Goal: Task Accomplishment & Management: Manage account settings

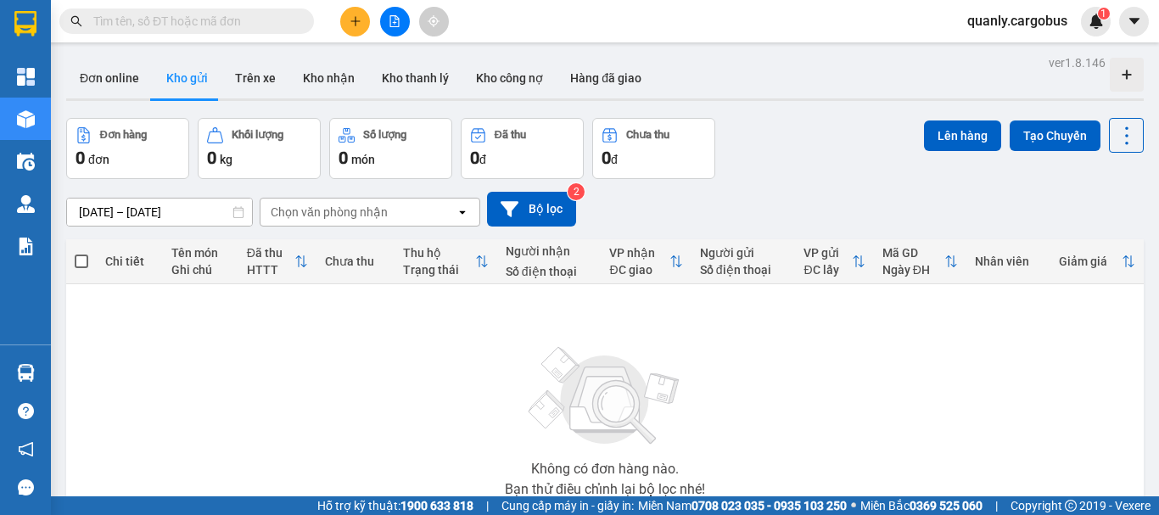
drag, startPoint x: 218, startPoint y: 11, endPoint x: 294, endPoint y: 11, distance: 76.4
click at [219, 11] on span at bounding box center [186, 20] width 255 height 25
click at [264, 28] on input "text" at bounding box center [193, 21] width 200 height 19
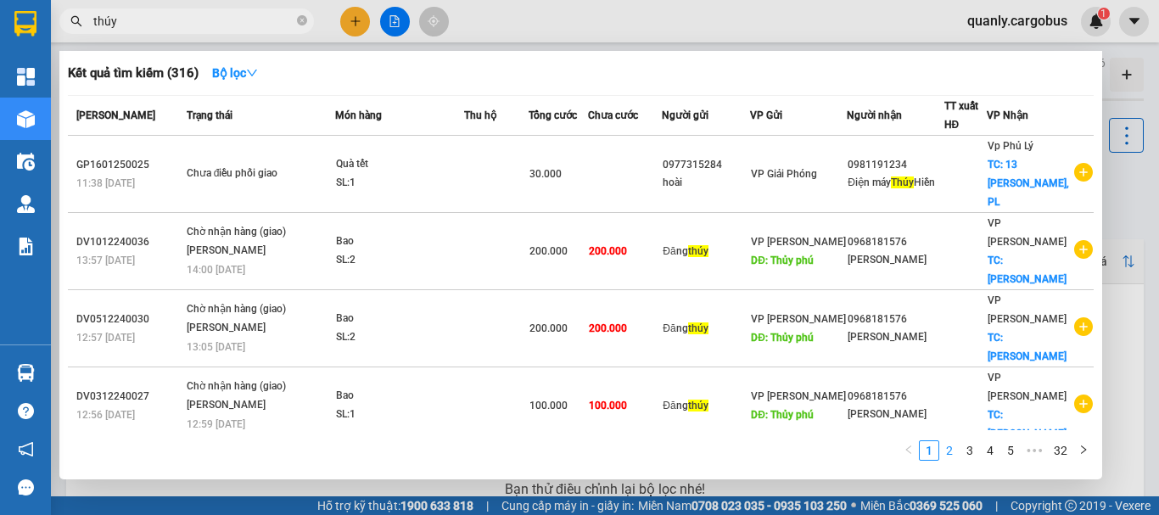
click at [951, 457] on link "2" at bounding box center [949, 450] width 19 height 19
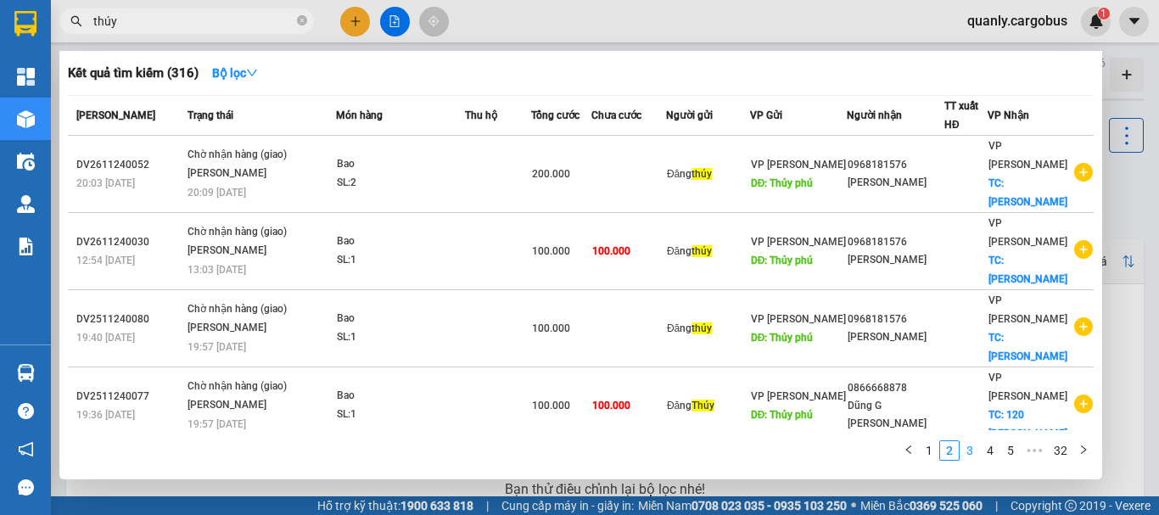
click at [969, 451] on link "3" at bounding box center [970, 450] width 19 height 19
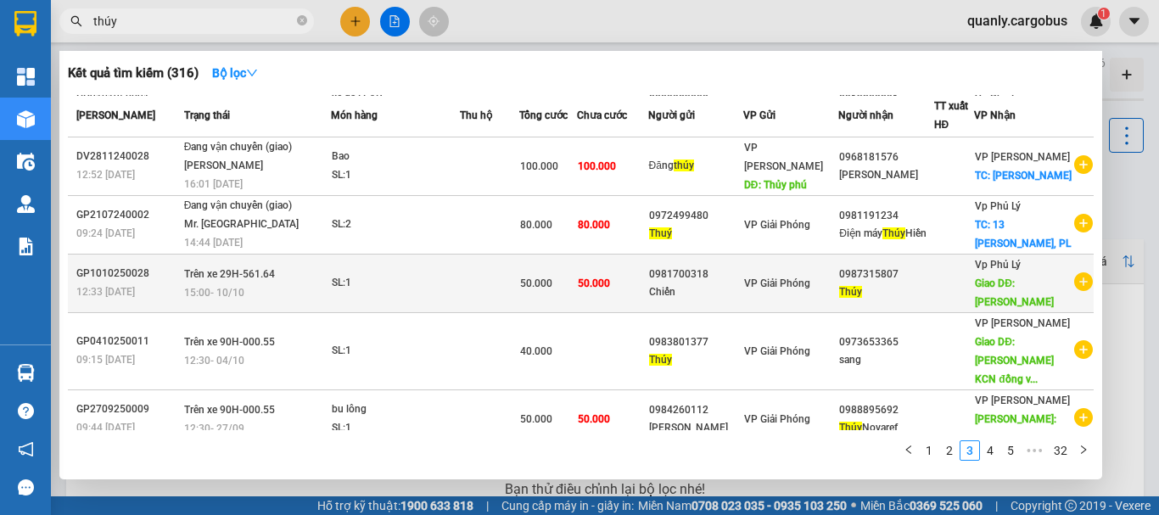
scroll to position [308, 0]
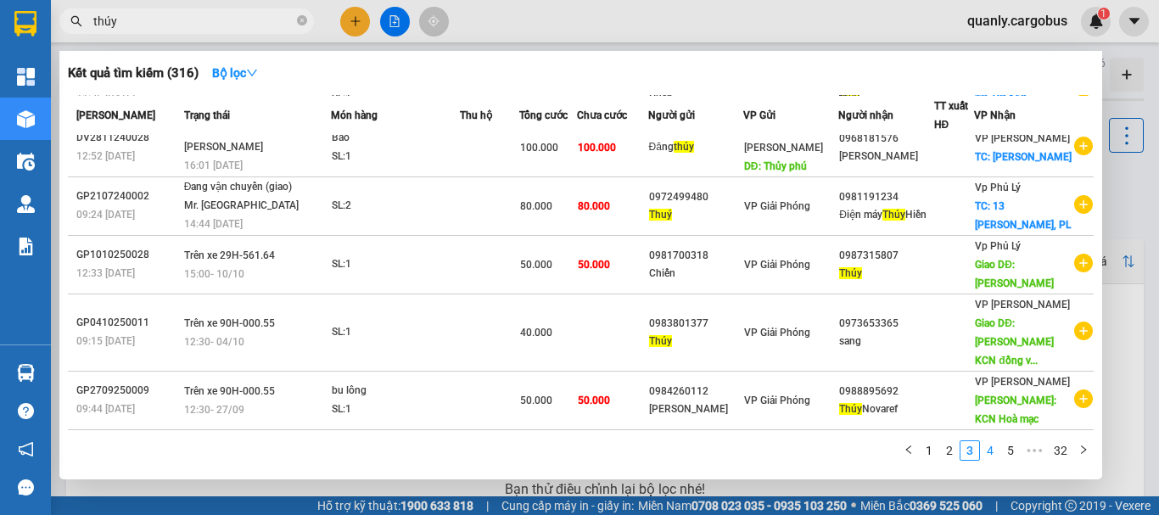
click at [996, 454] on link "4" at bounding box center [990, 450] width 19 height 19
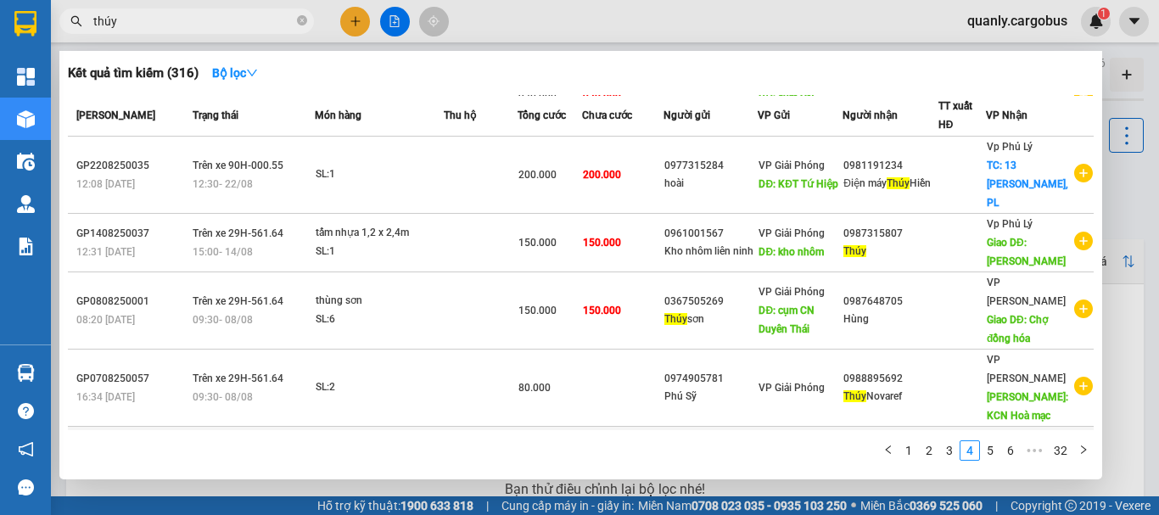
scroll to position [310, 0]
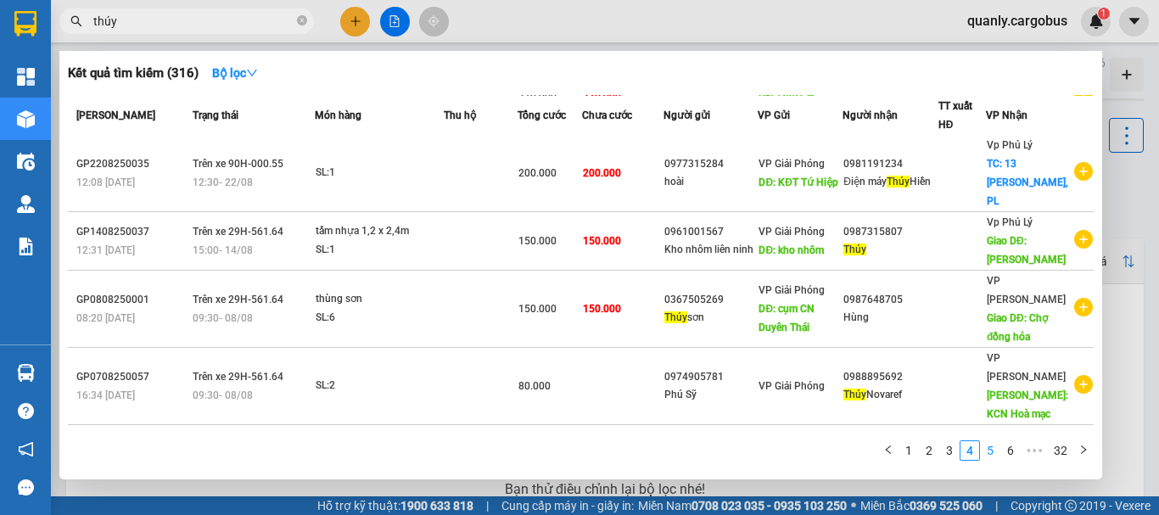
click at [994, 456] on link "5" at bounding box center [990, 450] width 19 height 19
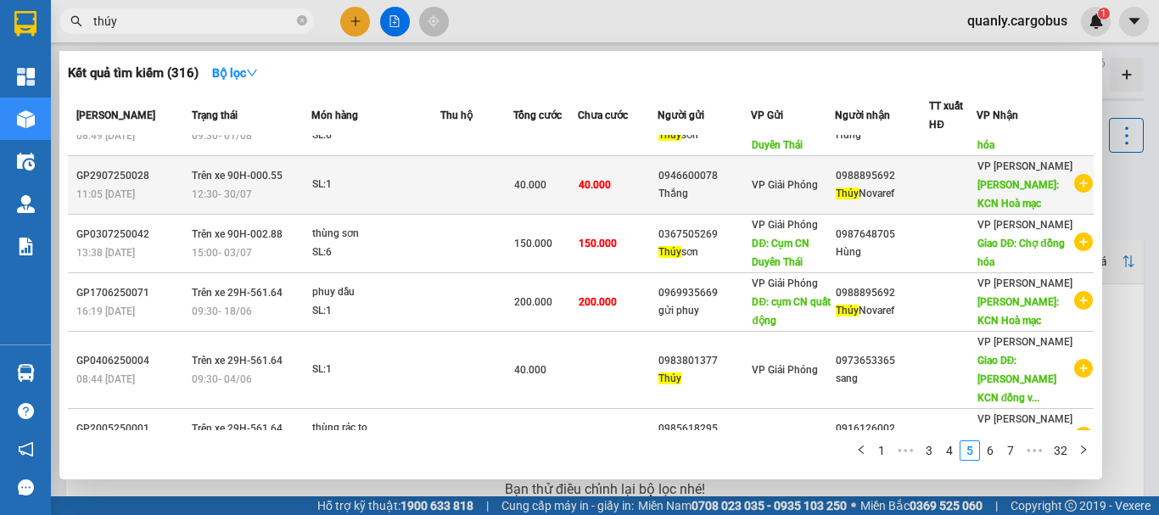
scroll to position [0, 0]
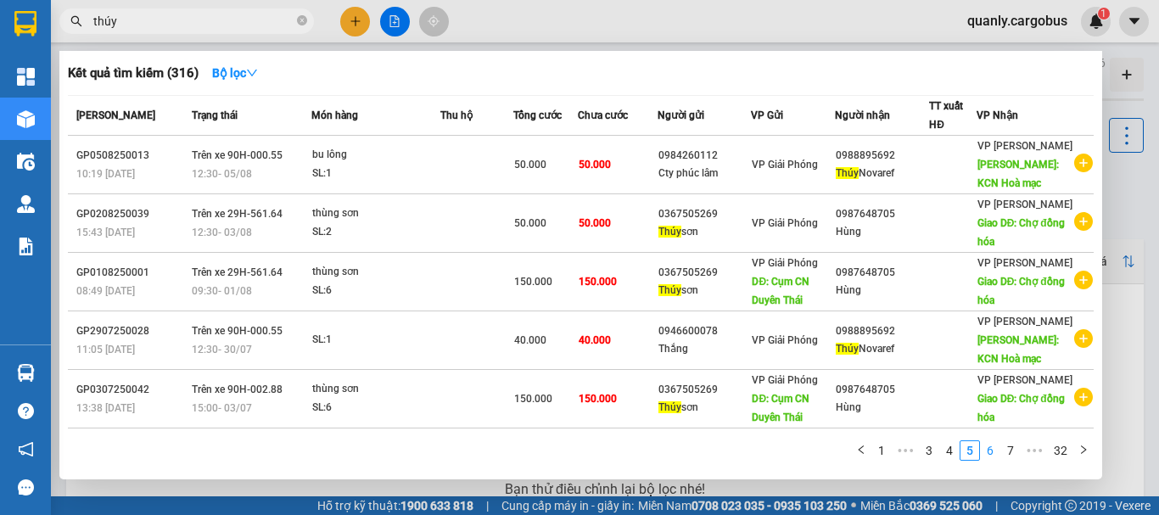
click at [993, 448] on link "6" at bounding box center [990, 450] width 19 height 19
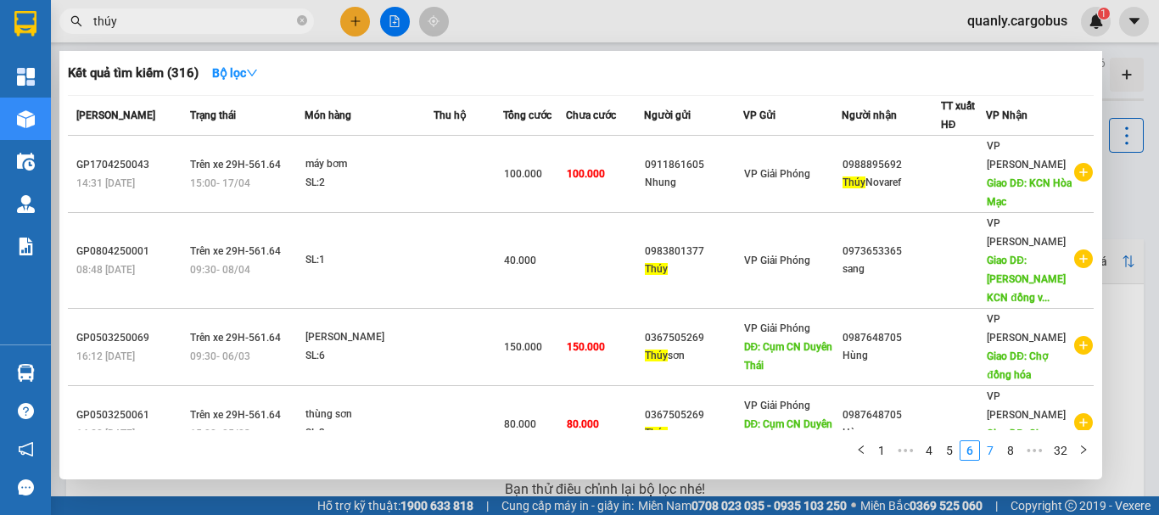
click at [993, 450] on link "7" at bounding box center [990, 450] width 19 height 19
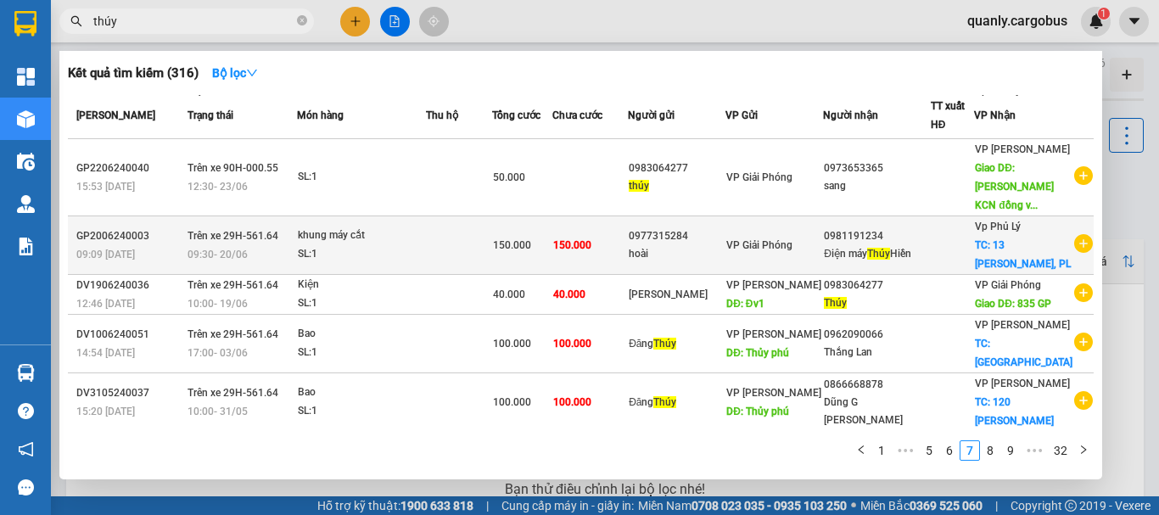
scroll to position [291, 0]
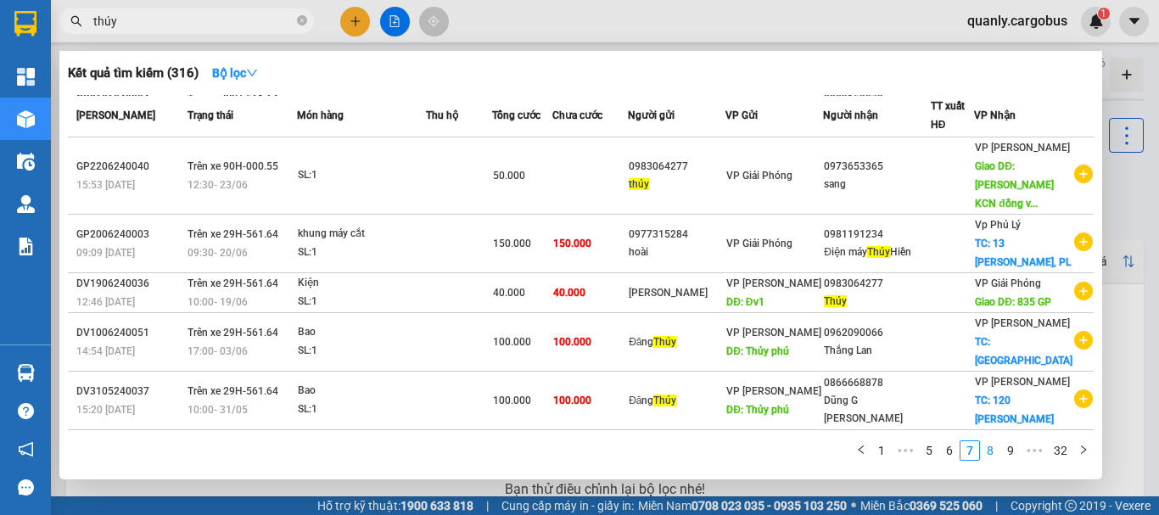
click at [992, 460] on link "8" at bounding box center [990, 450] width 19 height 19
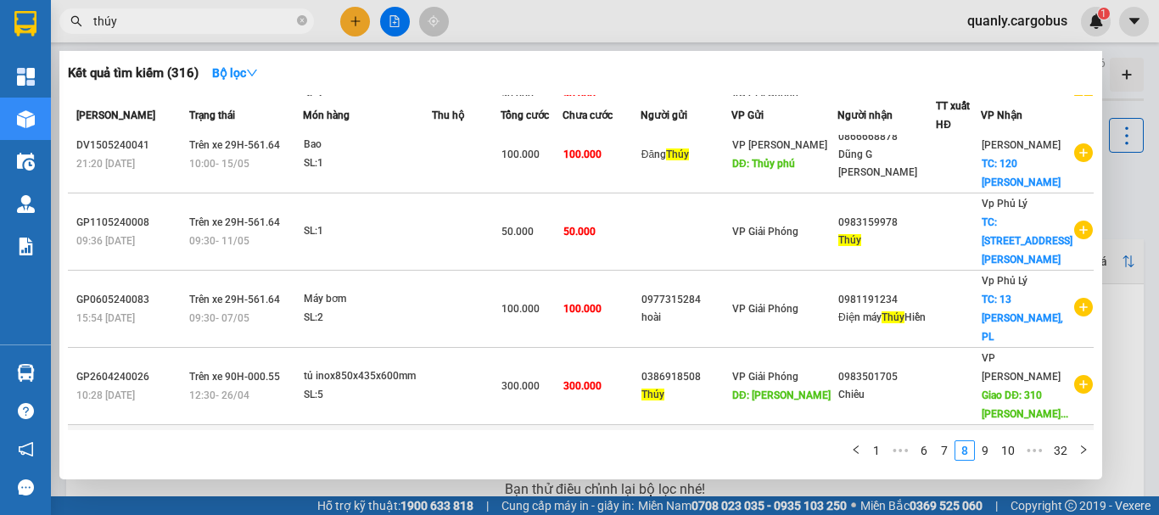
scroll to position [328, 0]
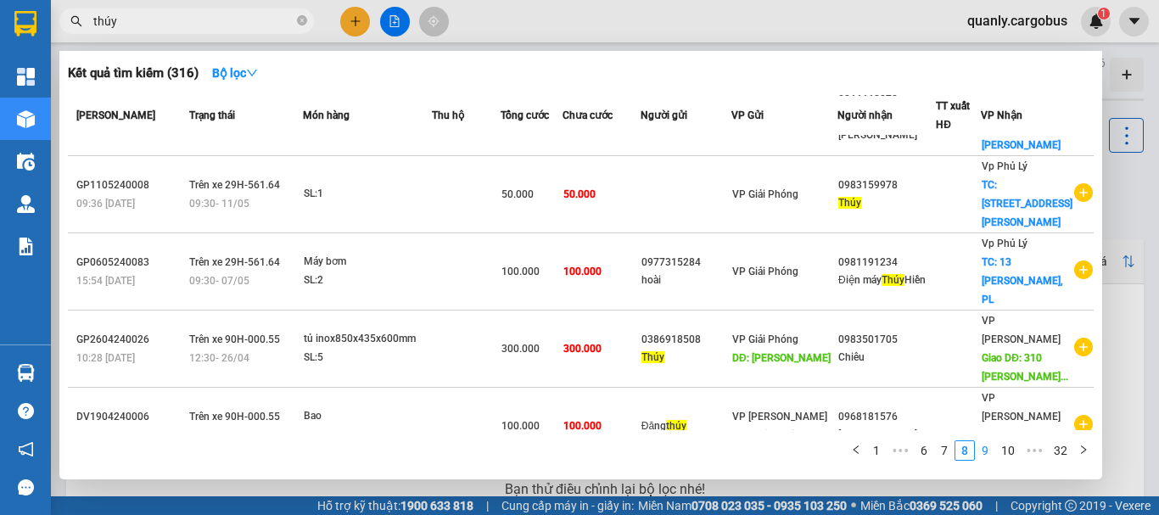
click at [989, 452] on link "9" at bounding box center [985, 450] width 19 height 19
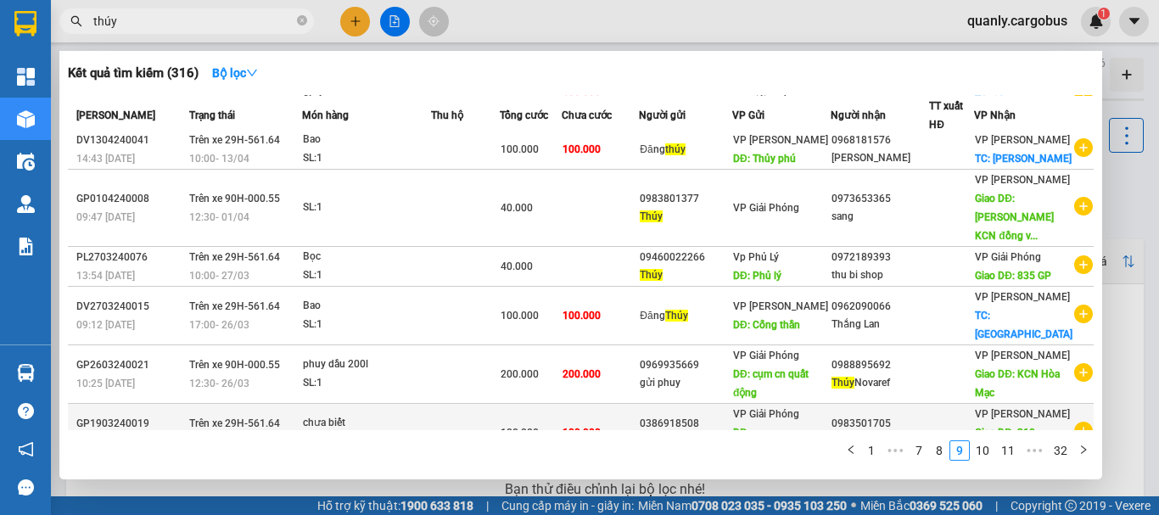
scroll to position [170, 0]
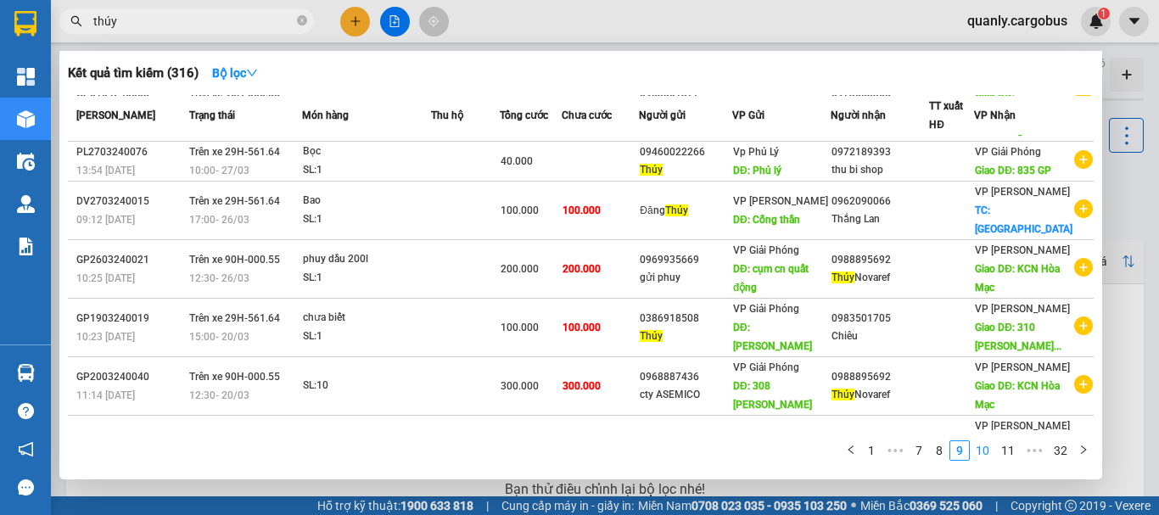
click at [985, 449] on link "10" at bounding box center [983, 450] width 24 height 19
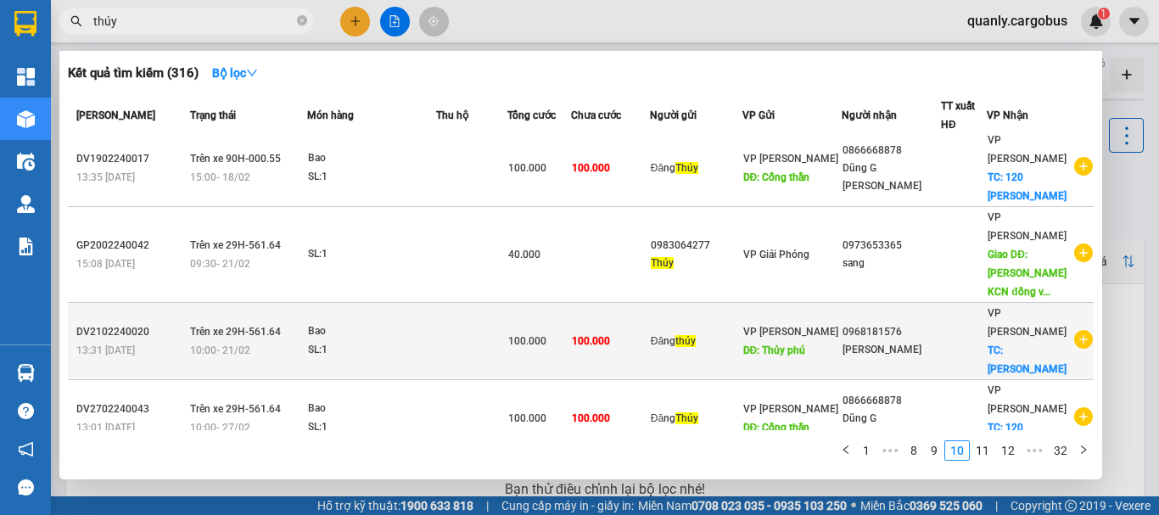
scroll to position [0, 0]
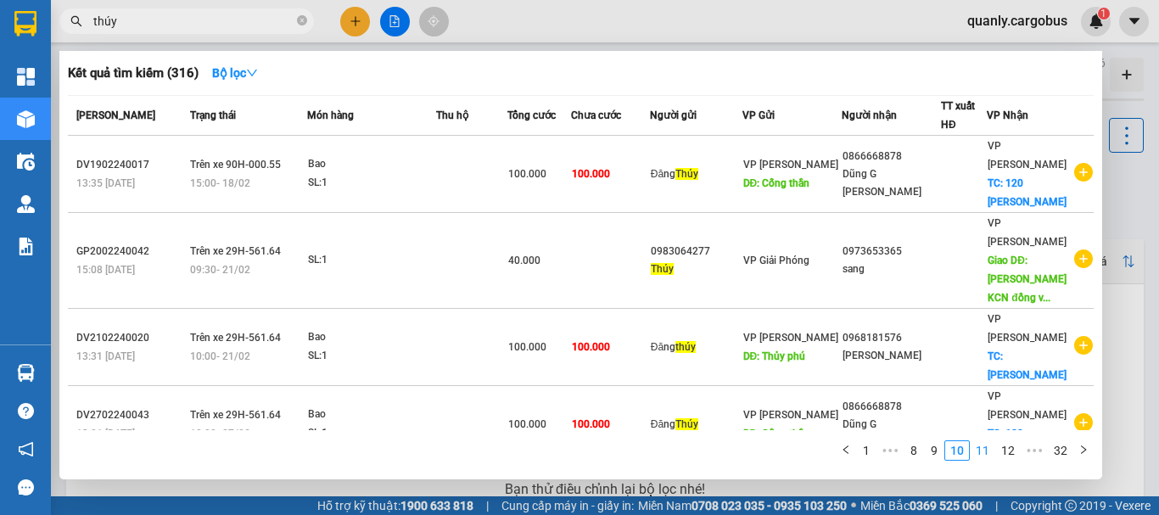
click at [987, 450] on link "11" at bounding box center [983, 450] width 24 height 19
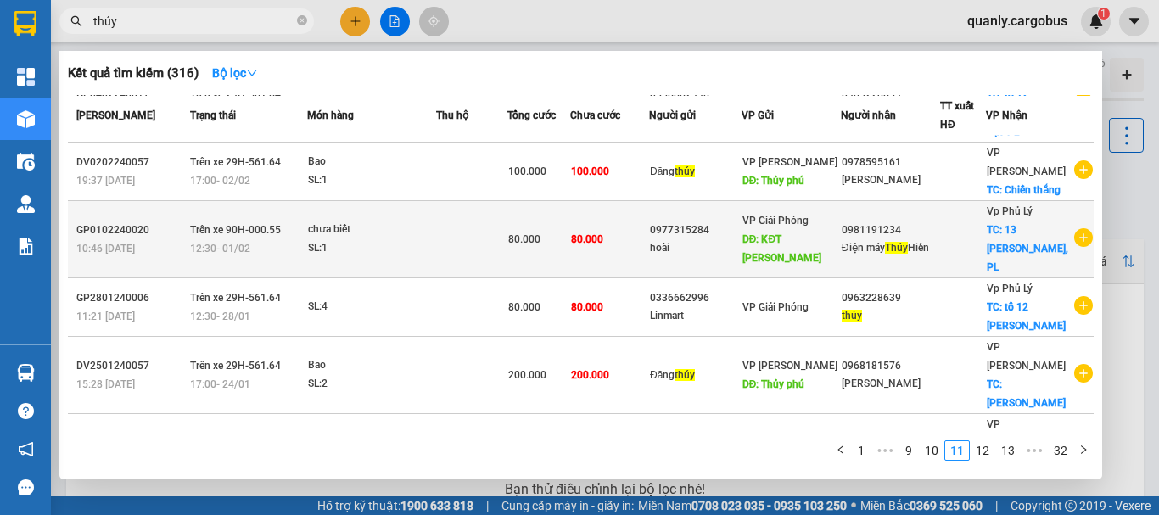
scroll to position [291, 0]
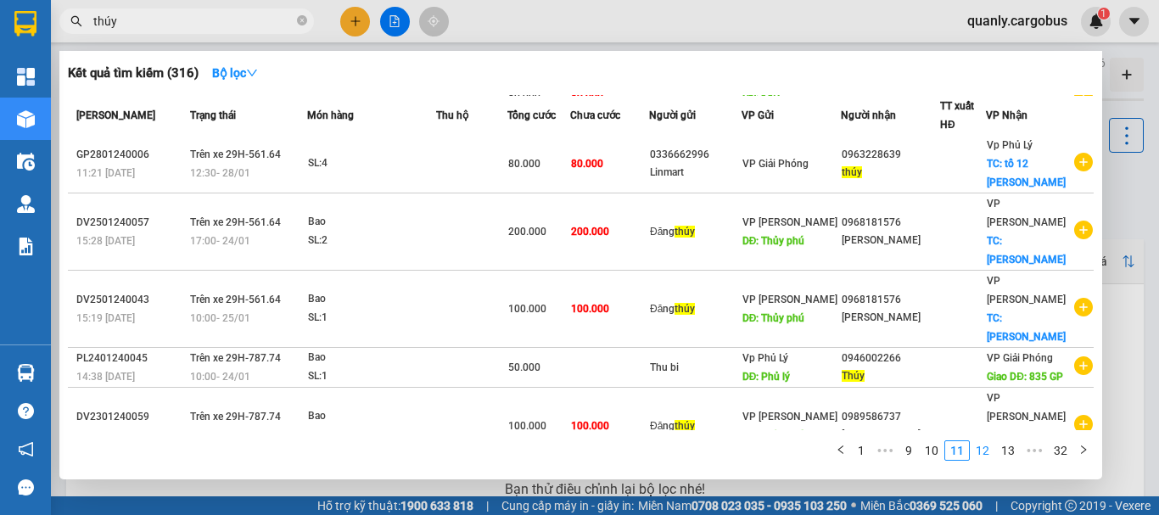
click at [986, 449] on link "12" at bounding box center [983, 450] width 24 height 19
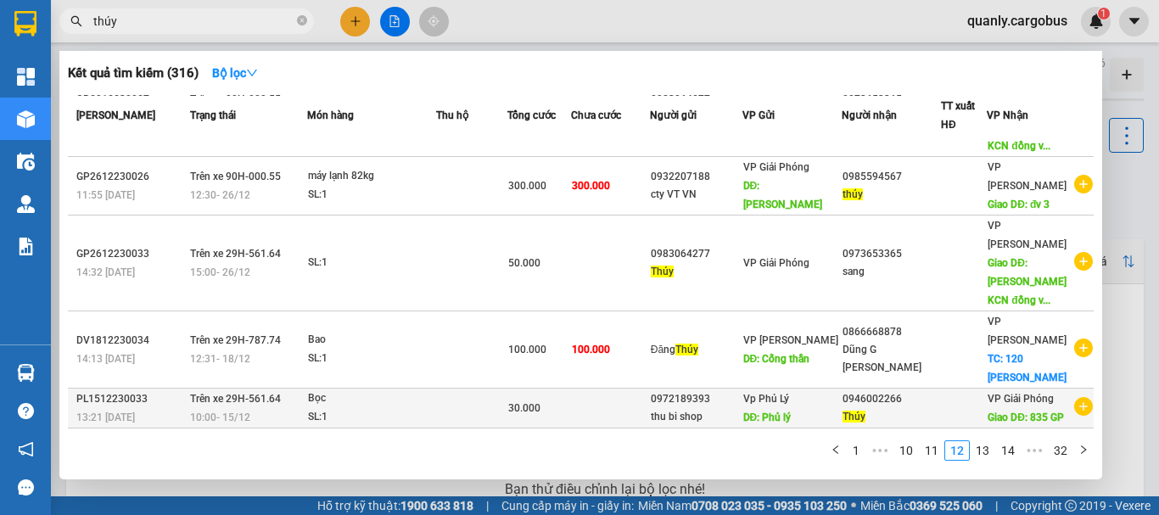
scroll to position [366, 0]
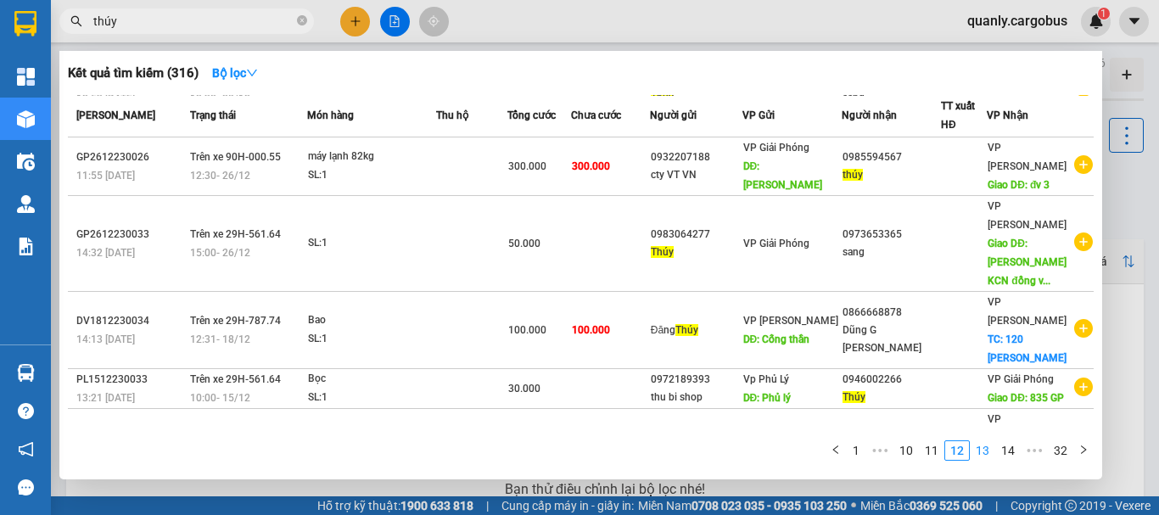
click at [985, 450] on link "13" at bounding box center [983, 450] width 24 height 19
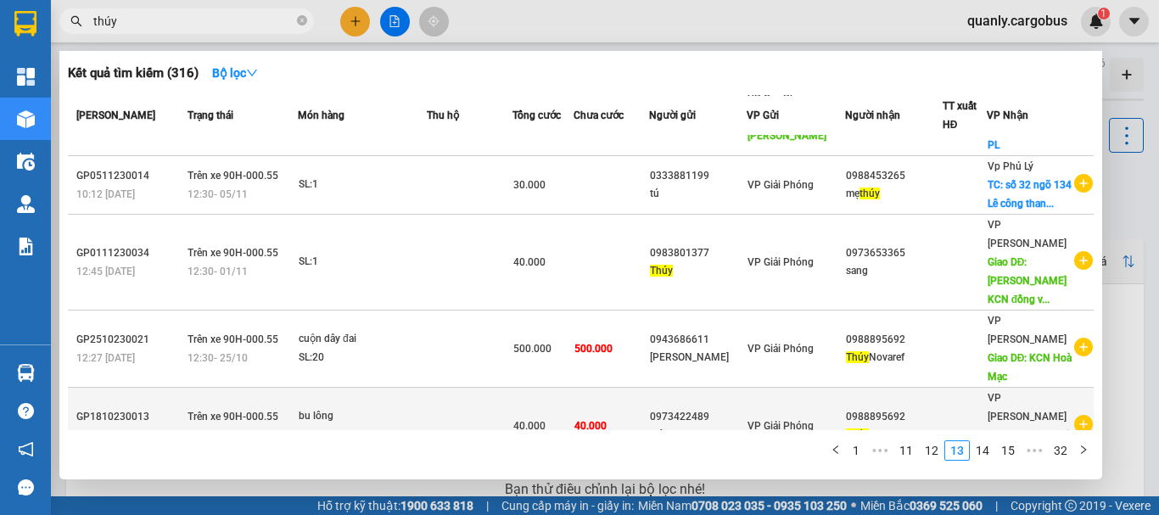
scroll to position [0, 0]
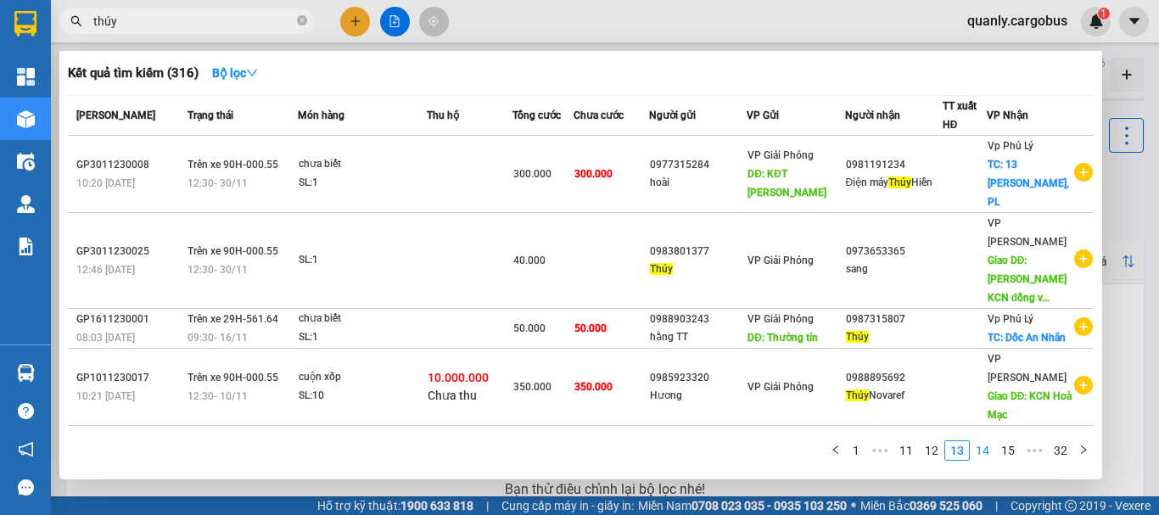
click at [989, 450] on link "14" at bounding box center [983, 450] width 24 height 19
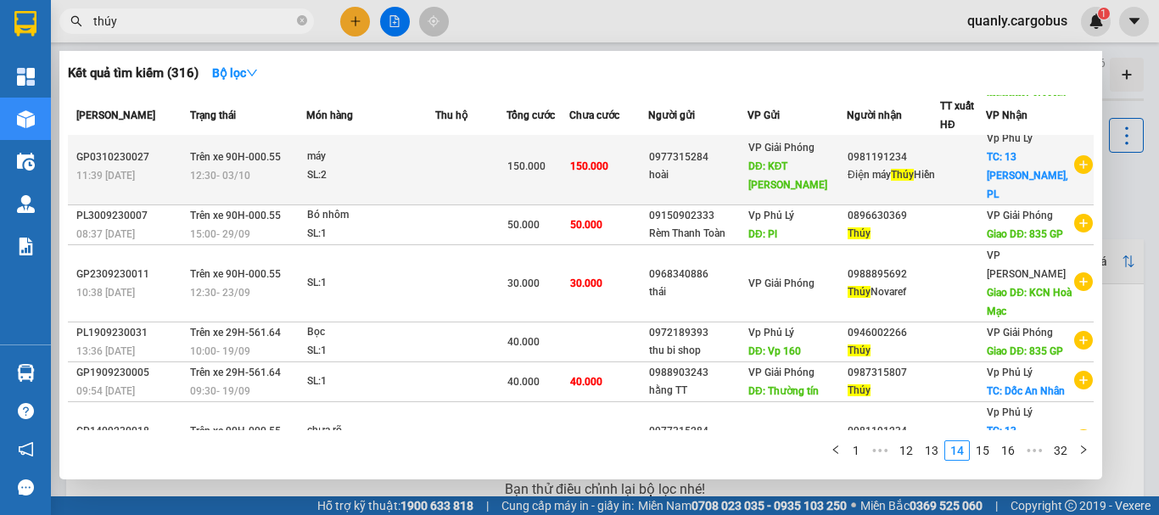
scroll to position [36, 0]
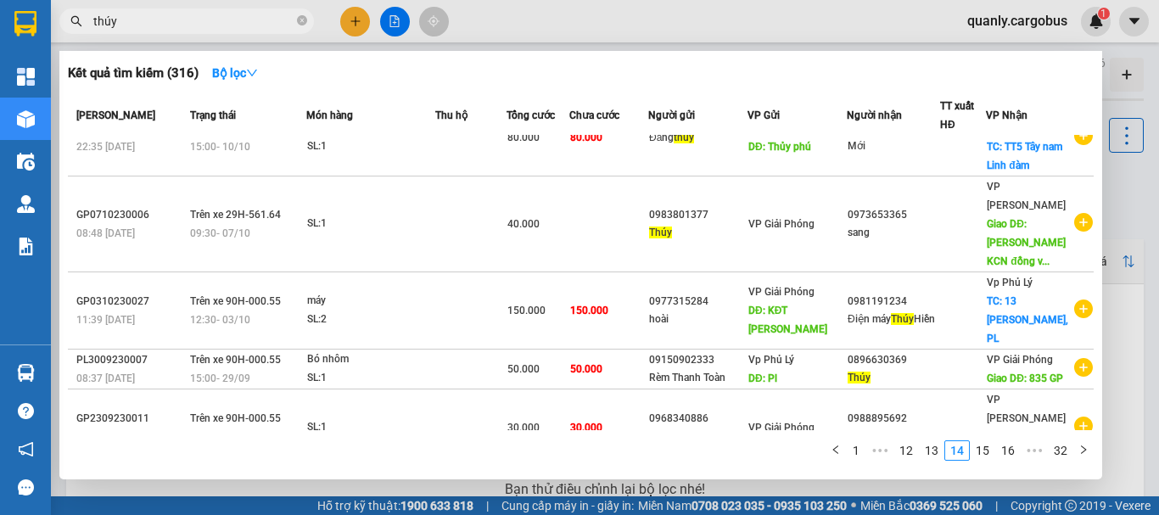
click at [244, 23] on input "thúy" at bounding box center [193, 21] width 200 height 19
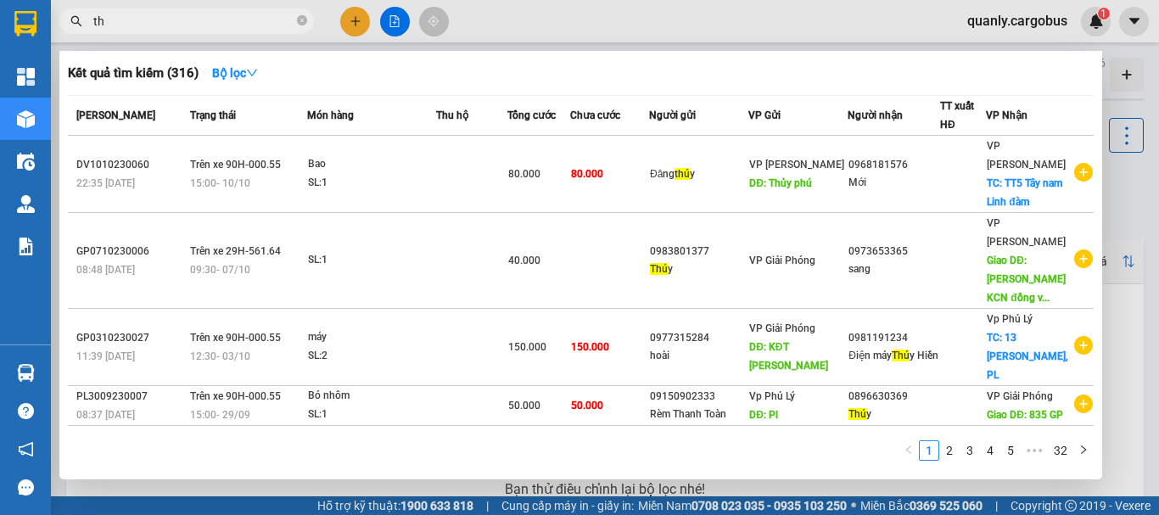
type input "t"
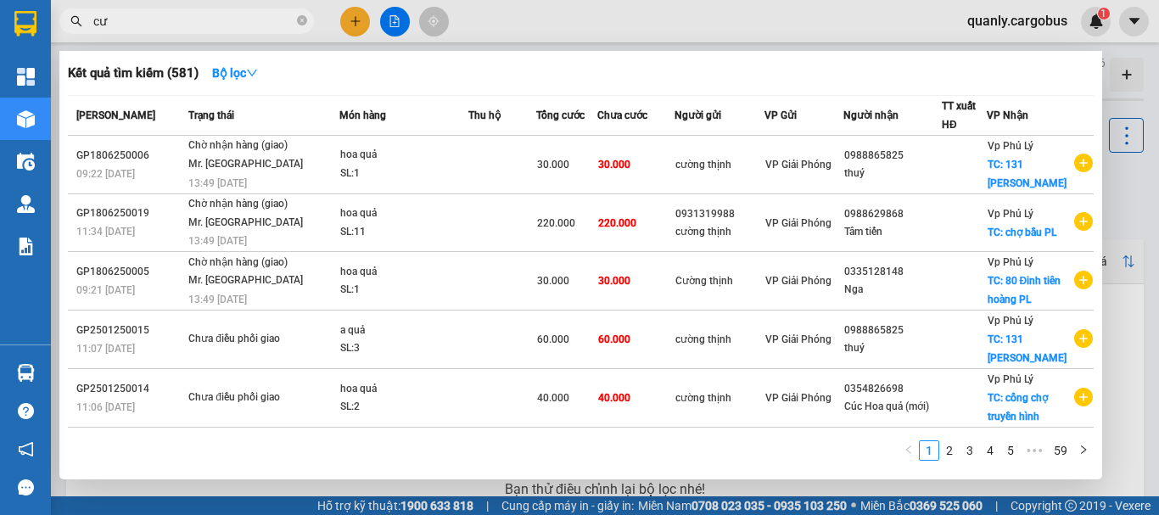
type input "c"
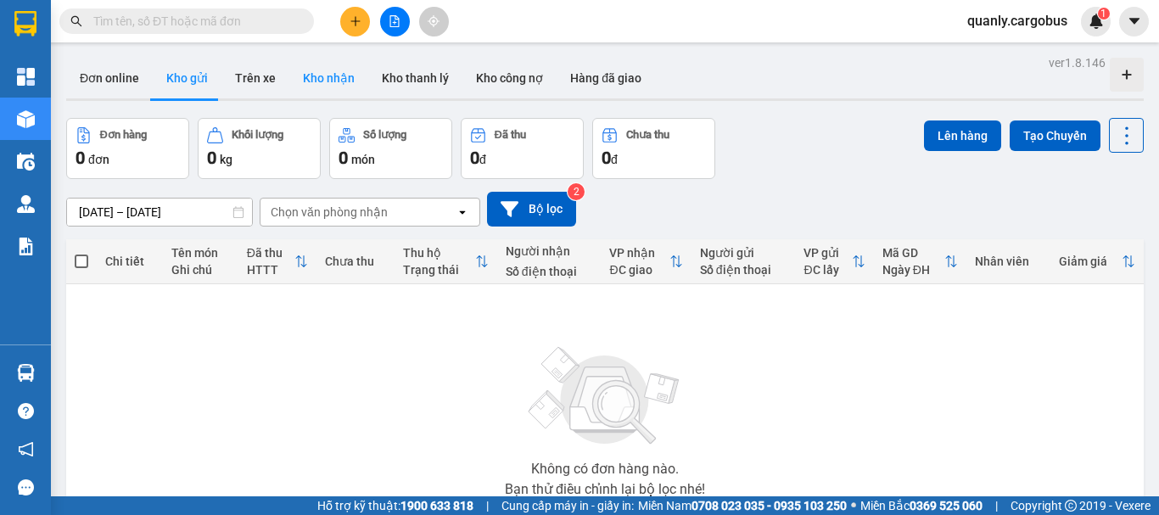
click at [319, 76] on button "Kho nhận" at bounding box center [328, 78] width 79 height 41
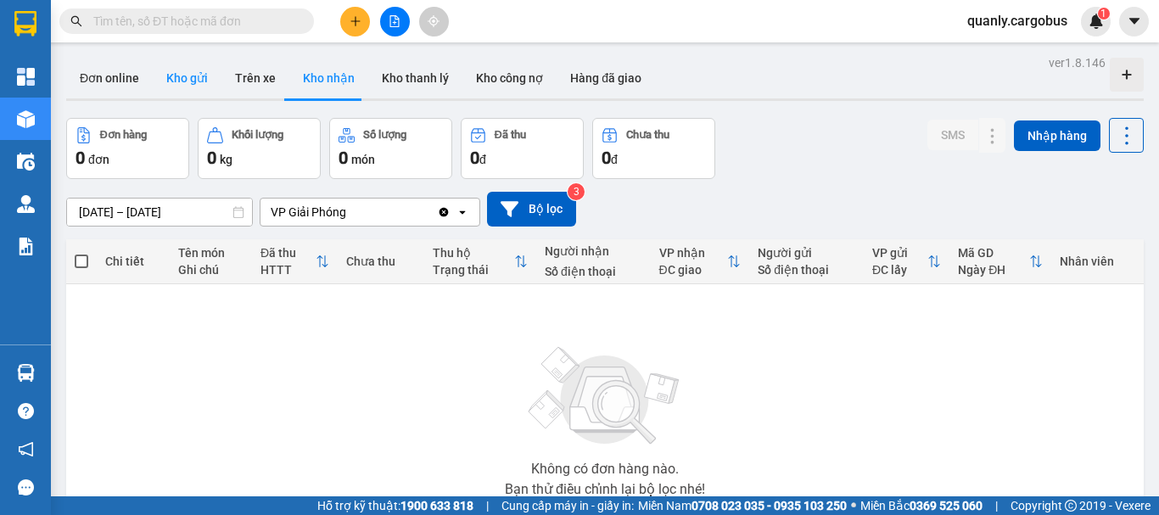
click at [176, 80] on button "Kho gửi" at bounding box center [187, 78] width 69 height 41
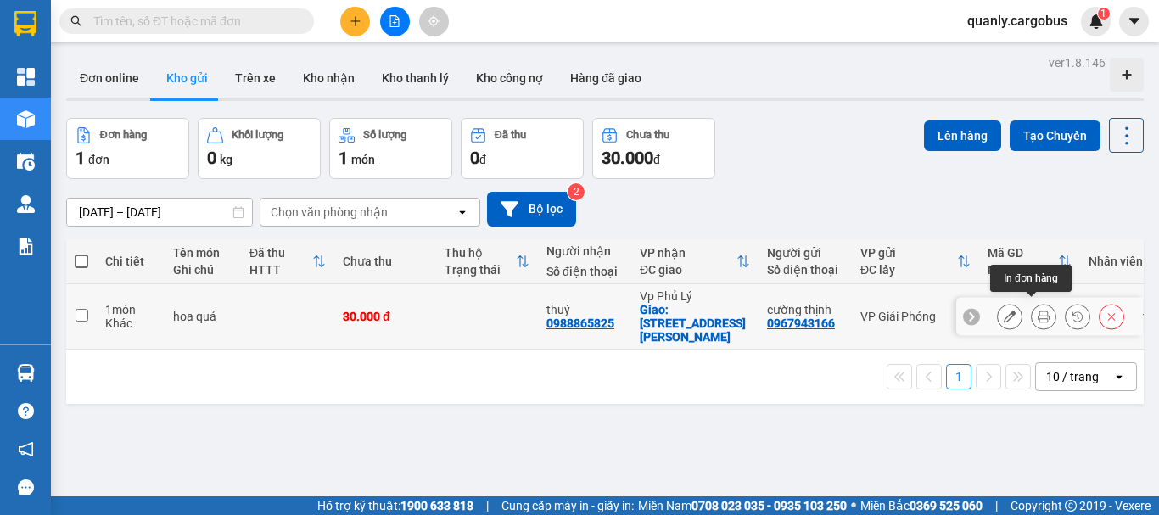
click at [1038, 311] on icon at bounding box center [1044, 317] width 12 height 12
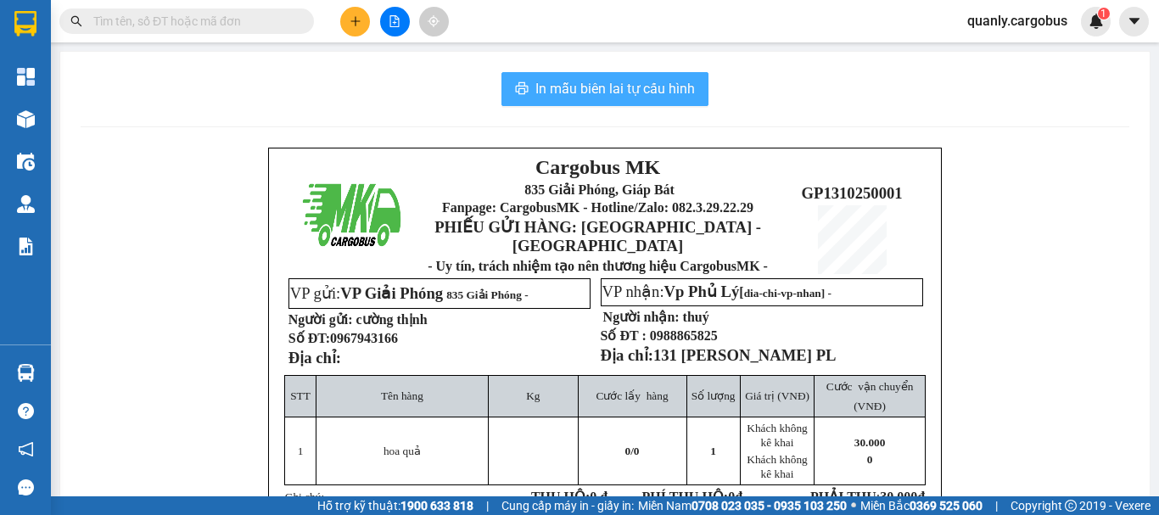
click at [652, 78] on span "In mẫu biên lai tự cấu hình" at bounding box center [615, 88] width 160 height 21
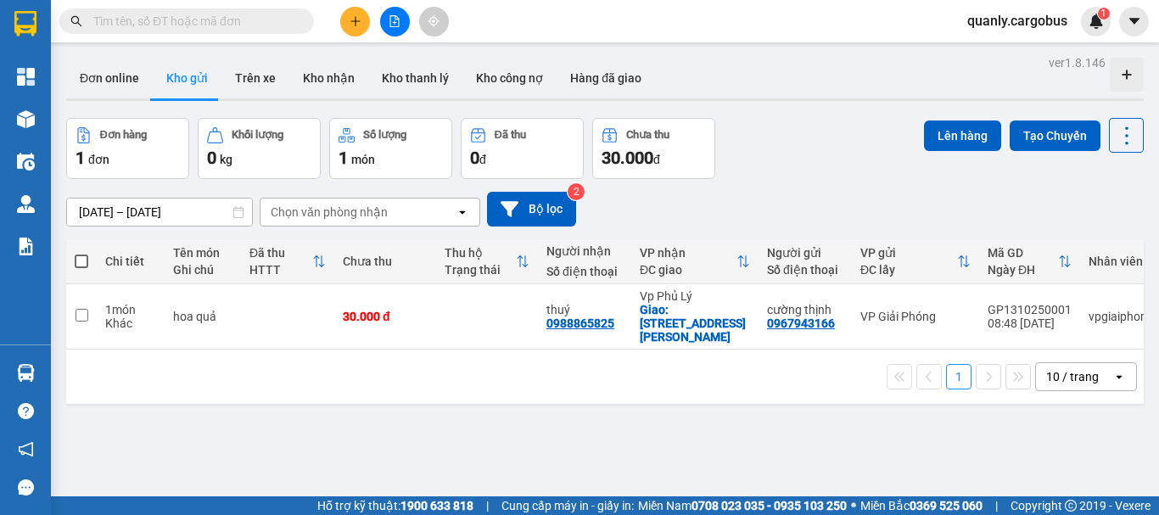
click at [424, 425] on div "ver 1.8.146 Đơn online Kho gửi Trên xe Kho nhận Kho thanh lý Kho công nợ Hàng đ…" at bounding box center [604, 308] width 1091 height 515
click at [324, 81] on button "Kho nhận" at bounding box center [328, 78] width 79 height 41
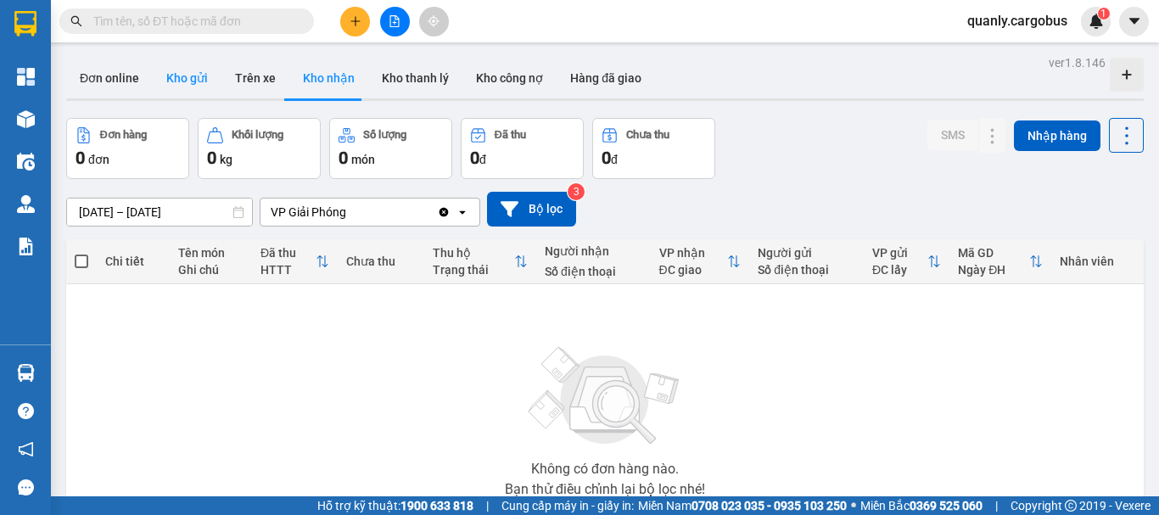
click at [175, 81] on button "Kho gửi" at bounding box center [187, 78] width 69 height 41
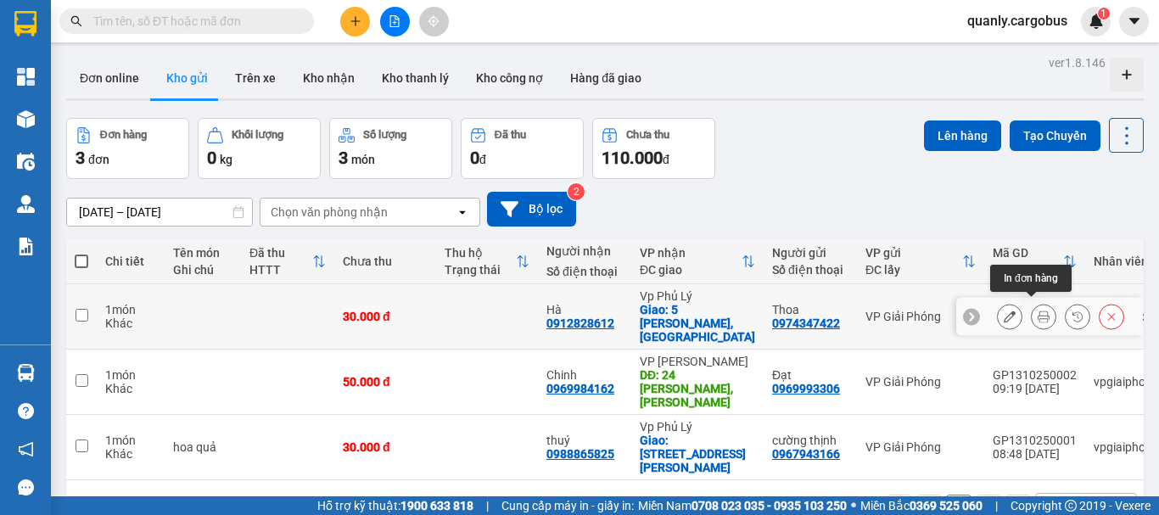
click at [1038, 311] on icon at bounding box center [1044, 317] width 12 height 12
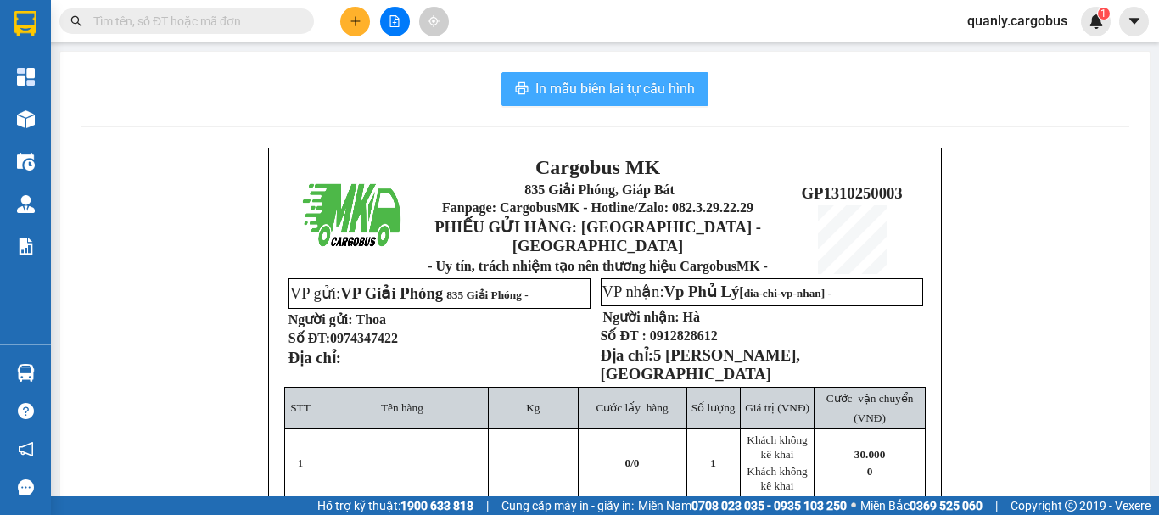
click at [668, 81] on span "In mẫu biên lai tự cấu hình" at bounding box center [615, 88] width 160 height 21
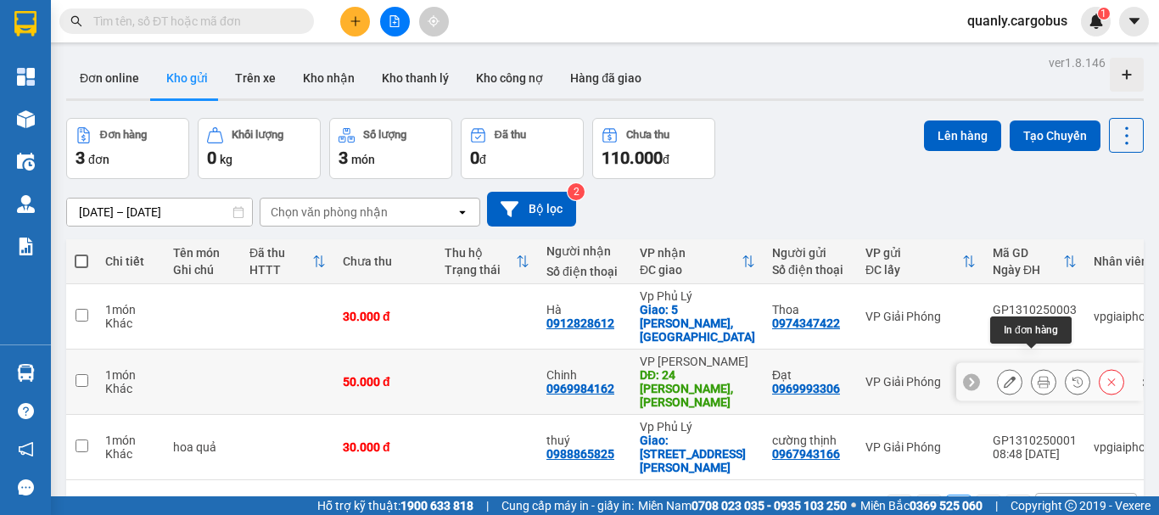
click at [1038, 367] on button at bounding box center [1044, 382] width 24 height 30
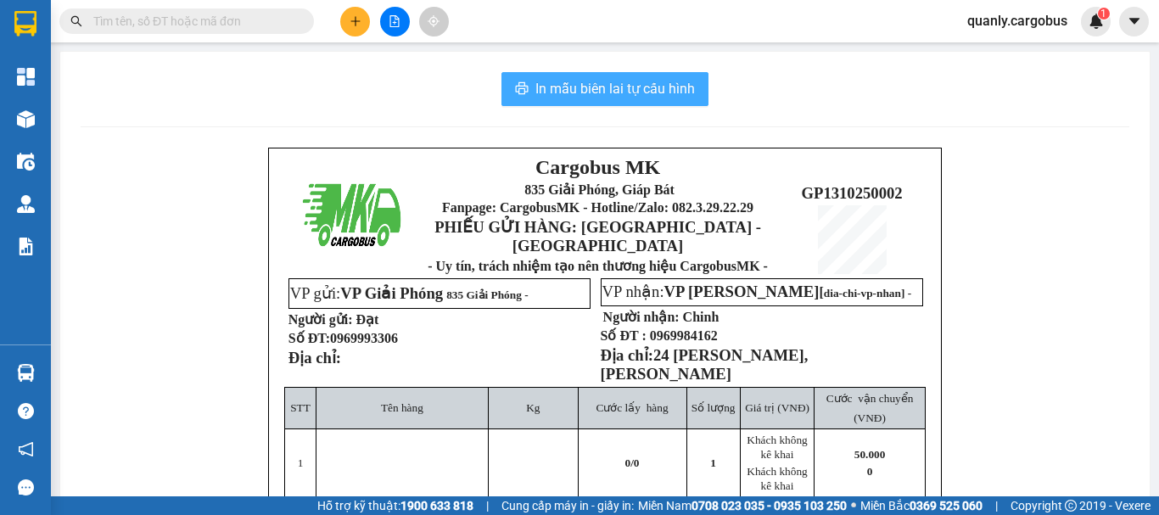
click at [633, 89] on span "In mẫu biên lai tự cấu hình" at bounding box center [615, 88] width 160 height 21
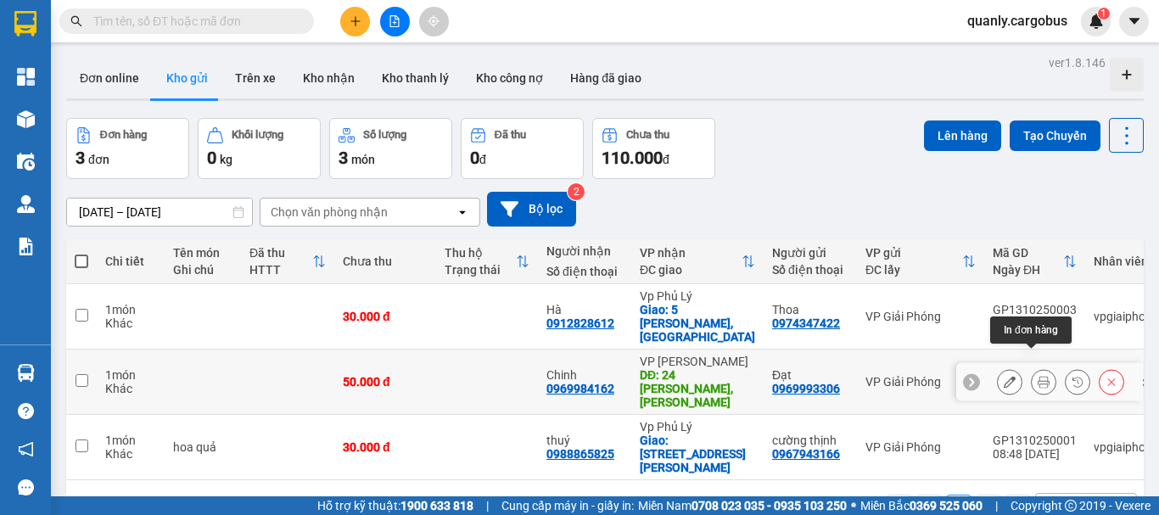
click at [1038, 376] on icon at bounding box center [1044, 382] width 12 height 12
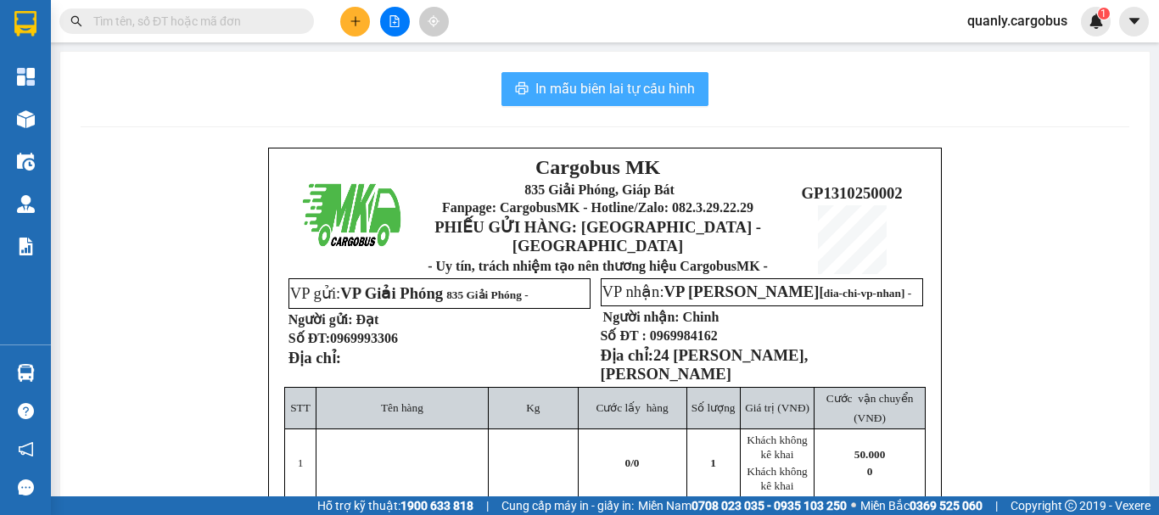
click at [676, 82] on span "In mẫu biên lai tự cấu hình" at bounding box center [615, 88] width 160 height 21
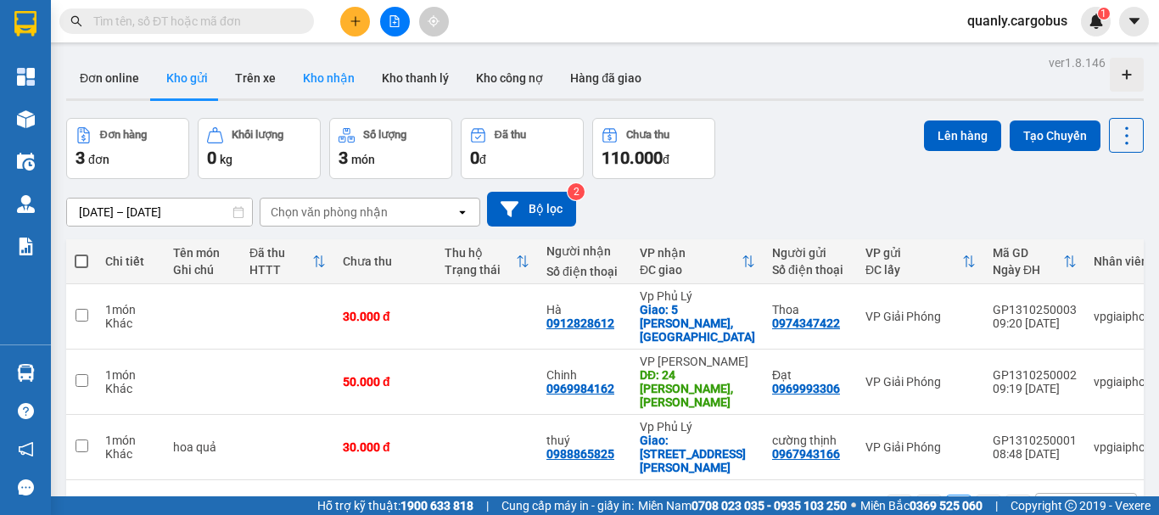
click at [328, 80] on button "Kho nhận" at bounding box center [328, 78] width 79 height 41
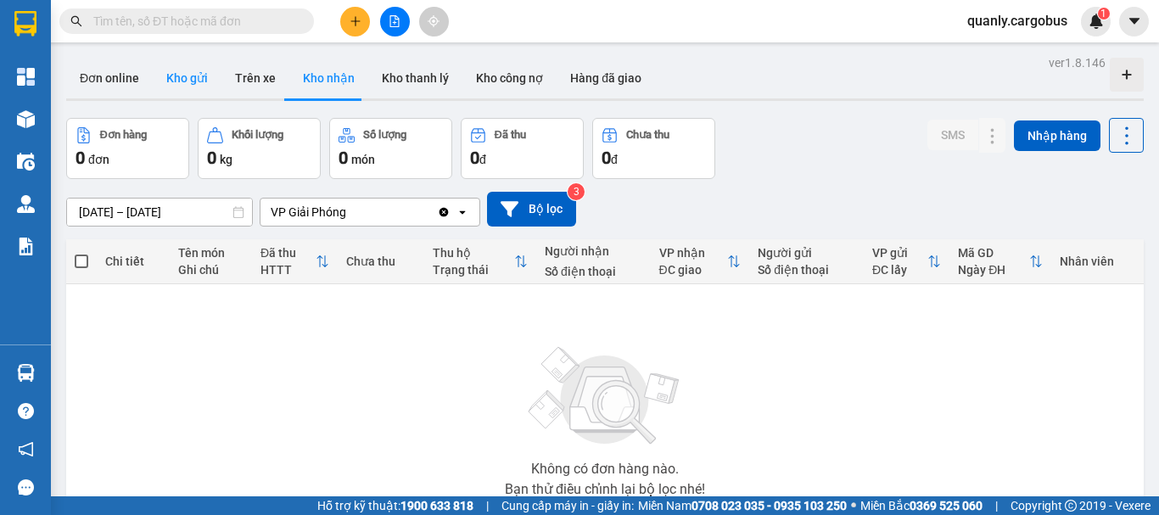
click at [183, 79] on button "Kho gửi" at bounding box center [187, 78] width 69 height 41
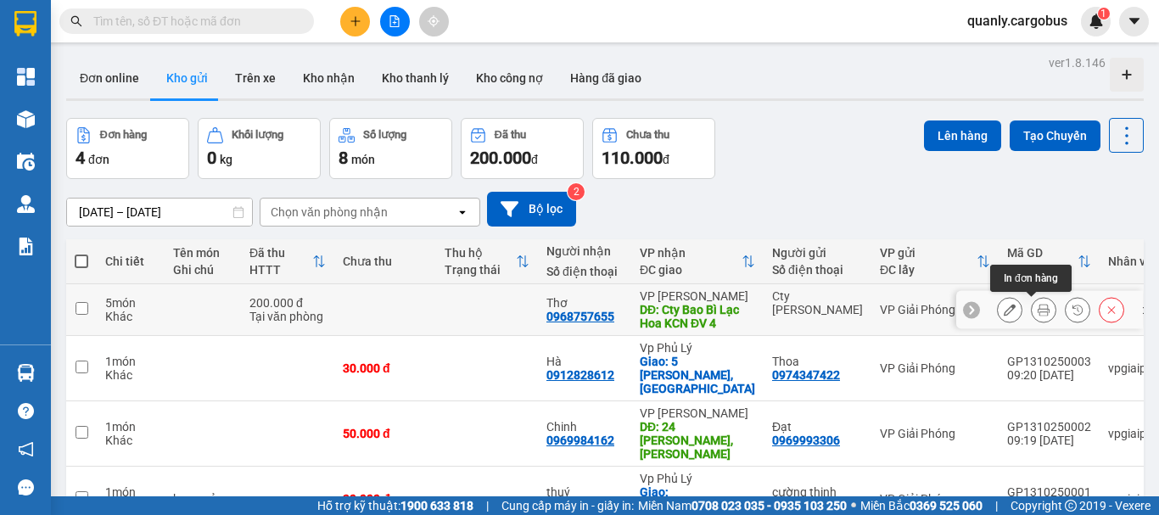
click at [1038, 305] on icon at bounding box center [1044, 310] width 12 height 12
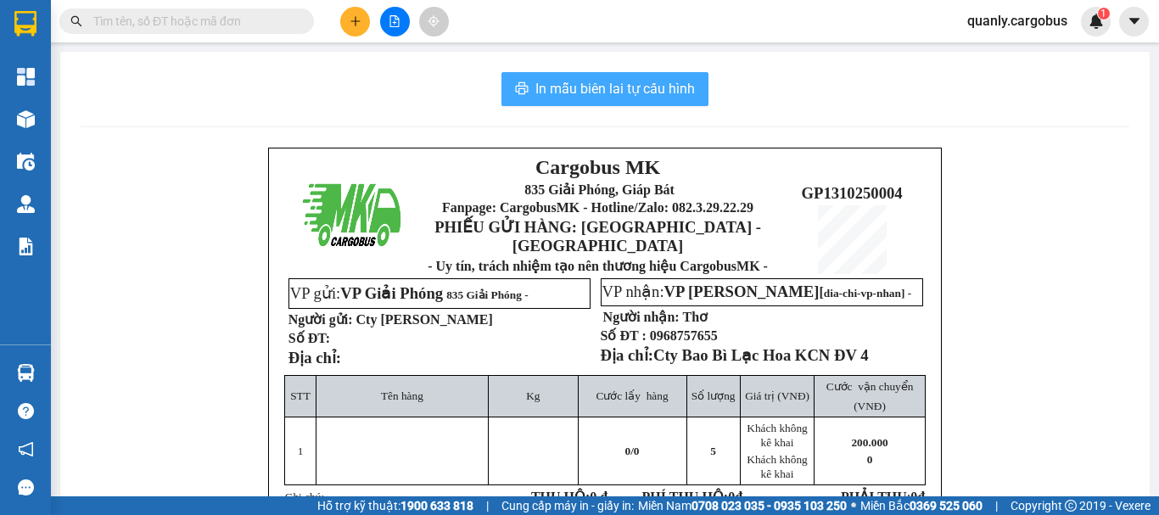
click at [651, 83] on span "In mẫu biên lai tự cấu hình" at bounding box center [615, 88] width 160 height 21
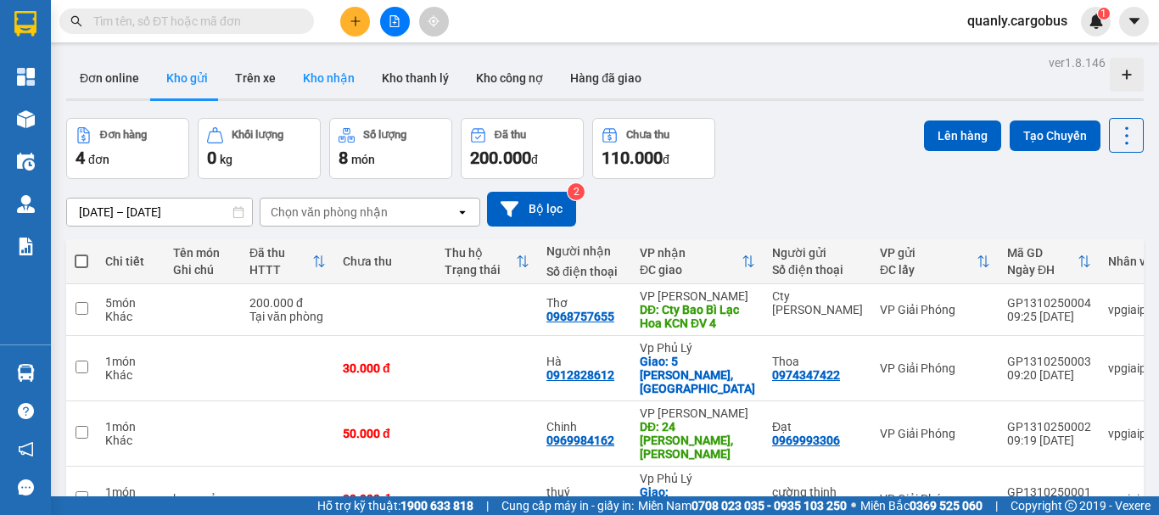
click at [345, 77] on button "Kho nhận" at bounding box center [328, 78] width 79 height 41
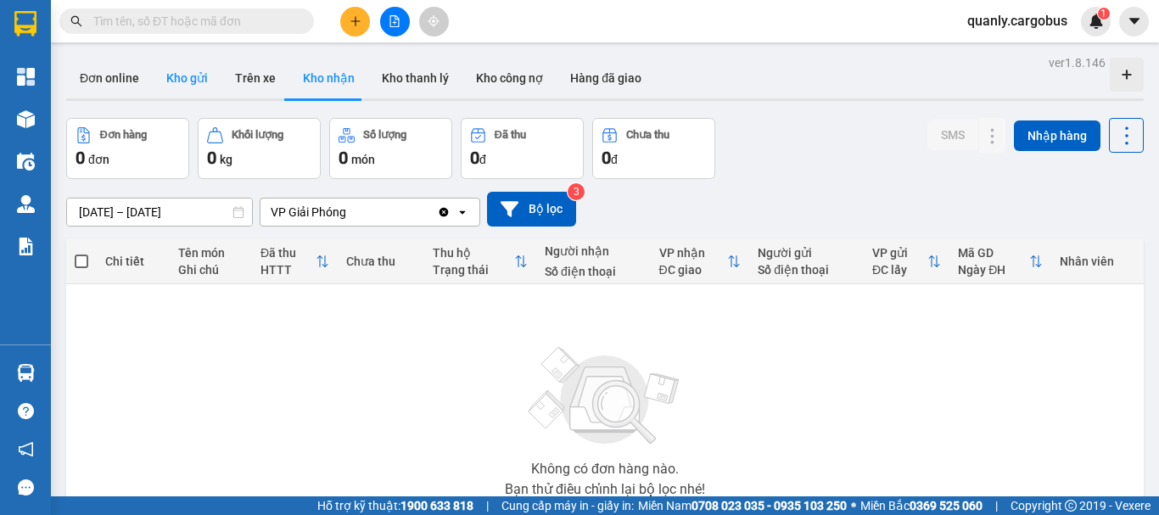
click at [181, 81] on button "Kho gửi" at bounding box center [187, 78] width 69 height 41
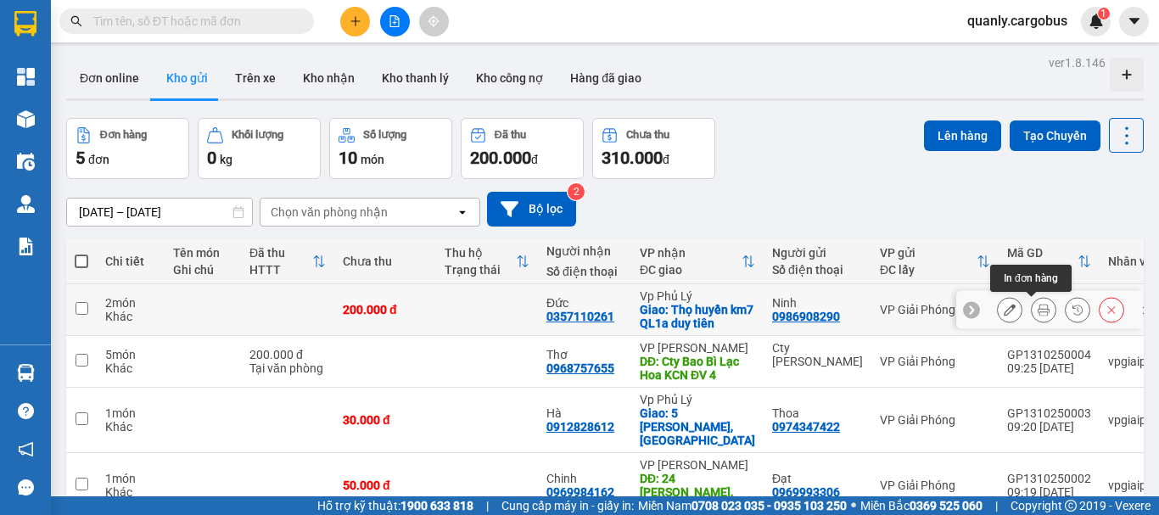
click at [1038, 312] on icon at bounding box center [1044, 310] width 12 height 12
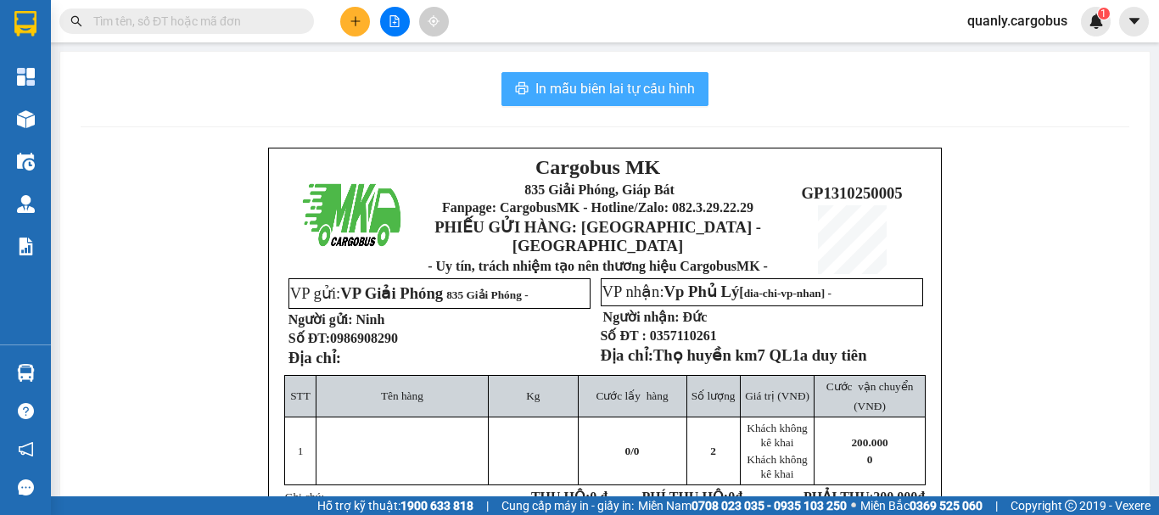
click at [644, 91] on span "In mẫu biên lai tự cấu hình" at bounding box center [615, 88] width 160 height 21
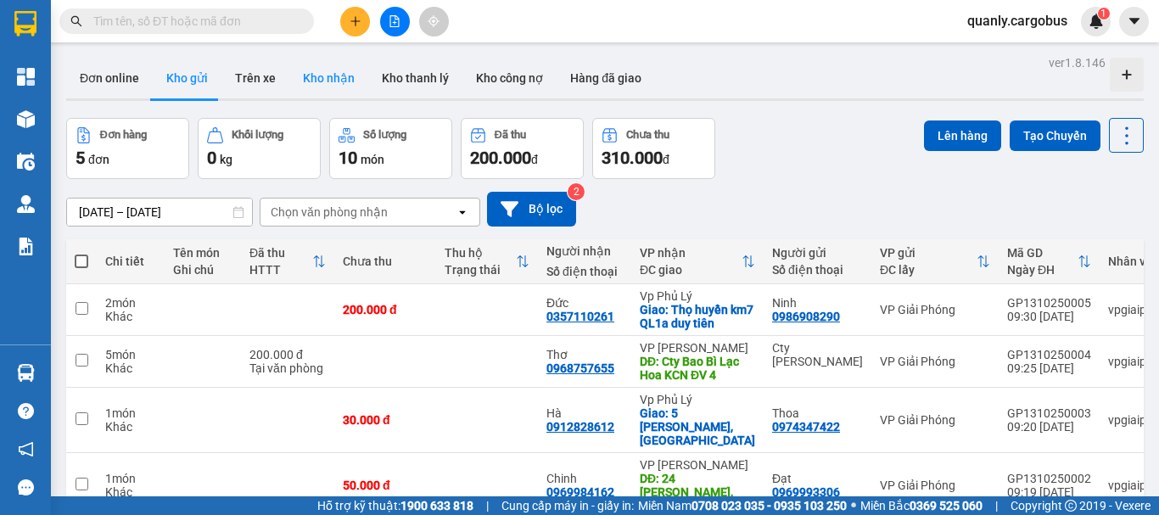
click at [335, 81] on button "Kho nhận" at bounding box center [328, 78] width 79 height 41
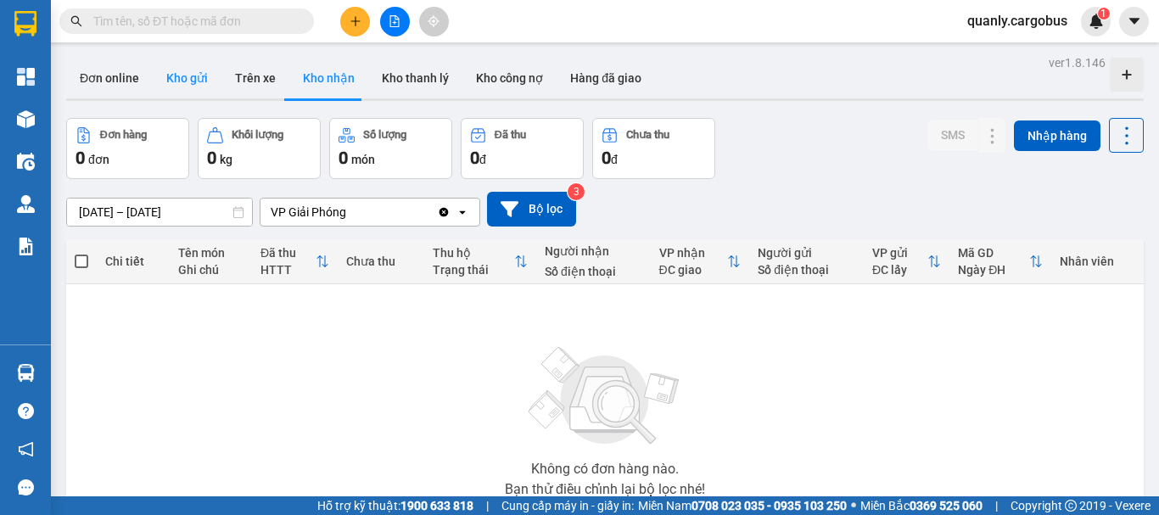
click at [179, 78] on button "Kho gửi" at bounding box center [187, 78] width 69 height 41
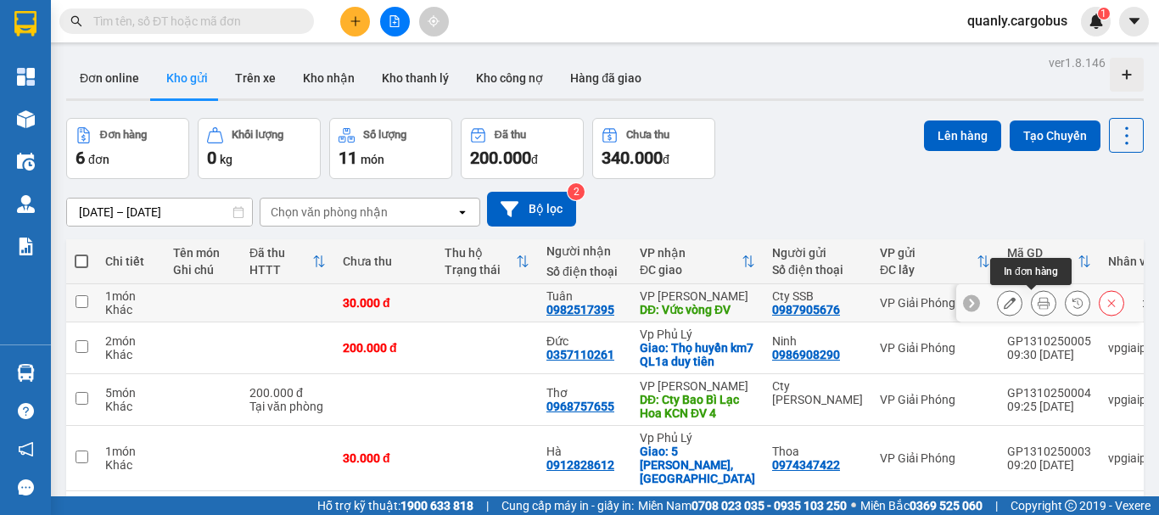
click at [1038, 305] on icon at bounding box center [1044, 303] width 12 height 12
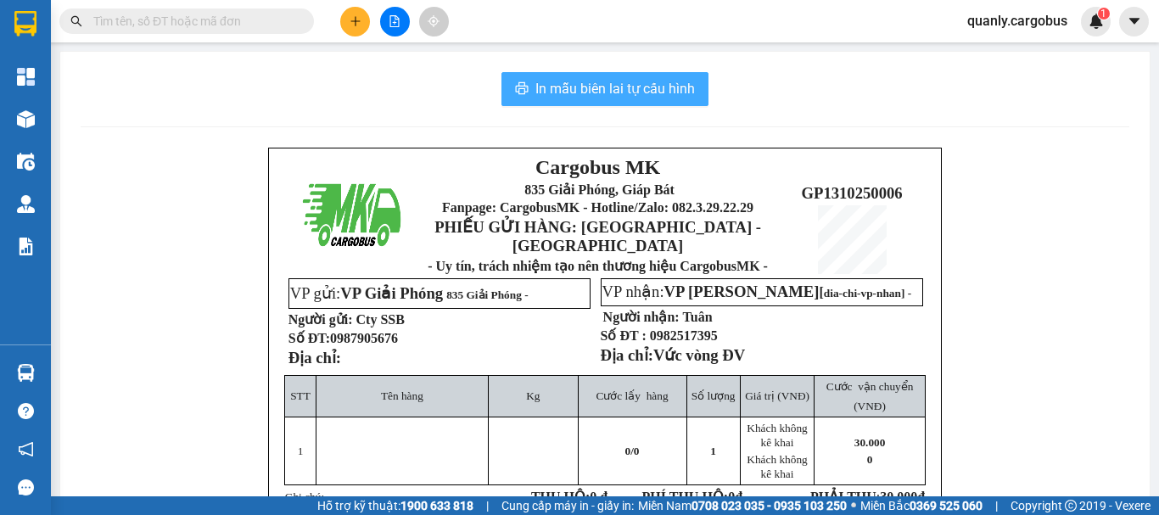
click at [660, 94] on span "In mẫu biên lai tự cấu hình" at bounding box center [615, 88] width 160 height 21
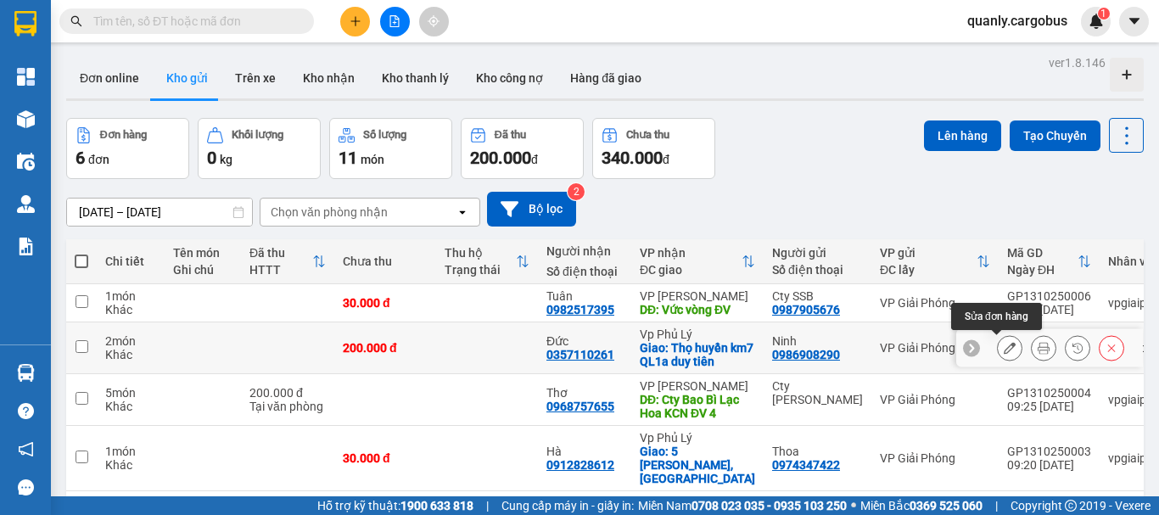
click at [1004, 347] on icon at bounding box center [1010, 348] width 12 height 12
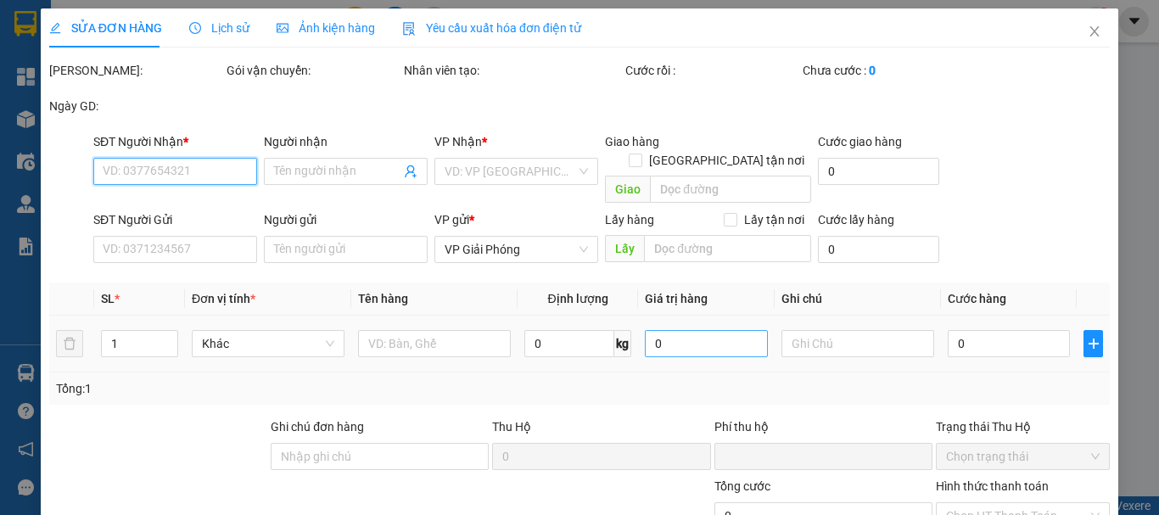
type input "0357110261"
type input "Đức"
checkbox input "true"
type input "Thọ huyền km7 QL1a duy tiên"
type input "0986908290"
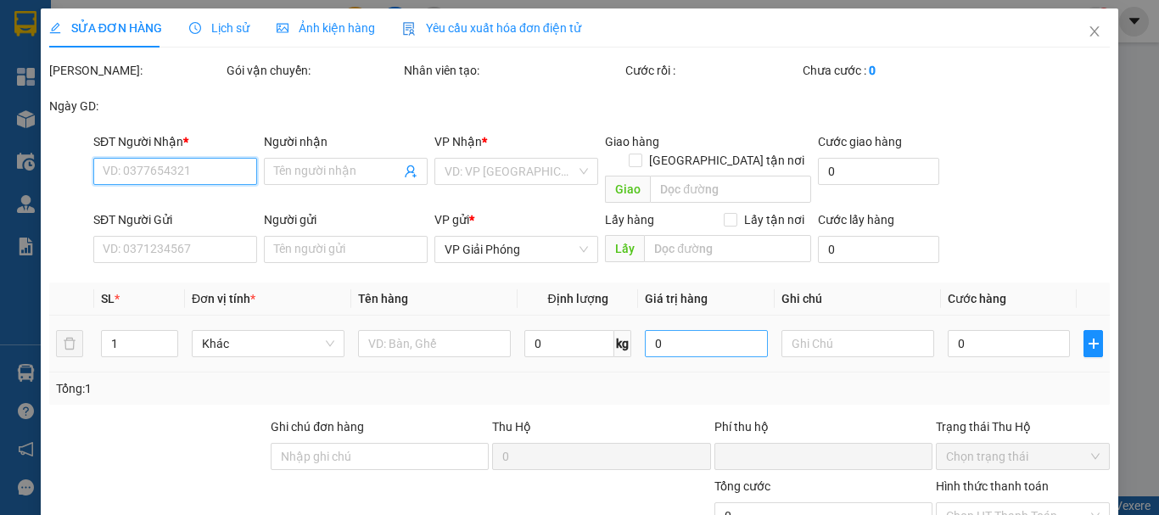
type input "Ninh"
type input "0"
type input "200.000"
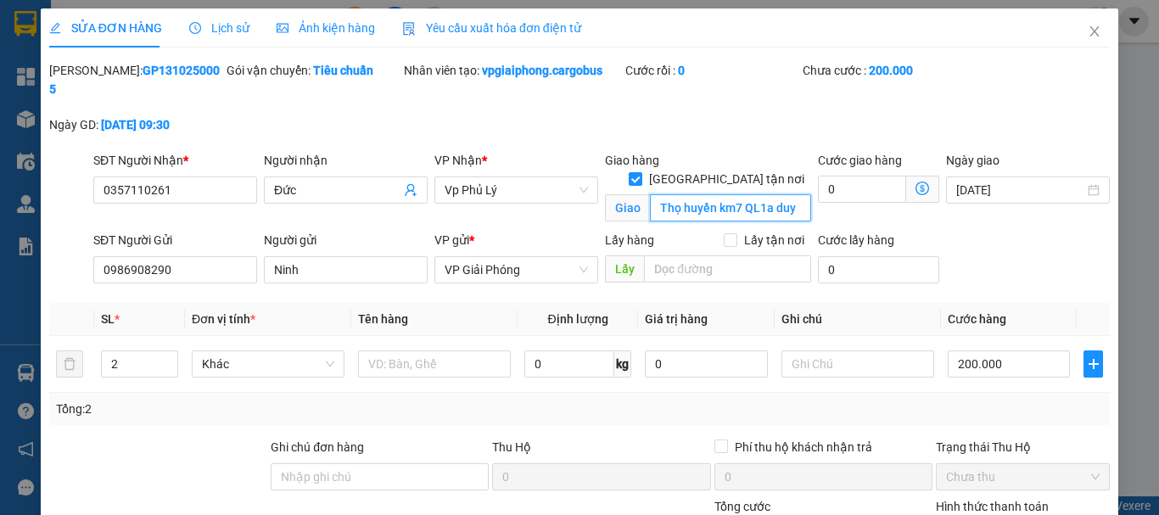
click at [652, 194] on input "Thọ huyền km7 QL1a duy tiên" at bounding box center [730, 207] width 161 height 27
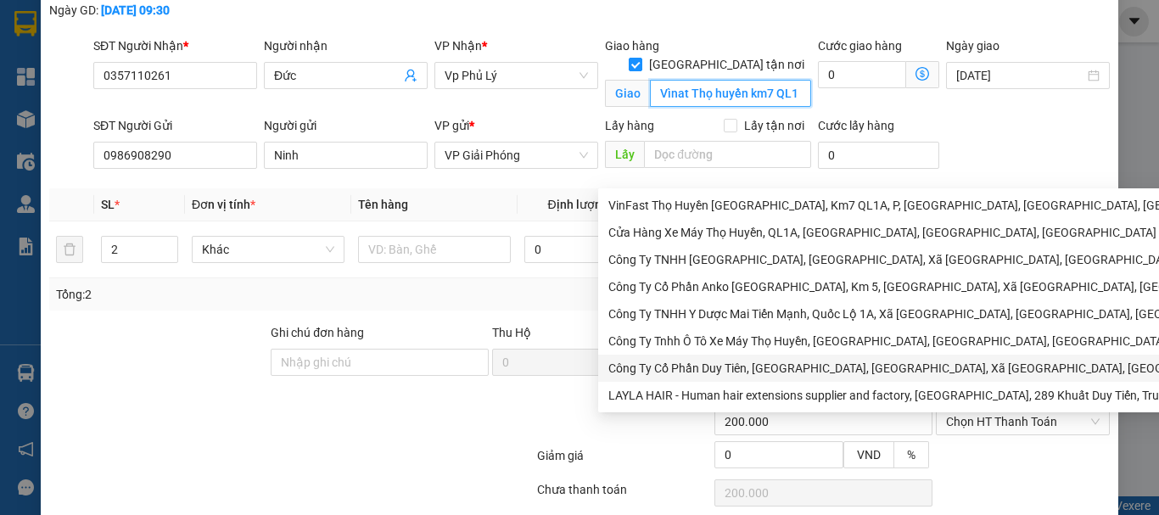
scroll to position [164, 0]
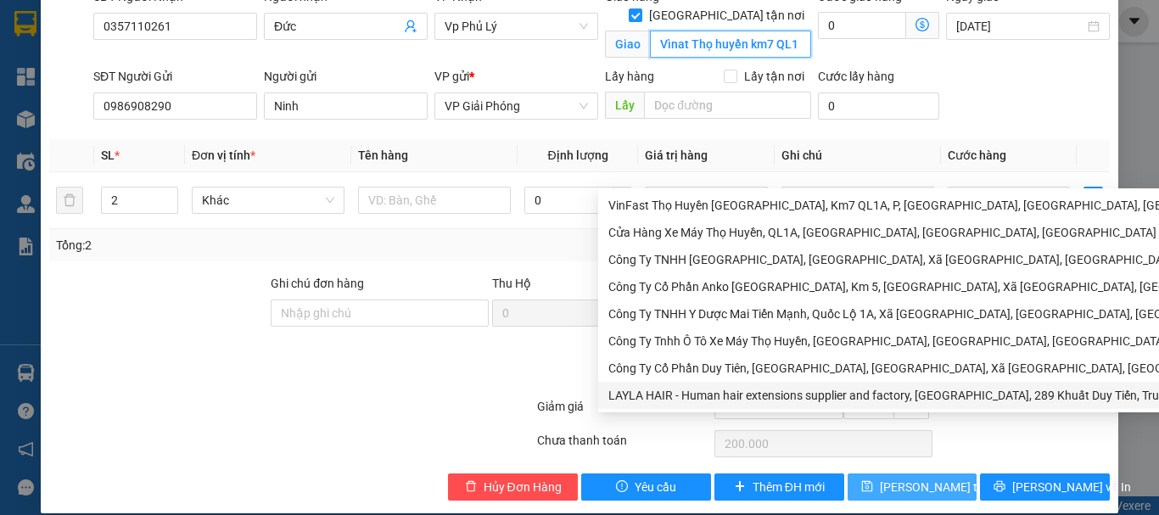
type input "Vìnat Thọ huyền km7 QL1a duy tiên"
click at [889, 478] on span "[PERSON_NAME] thay đổi" at bounding box center [948, 487] width 136 height 19
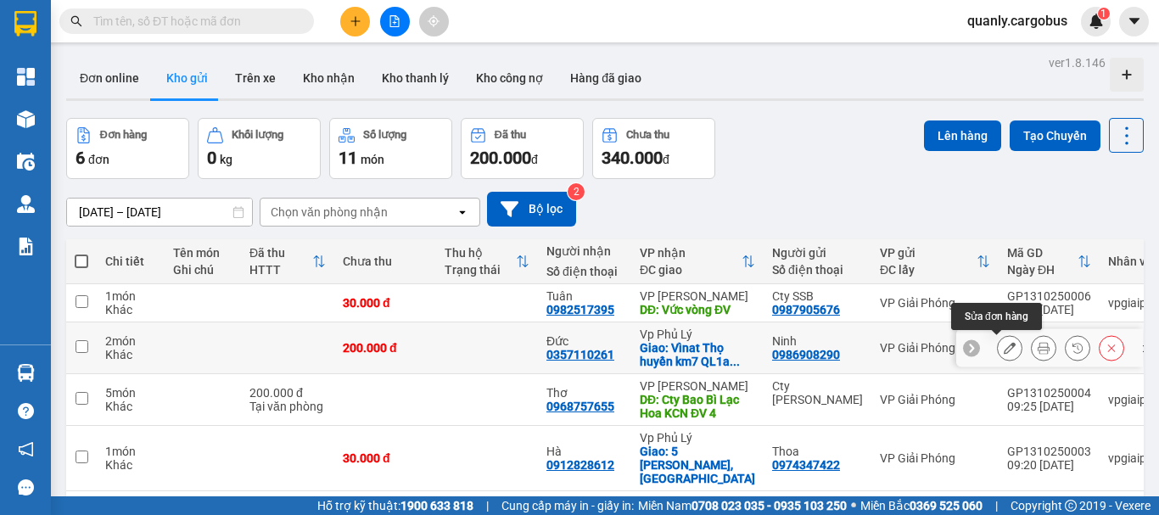
click at [1004, 346] on icon at bounding box center [1010, 348] width 12 height 12
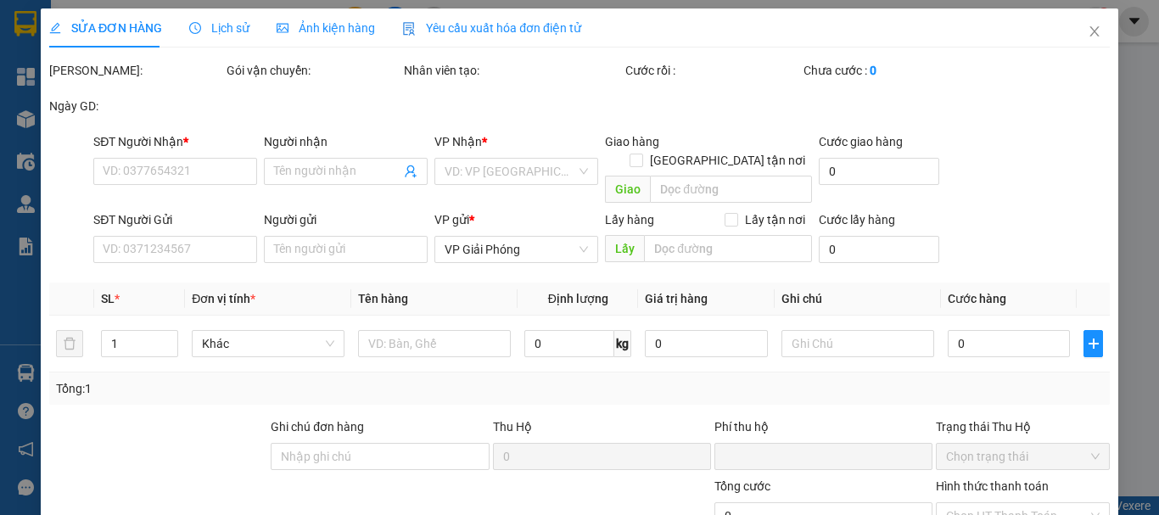
type input "0357110261"
type input "Đức"
checkbox input "true"
type input "Vìnat Thọ huyền km7 QL1a duy tiên"
type input "0986908290"
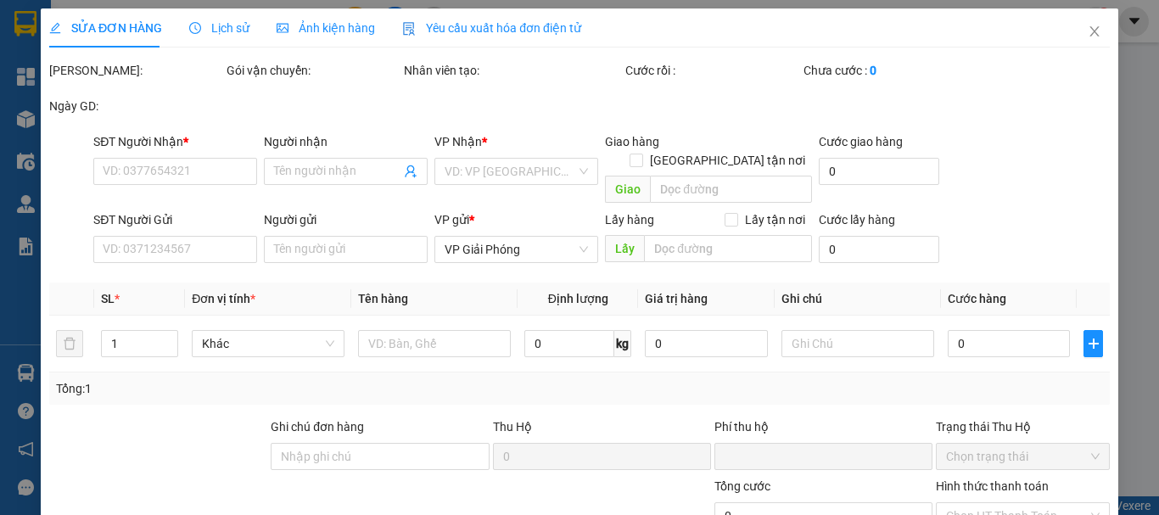
type input "Ninh"
type input "0"
type input "200.000"
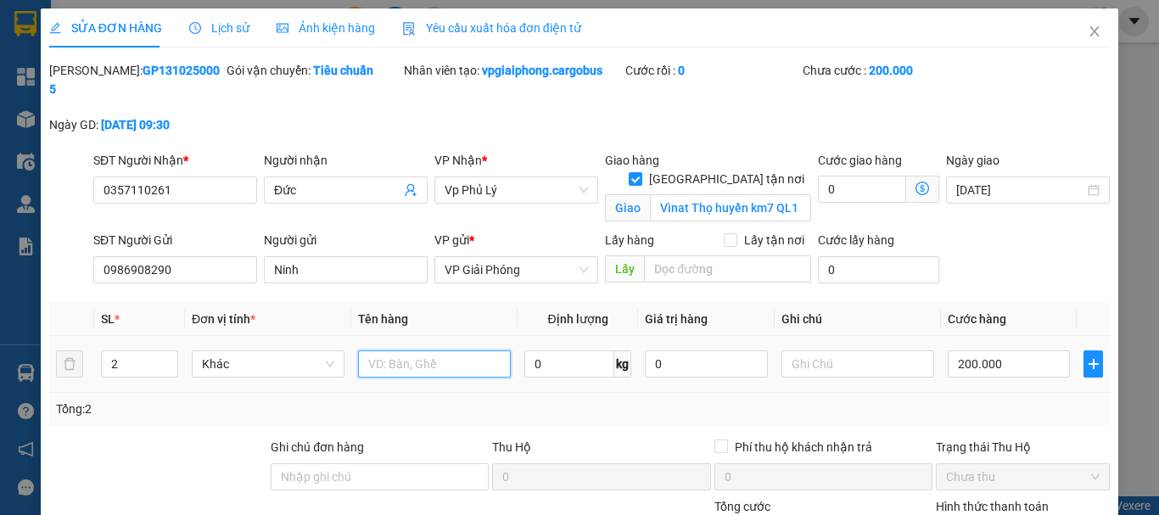
click at [393, 350] on input "text" at bounding box center [434, 363] width 153 height 27
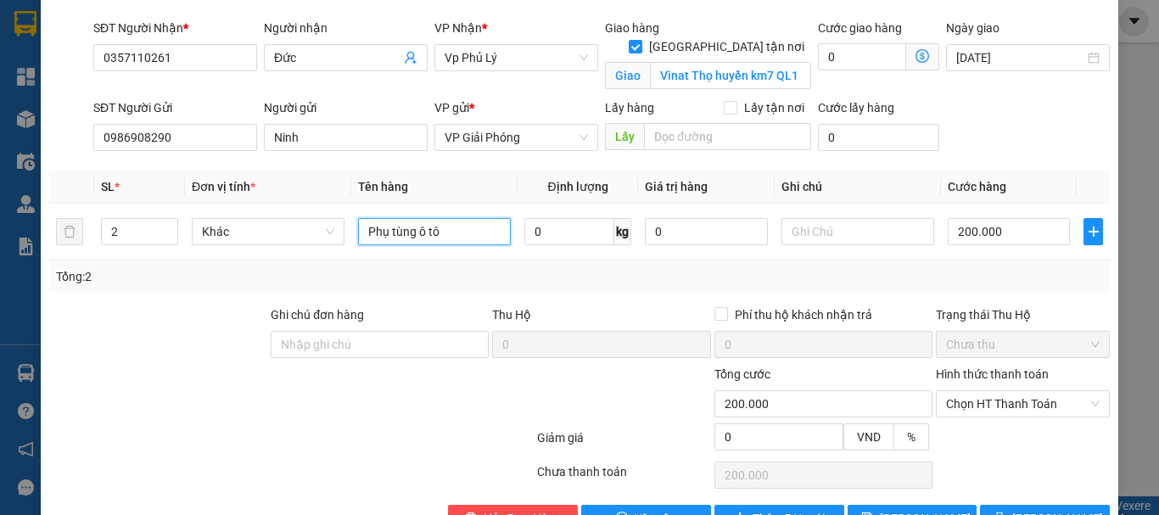
scroll to position [164, 0]
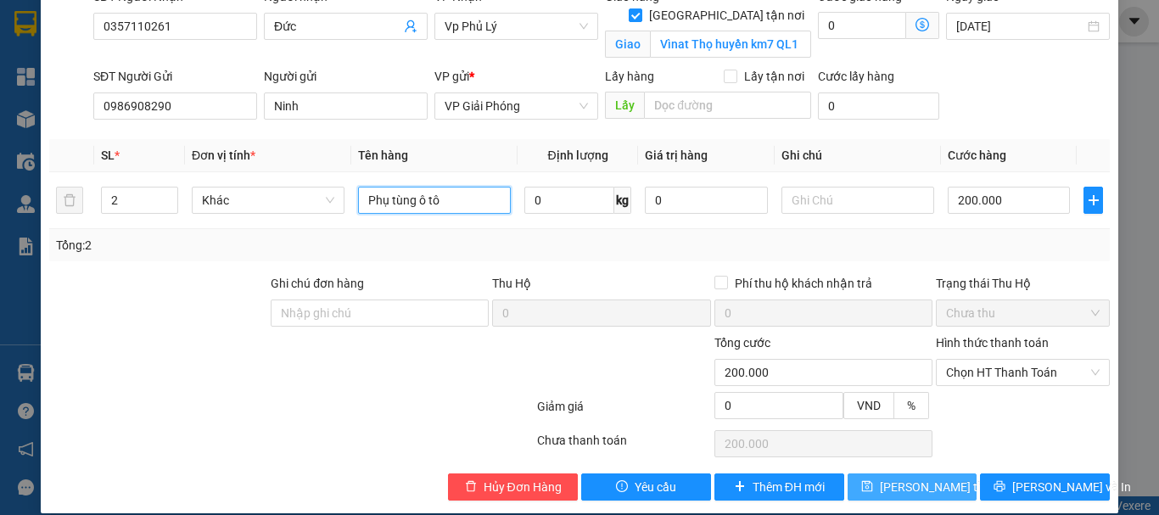
type input "Phụ tùng ô tô"
click at [904, 478] on span "[PERSON_NAME] thay đổi" at bounding box center [948, 487] width 136 height 19
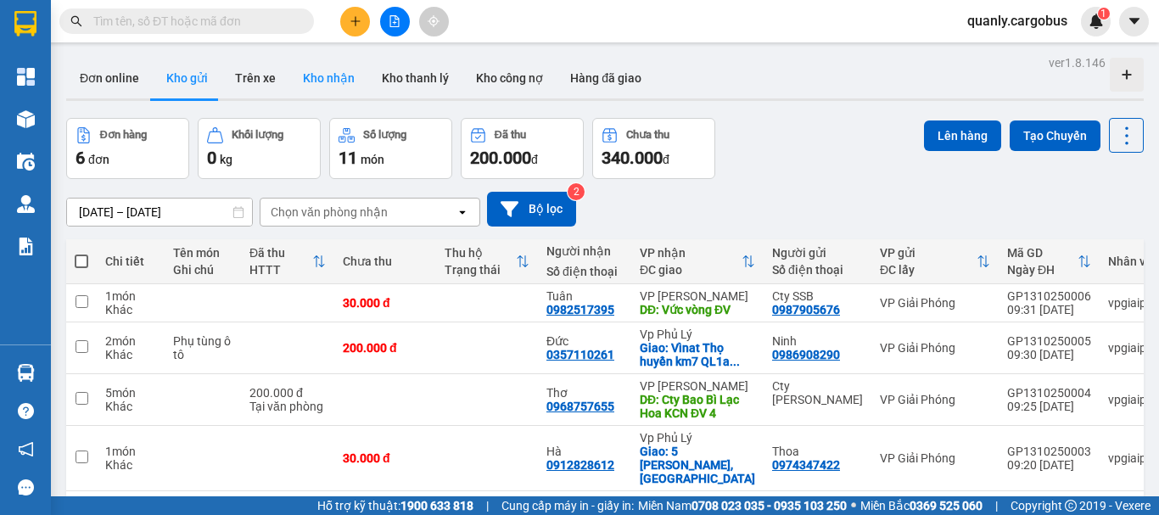
click at [328, 74] on button "Kho nhận" at bounding box center [328, 78] width 79 height 41
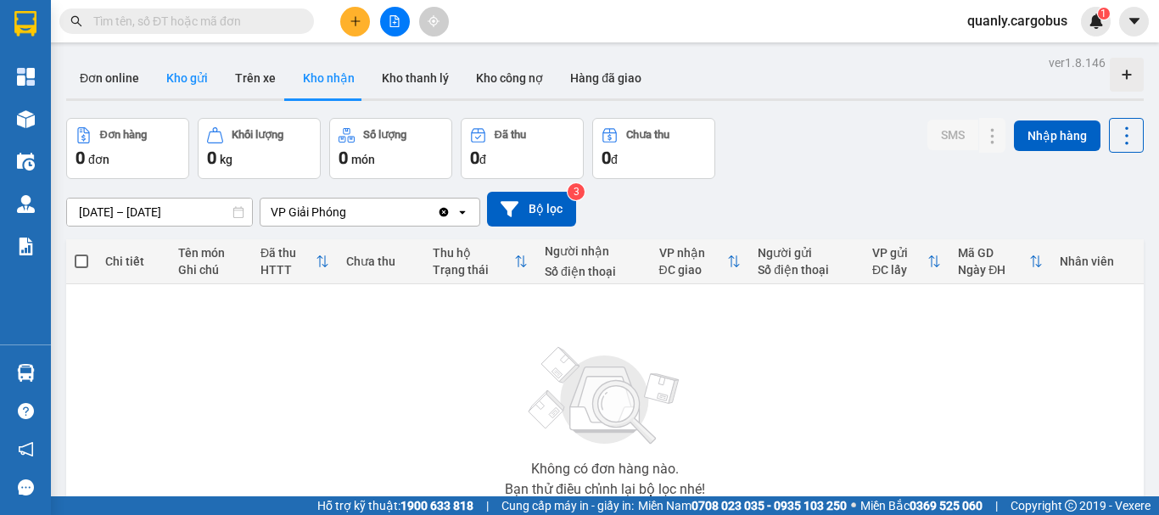
click at [184, 76] on button "Kho gửi" at bounding box center [187, 78] width 69 height 41
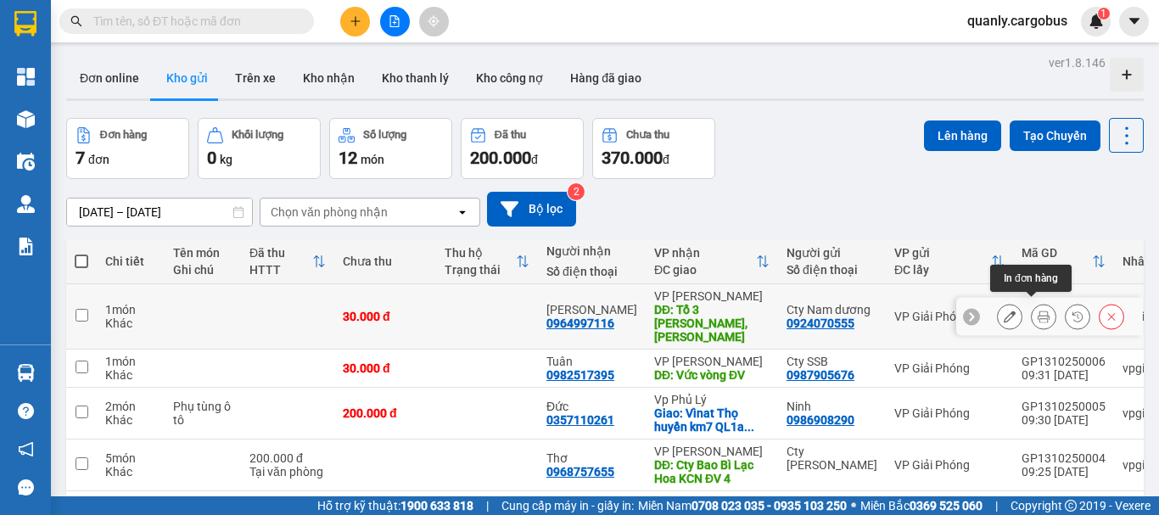
click at [1033, 302] on button at bounding box center [1044, 317] width 24 height 30
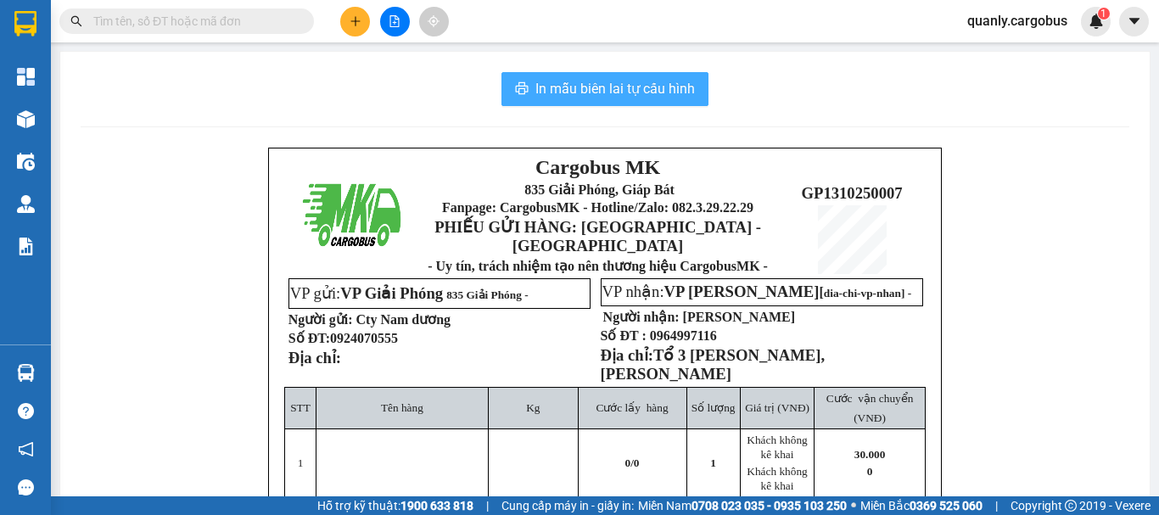
click at [591, 83] on span "In mẫu biên lai tự cấu hình" at bounding box center [615, 88] width 160 height 21
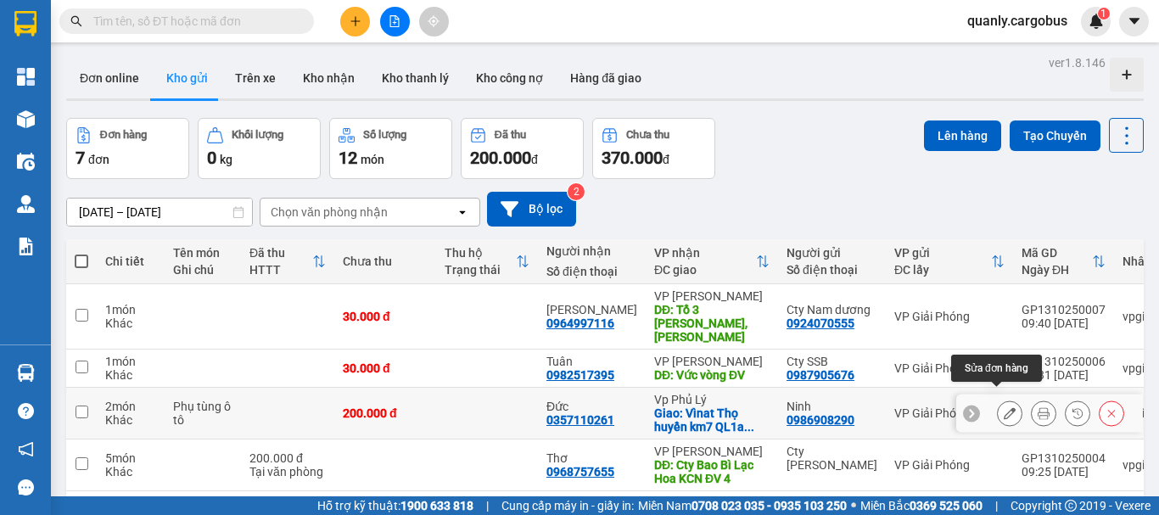
click at [1003, 399] on button at bounding box center [1010, 414] width 24 height 30
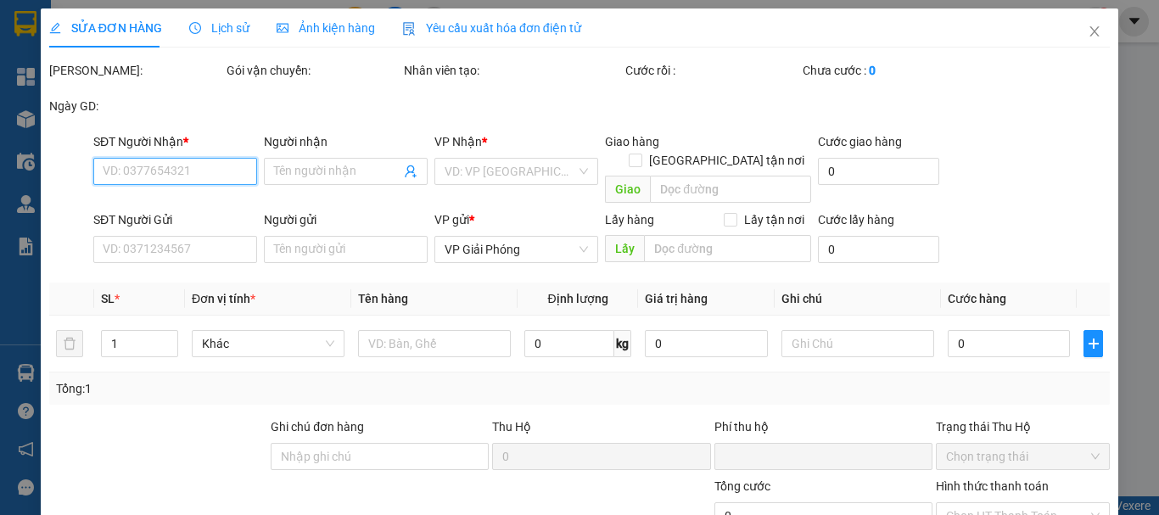
type input "0357110261"
type input "Đức"
checkbox input "true"
type input "Vìnat Thọ huyền km7 QL1a duy tiên"
type input "0986908290"
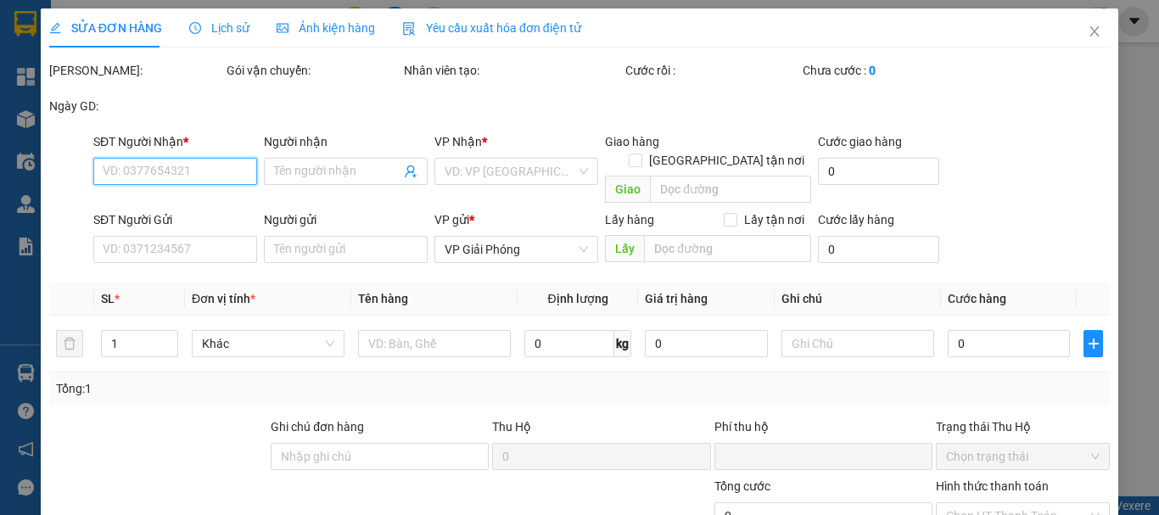
type input "Ninh"
type input "0"
type input "200.000"
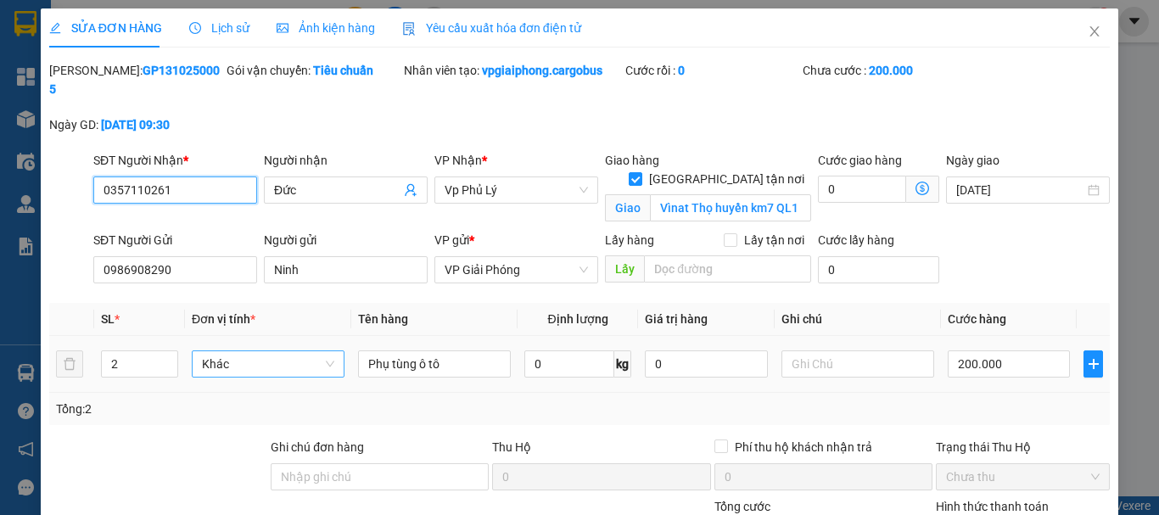
click at [239, 351] on span "Khác" at bounding box center [268, 363] width 132 height 25
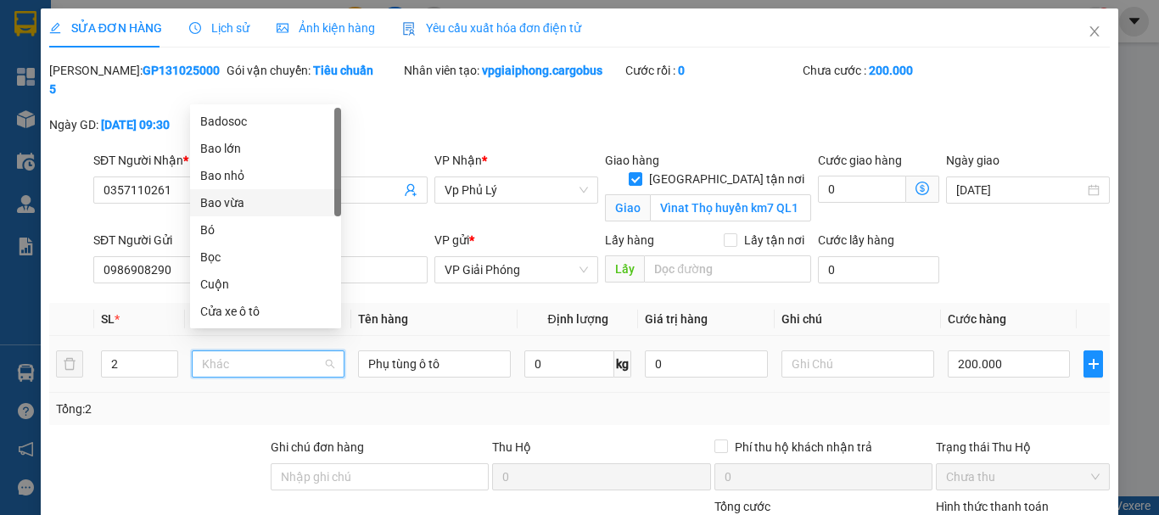
drag, startPoint x: 235, startPoint y: 204, endPoint x: 246, endPoint y: 207, distance: 11.5
click at [235, 204] on div "Bao vừa" at bounding box center [265, 202] width 131 height 19
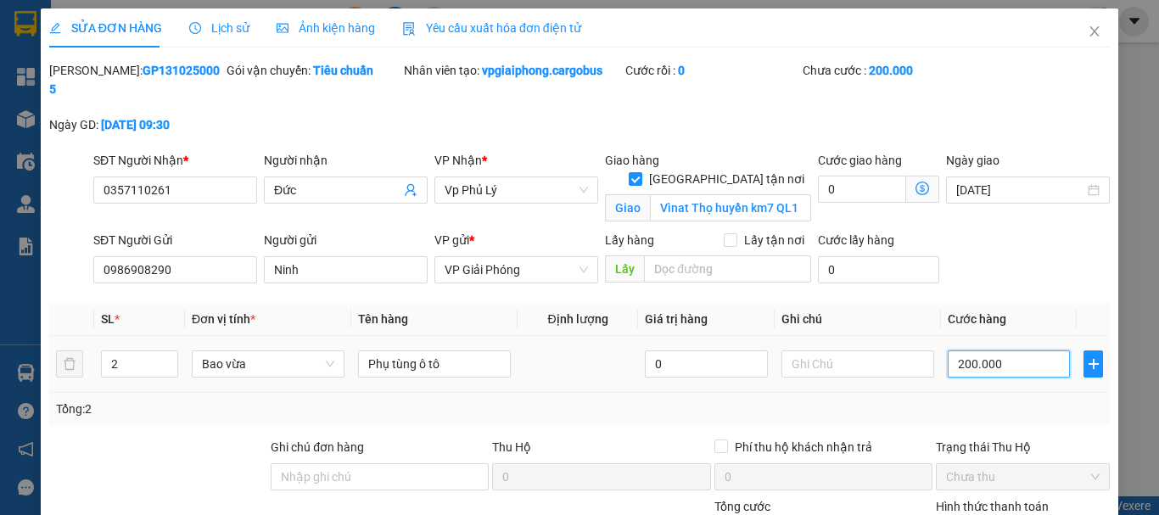
click at [958, 350] on input "200.000" at bounding box center [1009, 363] width 122 height 27
click at [960, 350] on input "200.000" at bounding box center [1009, 363] width 122 height 27
type input "20.000"
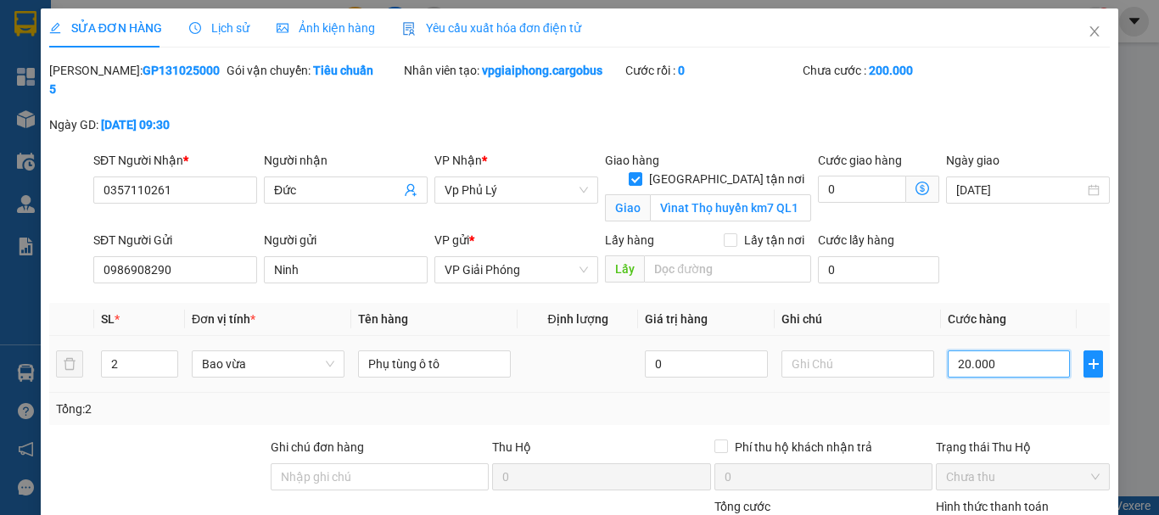
type input "0"
type input "0.000"
type input "10.000"
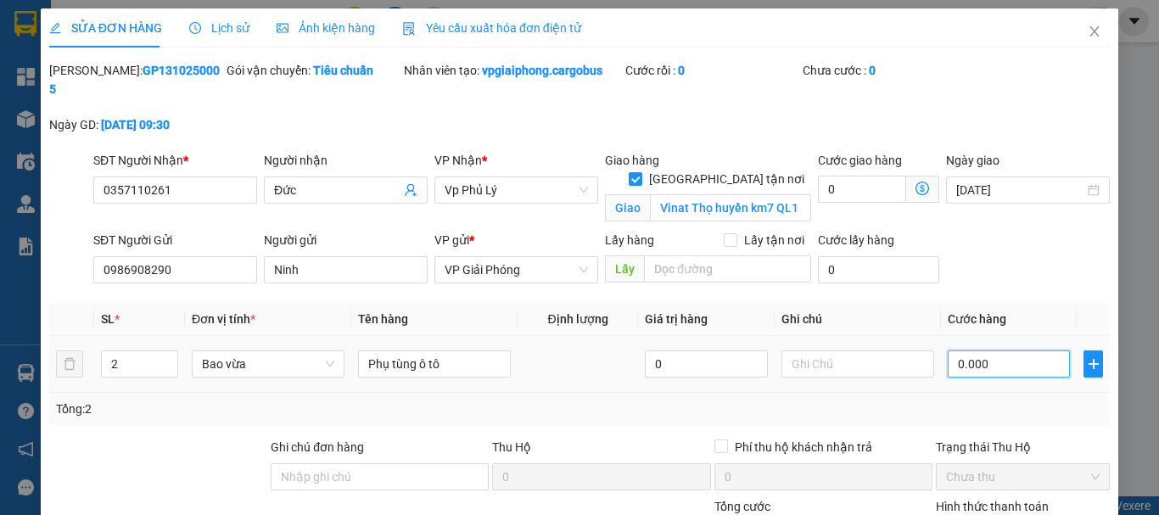
type input "10.000"
type input "150.000"
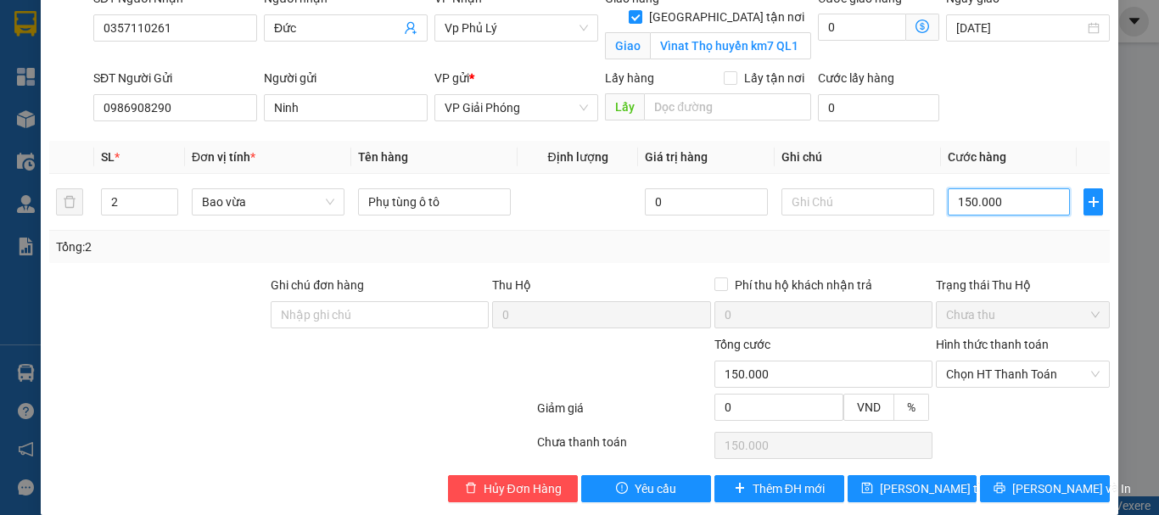
scroll to position [164, 0]
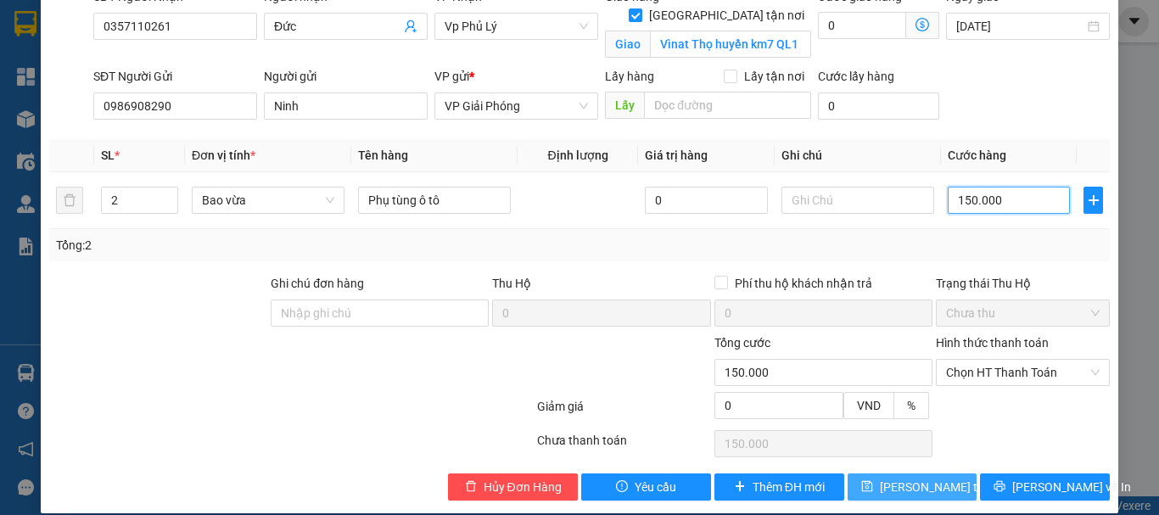
type input "150.000"
click at [931, 478] on span "[PERSON_NAME] thay đổi" at bounding box center [948, 487] width 136 height 19
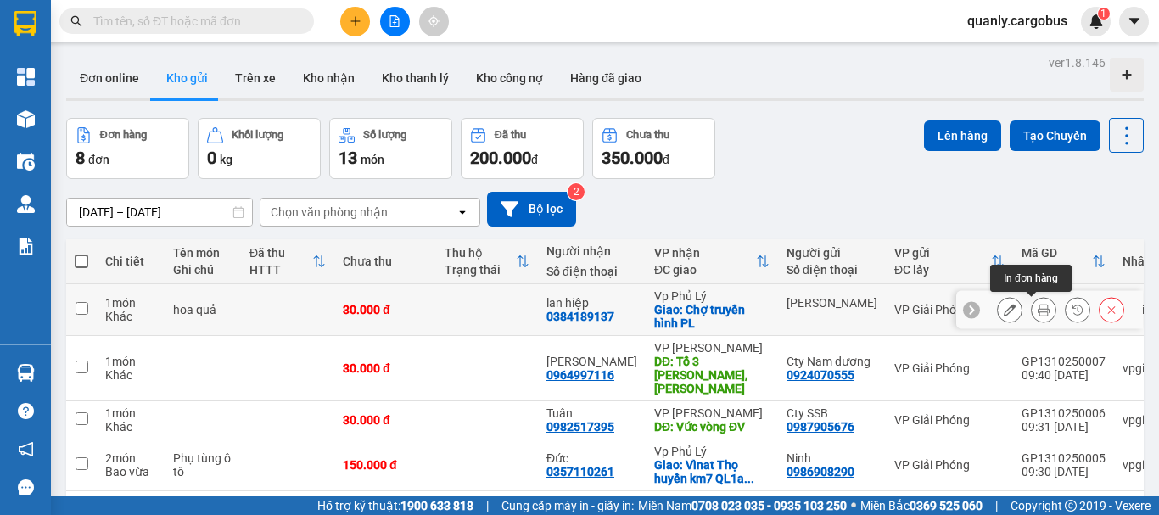
click at [1038, 307] on icon at bounding box center [1044, 310] width 12 height 12
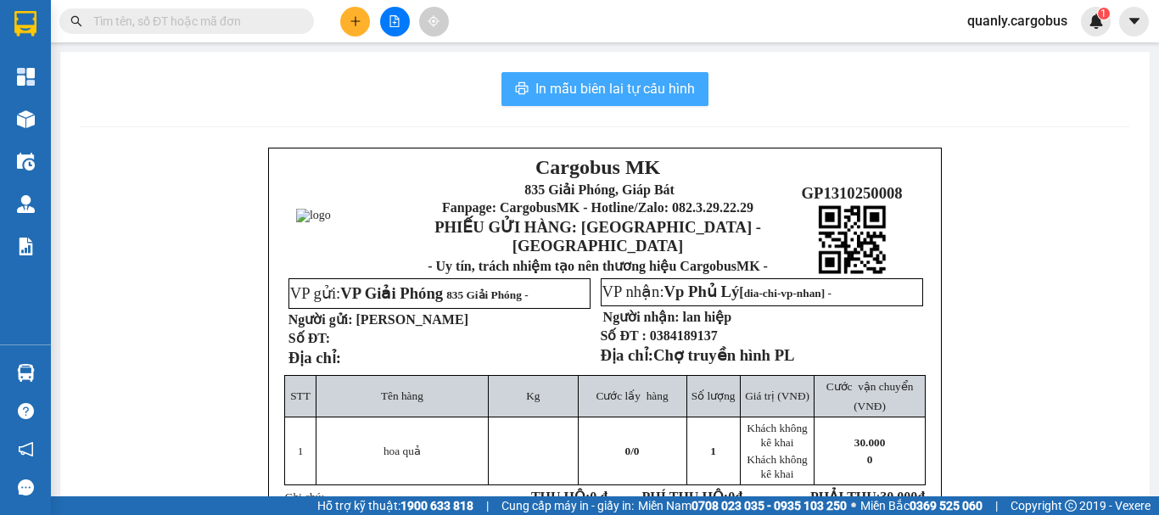
click at [619, 83] on span "In mẫu biên lai tự cấu hình" at bounding box center [615, 88] width 160 height 21
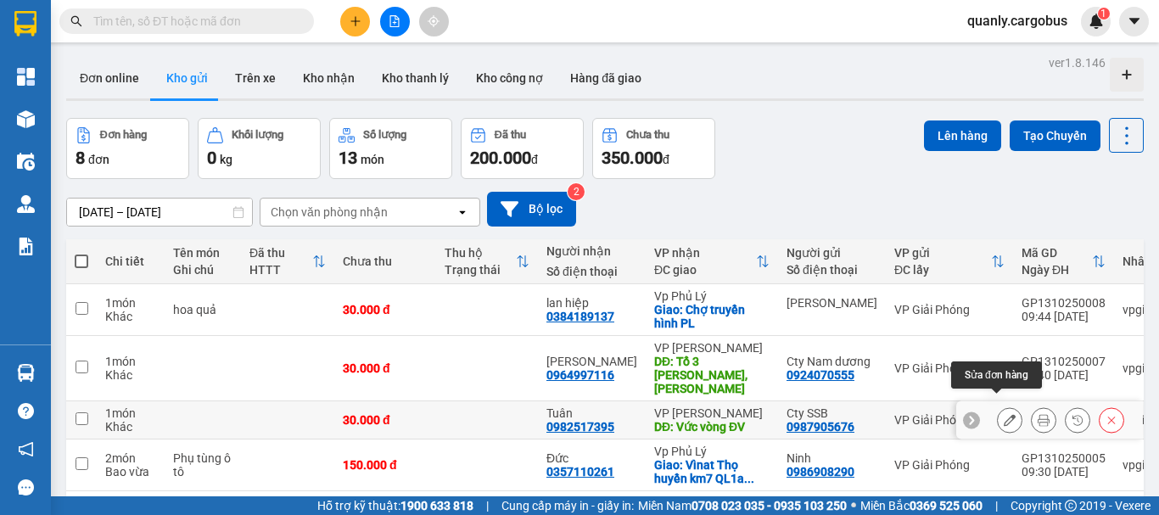
click at [1004, 414] on icon at bounding box center [1010, 420] width 12 height 12
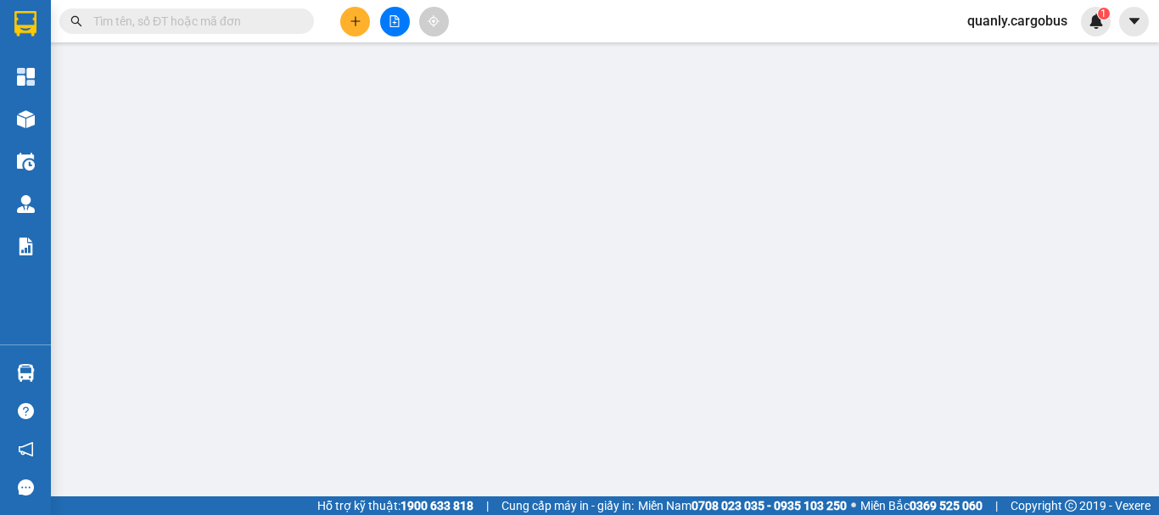
type input "0982517395"
type input "Tuân"
type input "Vức vòng ĐV"
type input "0987905676"
type input "Cty SSB"
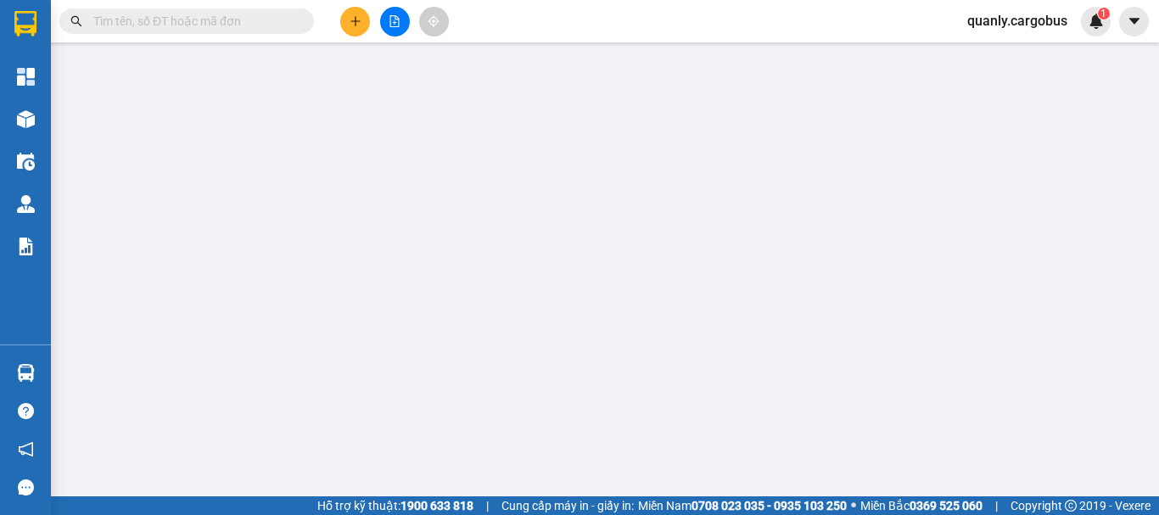
type input "0"
type input "30.000"
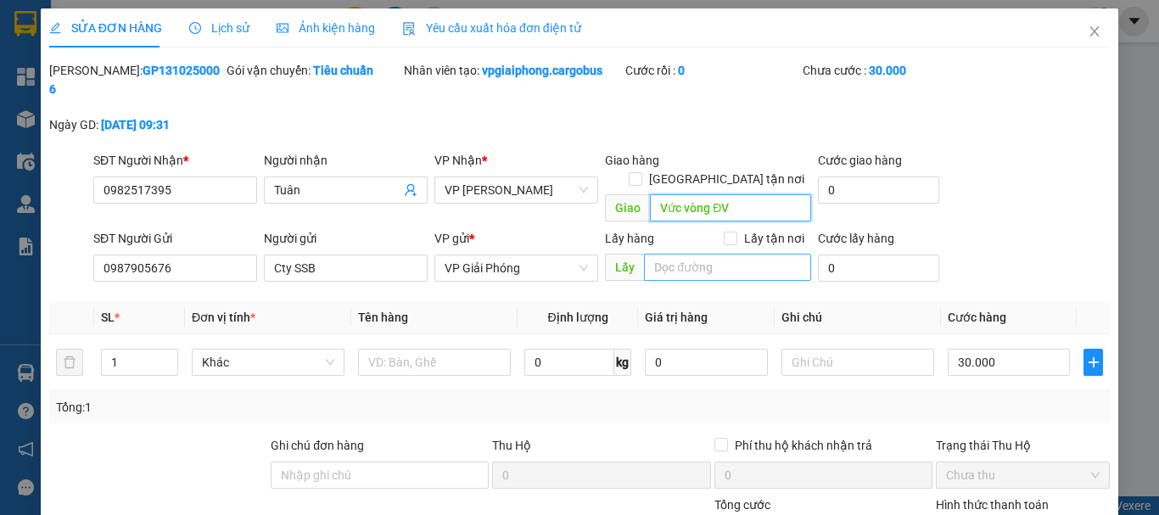
drag, startPoint x: 667, startPoint y: 168, endPoint x: 667, endPoint y: 238, distance: 70.4
click at [667, 194] on input "Vức vòng ĐV" at bounding box center [730, 207] width 161 height 27
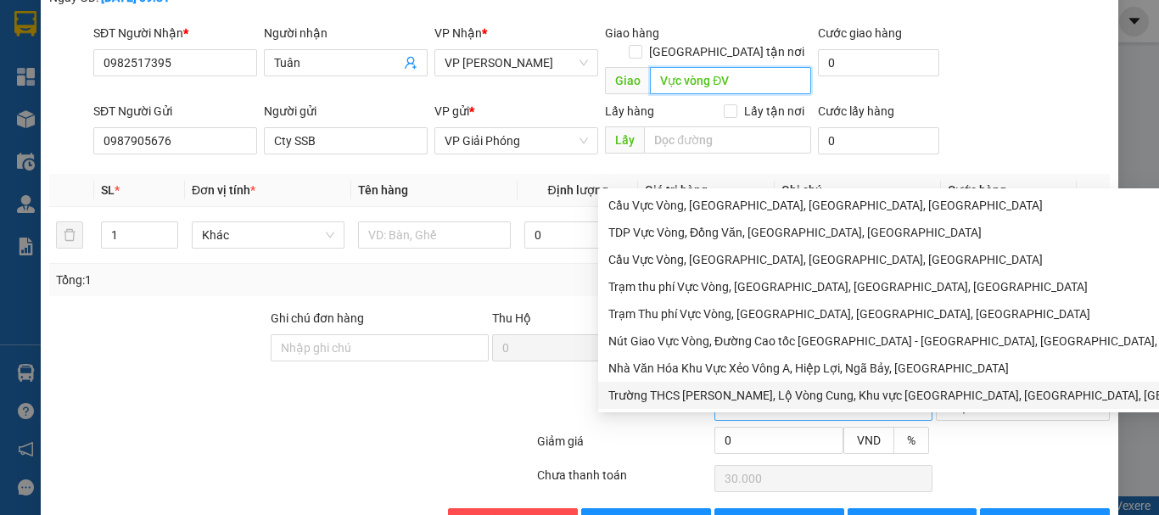
scroll to position [143, 0]
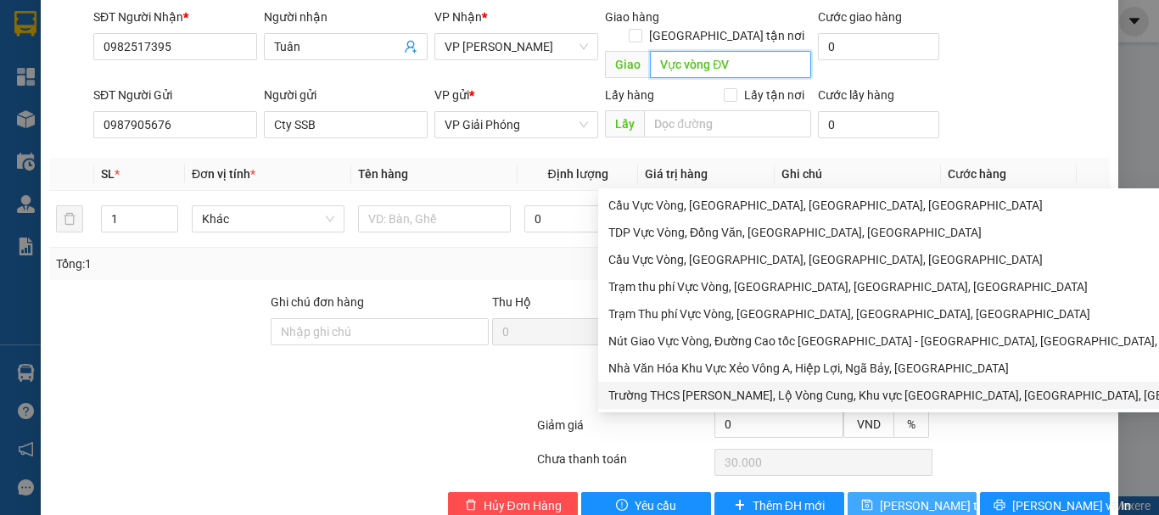
type input "Vực vòng ĐV"
click at [863, 499] on icon "save" at bounding box center [867, 505] width 12 height 12
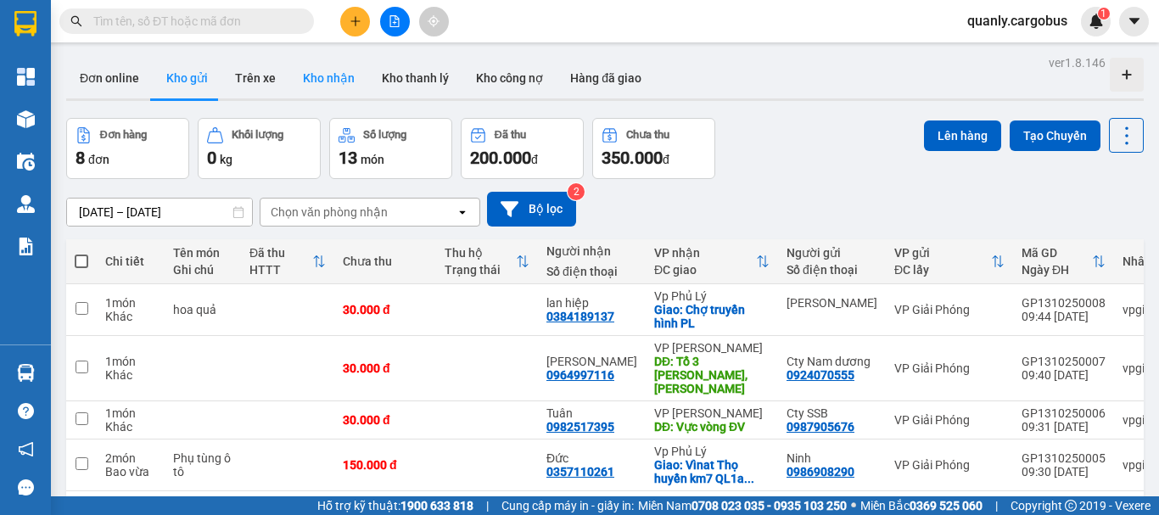
click at [322, 77] on button "Kho nhận" at bounding box center [328, 78] width 79 height 41
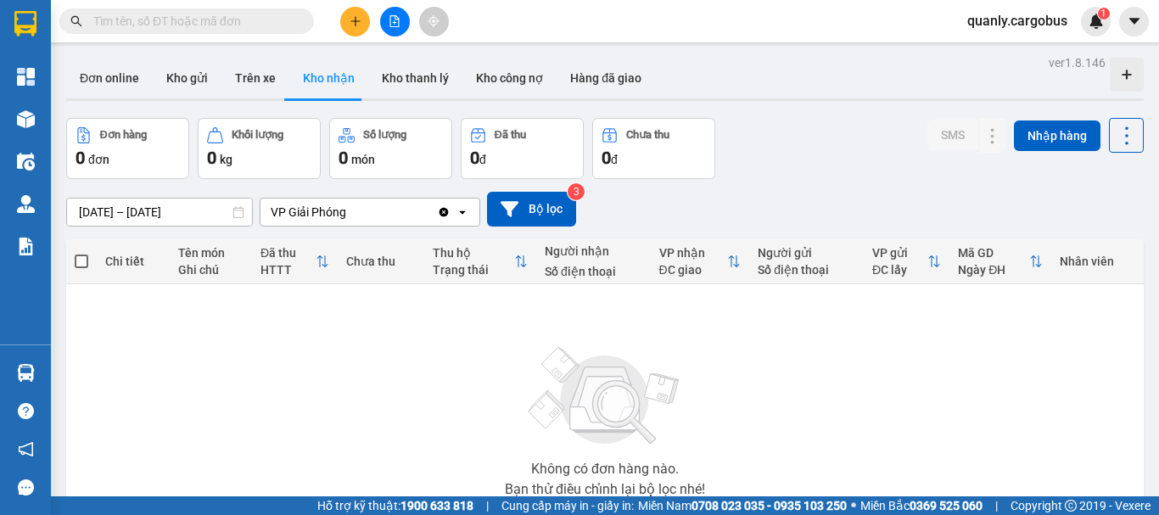
click at [289, 58] on button "Kho nhận" at bounding box center [328, 78] width 79 height 41
click at [396, 24] on icon "file-add" at bounding box center [395, 21] width 12 height 12
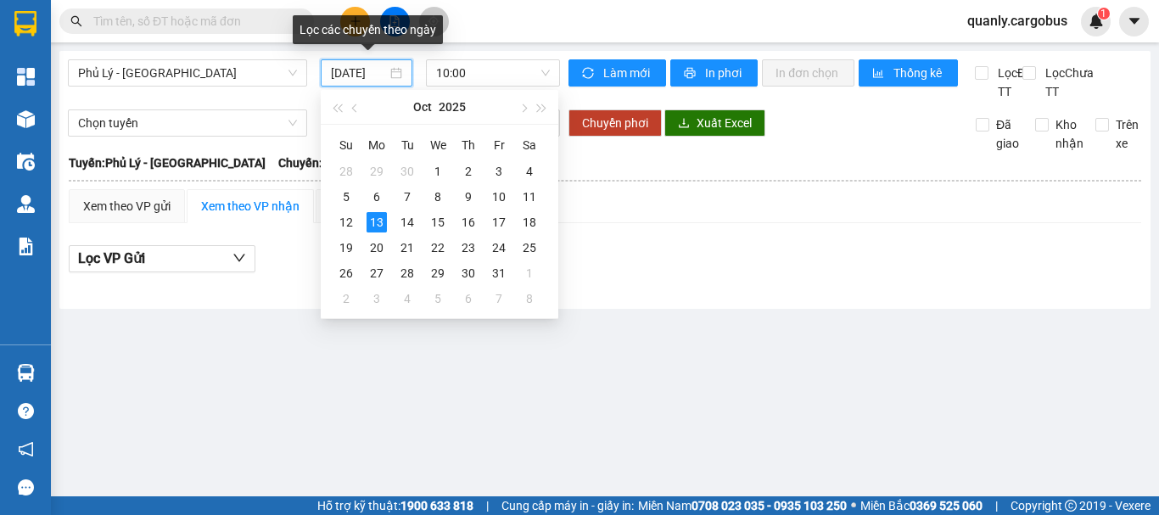
click at [371, 75] on input "[DATE]" at bounding box center [359, 73] width 56 height 19
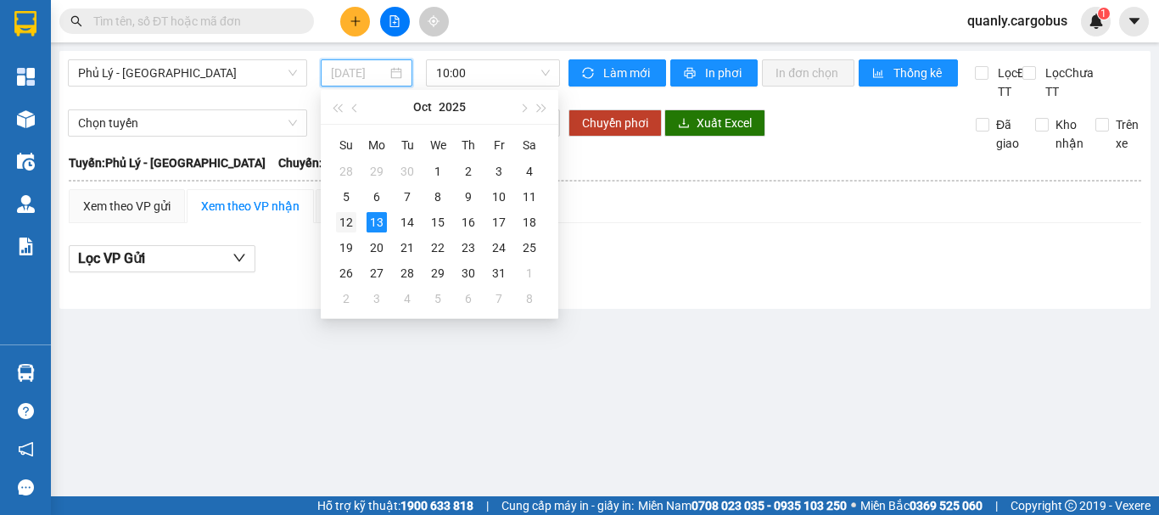
click at [346, 225] on div "12" at bounding box center [346, 222] width 20 height 20
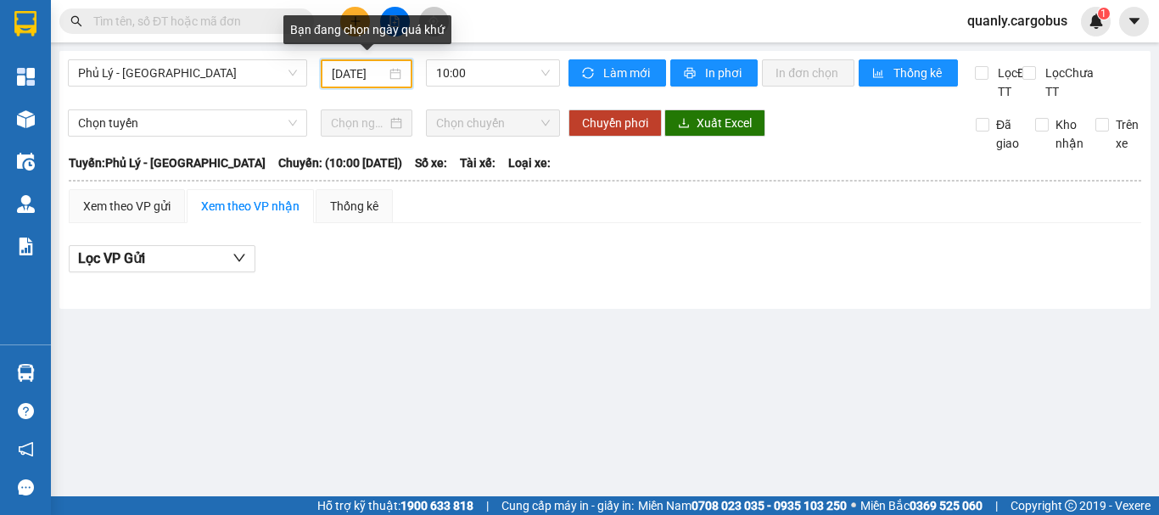
click at [369, 74] on input "[DATE]" at bounding box center [359, 73] width 54 height 19
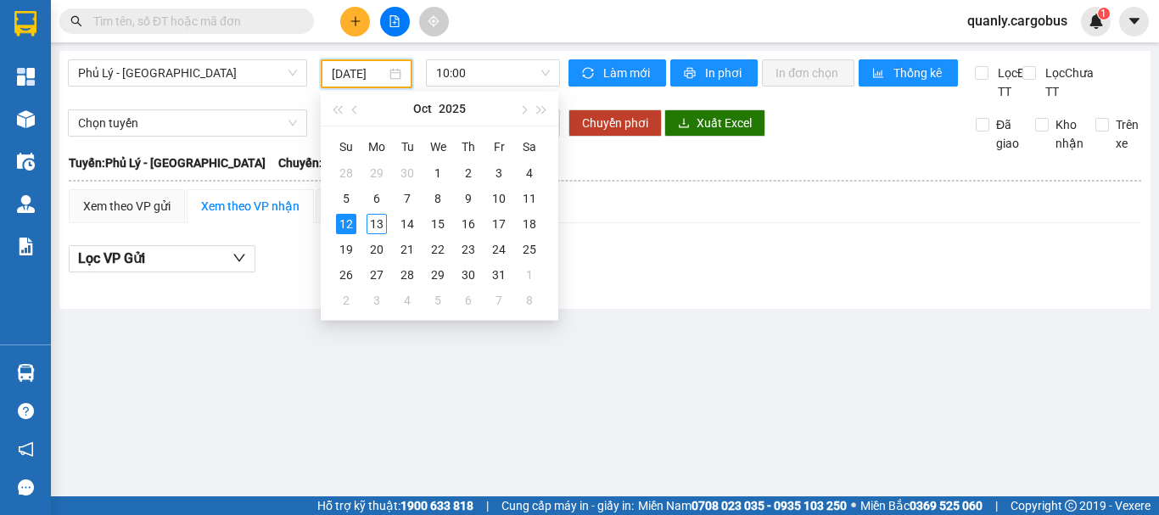
type input "[DATE]"
drag, startPoint x: 287, startPoint y: 363, endPoint x: 283, endPoint y: 348, distance: 15.9
click at [285, 363] on main "Phủ Lý - Hà Nội 12/10/2025 10:00 Làm mới In phơi In đơn chọn Thống kê Lọc Đã TT…" at bounding box center [579, 248] width 1159 height 496
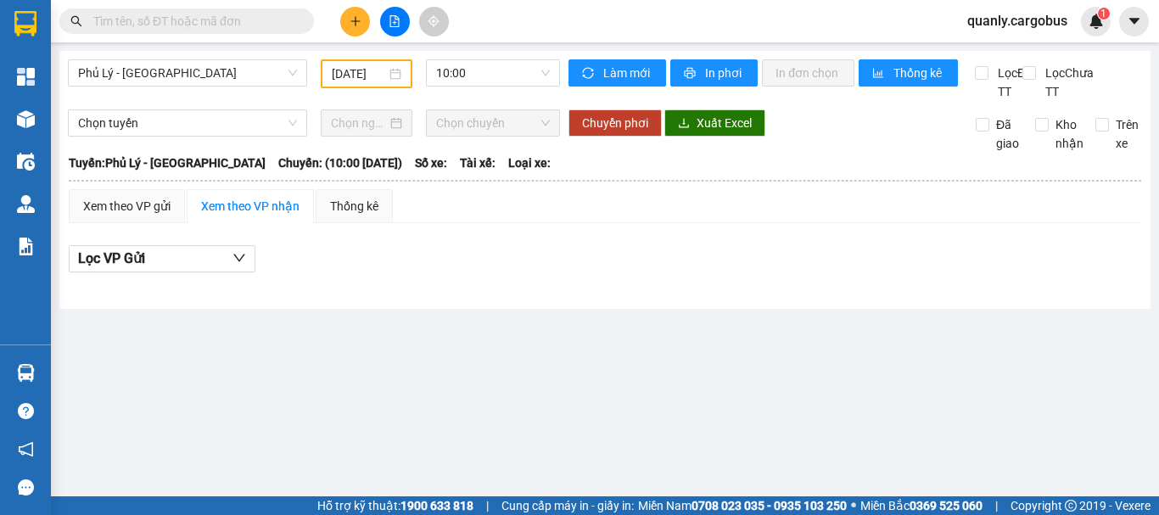
drag, startPoint x: 457, startPoint y: 77, endPoint x: 546, endPoint y: 221, distance: 168.8
click at [469, 81] on span "10:00" at bounding box center [493, 72] width 114 height 25
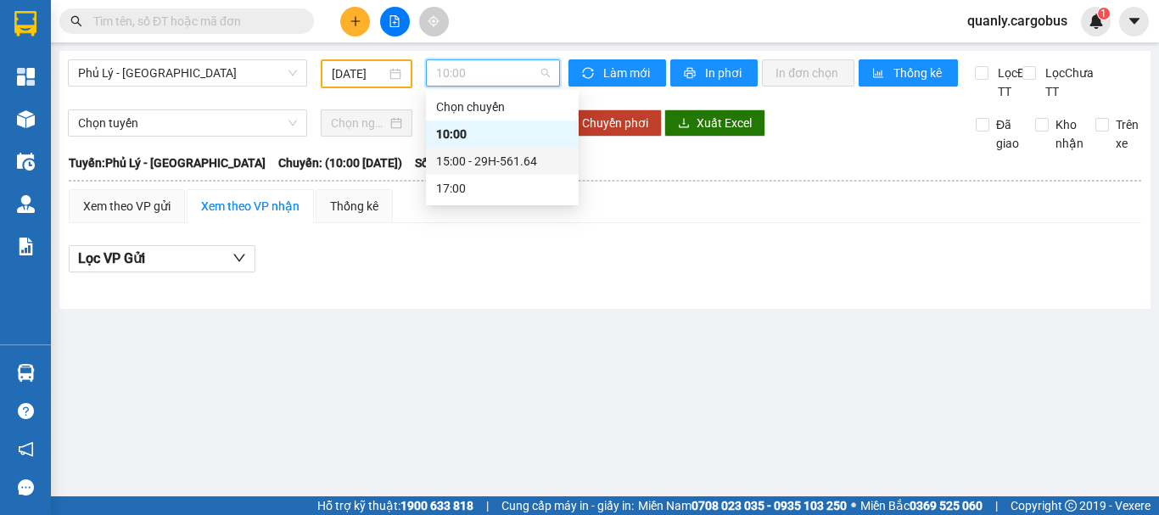
click at [492, 165] on div "15:00 - 29H-561.64" at bounding box center [502, 161] width 132 height 19
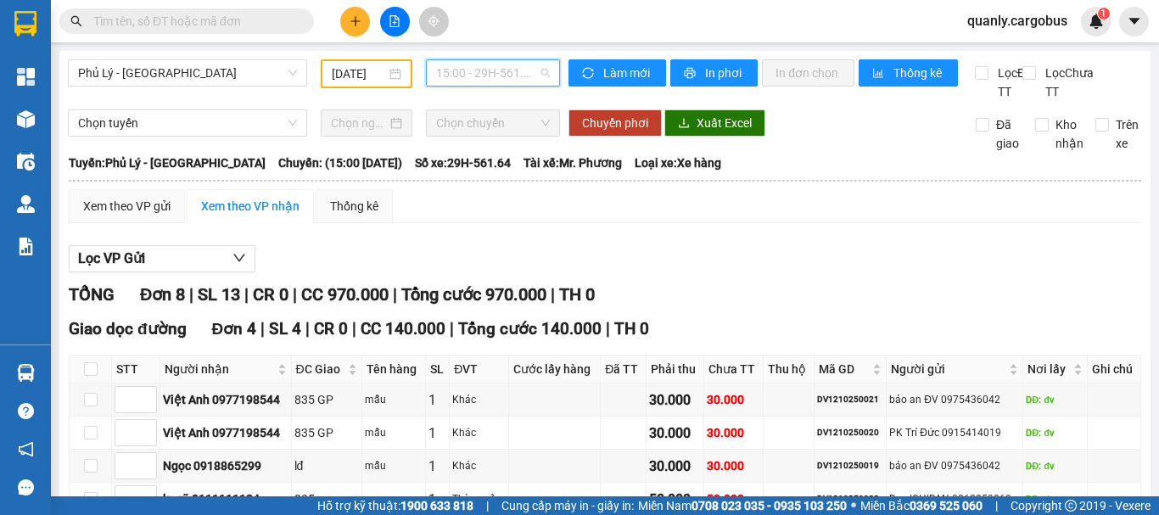
drag, startPoint x: 466, startPoint y: 62, endPoint x: 593, endPoint y: 191, distance: 181.2
click at [470, 62] on span "15:00 - 29H-561.64" at bounding box center [493, 72] width 114 height 25
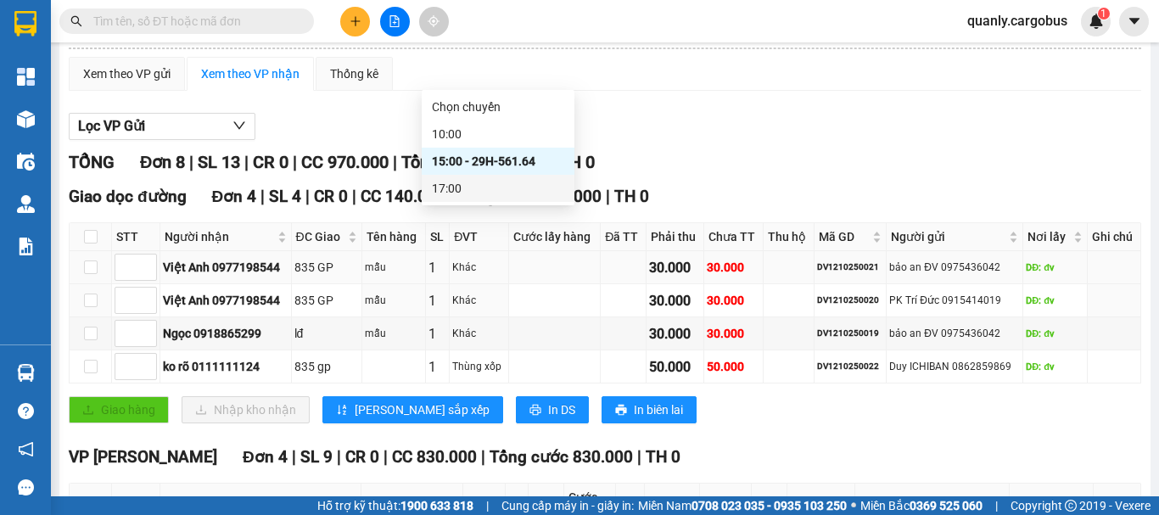
scroll to position [90, 0]
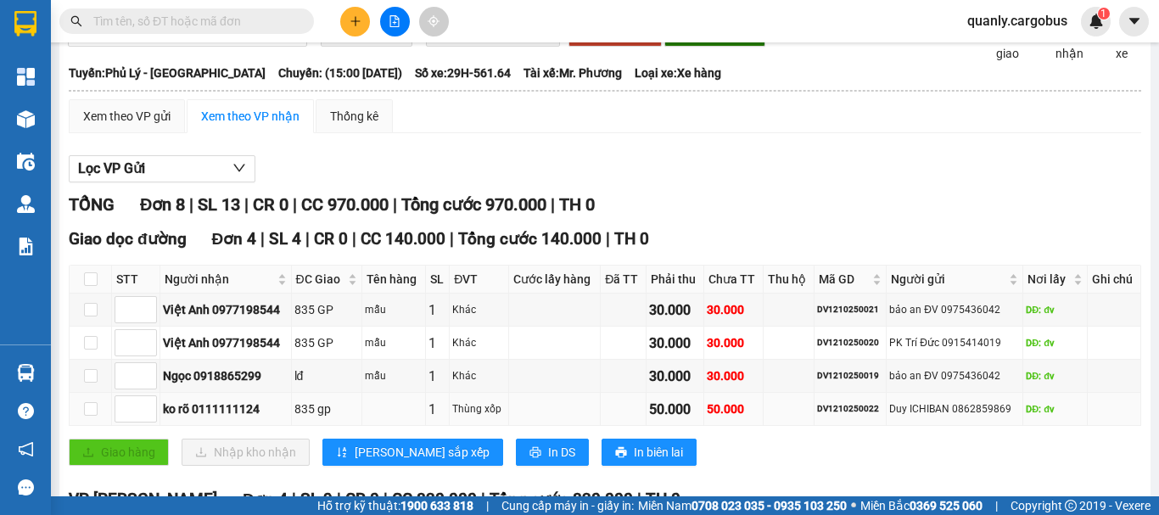
click at [846, 416] on div "DV1210250022" at bounding box center [850, 409] width 66 height 14
copy div "DV1210250022"
click at [165, 25] on input "text" at bounding box center [193, 21] width 200 height 19
paste input "DV1210250022"
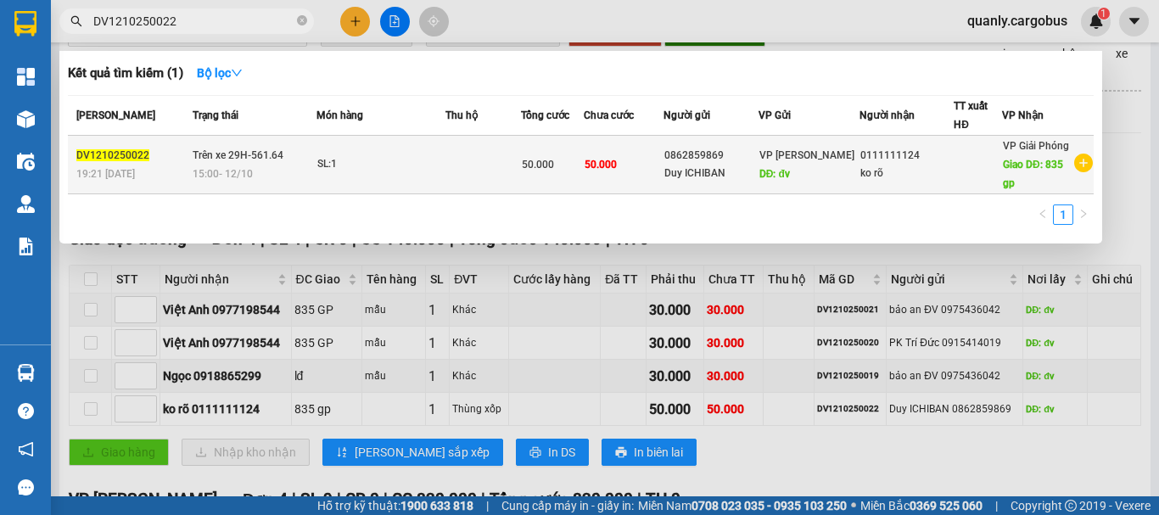
type input "DV1210250022"
click at [444, 167] on div "SL: 1" at bounding box center [380, 164] width 127 height 19
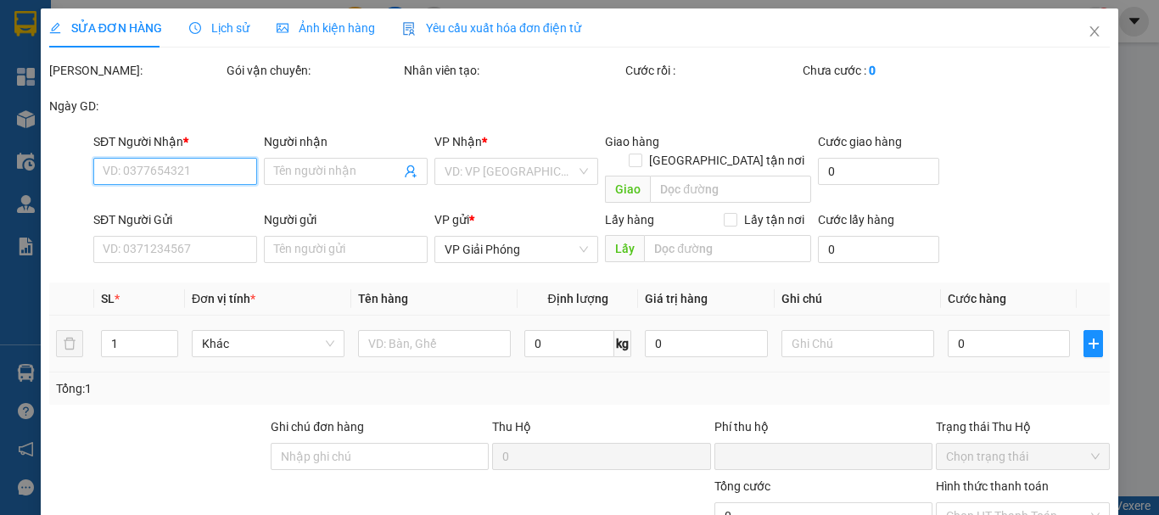
type input "0111111124"
type input "ko rõ"
type input "835 gp"
type input "0862859869"
type input "Duy ICHIBAN"
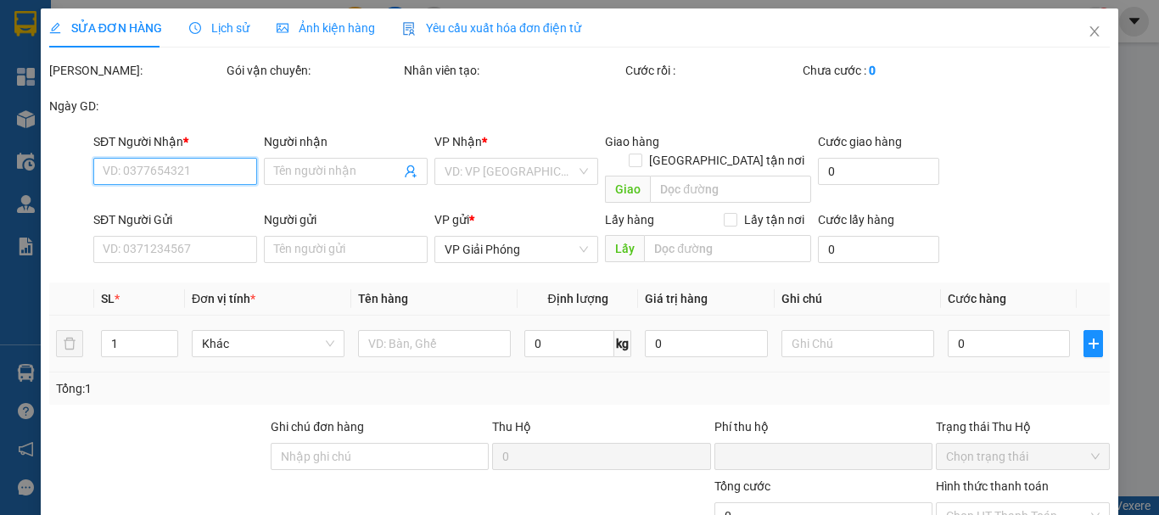
type input "đv"
type input "0"
type input "50.000"
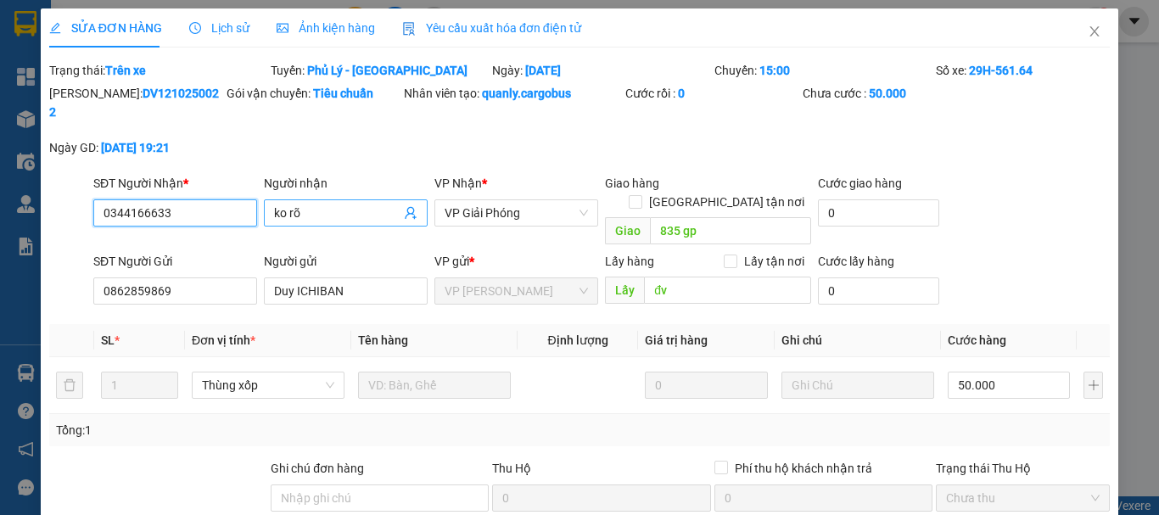
type input "0344166633"
click at [305, 204] on input "ko rõ" at bounding box center [337, 213] width 126 height 19
type input "k"
click at [297, 204] on input "Cty7 Sim ba" at bounding box center [337, 213] width 126 height 19
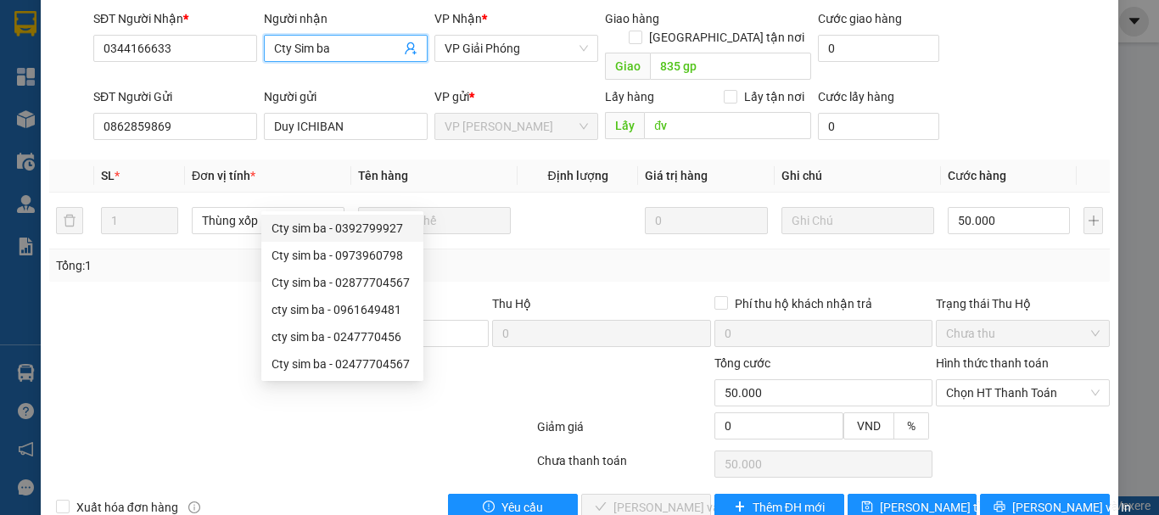
scroll to position [166, 0]
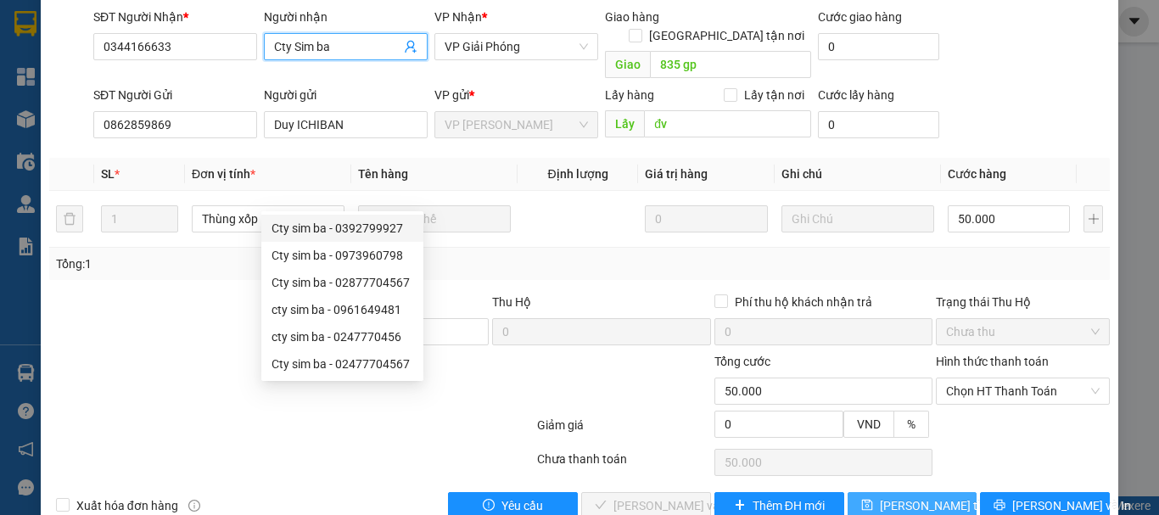
type input "Cty Sim ba"
click at [895, 496] on span "[PERSON_NAME] thay đổi" at bounding box center [948, 505] width 136 height 19
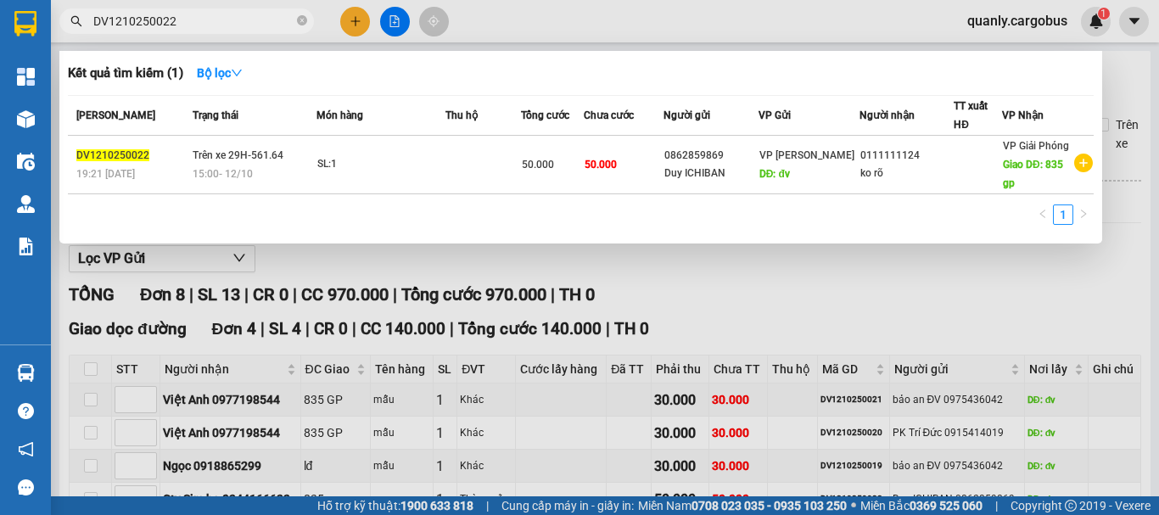
click at [217, 20] on input "DV1210250022" at bounding box center [193, 21] width 200 height 19
type input "D"
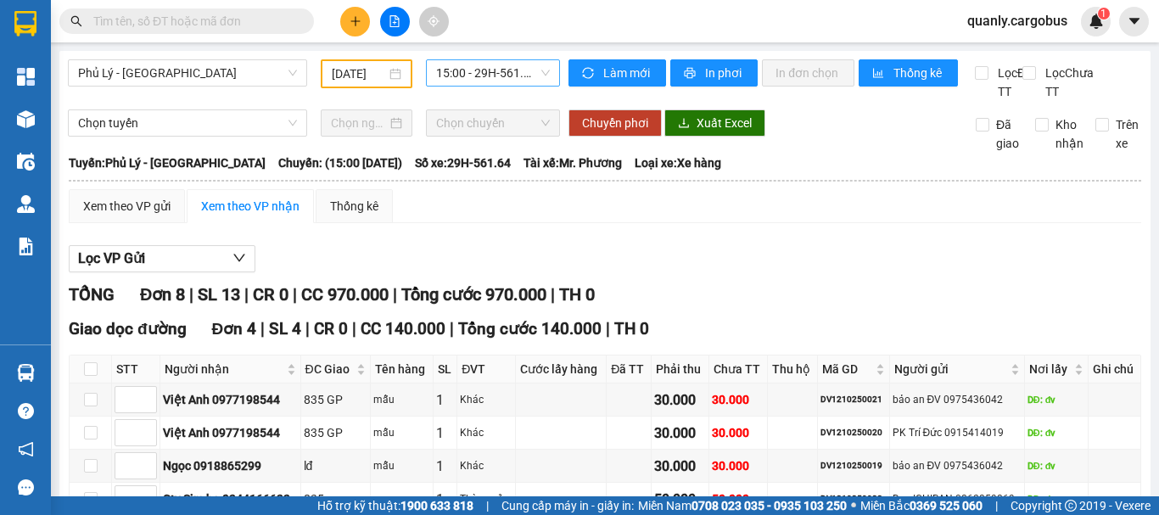
click at [479, 65] on span "15:00 - 29H-561.64" at bounding box center [493, 72] width 114 height 25
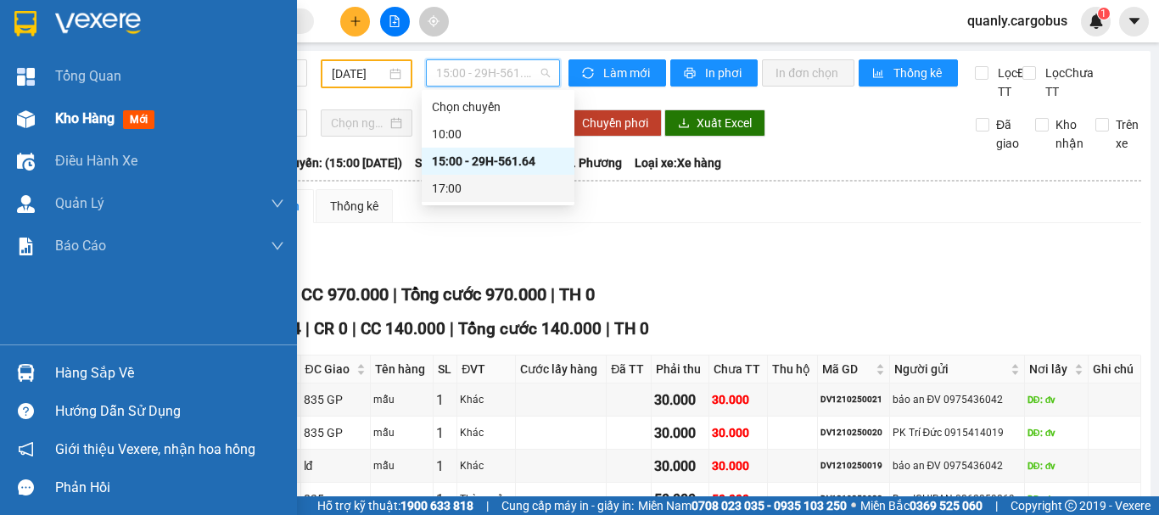
click at [25, 111] on img at bounding box center [26, 119] width 18 height 18
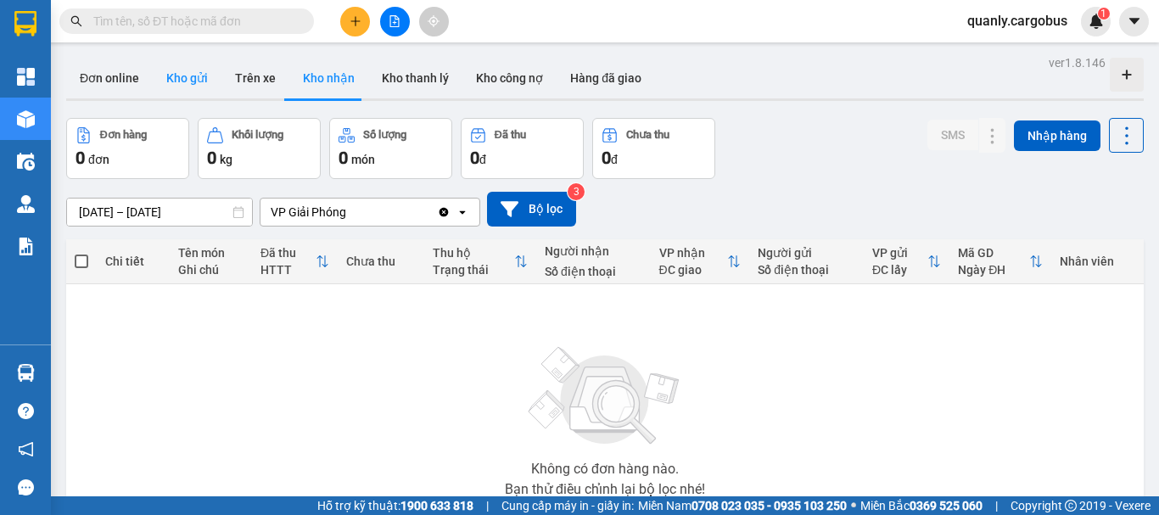
click at [187, 79] on button "Kho gửi" at bounding box center [187, 78] width 69 height 41
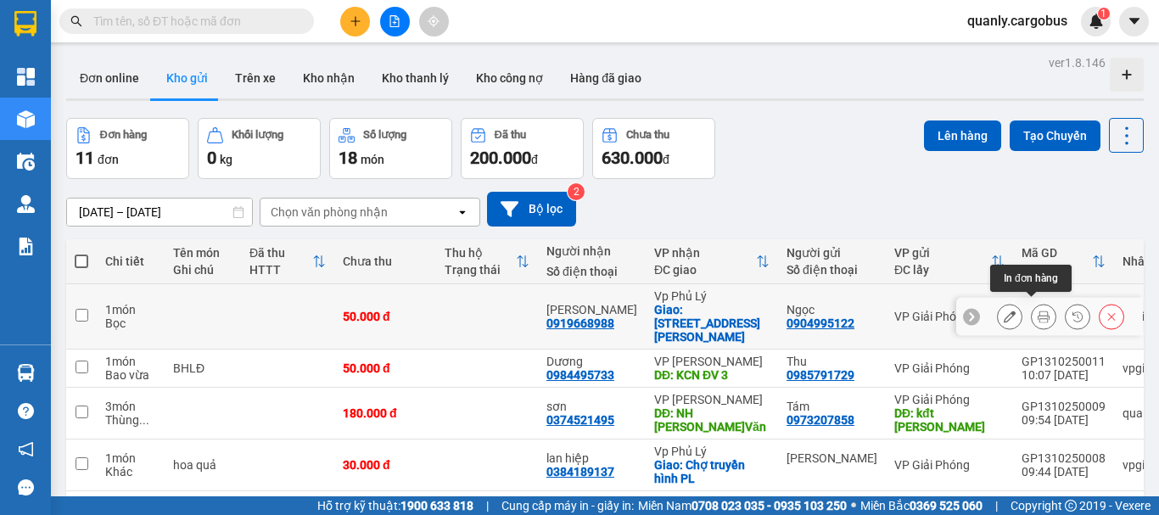
click at [1038, 311] on icon at bounding box center [1044, 317] width 12 height 12
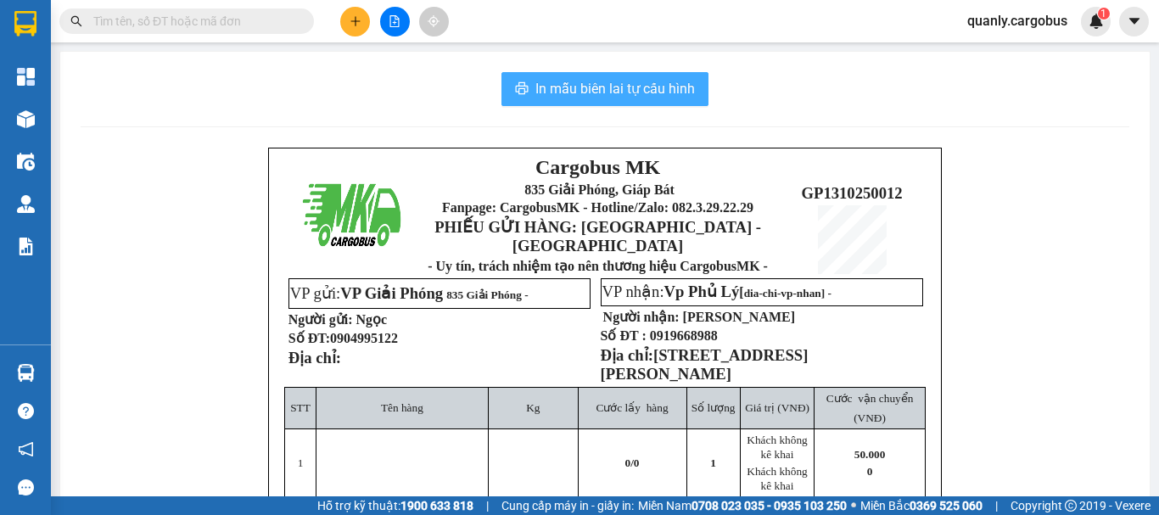
click at [625, 81] on span "In mẫu biên lai tự cấu hình" at bounding box center [615, 88] width 160 height 21
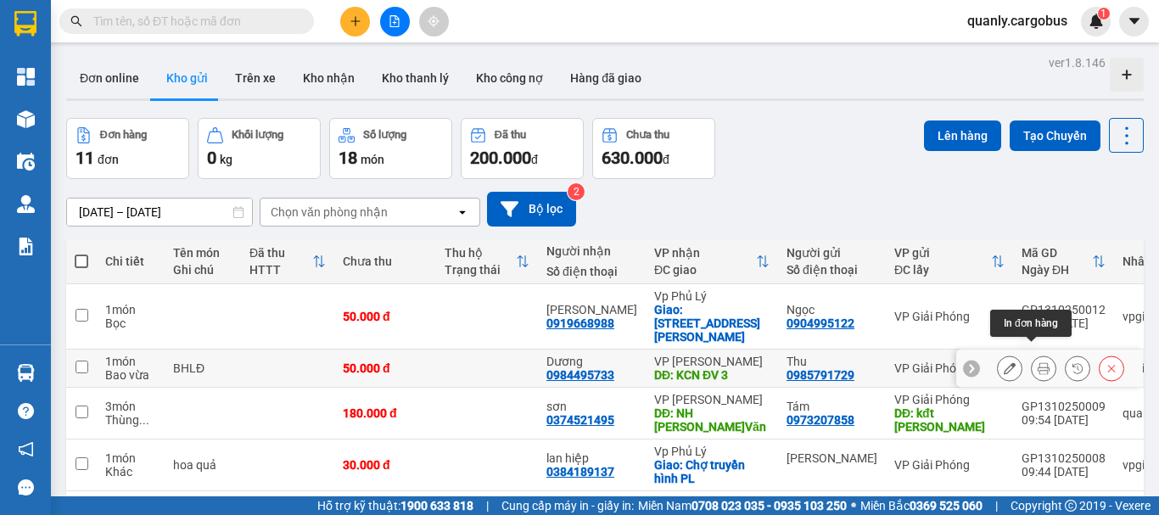
click at [1038, 362] on icon at bounding box center [1044, 368] width 12 height 12
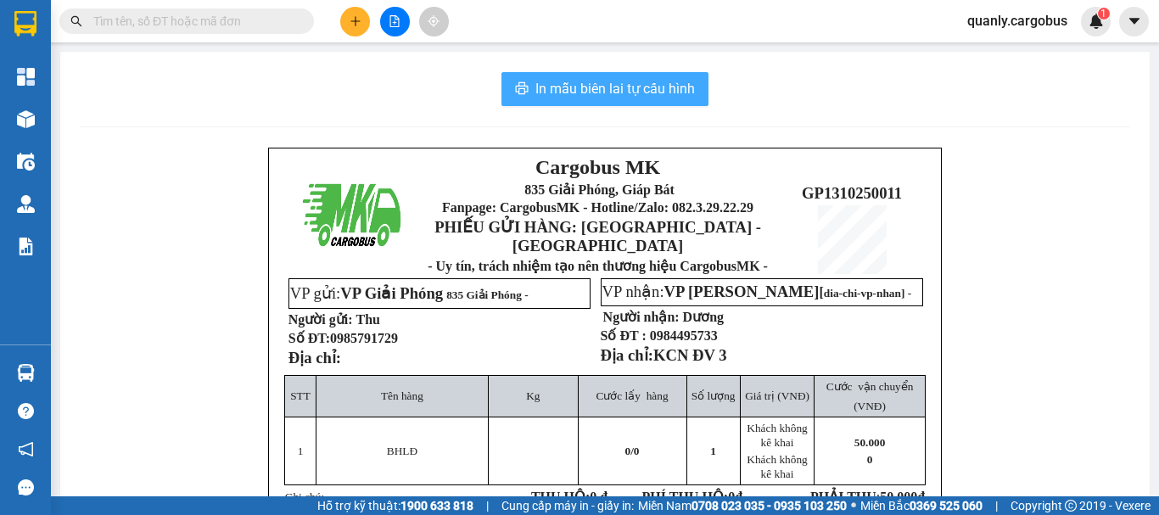
click at [642, 78] on span "In mẫu biên lai tự cấu hình" at bounding box center [615, 88] width 160 height 21
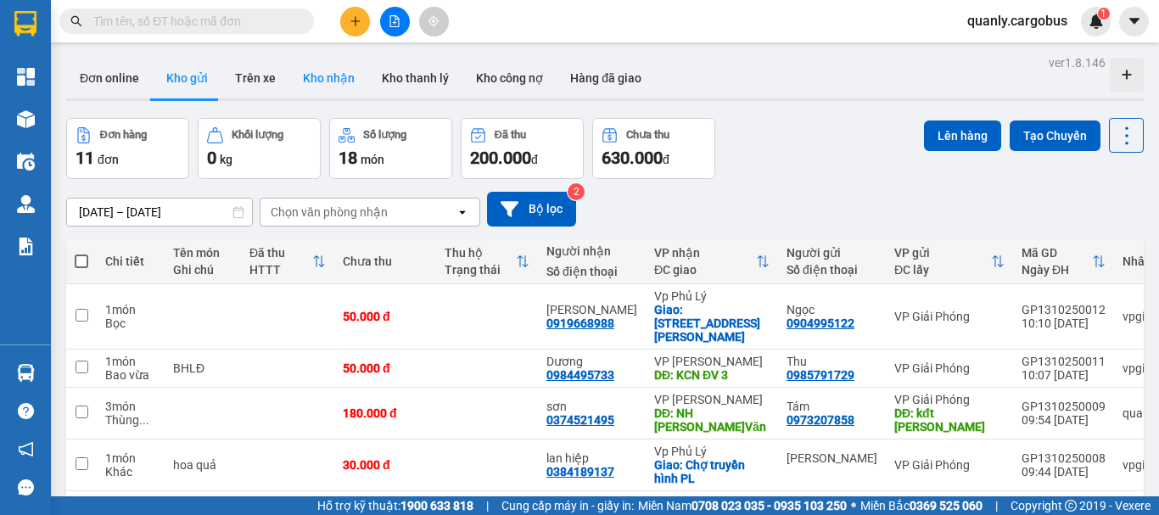
click at [331, 75] on button "Kho nhận" at bounding box center [328, 78] width 79 height 41
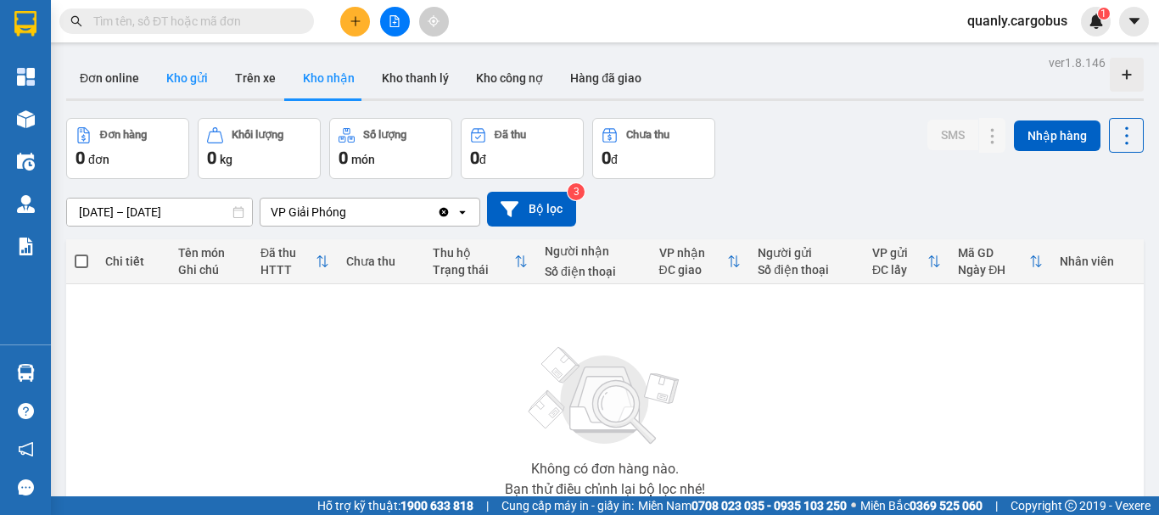
click at [182, 81] on button "Kho gửi" at bounding box center [187, 78] width 69 height 41
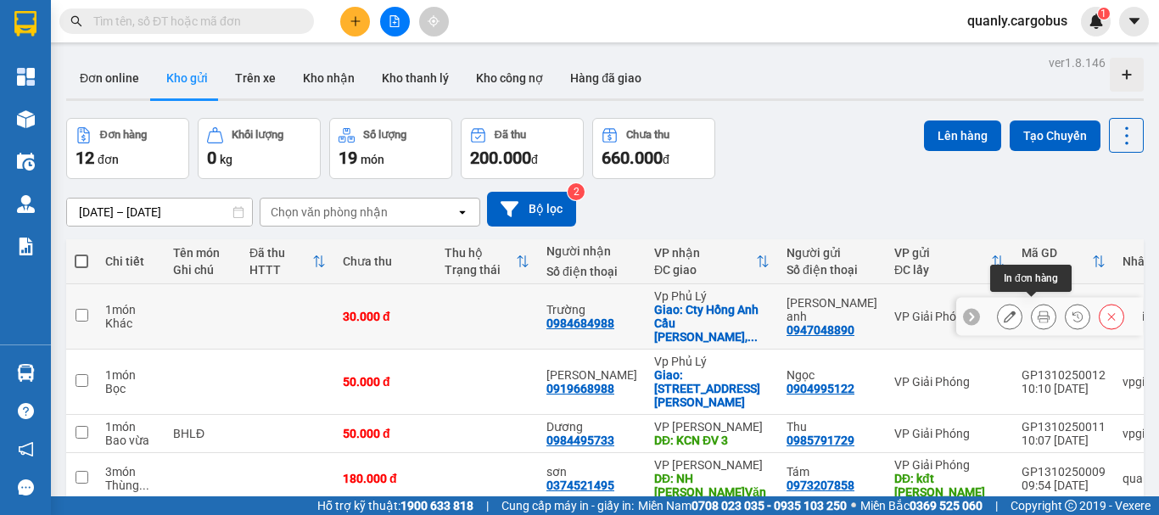
click at [1038, 311] on icon at bounding box center [1044, 317] width 12 height 12
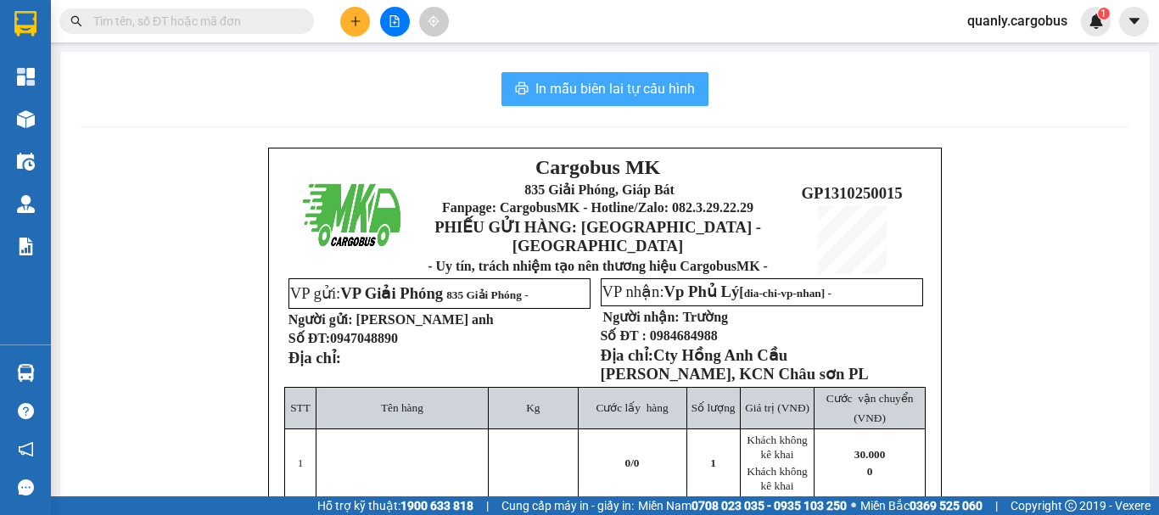
click at [624, 95] on span "In mẫu biên lai tự cấu hình" at bounding box center [615, 88] width 160 height 21
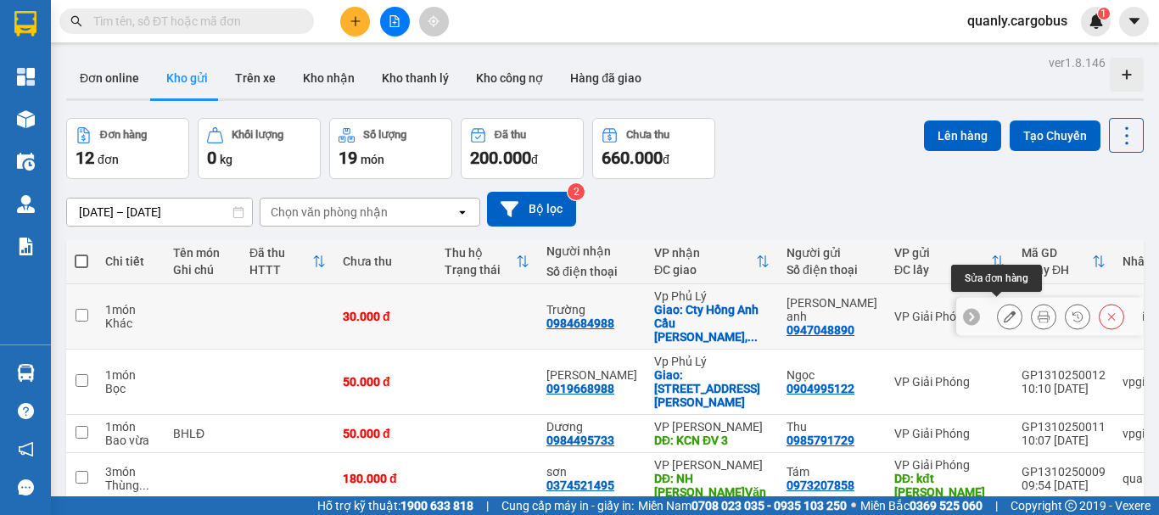
click at [1004, 311] on icon at bounding box center [1010, 317] width 12 height 12
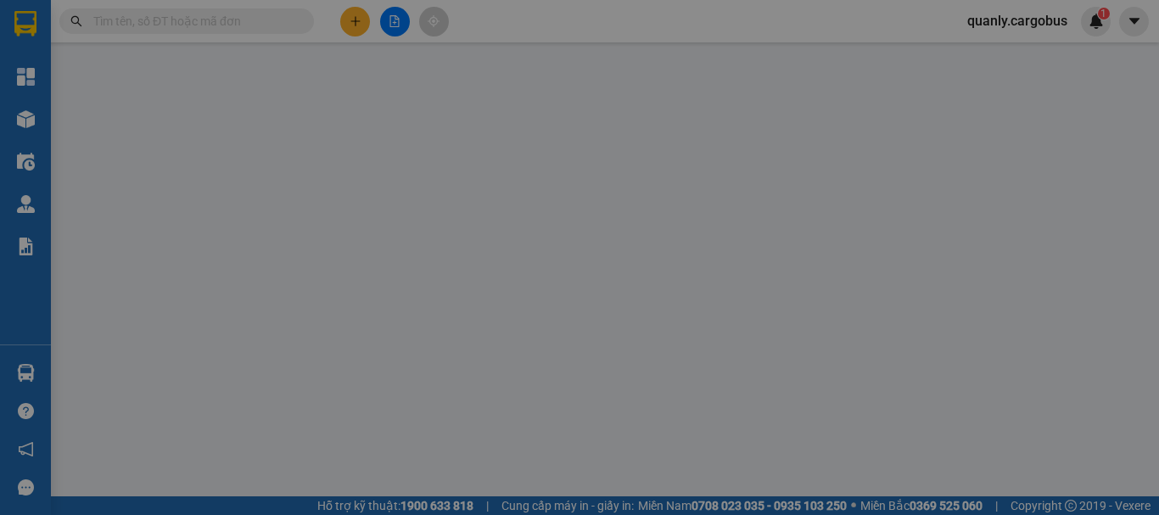
type input "0984684988"
type input "Trường"
checkbox input "true"
type input "Cty Hồng Anh Cầu Lê chân, KCN Châu sơn PL"
type input "0947048890"
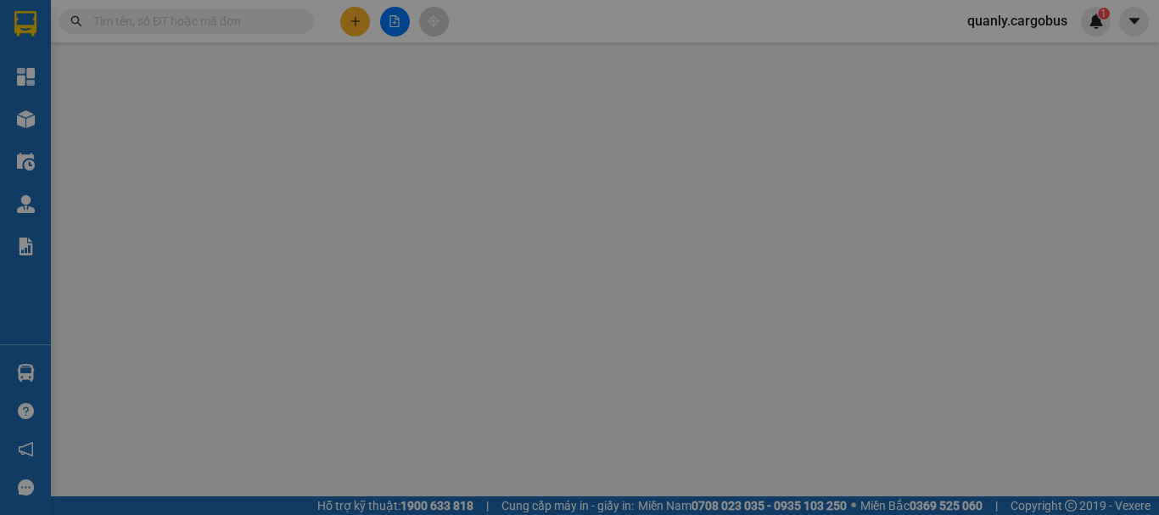
type input "Cty Linh anh"
type input "0"
type input "30.000"
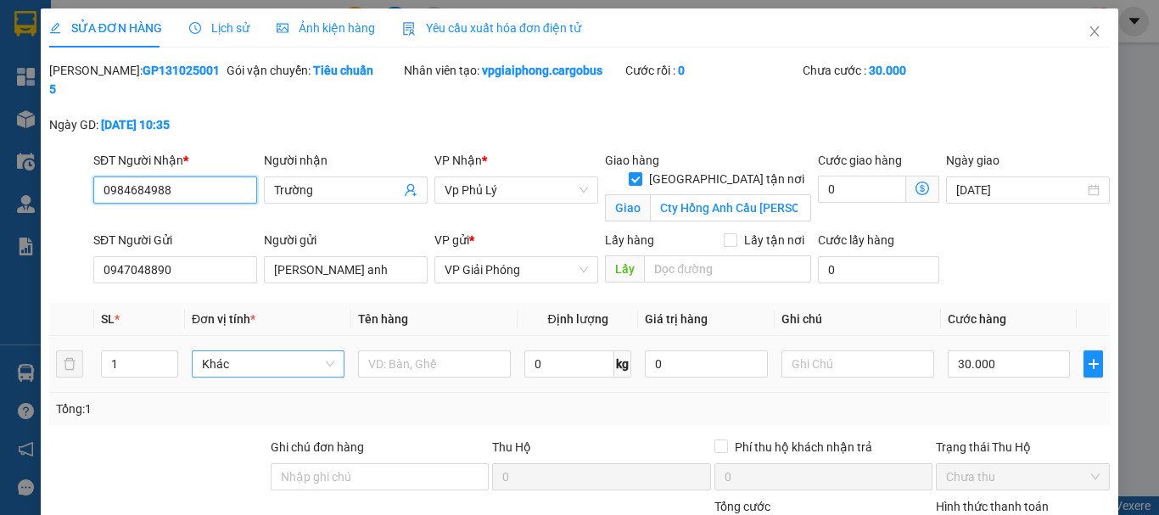
click at [249, 353] on span "Khác" at bounding box center [268, 363] width 132 height 25
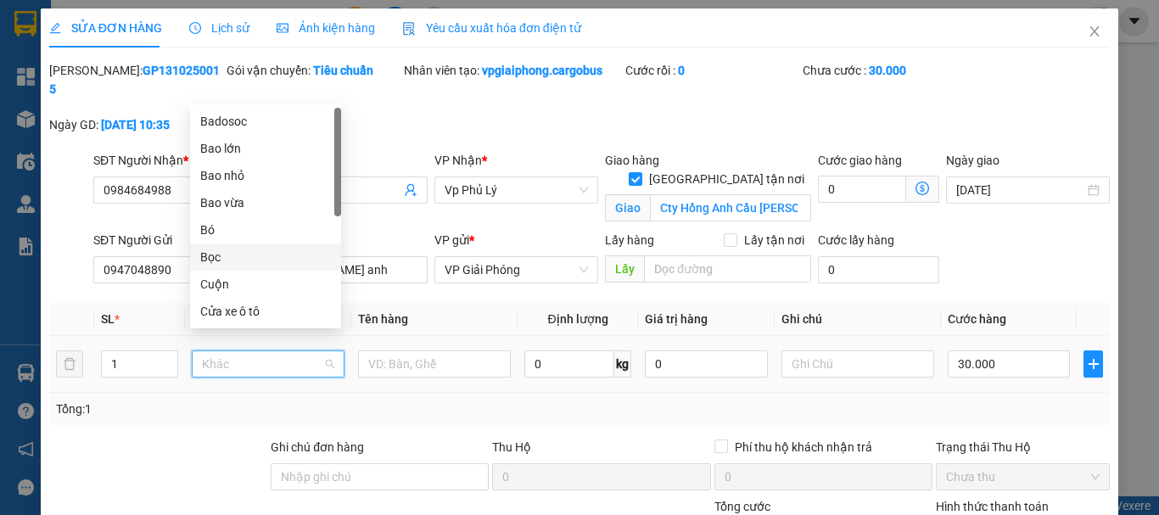
click at [221, 256] on div "Bọc" at bounding box center [265, 257] width 131 height 19
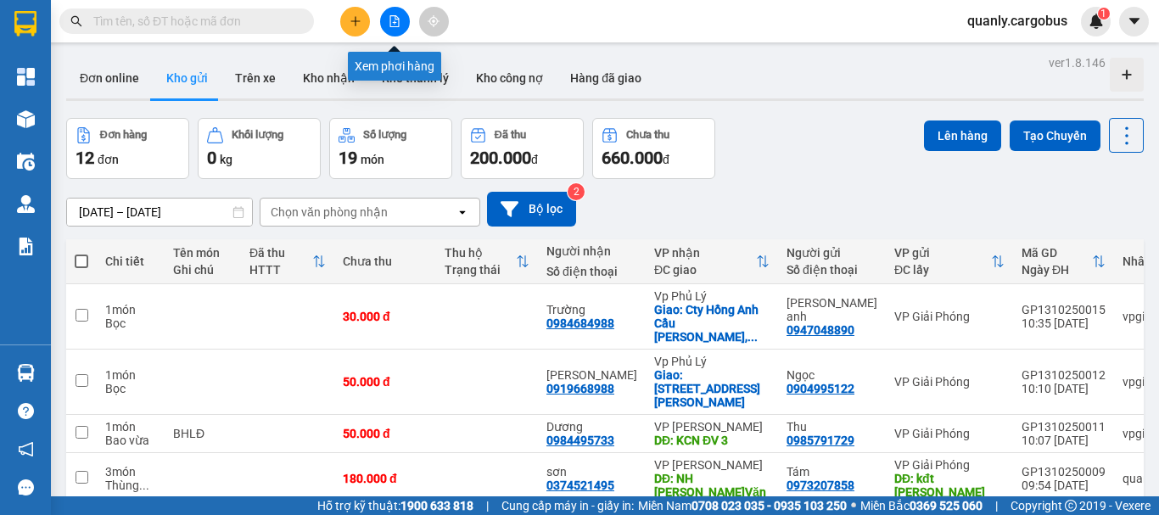
click at [403, 17] on button at bounding box center [395, 22] width 30 height 30
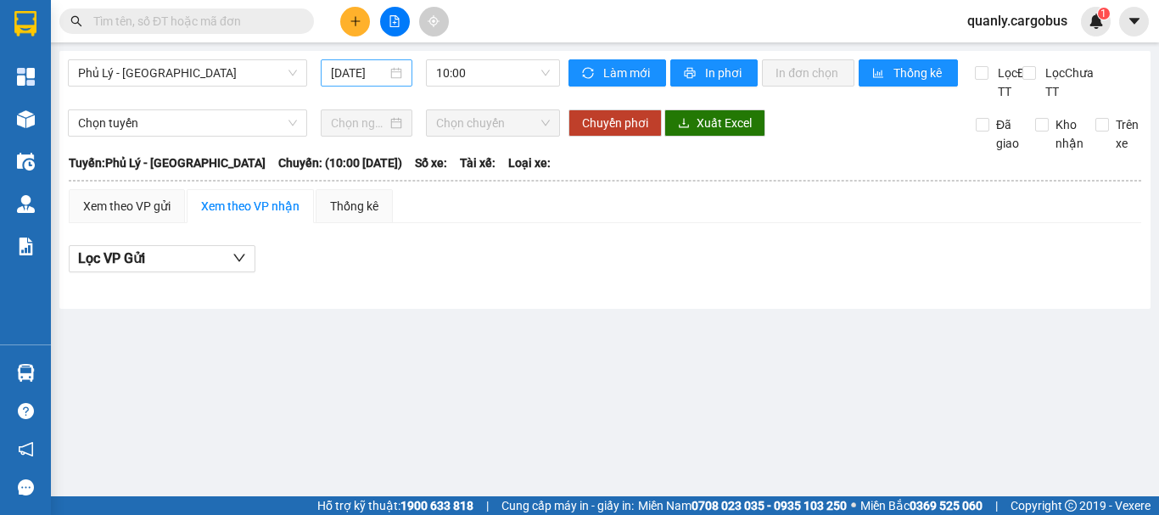
click at [360, 64] on input "[DATE]" at bounding box center [359, 73] width 56 height 19
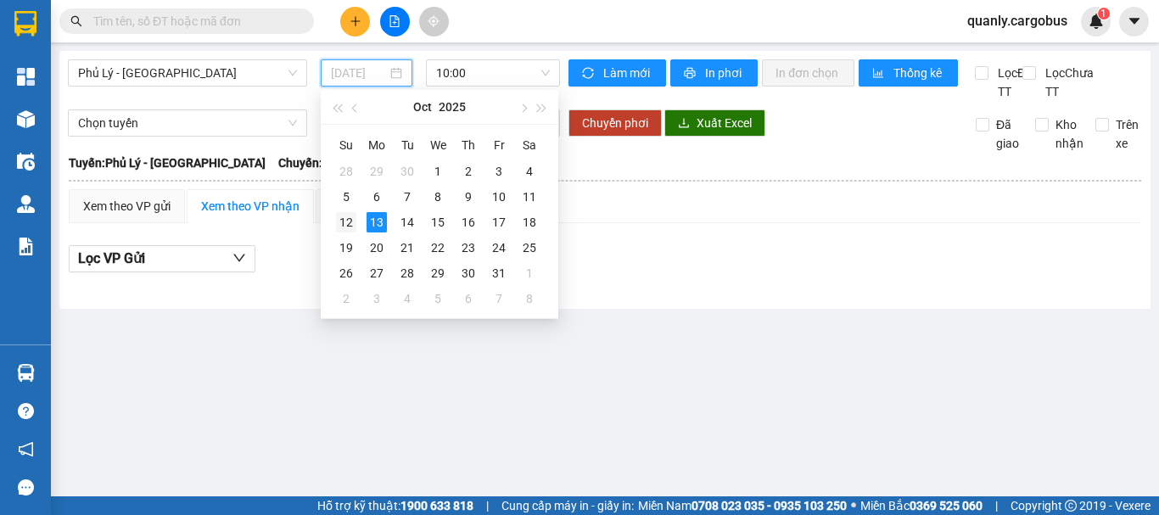
click at [340, 224] on div "12" at bounding box center [346, 222] width 20 height 20
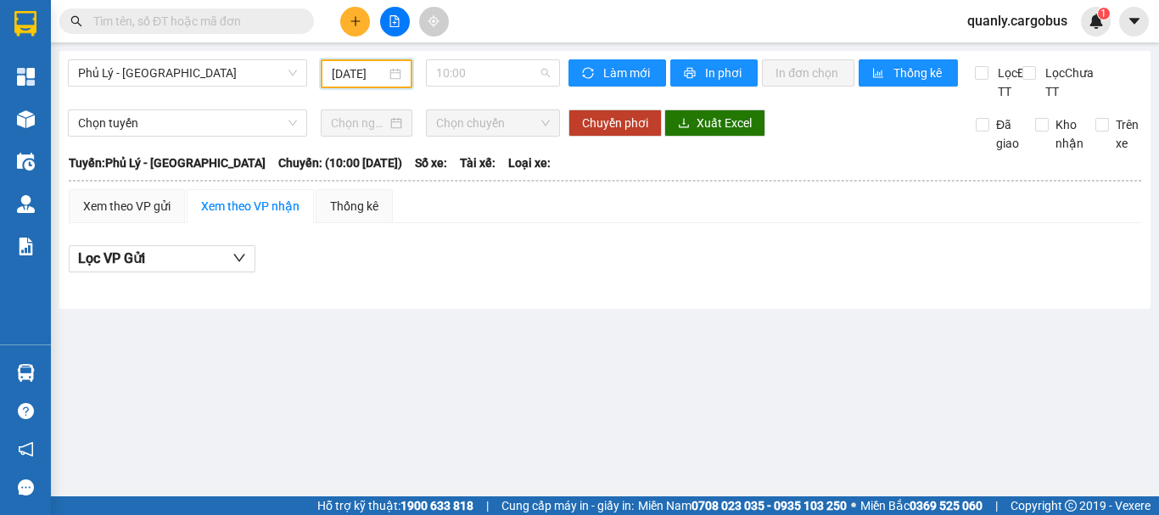
drag, startPoint x: 479, startPoint y: 59, endPoint x: 506, endPoint y: 143, distance: 88.0
click at [479, 60] on div "10:00" at bounding box center [493, 72] width 134 height 27
click at [383, 70] on input "[DATE]" at bounding box center [359, 73] width 54 height 19
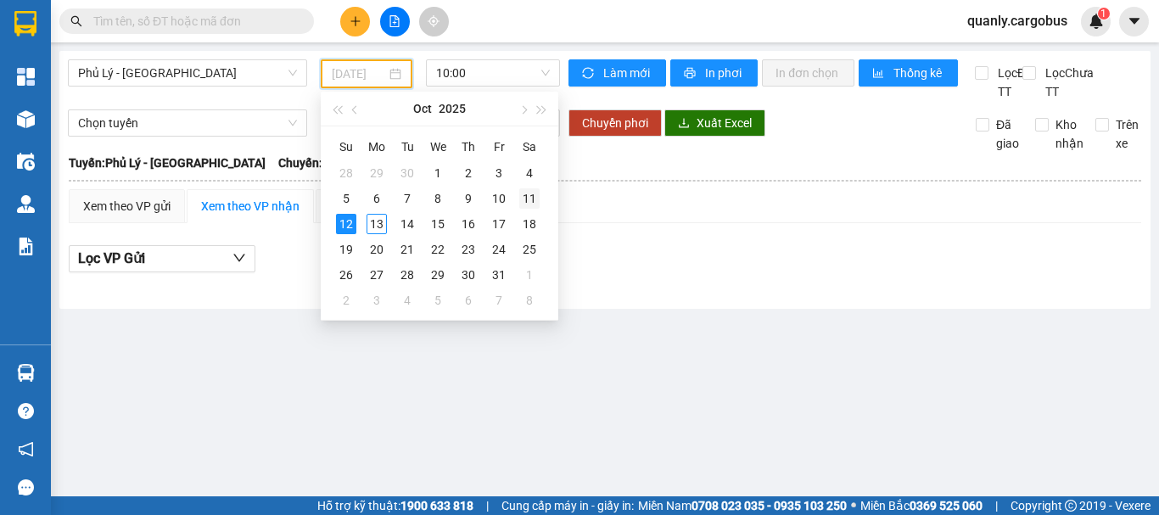
click at [527, 200] on div "11" at bounding box center [529, 198] width 20 height 20
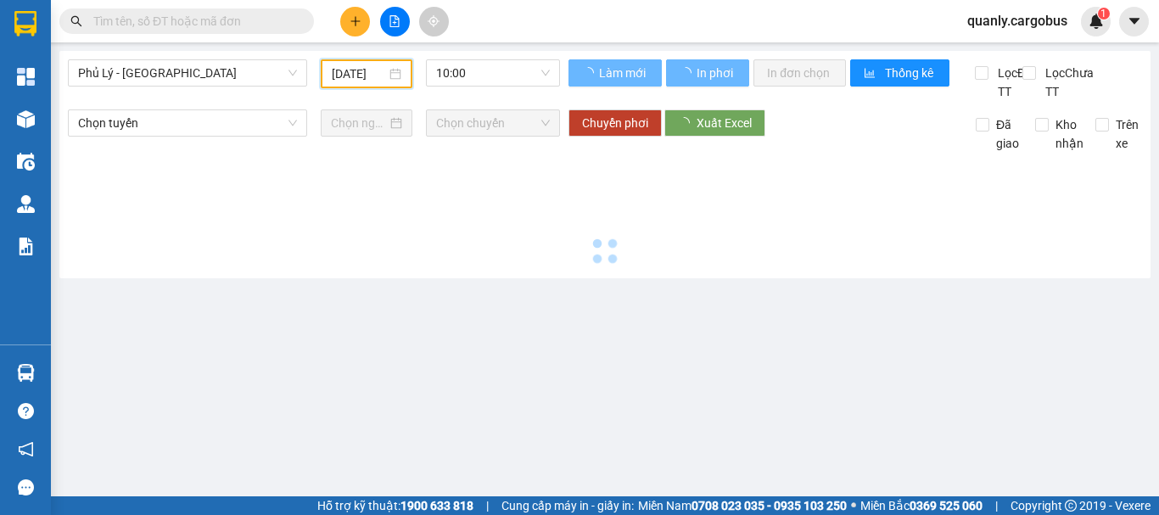
type input "11/10/2025"
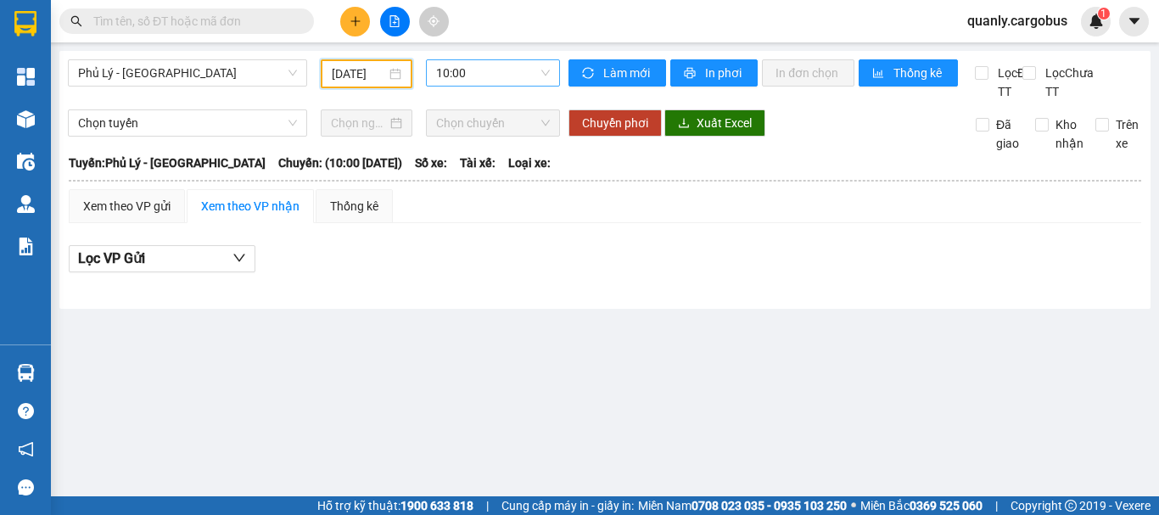
click at [457, 69] on span "10:00" at bounding box center [493, 72] width 114 height 25
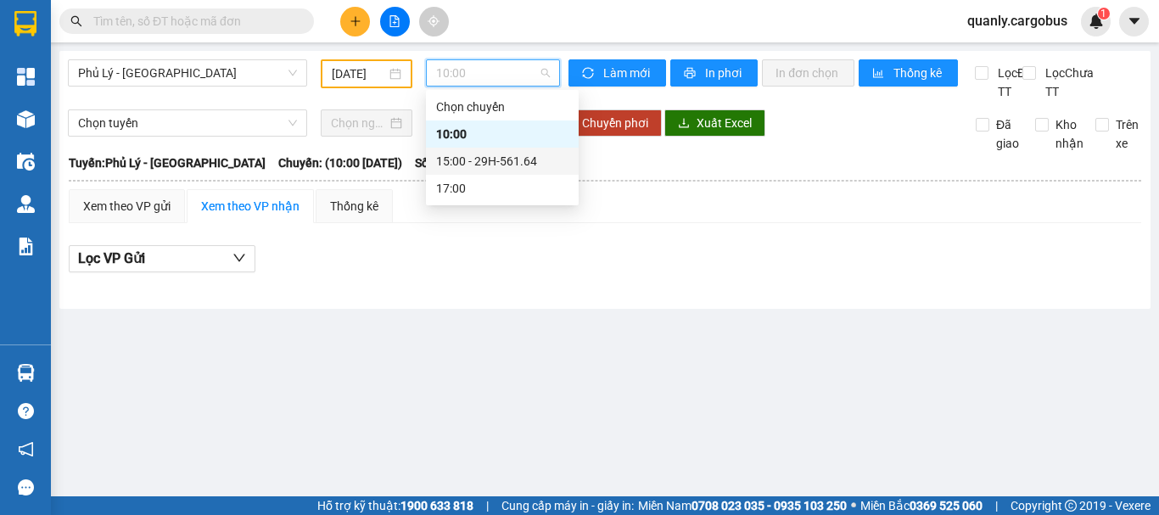
click at [478, 158] on div "15:00 - 29H-561.64" at bounding box center [502, 161] width 132 height 19
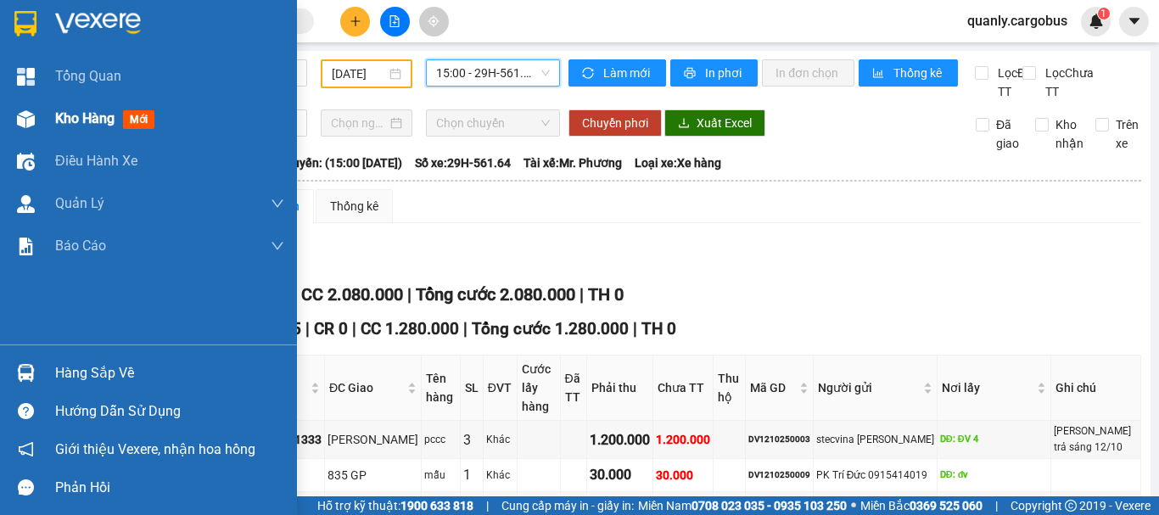
click at [22, 114] on img at bounding box center [26, 119] width 18 height 18
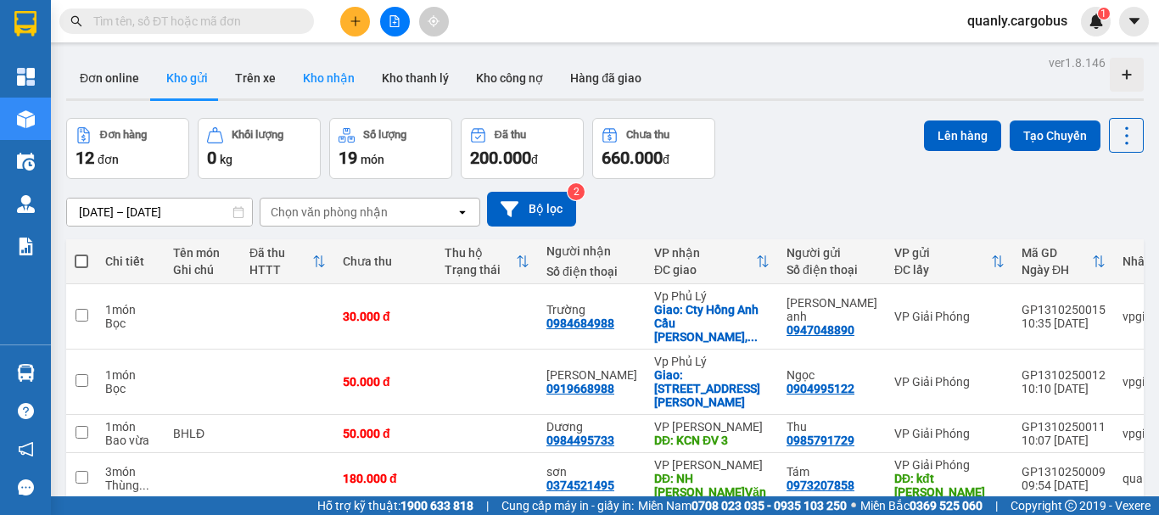
click at [336, 80] on button "Kho nhận" at bounding box center [328, 78] width 79 height 41
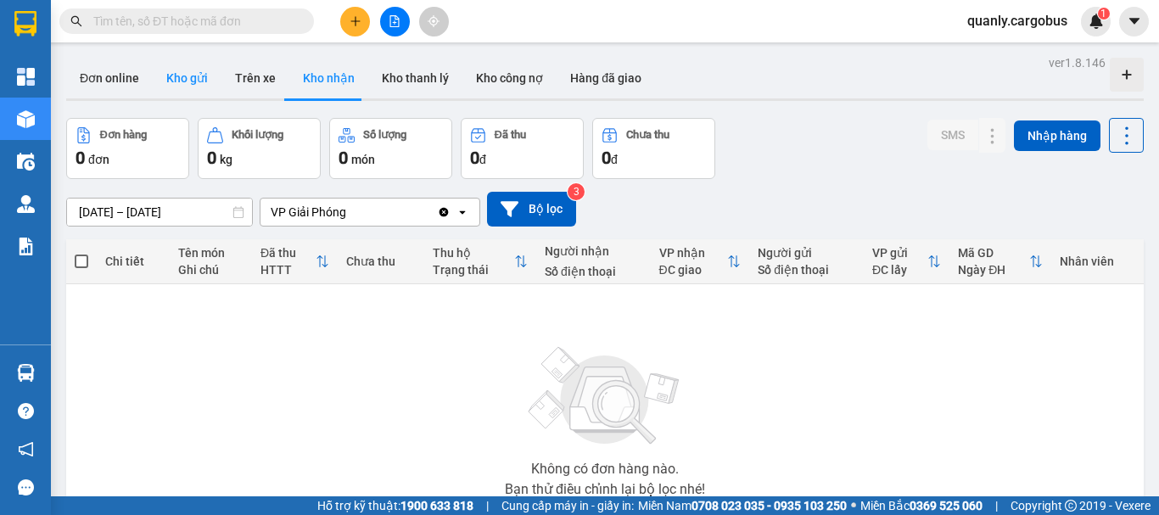
click at [176, 83] on button "Kho gửi" at bounding box center [187, 78] width 69 height 41
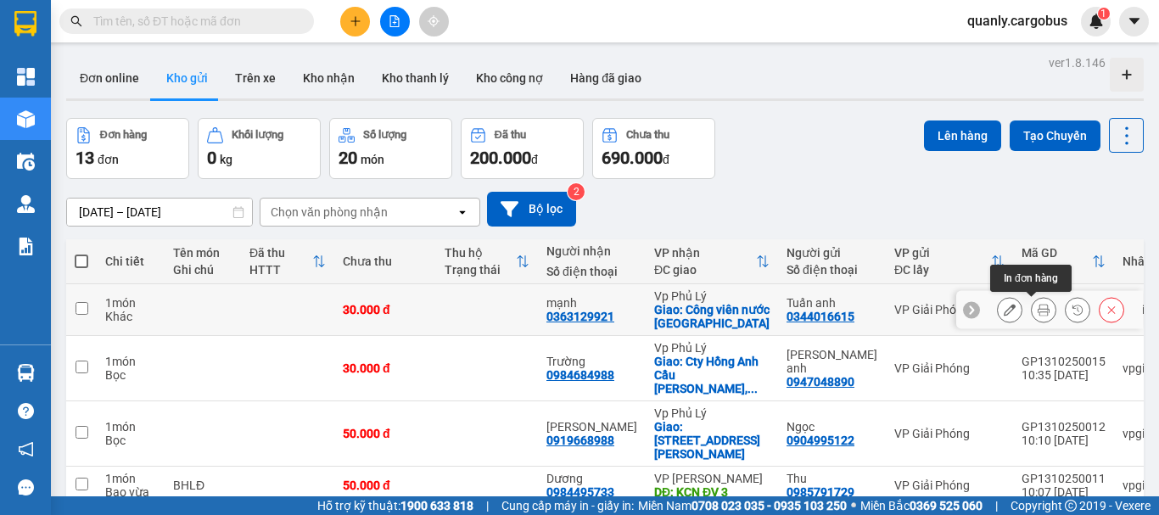
click at [1038, 307] on icon at bounding box center [1044, 310] width 12 height 12
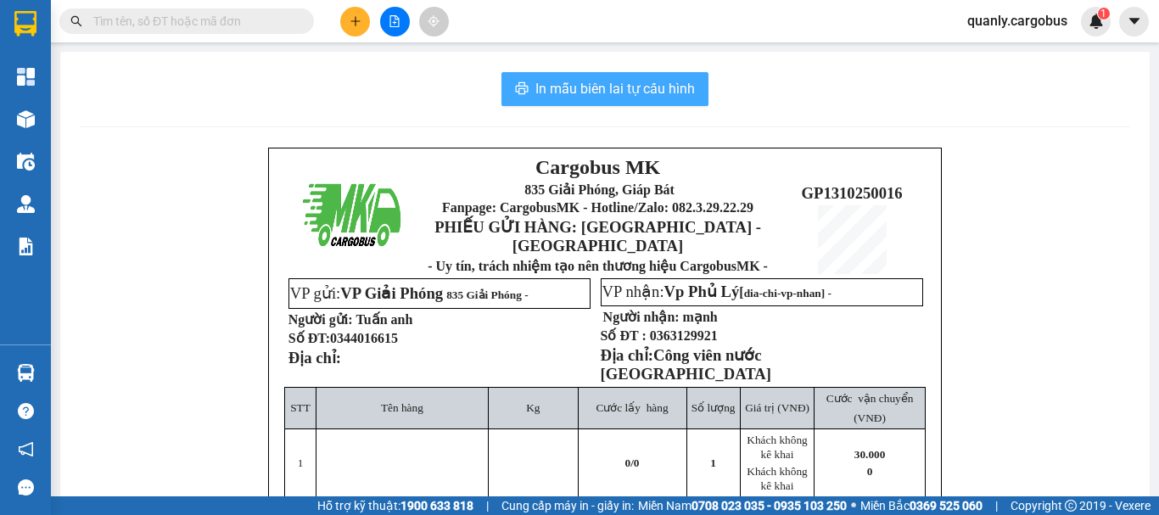
click at [641, 85] on span "In mẫu biên lai tự cấu hình" at bounding box center [615, 88] width 160 height 21
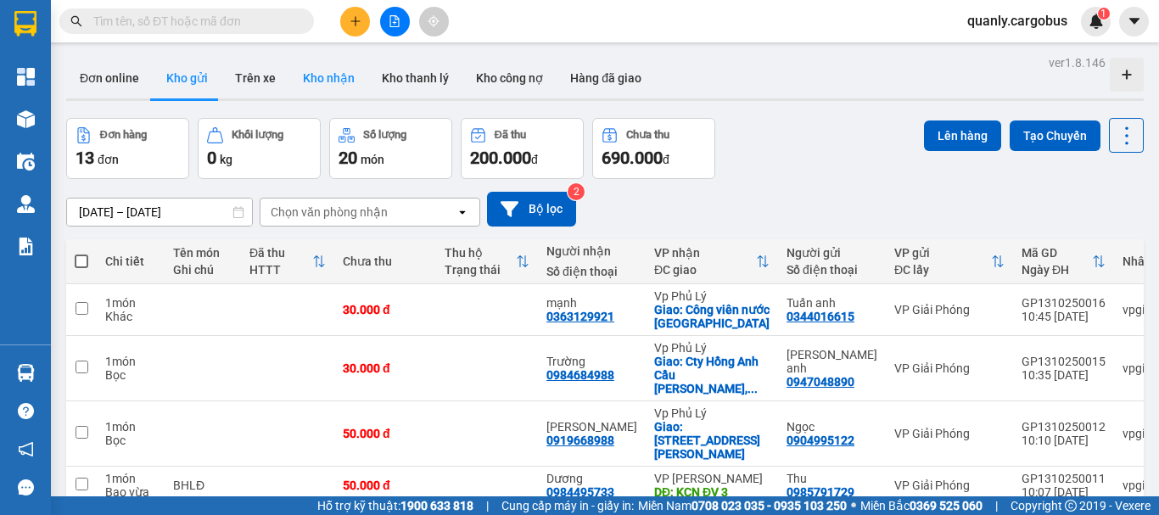
click at [320, 72] on button "Kho nhận" at bounding box center [328, 78] width 79 height 41
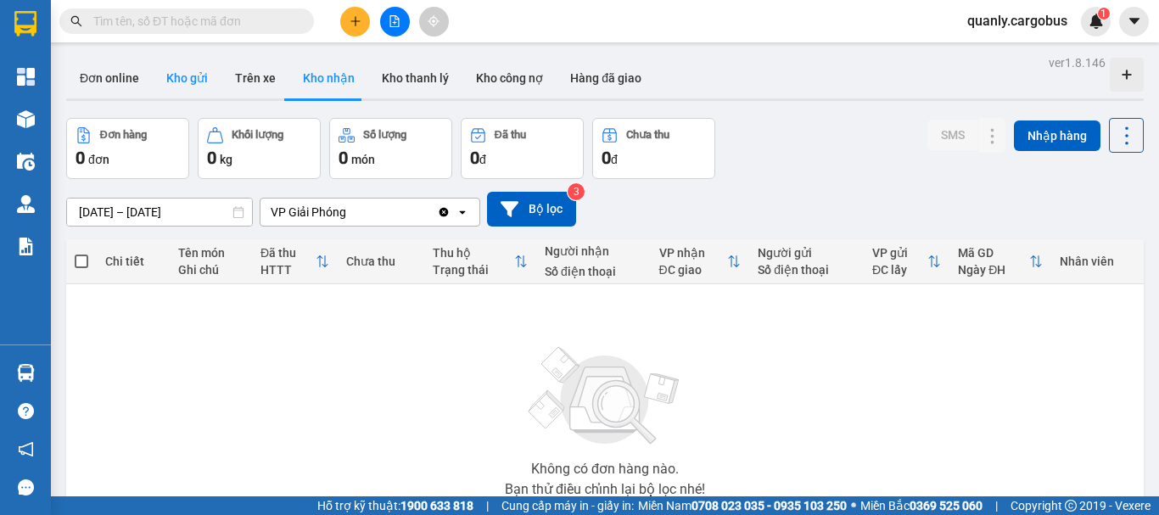
click at [177, 76] on button "Kho gửi" at bounding box center [187, 78] width 69 height 41
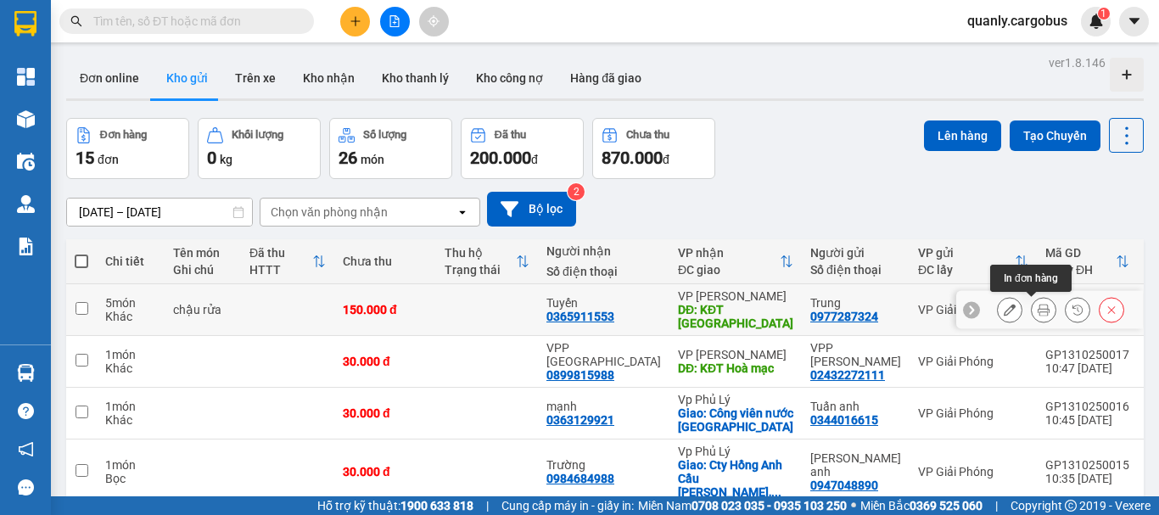
click at [1038, 313] on icon at bounding box center [1044, 310] width 12 height 12
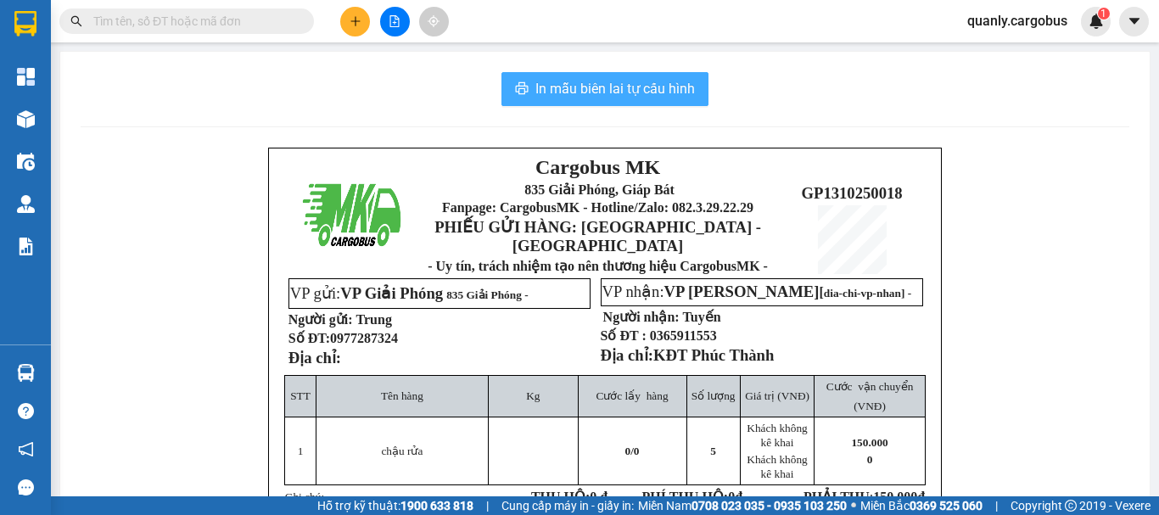
click at [667, 89] on span "In mẫu biên lai tự cấu hình" at bounding box center [615, 88] width 160 height 21
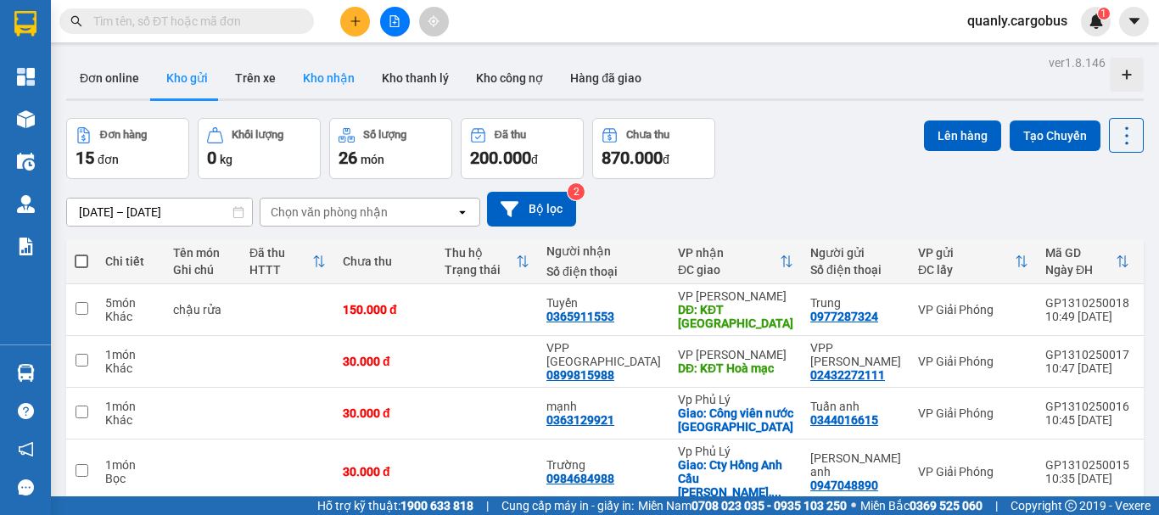
click at [337, 64] on button "Kho nhận" at bounding box center [328, 78] width 79 height 41
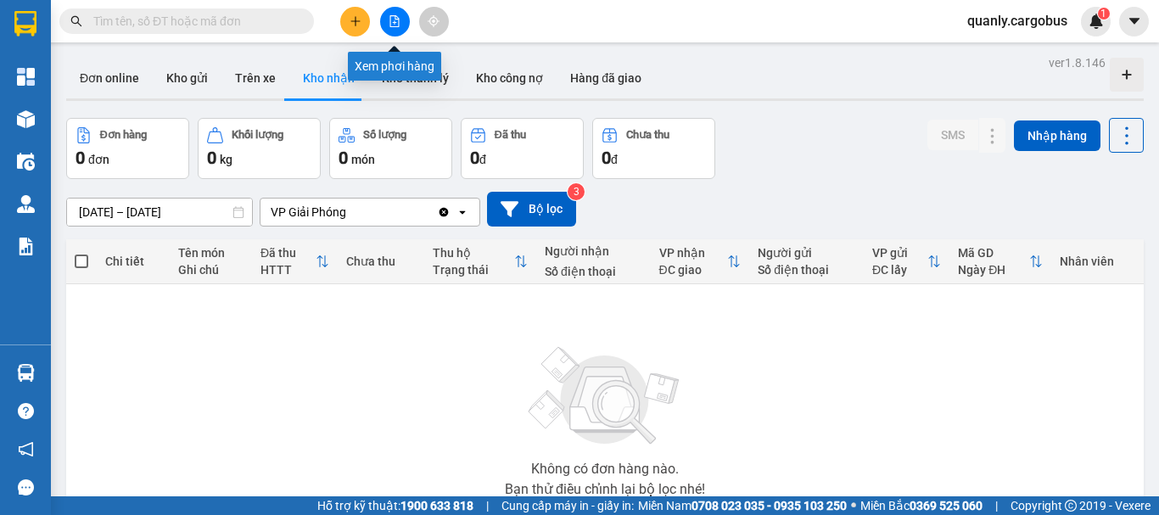
click at [397, 28] on button at bounding box center [395, 22] width 30 height 30
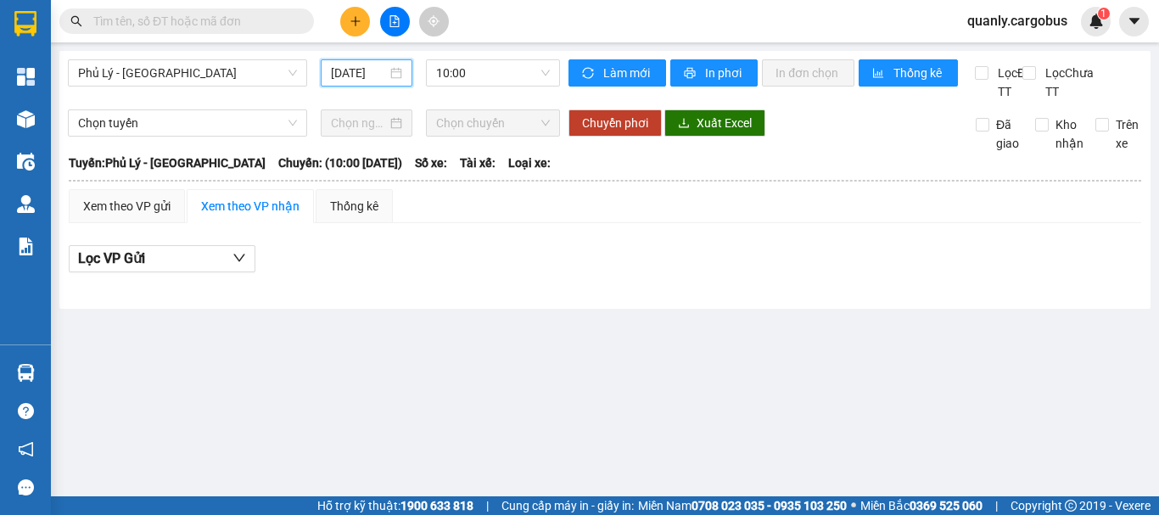
click at [387, 77] on input "[DATE]" at bounding box center [359, 73] width 56 height 19
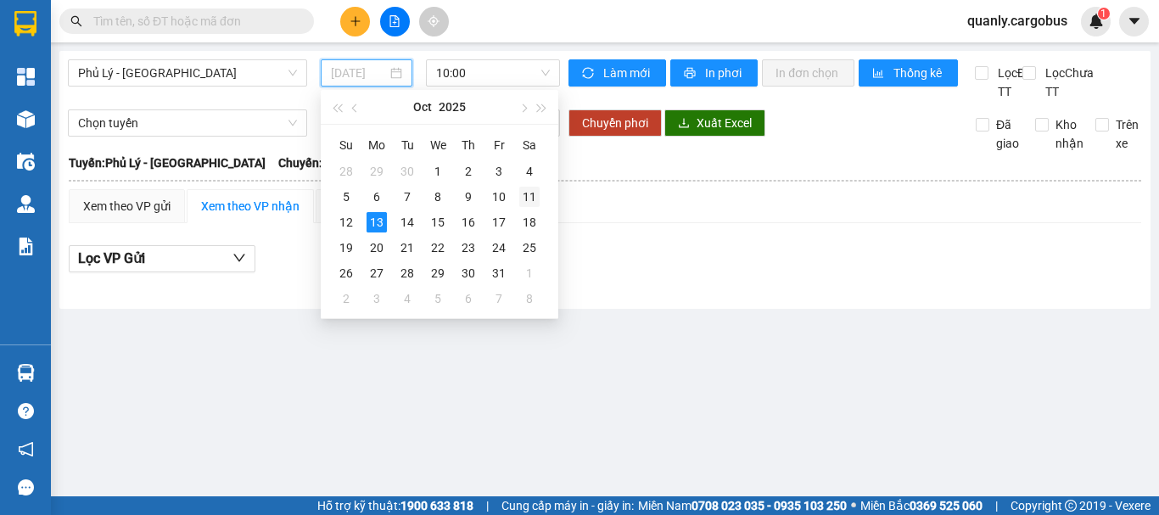
click at [535, 197] on div "11" at bounding box center [529, 197] width 20 height 20
type input "11/10/2025"
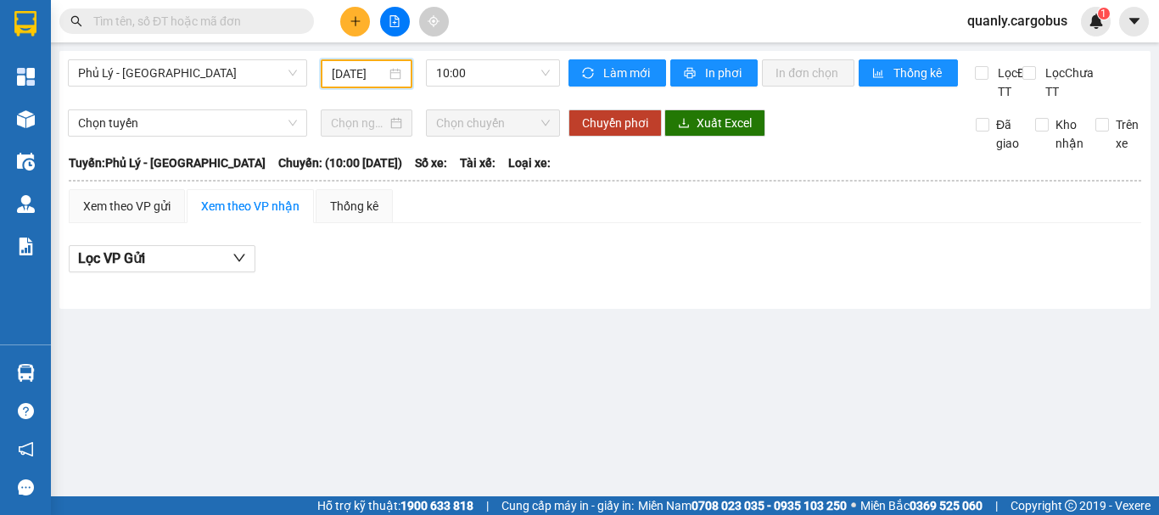
click at [511, 48] on main "Phủ Lý - Hà Nội 11/10/2025 10:00 Làm mới In phơi In đơn chọn Thống kê Lọc Đã TT…" at bounding box center [579, 248] width 1159 height 496
click at [501, 74] on span "10:00" at bounding box center [493, 72] width 114 height 25
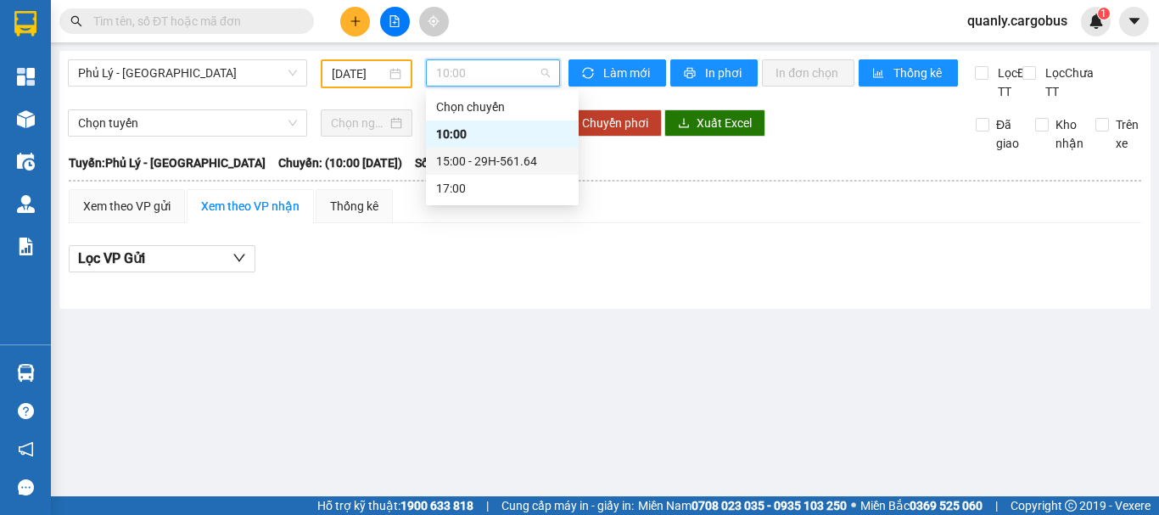
click at [481, 162] on div "15:00 - 29H-561.64" at bounding box center [502, 161] width 132 height 19
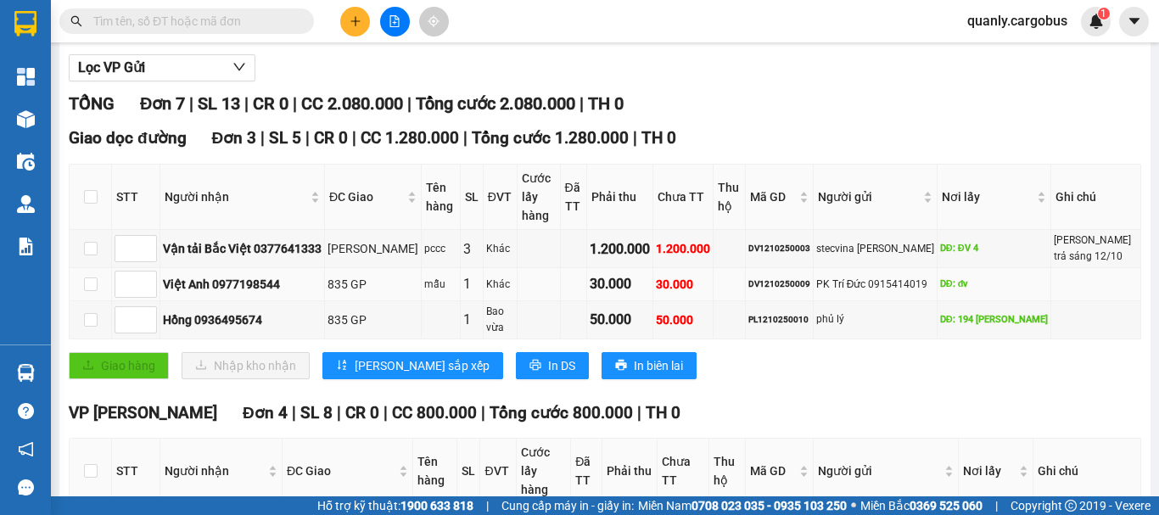
scroll to position [170, 0]
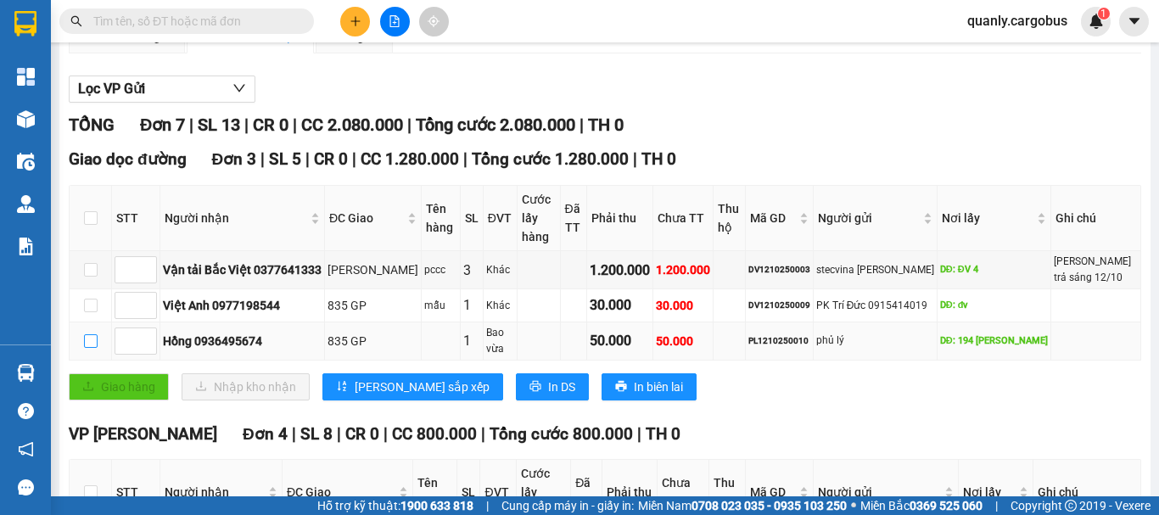
click at [92, 343] on input "checkbox" at bounding box center [91, 341] width 14 height 14
checkbox input "true"
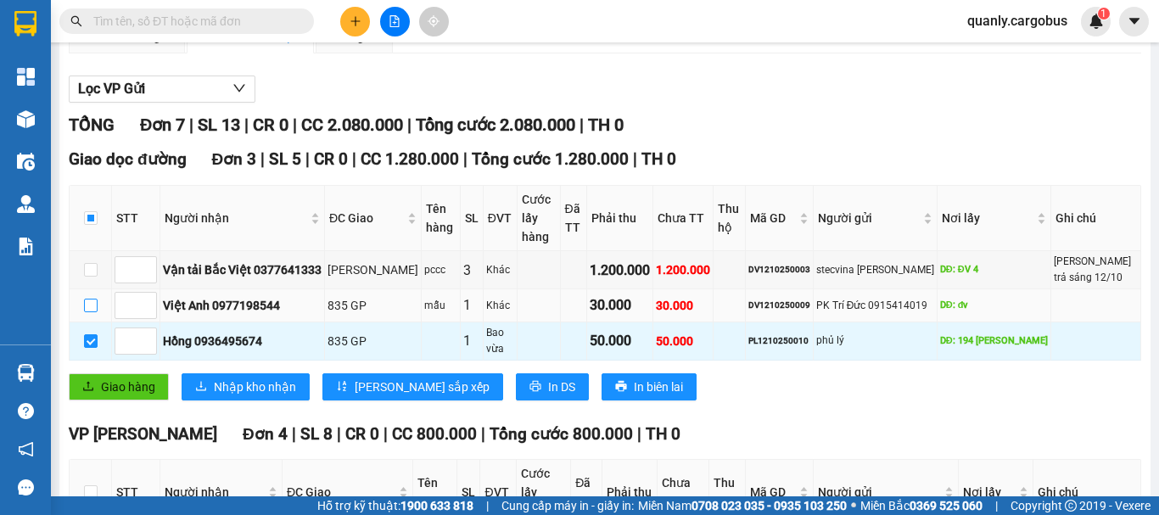
click at [91, 311] on input "checkbox" at bounding box center [91, 306] width 14 height 14
checkbox input "true"
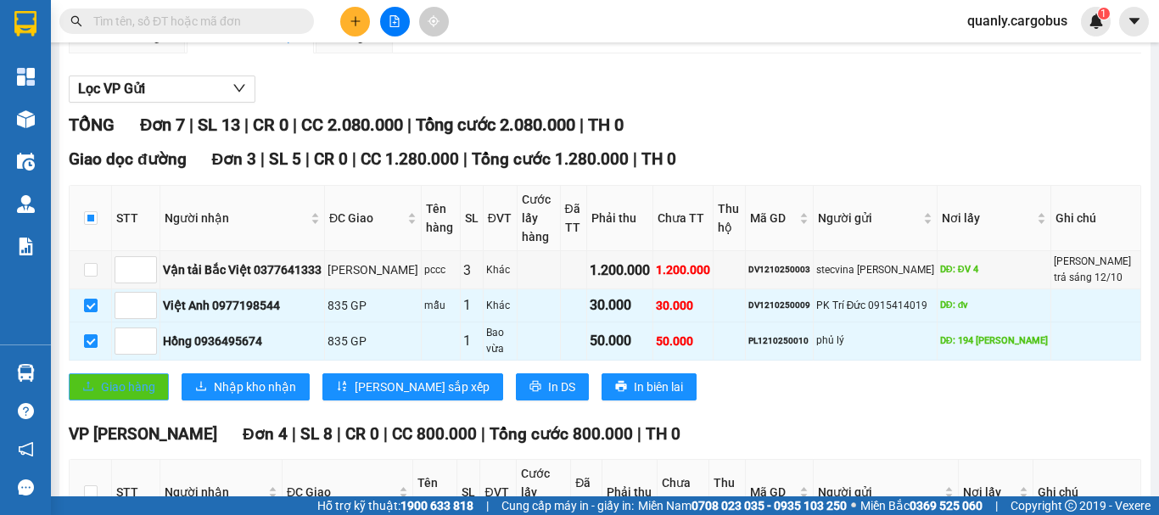
click at [145, 391] on span "Giao hàng" at bounding box center [128, 387] width 54 height 19
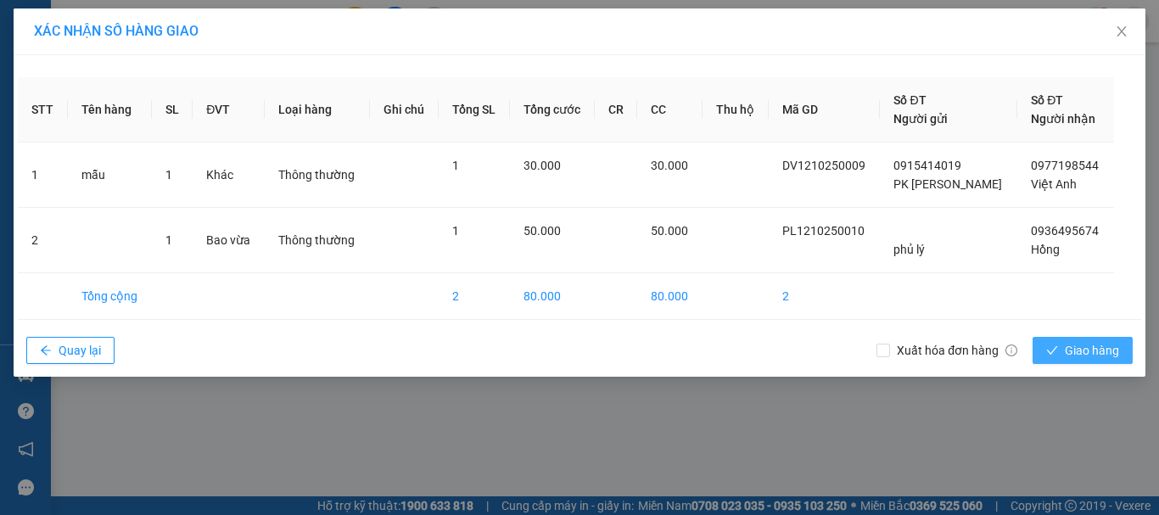
click at [1096, 347] on span "Giao hàng" at bounding box center [1092, 350] width 54 height 19
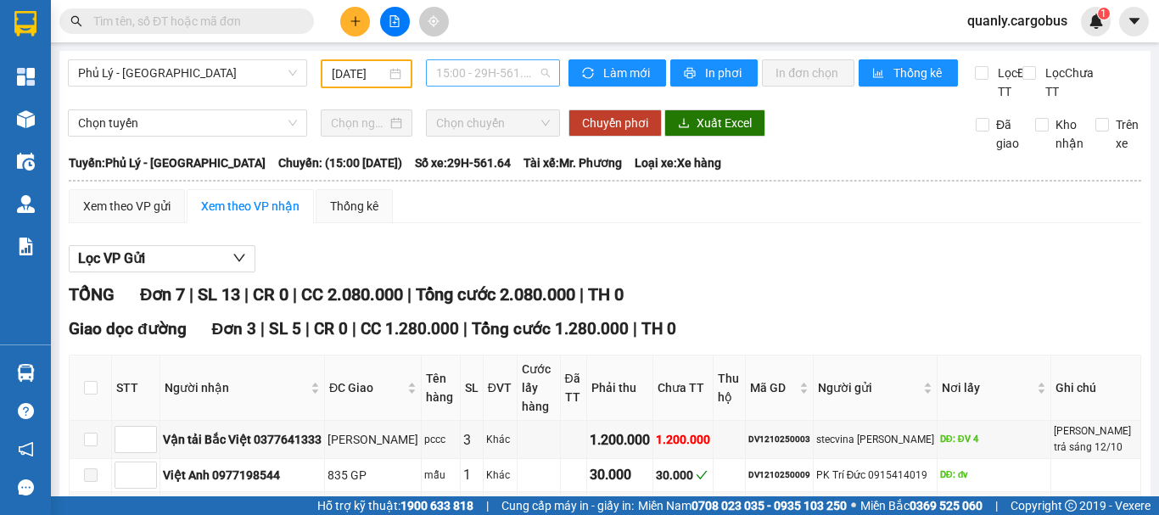
click at [463, 73] on span "15:00 - 29H-561.64" at bounding box center [493, 72] width 114 height 25
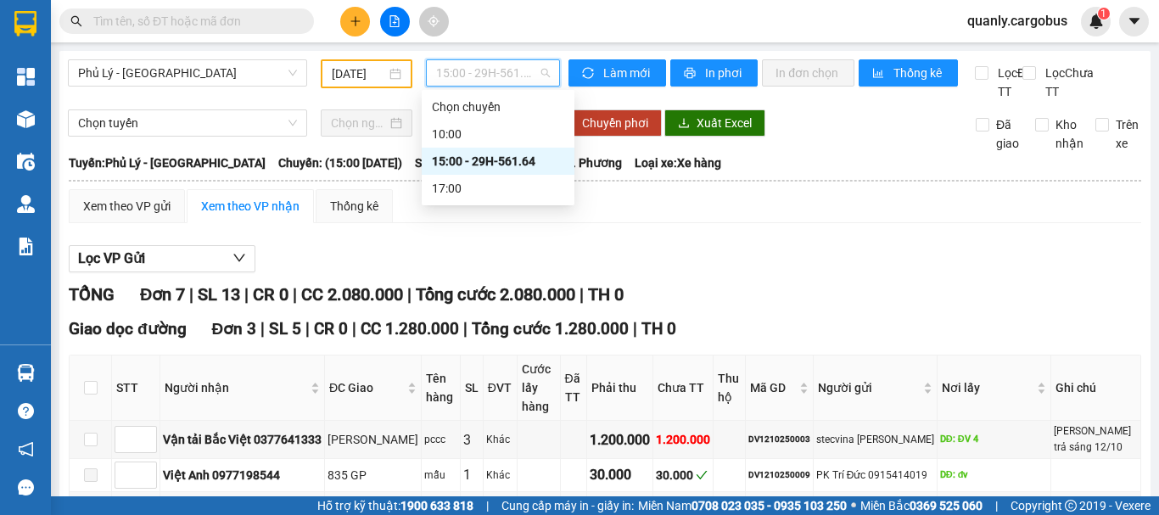
click at [352, 74] on input "11/10/2025" at bounding box center [359, 73] width 54 height 19
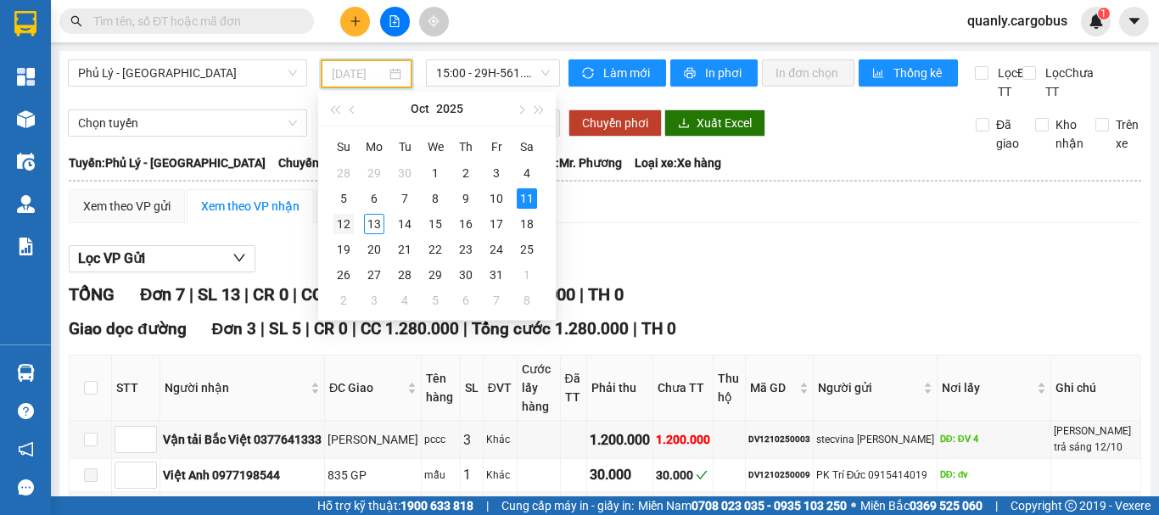
click at [345, 227] on div "12" at bounding box center [344, 224] width 20 height 20
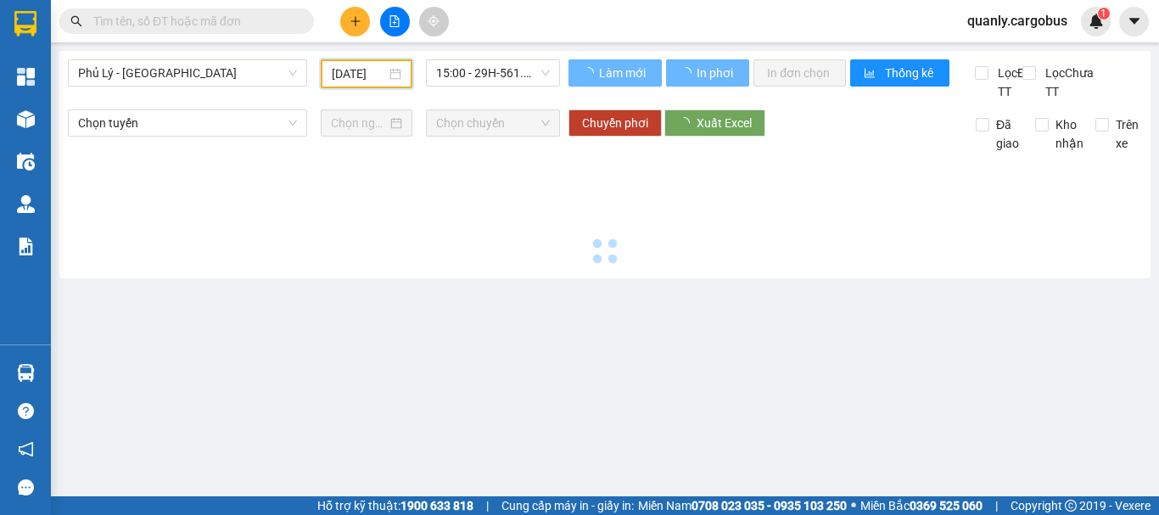
type input "[DATE]"
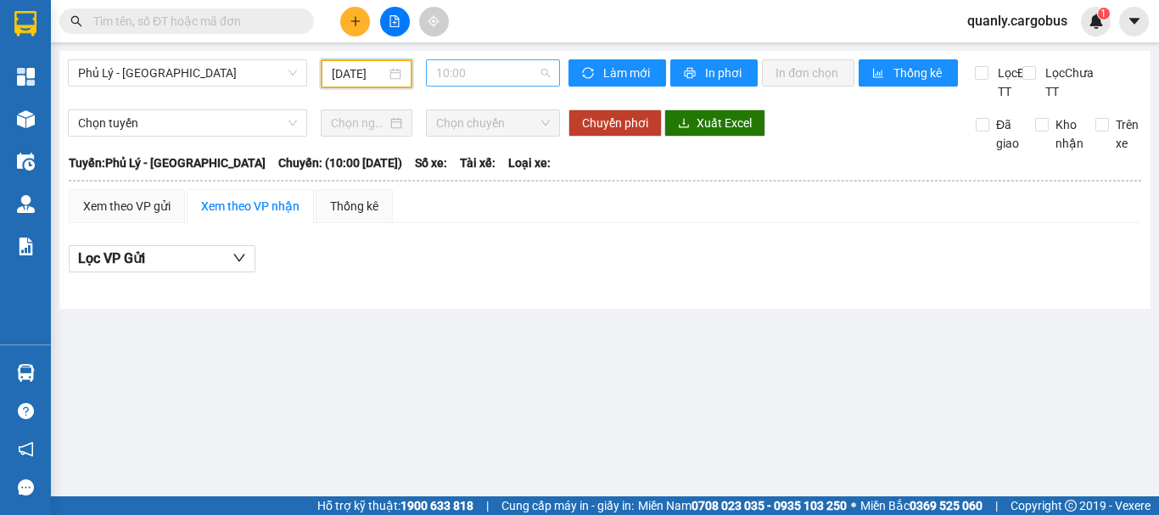
click at [491, 64] on span "10:00" at bounding box center [493, 72] width 114 height 25
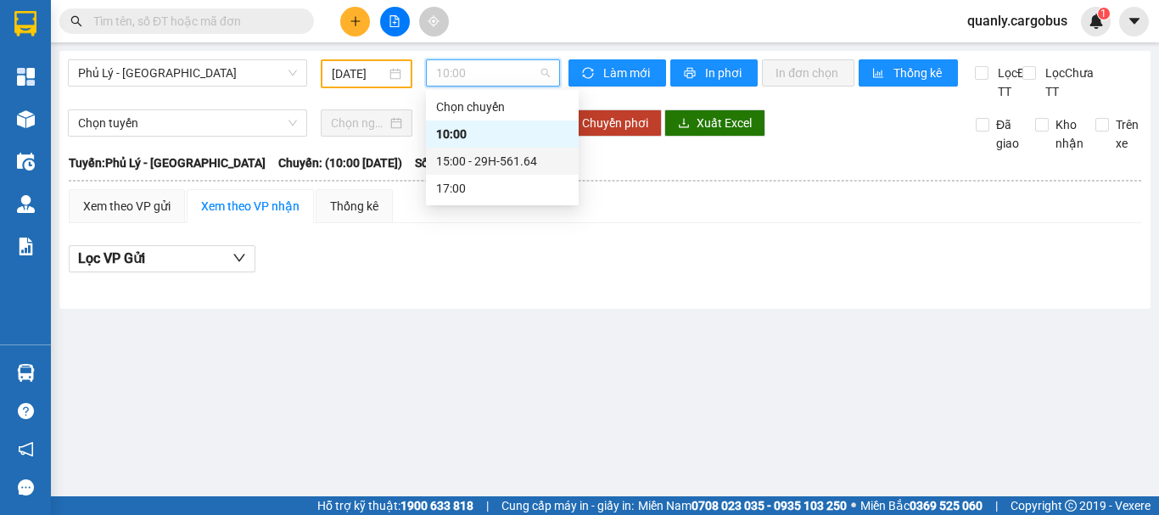
click at [510, 161] on div "15:00 - 29H-561.64" at bounding box center [502, 161] width 132 height 19
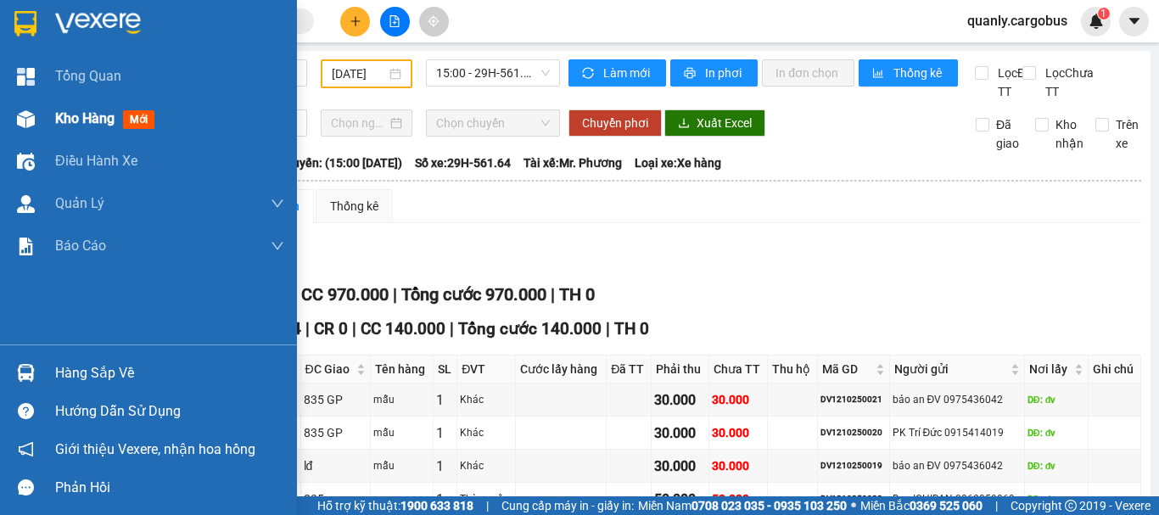
click at [29, 121] on img at bounding box center [26, 119] width 18 height 18
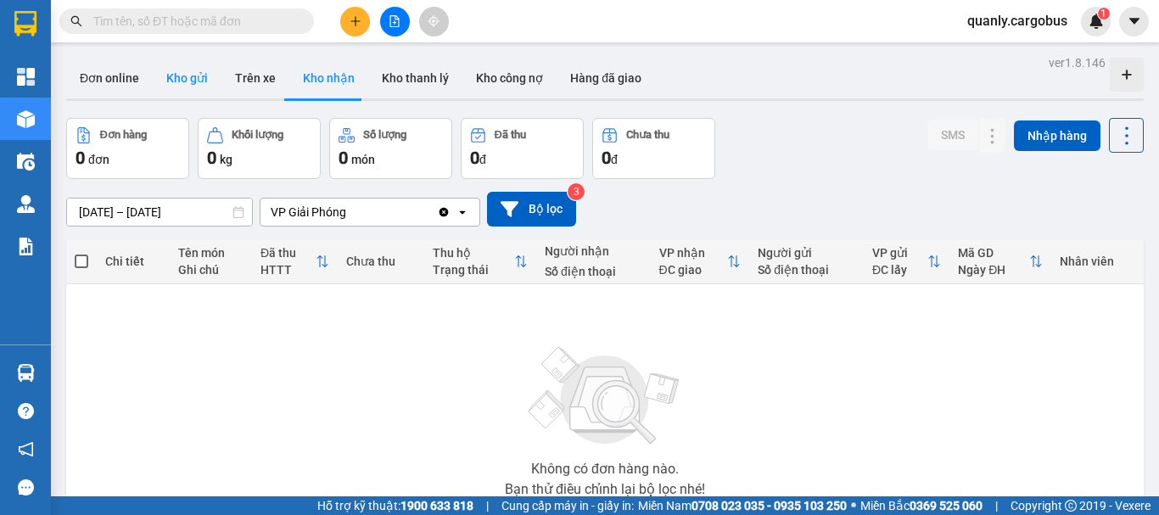
click at [185, 73] on button "Kho gửi" at bounding box center [187, 78] width 69 height 41
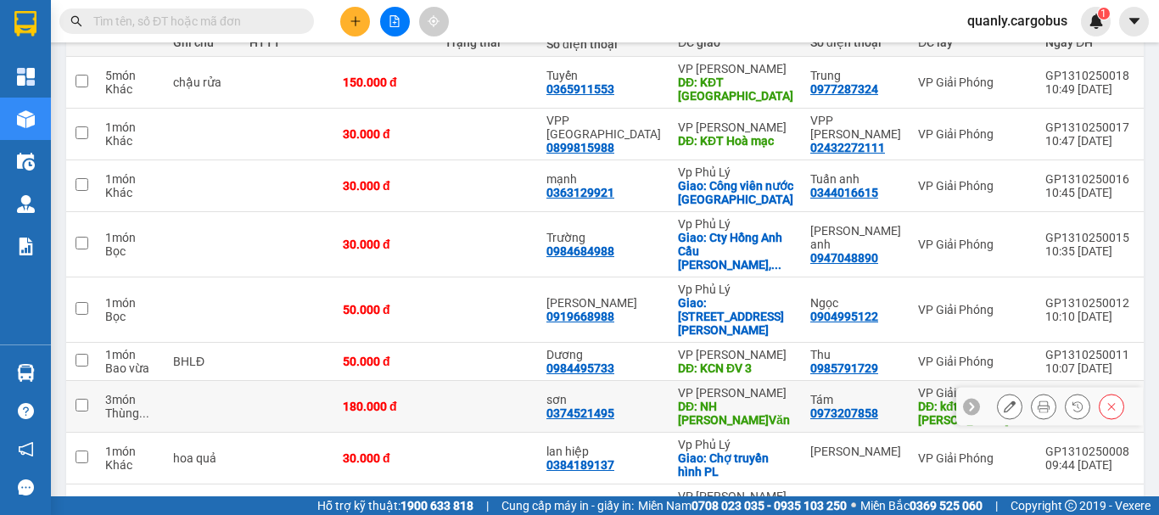
scroll to position [355, 0]
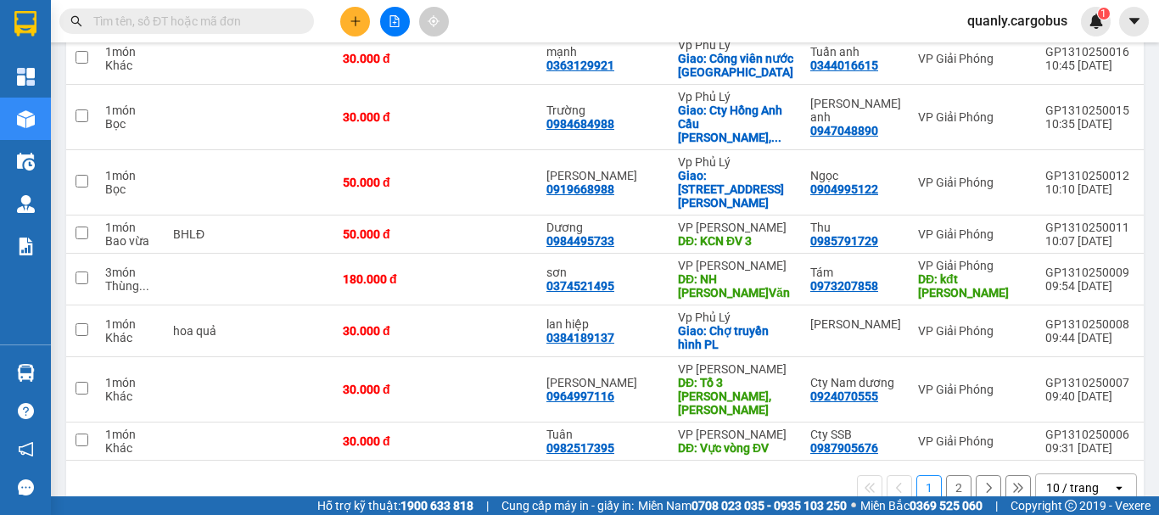
click at [948, 475] on button "2" at bounding box center [958, 487] width 25 height 25
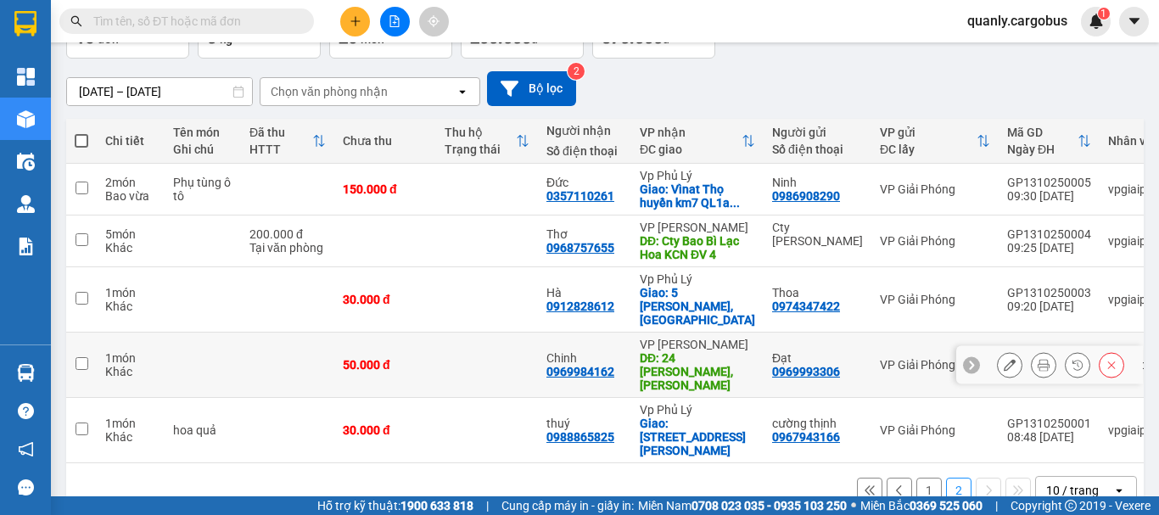
scroll to position [123, 0]
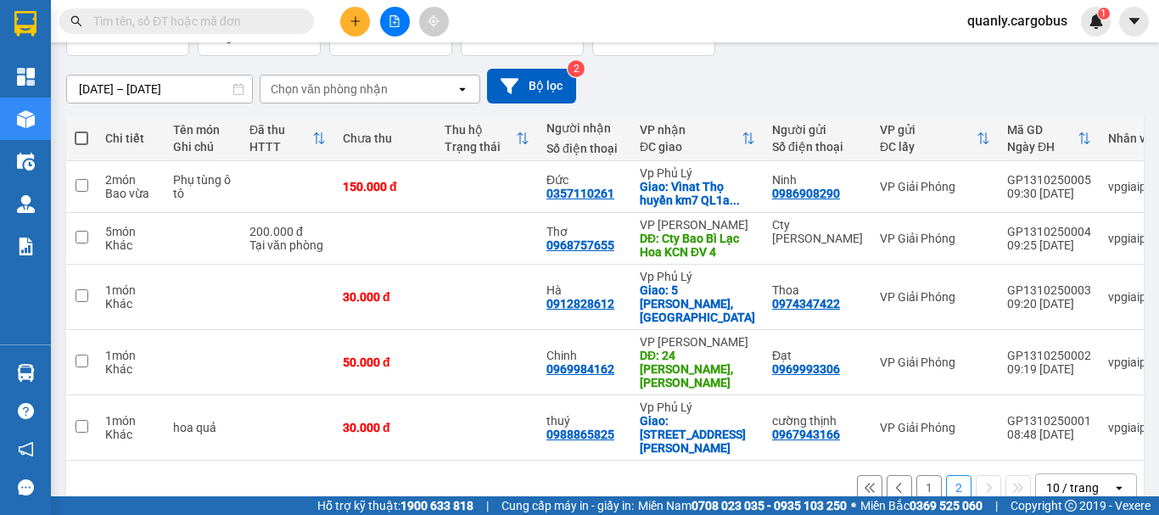
click at [917, 475] on button "1" at bounding box center [929, 487] width 25 height 25
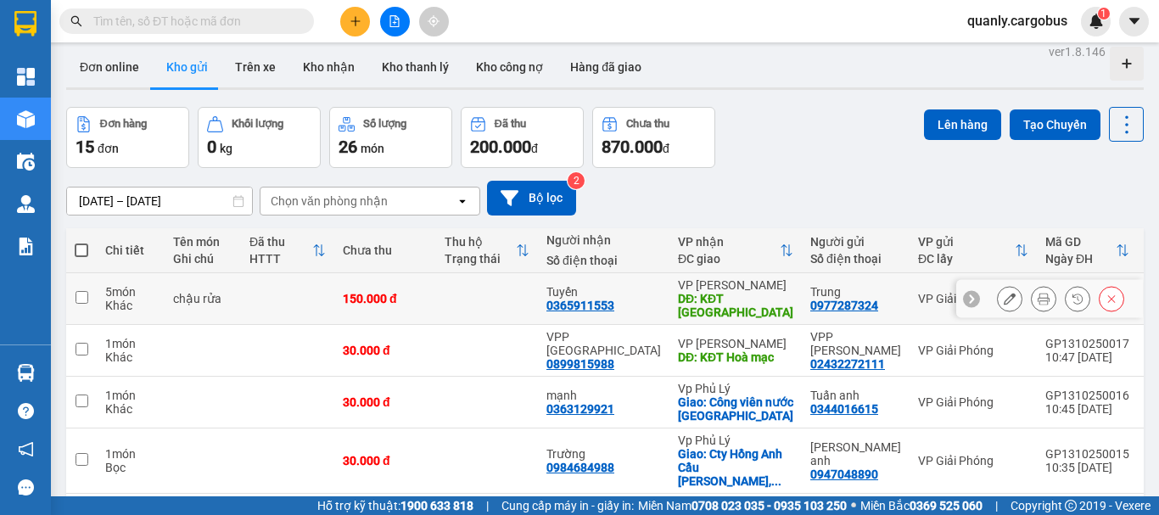
scroll to position [0, 0]
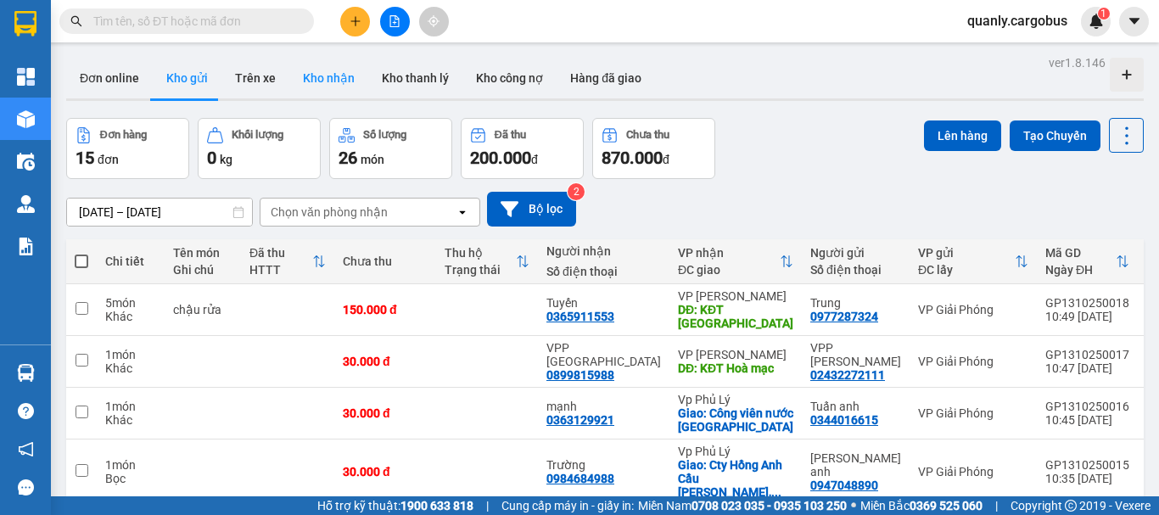
click at [344, 77] on button "Kho nhận" at bounding box center [328, 78] width 79 height 41
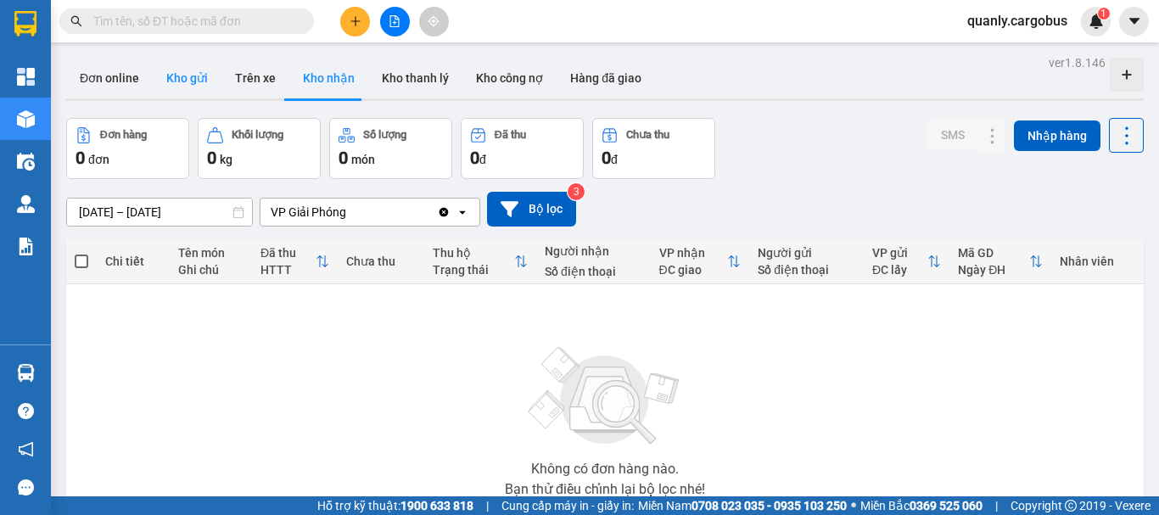
click at [178, 83] on button "Kho gửi" at bounding box center [187, 78] width 69 height 41
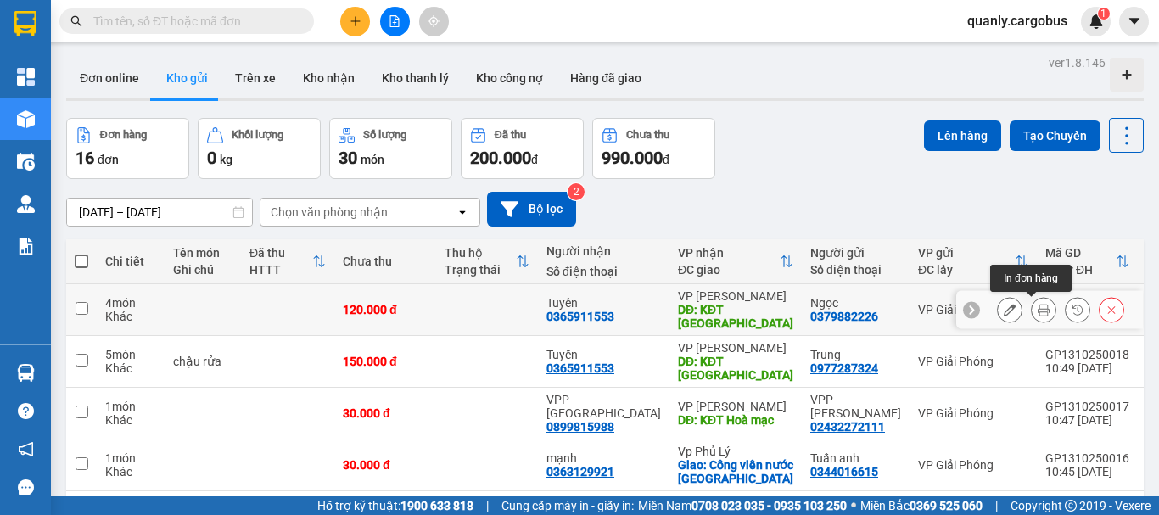
click at [1038, 307] on icon at bounding box center [1044, 310] width 12 height 12
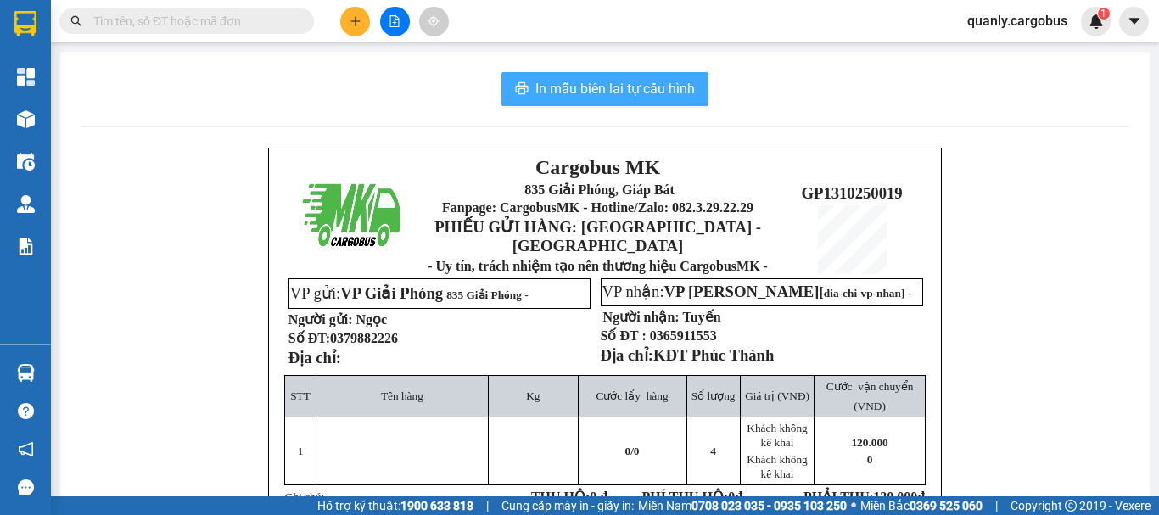
click at [642, 94] on span "In mẫu biên lai tự cấu hình" at bounding box center [615, 88] width 160 height 21
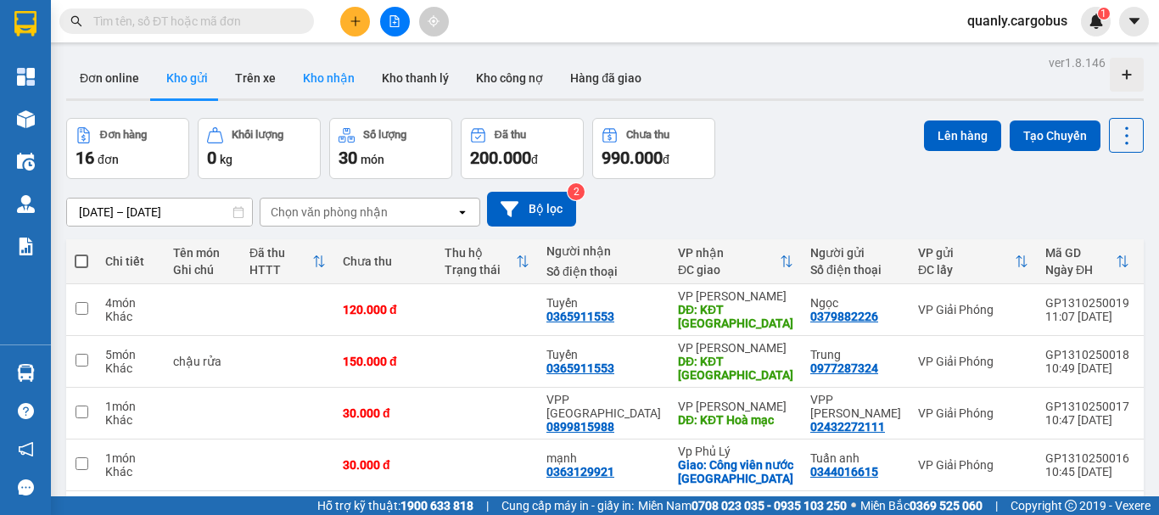
click at [335, 70] on button "Kho nhận" at bounding box center [328, 78] width 79 height 41
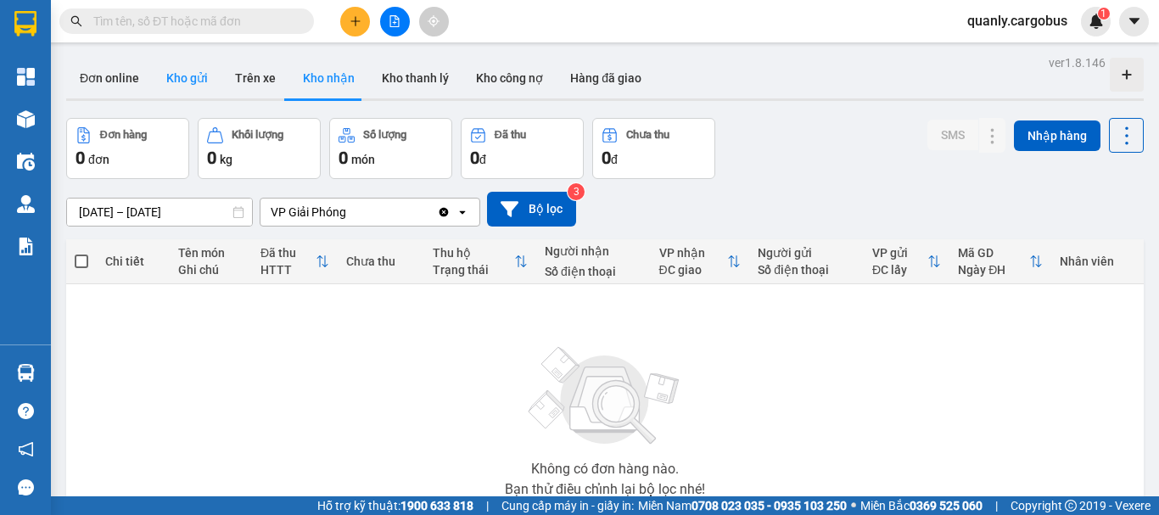
click at [182, 84] on button "Kho gửi" at bounding box center [187, 78] width 69 height 41
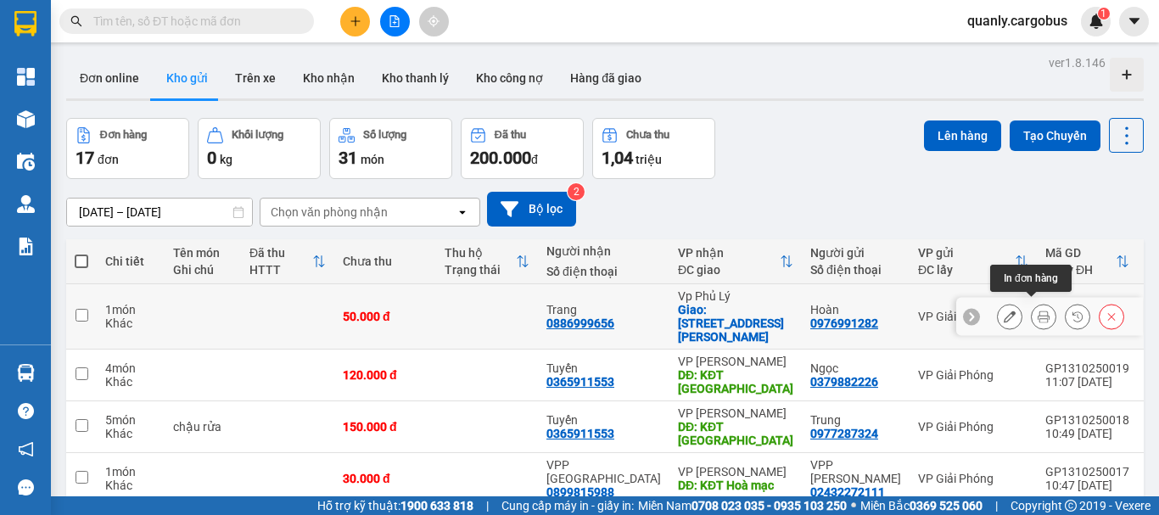
click at [1038, 311] on icon at bounding box center [1044, 317] width 12 height 12
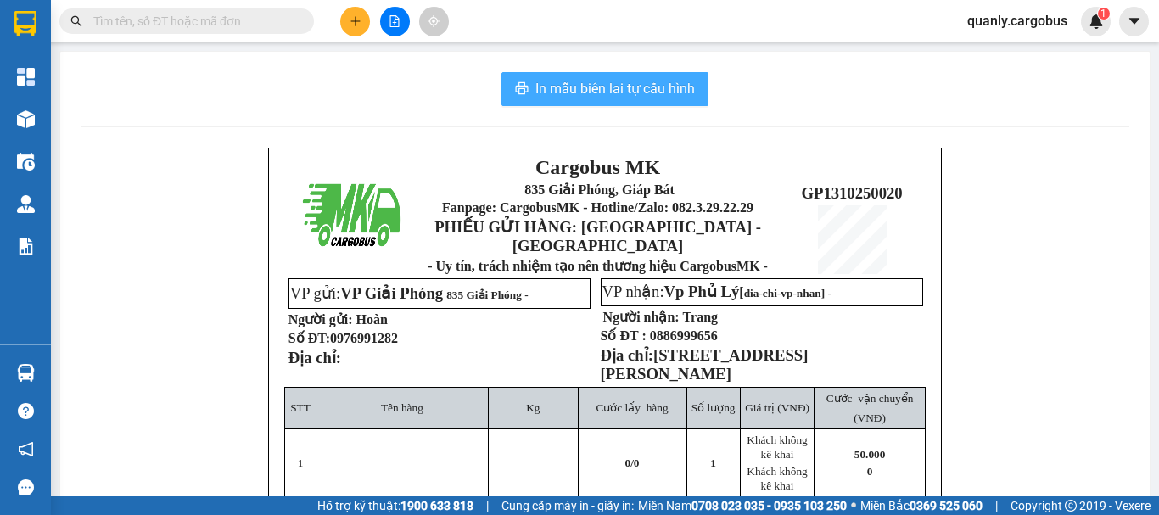
click at [612, 92] on span "In mẫu biên lai tự cấu hình" at bounding box center [615, 88] width 160 height 21
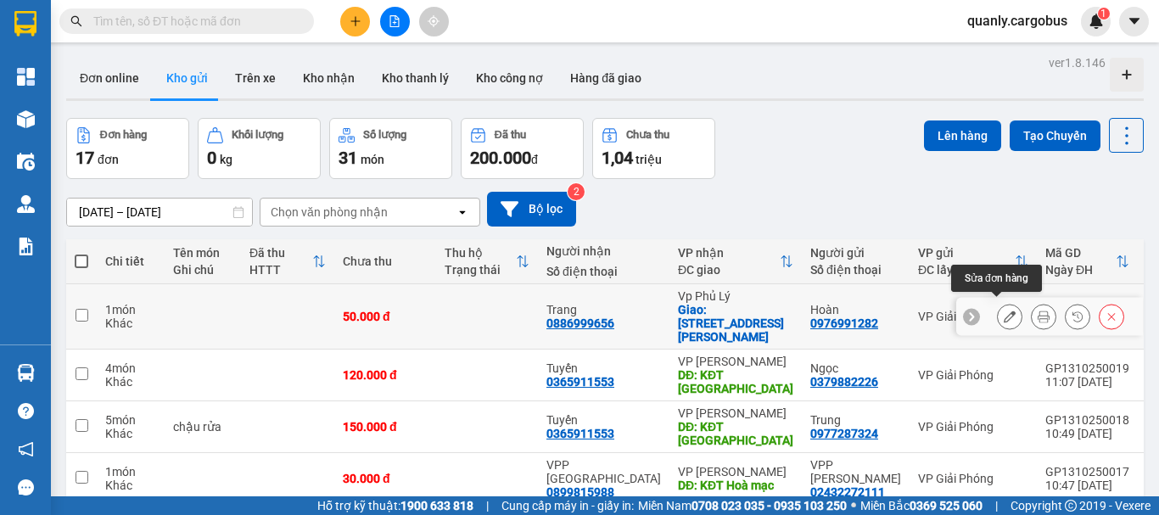
click at [1004, 311] on icon at bounding box center [1010, 317] width 12 height 12
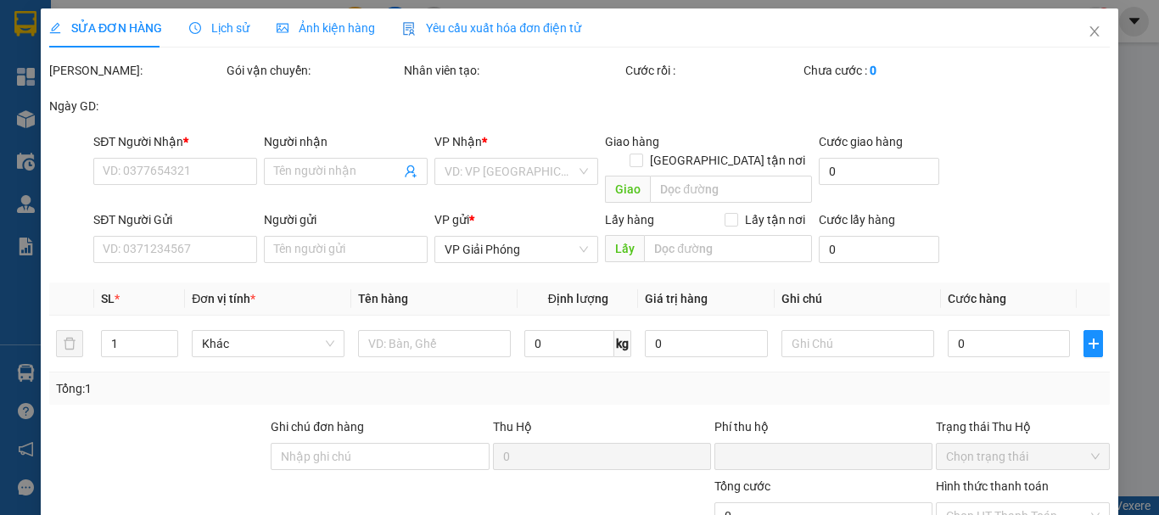
type input "0886999656"
type input "Trang"
checkbox input "true"
type input "275 Nguyễn v xuân PL"
type input "0976991282"
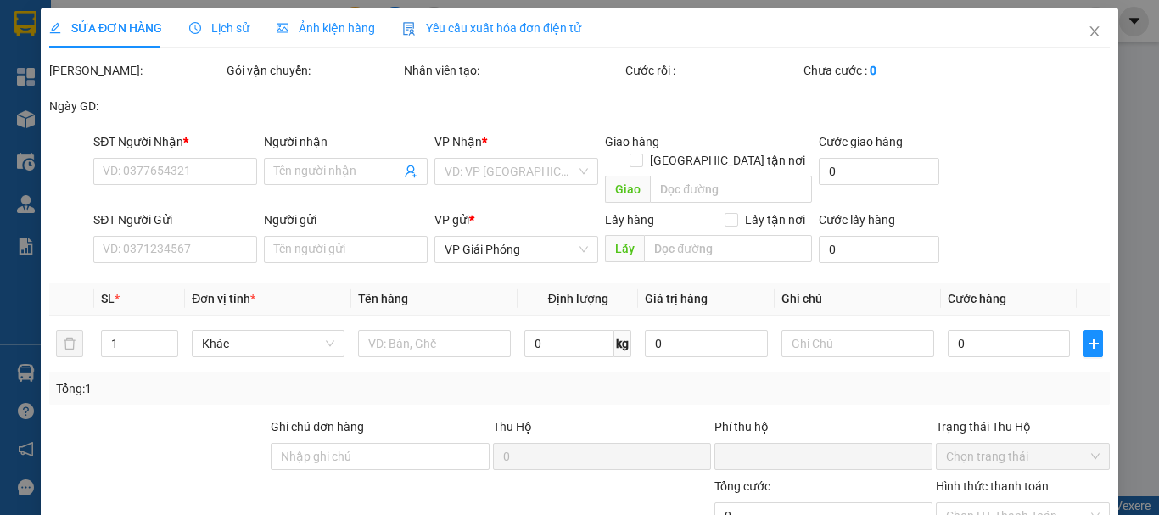
type input "Hoàn"
type input "0"
type input "50.000"
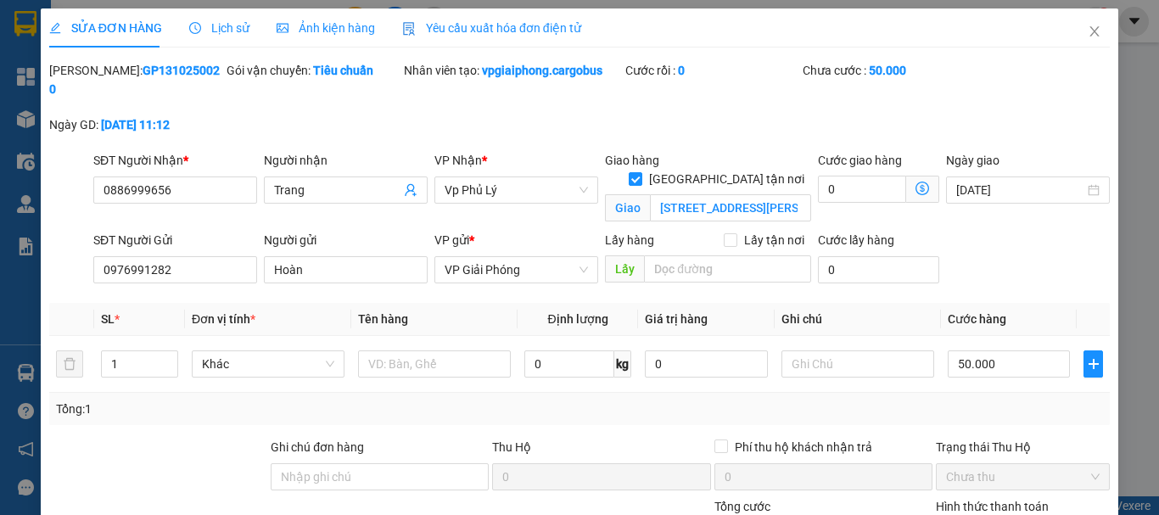
click at [979, 500] on label "Hình thức thanh toán" at bounding box center [992, 507] width 113 height 14
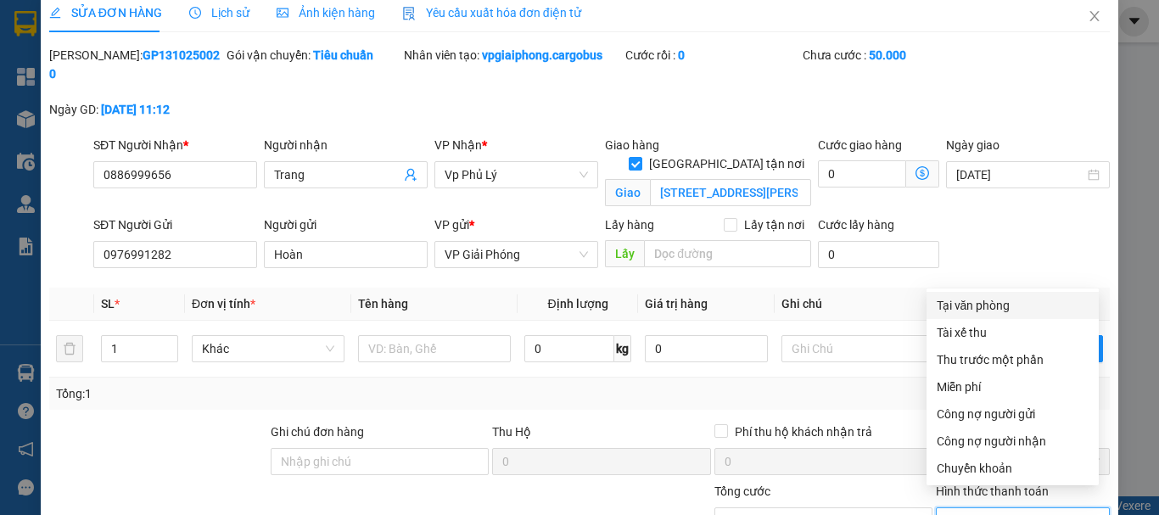
click at [979, 305] on div "Tại văn phòng" at bounding box center [1013, 305] width 152 height 19
type input "0"
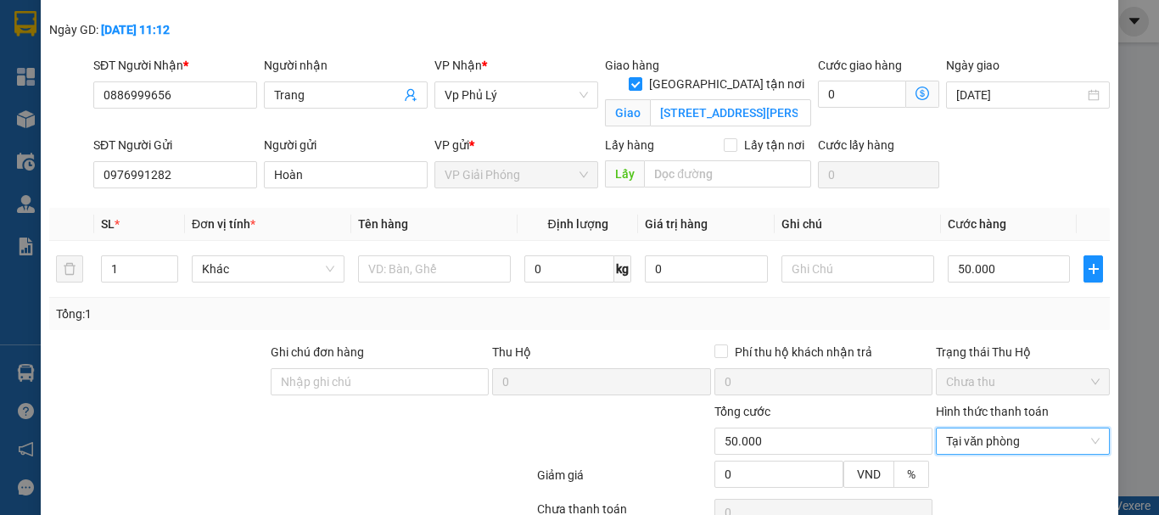
scroll to position [164, 0]
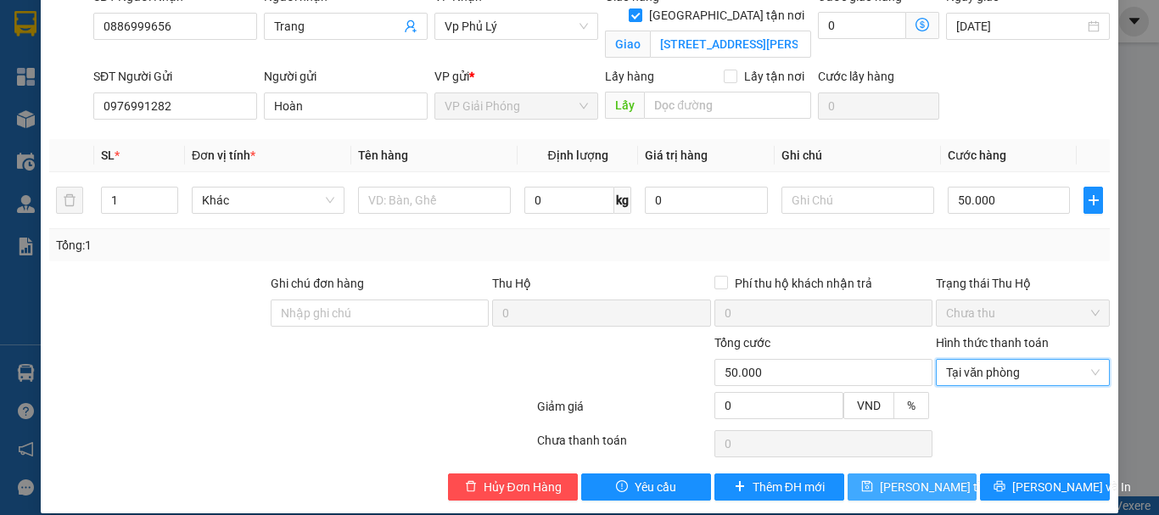
click at [932, 478] on span "[PERSON_NAME] thay đổi" at bounding box center [948, 487] width 136 height 19
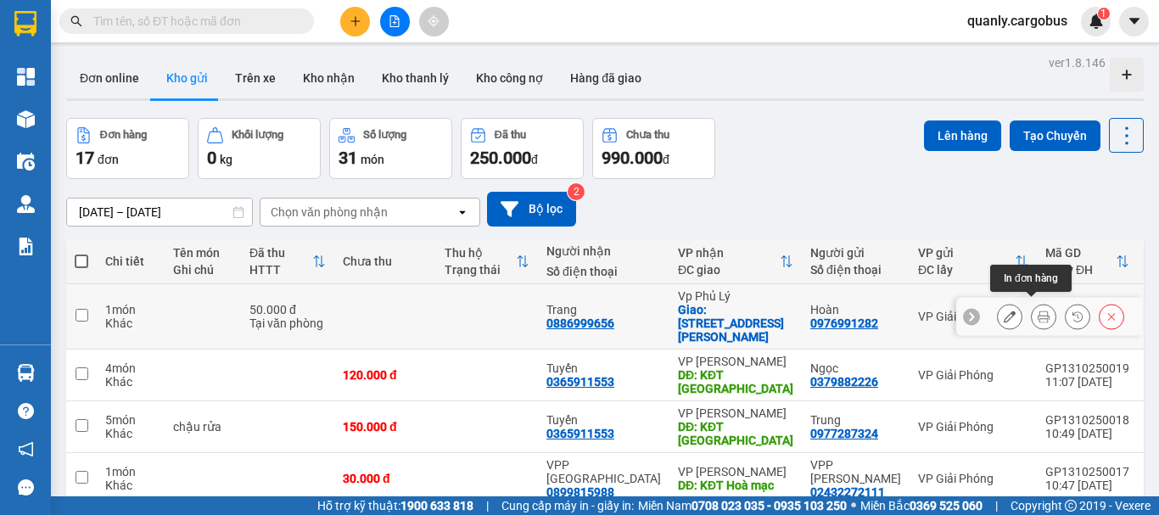
click at [1038, 311] on icon at bounding box center [1044, 317] width 12 height 12
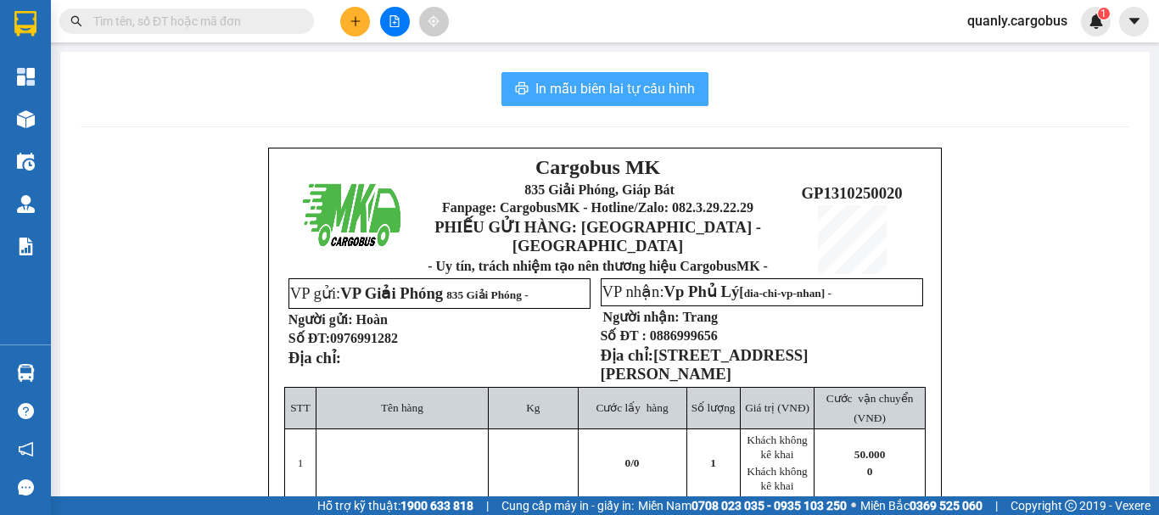
click at [603, 82] on span "In mẫu biên lai tự cấu hình" at bounding box center [615, 88] width 160 height 21
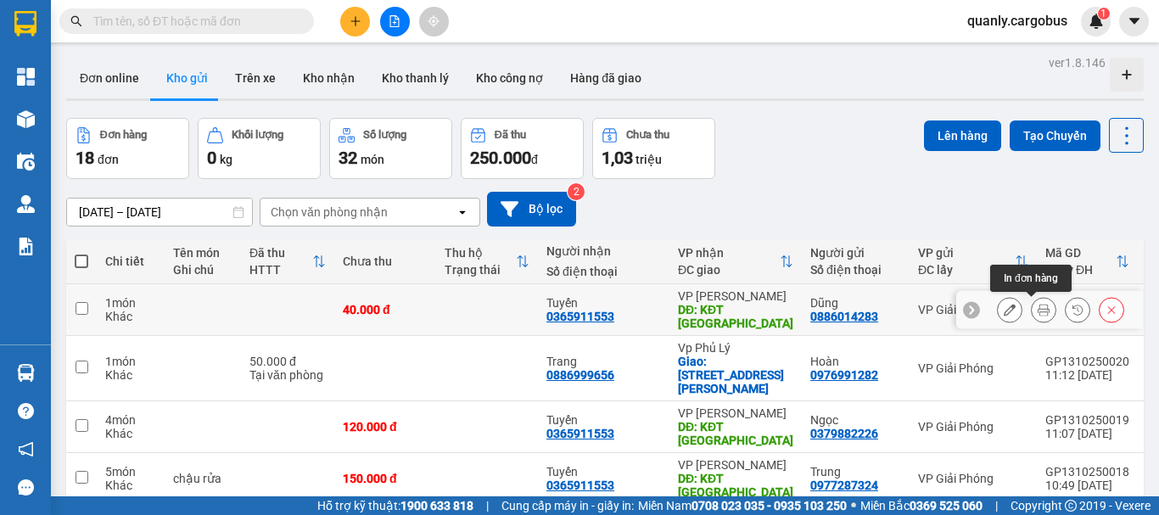
click at [1032, 310] on button at bounding box center [1044, 310] width 24 height 30
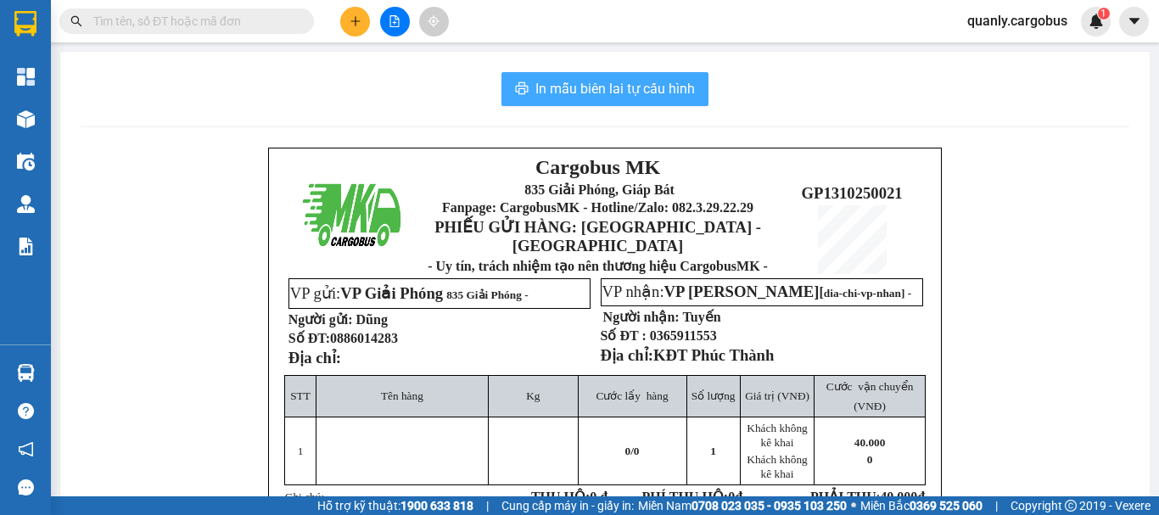
click at [645, 81] on span "In mẫu biên lai tự cấu hình" at bounding box center [615, 88] width 160 height 21
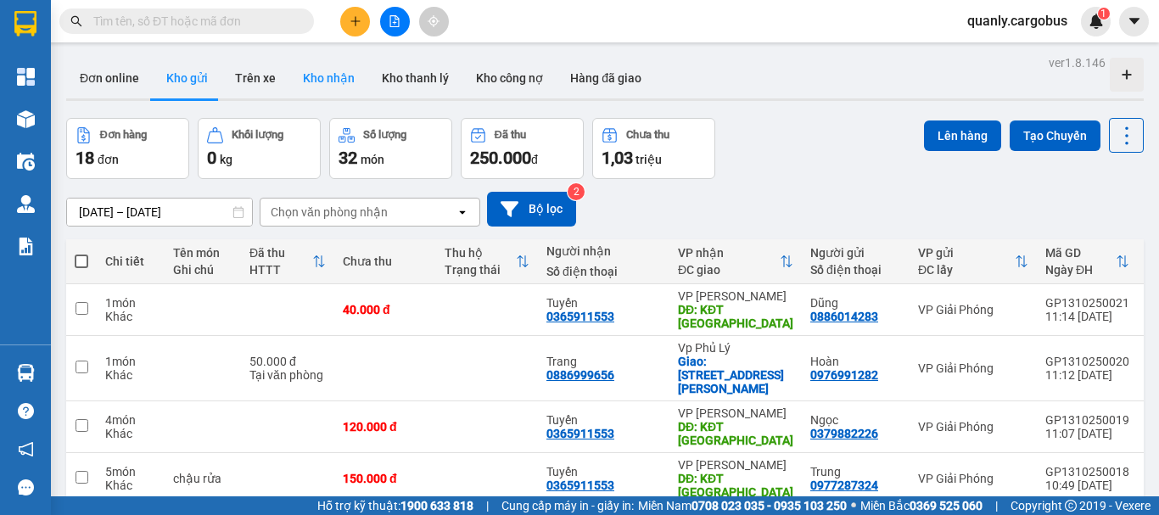
click at [322, 76] on button "Kho nhận" at bounding box center [328, 78] width 79 height 41
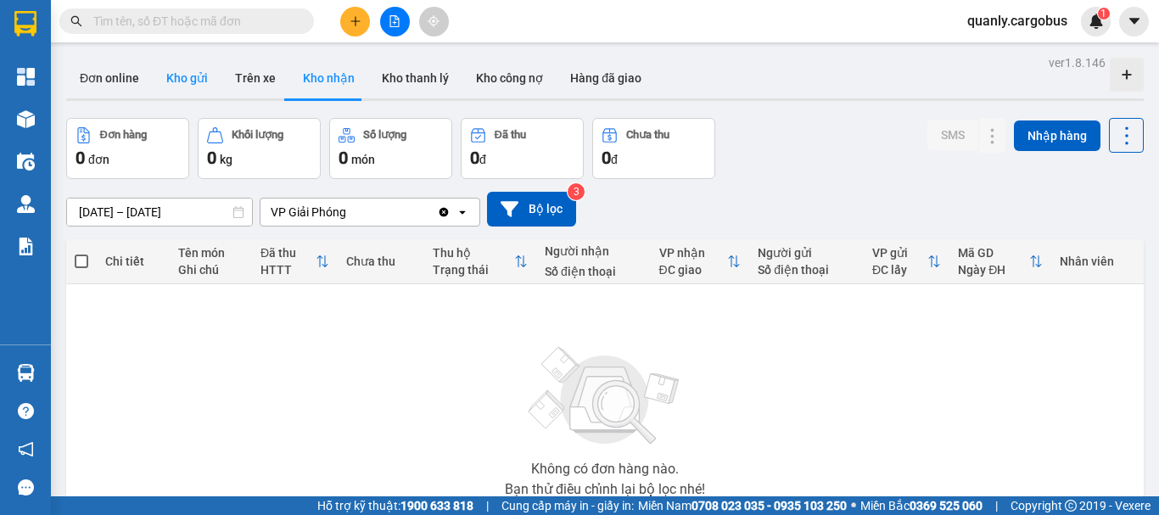
click at [186, 76] on button "Kho gửi" at bounding box center [187, 78] width 69 height 41
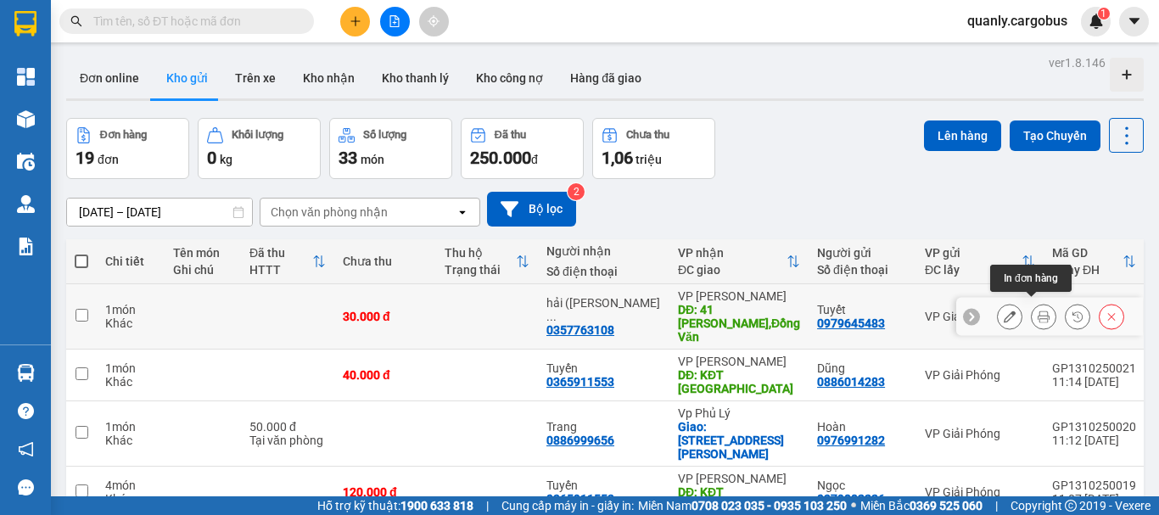
click at [1038, 311] on icon at bounding box center [1044, 317] width 12 height 12
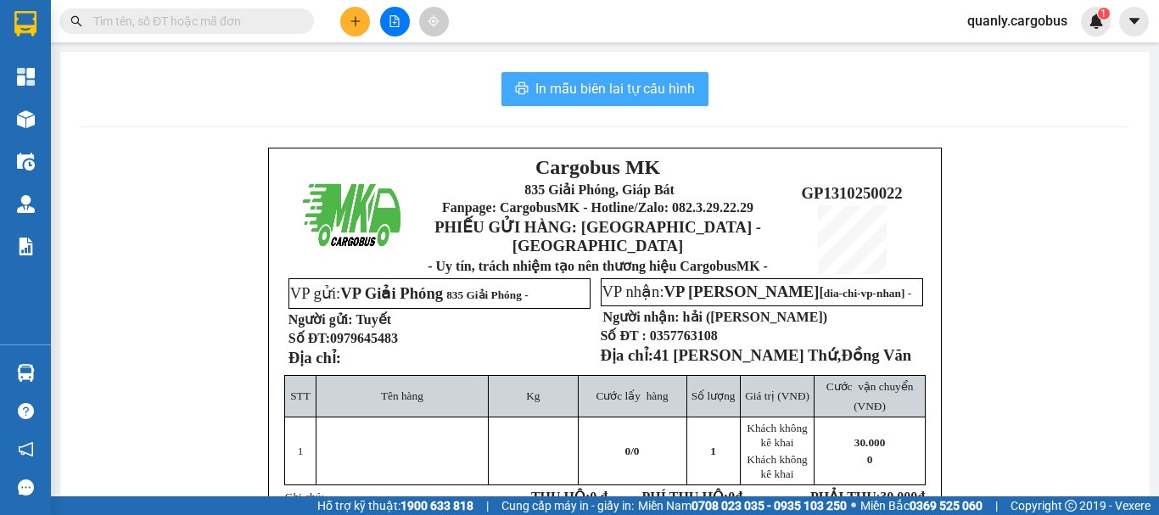
click at [640, 88] on span "In mẫu biên lai tự cấu hình" at bounding box center [615, 88] width 160 height 21
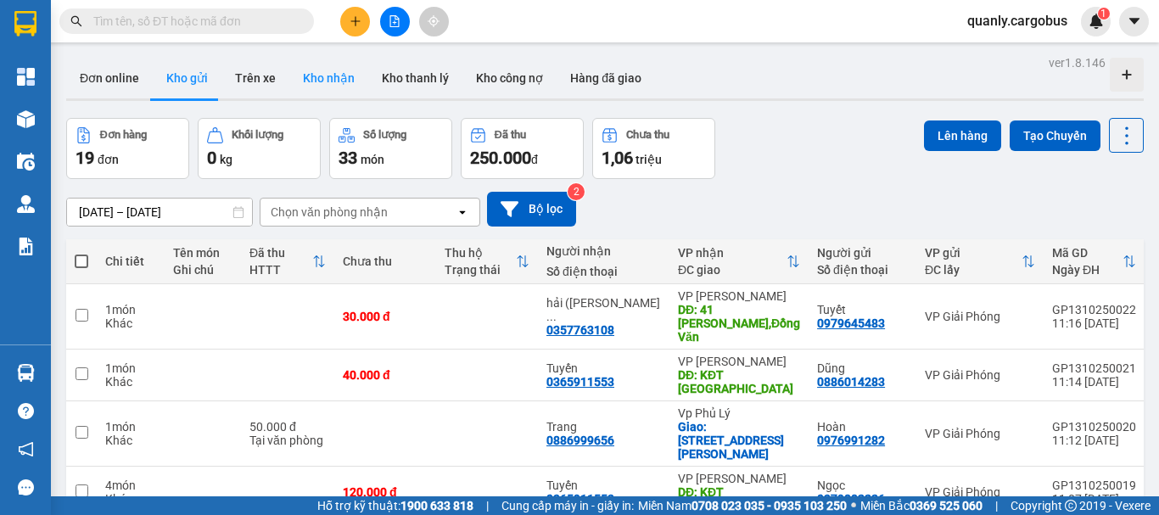
click at [327, 76] on button "Kho nhận" at bounding box center [328, 78] width 79 height 41
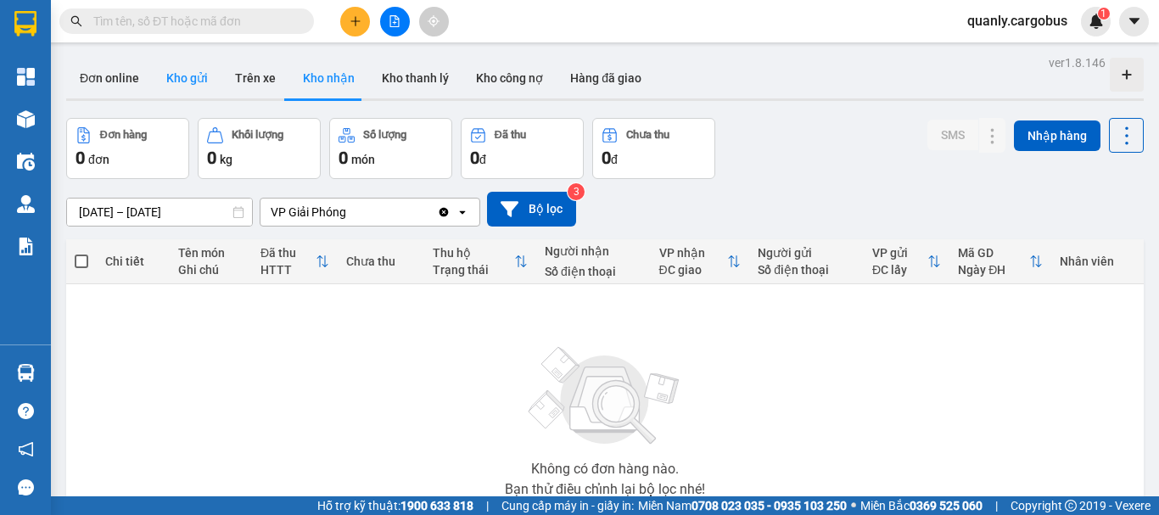
click at [188, 77] on button "Kho gửi" at bounding box center [187, 78] width 69 height 41
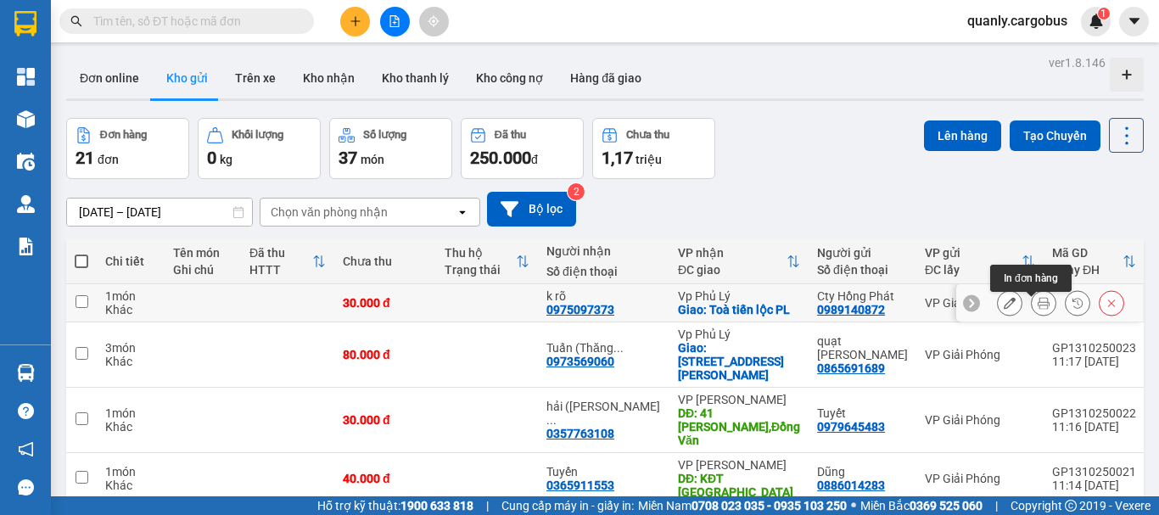
click at [1038, 306] on icon at bounding box center [1044, 303] width 12 height 12
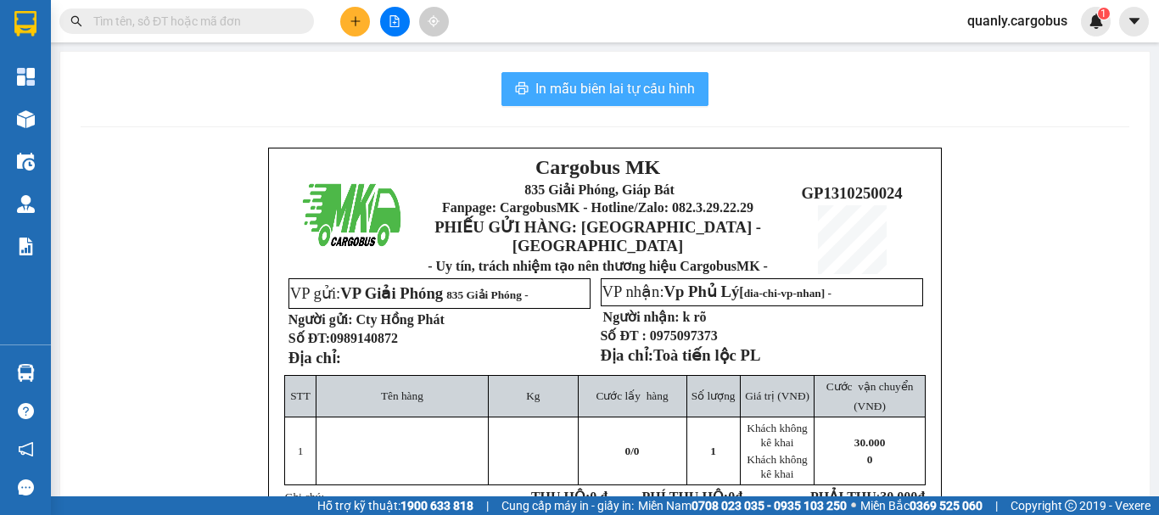
click at [635, 89] on span "In mẫu biên lai tự cấu hình" at bounding box center [615, 88] width 160 height 21
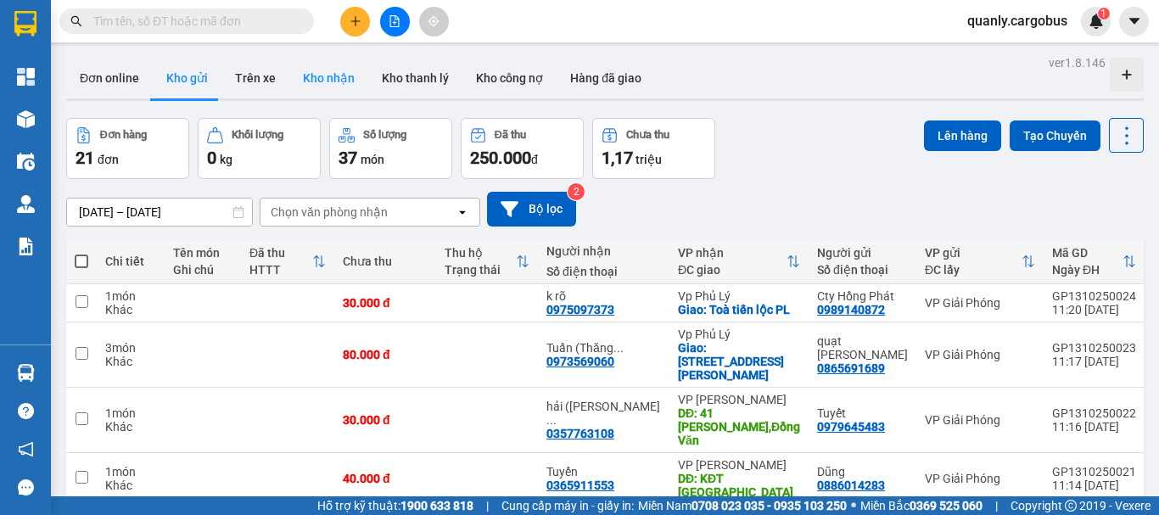
click at [310, 74] on button "Kho nhận" at bounding box center [328, 78] width 79 height 41
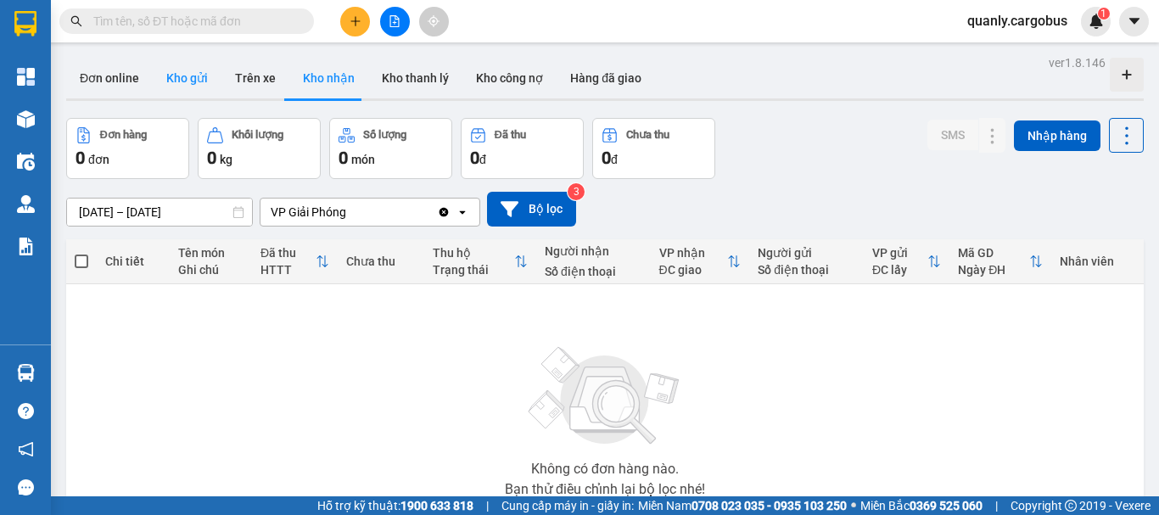
click at [183, 76] on button "Kho gửi" at bounding box center [187, 78] width 69 height 41
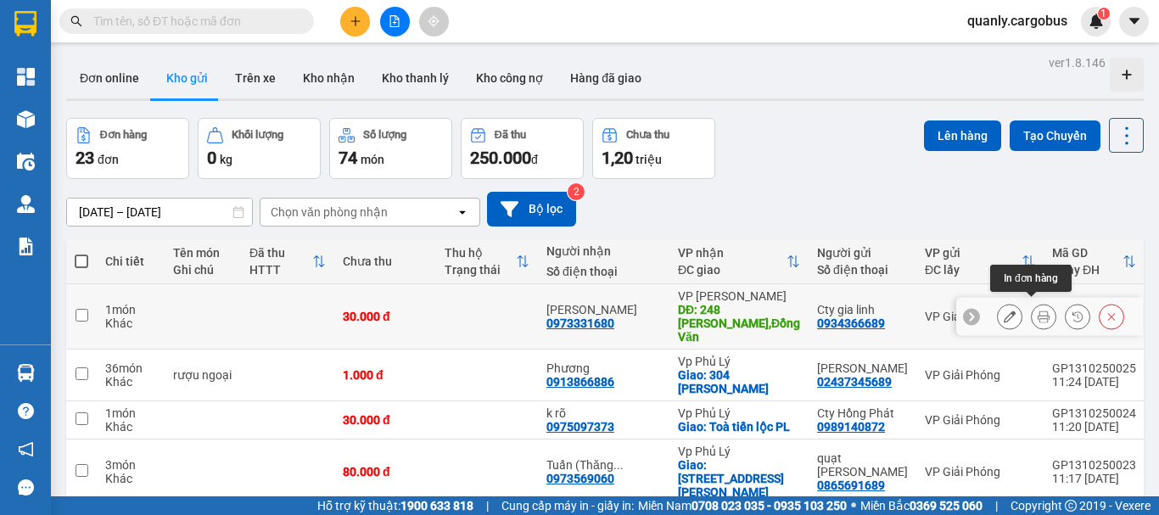
click at [1038, 311] on icon at bounding box center [1044, 317] width 12 height 12
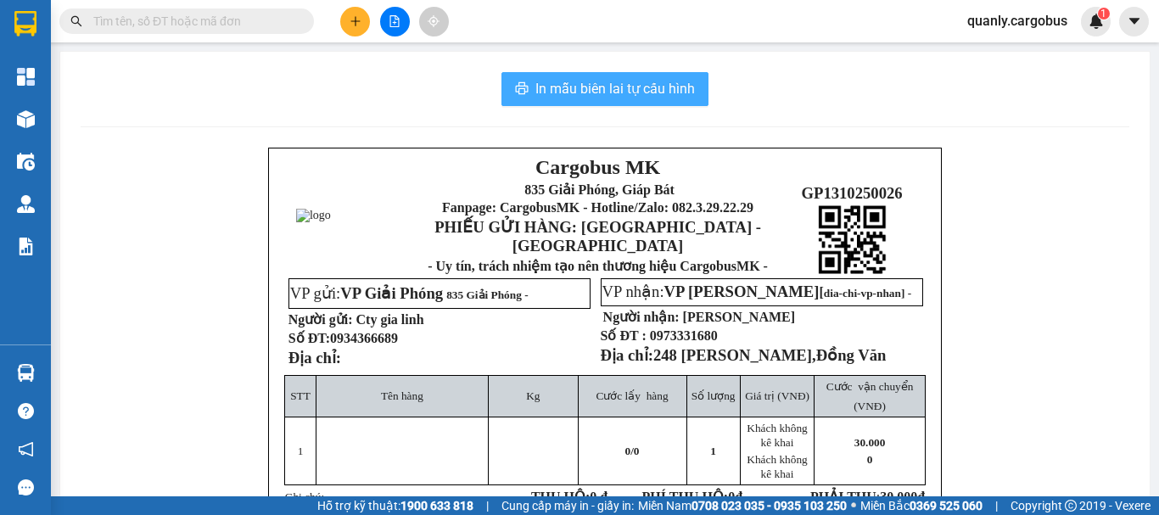
click at [568, 88] on span "In mẫu biên lai tự cấu hình" at bounding box center [615, 88] width 160 height 21
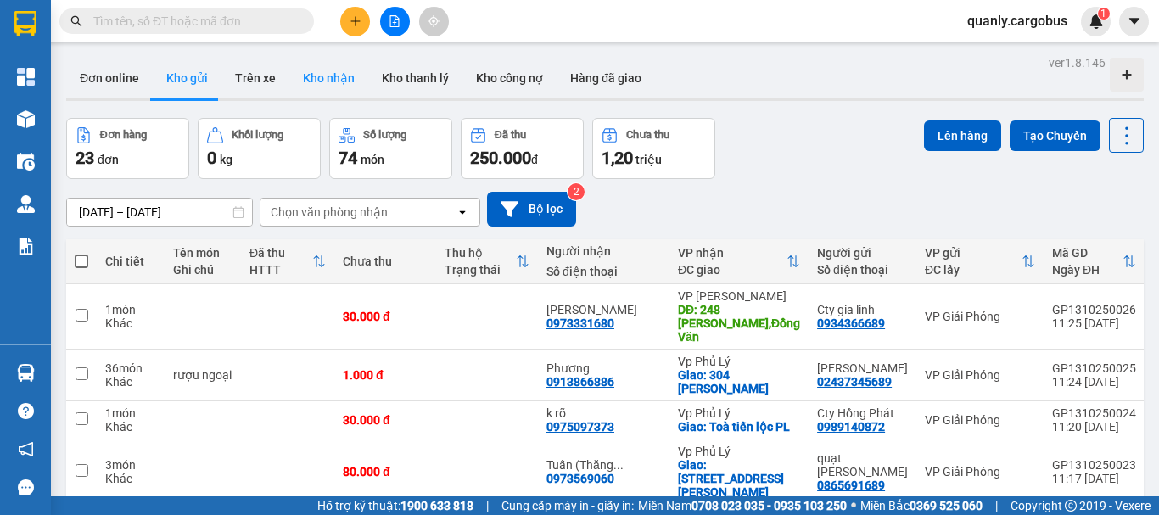
click at [324, 77] on button "Kho nhận" at bounding box center [328, 78] width 79 height 41
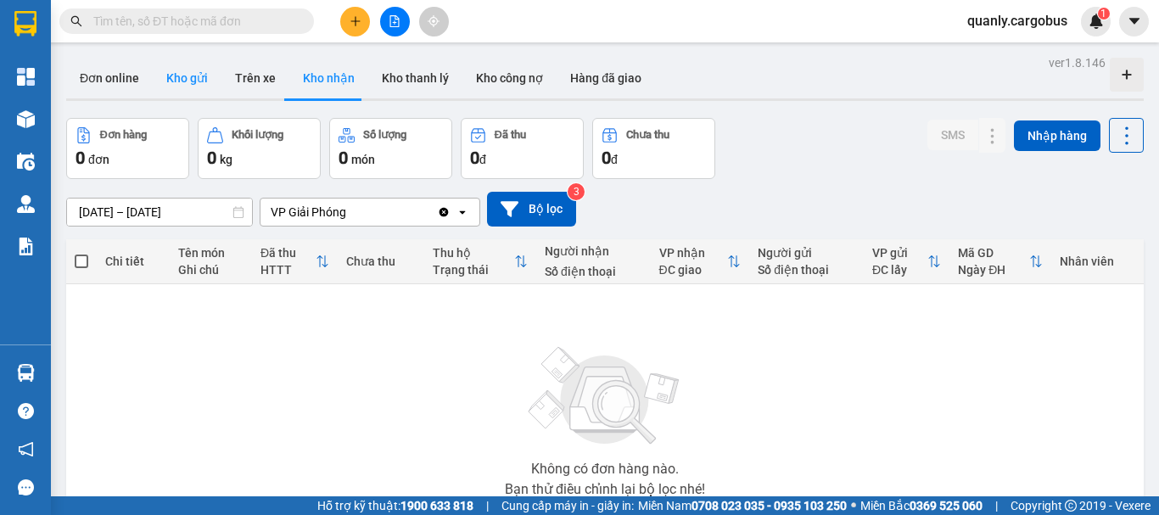
click at [176, 86] on button "Kho gửi" at bounding box center [187, 78] width 69 height 41
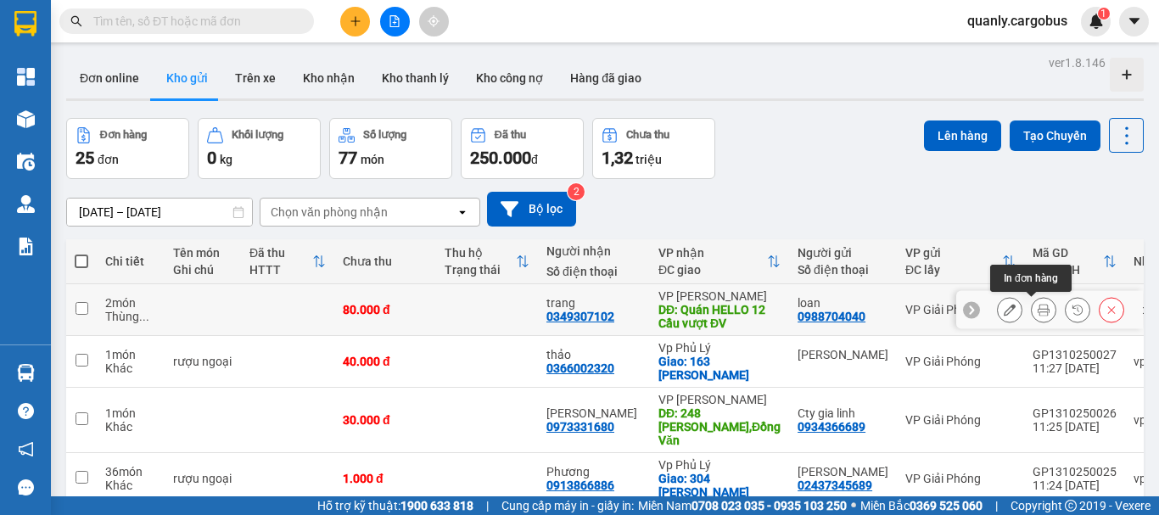
click at [1038, 310] on icon at bounding box center [1044, 310] width 12 height 12
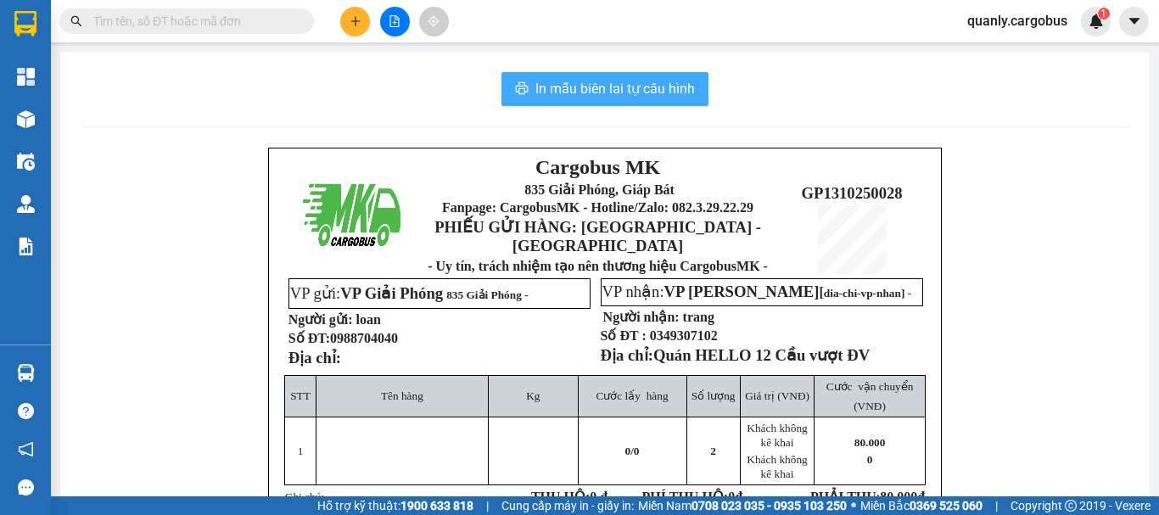
click at [572, 92] on span "In mẫu biên lai tự cấu hình" at bounding box center [615, 88] width 160 height 21
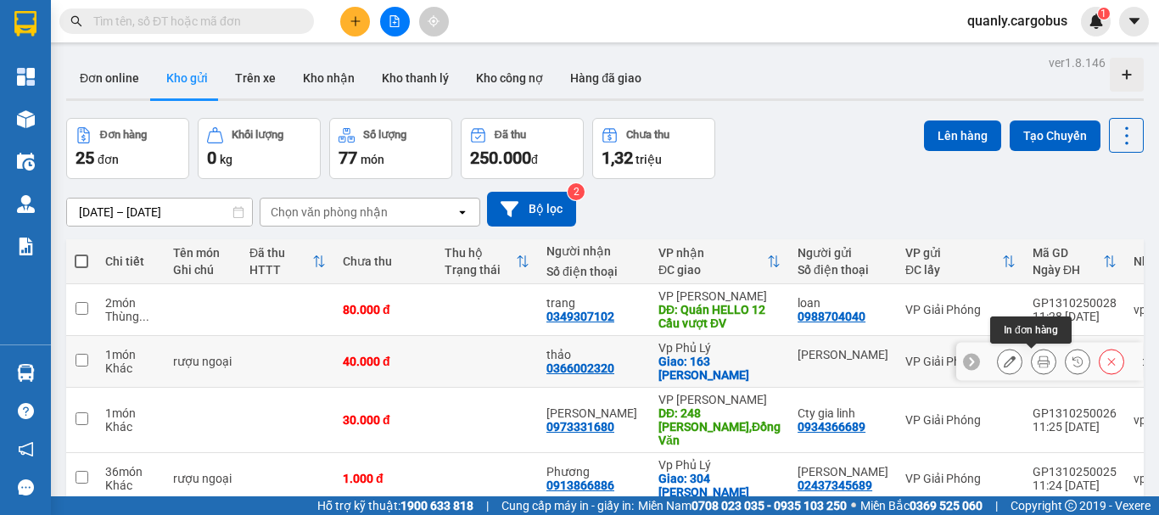
click at [1038, 363] on icon at bounding box center [1044, 362] width 12 height 12
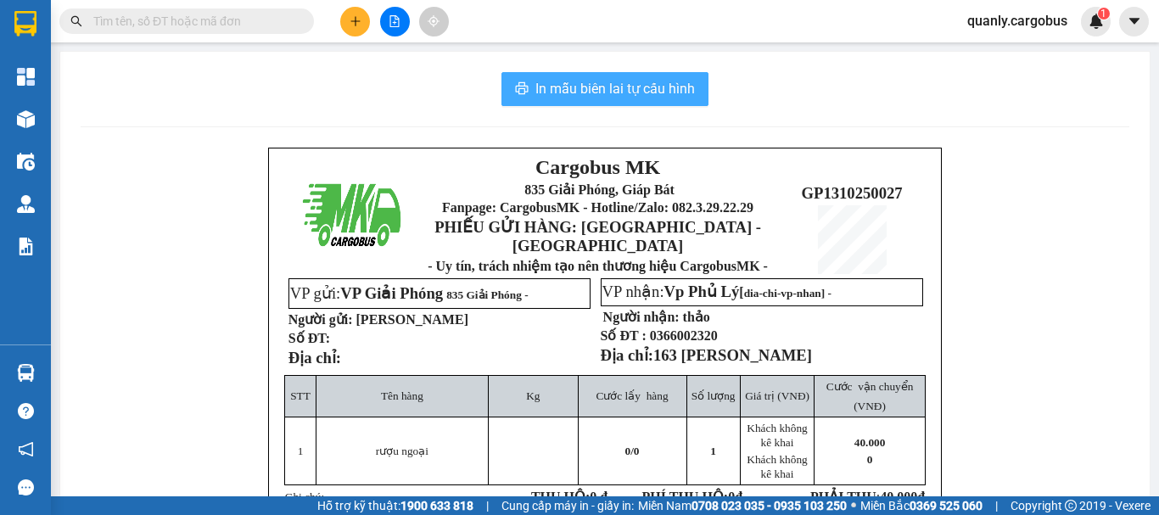
click at [650, 88] on span "In mẫu biên lai tự cấu hình" at bounding box center [615, 88] width 160 height 21
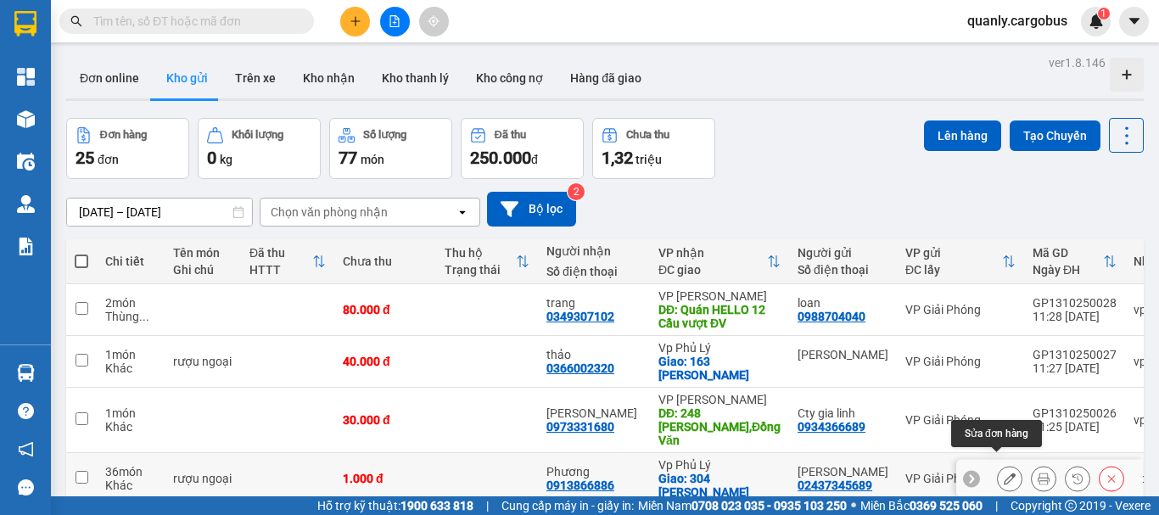
click at [1004, 473] on icon at bounding box center [1010, 479] width 12 height 12
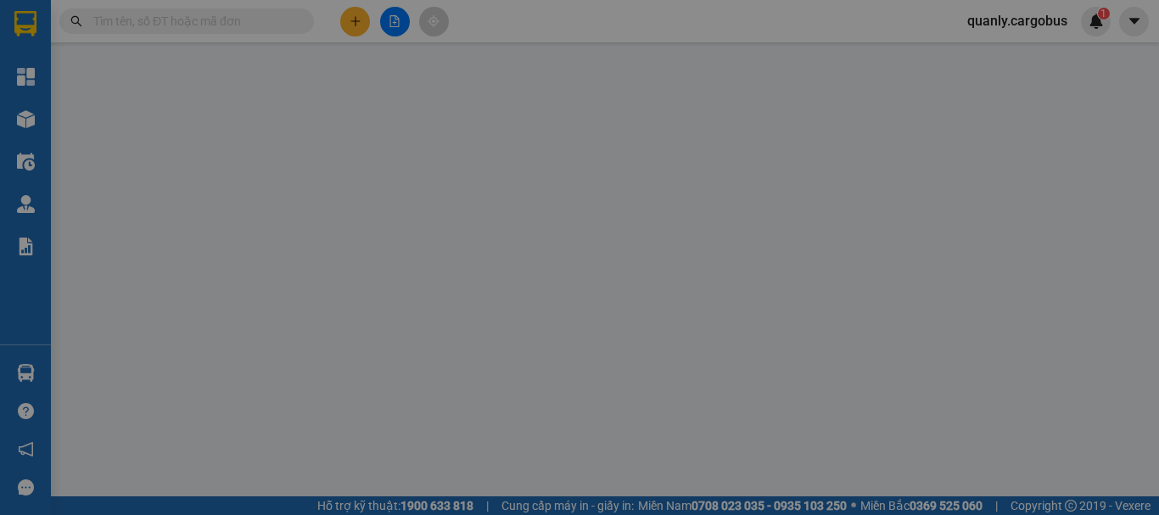
type input "0913866886"
type input "Phương"
checkbox input "true"
type input "304 Lý Thường Kiệt"
type input "02437345689"
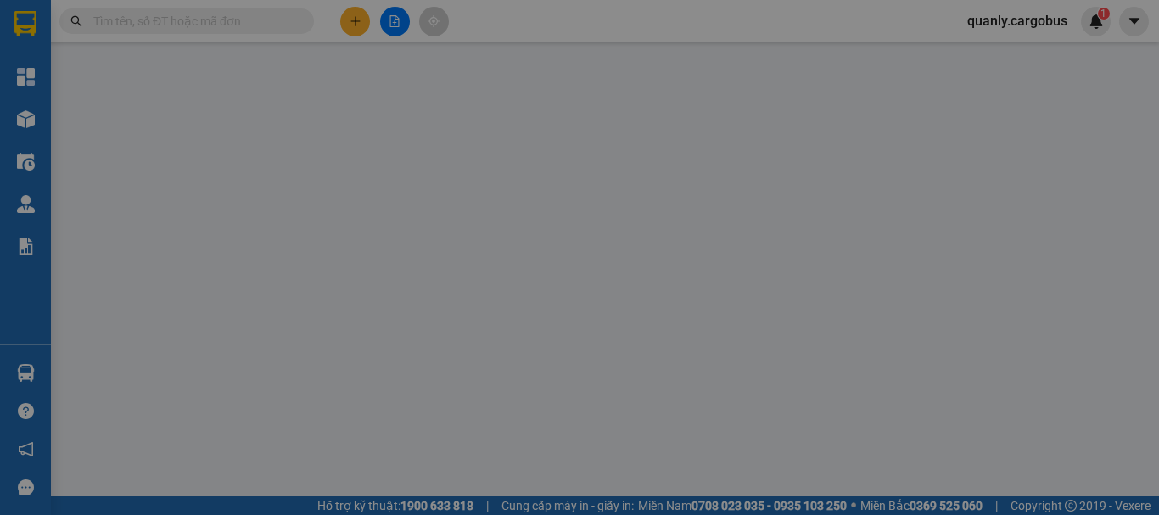
type input "ngọc thanh"
type input "0"
type input "1.000"
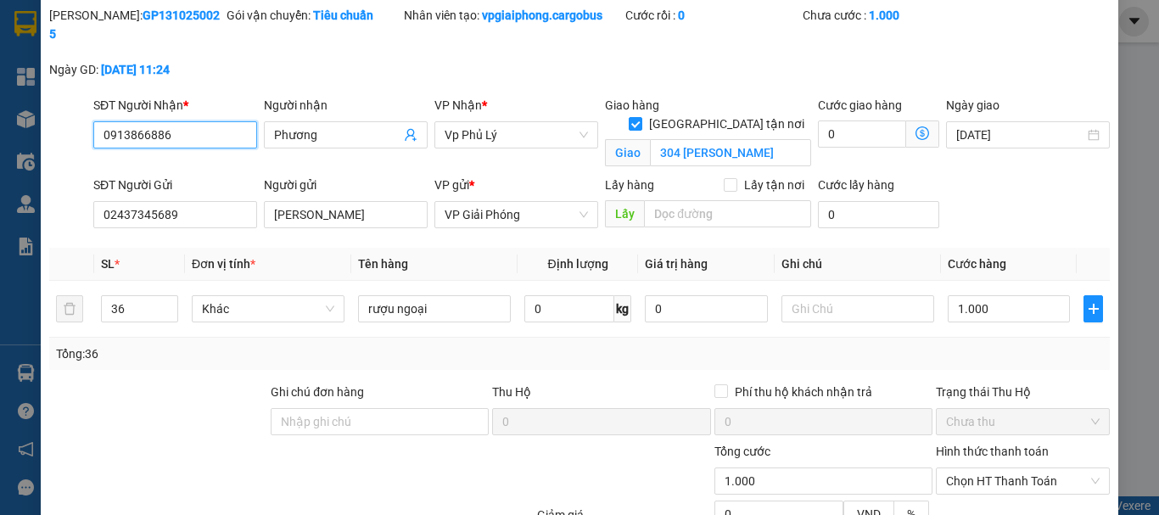
scroll to position [85, 0]
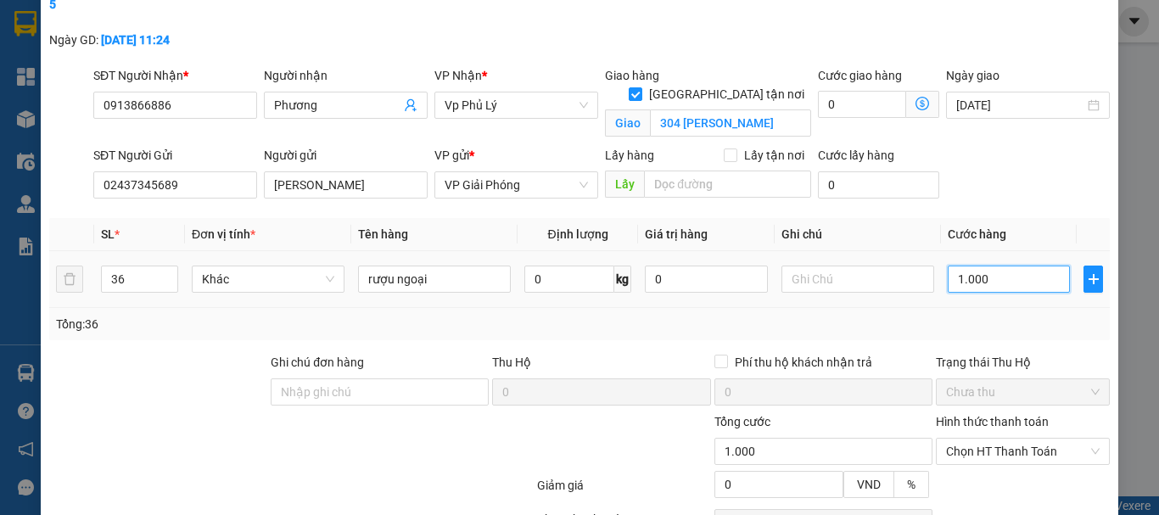
drag, startPoint x: 952, startPoint y: 263, endPoint x: 956, endPoint y: 280, distance: 17.3
click at [952, 266] on input "1.000" at bounding box center [1009, 279] width 122 height 27
type input "8"
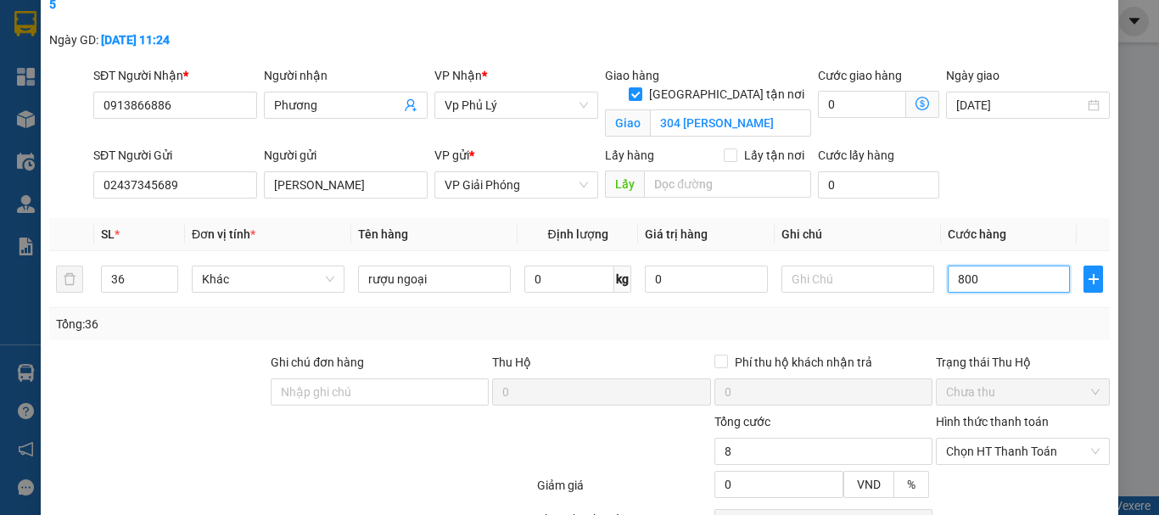
type input "8.000"
type input "80.000"
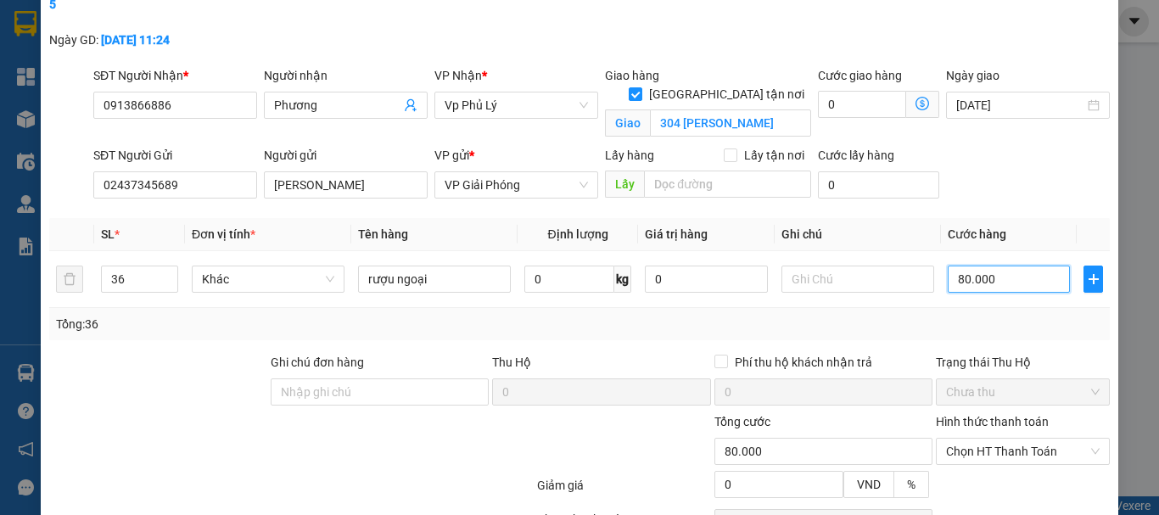
type input "800.000"
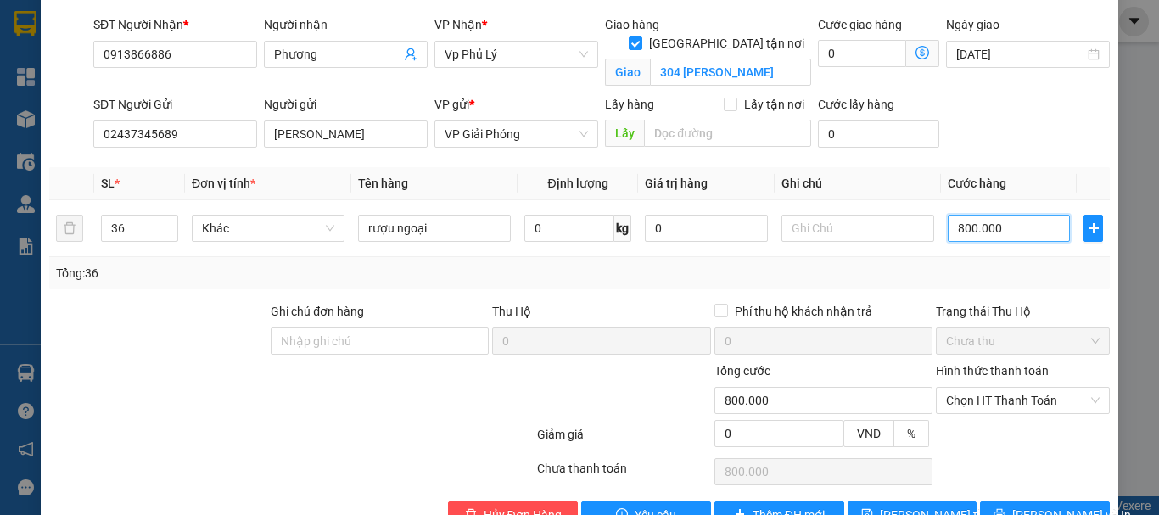
scroll to position [164, 0]
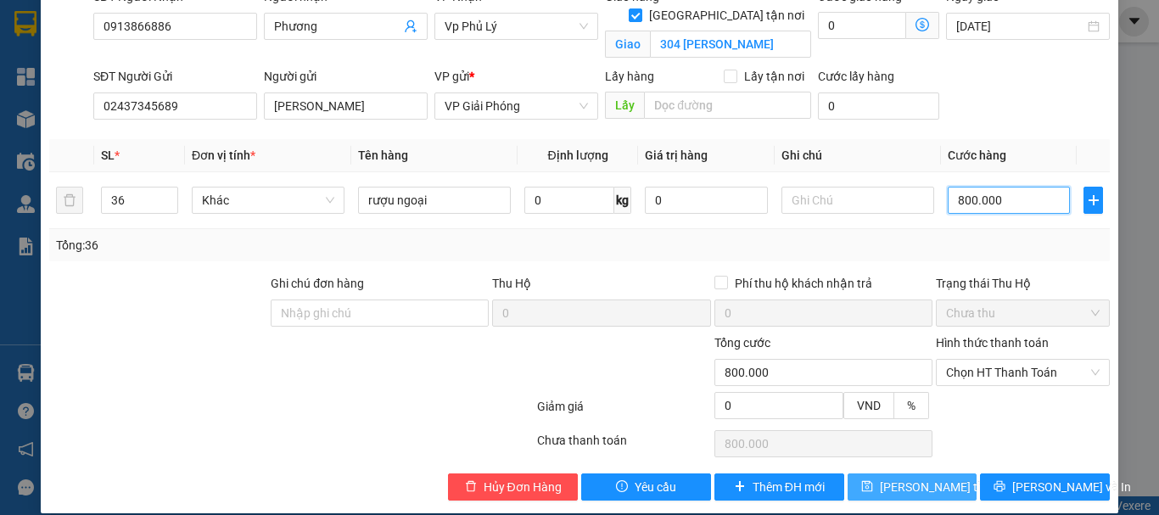
type input "800.000"
click at [900, 478] on span "[PERSON_NAME] thay đổi" at bounding box center [948, 487] width 136 height 19
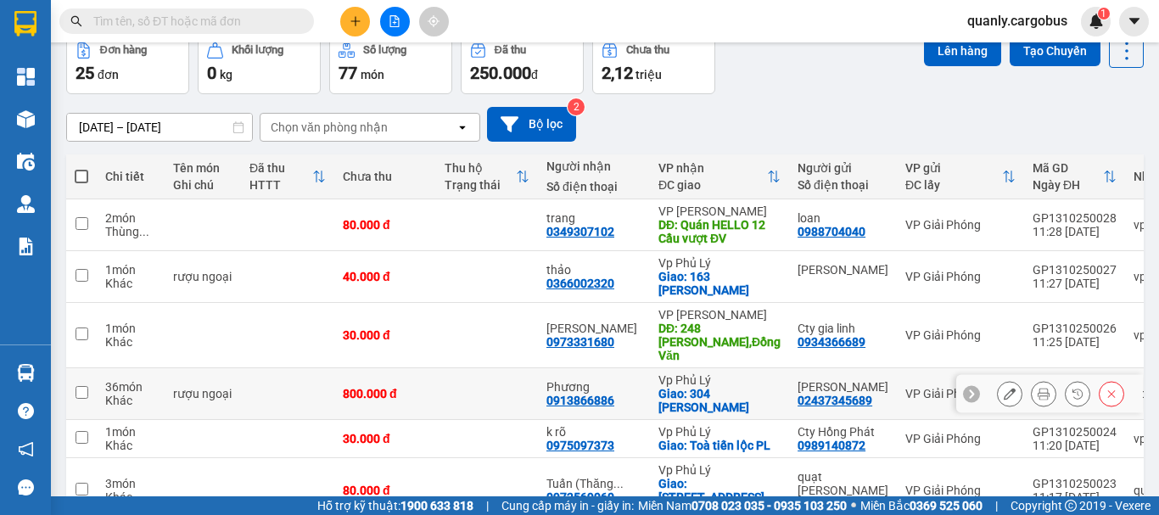
scroll to position [170, 0]
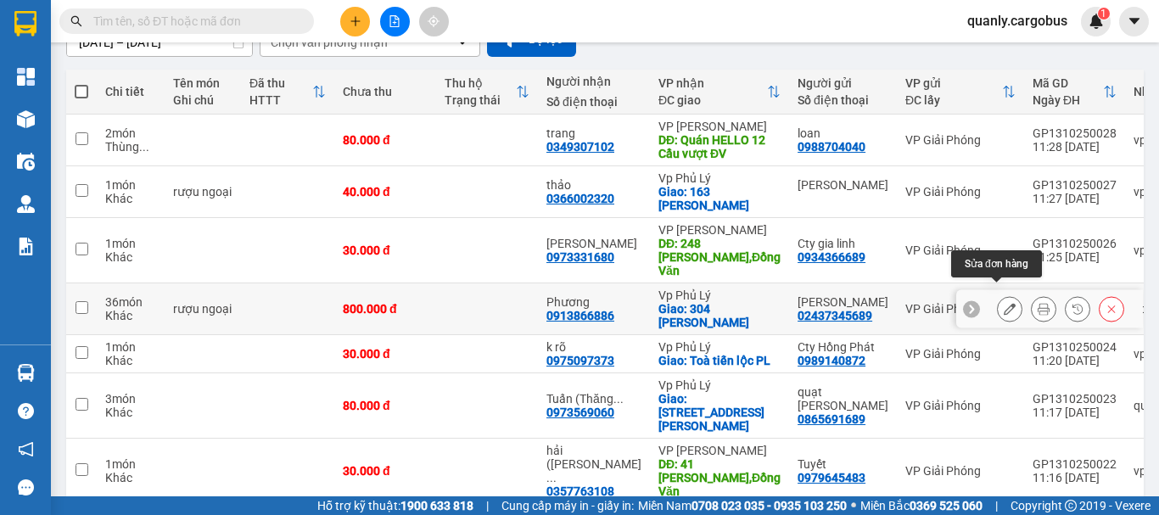
click at [998, 298] on button at bounding box center [1010, 309] width 24 height 30
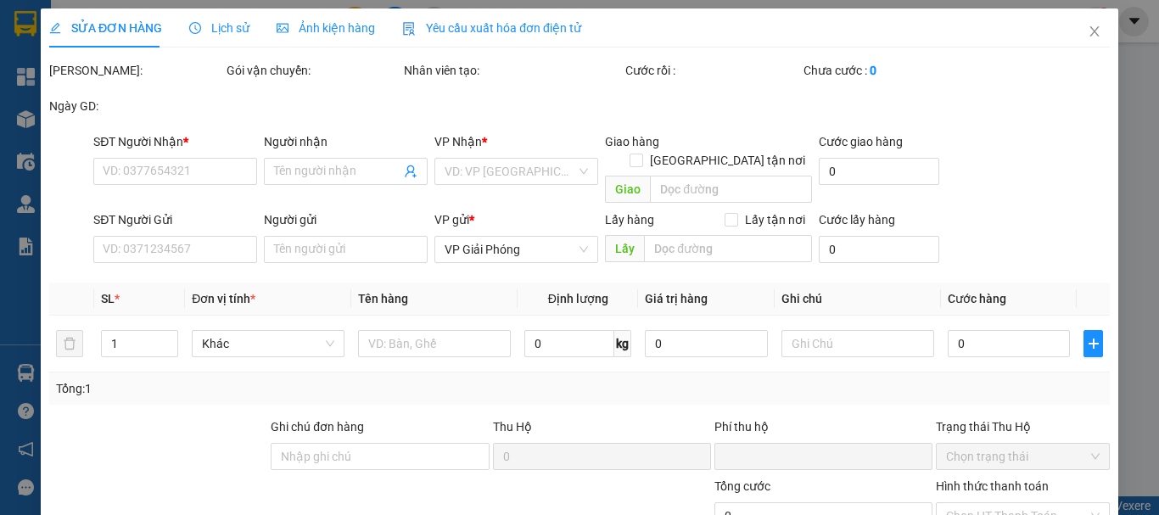
type input "0913866886"
type input "Phương"
checkbox input "true"
type input "304 Lý Thường Kiệt"
type input "02437345689"
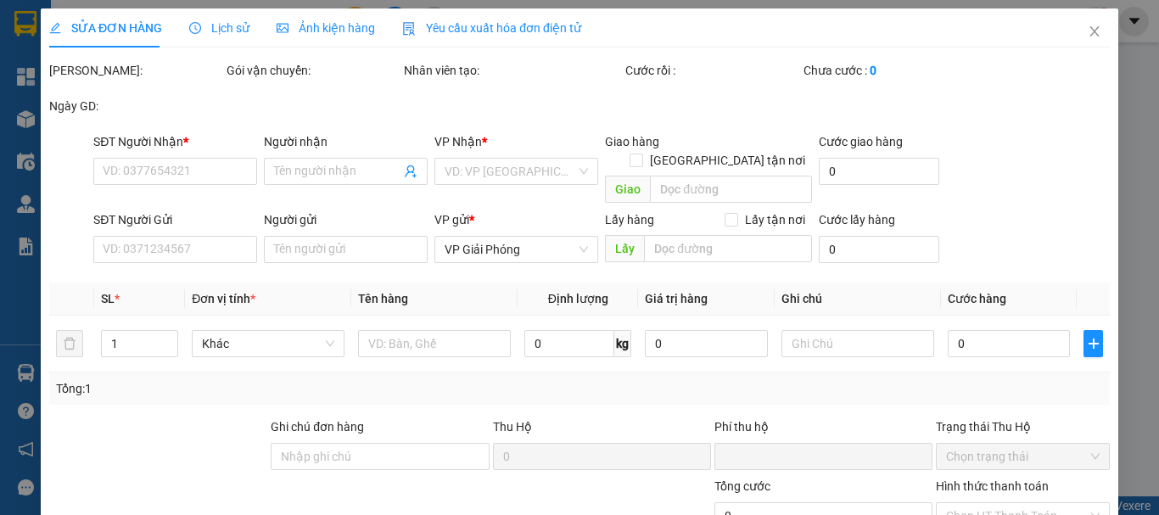
type input "ngọc thanh"
type input "0"
type input "800.000"
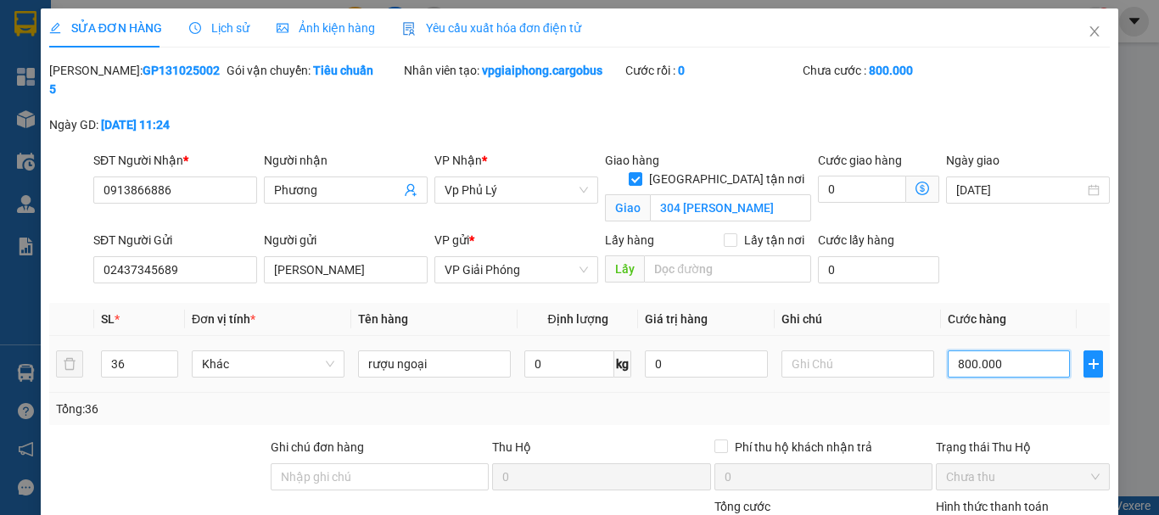
click at [957, 350] on input "800.000" at bounding box center [1009, 363] width 122 height 27
type input "80.000"
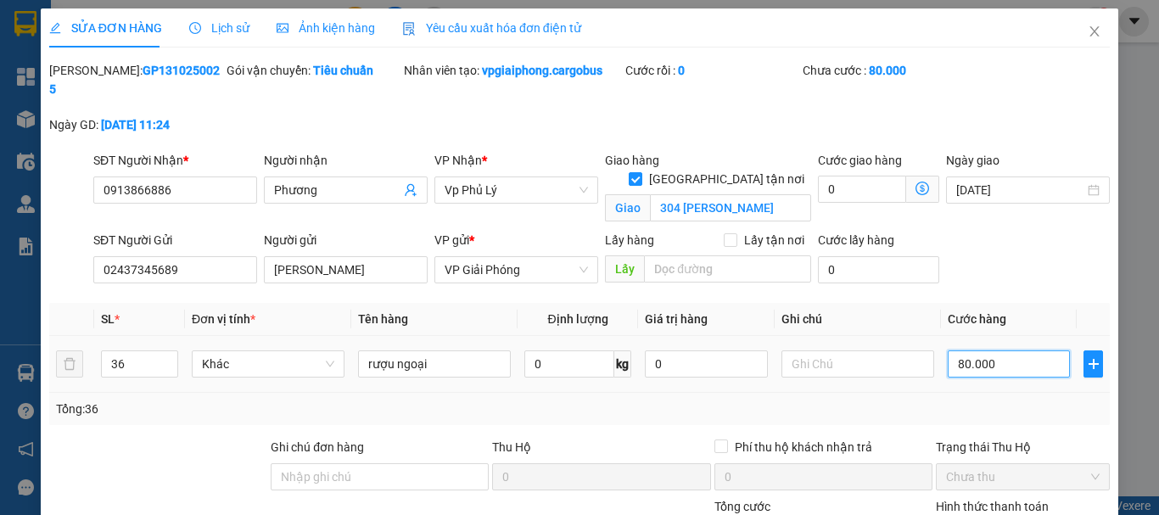
type input "0.000"
type input "0"
type input "70.000"
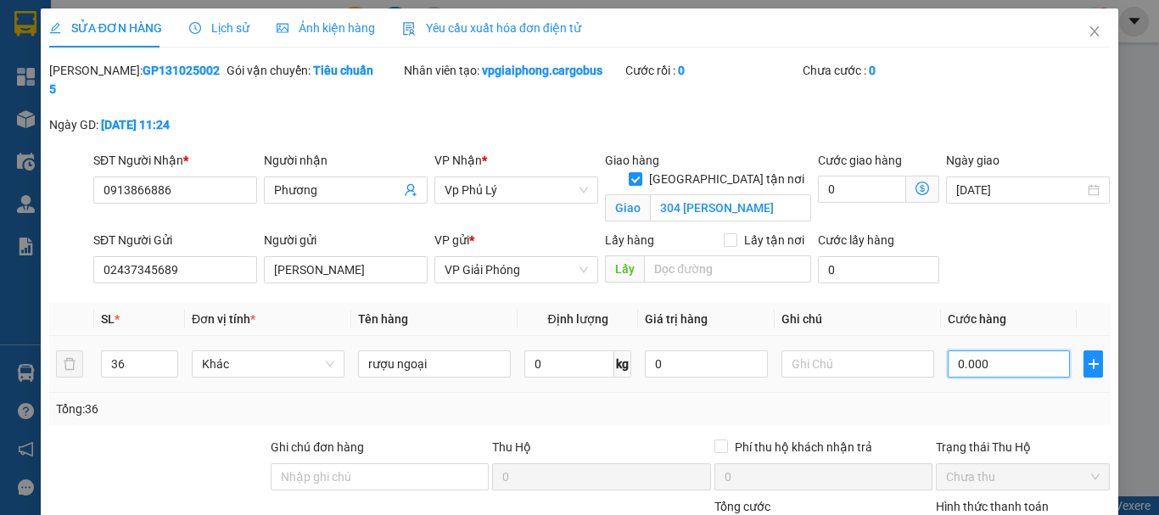
type input "70.000"
type input "750.000"
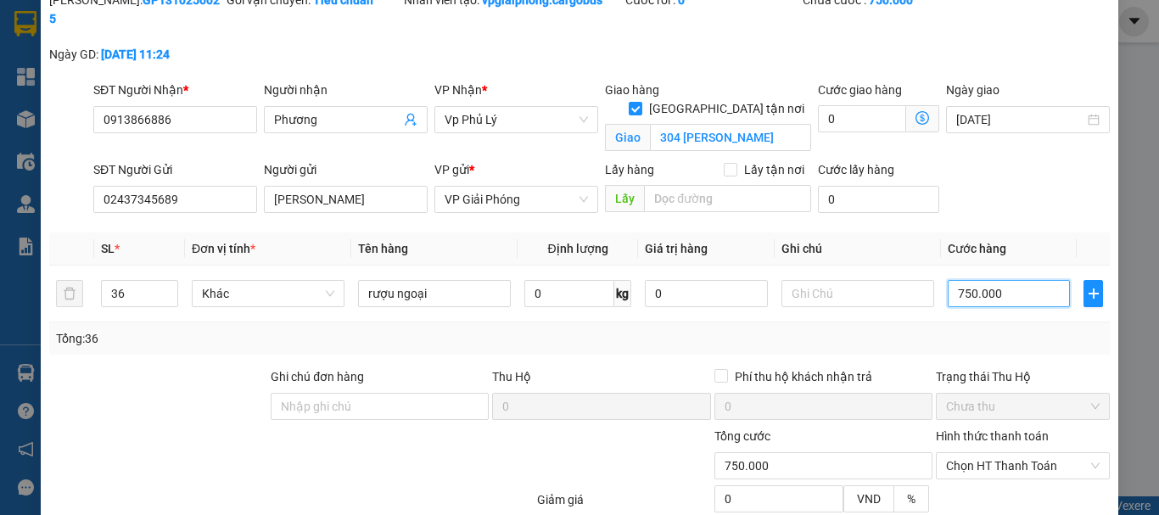
scroll to position [164, 0]
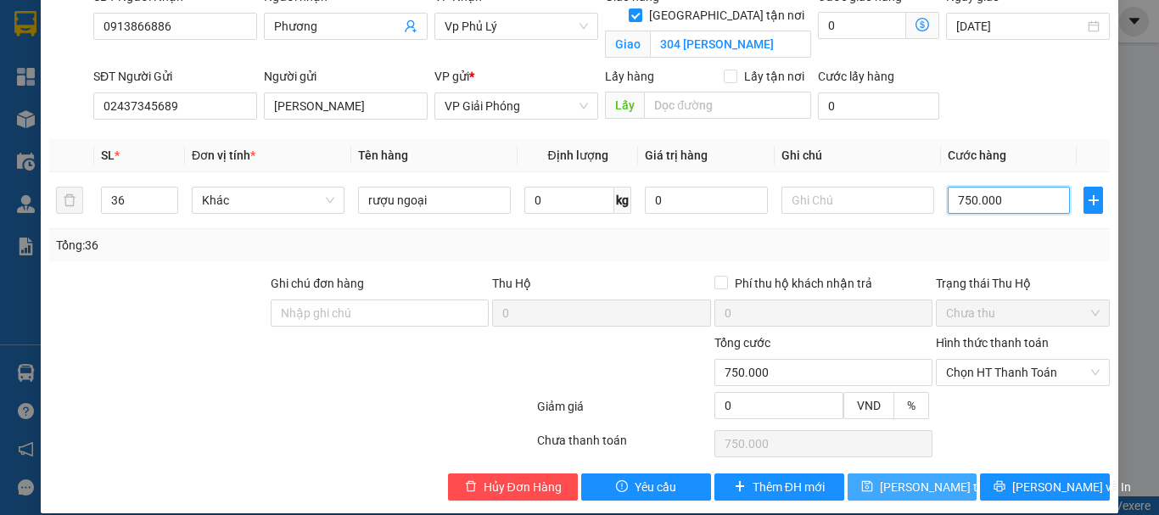
type input "750.000"
click at [912, 478] on span "[PERSON_NAME] thay đổi" at bounding box center [948, 487] width 136 height 19
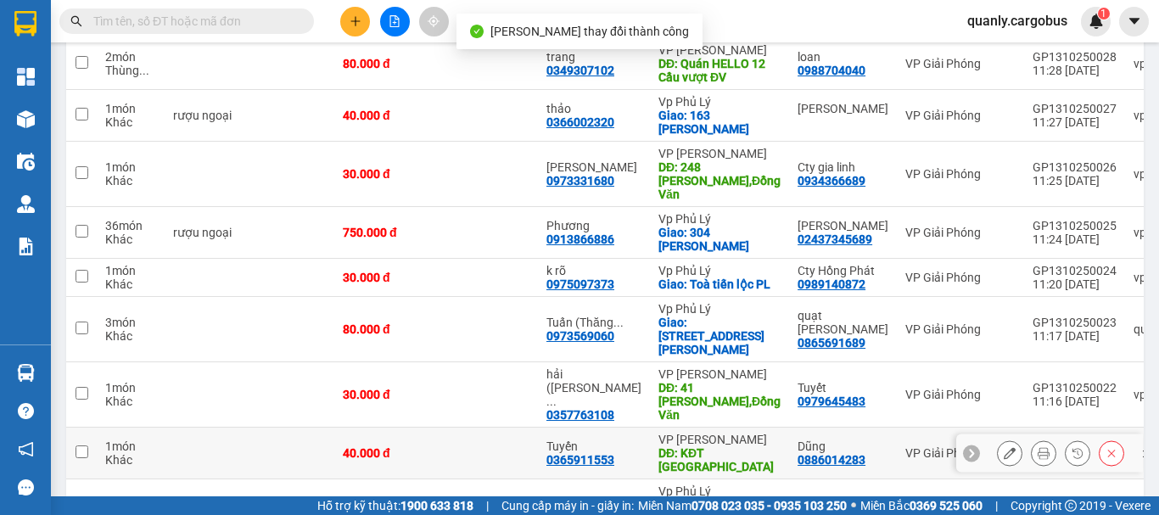
scroll to position [255, 0]
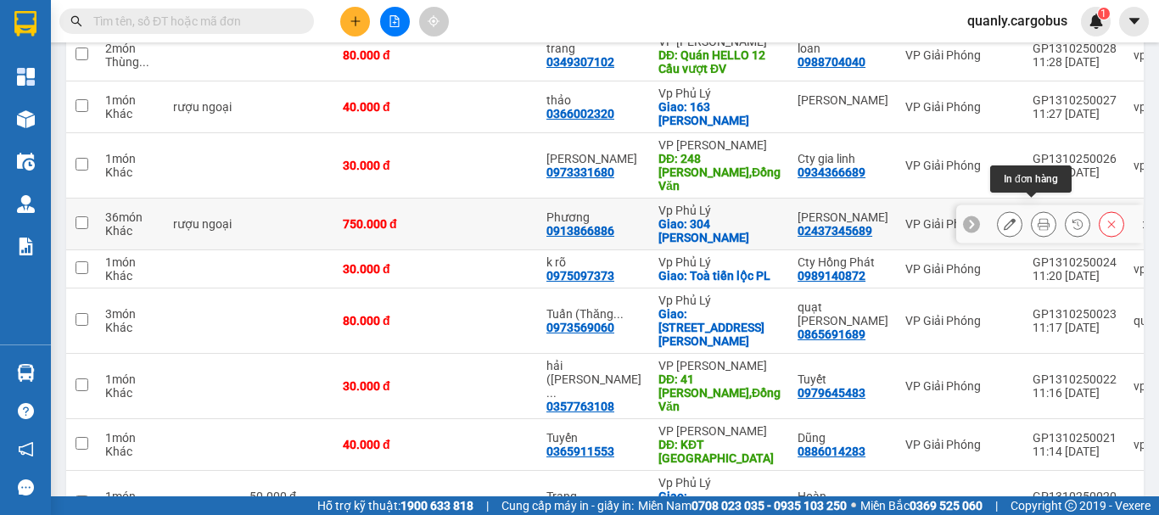
click at [1038, 218] on icon at bounding box center [1044, 224] width 12 height 12
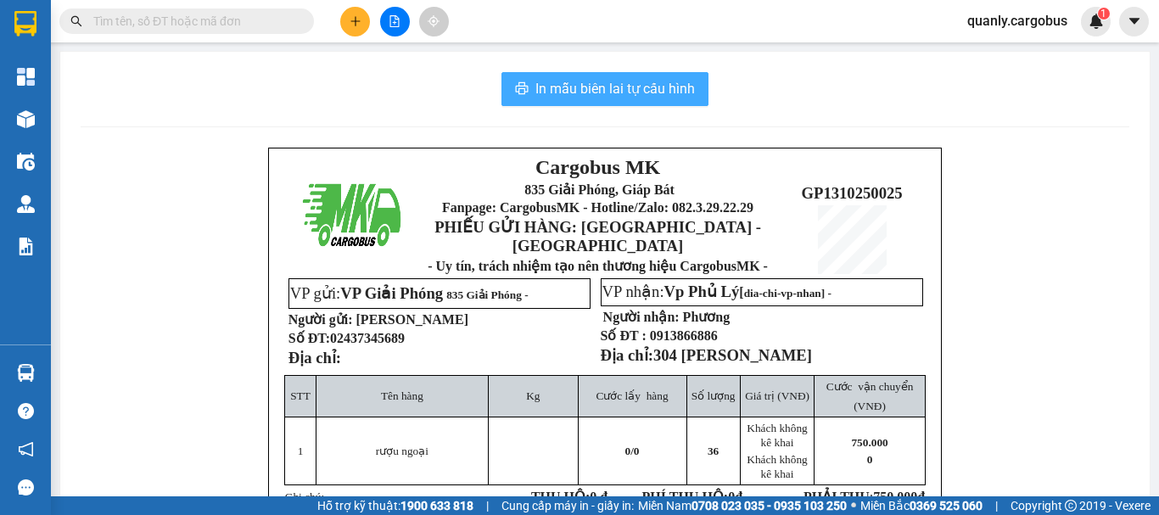
click at [623, 76] on button "In mẫu biên lai tự cấu hình" at bounding box center [605, 89] width 207 height 34
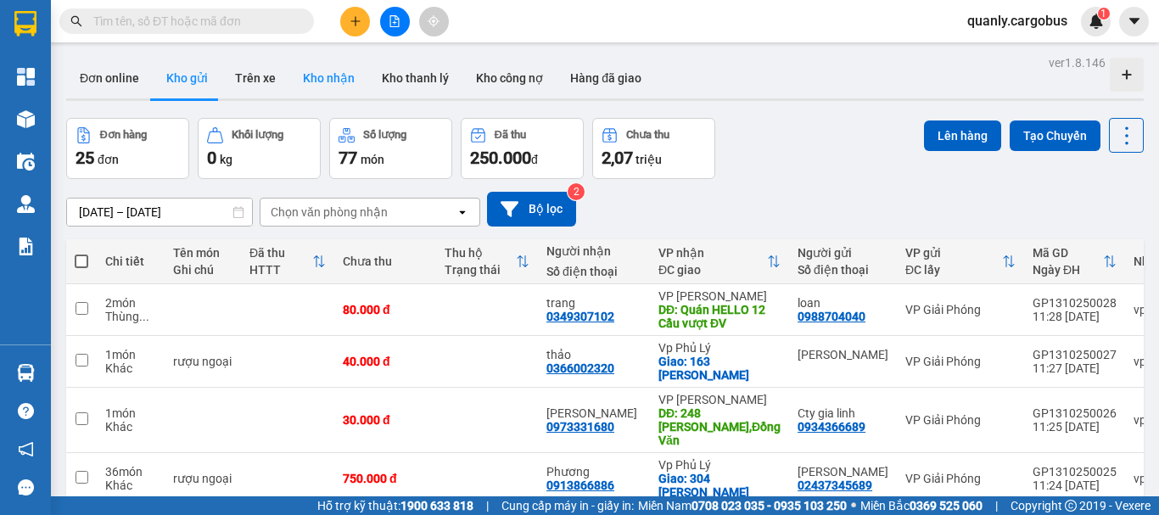
click at [304, 75] on button "Kho nhận" at bounding box center [328, 78] width 79 height 41
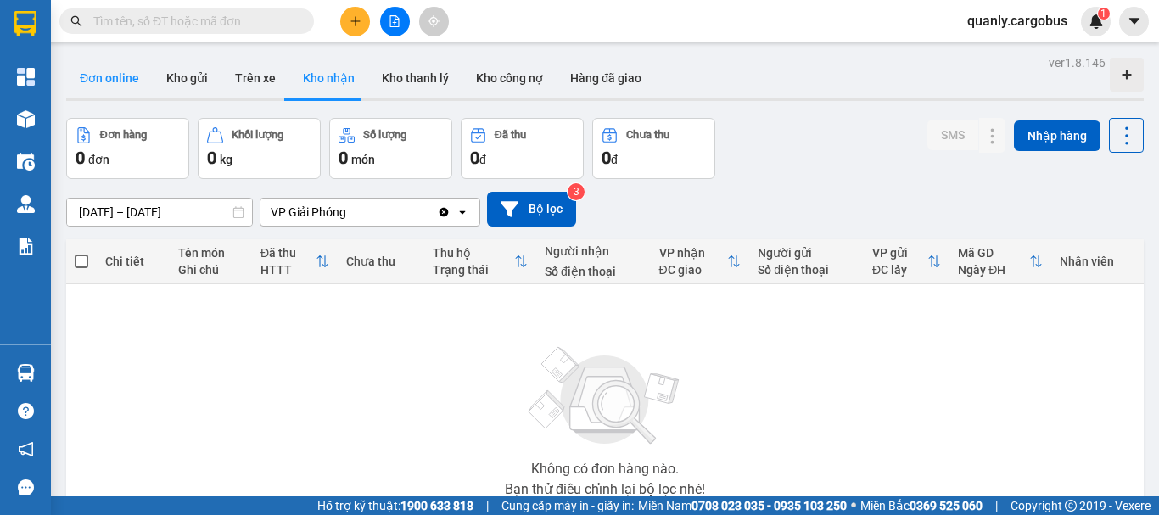
click at [105, 79] on button "Đơn online" at bounding box center [109, 78] width 87 height 41
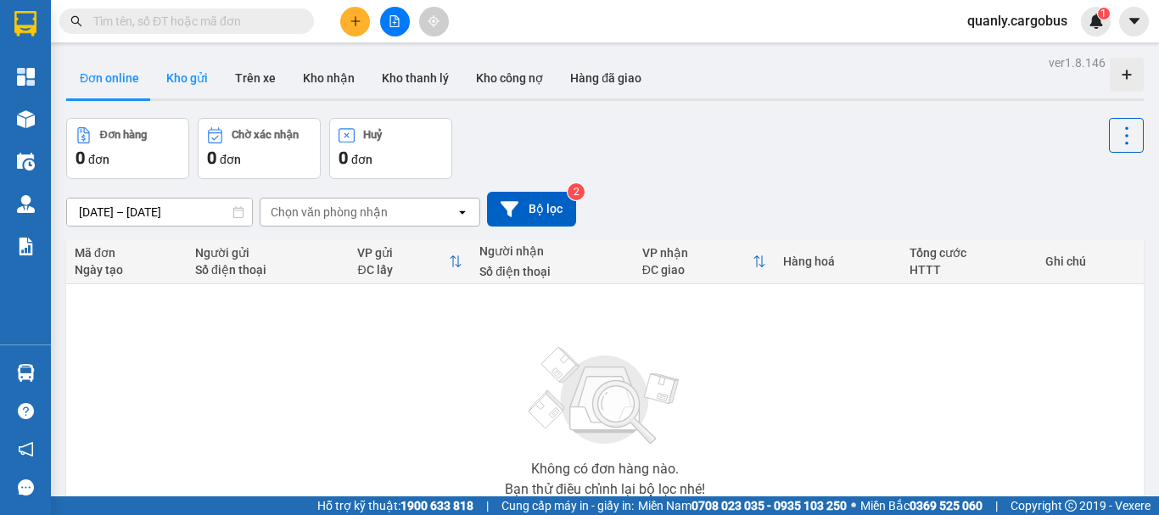
click at [193, 69] on button "Kho gửi" at bounding box center [187, 78] width 69 height 41
type input "[DATE] – [DATE]"
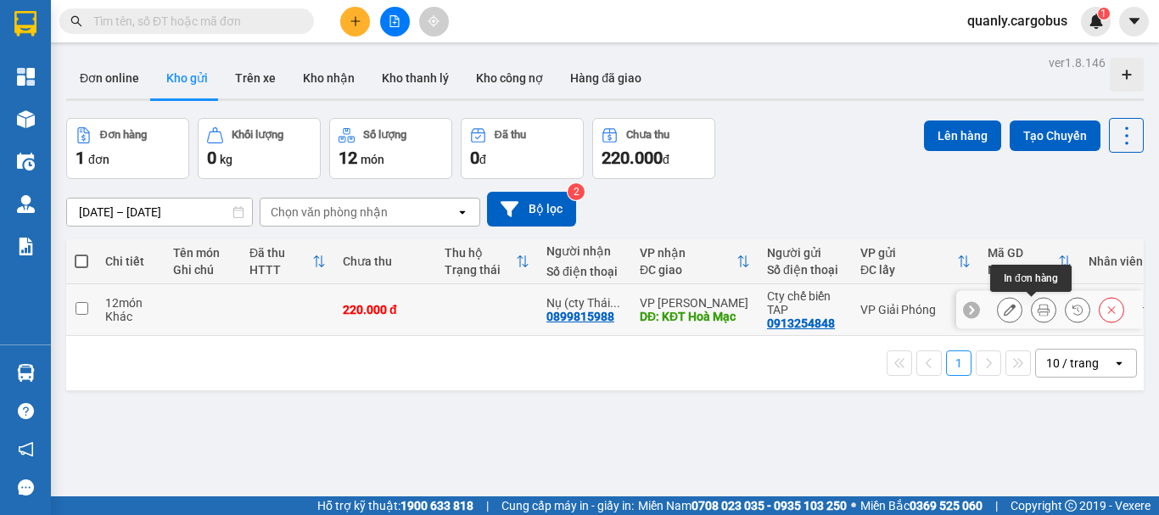
click at [1038, 311] on icon at bounding box center [1044, 310] width 12 height 12
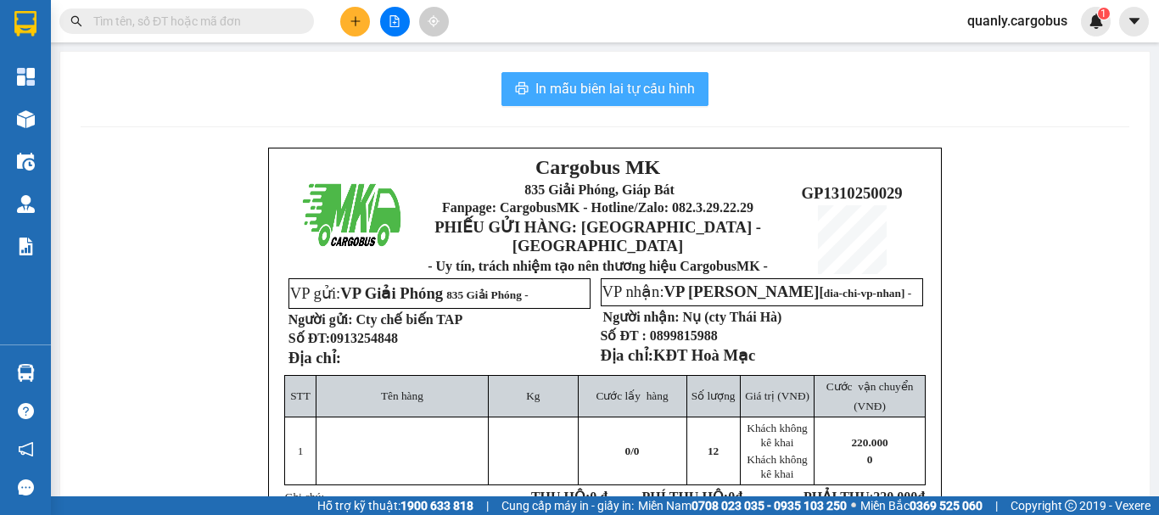
click at [625, 88] on span "In mẫu biên lai tự cấu hình" at bounding box center [615, 88] width 160 height 21
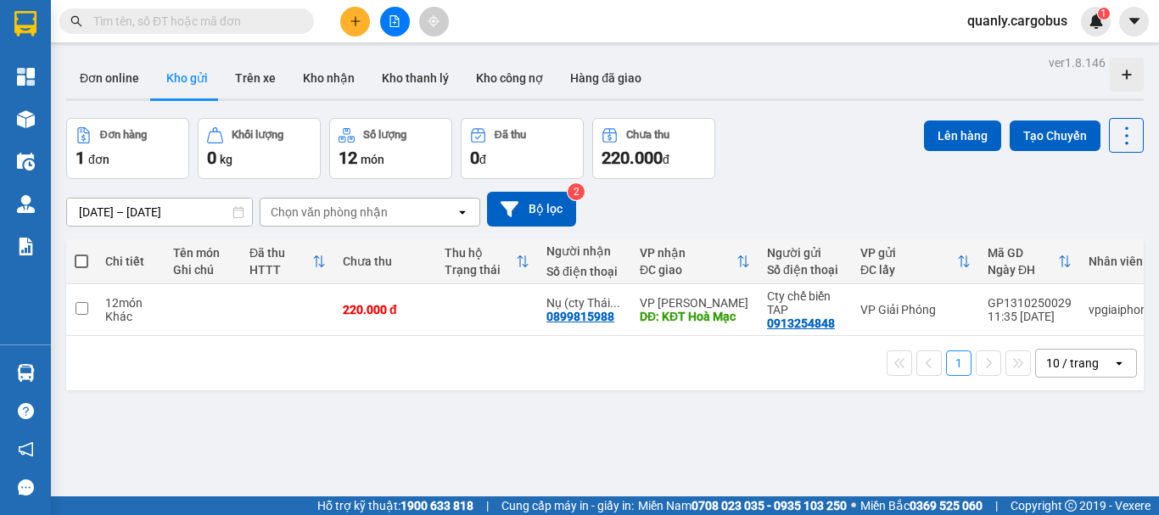
click at [83, 257] on span at bounding box center [82, 262] width 14 height 14
click at [81, 253] on input "checkbox" at bounding box center [81, 253] width 0 height 0
checkbox input "true"
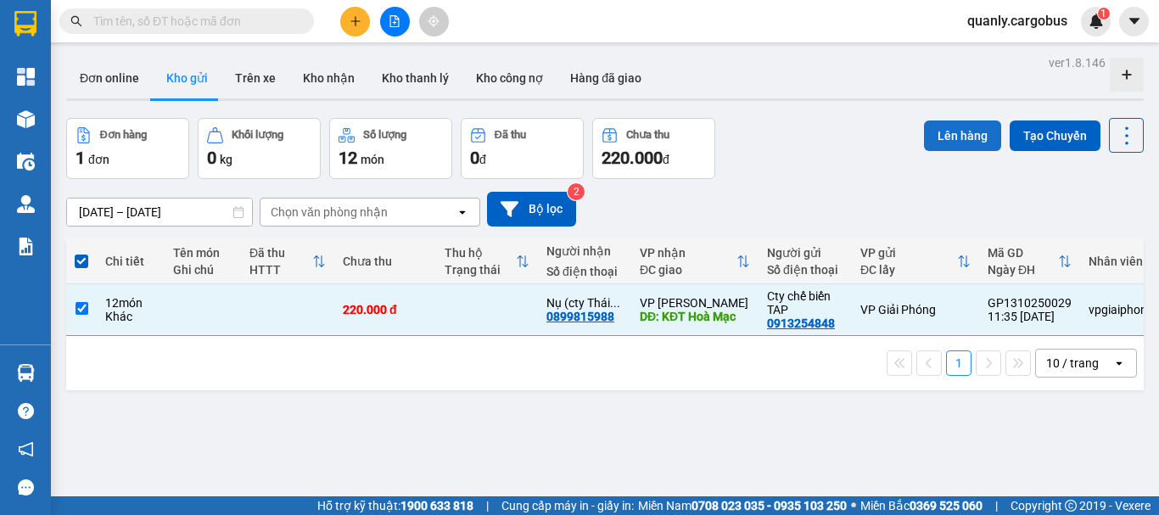
click at [939, 128] on button "Lên hàng" at bounding box center [962, 136] width 77 height 31
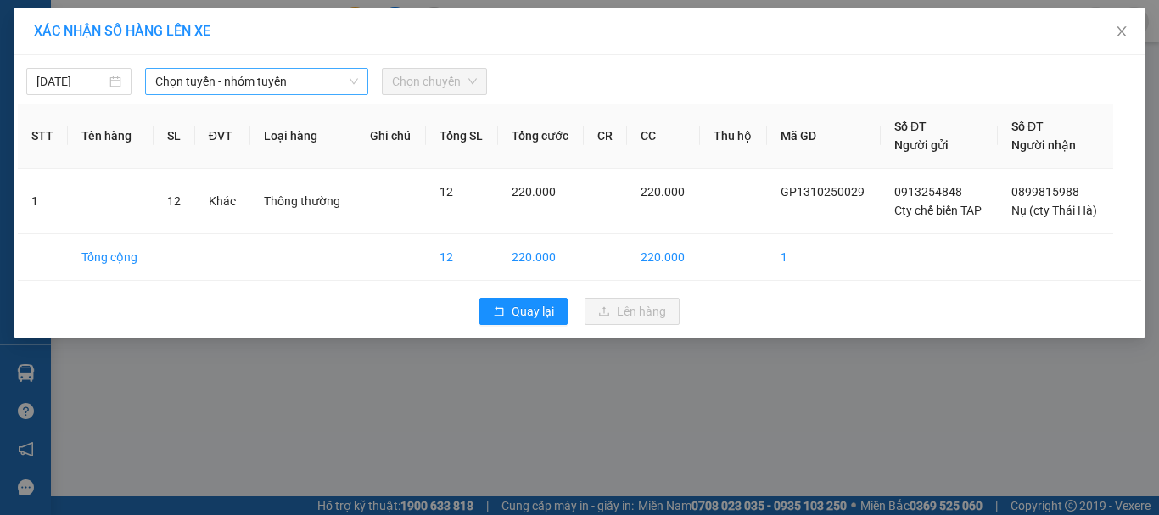
click at [243, 76] on span "Chọn tuyến - nhóm tuyến" at bounding box center [256, 81] width 203 height 25
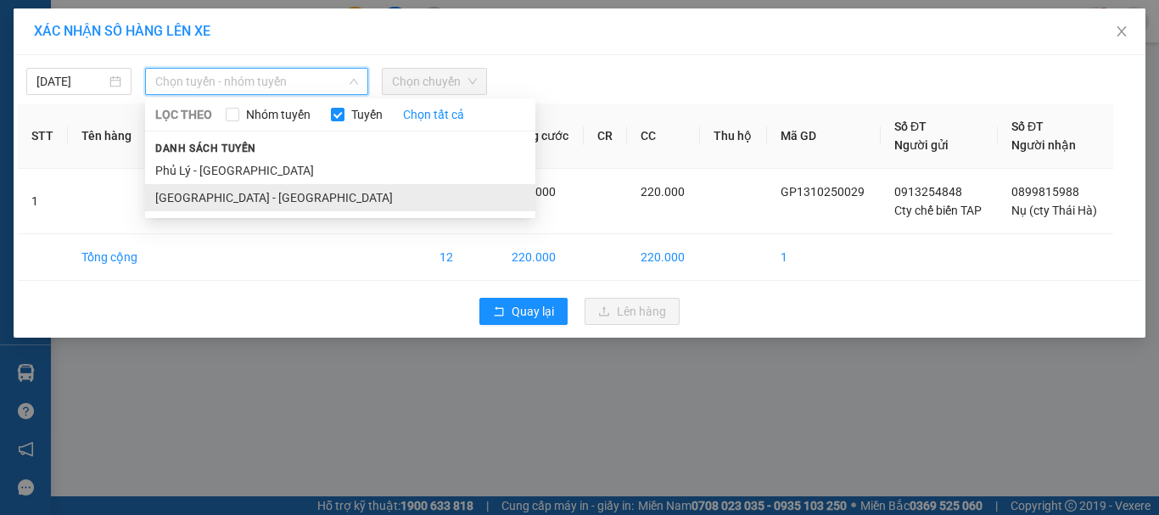
drag, startPoint x: 173, startPoint y: 199, endPoint x: 436, endPoint y: 133, distance: 271.1
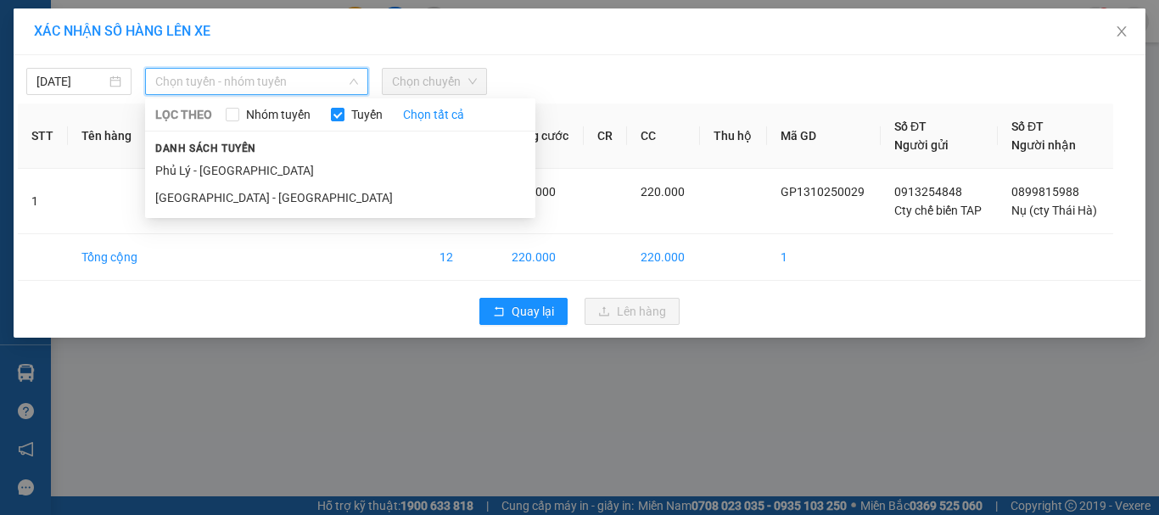
click at [176, 199] on li "[GEOGRAPHIC_DATA] - [GEOGRAPHIC_DATA]" at bounding box center [340, 197] width 390 height 27
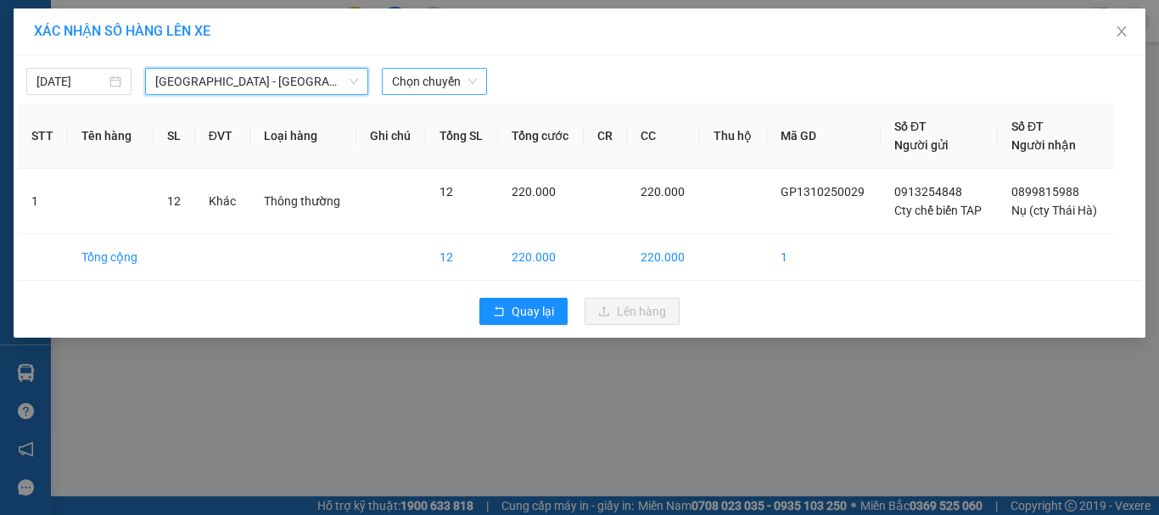
drag, startPoint x: 429, startPoint y: 79, endPoint x: 451, endPoint y: 89, distance: 25.1
click at [432, 79] on span "Chọn chuyến" at bounding box center [434, 81] width 85 height 25
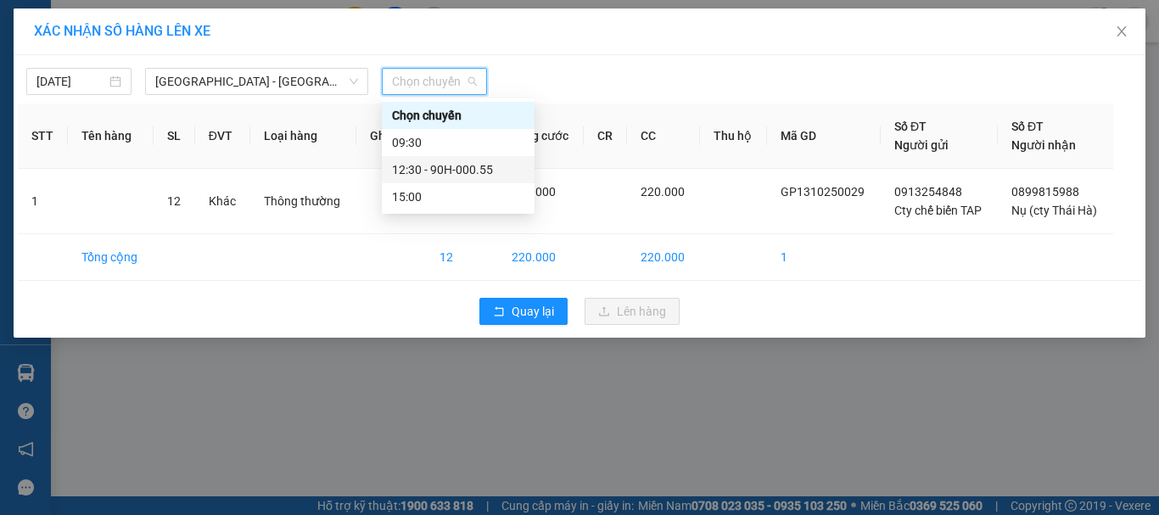
click at [417, 168] on div "12:30 - 90H-000.55" at bounding box center [458, 169] width 132 height 19
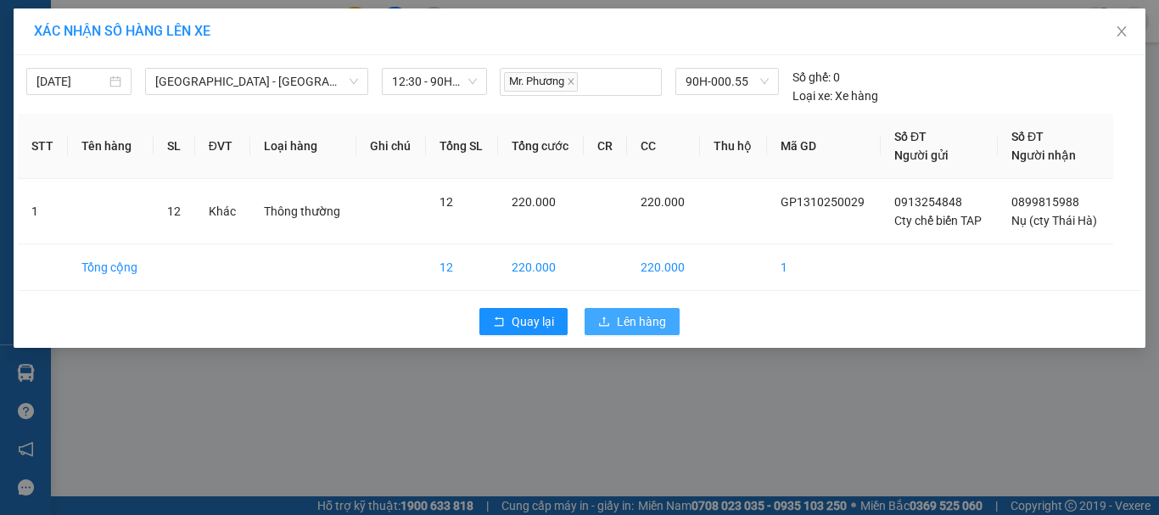
click at [636, 327] on span "Lên hàng" at bounding box center [641, 321] width 49 height 19
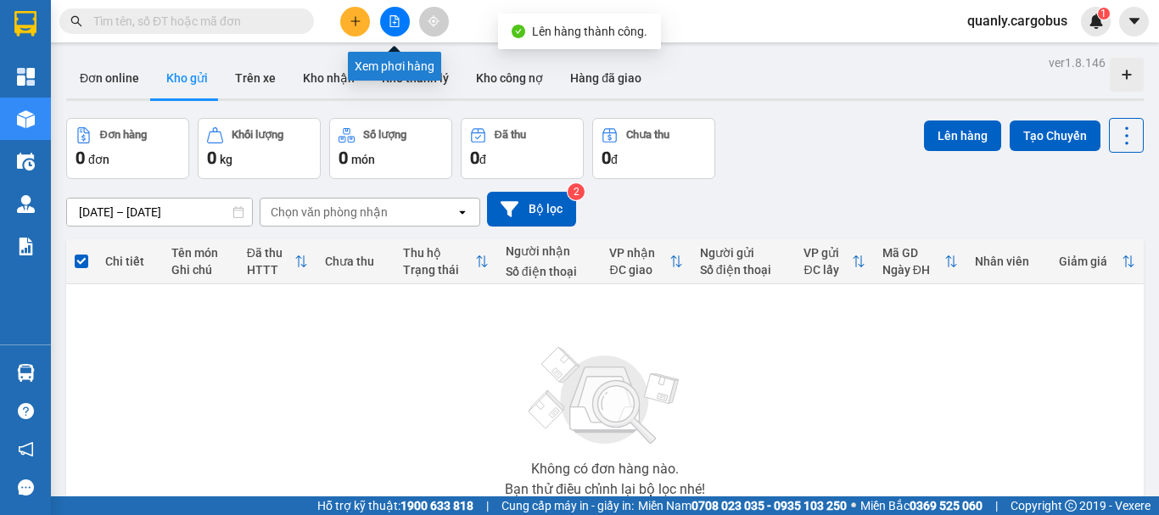
click at [398, 25] on icon "file-add" at bounding box center [395, 21] width 12 height 12
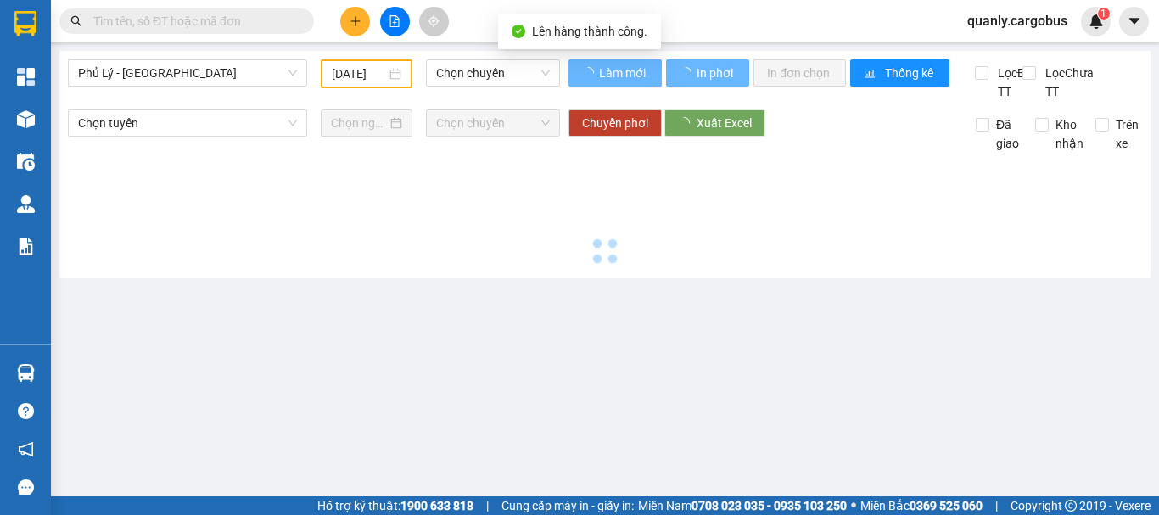
type input "[DATE]"
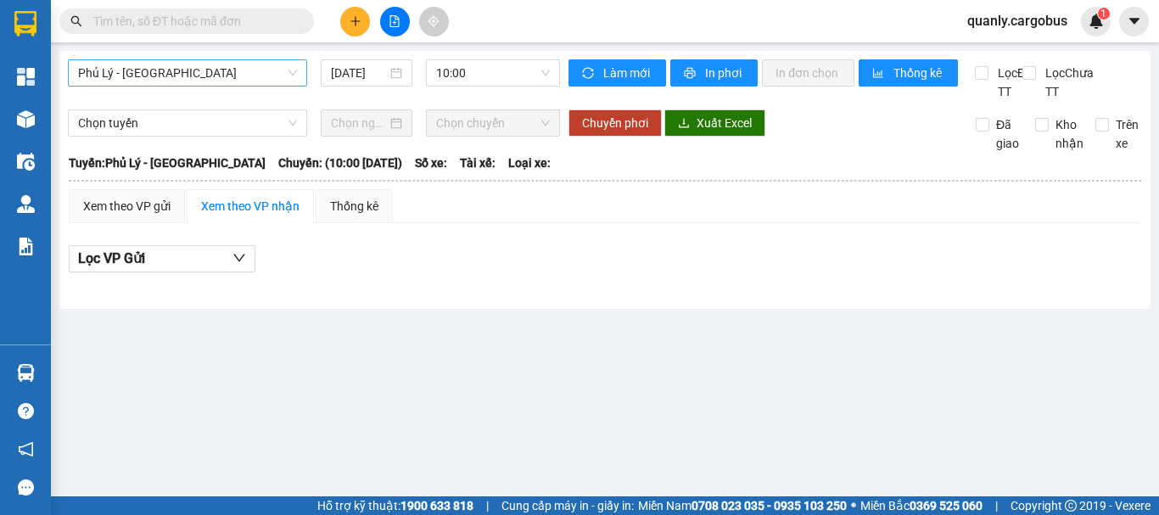
click at [227, 70] on span "Phủ Lý - [GEOGRAPHIC_DATA]" at bounding box center [187, 72] width 219 height 25
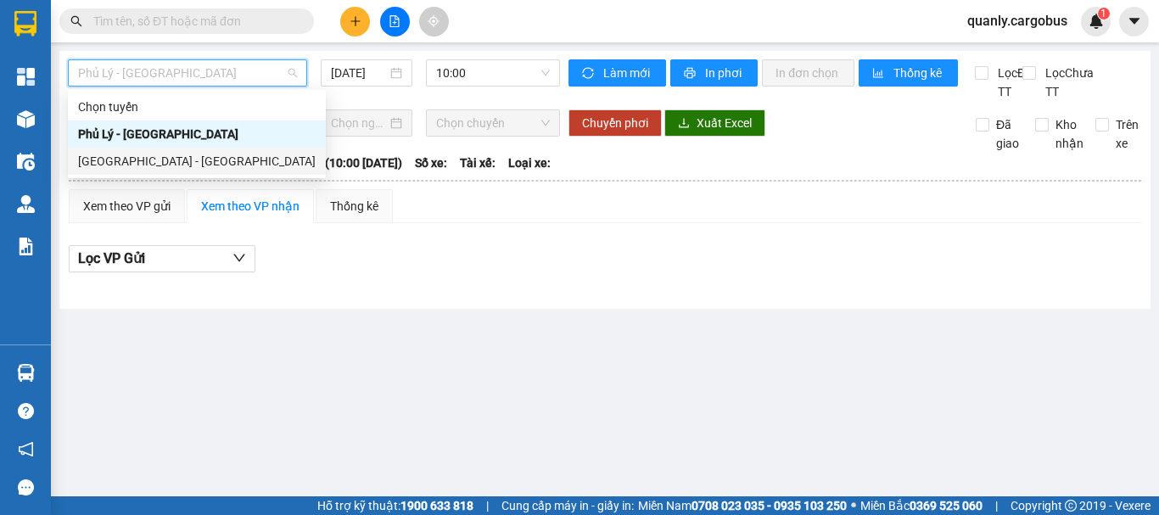
drag, startPoint x: 120, startPoint y: 165, endPoint x: 121, endPoint y: 137, distance: 28.1
click at [120, 164] on div "[GEOGRAPHIC_DATA] - [GEOGRAPHIC_DATA]" at bounding box center [197, 161] width 238 height 19
type input "[DATE]"
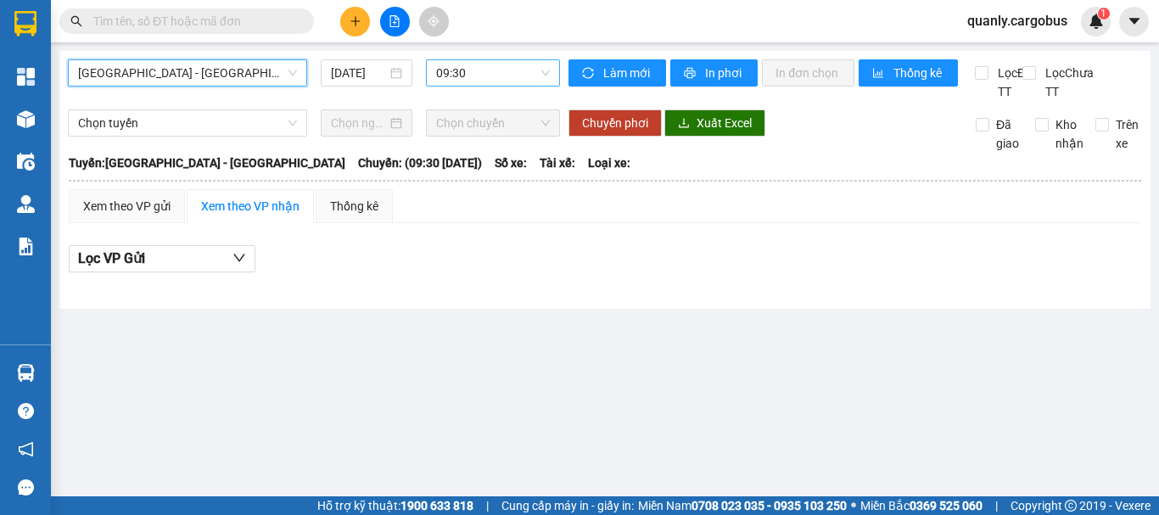
click at [479, 60] on span "09:30" at bounding box center [493, 72] width 114 height 25
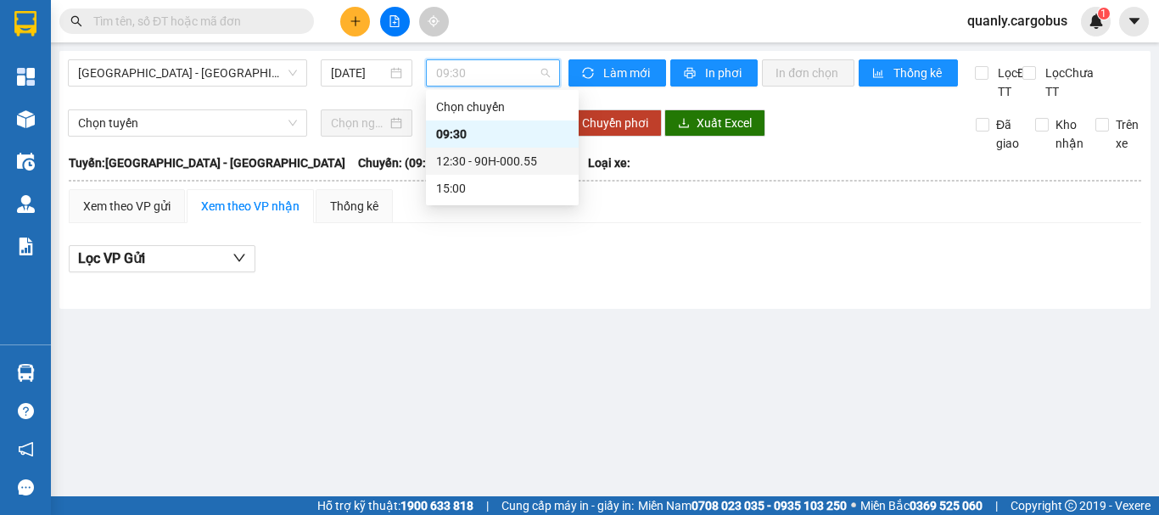
click at [480, 163] on div "12:30 - 90H-000.55" at bounding box center [502, 161] width 132 height 19
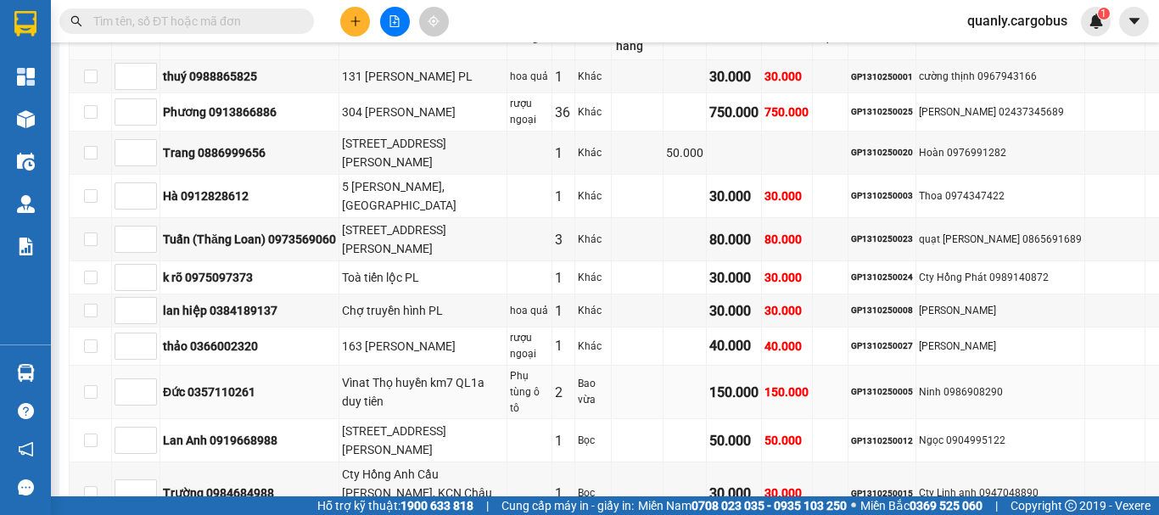
scroll to position [1110, 0]
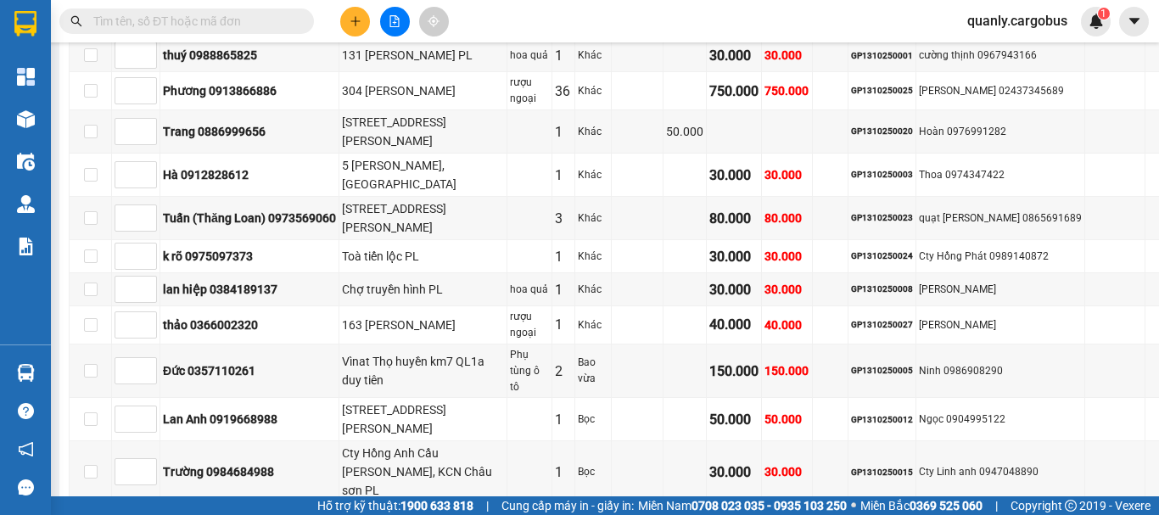
click at [149, 514] on icon "up" at bounding box center [148, 521] width 6 height 6
type input "2"
click at [149, 514] on icon "up" at bounding box center [148, 521] width 6 height 6
click at [154, 358] on span "Increase Value" at bounding box center [146, 365] width 19 height 15
type input "1"
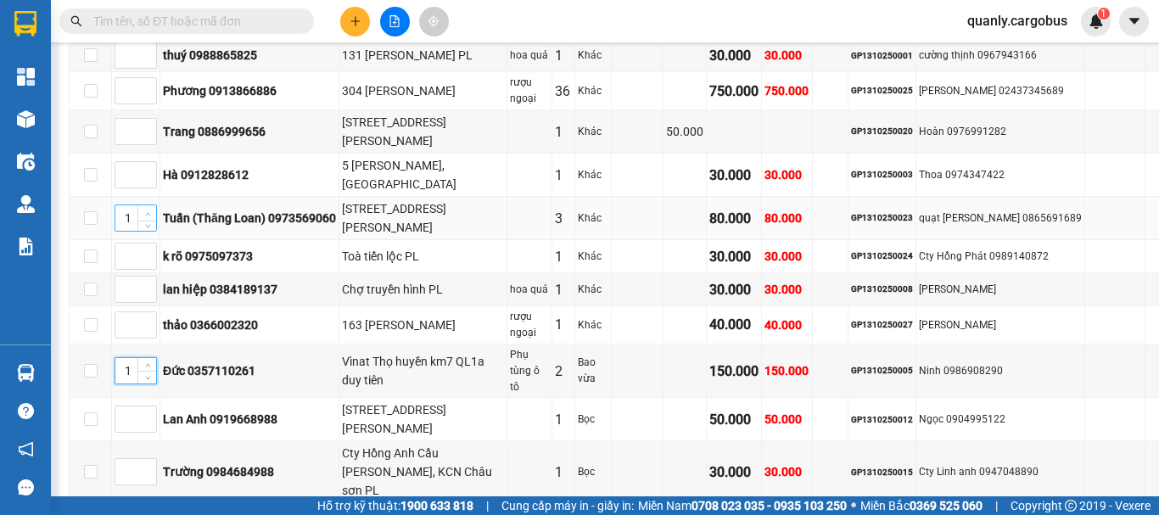
click at [153, 205] on span "Increase Value" at bounding box center [146, 212] width 19 height 15
type input "3"
click at [153, 205] on span "Increase Value" at bounding box center [146, 212] width 19 height 15
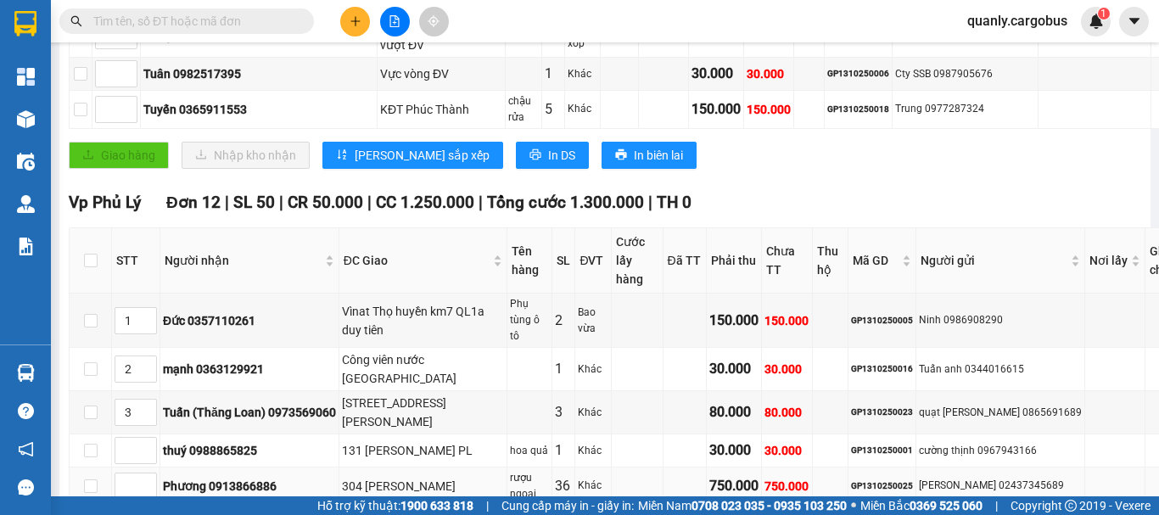
scroll to position [940, 0]
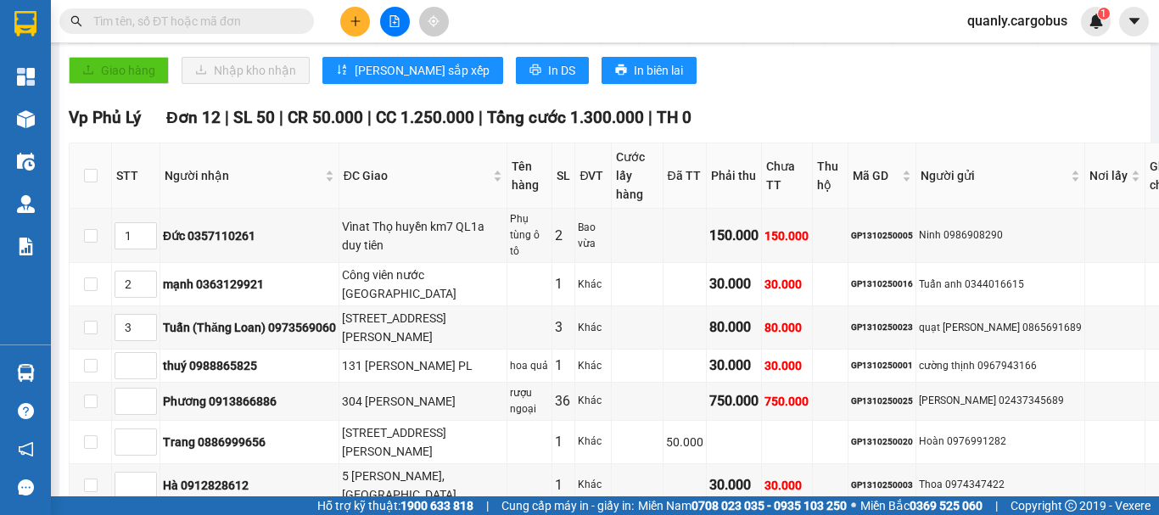
type input "4"
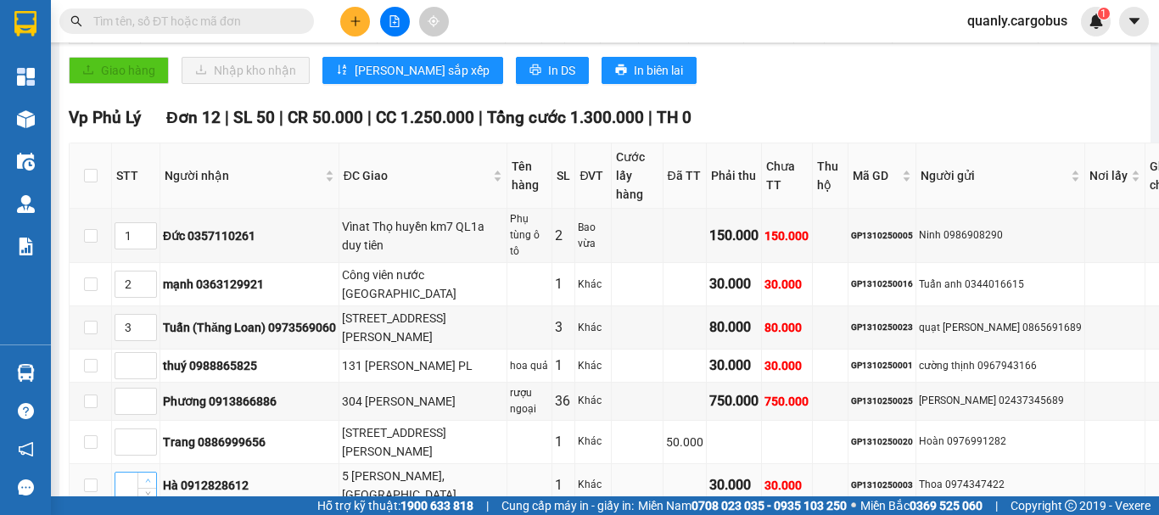
click at [151, 476] on span "up" at bounding box center [148, 481] width 10 height 10
type input "4"
click at [151, 476] on span "up" at bounding box center [148, 481] width 10 height 10
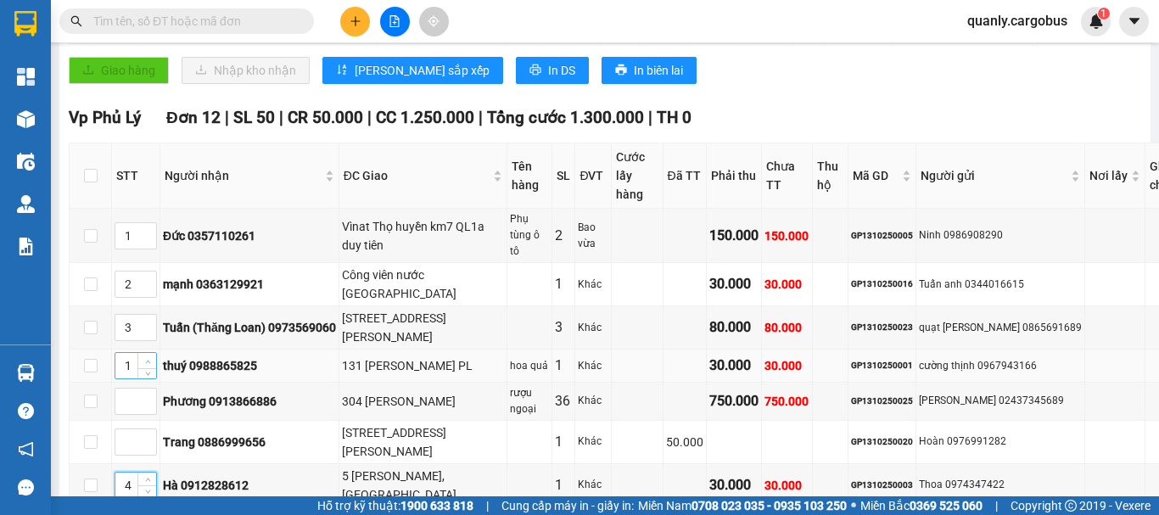
click at [145, 359] on icon "up" at bounding box center [148, 362] width 6 height 6
type input "4"
click at [145, 359] on icon "up" at bounding box center [148, 362] width 6 height 6
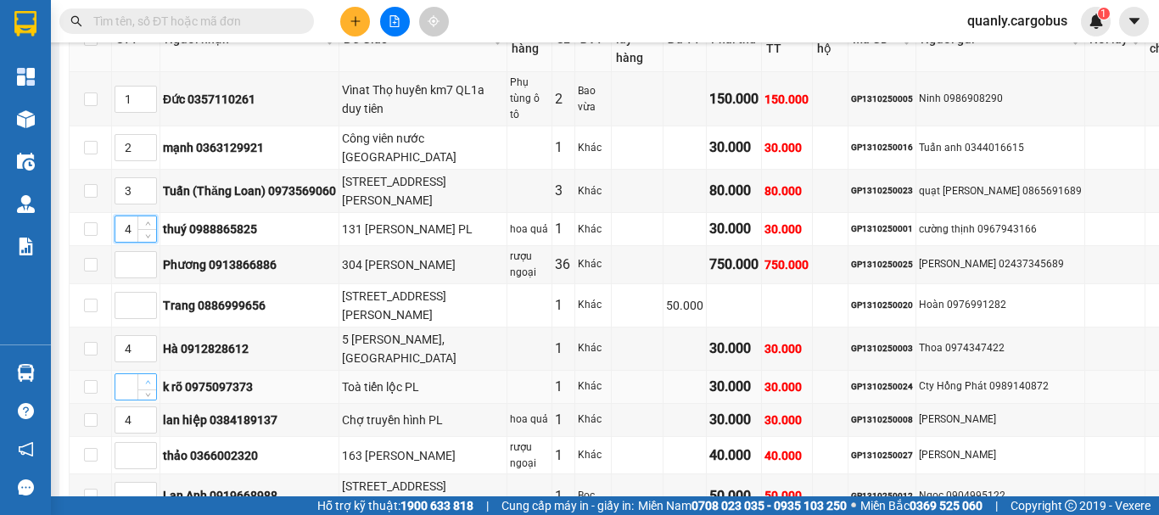
scroll to position [1110, 0]
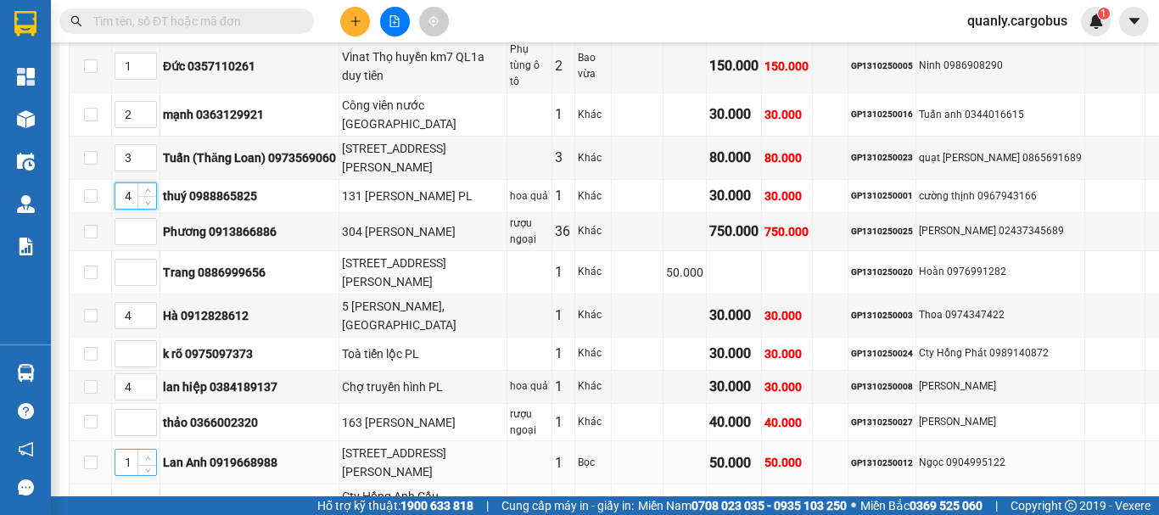
click at [150, 456] on icon "up" at bounding box center [148, 459] width 6 height 6
type input "4"
click at [150, 456] on icon "up" at bounding box center [148, 459] width 6 height 6
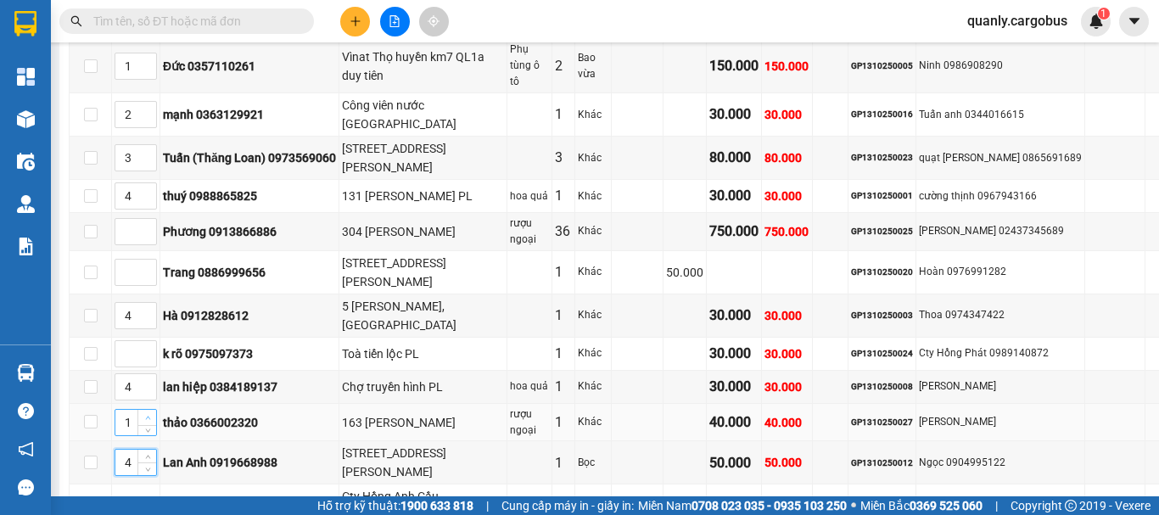
click at [151, 413] on span "up" at bounding box center [148, 418] width 10 height 10
type input "4"
click at [151, 413] on span "up" at bounding box center [148, 418] width 10 height 10
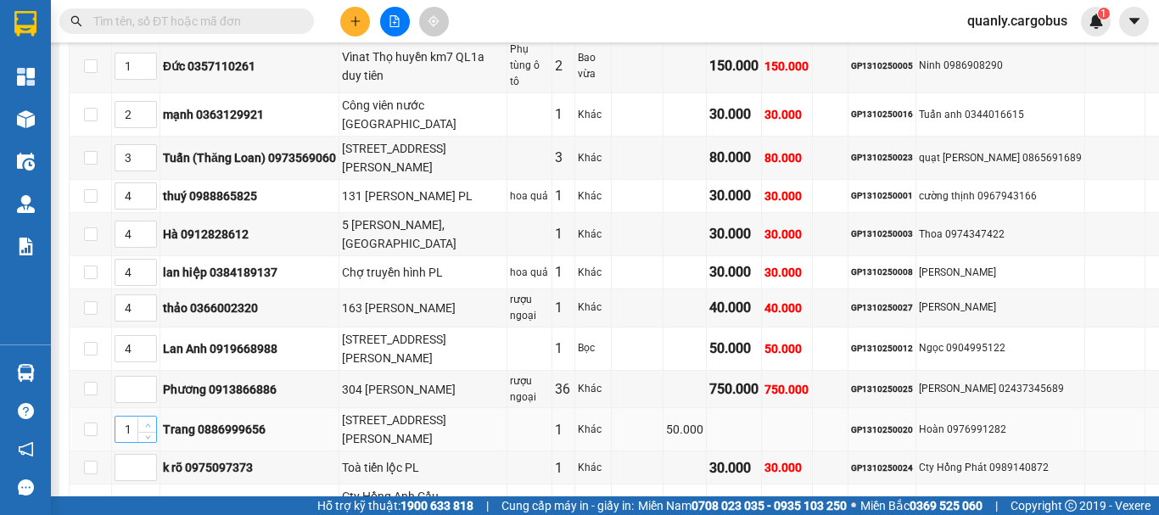
click at [152, 420] on span "up" at bounding box center [148, 425] width 10 height 10
type input "4"
click at [152, 420] on span "up" at bounding box center [148, 425] width 10 height 10
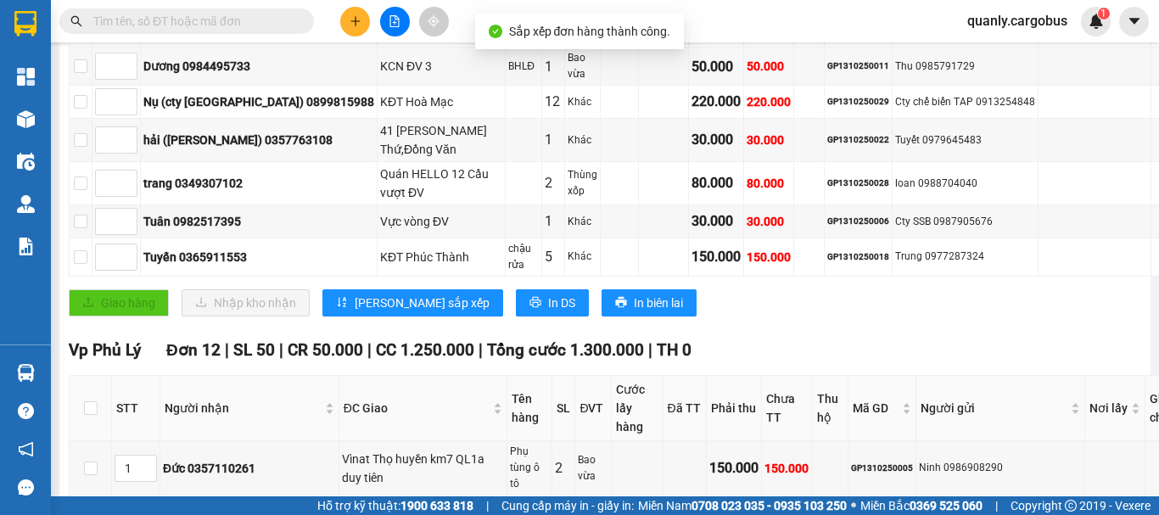
scroll to position [686, 0]
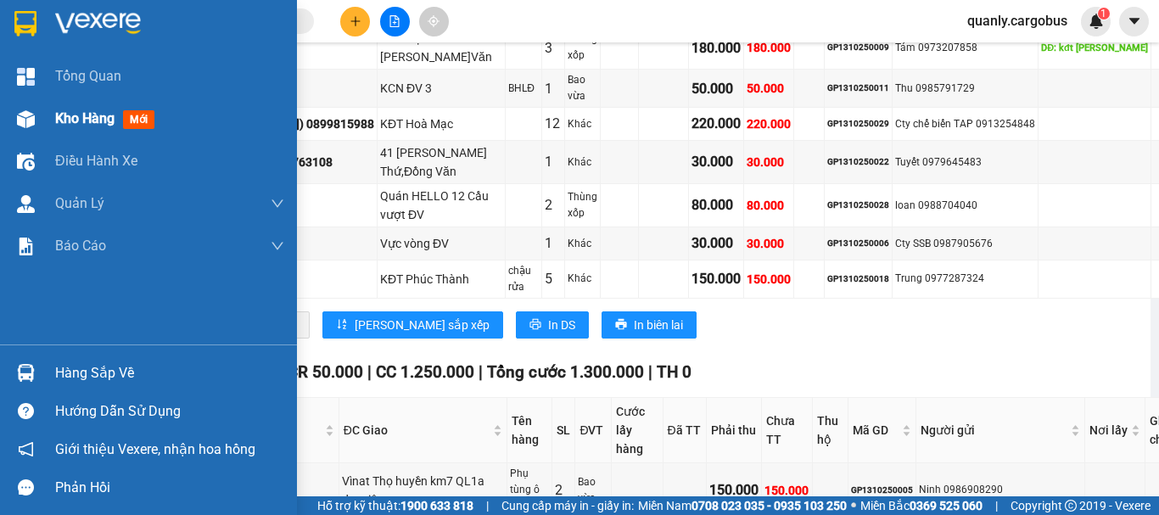
click at [25, 110] on img at bounding box center [26, 119] width 18 height 18
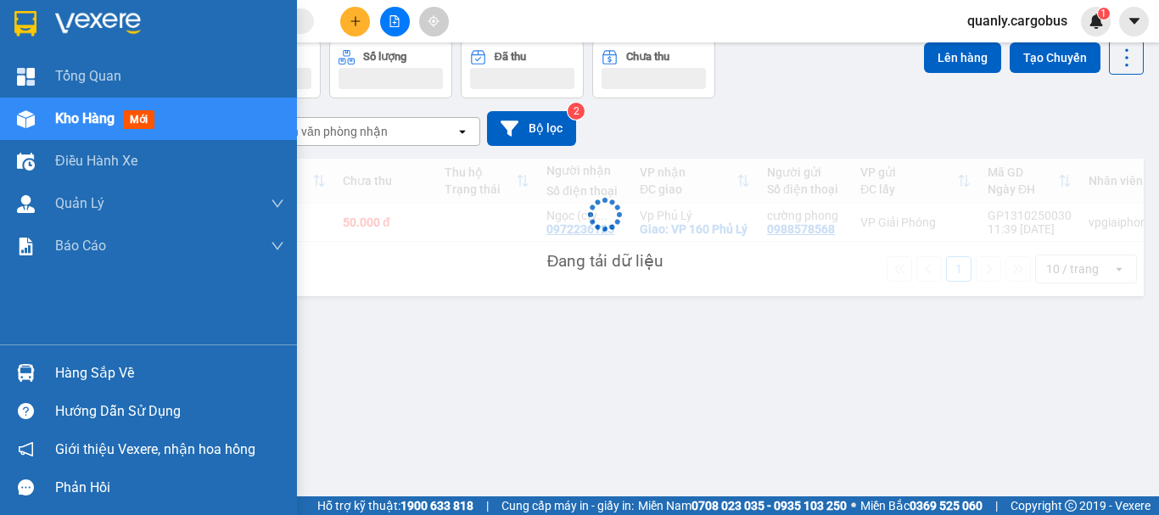
scroll to position [78, 0]
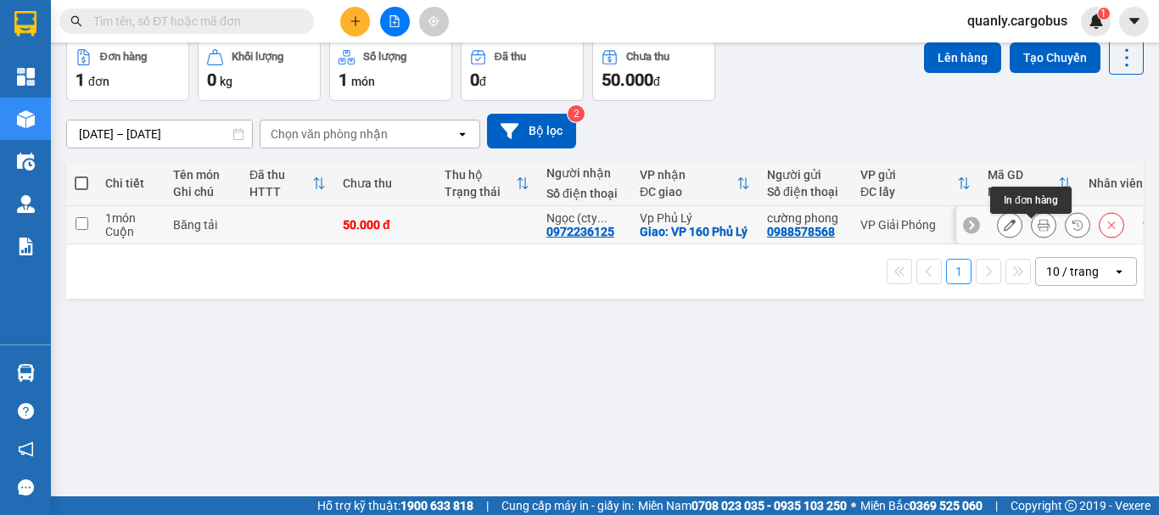
click at [1038, 231] on icon at bounding box center [1044, 225] width 12 height 12
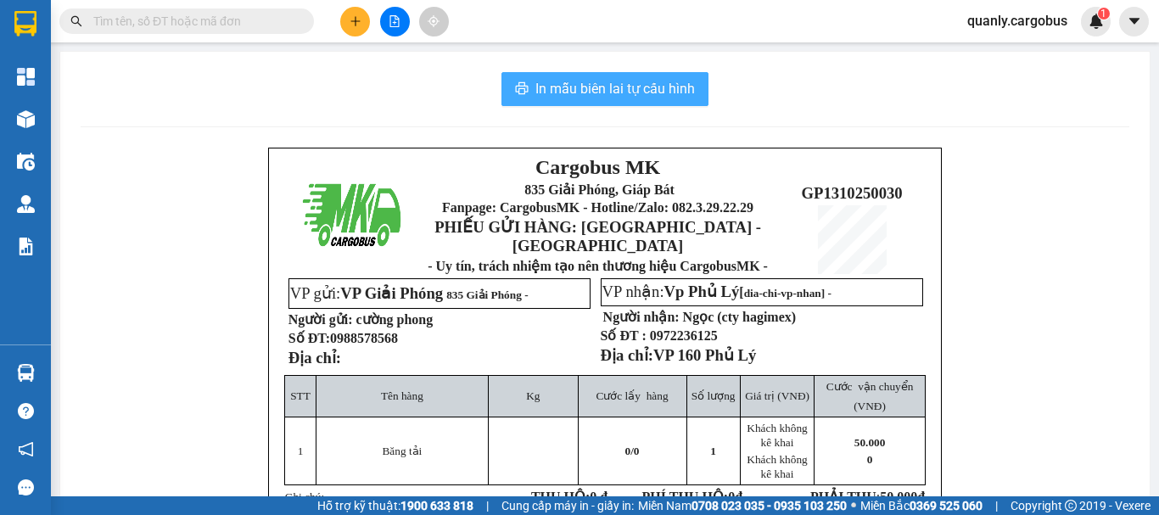
click at [653, 84] on span "In mẫu biên lai tự cấu hình" at bounding box center [615, 88] width 160 height 21
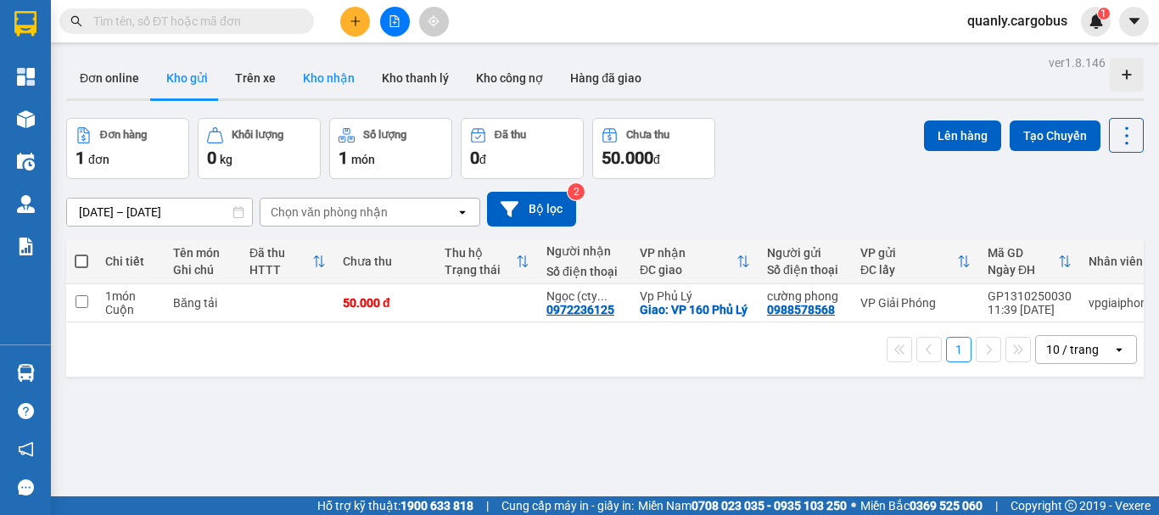
click at [332, 74] on button "Kho nhận" at bounding box center [328, 78] width 79 height 41
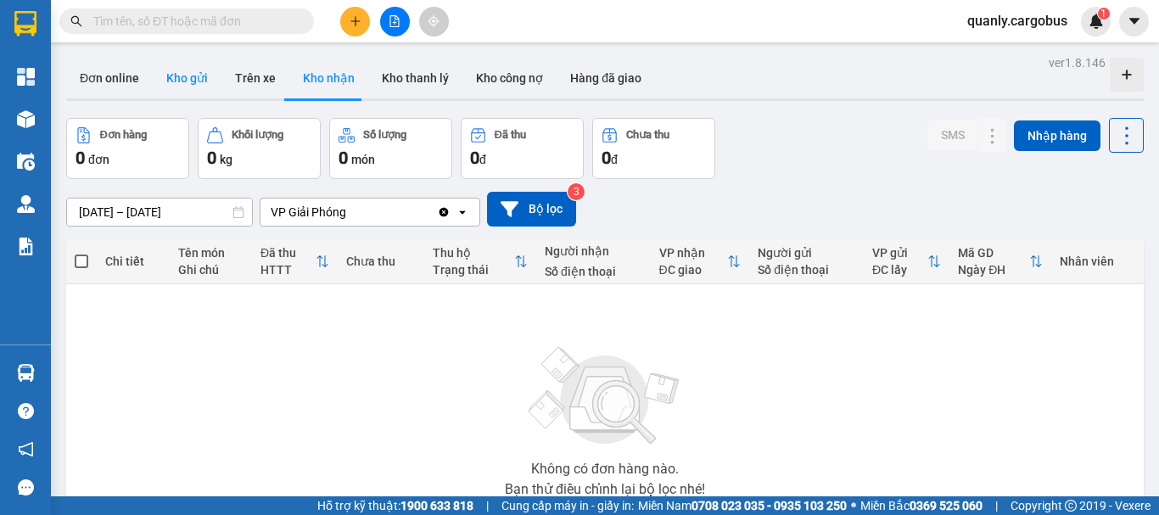
click at [185, 84] on button "Kho gửi" at bounding box center [187, 78] width 69 height 41
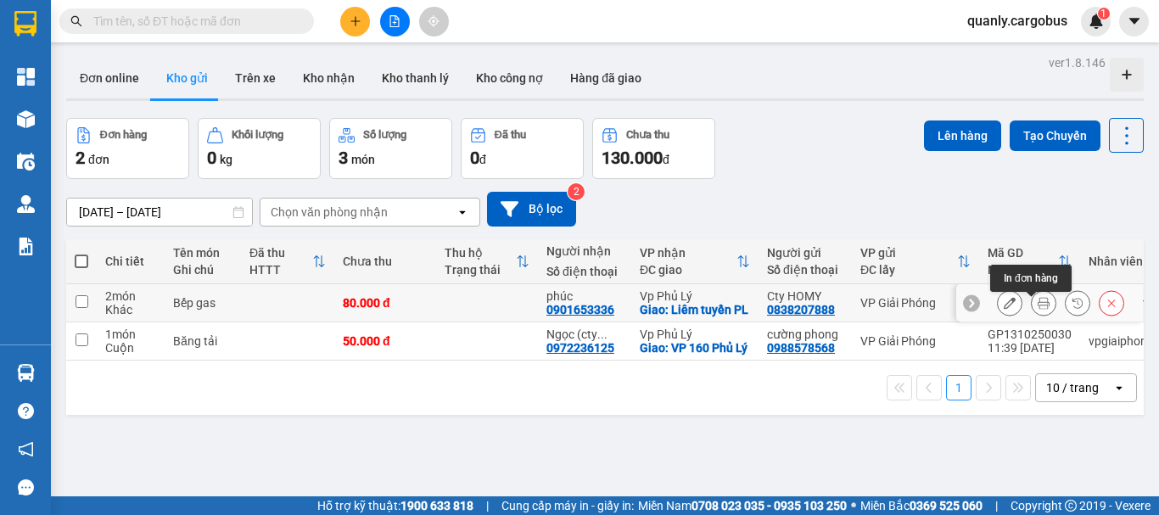
click at [1038, 309] on icon at bounding box center [1044, 303] width 12 height 12
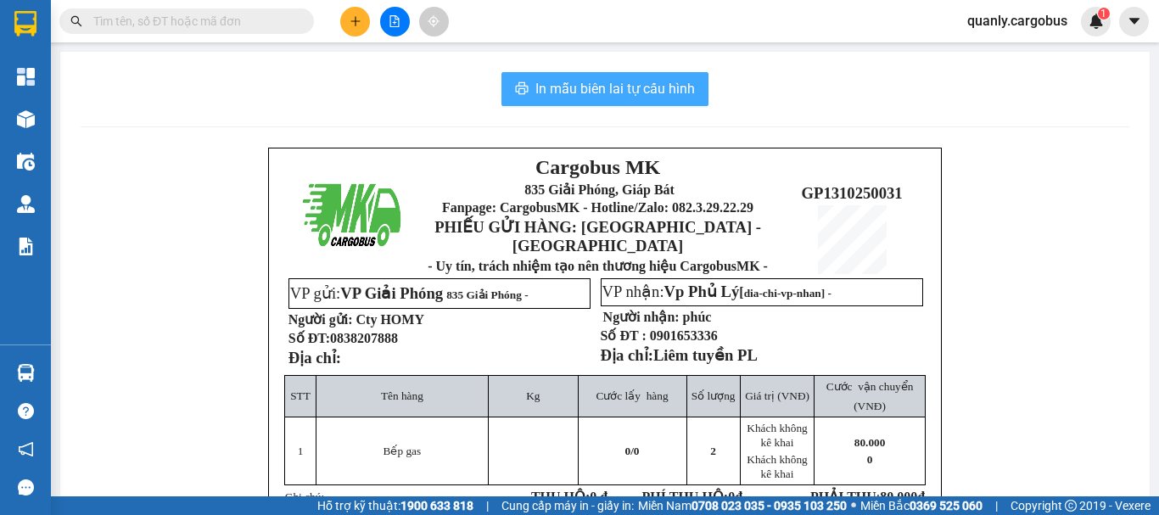
click at [623, 87] on span "In mẫu biên lai tự cấu hình" at bounding box center [615, 88] width 160 height 21
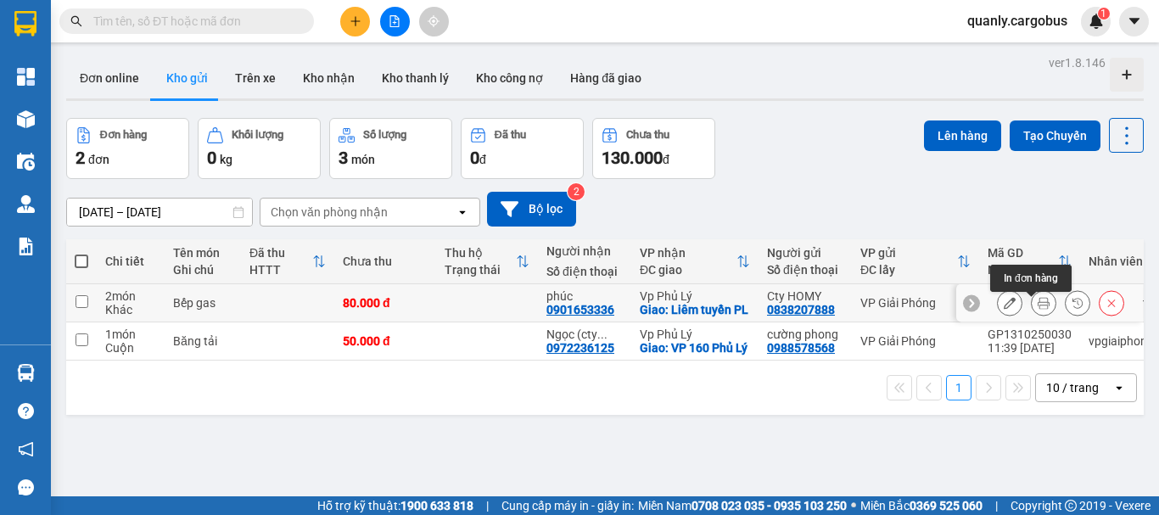
click at [1039, 311] on button at bounding box center [1044, 304] width 24 height 30
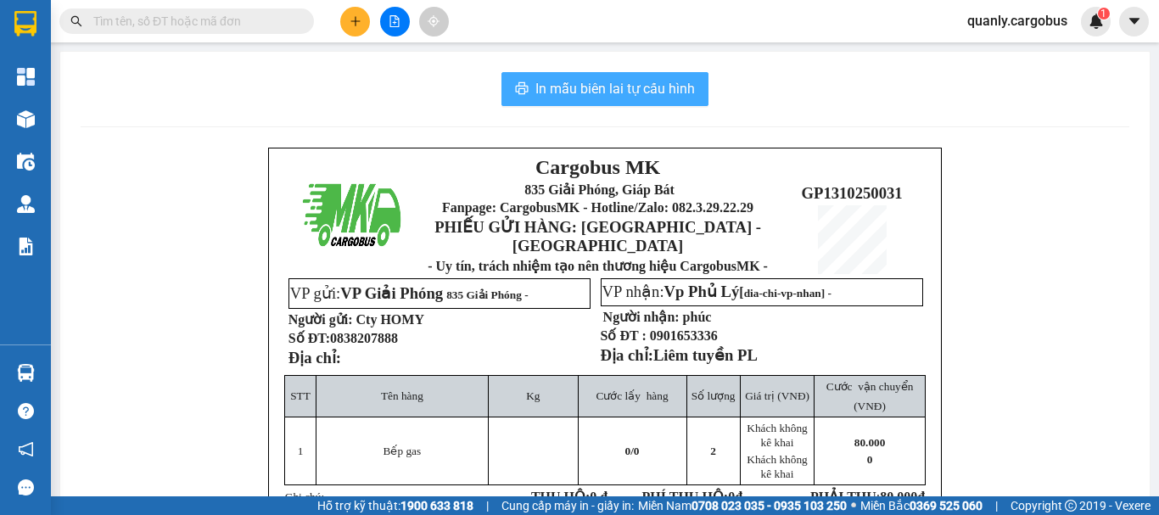
click at [565, 80] on span "In mẫu biên lai tự cấu hình" at bounding box center [615, 88] width 160 height 21
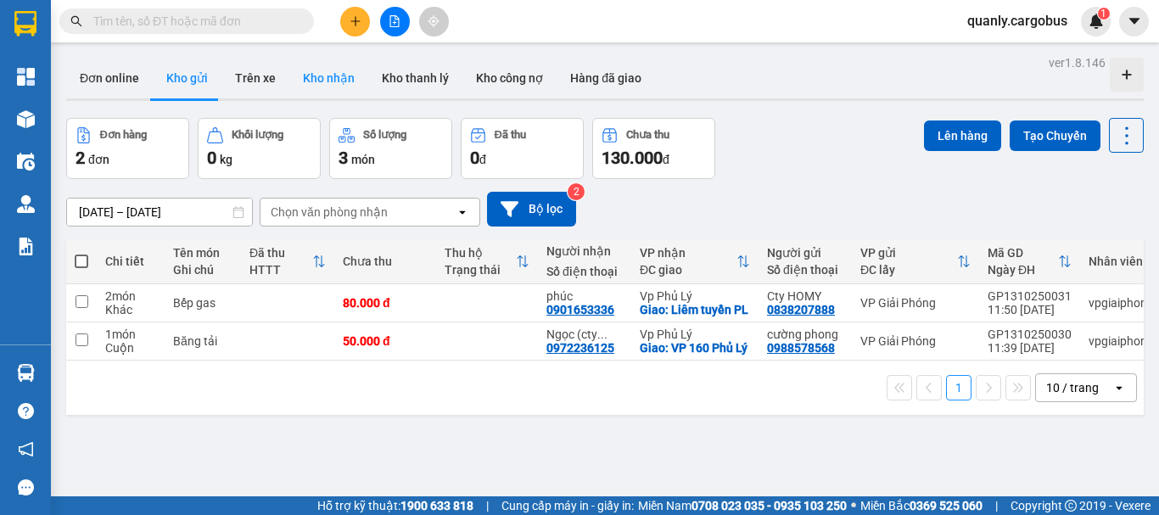
click at [315, 72] on button "Kho nhận" at bounding box center [328, 78] width 79 height 41
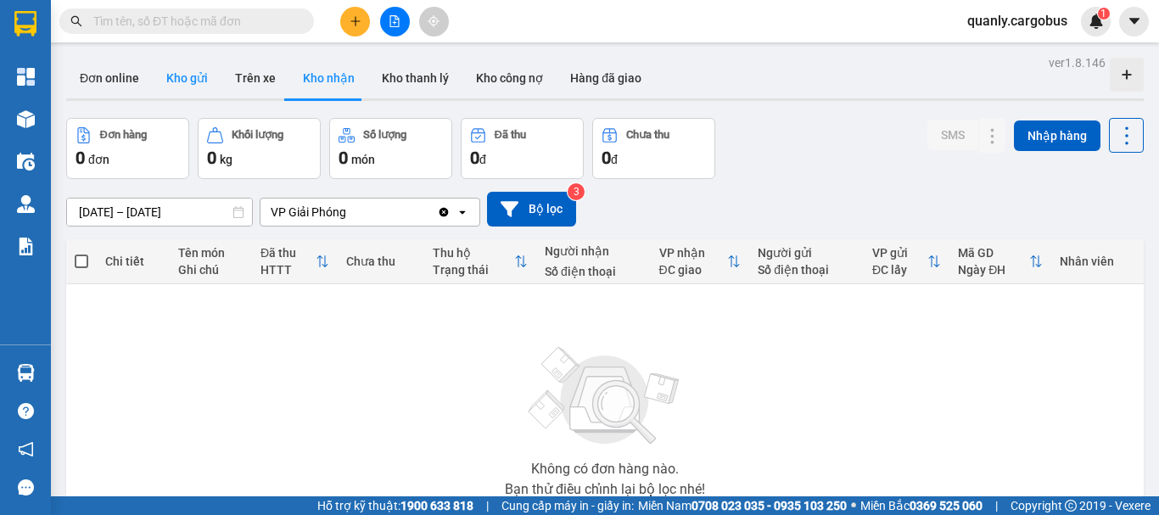
click at [183, 78] on button "Kho gửi" at bounding box center [187, 78] width 69 height 41
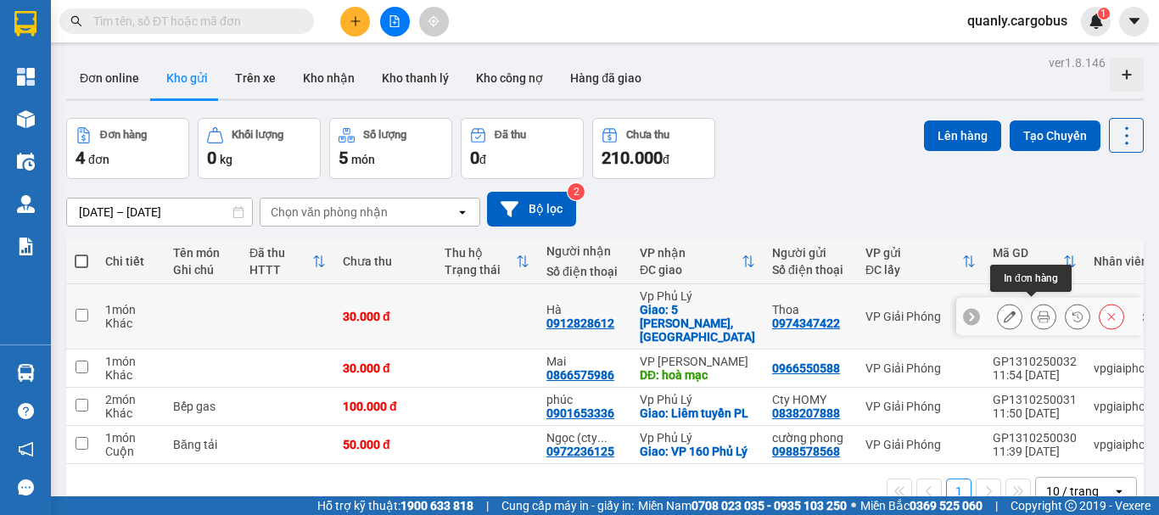
click at [1038, 311] on icon at bounding box center [1044, 317] width 12 height 12
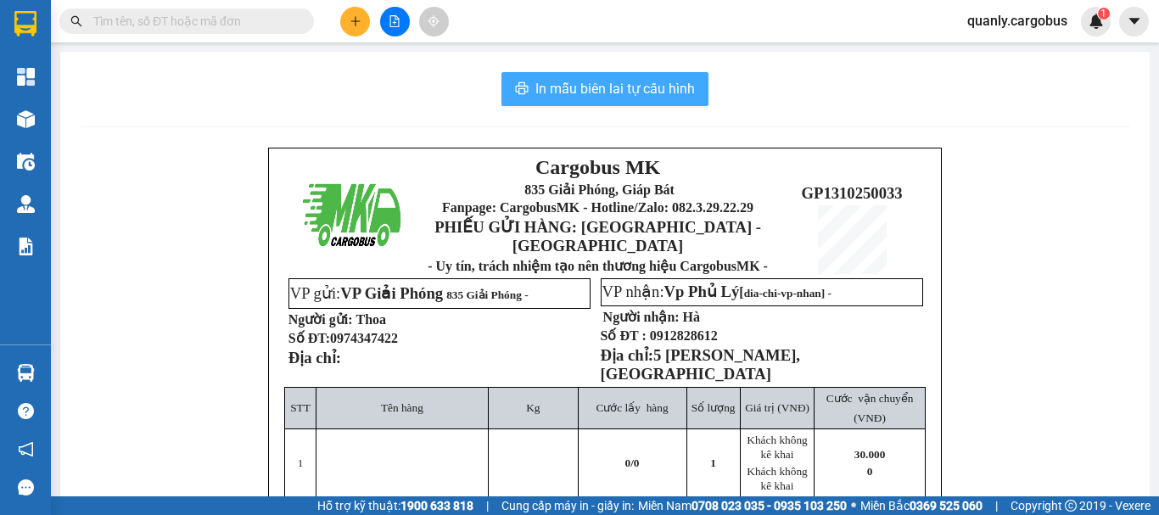
click at [631, 87] on span "In mẫu biên lai tự cấu hình" at bounding box center [615, 88] width 160 height 21
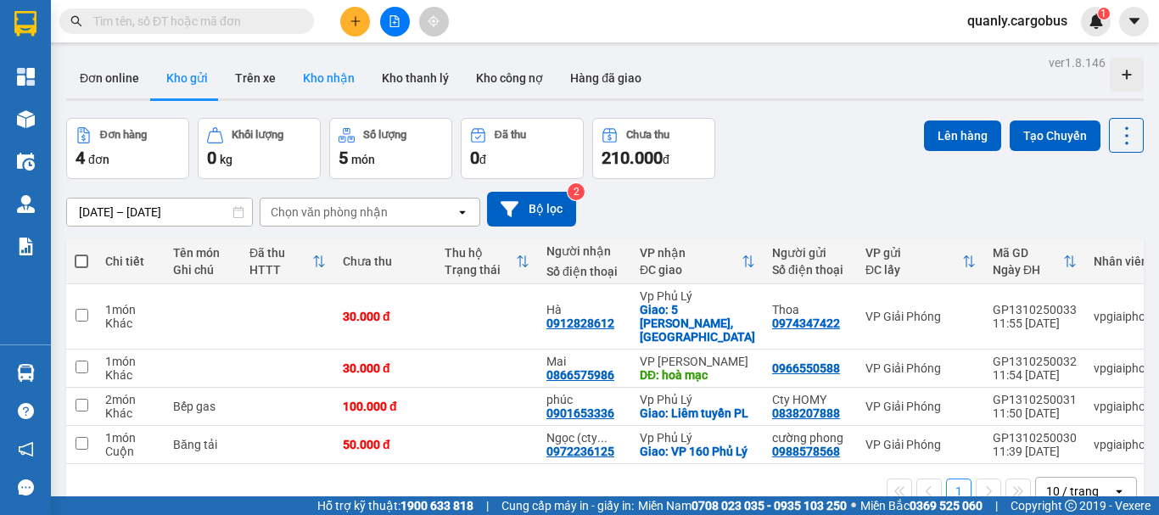
click at [317, 79] on button "Kho nhận" at bounding box center [328, 78] width 79 height 41
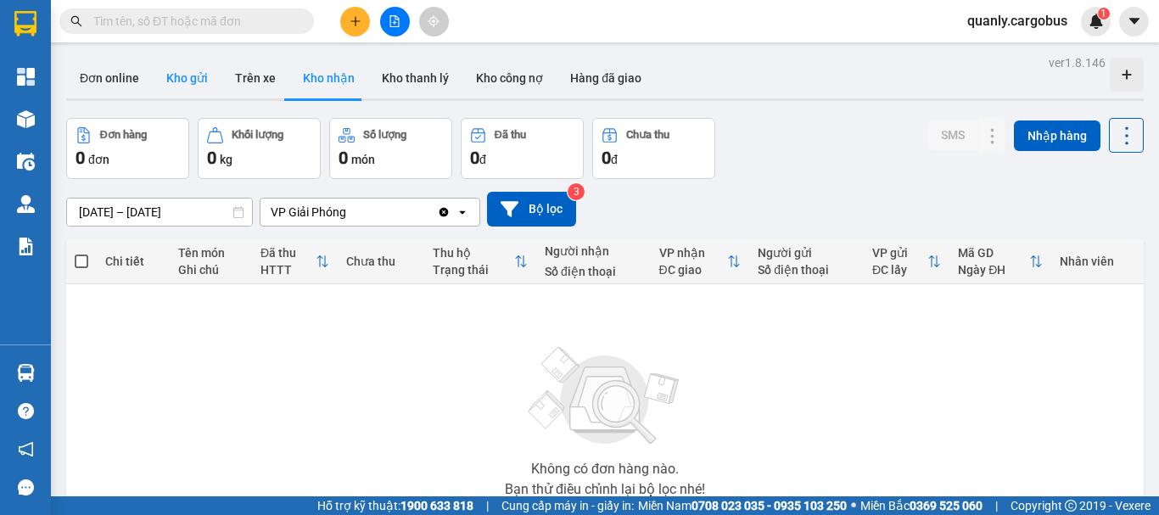
click at [173, 75] on button "Kho gửi" at bounding box center [187, 78] width 69 height 41
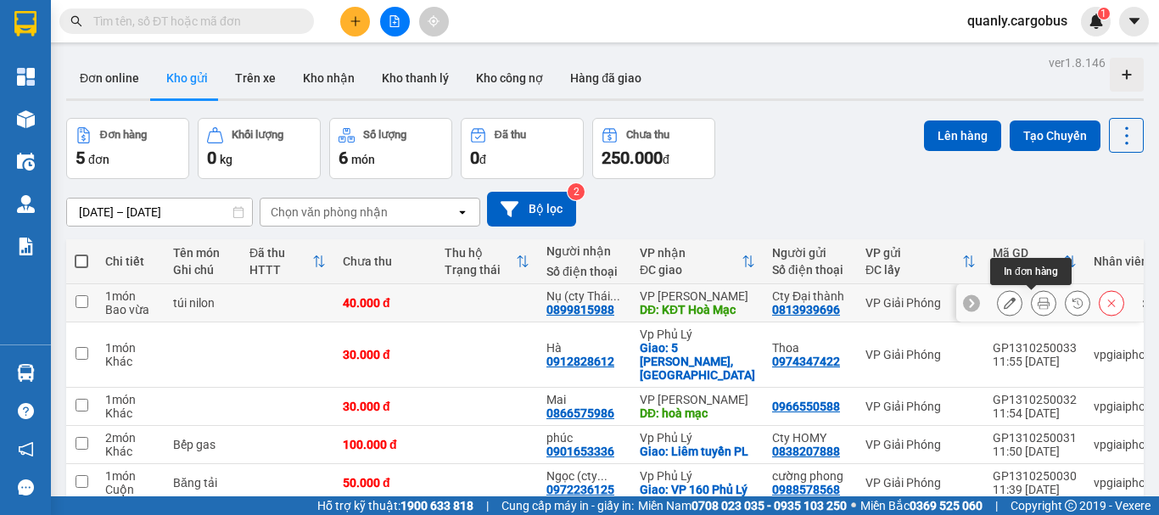
click at [1038, 301] on icon at bounding box center [1044, 303] width 12 height 12
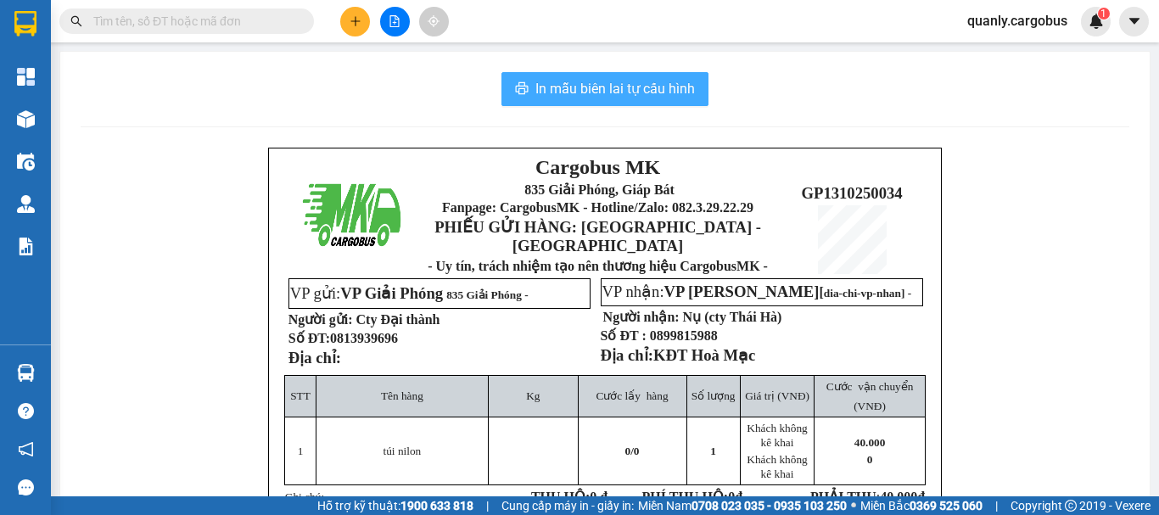
click at [603, 83] on span "In mẫu biên lai tự cấu hình" at bounding box center [615, 88] width 160 height 21
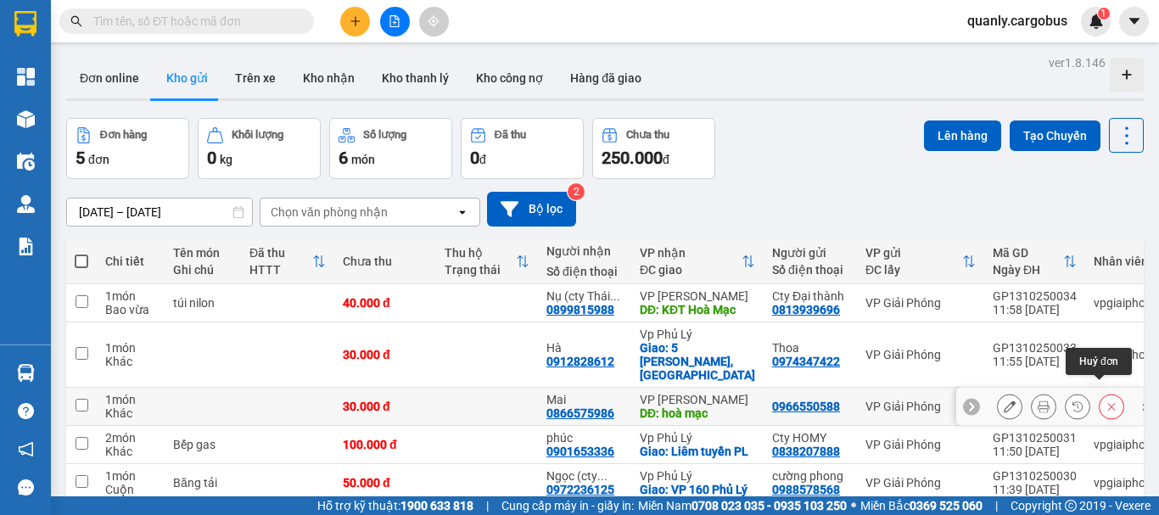
click at [1108, 403] on icon at bounding box center [1112, 407] width 8 height 8
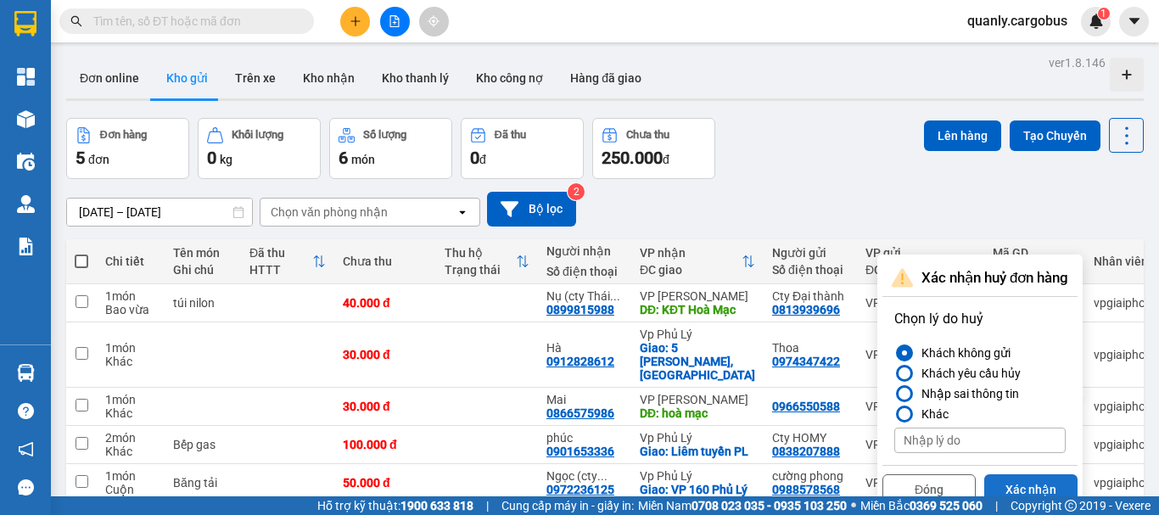
click at [1021, 483] on button "Xác nhận" at bounding box center [1030, 489] width 93 height 31
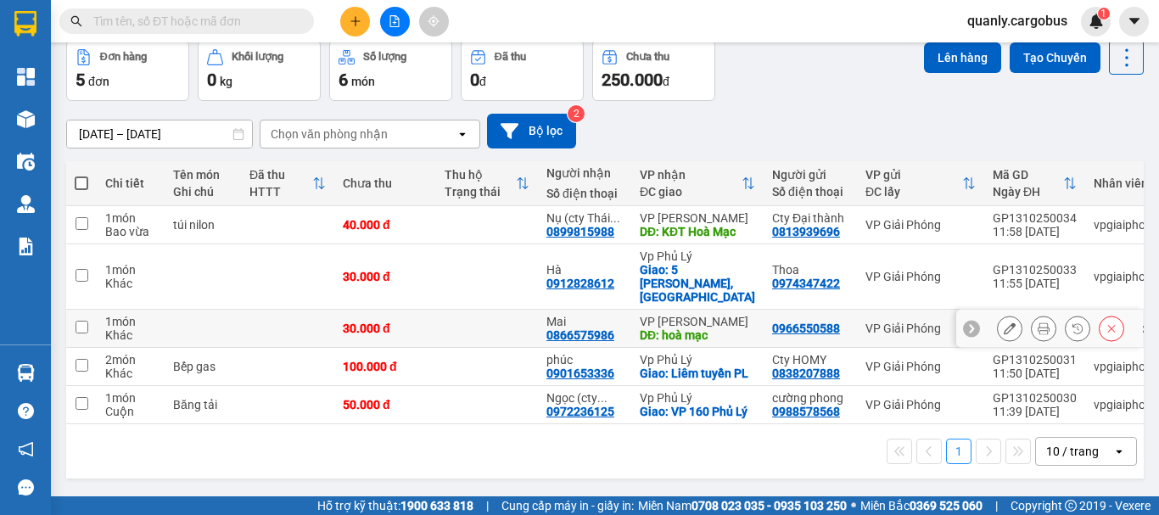
scroll to position [96, 0]
click at [1106, 322] on icon at bounding box center [1112, 328] width 12 height 12
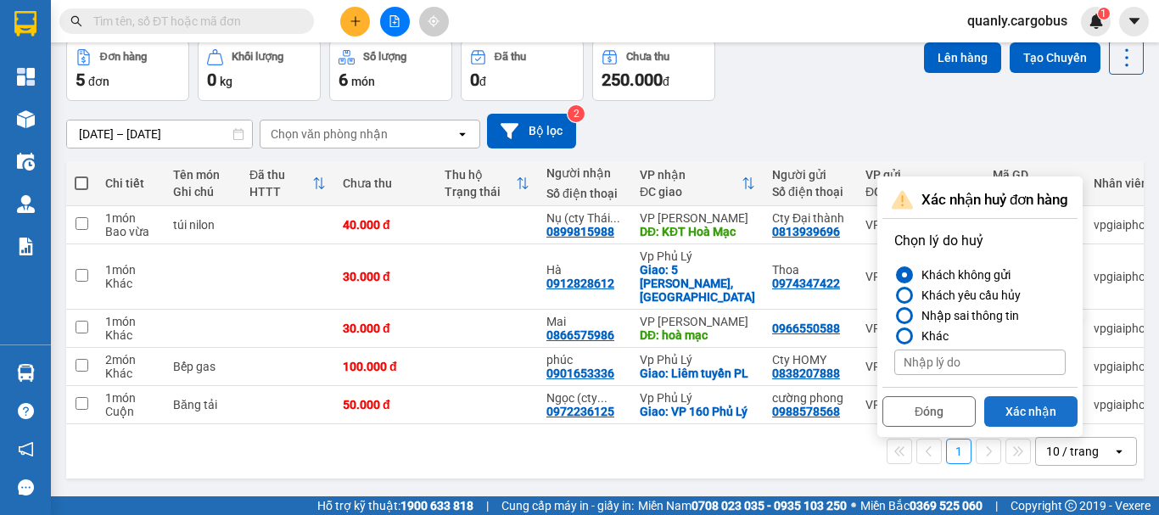
click at [1045, 396] on button "Xác nhận" at bounding box center [1030, 411] width 93 height 31
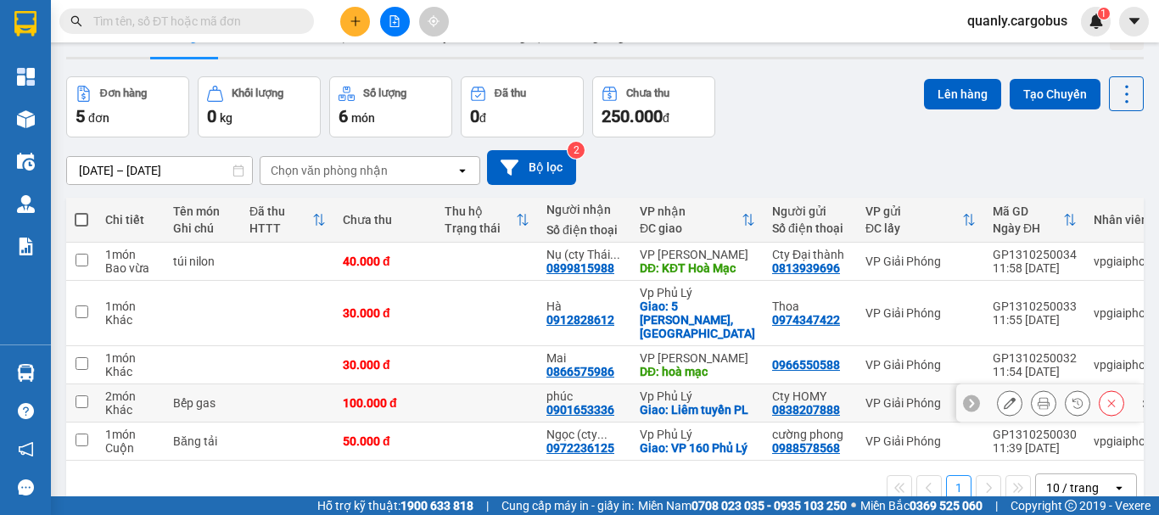
scroll to position [0, 0]
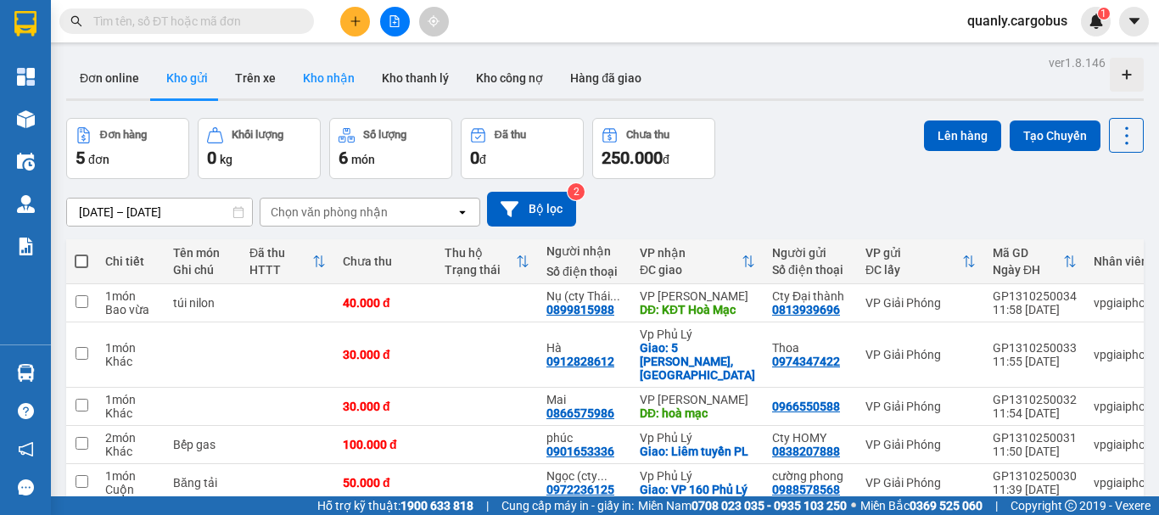
click at [328, 80] on button "Kho nhận" at bounding box center [328, 78] width 79 height 41
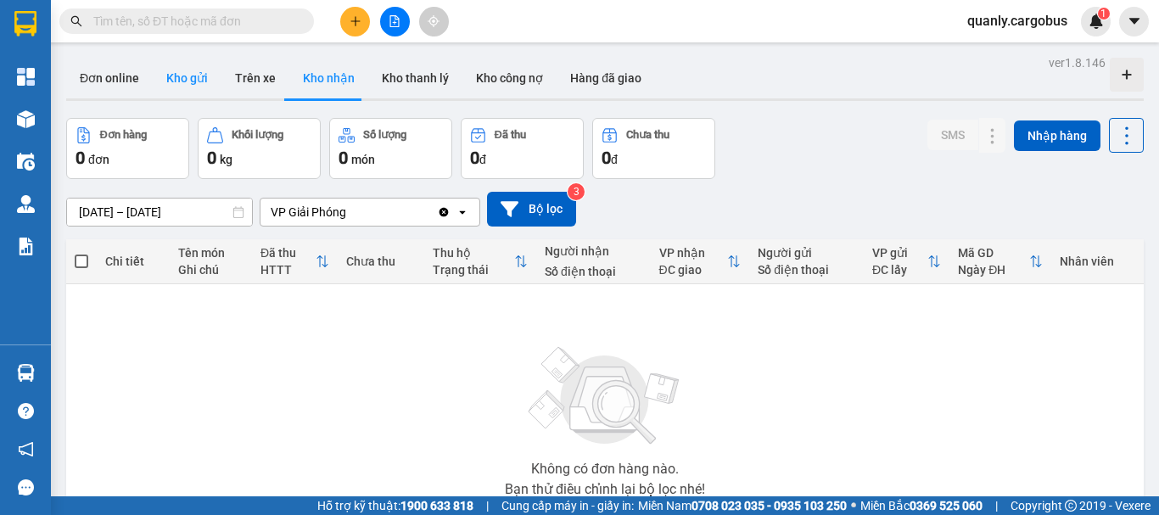
click at [182, 81] on button "Kho gửi" at bounding box center [187, 78] width 69 height 41
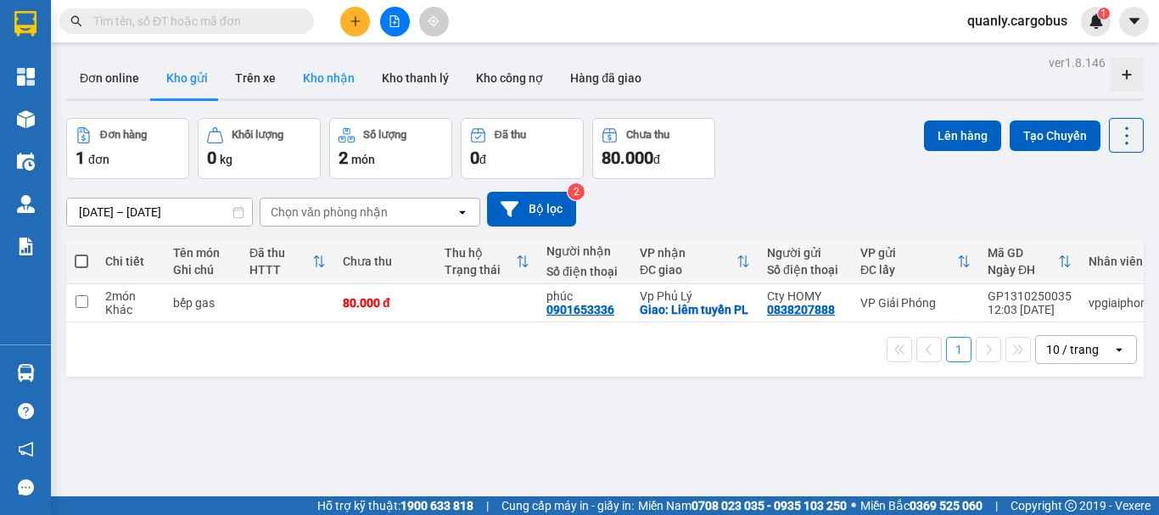
click at [328, 78] on button "Kho nhận" at bounding box center [328, 78] width 79 height 41
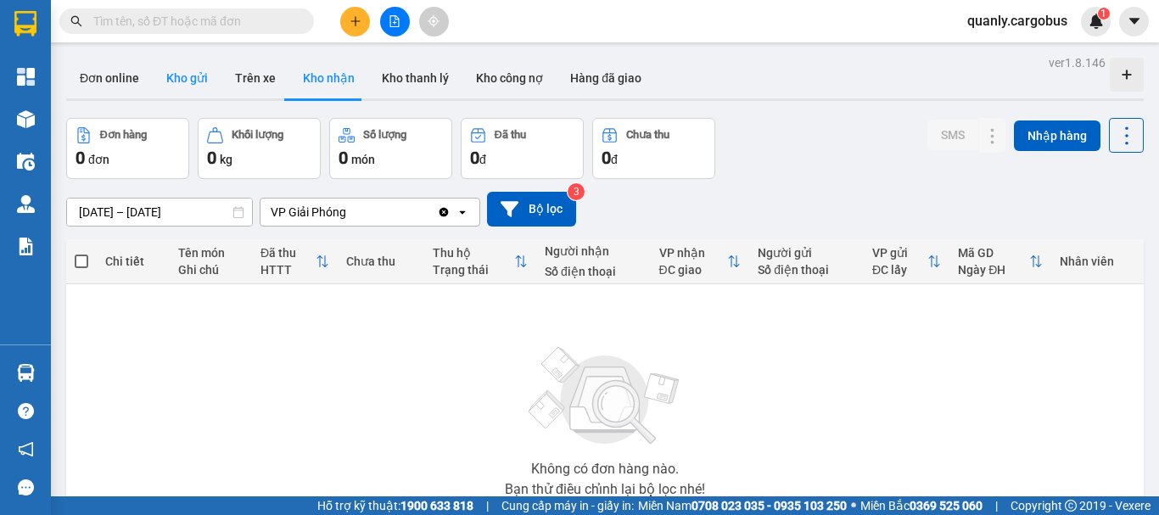
click at [178, 78] on button "Kho gửi" at bounding box center [187, 78] width 69 height 41
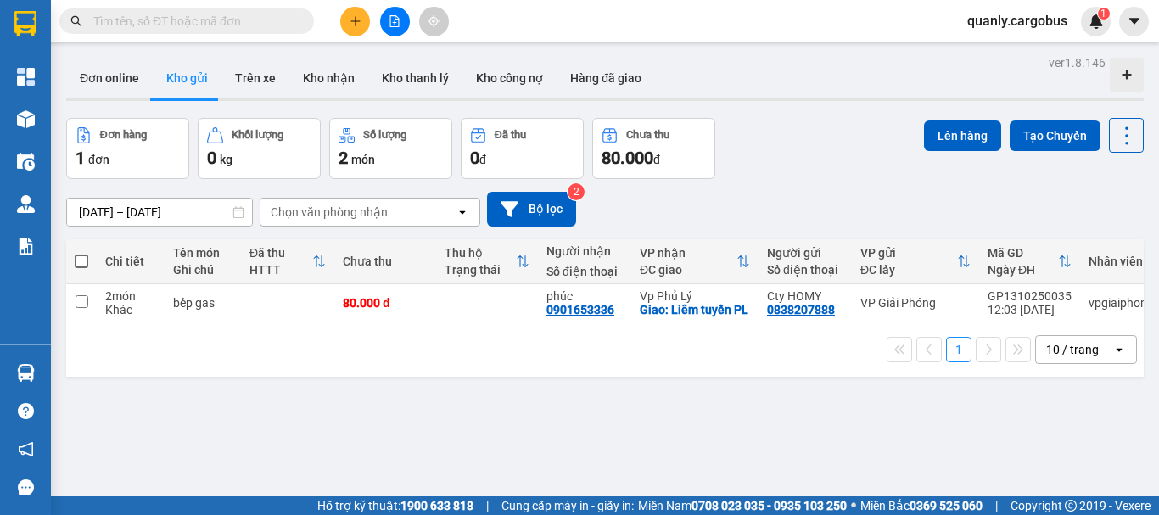
click at [81, 257] on span at bounding box center [82, 262] width 14 height 14
click at [81, 253] on input "checkbox" at bounding box center [81, 253] width 0 height 0
checkbox input "true"
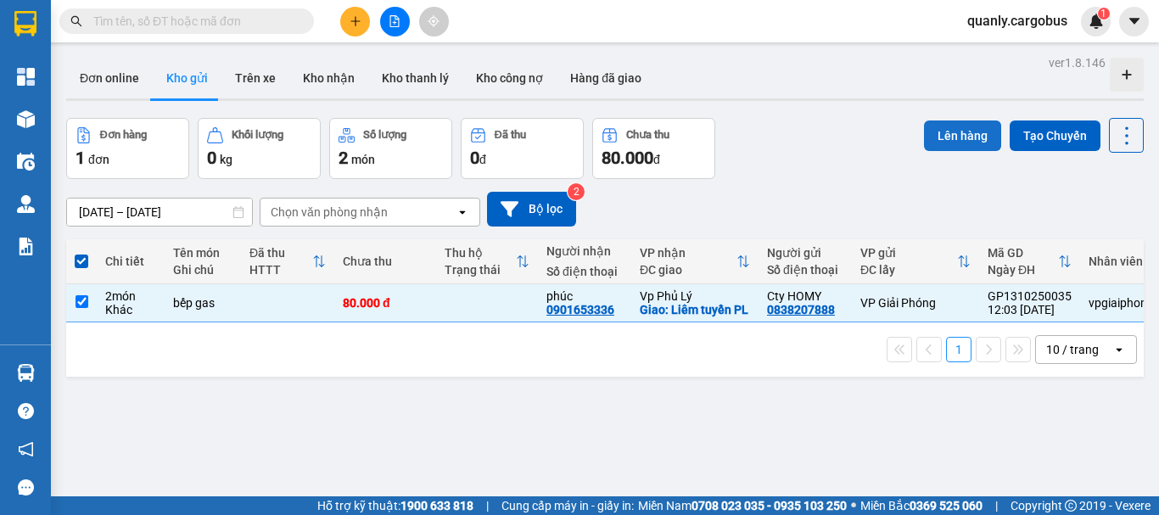
click at [943, 125] on button "Lên hàng" at bounding box center [962, 136] width 77 height 31
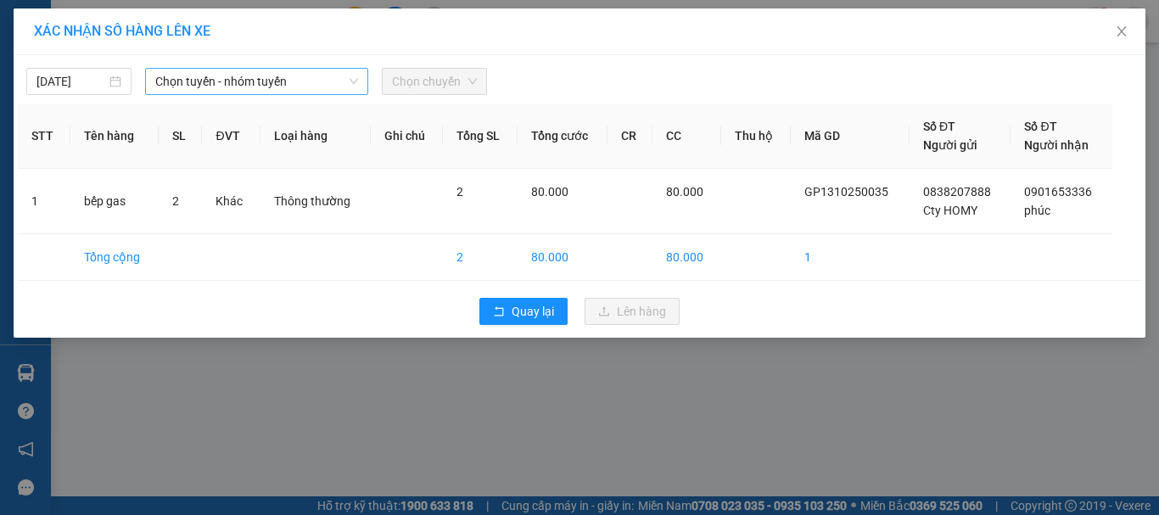
click at [179, 81] on span "Chọn tuyến - nhóm tuyến" at bounding box center [256, 81] width 203 height 25
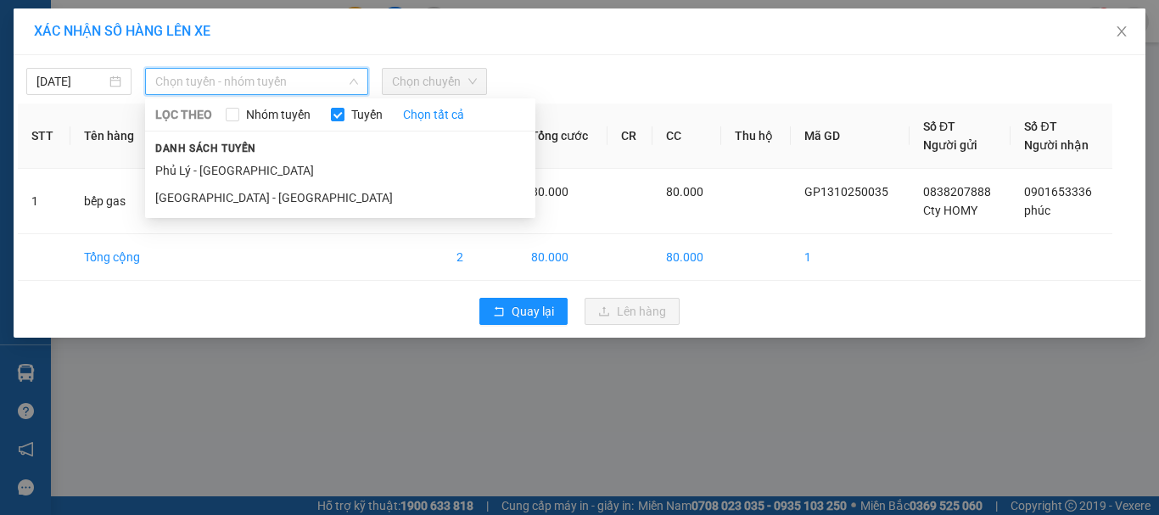
drag, startPoint x: 183, startPoint y: 194, endPoint x: 331, endPoint y: 127, distance: 162.2
click at [188, 192] on li "[GEOGRAPHIC_DATA] - [GEOGRAPHIC_DATA]" at bounding box center [340, 197] width 390 height 27
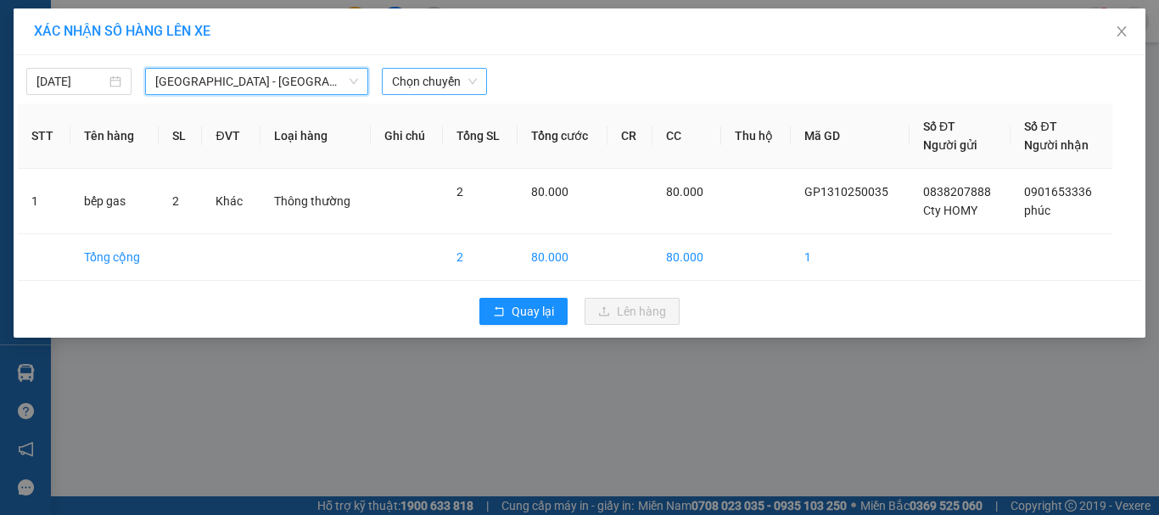
click at [443, 81] on span "Chọn chuyến" at bounding box center [434, 81] width 85 height 25
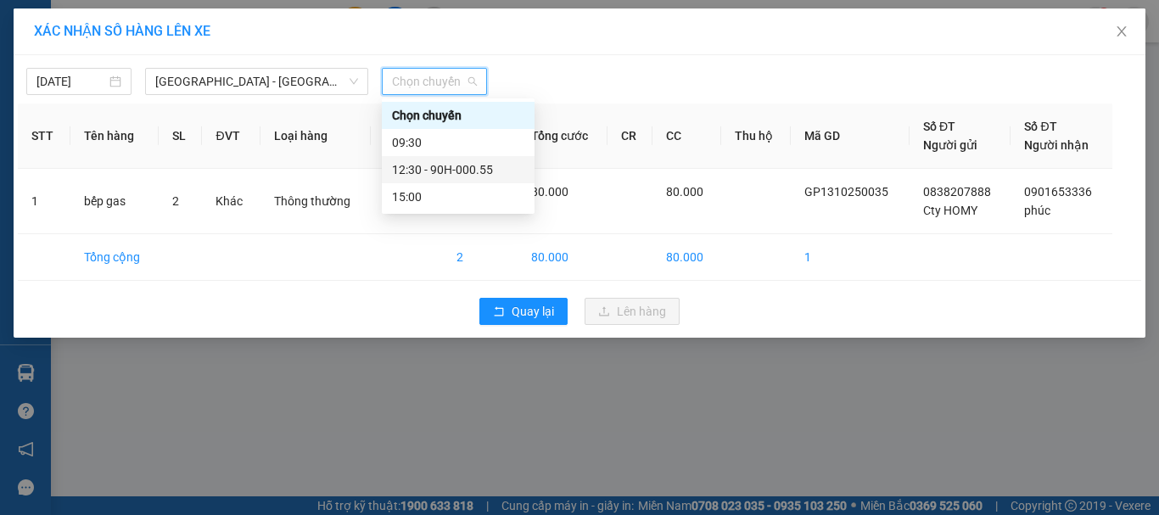
click at [429, 168] on div "12:30 - 90H-000.55" at bounding box center [458, 169] width 132 height 19
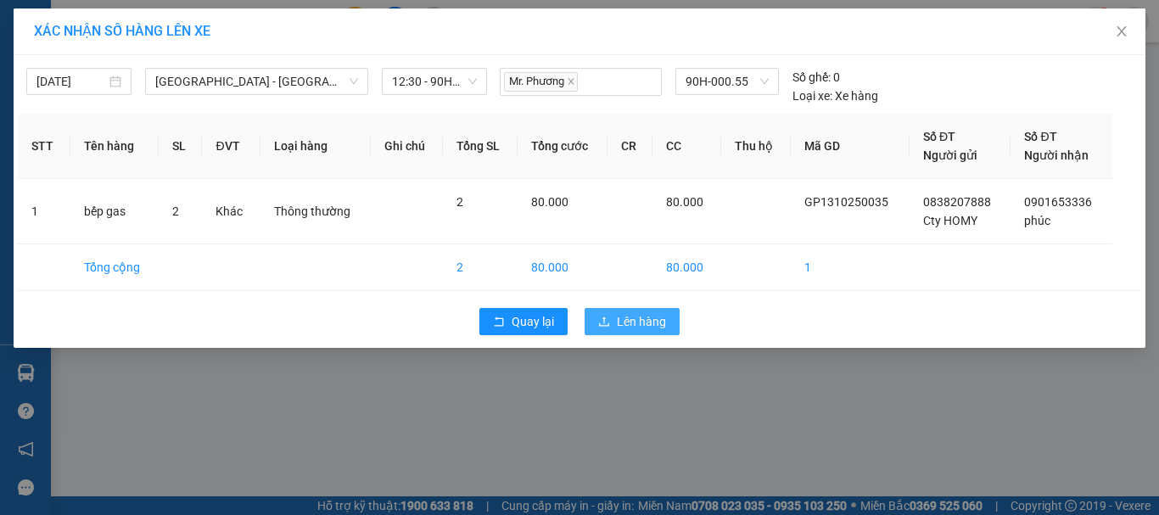
click at [624, 319] on span "Lên hàng" at bounding box center [641, 321] width 49 height 19
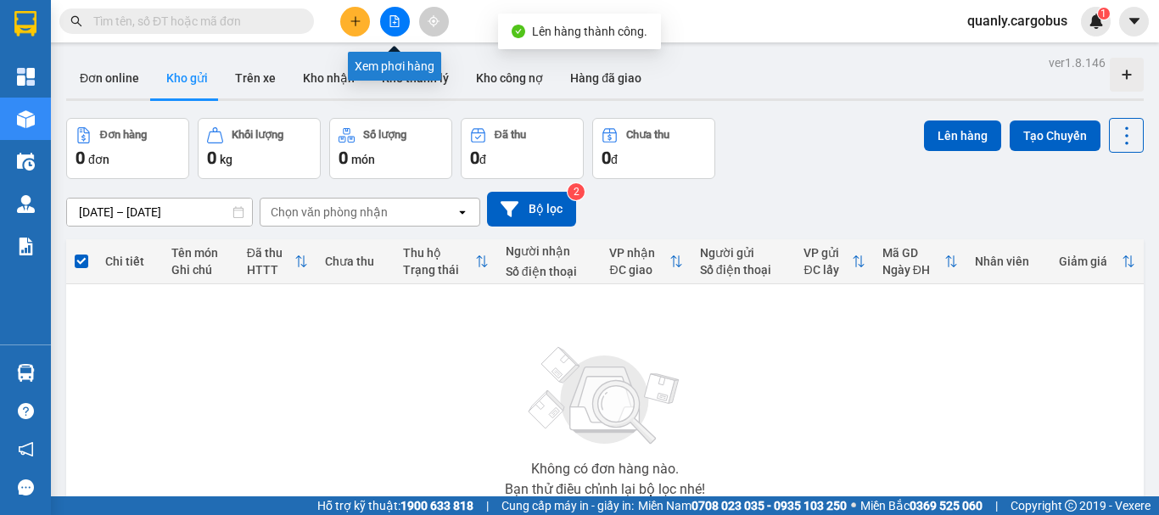
click at [389, 16] on icon "file-add" at bounding box center [395, 21] width 12 height 12
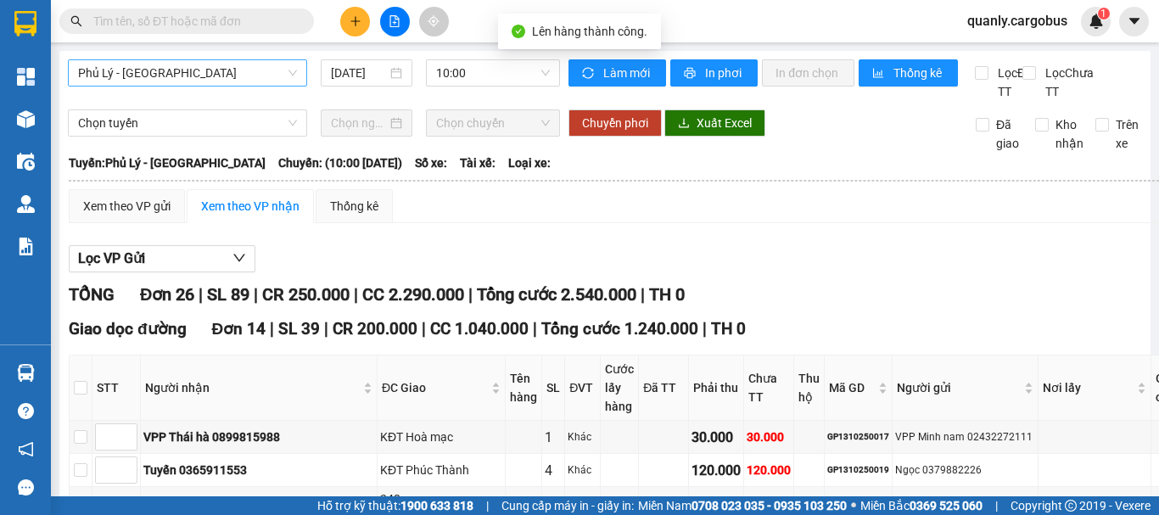
click at [213, 76] on span "Phủ Lý - [GEOGRAPHIC_DATA]" at bounding box center [187, 72] width 219 height 25
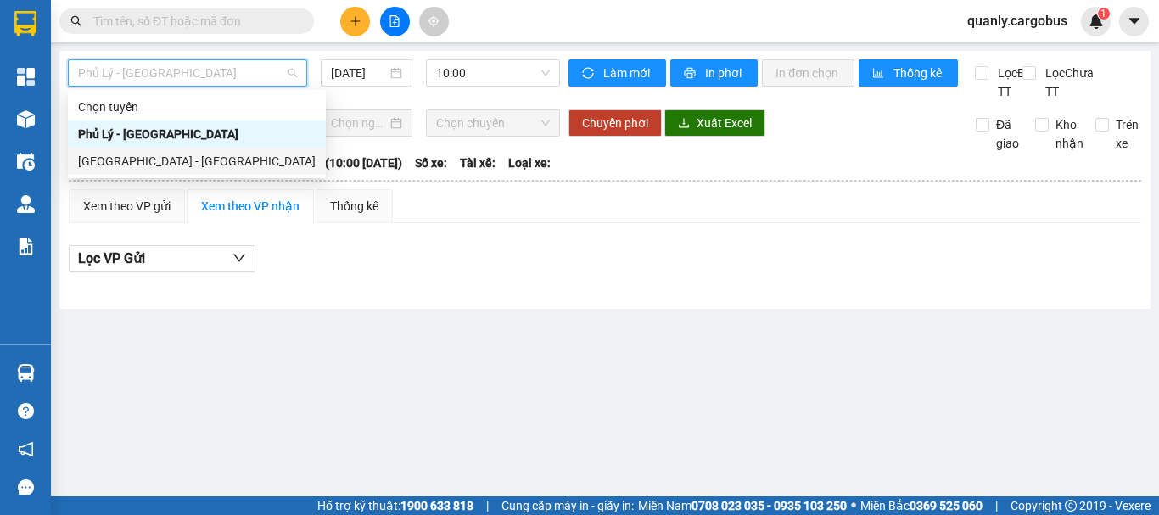
click at [136, 166] on div "[GEOGRAPHIC_DATA] - [GEOGRAPHIC_DATA]" at bounding box center [197, 161] width 238 height 19
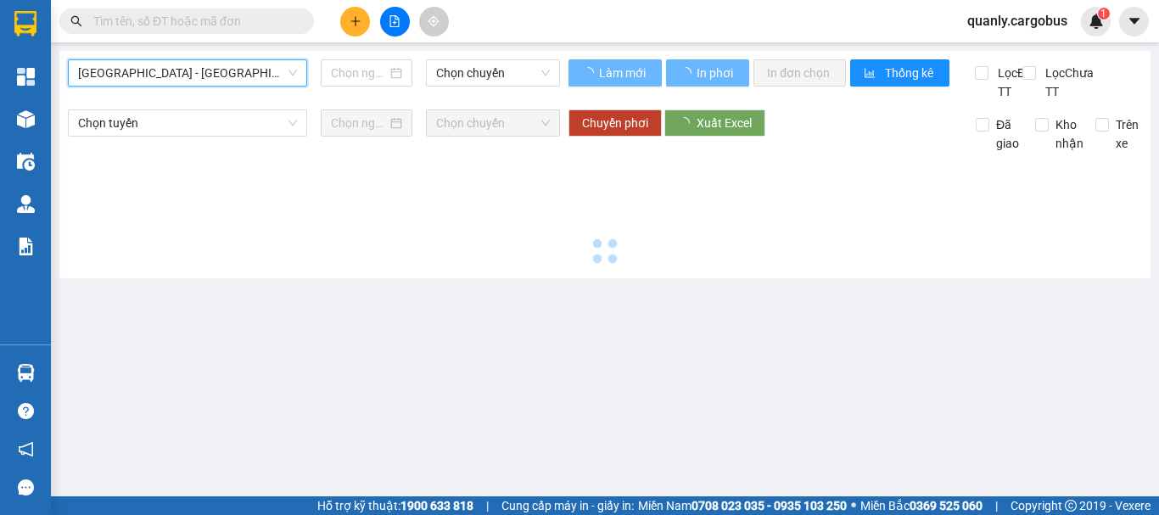
type input "[DATE]"
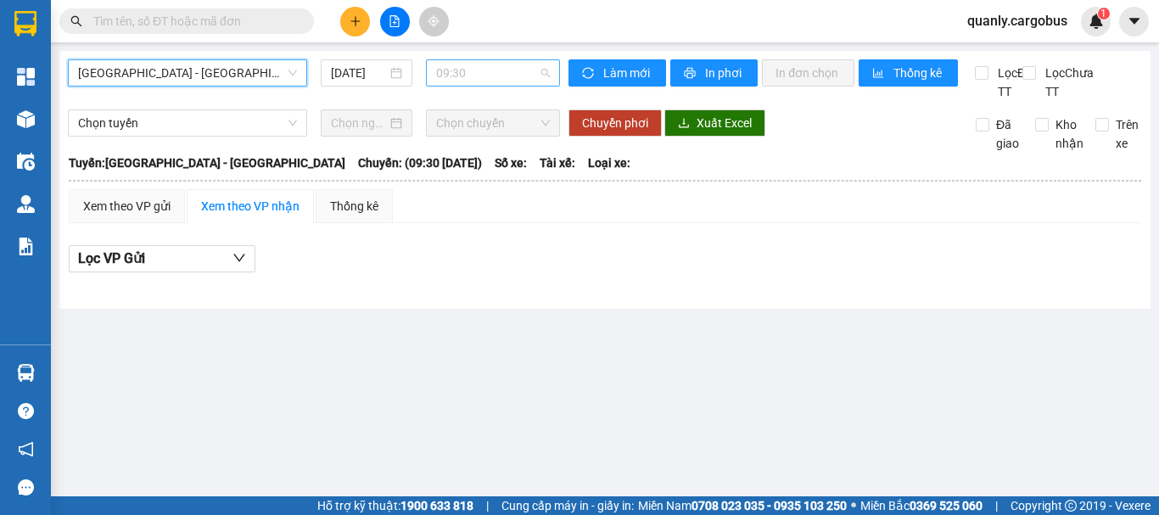
click at [461, 64] on span "09:30" at bounding box center [493, 72] width 114 height 25
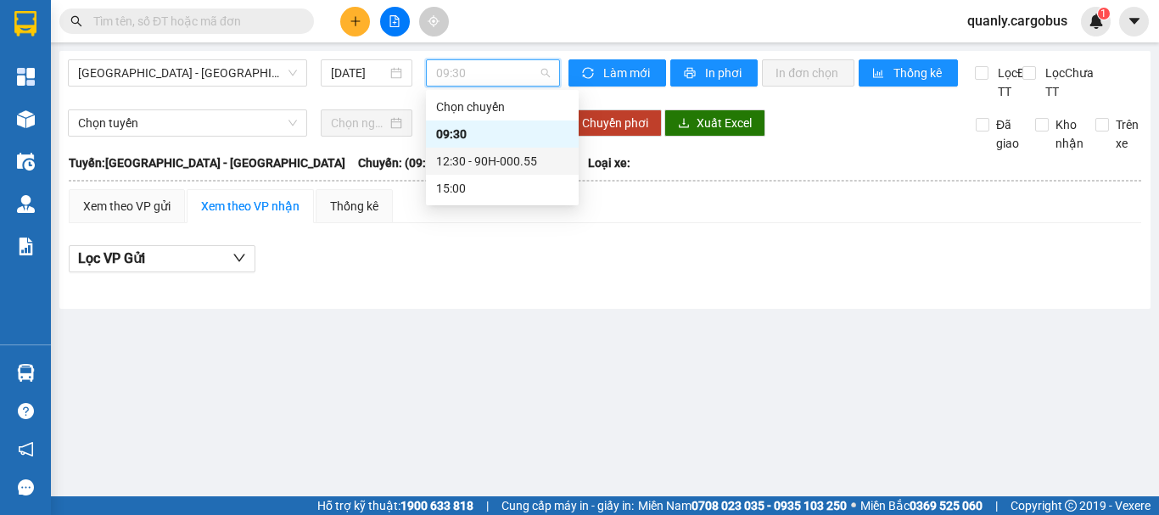
click at [468, 160] on div "12:30 - 90H-000.55" at bounding box center [502, 161] width 132 height 19
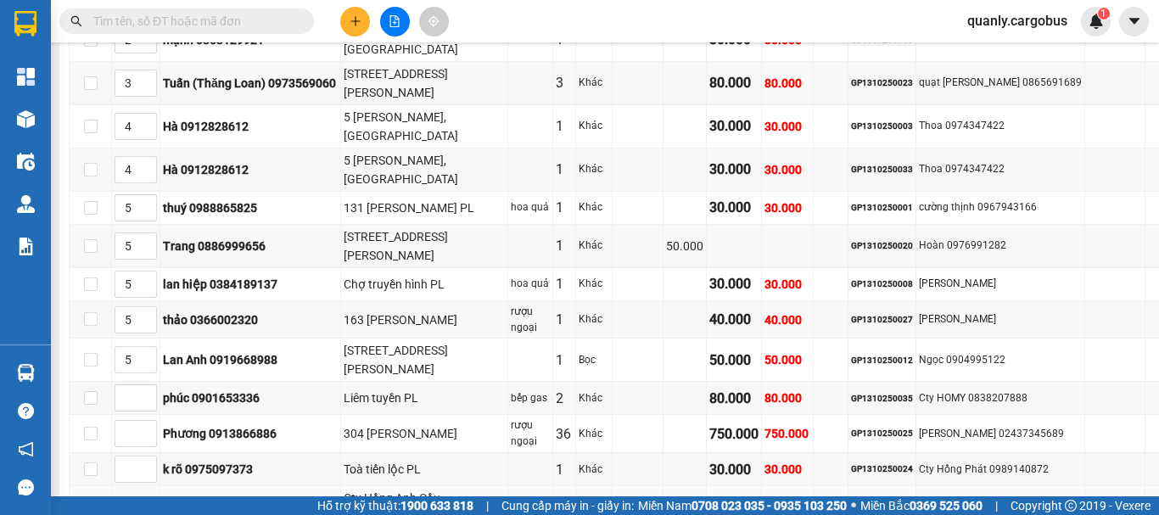
scroll to position [1273, 0]
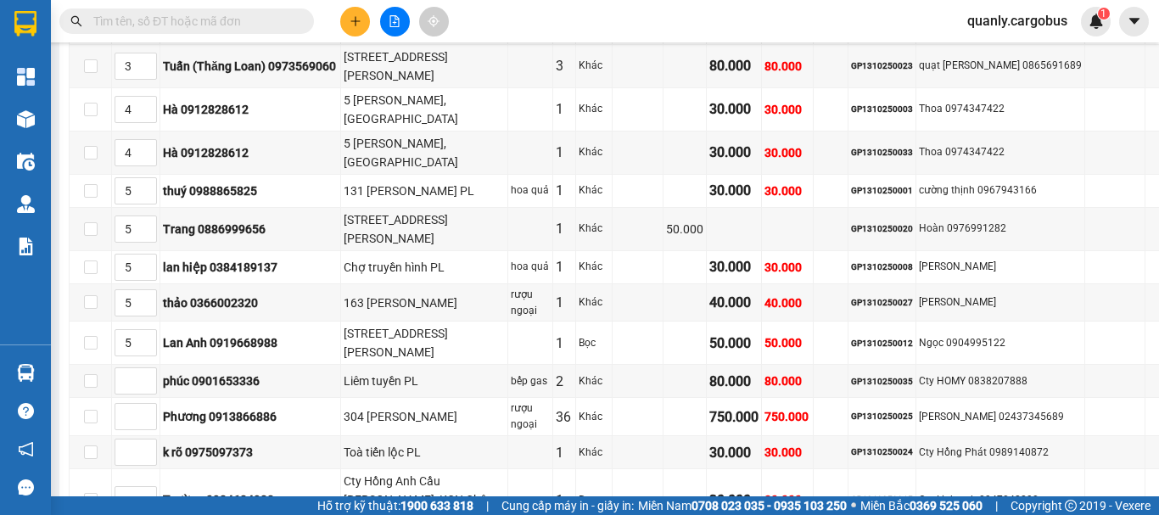
type input "4"
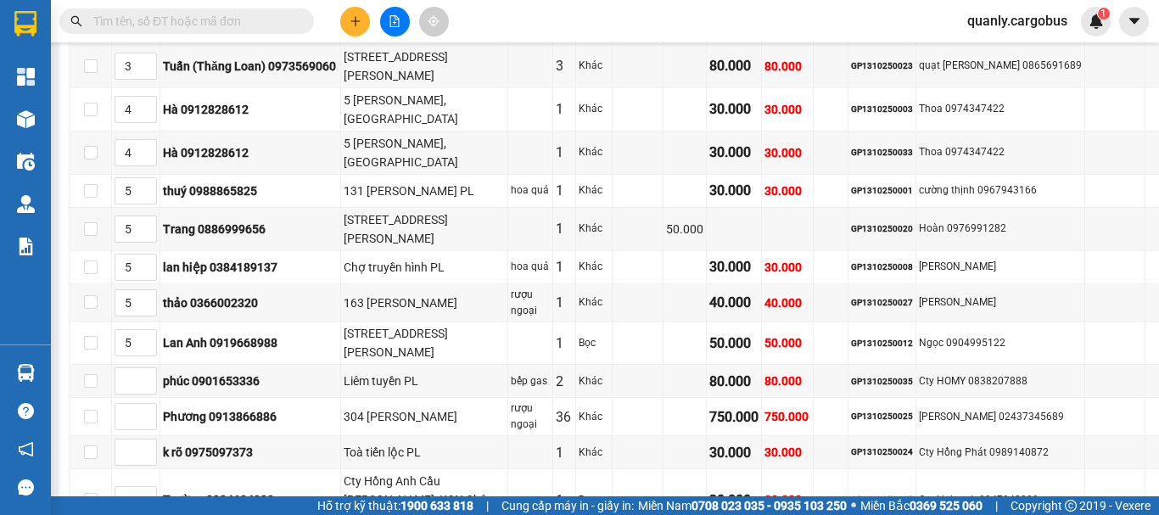
type input "4"
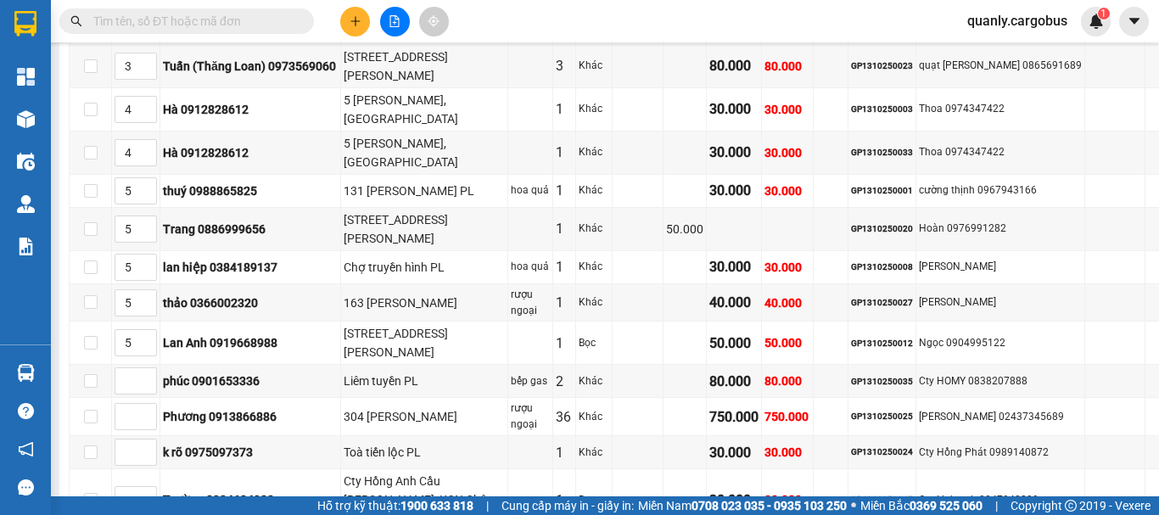
drag, startPoint x: 143, startPoint y: 468, endPoint x: 170, endPoint y: 438, distance: 39.7
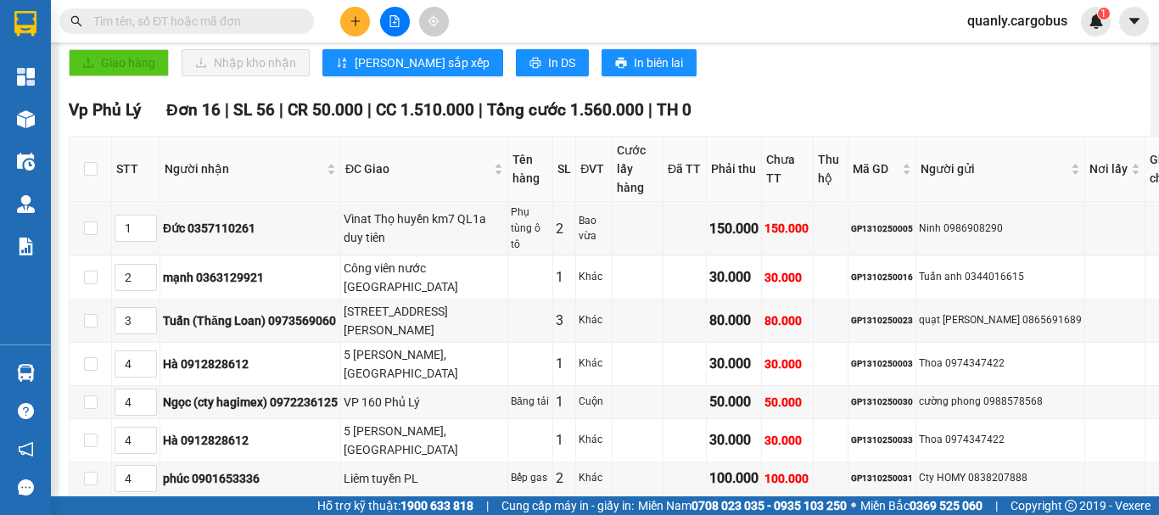
scroll to position [1103, 0]
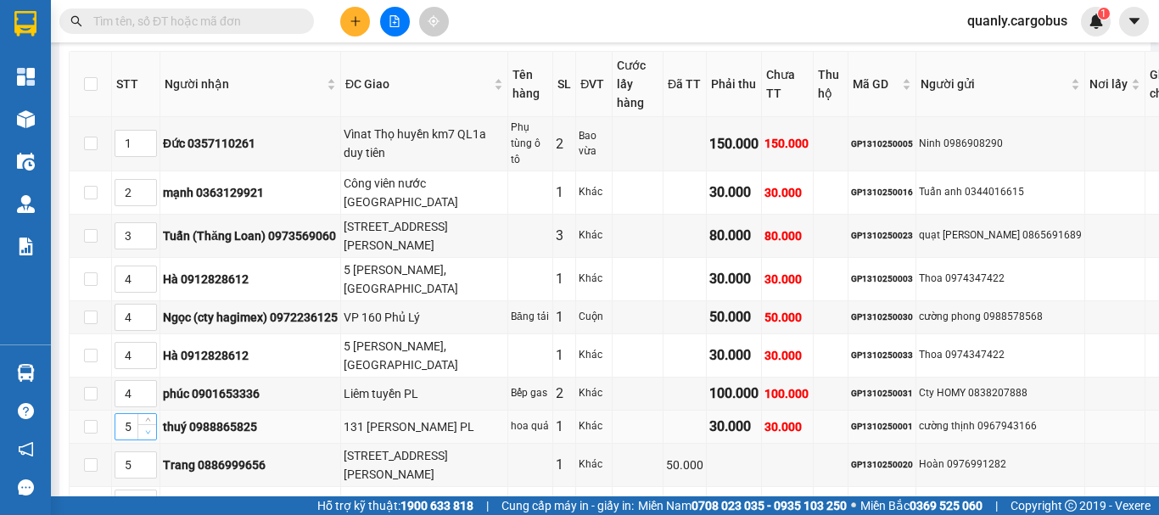
click at [146, 430] on icon "down" at bounding box center [147, 431] width 5 height 3
type input "4"
click at [149, 468] on icon "down" at bounding box center [148, 471] width 6 height 6
type input "4"
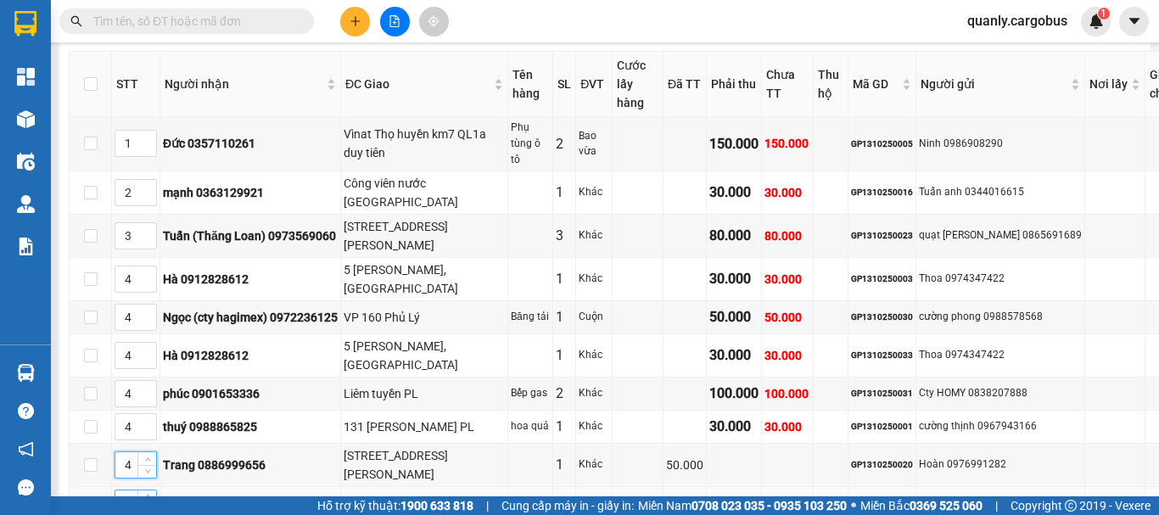
click at [148, 506] on icon "down" at bounding box center [148, 509] width 6 height 6
type input "4"
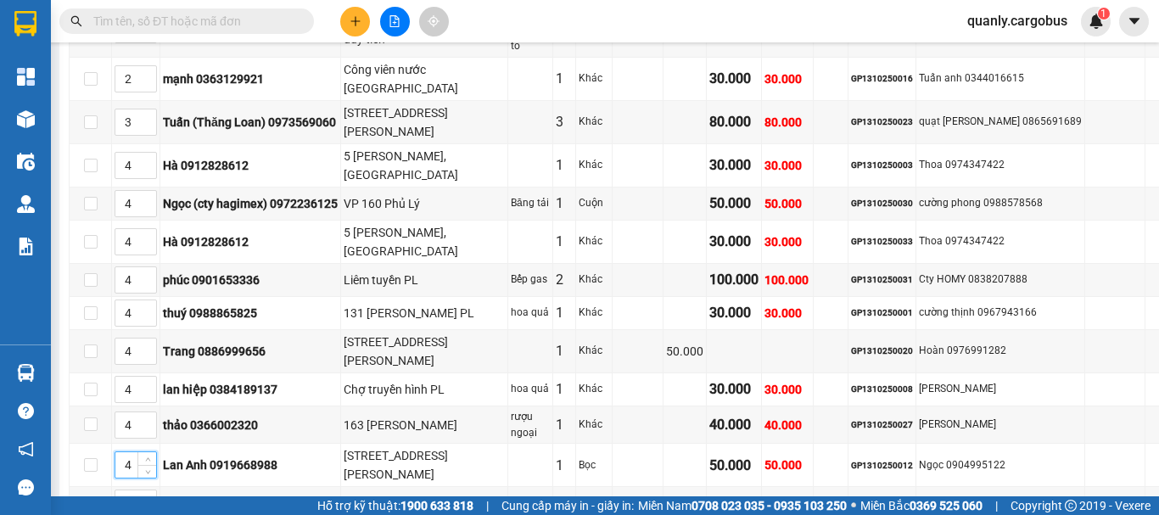
scroll to position [1309, 0]
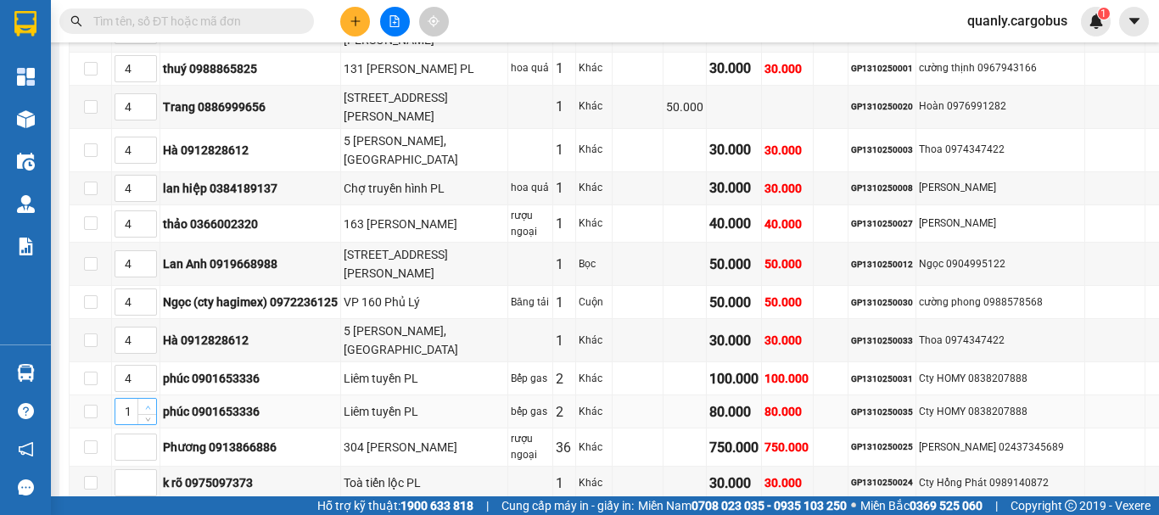
click at [146, 405] on icon "up" at bounding box center [148, 408] width 6 height 6
click at [146, 402] on span "up" at bounding box center [148, 407] width 10 height 10
type input "4"
click at [146, 402] on span "up" at bounding box center [148, 407] width 10 height 10
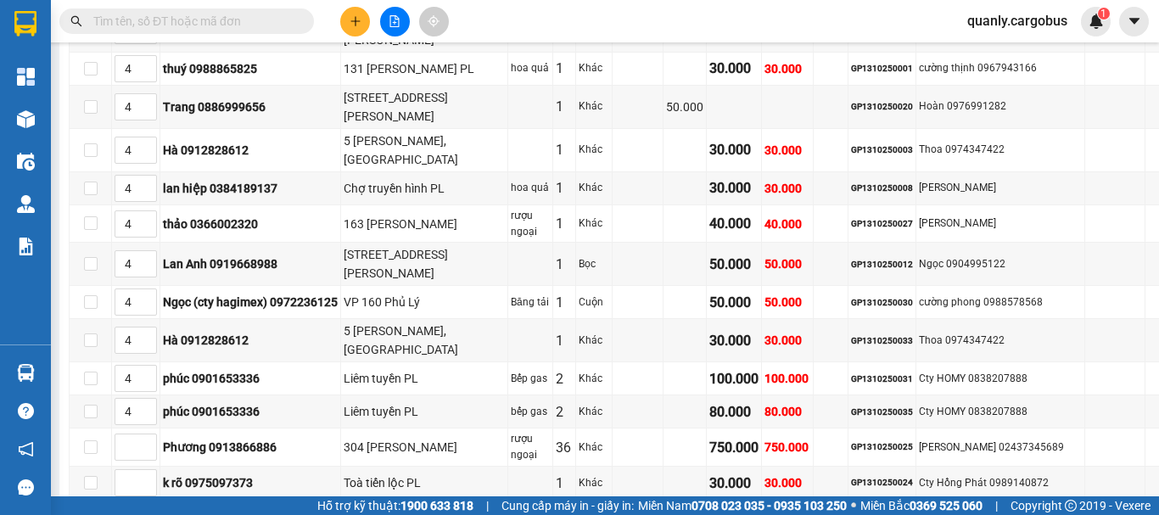
drag, startPoint x: 150, startPoint y: 434, endPoint x: 160, endPoint y: 412, distance: 24.0
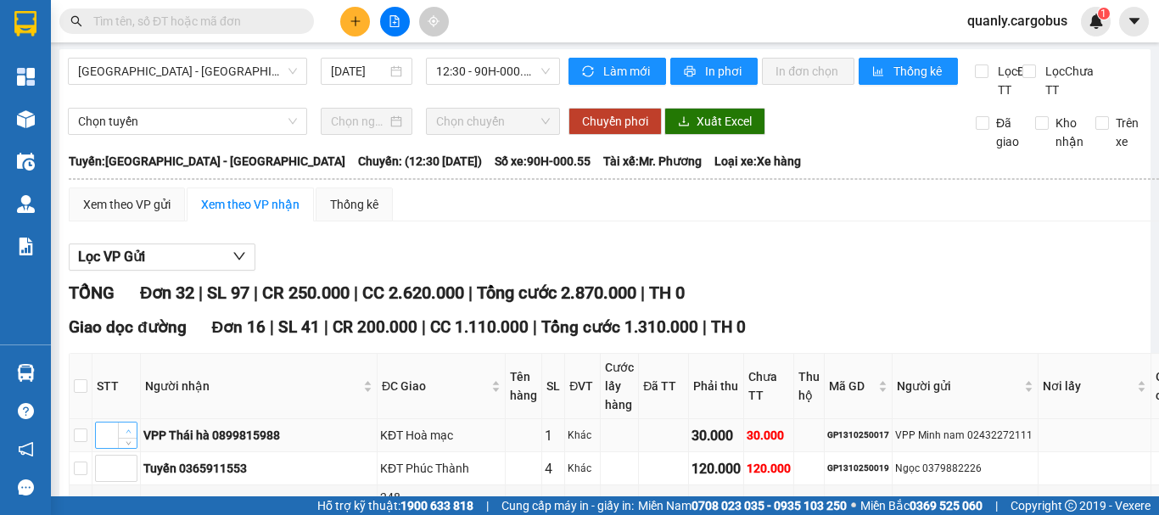
scroll to position [0, 0]
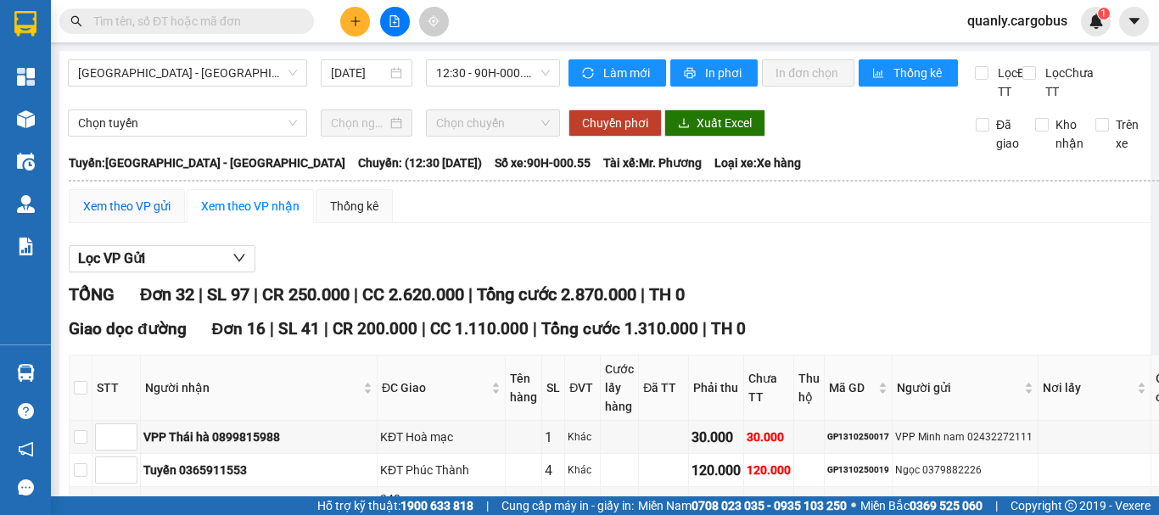
click at [142, 216] on div "Xem theo VP gửi" at bounding box center [126, 206] width 87 height 19
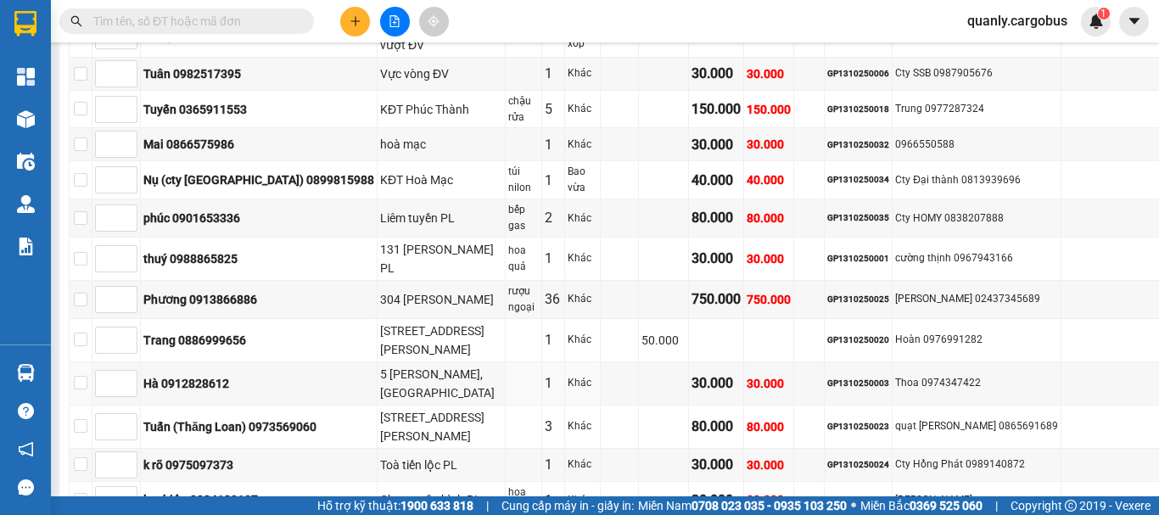
scroll to position [974, 0]
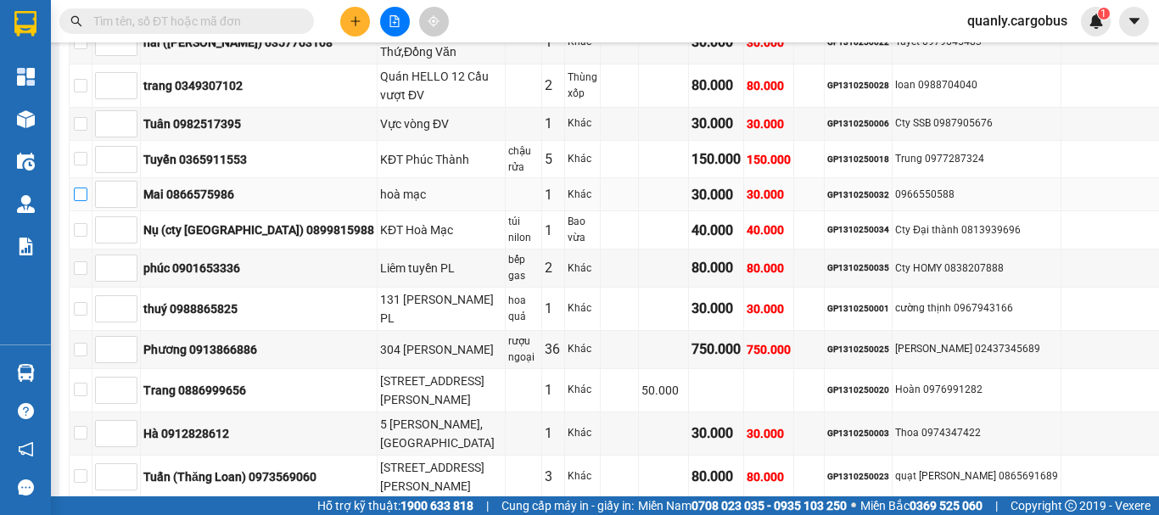
click at [87, 188] on input "checkbox" at bounding box center [81, 195] width 14 height 14
checkbox input "true"
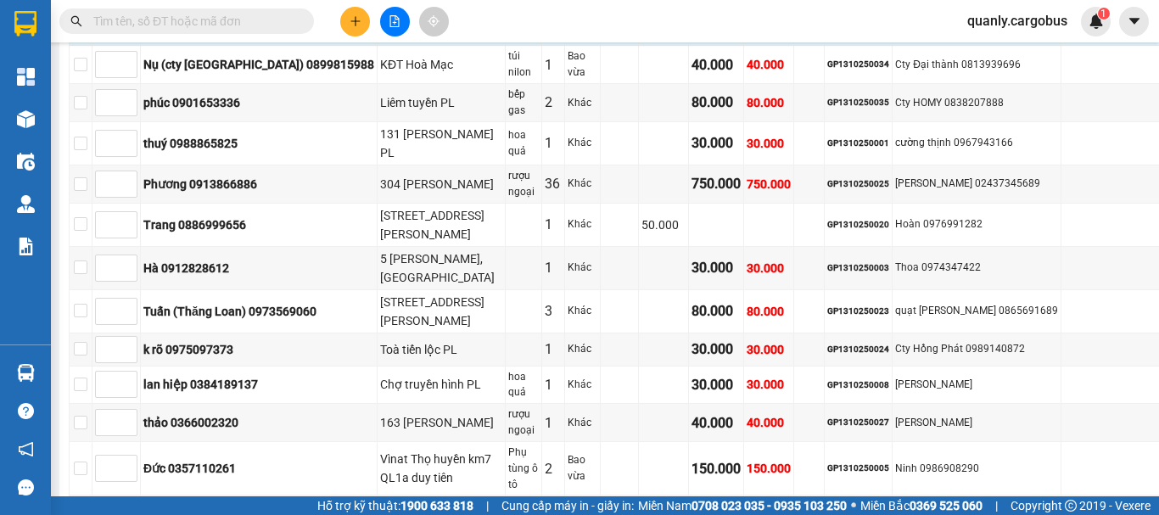
scroll to position [1399, 0]
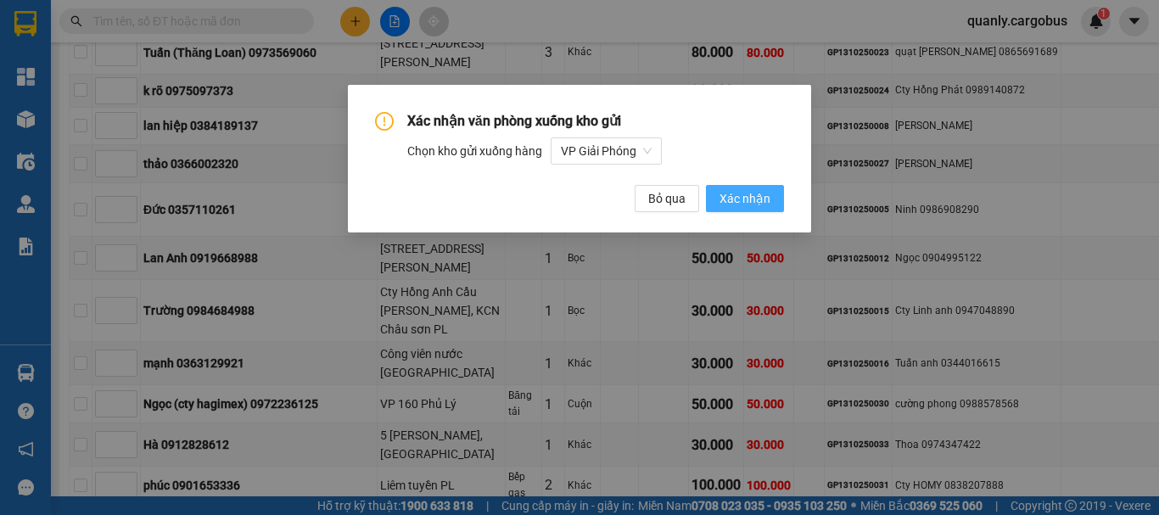
click at [738, 199] on span "Xác nhận" at bounding box center [745, 198] width 51 height 19
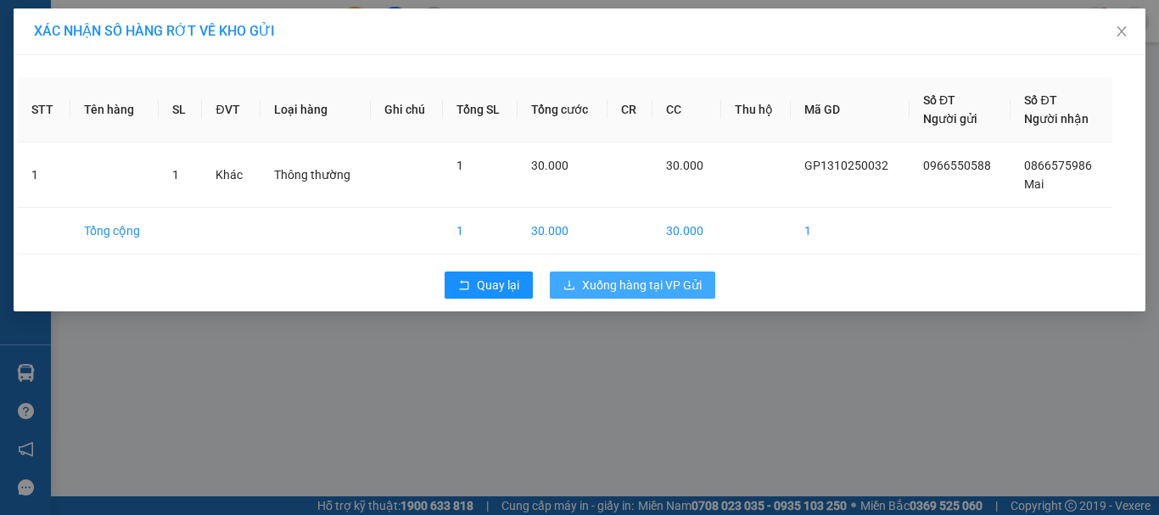
click at [652, 280] on span "Xuống hàng tại VP Gửi" at bounding box center [642, 285] width 120 height 19
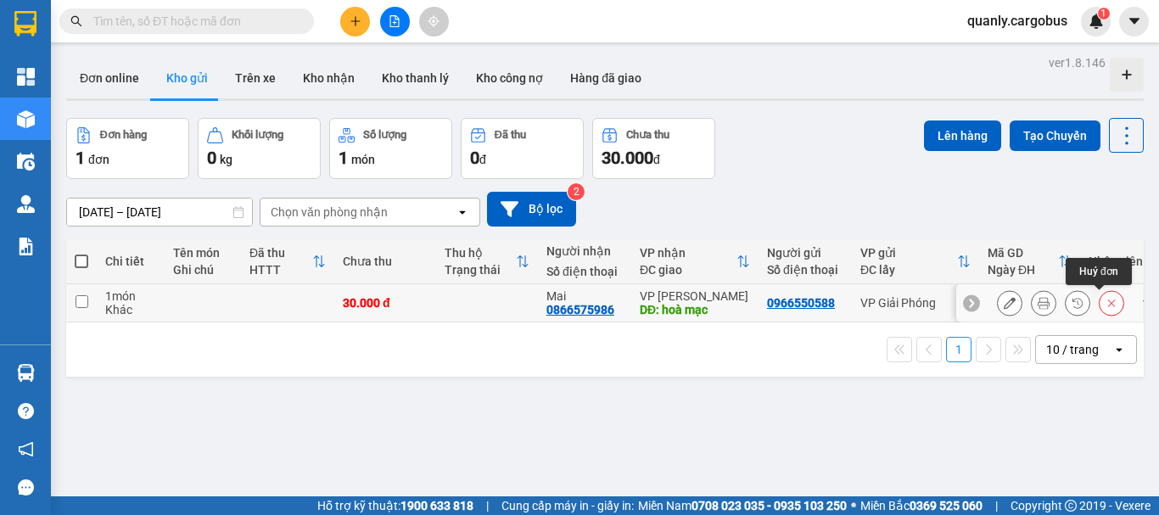
click at [1106, 302] on icon at bounding box center [1112, 303] width 12 height 12
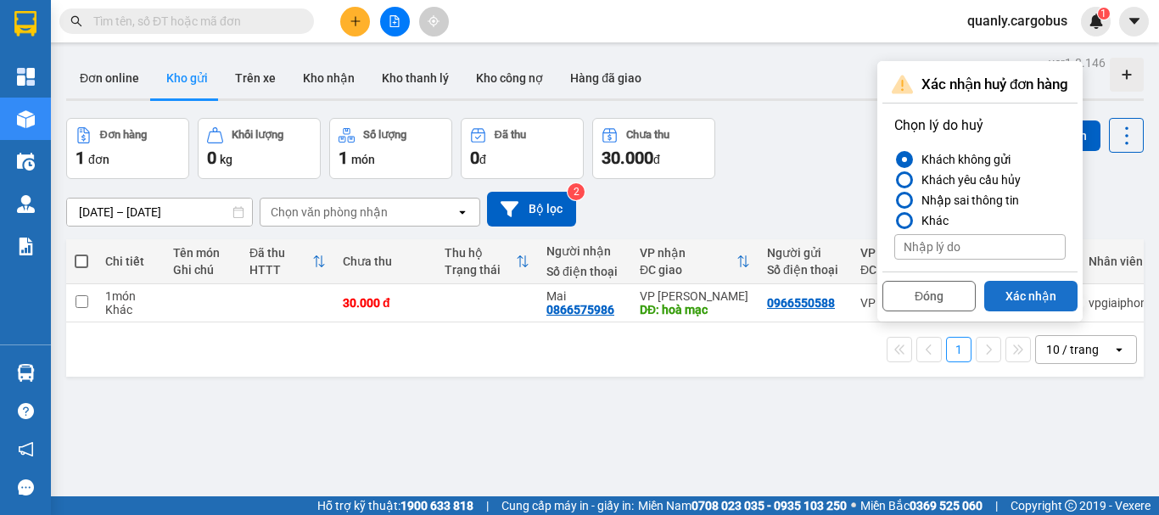
click at [1033, 298] on button "Xác nhận" at bounding box center [1030, 296] width 93 height 31
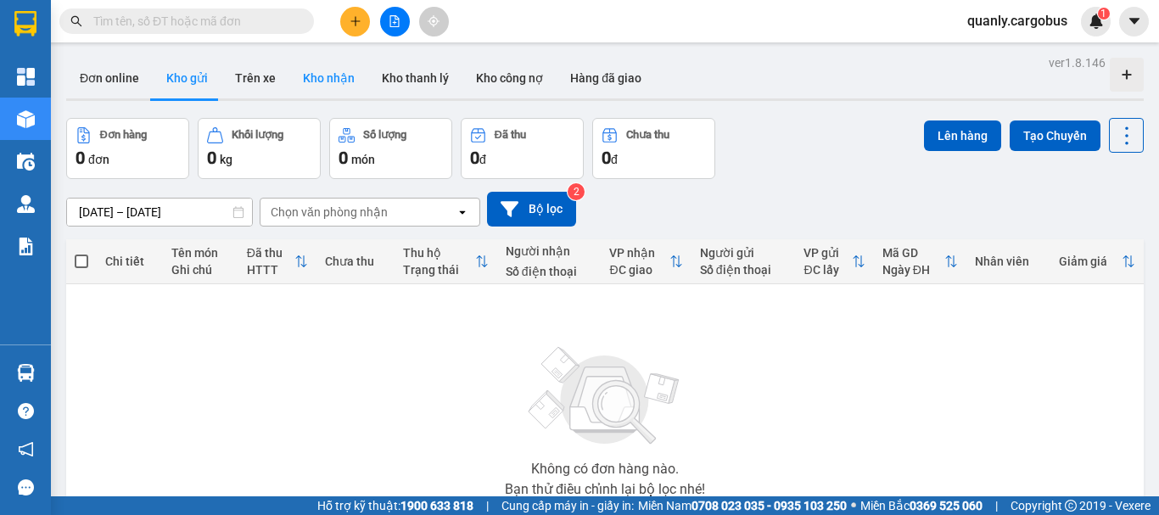
click at [335, 80] on button "Kho nhận" at bounding box center [328, 78] width 79 height 41
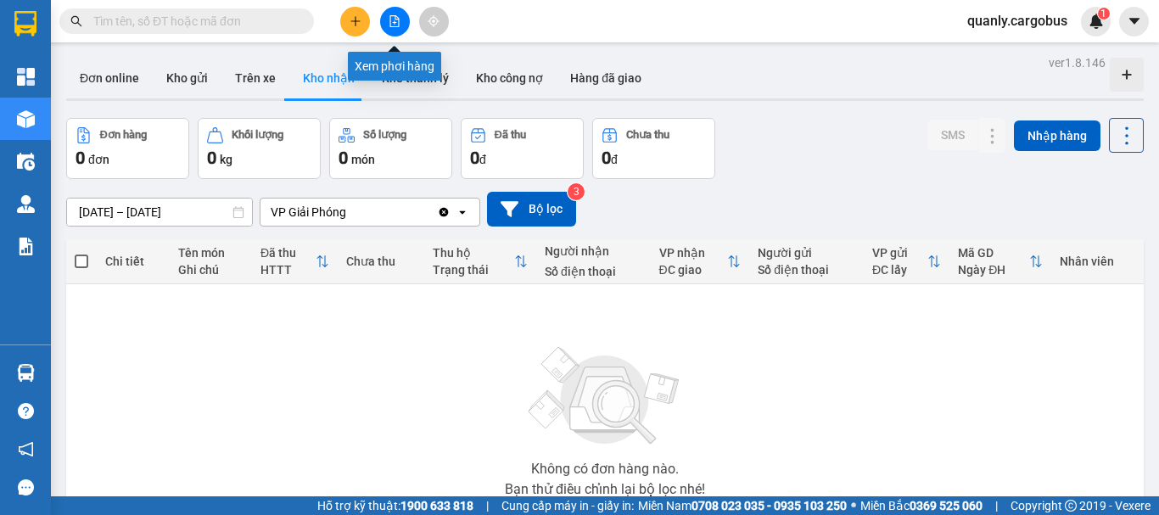
click at [392, 15] on icon "file-add" at bounding box center [394, 21] width 9 height 12
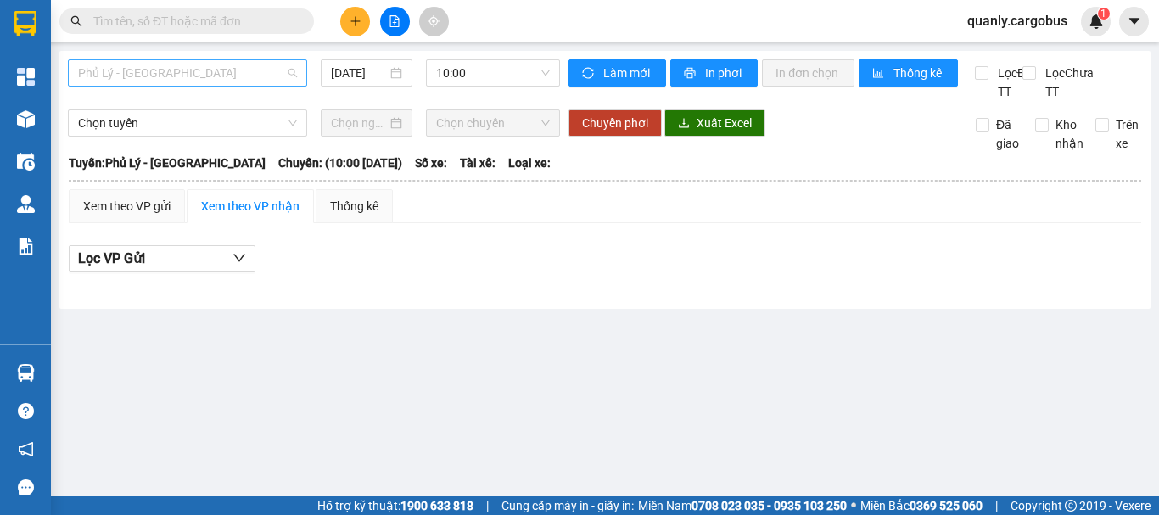
click at [207, 69] on span "Phủ Lý - [GEOGRAPHIC_DATA]" at bounding box center [187, 72] width 219 height 25
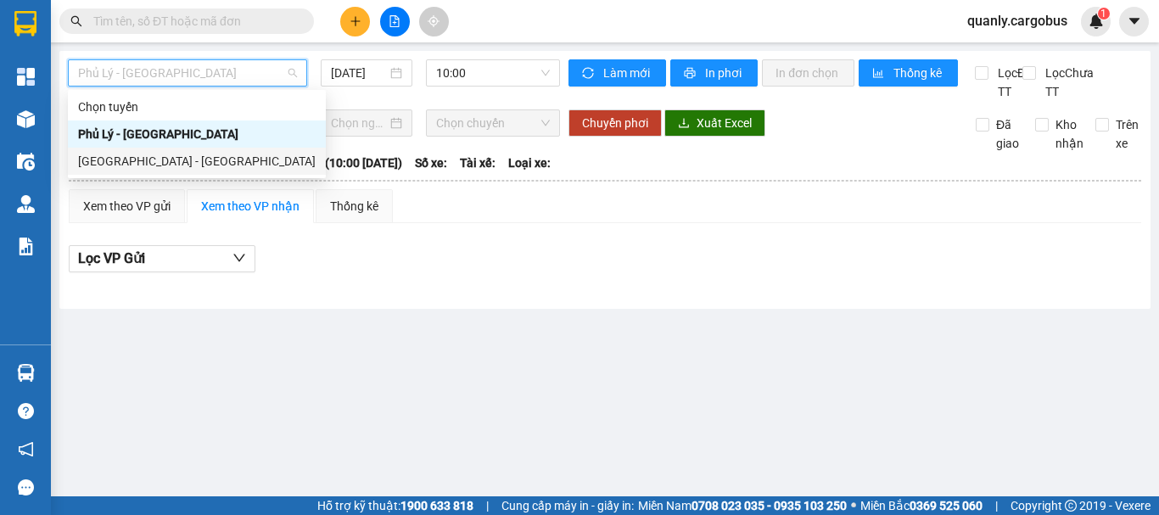
drag, startPoint x: 129, startPoint y: 160, endPoint x: 339, endPoint y: 90, distance: 221.9
click at [133, 157] on div "[GEOGRAPHIC_DATA] - [GEOGRAPHIC_DATA]" at bounding box center [197, 161] width 238 height 19
type input "[DATE]"
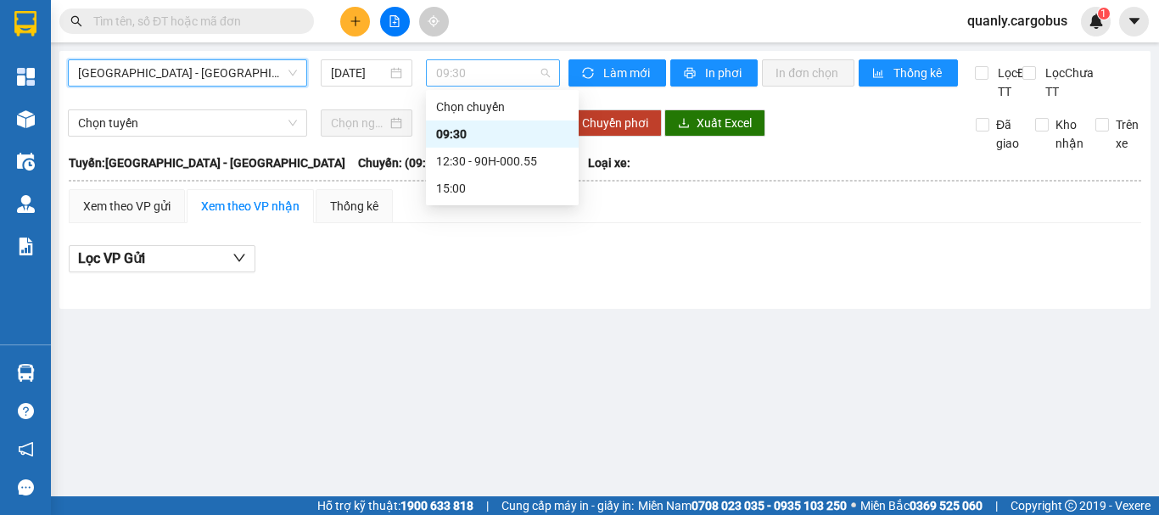
click at [476, 60] on span "09:30" at bounding box center [493, 72] width 114 height 25
click at [487, 162] on div "12:30 - 90H-000.55" at bounding box center [502, 161] width 132 height 19
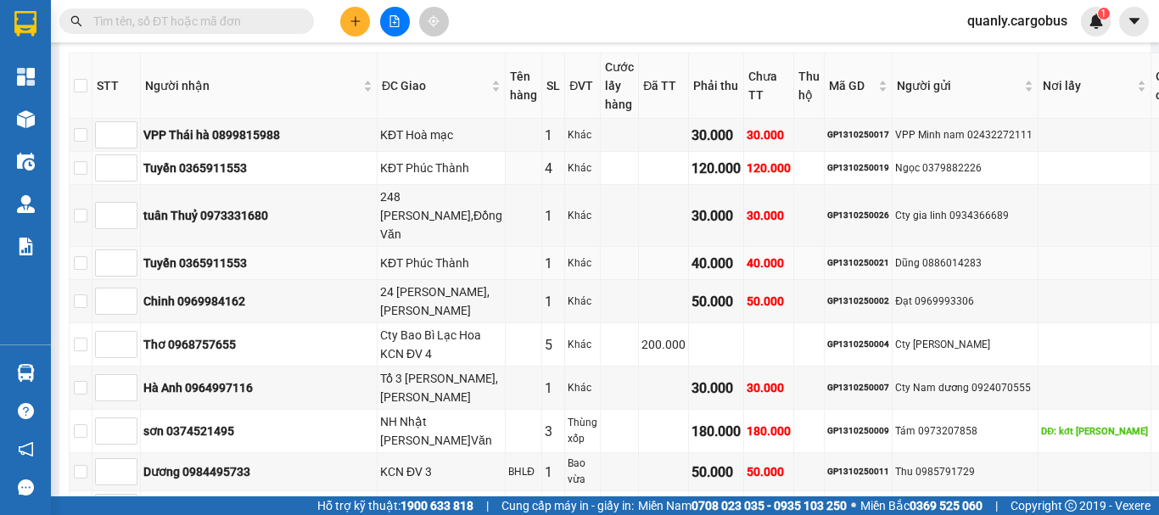
scroll to position [339, 0]
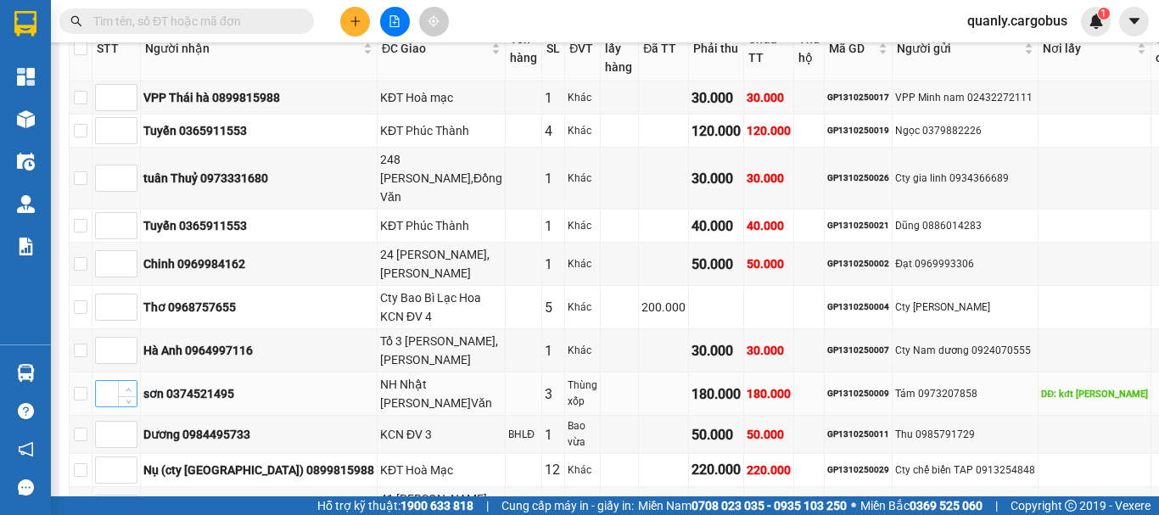
click at [137, 381] on span "Increase Value" at bounding box center [127, 388] width 19 height 15
type input "3"
click at [132, 387] on icon "up" at bounding box center [129, 390] width 6 height 6
click at [137, 165] on span "Increase Value" at bounding box center [127, 172] width 19 height 15
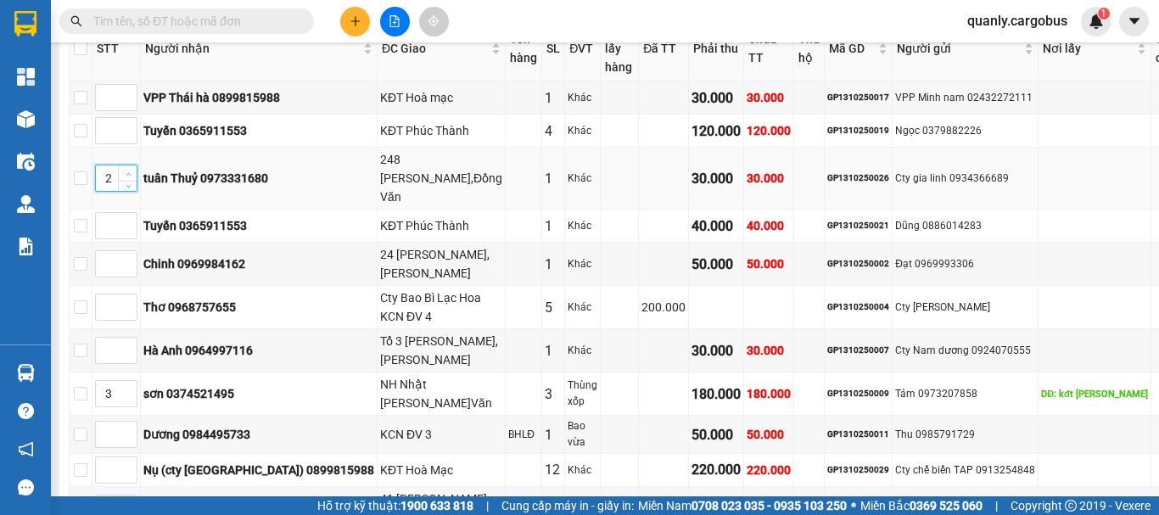
click at [137, 165] on span "Increase Value" at bounding box center [127, 172] width 19 height 15
type input "5"
click at [137, 165] on span "Increase Value" at bounding box center [127, 172] width 19 height 15
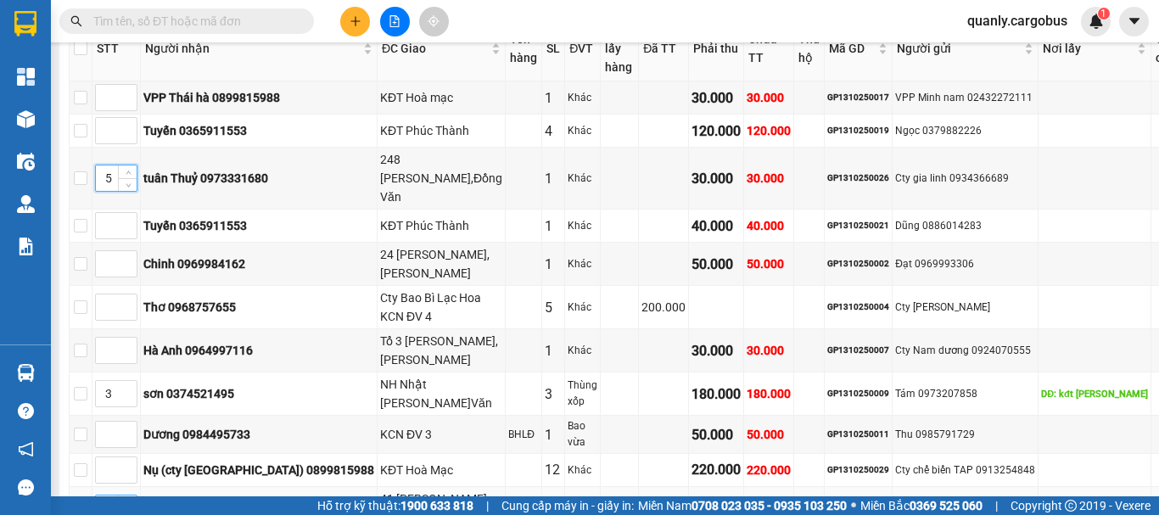
click at [132, 501] on icon "up" at bounding box center [129, 504] width 6 height 6
type input "4"
click at [132, 501] on icon "up" at bounding box center [129, 504] width 6 height 6
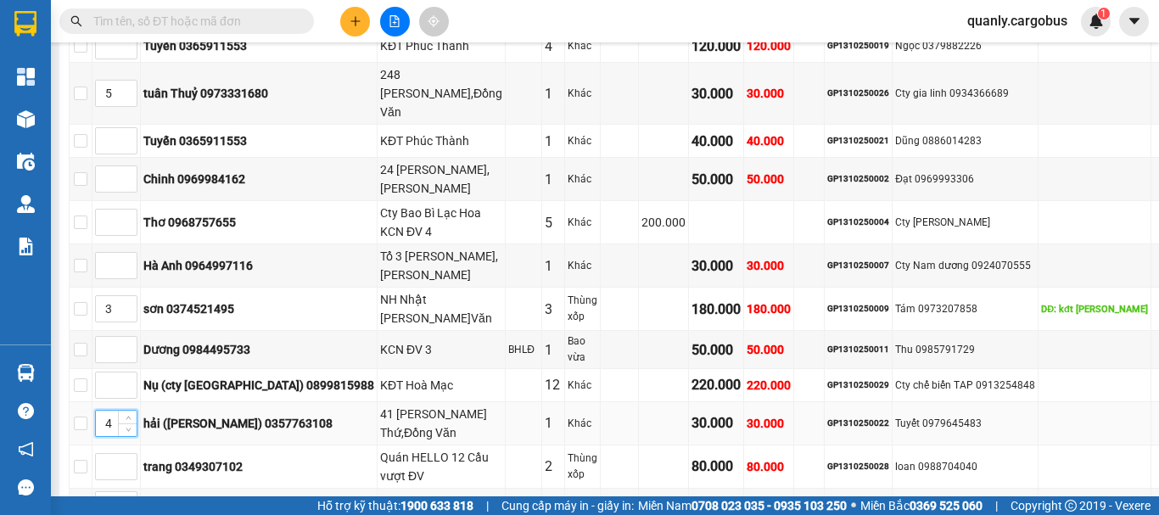
scroll to position [509, 0]
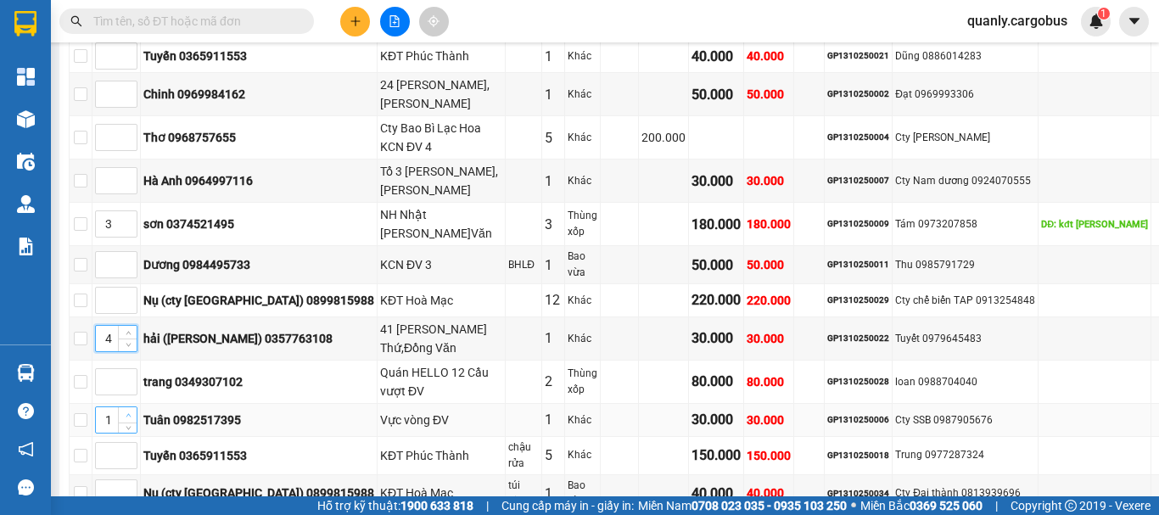
click at [133, 411] on span "up" at bounding box center [128, 416] width 10 height 10
type input "5"
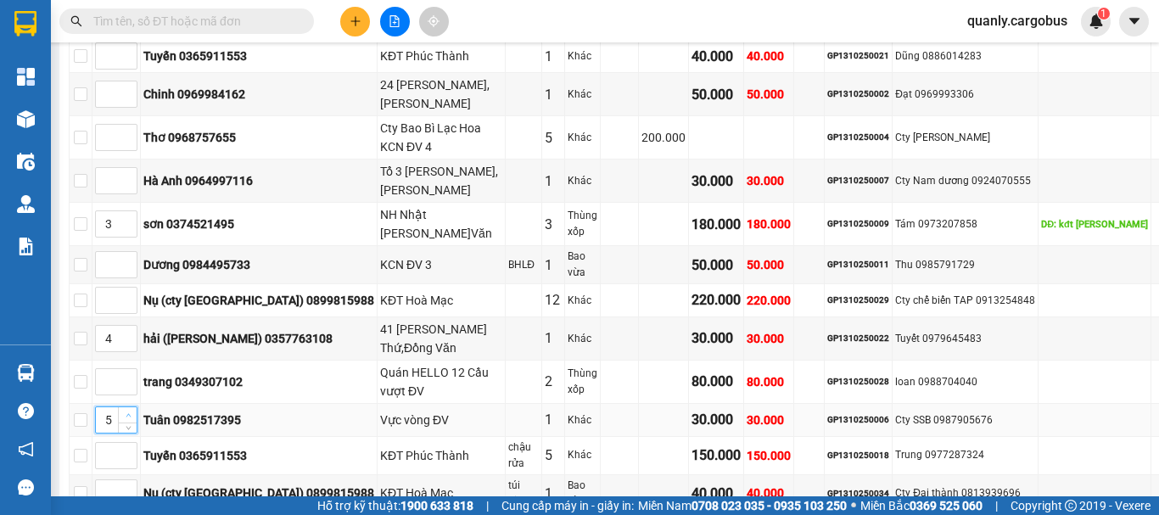
click at [133, 411] on span "up" at bounding box center [128, 416] width 10 height 10
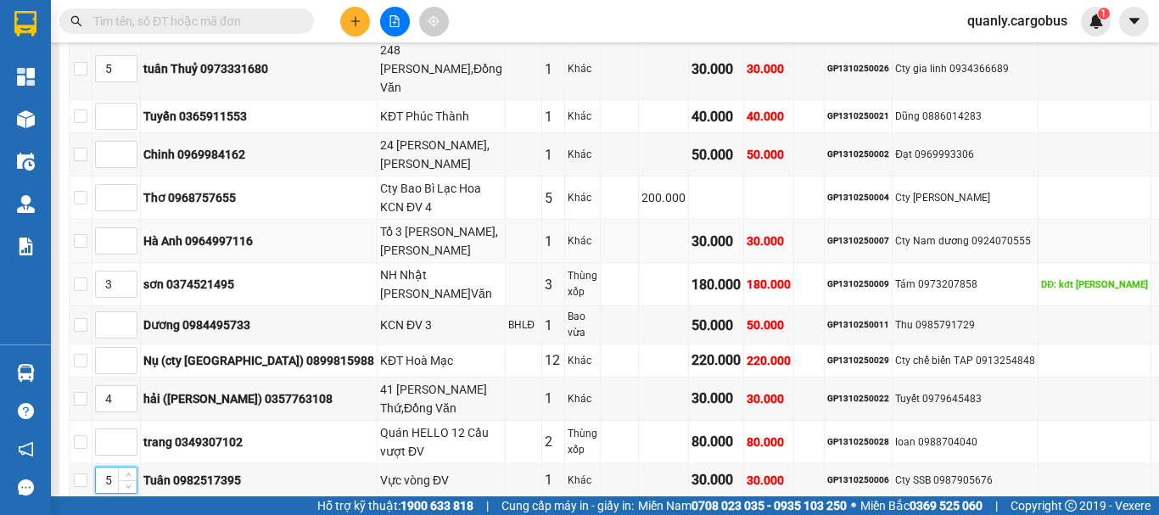
scroll to position [424, 0]
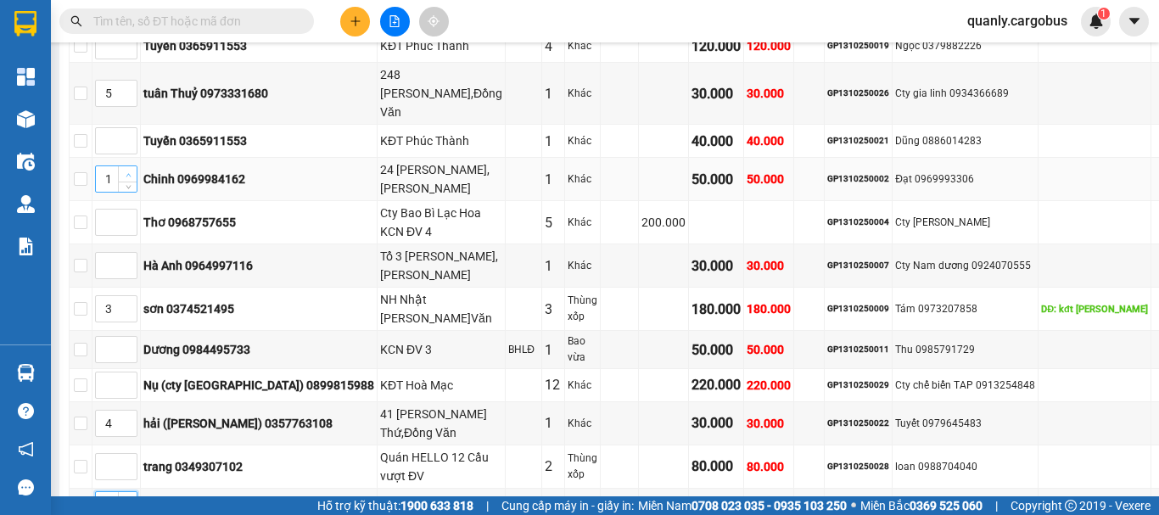
click at [132, 172] on icon "up" at bounding box center [129, 175] width 6 height 6
type input "4"
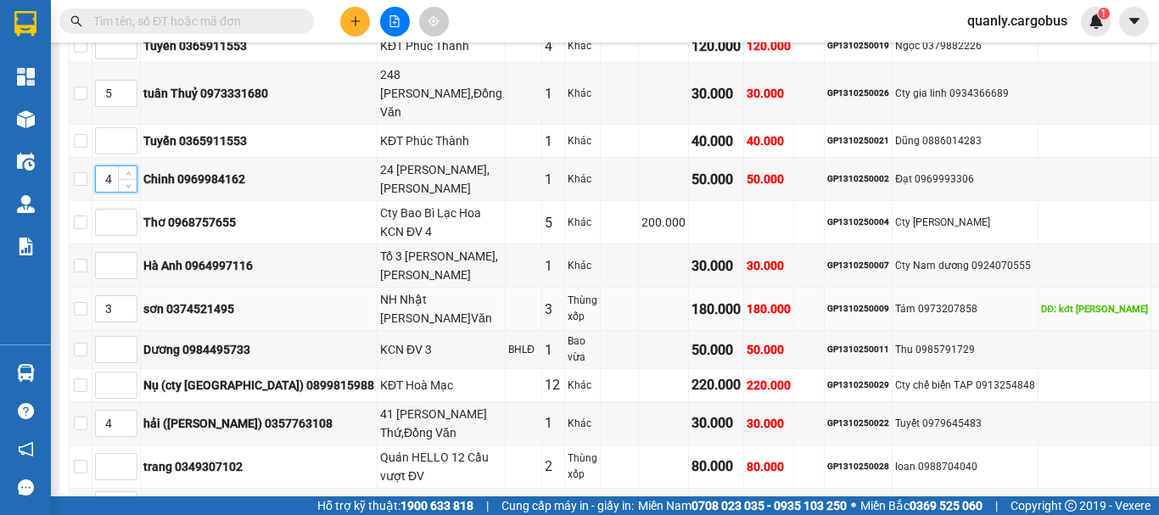
scroll to position [764, 0]
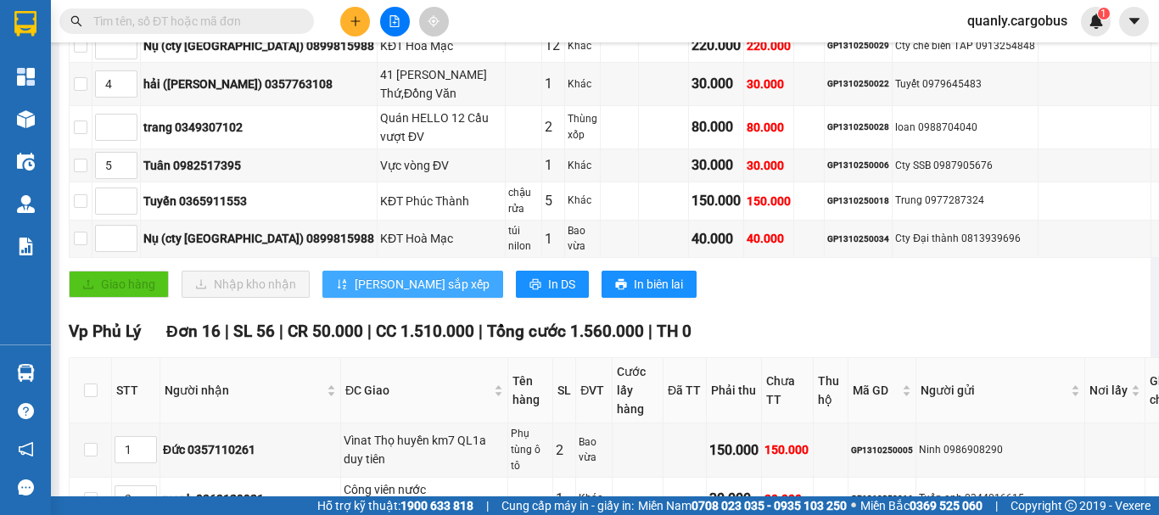
click at [384, 275] on span "[PERSON_NAME] sắp xếp" at bounding box center [422, 284] width 135 height 19
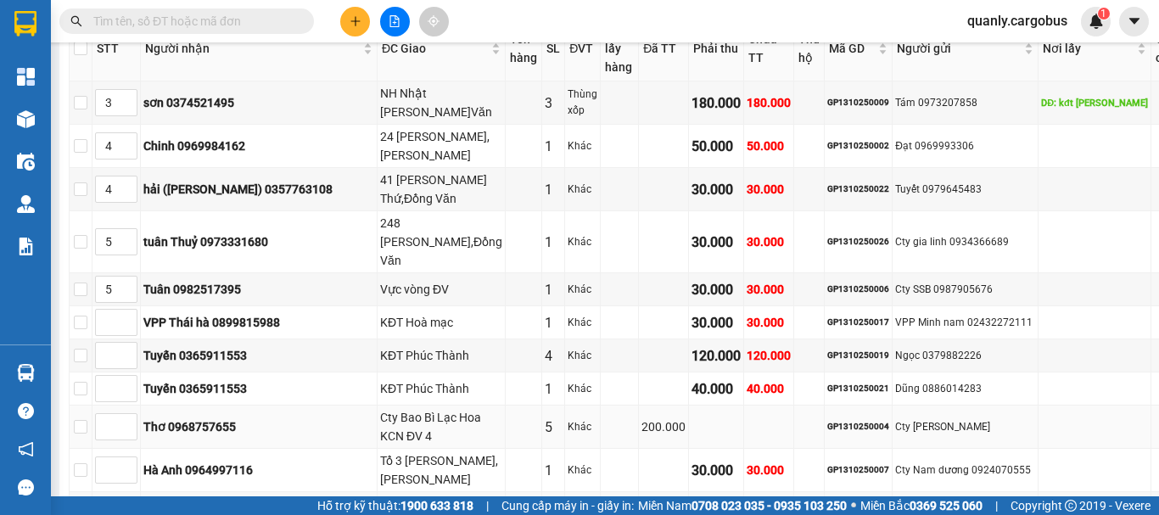
scroll to position [424, 0]
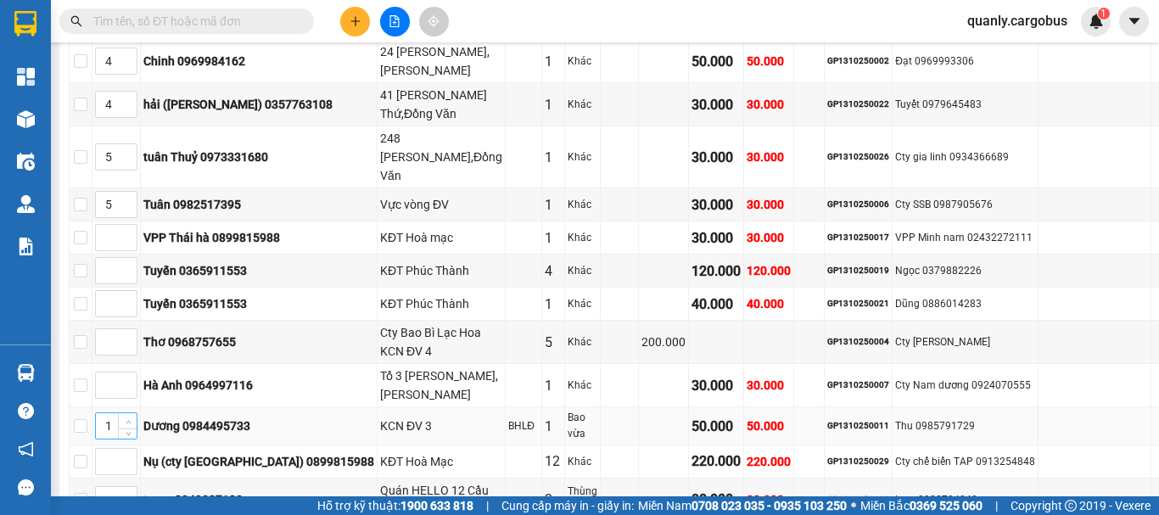
click at [137, 413] on span "Increase Value" at bounding box center [127, 420] width 19 height 15
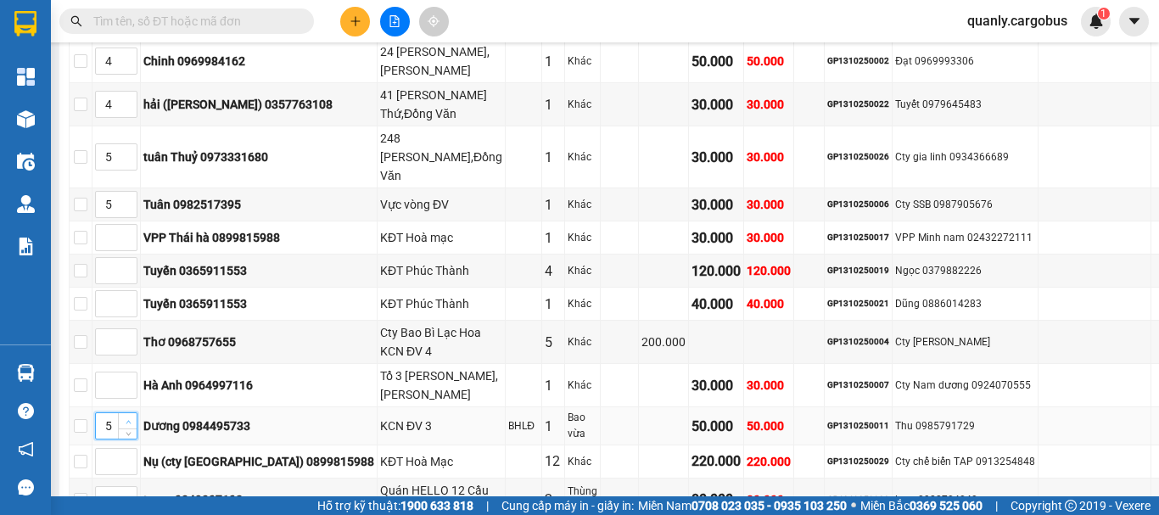
type input "6"
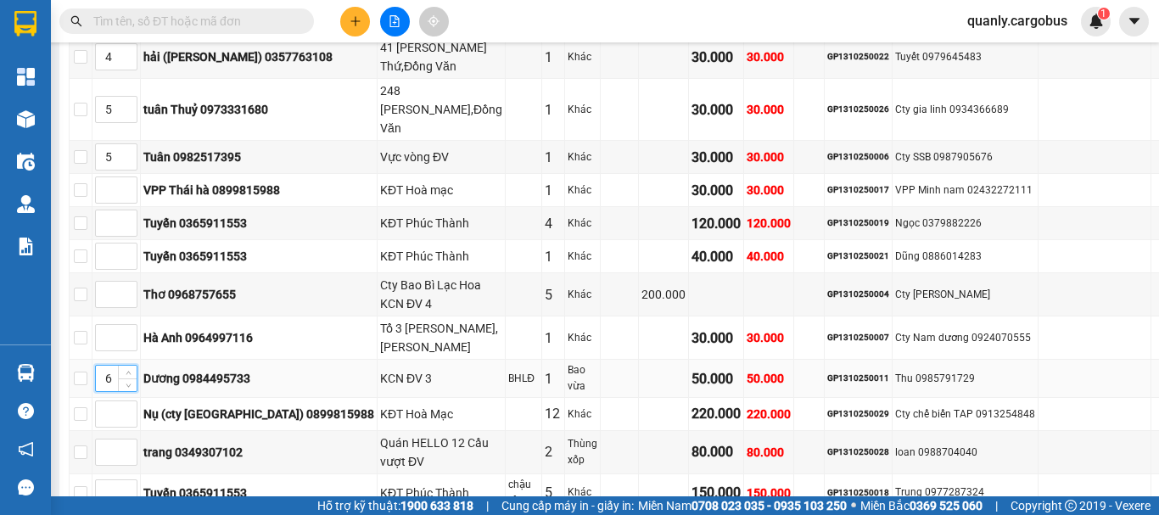
scroll to position [509, 0]
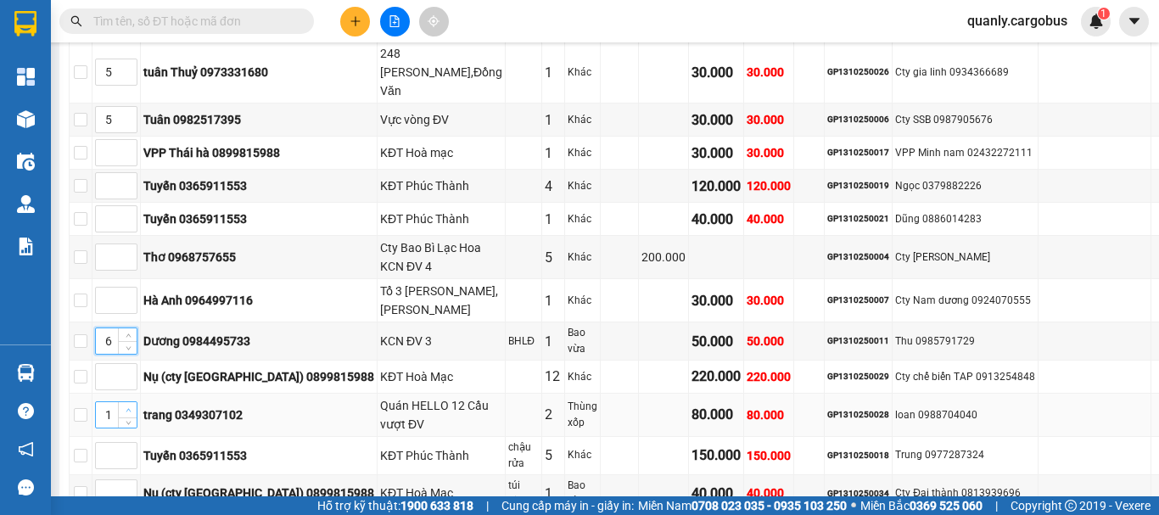
click at [137, 402] on span "Increase Value" at bounding box center [127, 409] width 19 height 15
type input "2"
click at [137, 402] on span "Increase Value" at bounding box center [127, 409] width 19 height 15
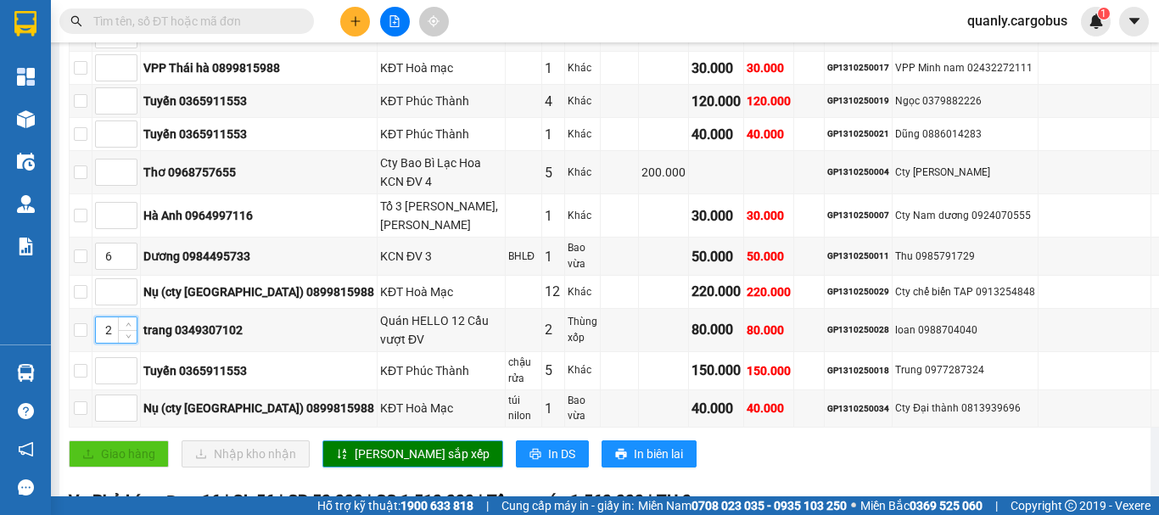
click at [355, 445] on span "[PERSON_NAME] sắp xếp" at bounding box center [422, 454] width 135 height 19
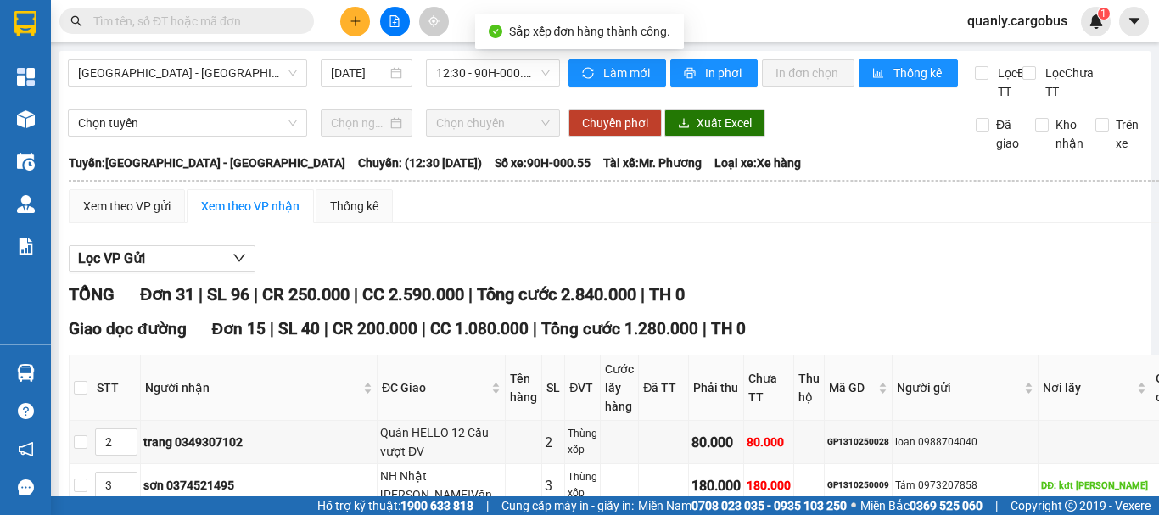
scroll to position [594, 0]
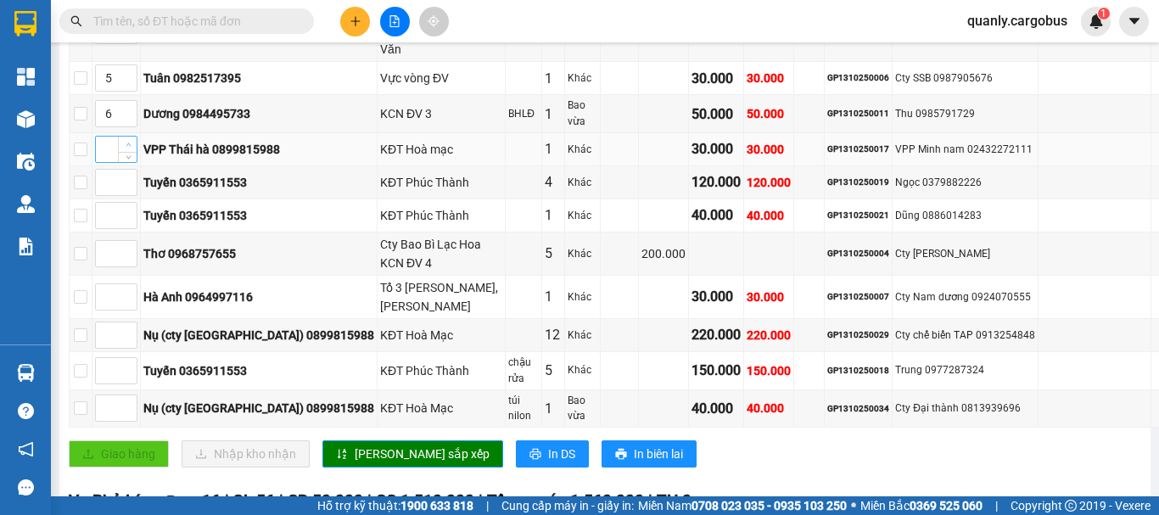
click at [137, 137] on span "Increase Value" at bounding box center [127, 144] width 19 height 15
click at [133, 140] on span "up" at bounding box center [128, 145] width 10 height 10
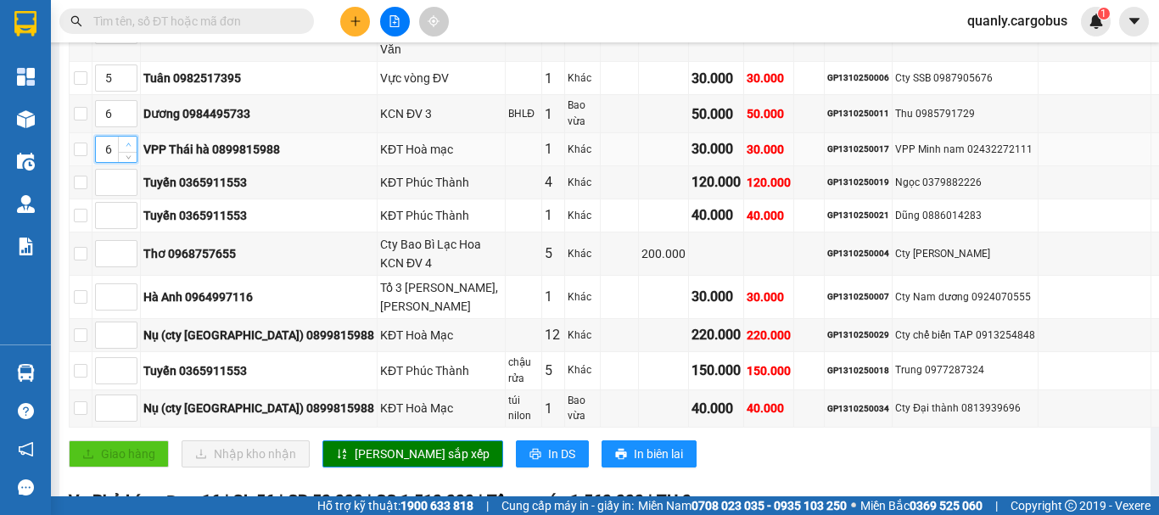
click at [133, 140] on span "up" at bounding box center [128, 145] width 10 height 10
click at [132, 142] on icon "up" at bounding box center [129, 145] width 6 height 6
type input "8"
click at [133, 326] on span "up" at bounding box center [128, 331] width 10 height 10
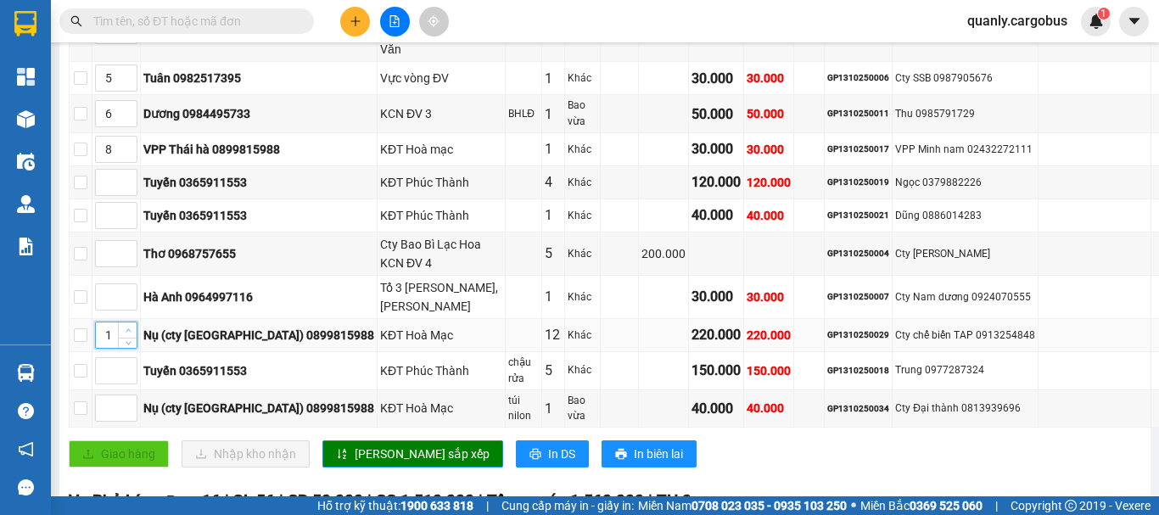
click at [133, 326] on span "up" at bounding box center [128, 331] width 10 height 10
click at [132, 328] on icon "up" at bounding box center [129, 331] width 6 height 6
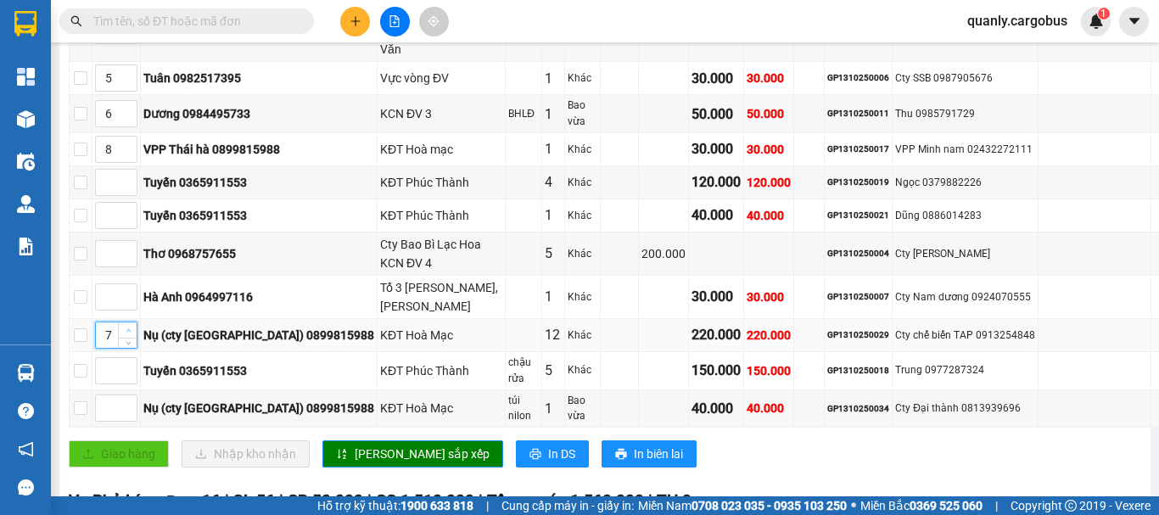
click at [132, 328] on icon "up" at bounding box center [129, 331] width 6 height 6
type input "8"
click at [132, 401] on icon "up" at bounding box center [129, 404] width 6 height 6
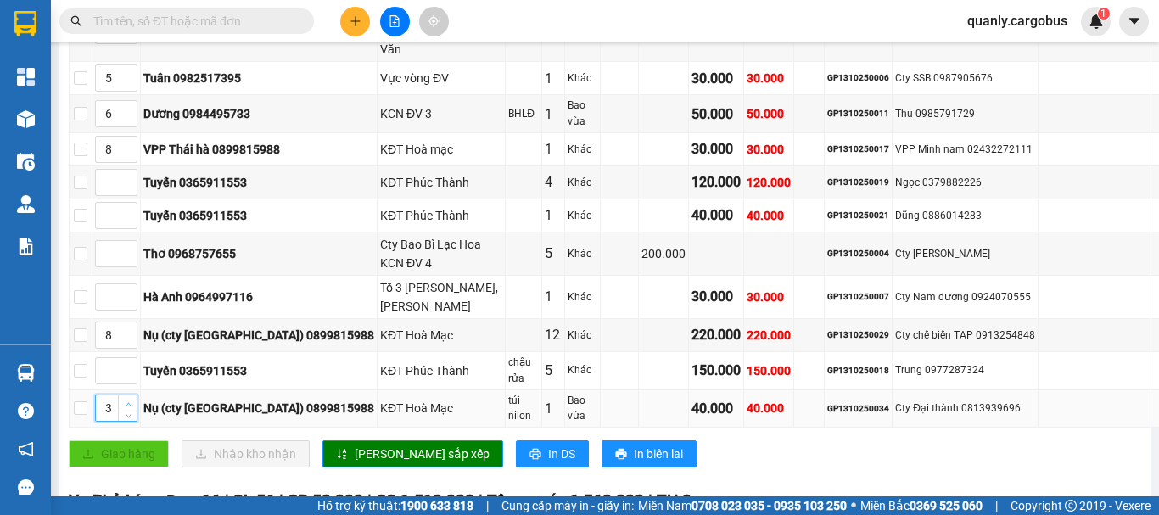
click at [132, 401] on icon "up" at bounding box center [129, 404] width 6 height 6
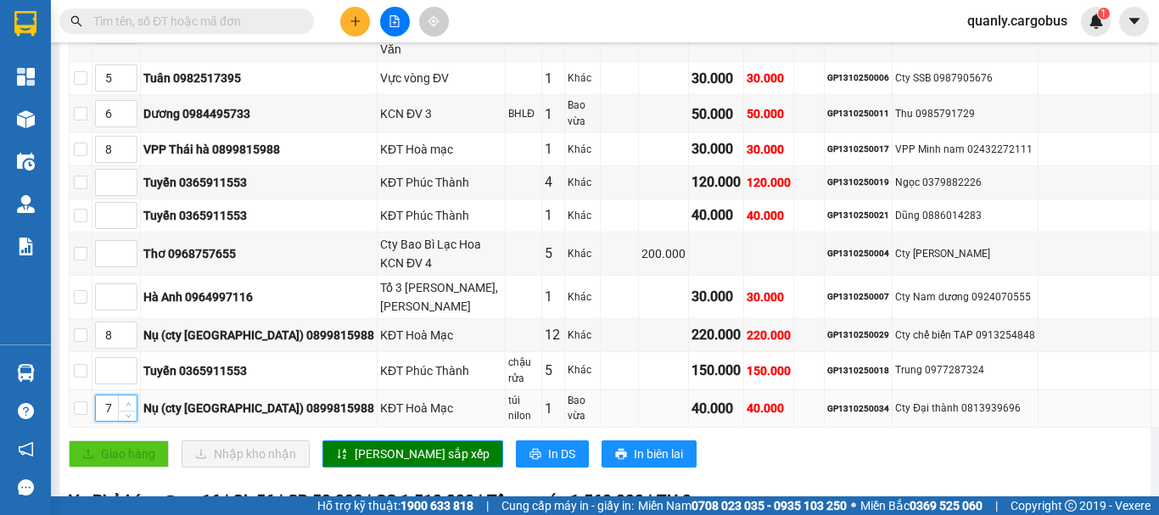
type input "8"
click at [132, 401] on icon "up" at bounding box center [129, 404] width 6 height 6
click at [137, 284] on span "Increase Value" at bounding box center [127, 291] width 19 height 15
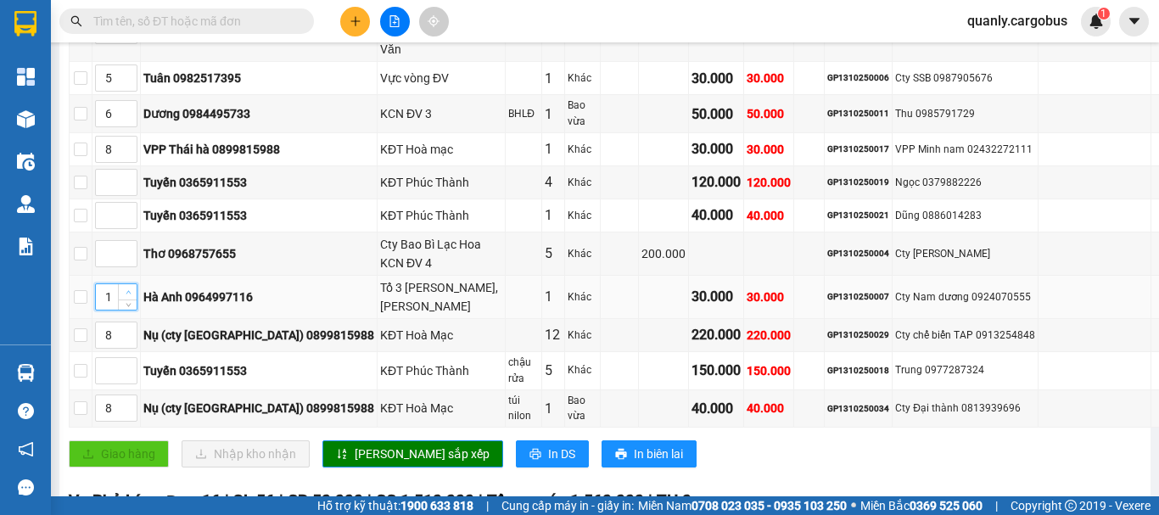
click at [137, 284] on span "Increase Value" at bounding box center [127, 291] width 19 height 15
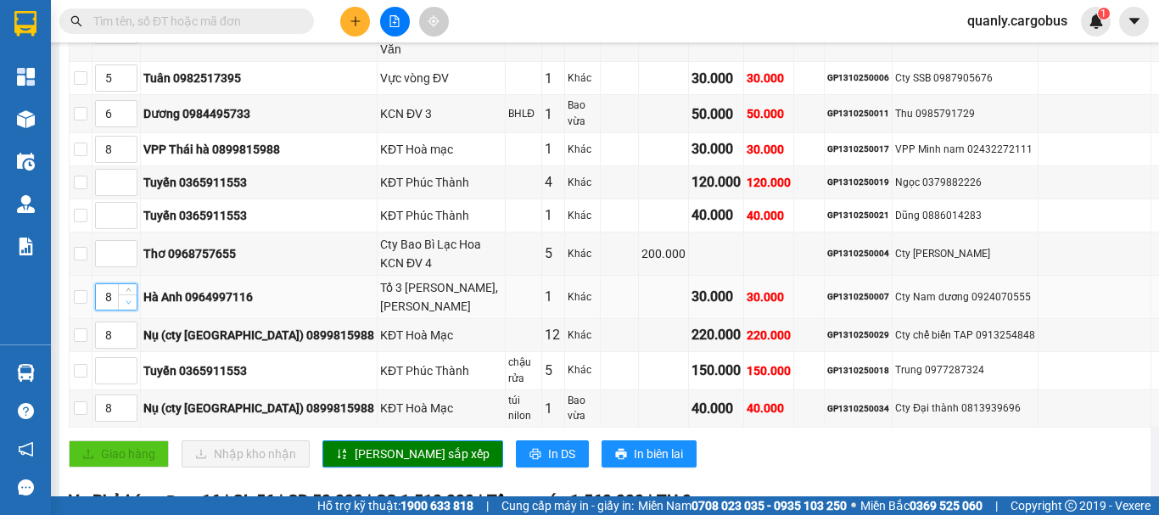
type input "7"
click at [132, 300] on icon "down" at bounding box center [129, 303] width 6 height 6
click at [401, 445] on span "[PERSON_NAME] sắp xếp" at bounding box center [422, 454] width 135 height 19
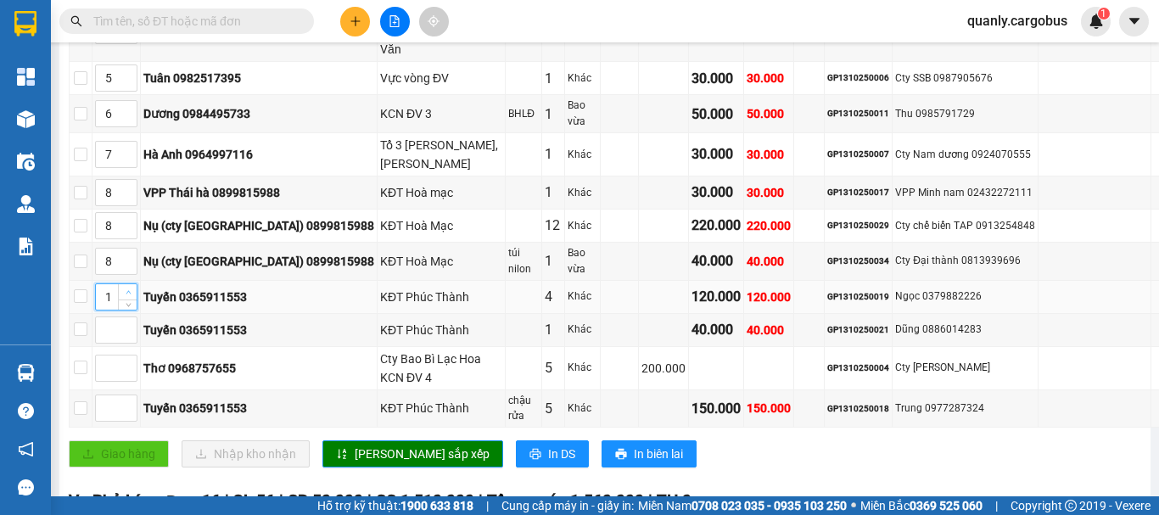
click at [132, 289] on icon "up" at bounding box center [129, 292] width 6 height 6
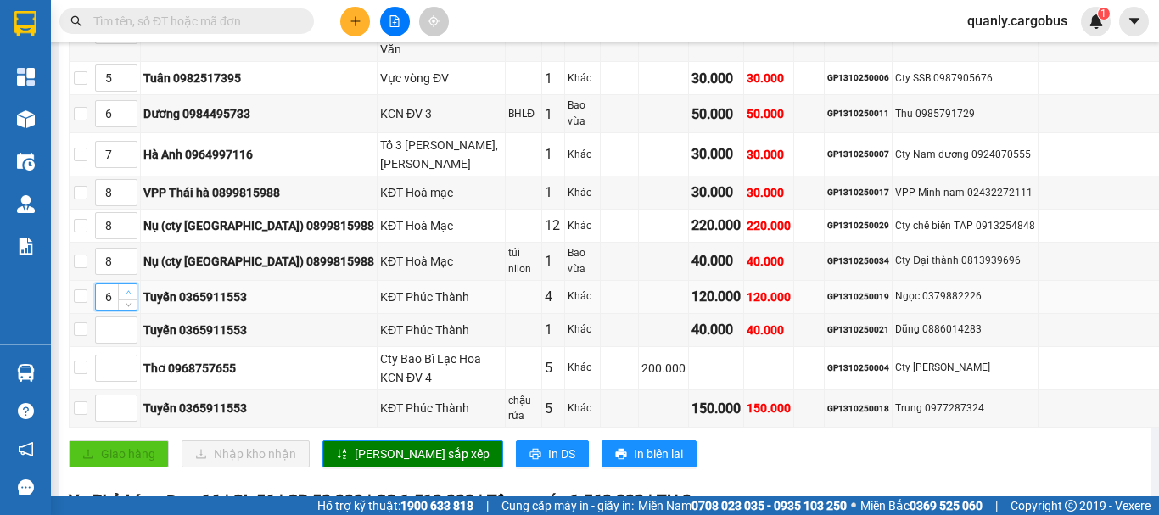
click at [132, 289] on icon "up" at bounding box center [129, 292] width 6 height 6
type input "10"
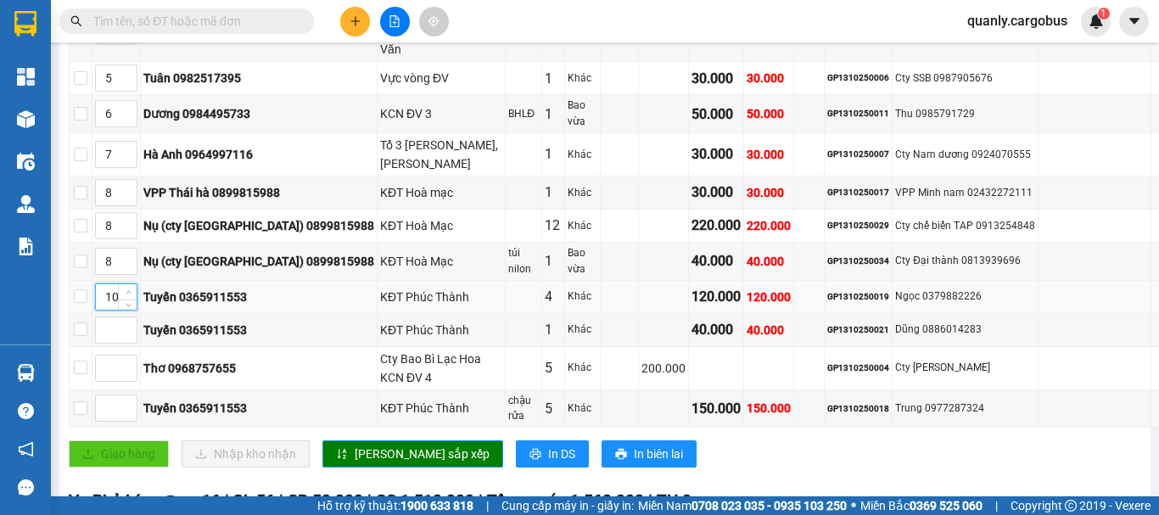
click at [132, 289] on icon "up" at bounding box center [129, 292] width 6 height 6
click at [133, 321] on span "up" at bounding box center [128, 326] width 10 height 10
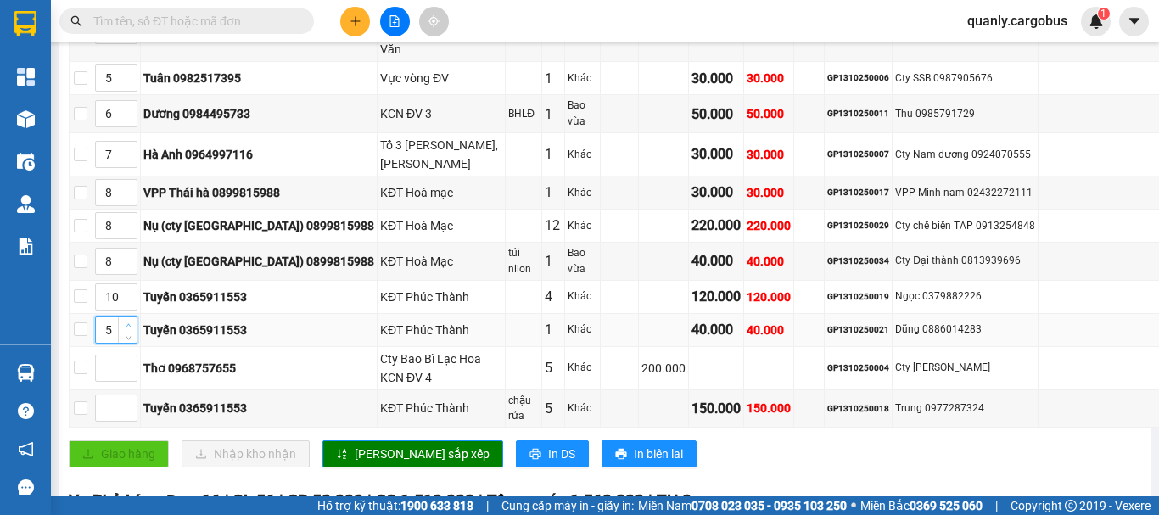
click at [133, 321] on span "up" at bounding box center [128, 326] width 10 height 10
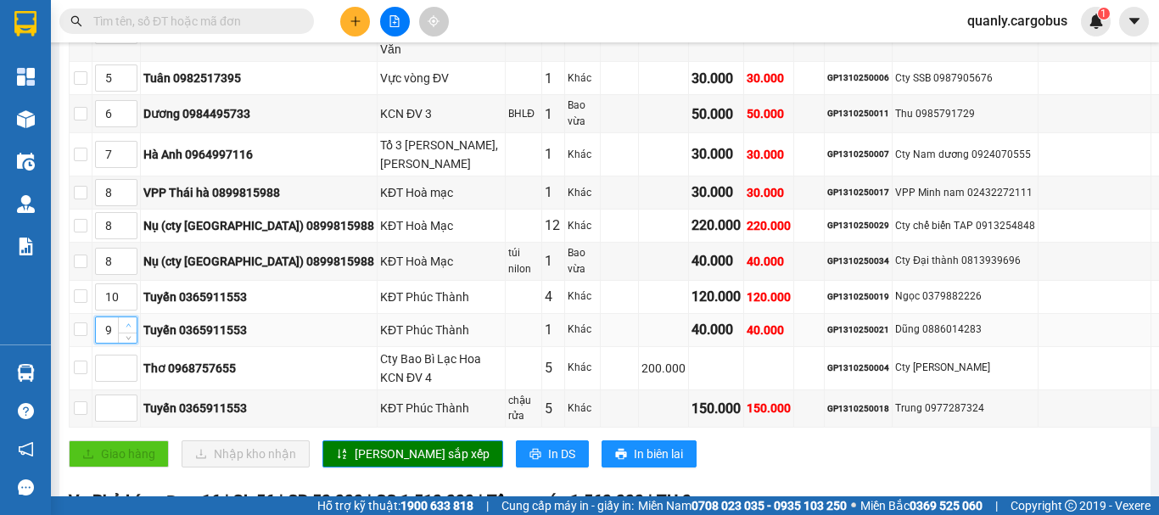
type input "10"
click at [133, 321] on span "up" at bounding box center [128, 326] width 10 height 10
click at [133, 399] on span "up" at bounding box center [128, 404] width 10 height 10
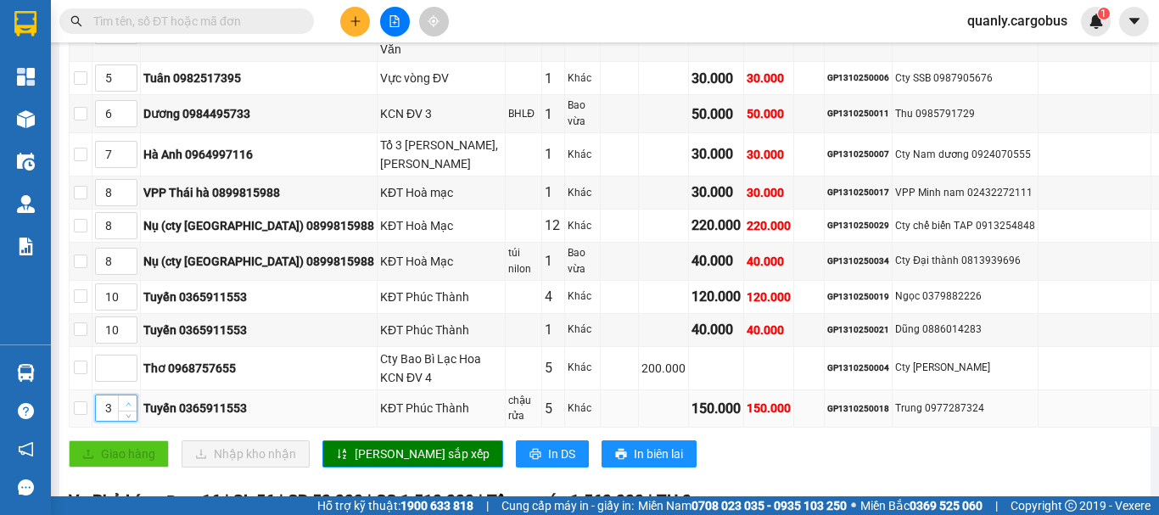
click at [133, 399] on span "up" at bounding box center [128, 404] width 10 height 10
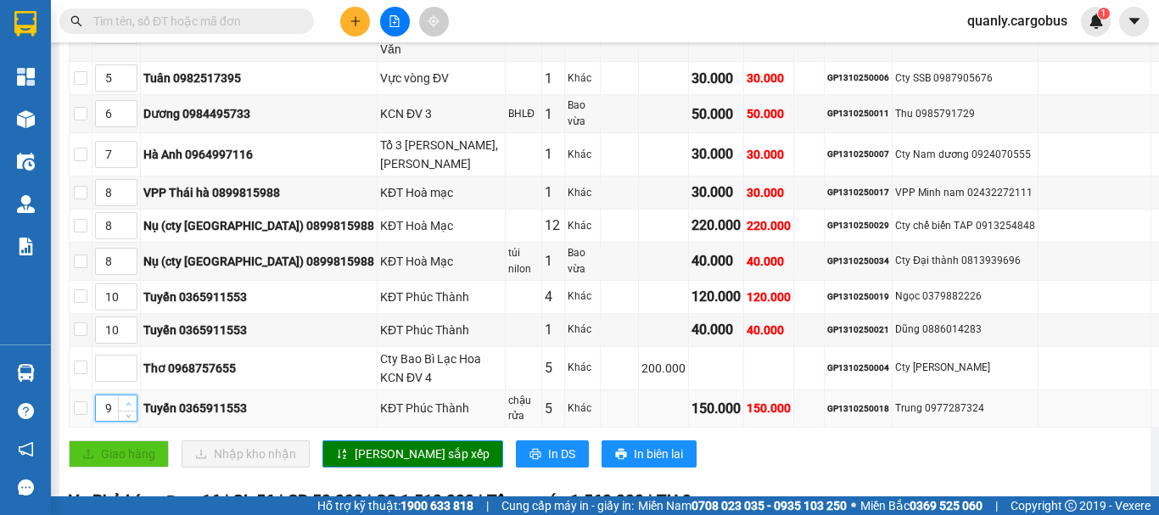
click at [133, 399] on span "up" at bounding box center [128, 404] width 10 height 10
type input "10"
click at [133, 399] on span "up" at bounding box center [128, 404] width 10 height 10
click at [404, 445] on span "[PERSON_NAME] sắp xếp" at bounding box center [422, 454] width 135 height 19
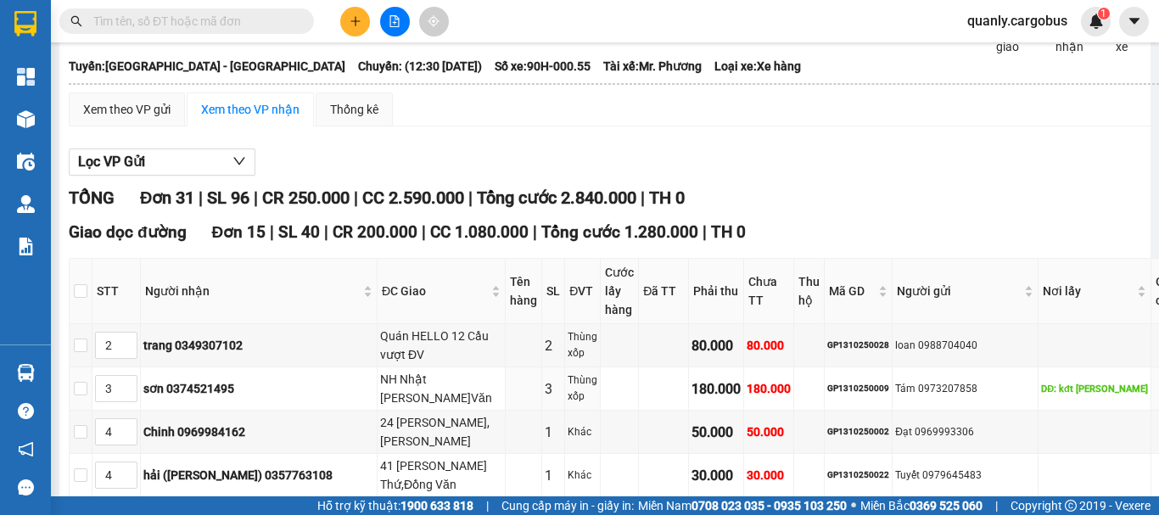
scroll to position [85, 0]
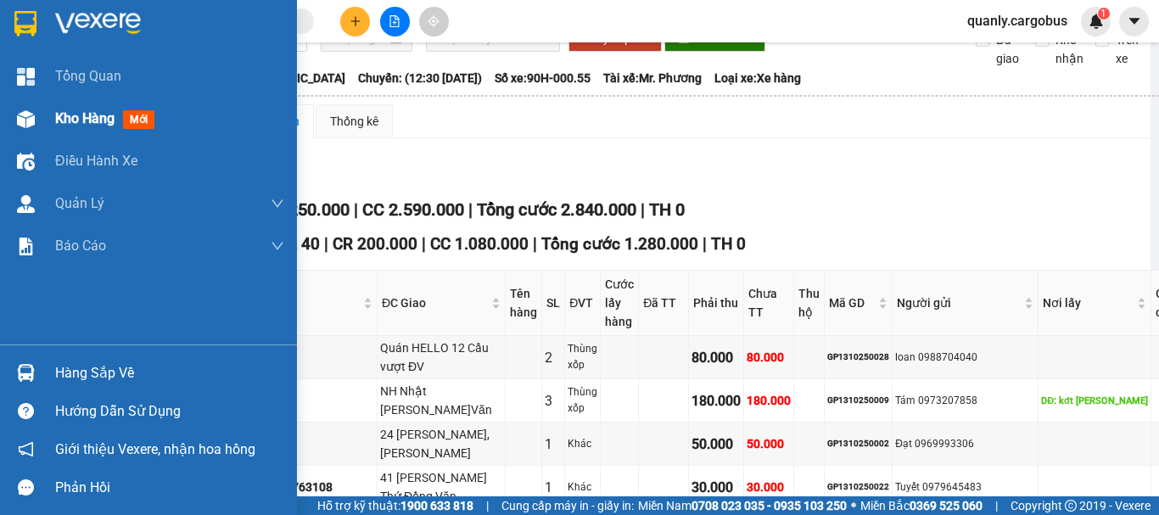
click at [28, 116] on img at bounding box center [26, 119] width 18 height 18
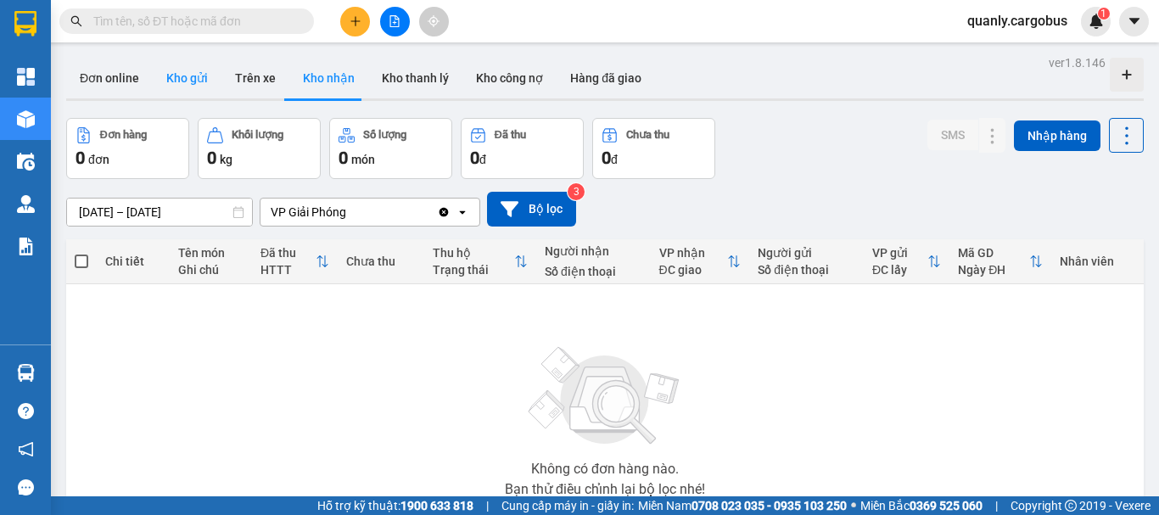
click at [194, 76] on button "Kho gửi" at bounding box center [187, 78] width 69 height 41
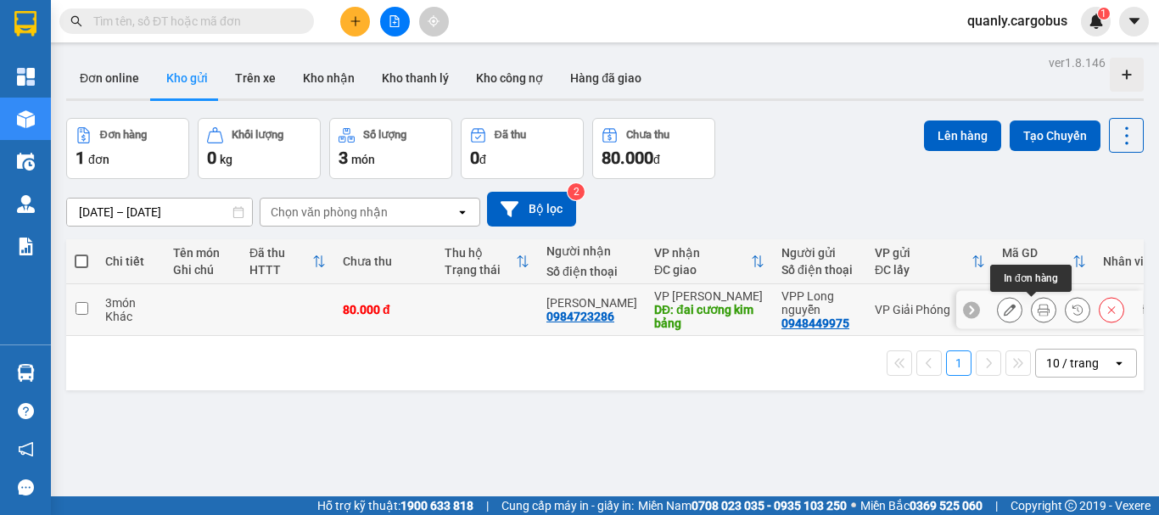
click at [1038, 310] on icon at bounding box center [1044, 310] width 12 height 12
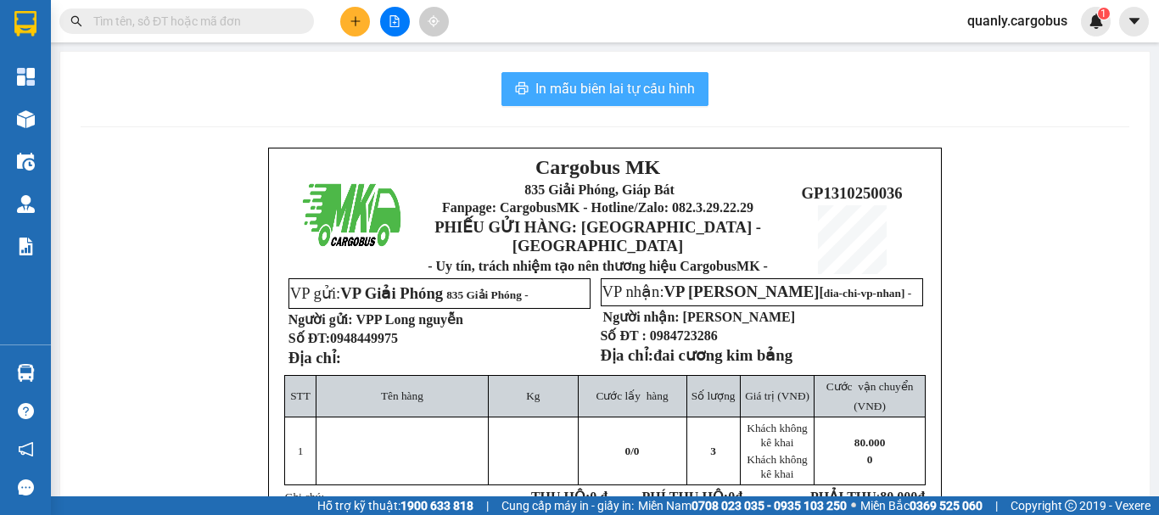
click at [636, 91] on span "In mẫu biên lai tự cấu hình" at bounding box center [615, 88] width 160 height 21
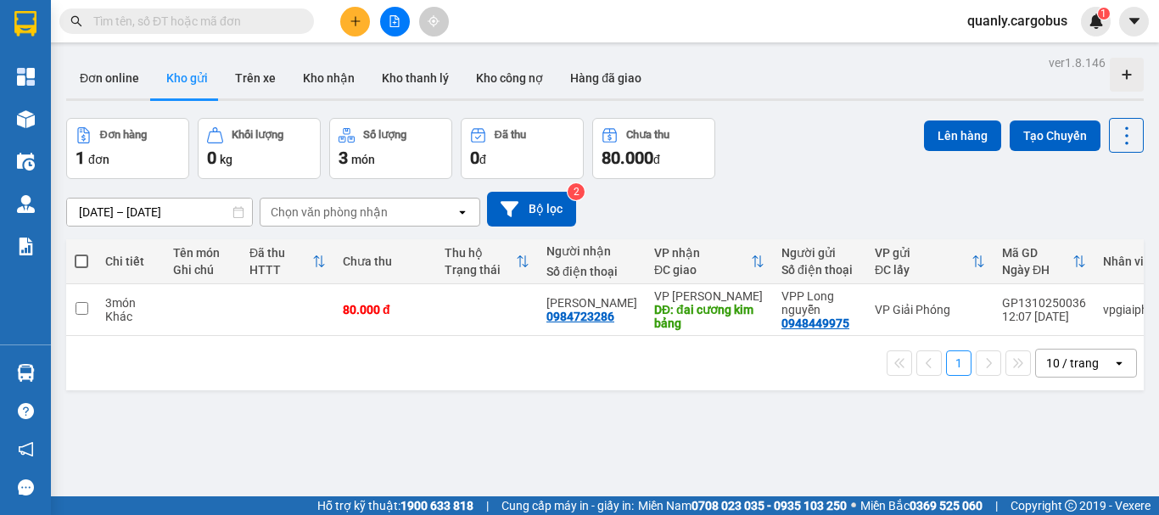
click at [76, 258] on span at bounding box center [82, 262] width 14 height 14
click at [81, 253] on input "checkbox" at bounding box center [81, 253] width 0 height 0
checkbox input "true"
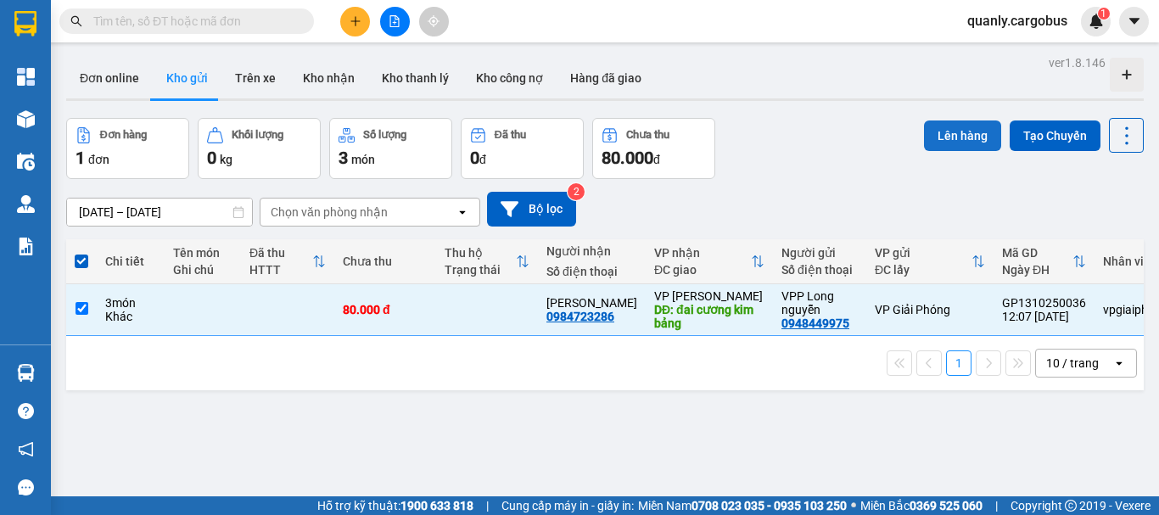
click at [955, 131] on button "Lên hàng" at bounding box center [962, 136] width 77 height 31
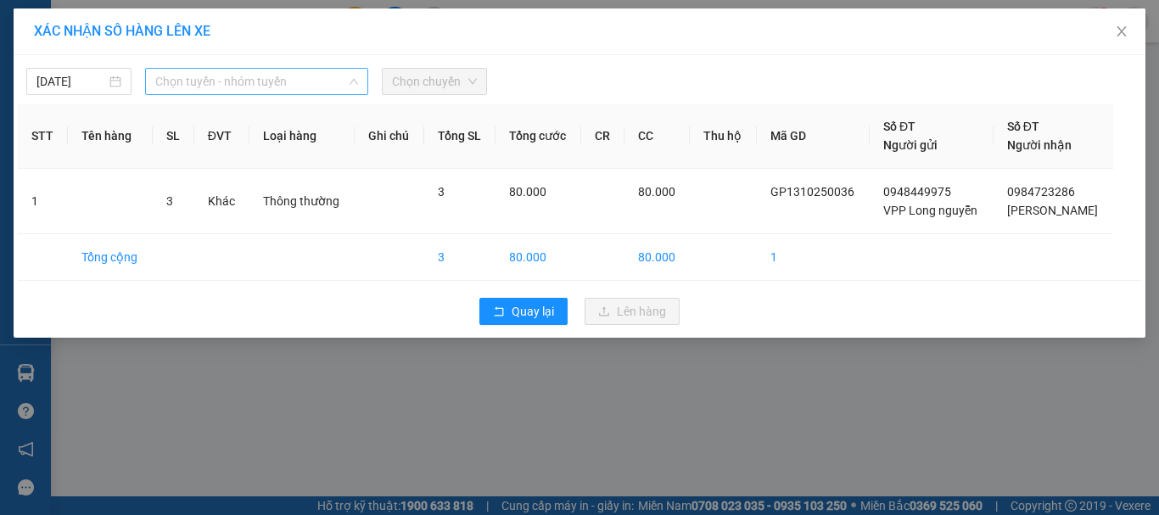
click at [299, 82] on span "Chọn tuyến - nhóm tuyến" at bounding box center [256, 81] width 203 height 25
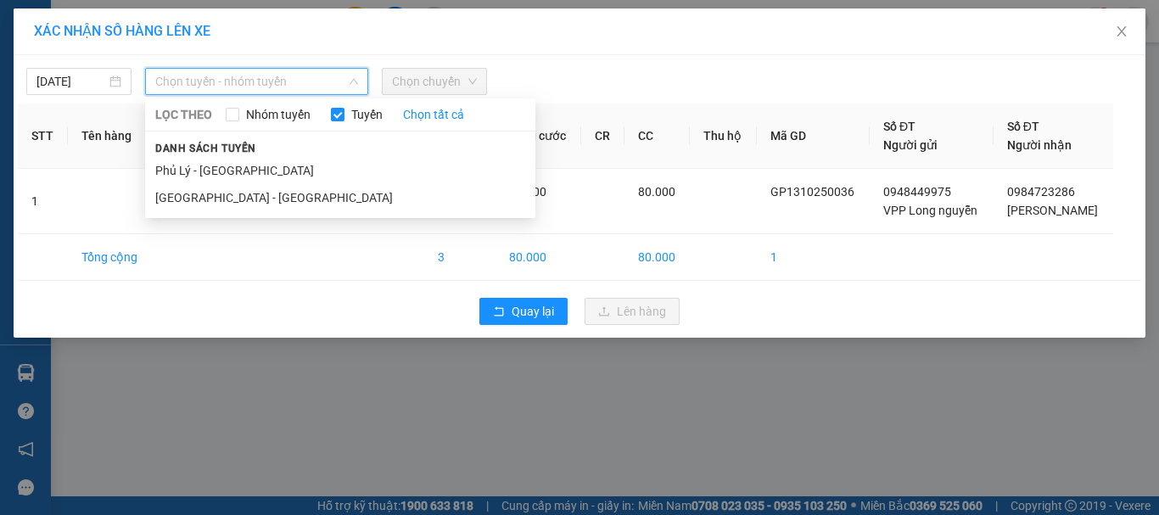
drag, startPoint x: 203, startPoint y: 198, endPoint x: 303, endPoint y: 157, distance: 108.1
click at [213, 191] on li "[GEOGRAPHIC_DATA] - [GEOGRAPHIC_DATA]" at bounding box center [340, 197] width 390 height 27
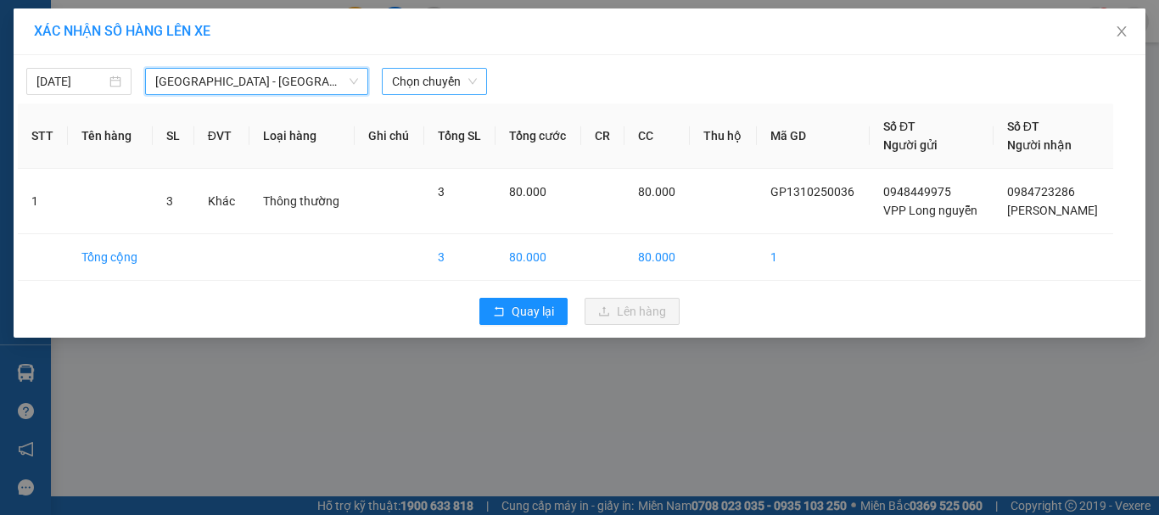
click at [460, 83] on span "Chọn chuyến" at bounding box center [434, 81] width 85 height 25
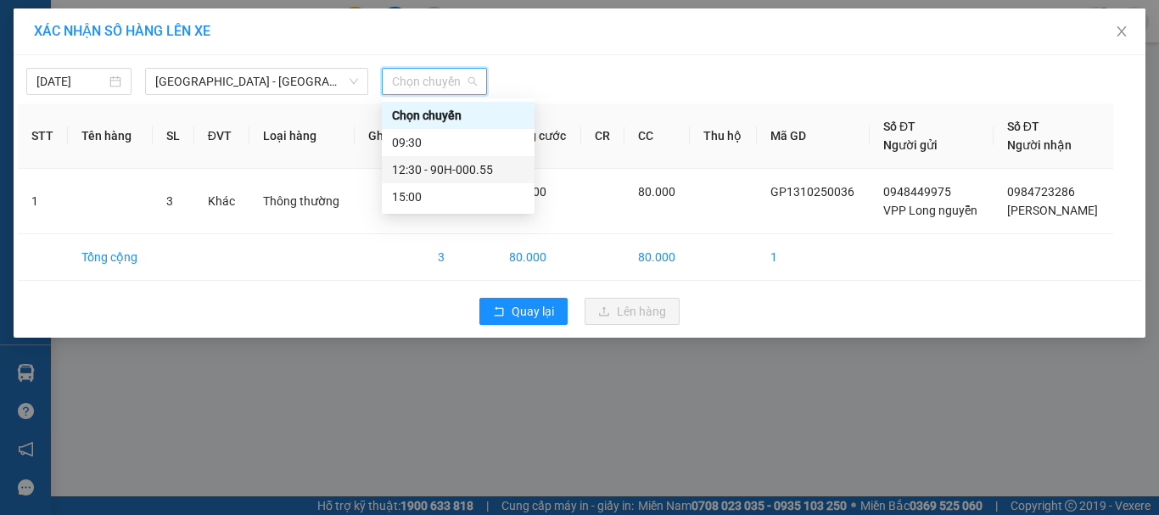
click at [429, 166] on div "12:30 - 90H-000.55" at bounding box center [458, 169] width 132 height 19
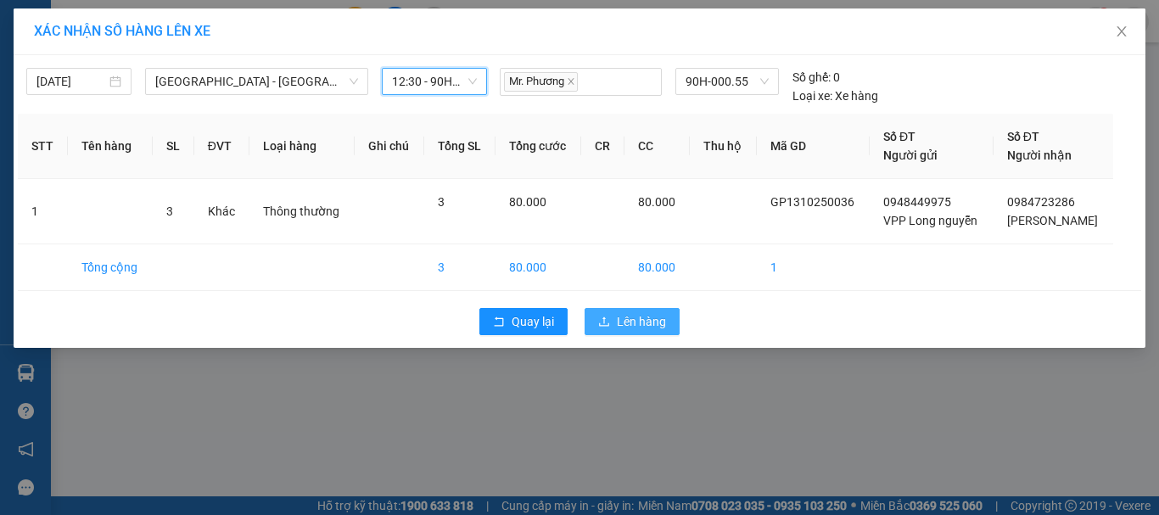
click at [608, 312] on button "Lên hàng" at bounding box center [632, 321] width 95 height 27
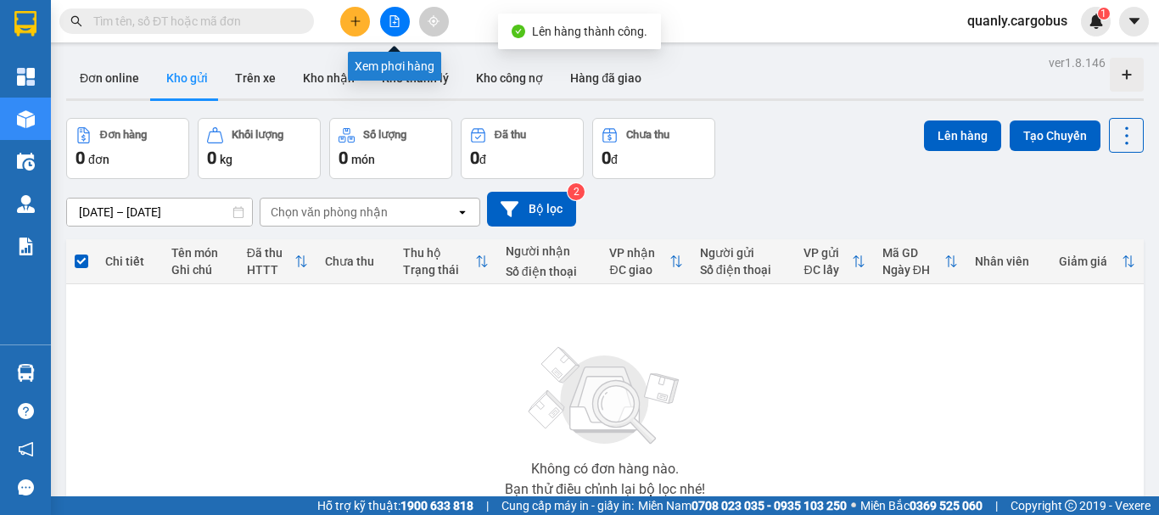
click at [405, 19] on button at bounding box center [395, 22] width 30 height 30
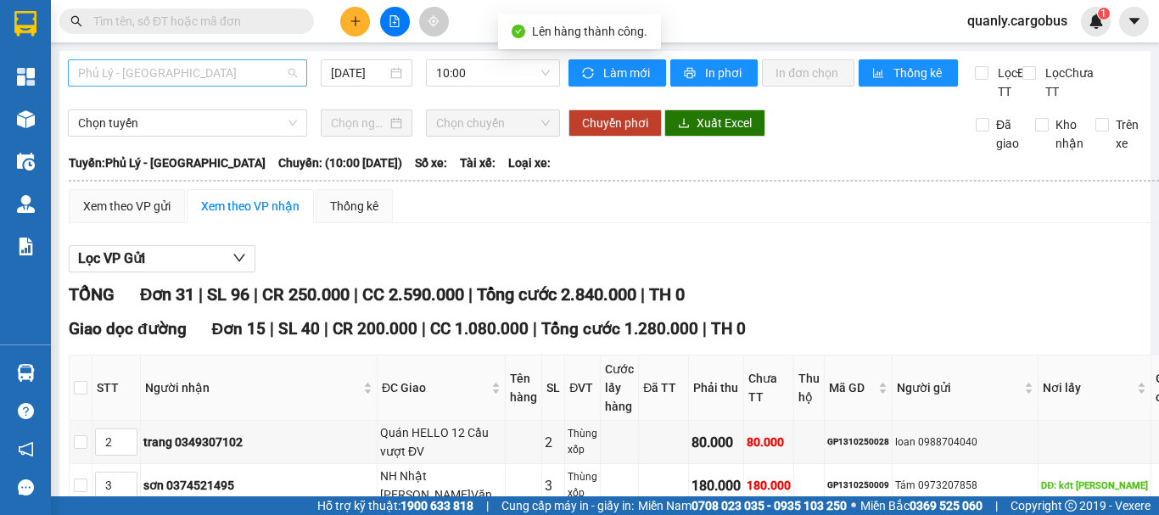
click at [210, 64] on span "Phủ Lý - [GEOGRAPHIC_DATA]" at bounding box center [187, 72] width 219 height 25
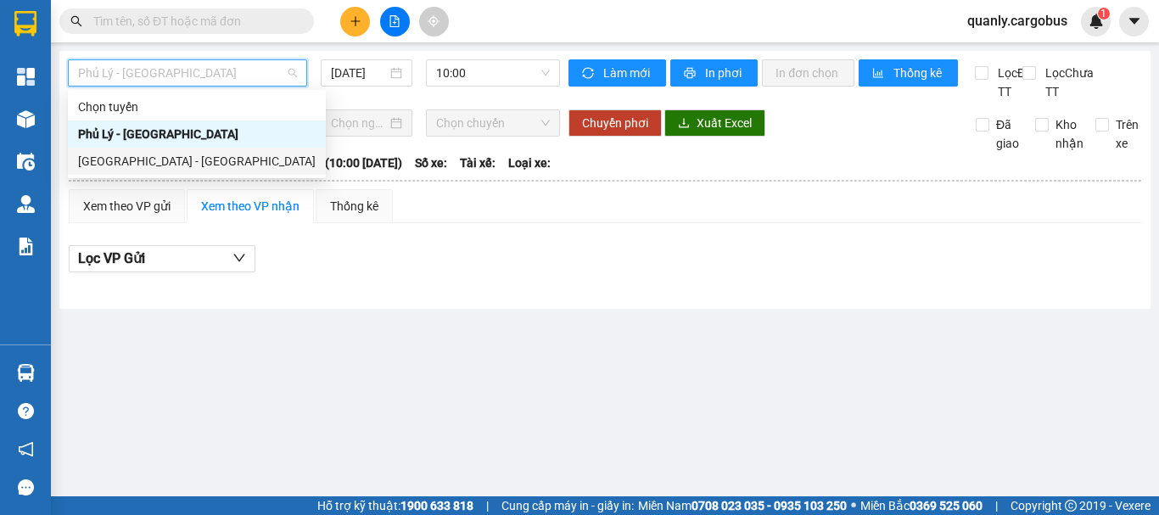
drag, startPoint x: 148, startPoint y: 164, endPoint x: 336, endPoint y: 91, distance: 202.0
click at [169, 154] on div "[GEOGRAPHIC_DATA] - [GEOGRAPHIC_DATA]" at bounding box center [197, 161] width 238 height 19
type input "[DATE]"
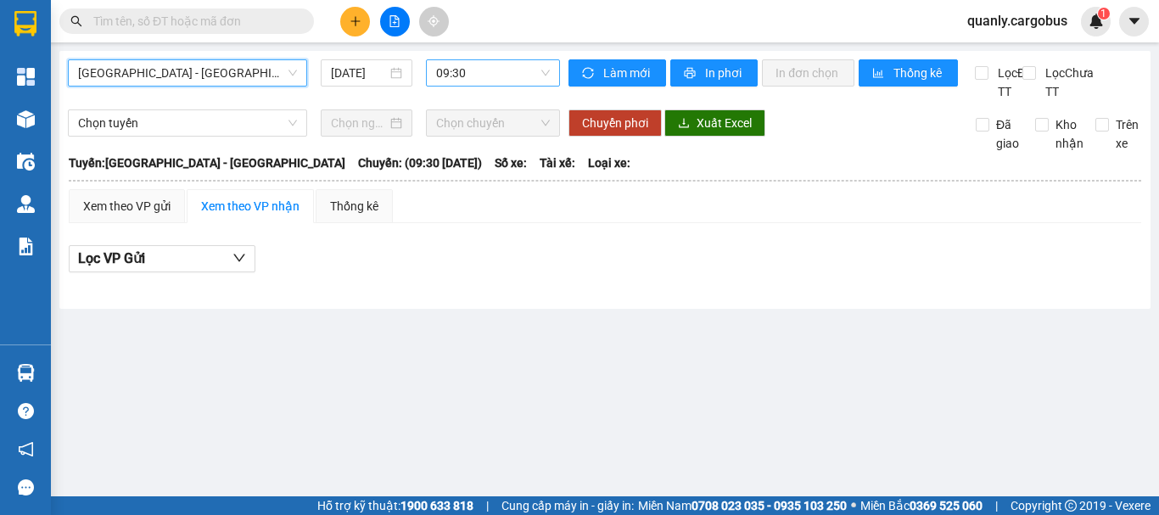
click at [512, 75] on span "09:30" at bounding box center [493, 72] width 114 height 25
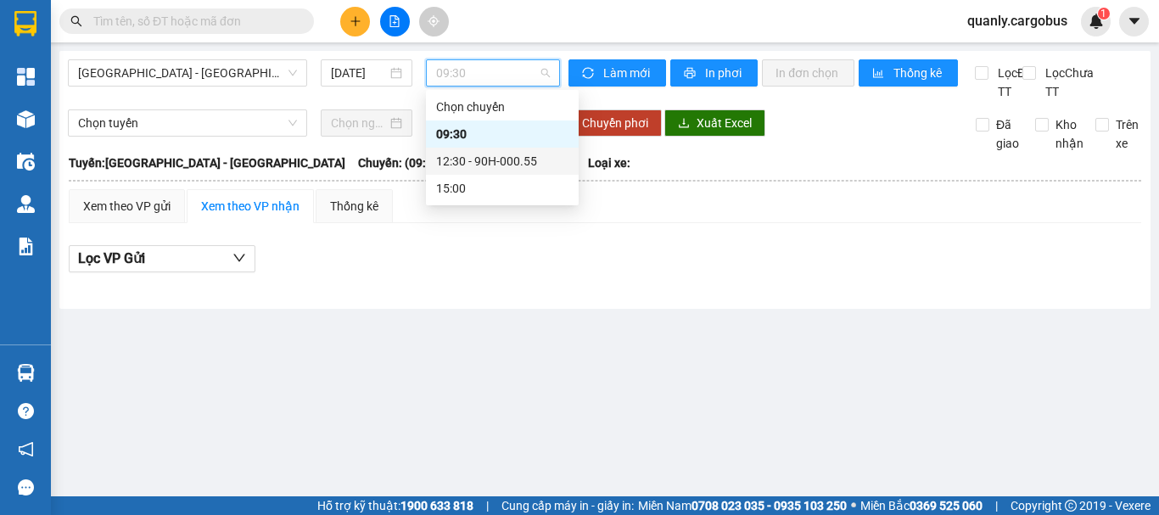
click at [490, 159] on div "12:30 - 90H-000.55" at bounding box center [502, 161] width 132 height 19
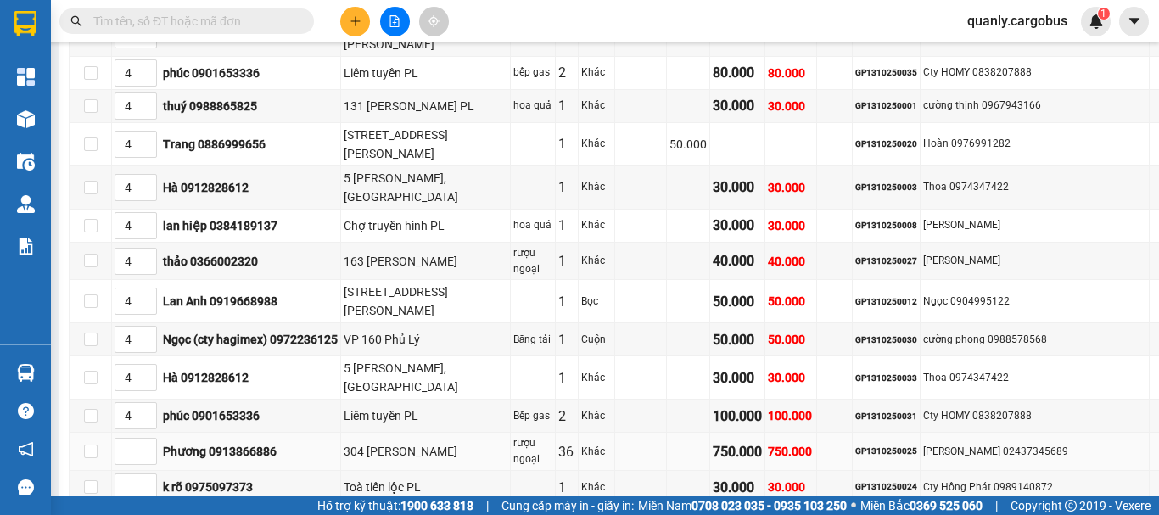
scroll to position [1309, 0]
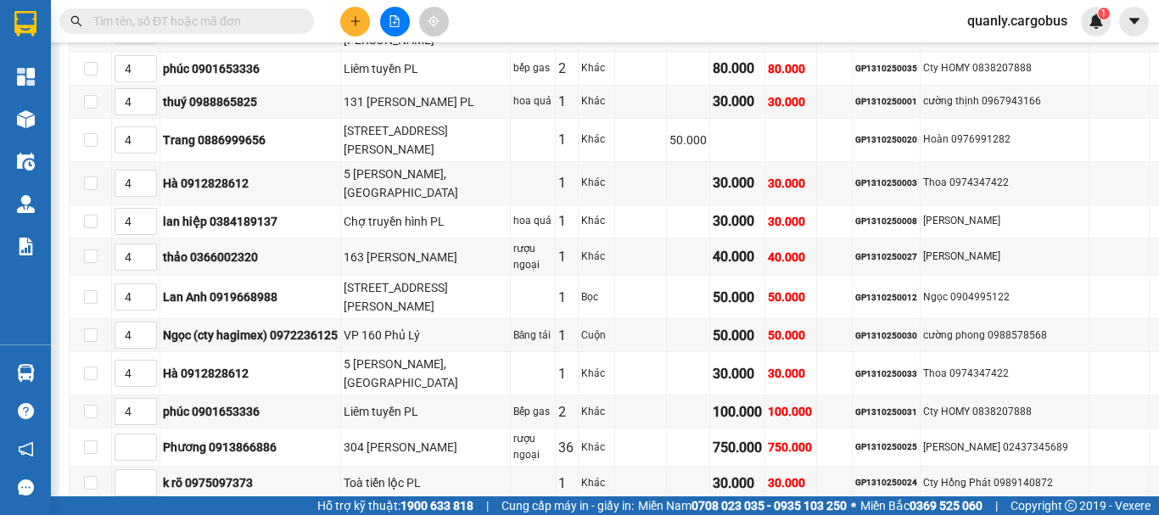
click at [145, 514] on span "Increase Value" at bounding box center [146, 525] width 19 height 15
type input "5"
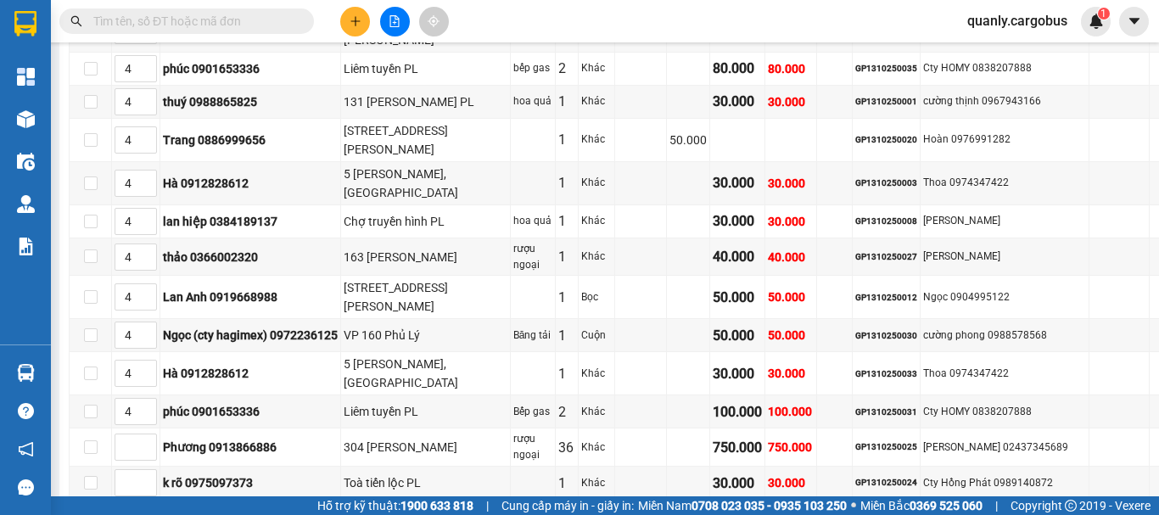
click at [145, 514] on span "Increase Value" at bounding box center [146, 525] width 19 height 15
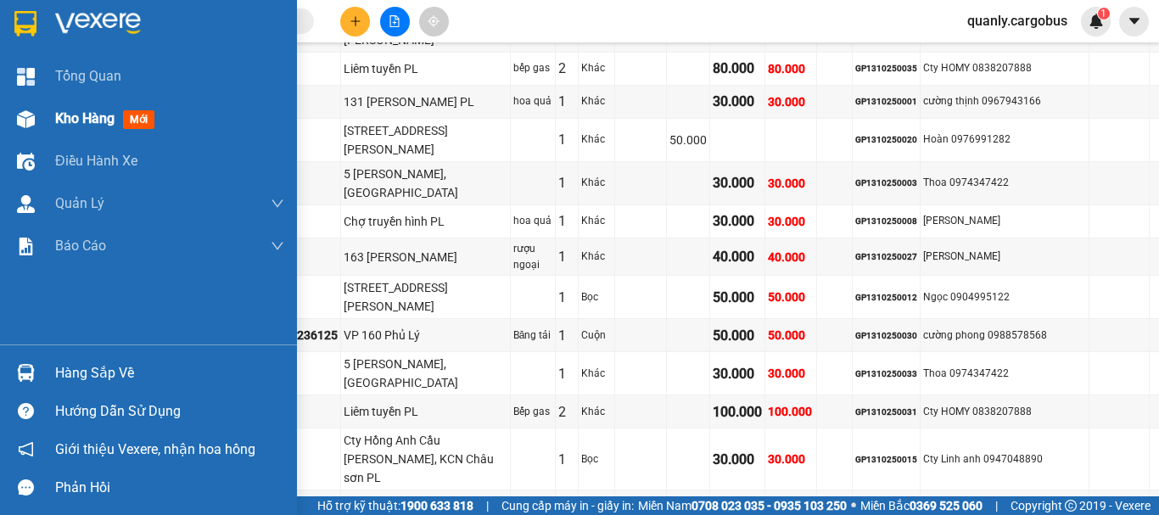
click at [33, 115] on img at bounding box center [26, 119] width 18 height 18
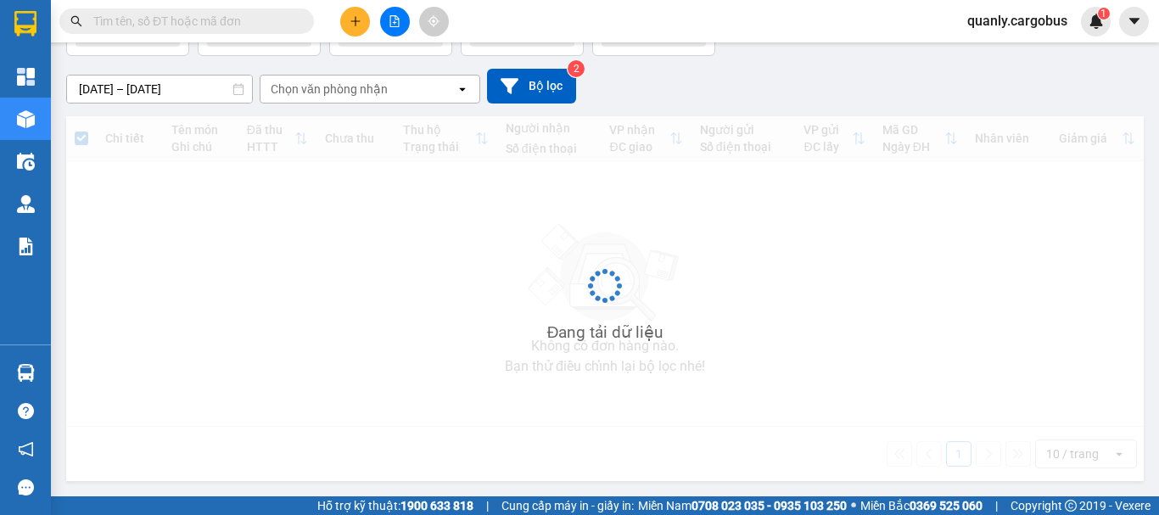
scroll to position [78, 0]
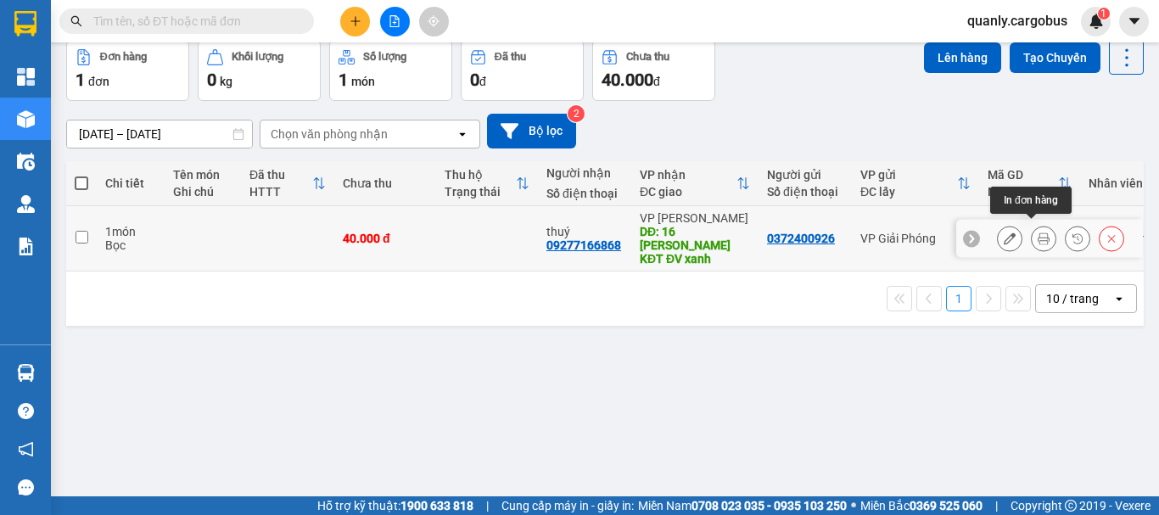
click at [1038, 233] on icon at bounding box center [1044, 239] width 12 height 12
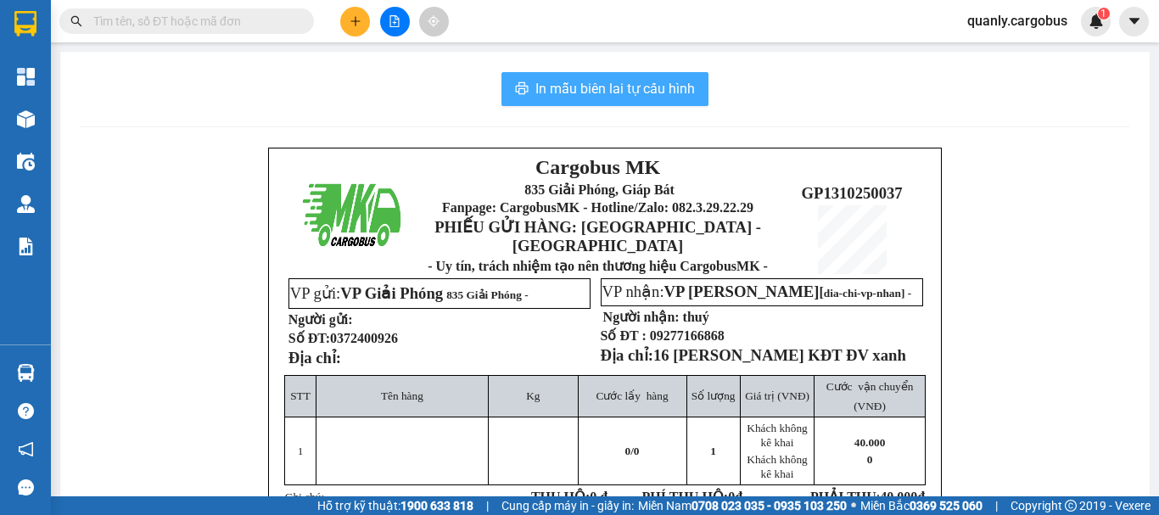
click at [612, 84] on span "In mẫu biên lai tự cấu hình" at bounding box center [615, 88] width 160 height 21
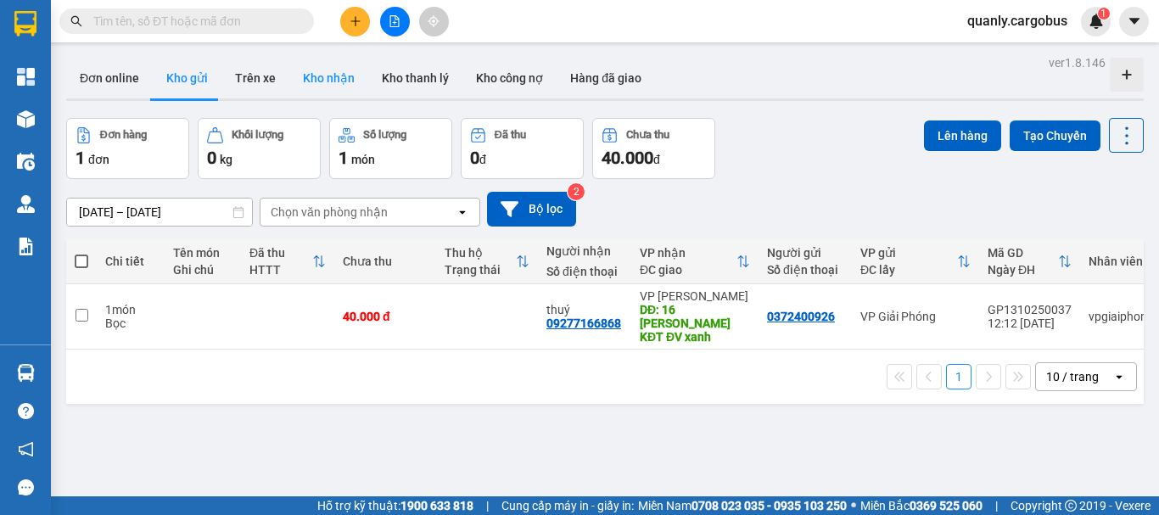
click at [336, 80] on button "Kho nhận" at bounding box center [328, 78] width 79 height 41
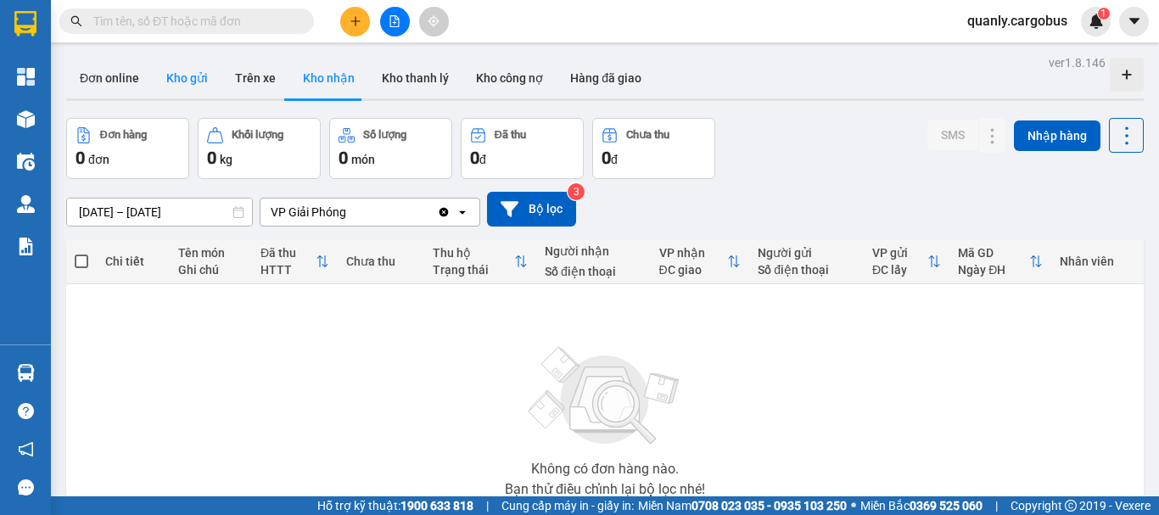
click at [173, 74] on button "Kho gửi" at bounding box center [187, 78] width 69 height 41
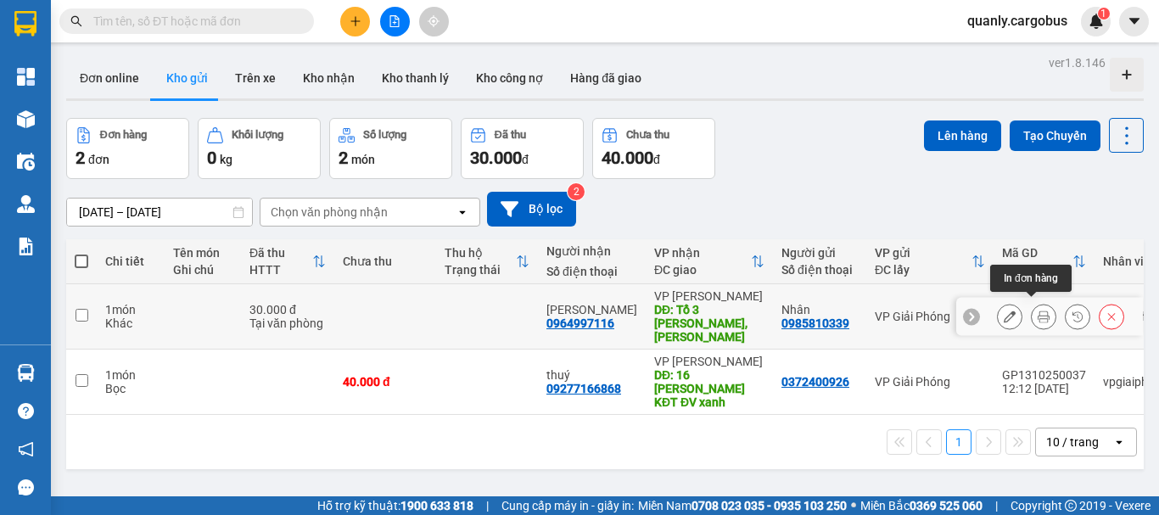
click at [1038, 311] on icon at bounding box center [1044, 317] width 12 height 12
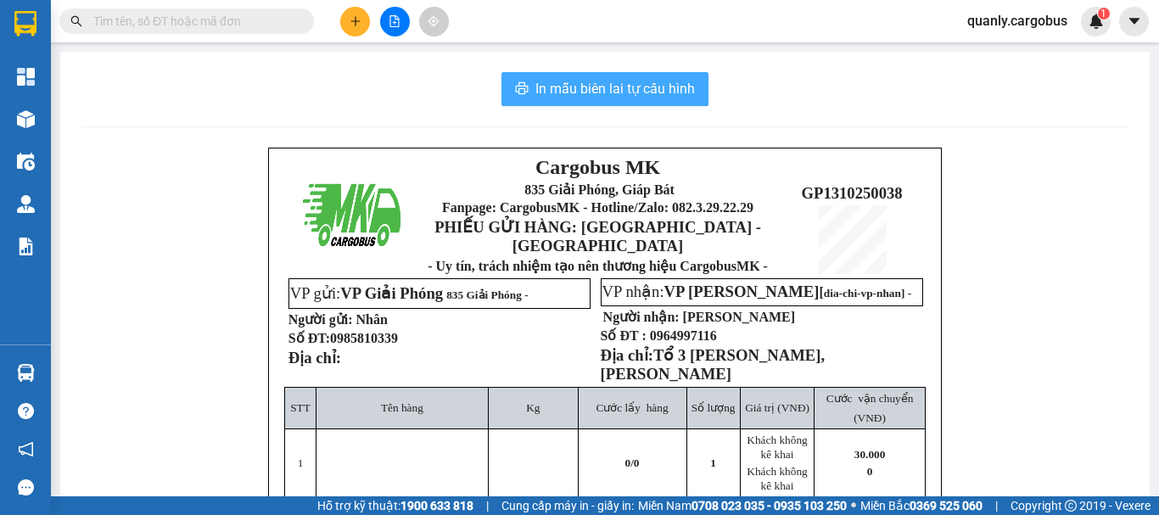
click at [650, 89] on span "In mẫu biên lai tự cấu hình" at bounding box center [615, 88] width 160 height 21
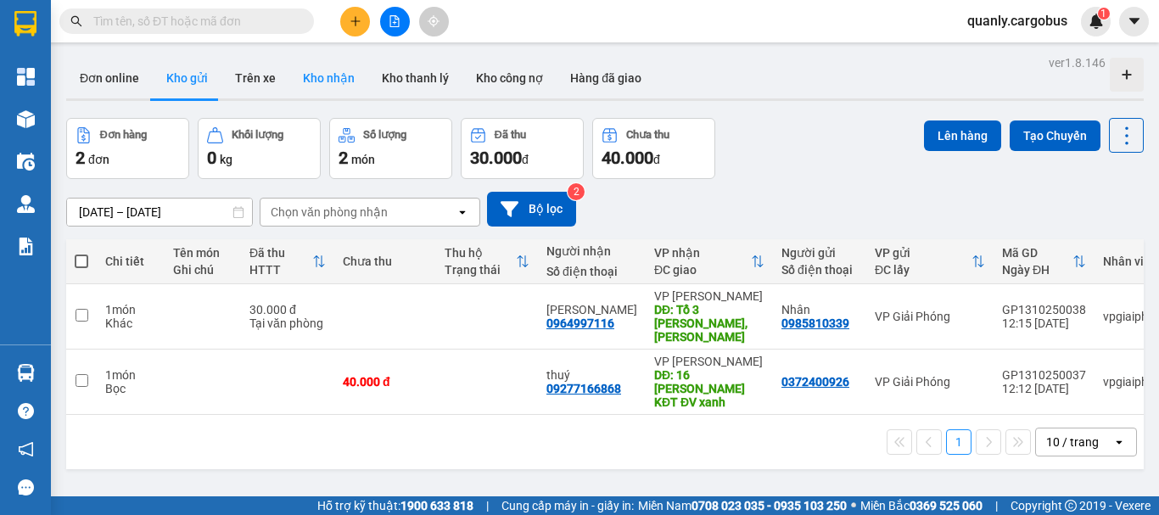
click at [332, 72] on button "Kho nhận" at bounding box center [328, 78] width 79 height 41
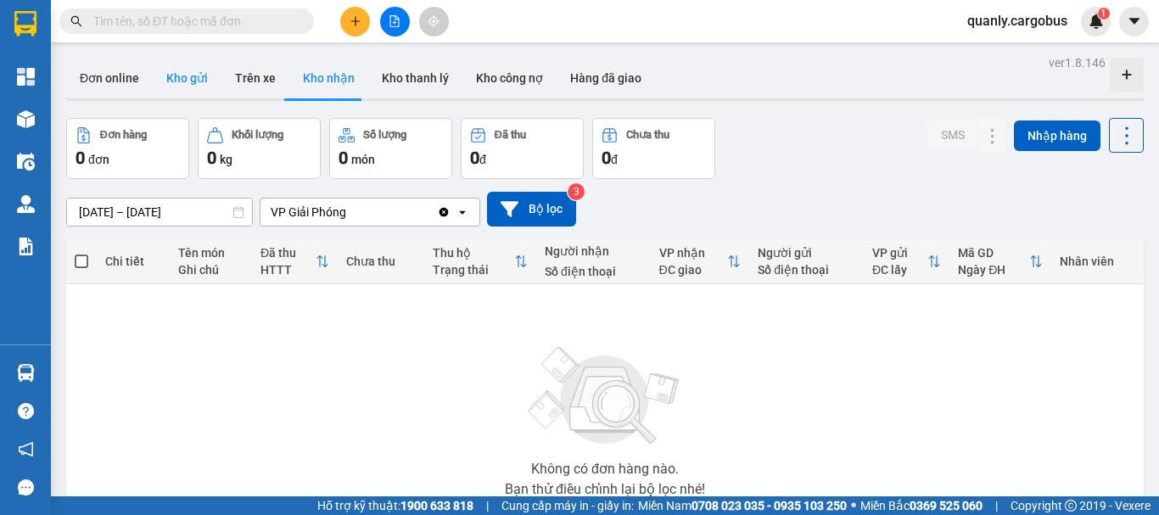
click at [179, 77] on button "Kho gửi" at bounding box center [187, 78] width 69 height 41
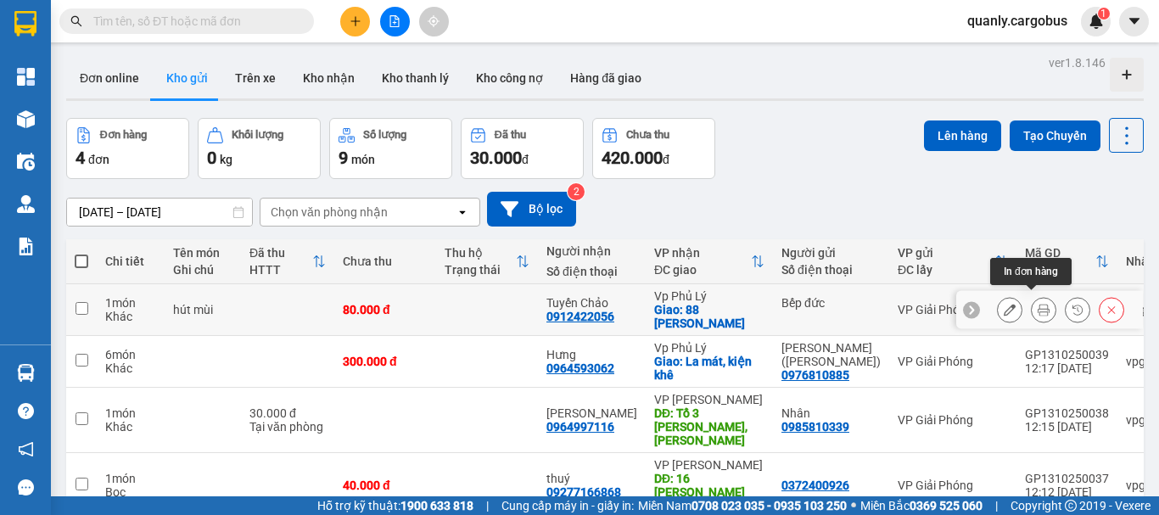
click at [1038, 304] on icon at bounding box center [1044, 310] width 12 height 12
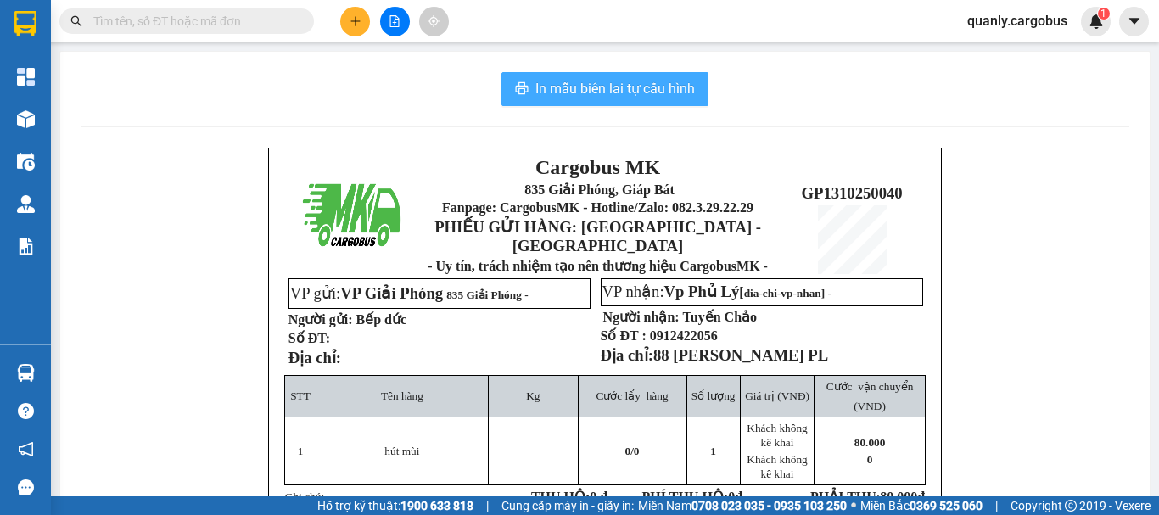
click at [657, 89] on span "In mẫu biên lai tự cấu hình" at bounding box center [615, 88] width 160 height 21
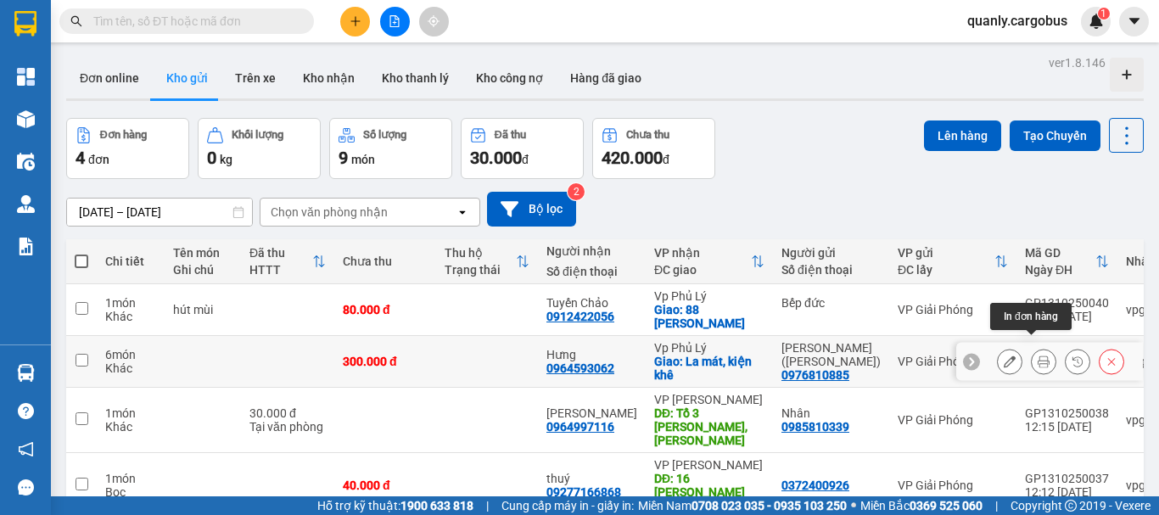
click at [1038, 356] on icon at bounding box center [1044, 362] width 12 height 12
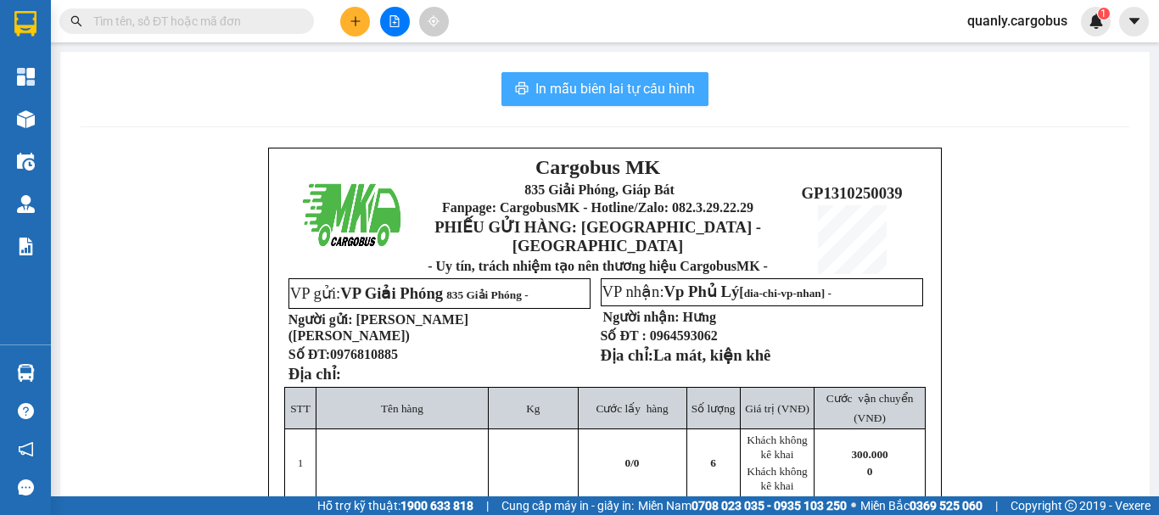
click at [642, 93] on span "In mẫu biên lai tự cấu hình" at bounding box center [615, 88] width 160 height 21
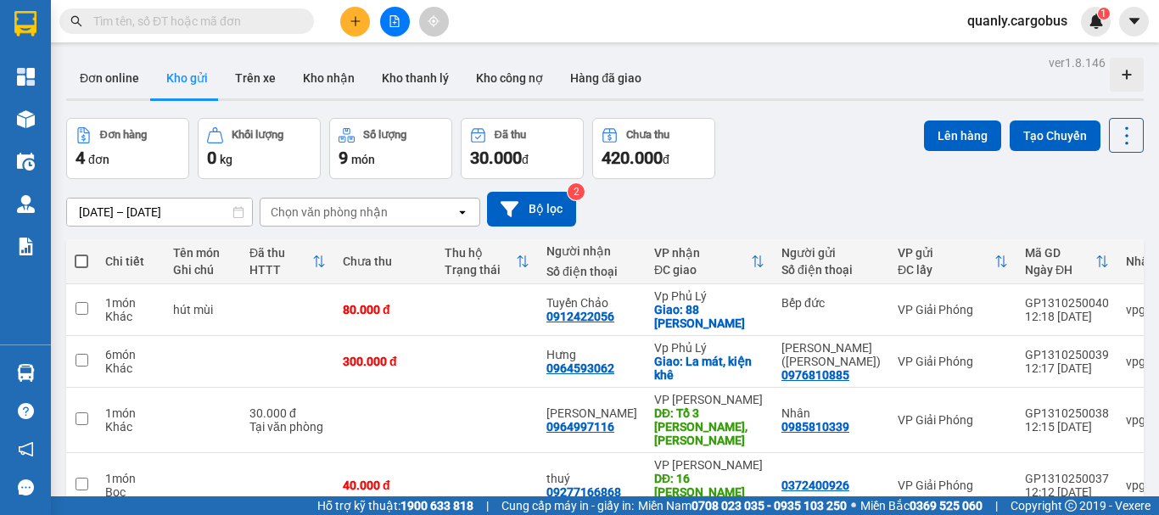
click at [80, 261] on span at bounding box center [82, 262] width 14 height 14
click at [81, 253] on input "checkbox" at bounding box center [81, 253] width 0 height 0
checkbox input "true"
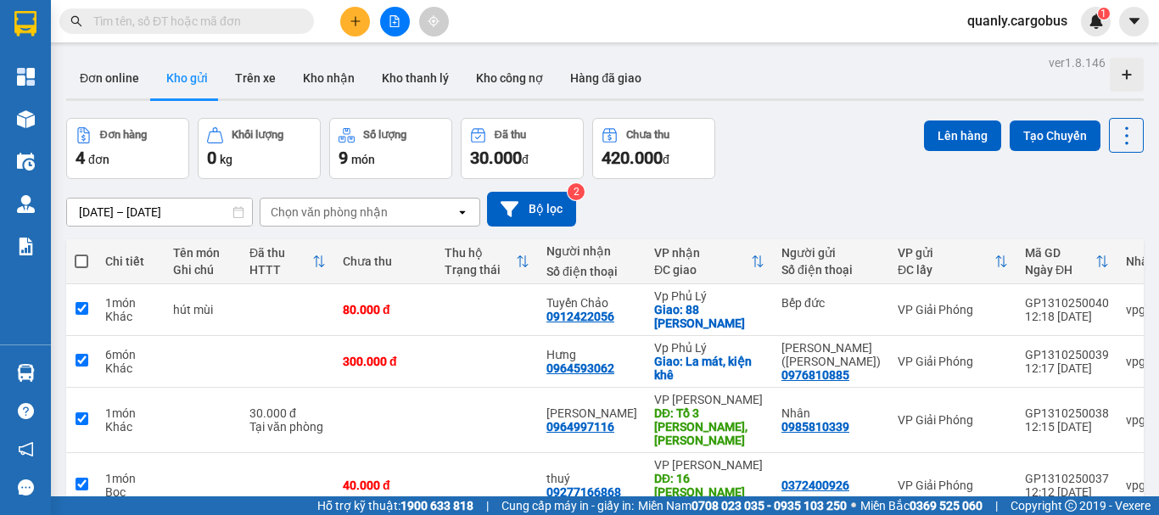
checkbox input "true"
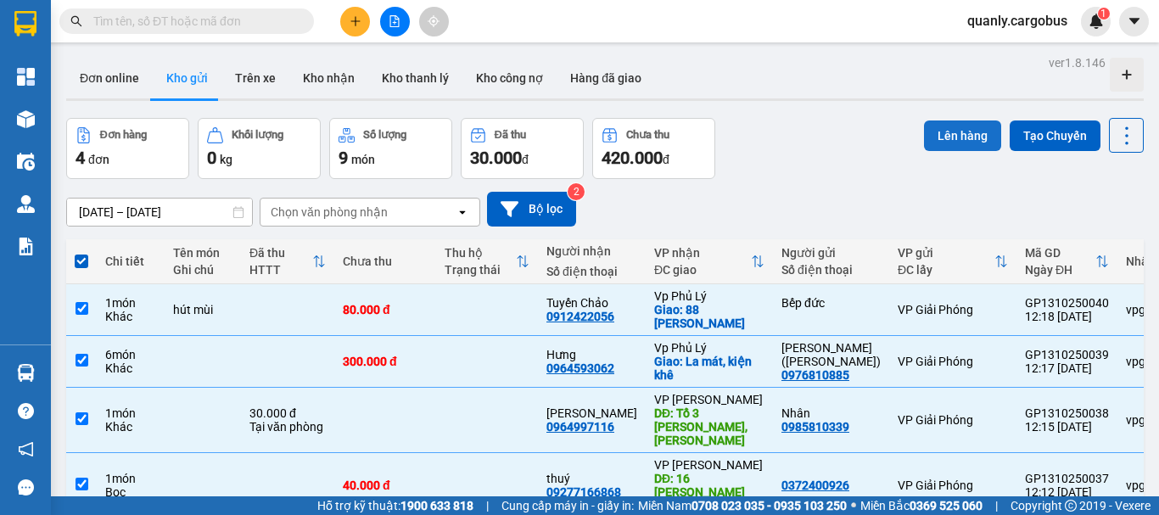
click at [937, 128] on button "Lên hàng" at bounding box center [962, 136] width 77 height 31
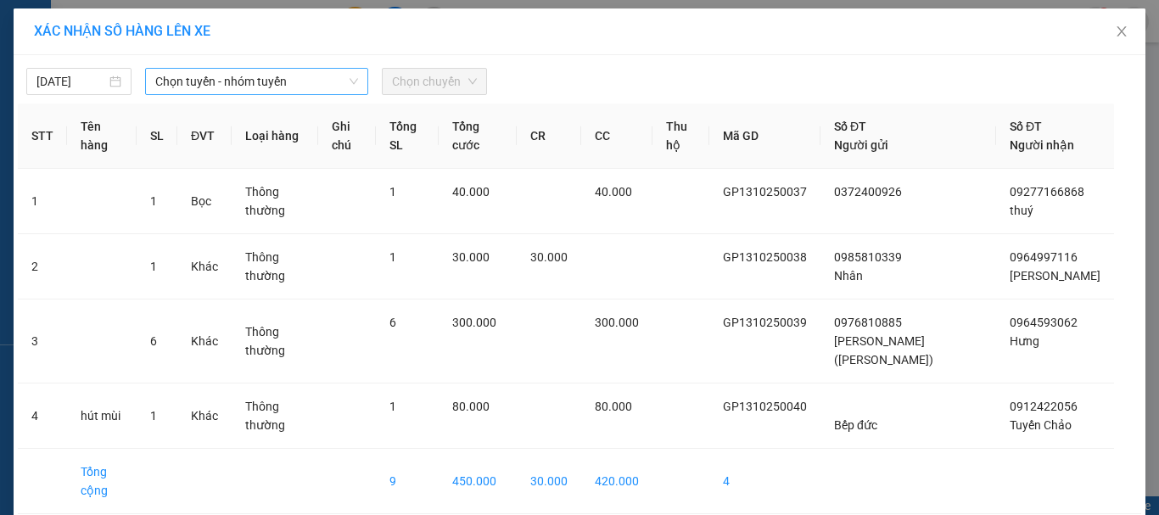
click at [227, 83] on span "Chọn tuyến - nhóm tuyến" at bounding box center [256, 81] width 203 height 25
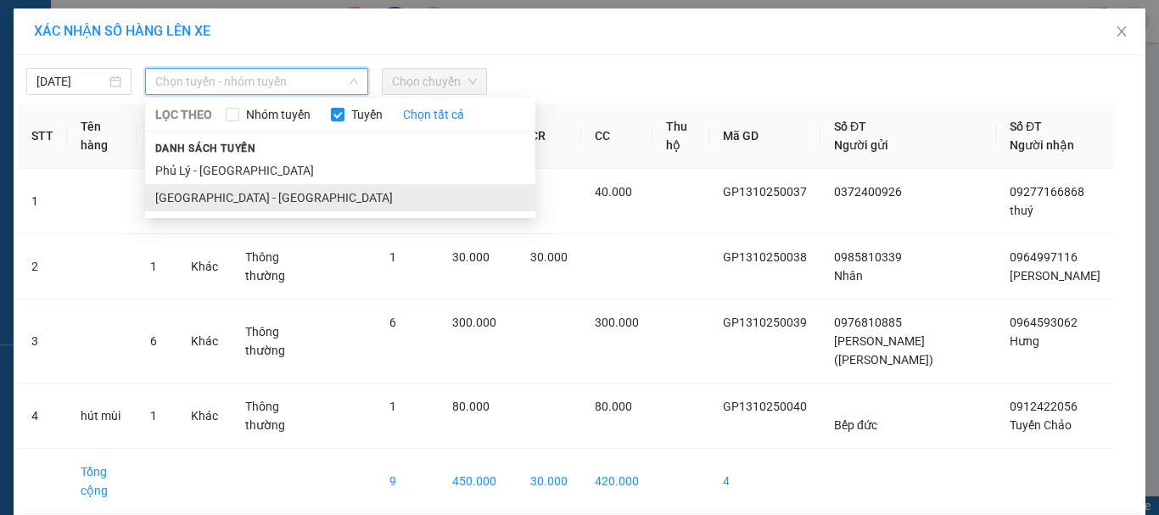
click at [179, 193] on li "[GEOGRAPHIC_DATA] - [GEOGRAPHIC_DATA]" at bounding box center [340, 197] width 390 height 27
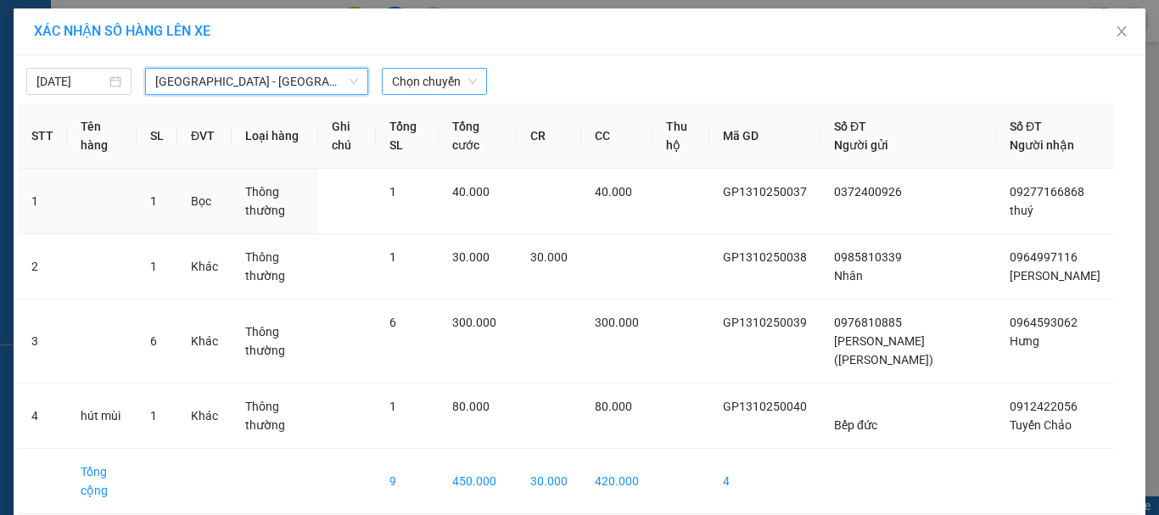
click at [428, 69] on span "Chọn chuyến" at bounding box center [434, 81] width 85 height 25
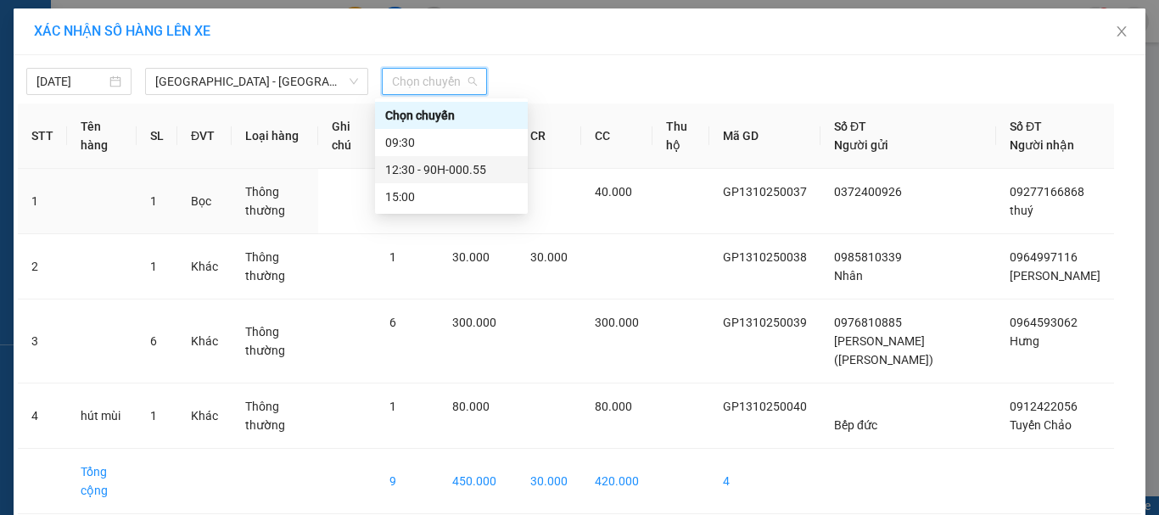
click at [436, 166] on div "12:30 - 90H-000.55" at bounding box center [451, 169] width 132 height 19
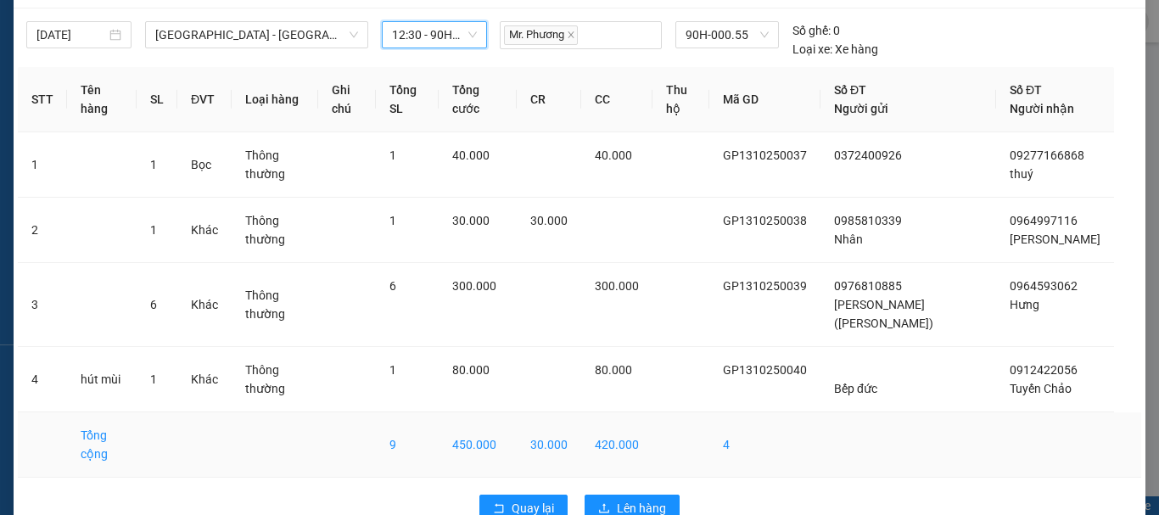
scroll to position [87, 0]
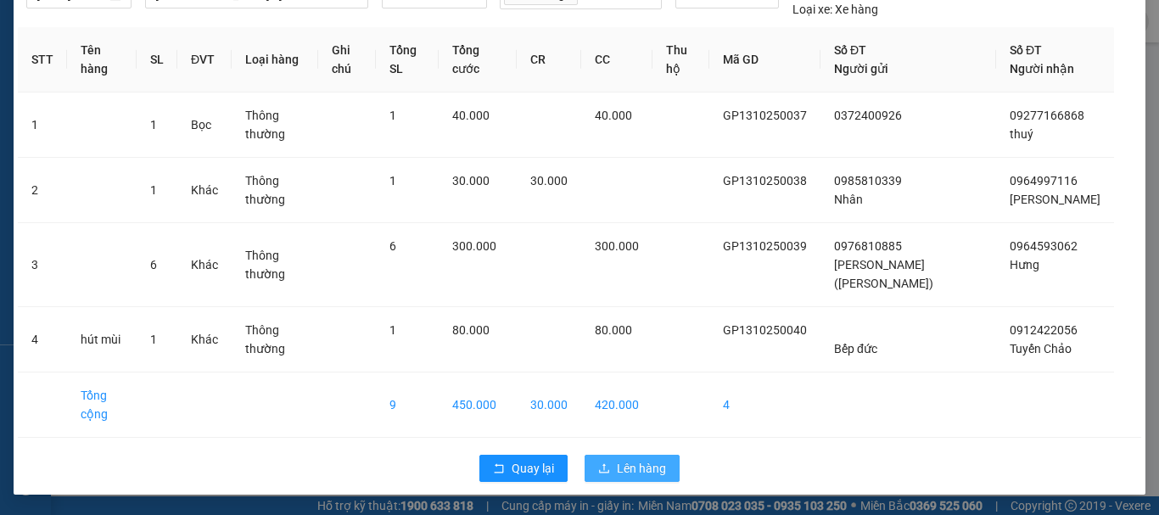
click at [647, 467] on span "Lên hàng" at bounding box center [641, 468] width 49 height 19
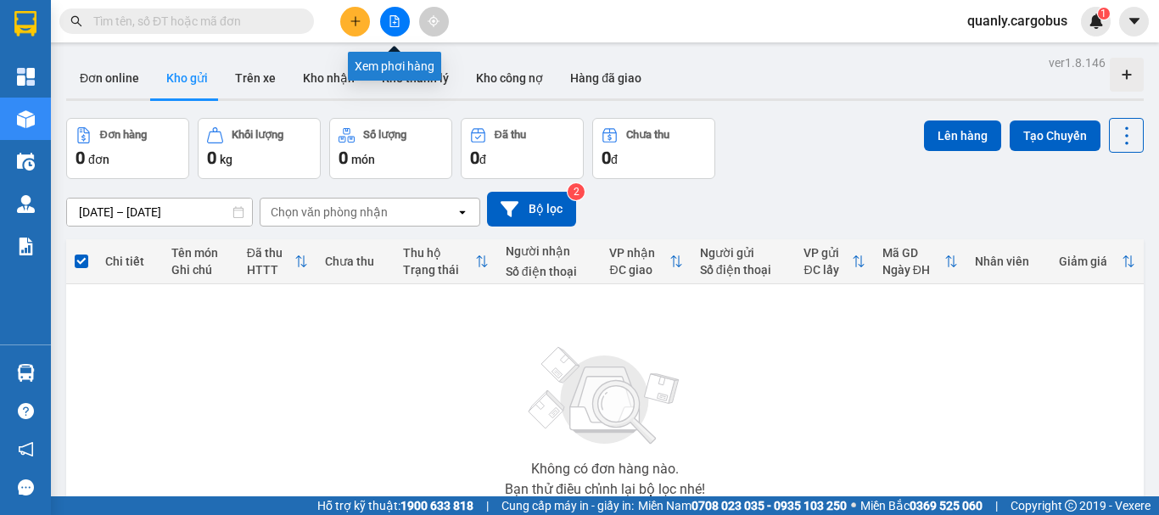
click at [398, 18] on icon "file-add" at bounding box center [394, 21] width 9 height 12
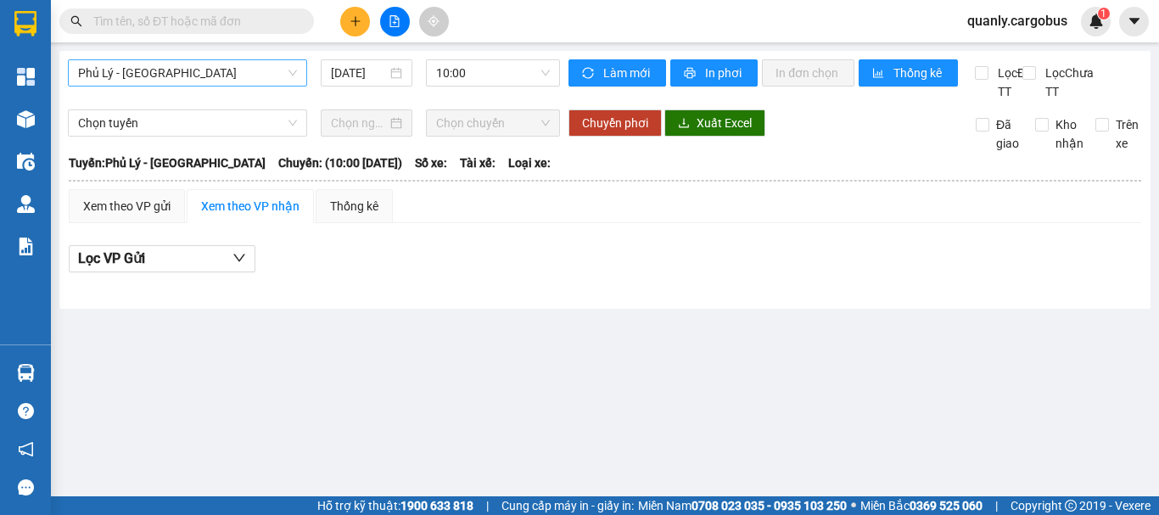
click at [219, 76] on span "Phủ Lý - [GEOGRAPHIC_DATA]" at bounding box center [187, 72] width 219 height 25
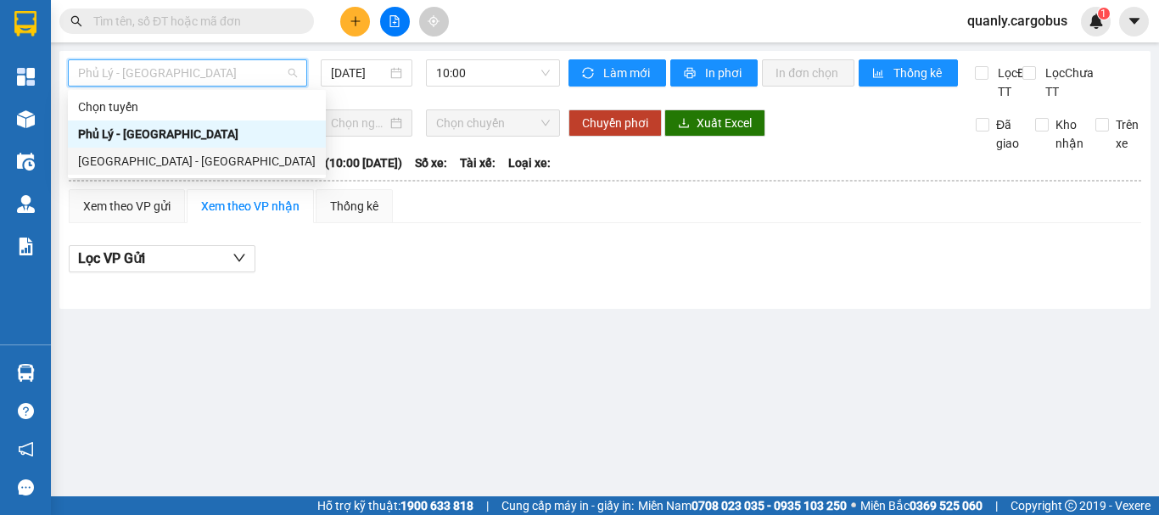
click at [140, 156] on div "[GEOGRAPHIC_DATA] - [GEOGRAPHIC_DATA]" at bounding box center [197, 161] width 238 height 19
type input "[DATE]"
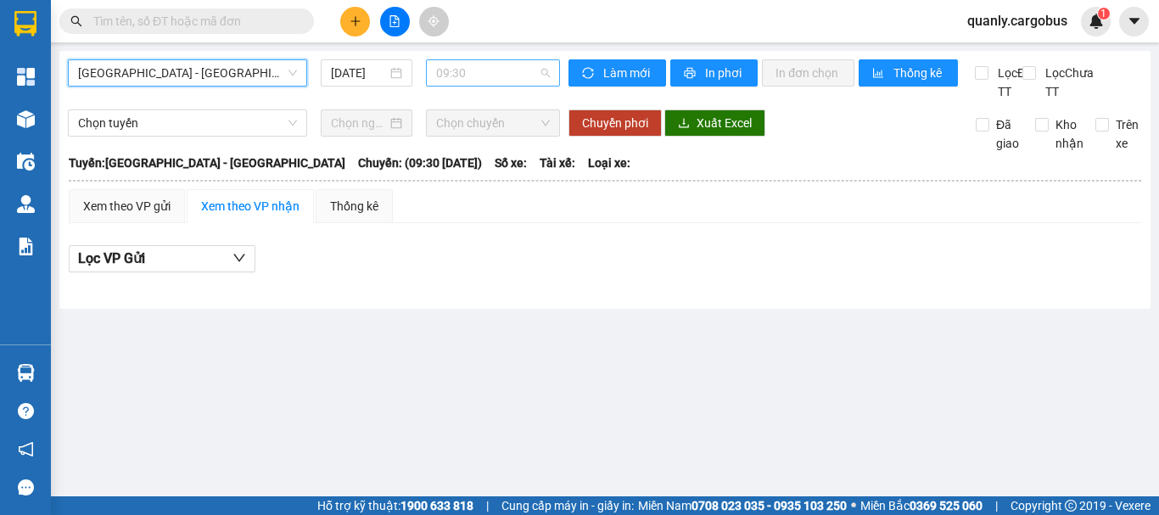
click at [526, 81] on span "09:30" at bounding box center [493, 72] width 114 height 25
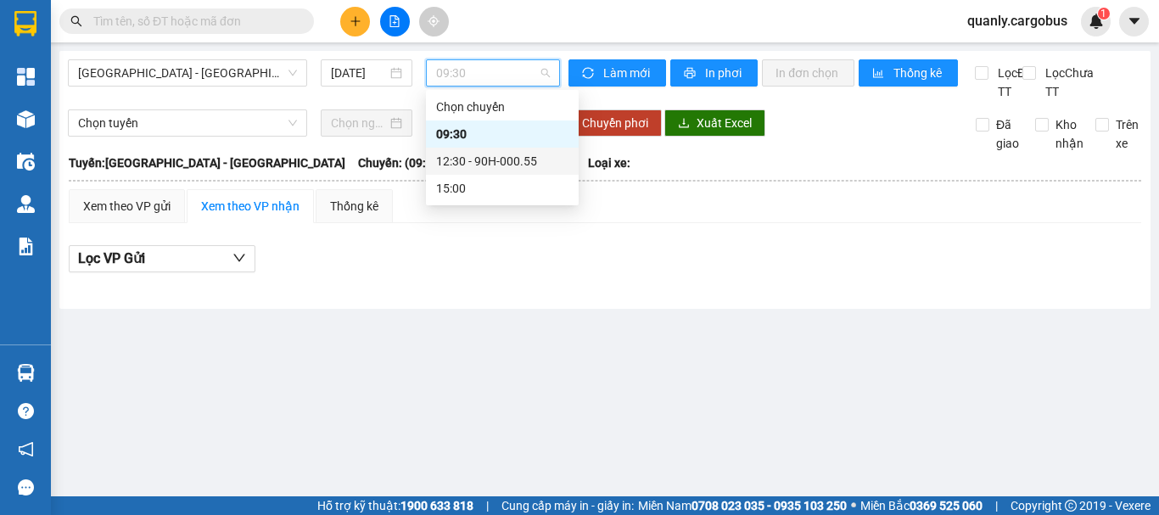
click at [502, 161] on div "12:30 - 90H-000.55" at bounding box center [502, 161] width 132 height 19
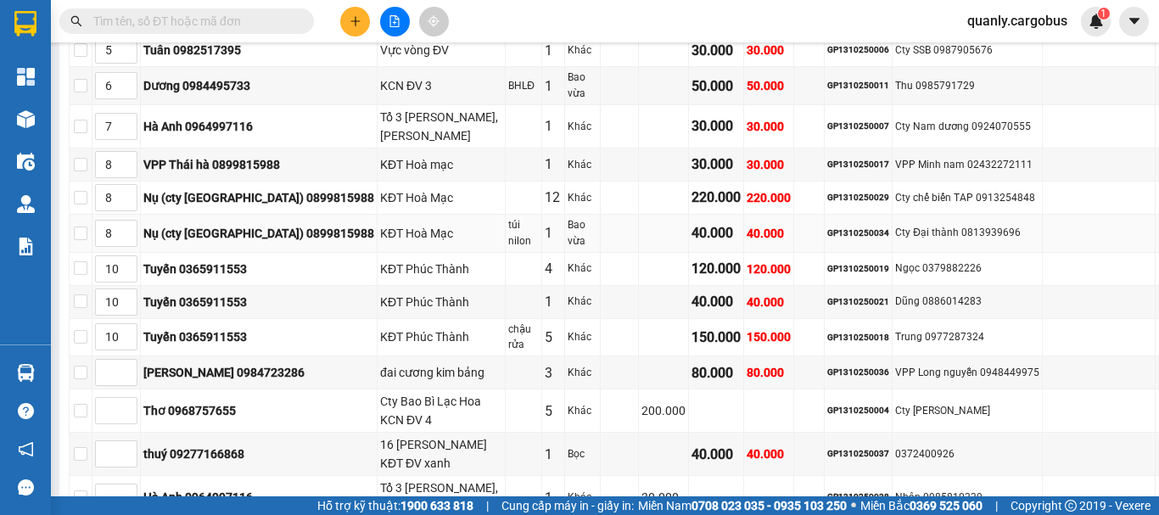
scroll to position [594, 0]
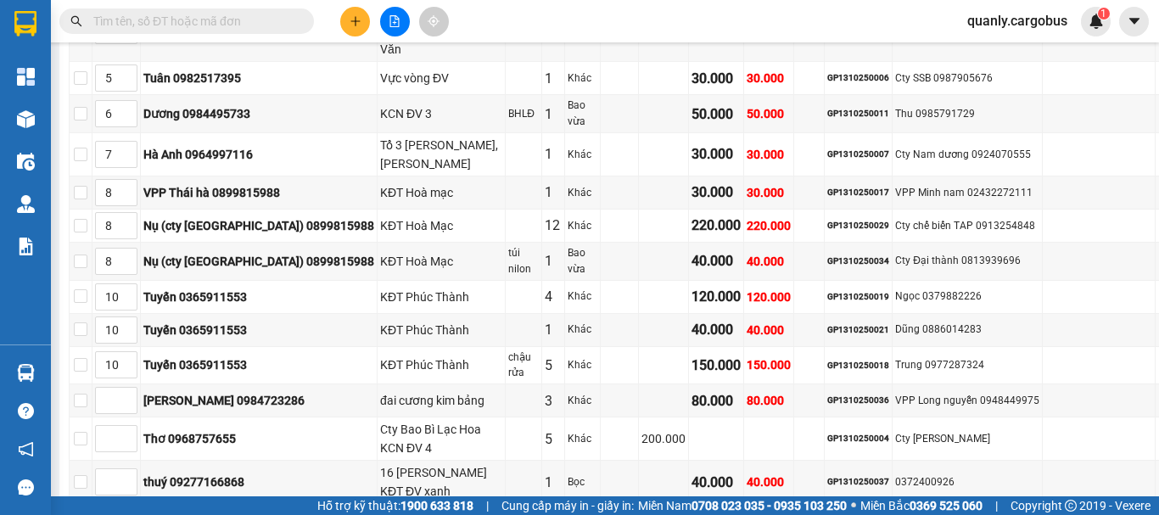
click at [132, 514] on icon "up" at bounding box center [129, 522] width 6 height 6
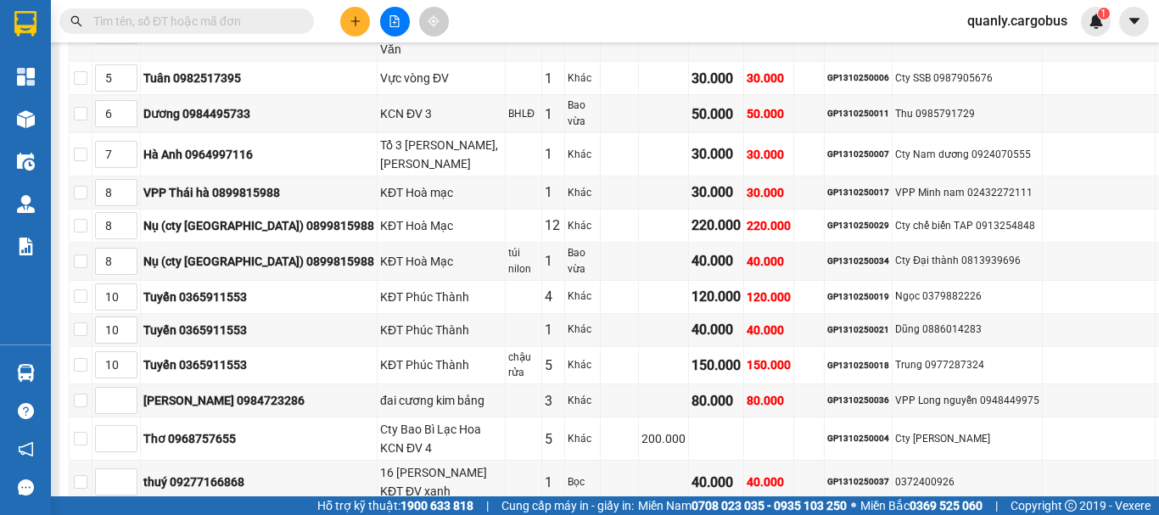
click at [132, 514] on icon "up" at bounding box center [129, 522] width 6 height 6
type input "7"
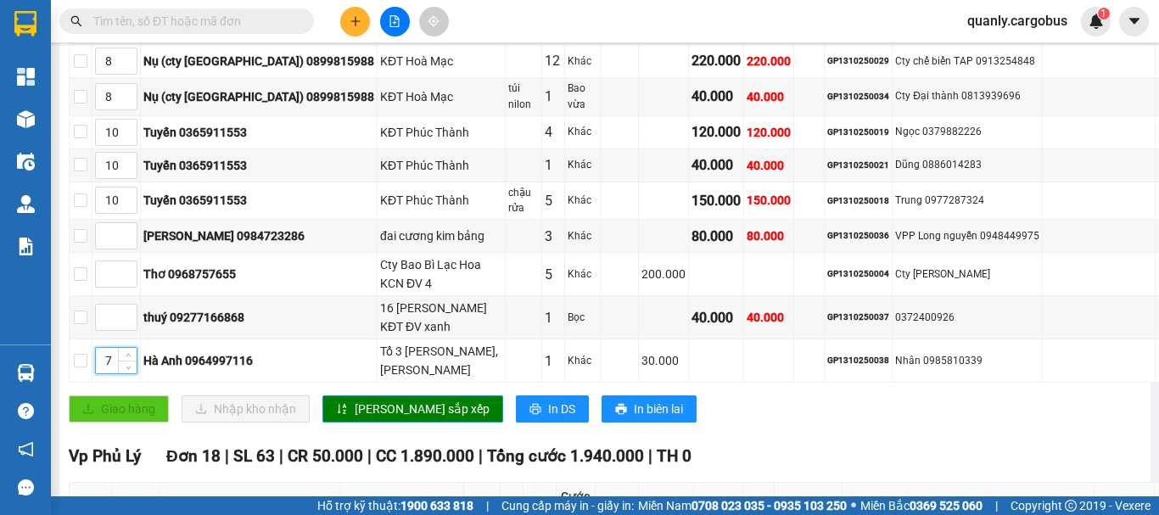
scroll to position [764, 0]
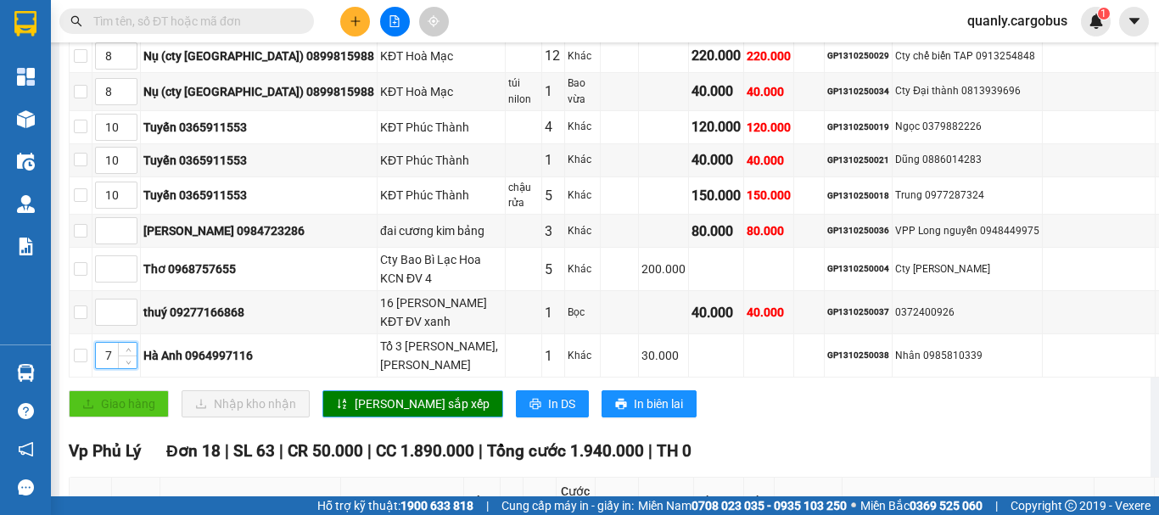
click at [378, 395] on span "[PERSON_NAME] sắp xếp" at bounding box center [422, 404] width 135 height 19
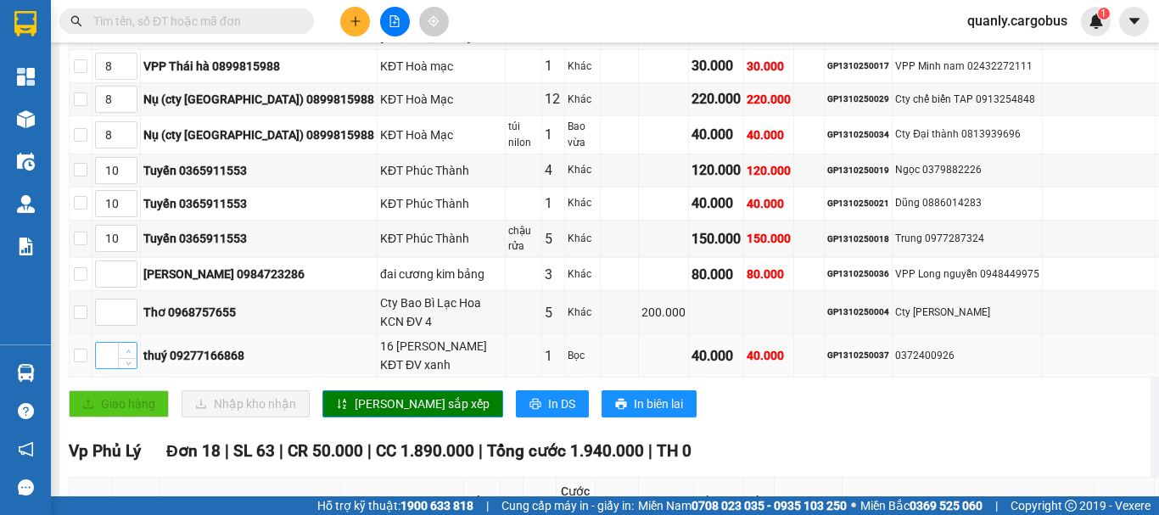
type input "1"
click at [133, 346] on span "up" at bounding box center [128, 351] width 10 height 10
click at [395, 395] on span "[PERSON_NAME] sắp xếp" at bounding box center [422, 404] width 135 height 19
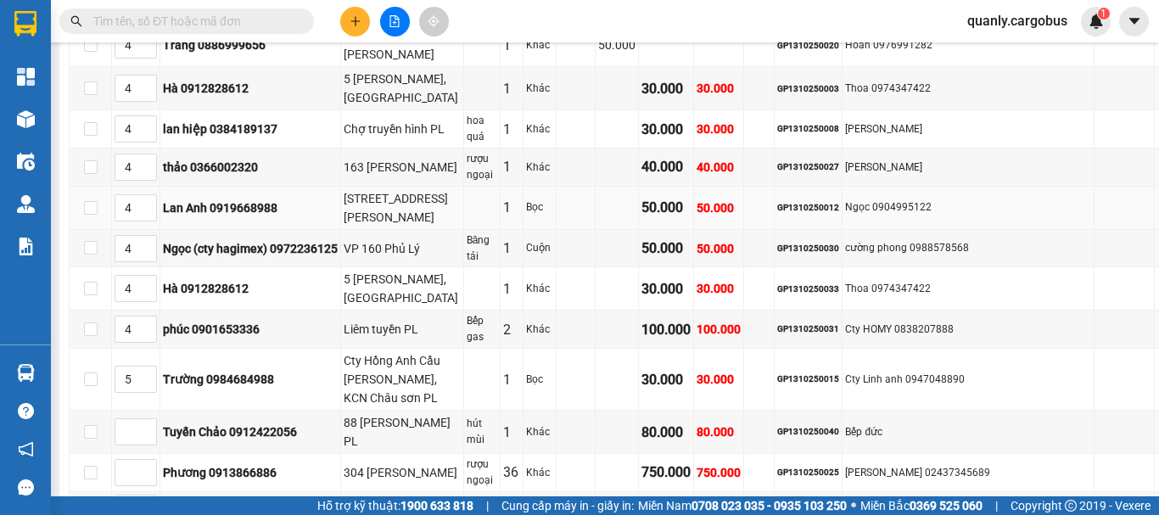
scroll to position [1528, 0]
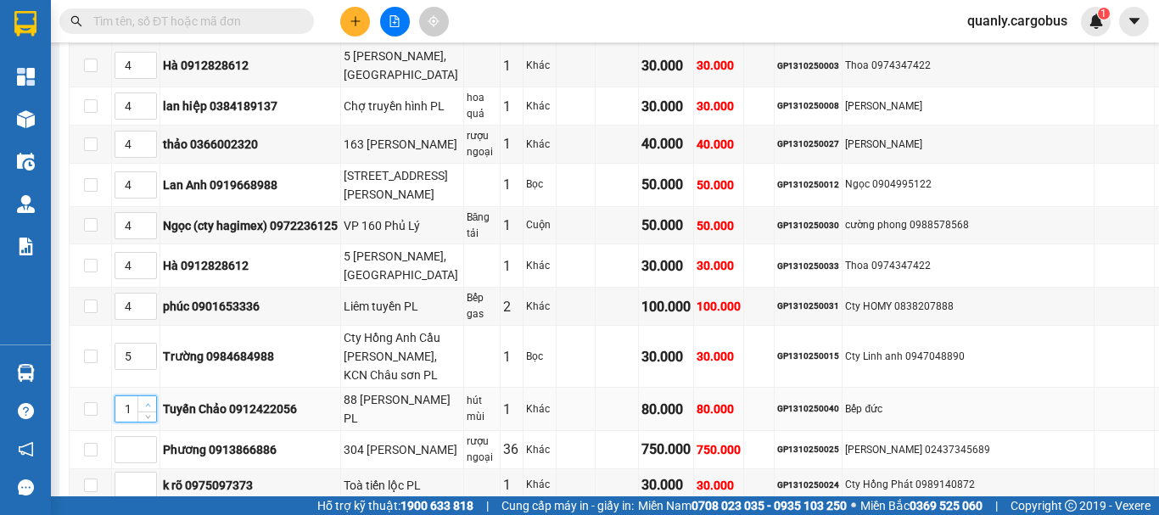
click at [142, 396] on span "Increase Value" at bounding box center [146, 403] width 19 height 15
type input "3"
click at [142, 396] on span "Increase Value" at bounding box center [146, 403] width 19 height 15
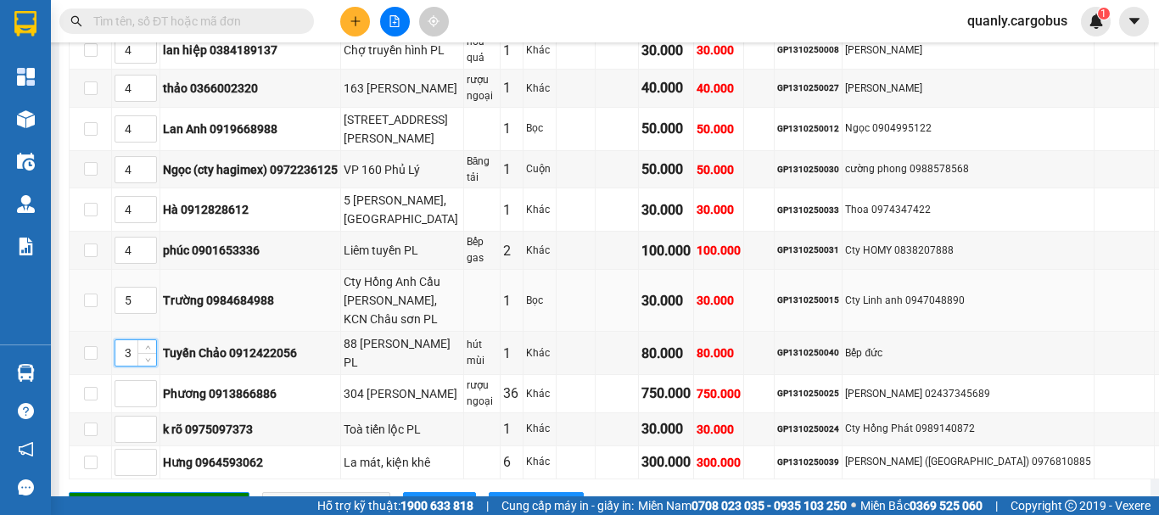
scroll to position [1595, 0]
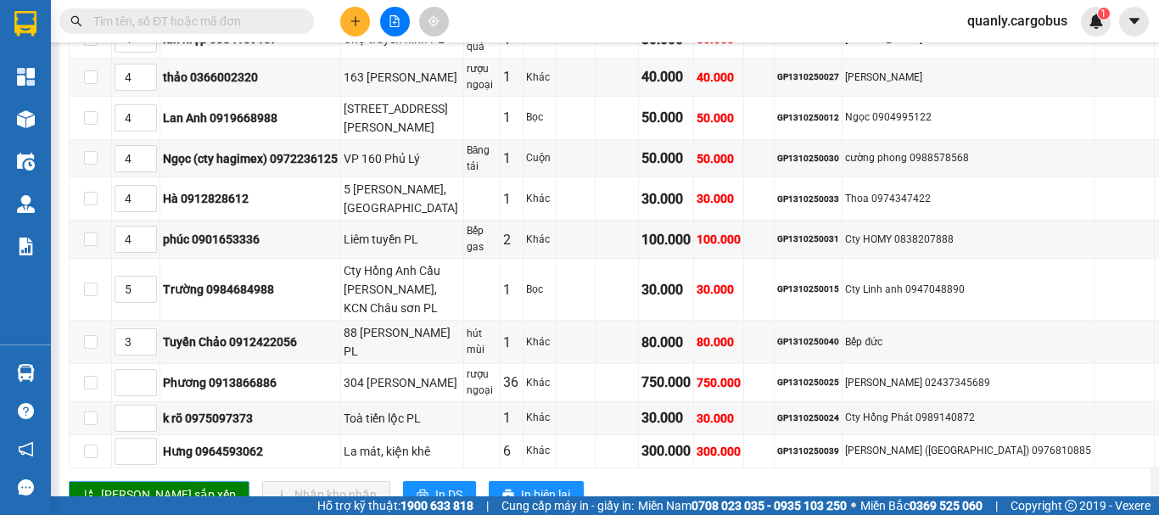
click at [127, 485] on span "[PERSON_NAME] sắp xếp" at bounding box center [168, 494] width 135 height 19
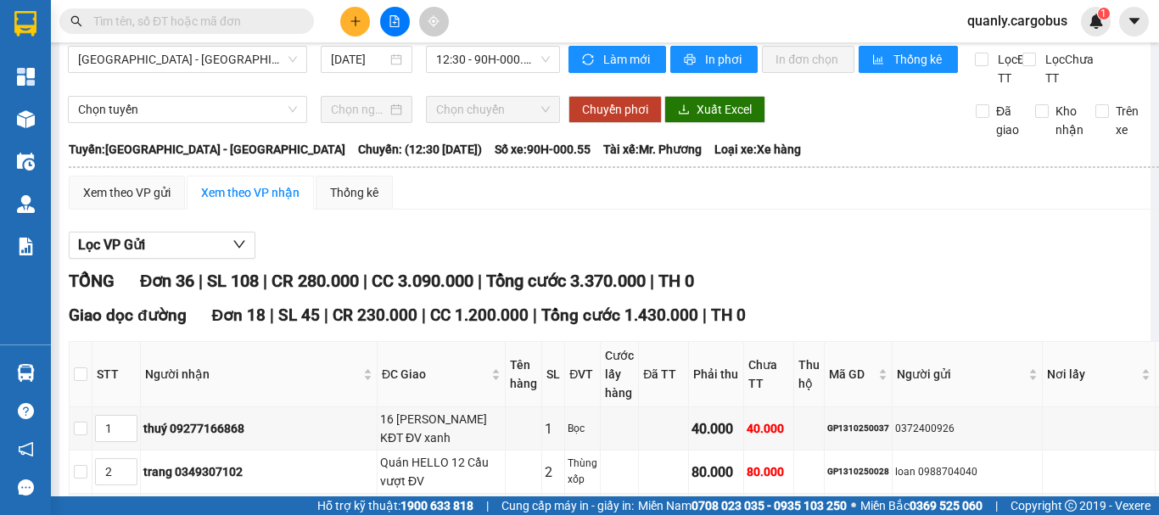
scroll to position [0, 0]
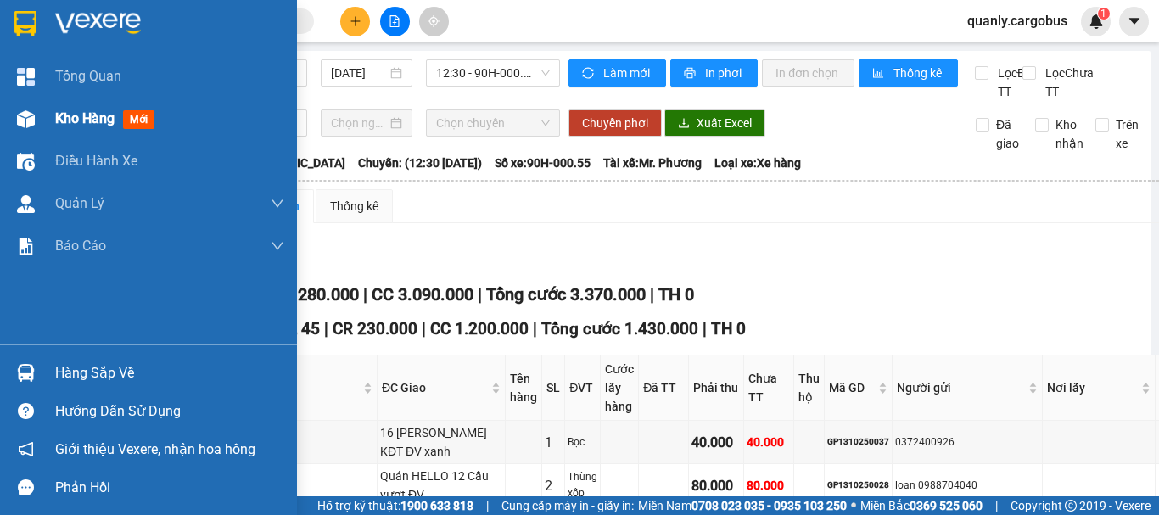
click at [20, 122] on img at bounding box center [26, 119] width 18 height 18
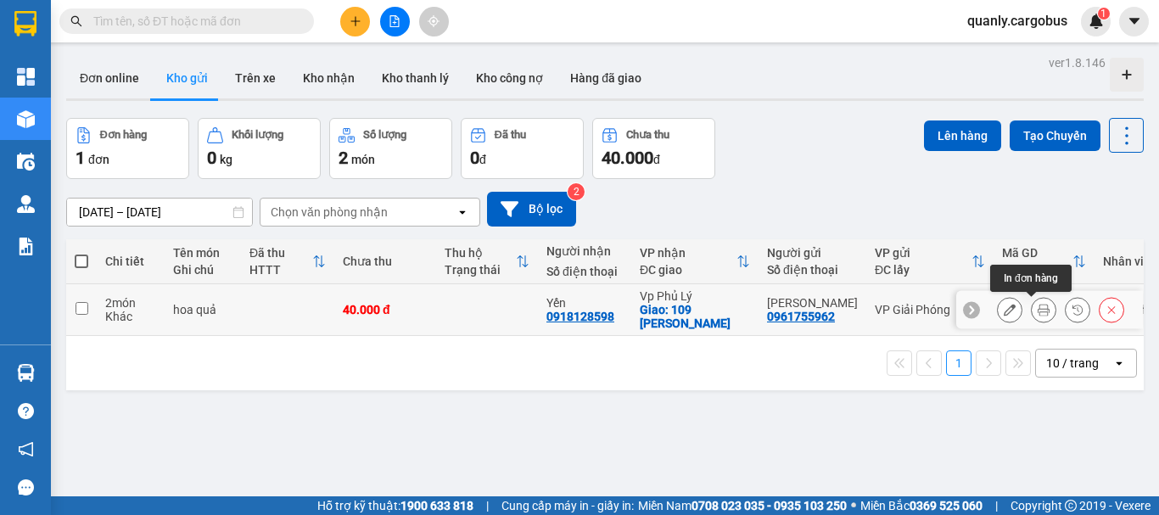
click at [1038, 308] on icon at bounding box center [1044, 310] width 12 height 12
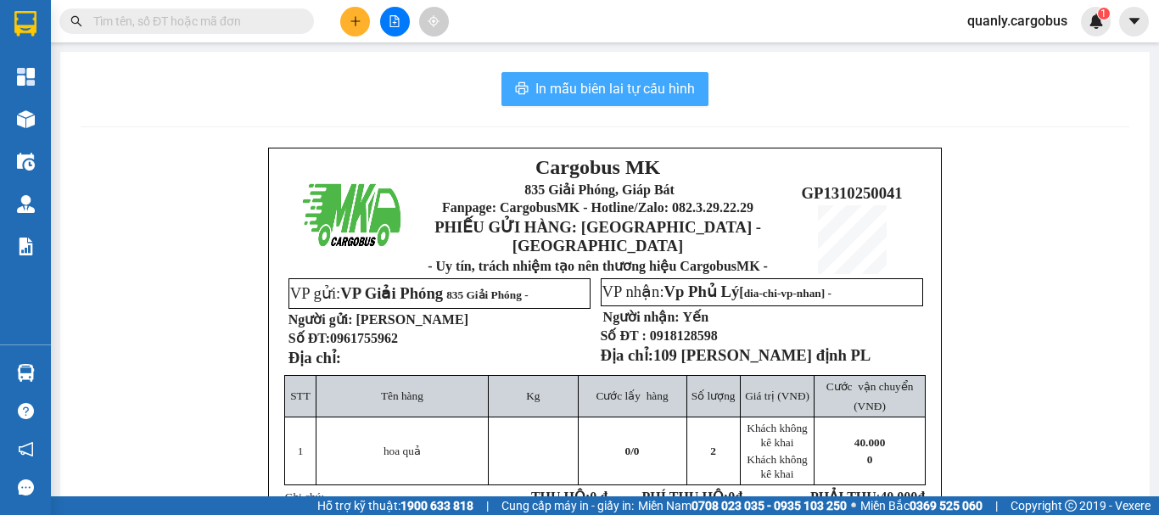
click at [653, 87] on span "In mẫu biên lai tự cấu hình" at bounding box center [615, 88] width 160 height 21
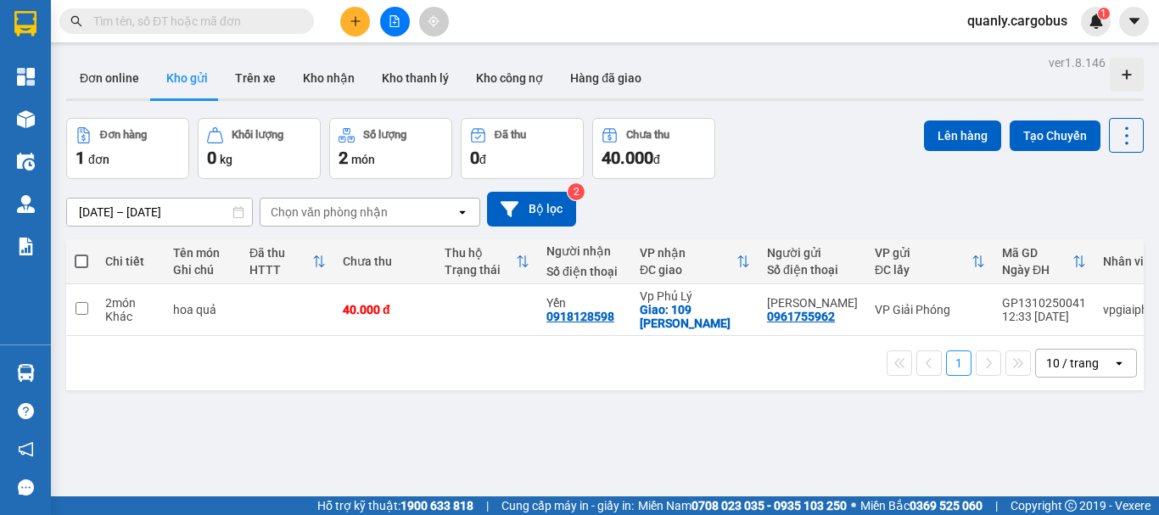
click at [80, 255] on span at bounding box center [82, 262] width 14 height 14
click at [81, 253] on input "checkbox" at bounding box center [81, 253] width 0 height 0
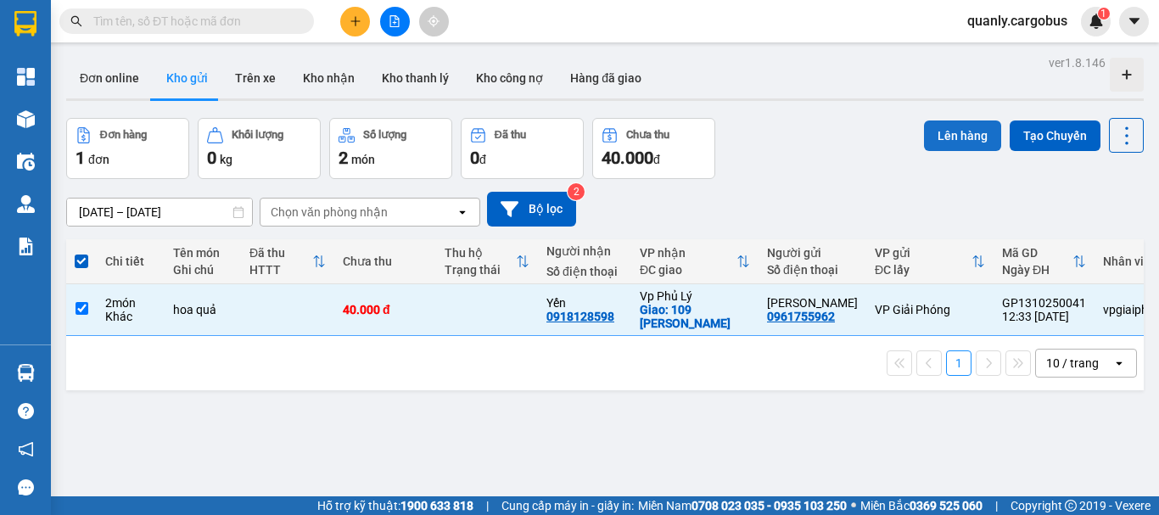
click at [972, 139] on button "Lên hàng" at bounding box center [962, 136] width 77 height 31
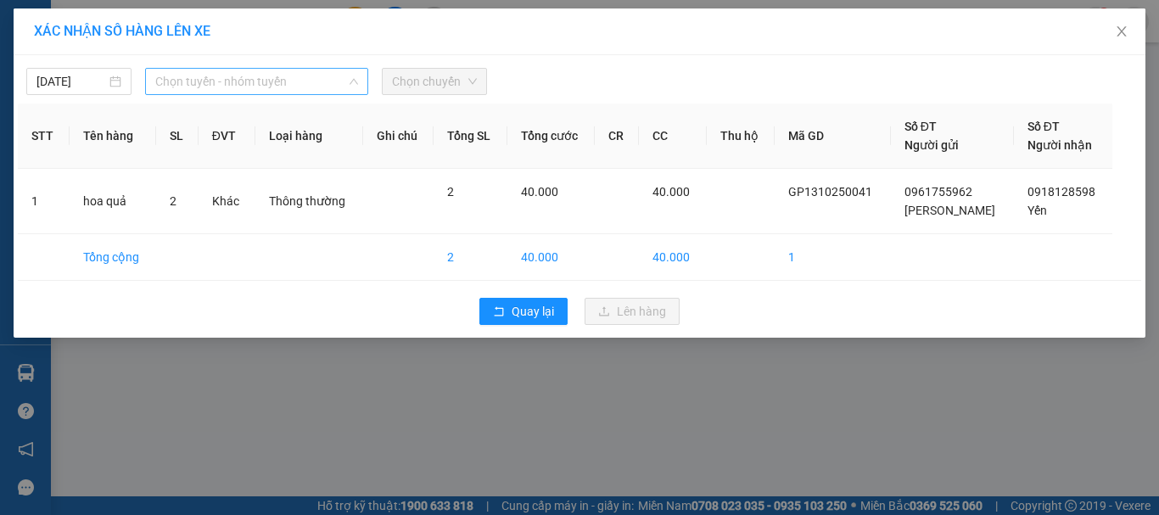
click at [255, 81] on span "Chọn tuyến - nhóm tuyến" at bounding box center [256, 81] width 203 height 25
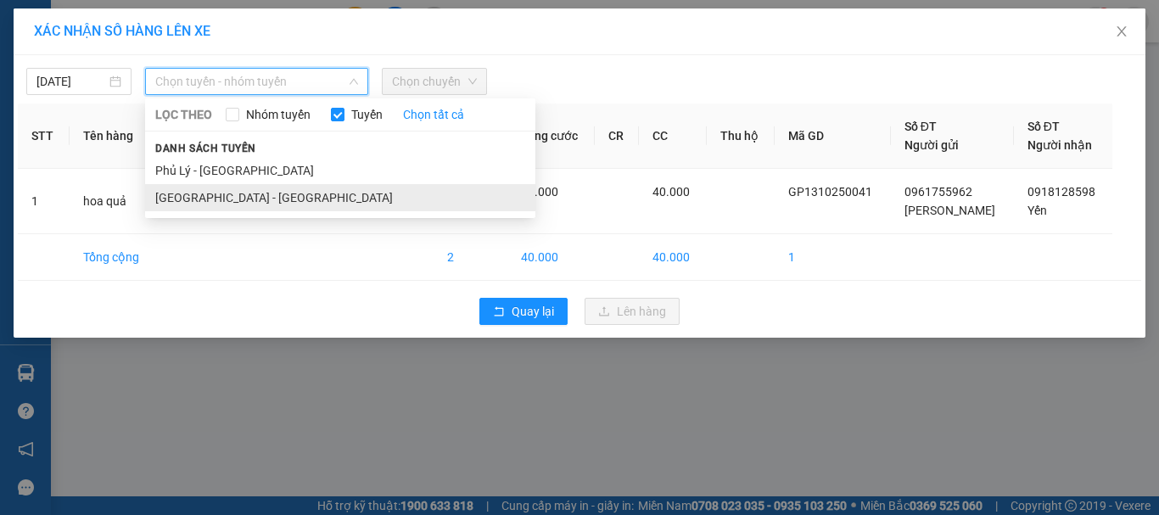
click at [194, 199] on li "[GEOGRAPHIC_DATA] - [GEOGRAPHIC_DATA]" at bounding box center [340, 197] width 390 height 27
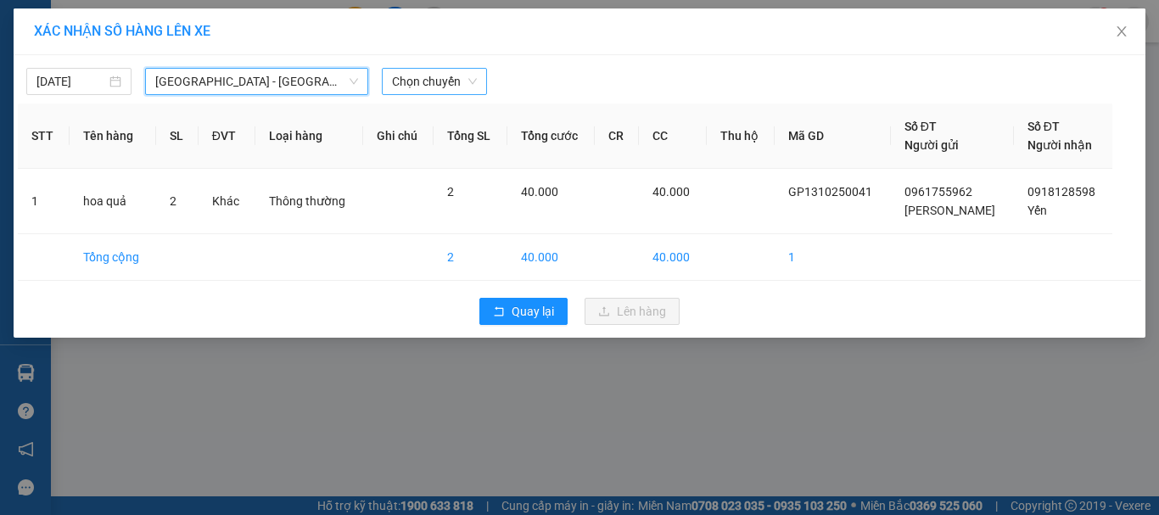
click at [435, 81] on span "Chọn chuyến" at bounding box center [434, 81] width 85 height 25
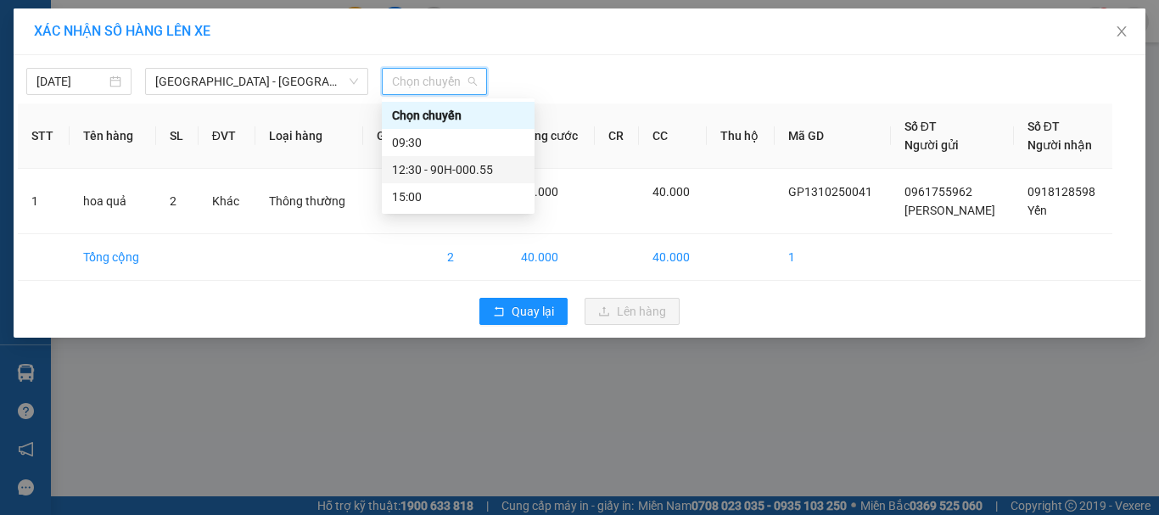
click at [463, 163] on div "12:30 - 90H-000.55" at bounding box center [458, 169] width 132 height 19
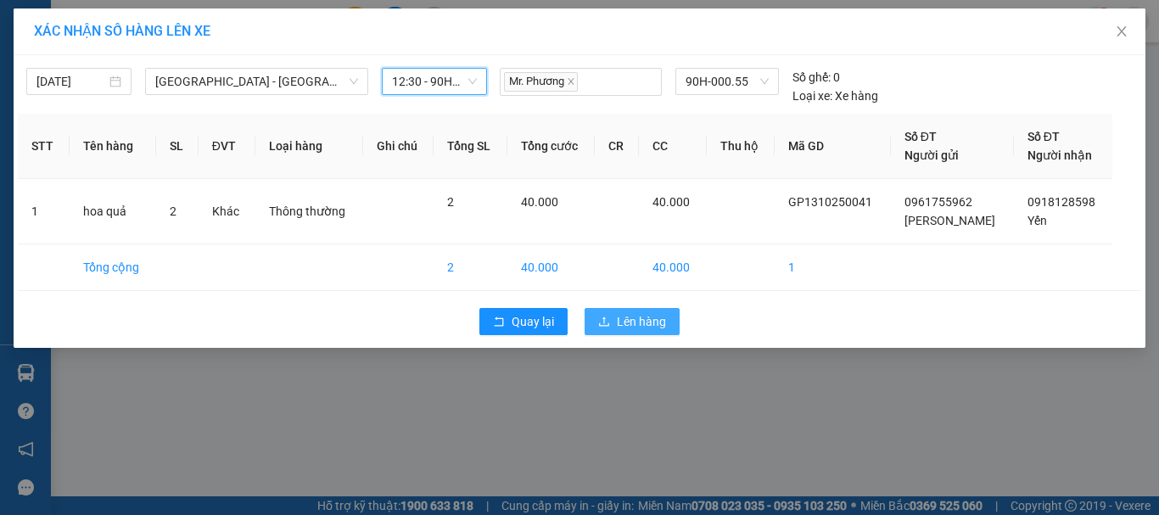
click at [651, 322] on span "Lên hàng" at bounding box center [641, 321] width 49 height 19
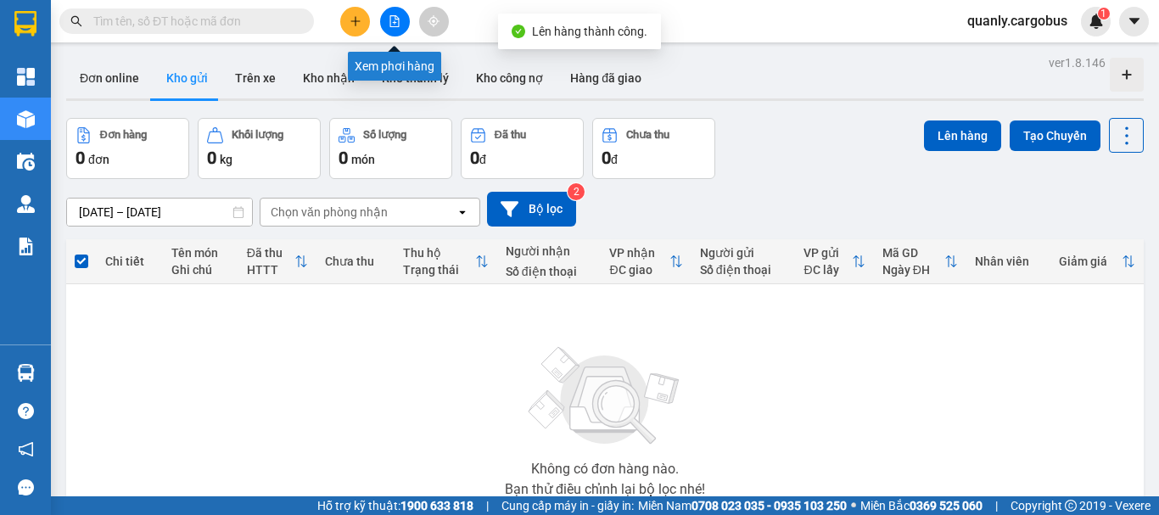
click at [394, 20] on icon "file-add" at bounding box center [395, 21] width 12 height 12
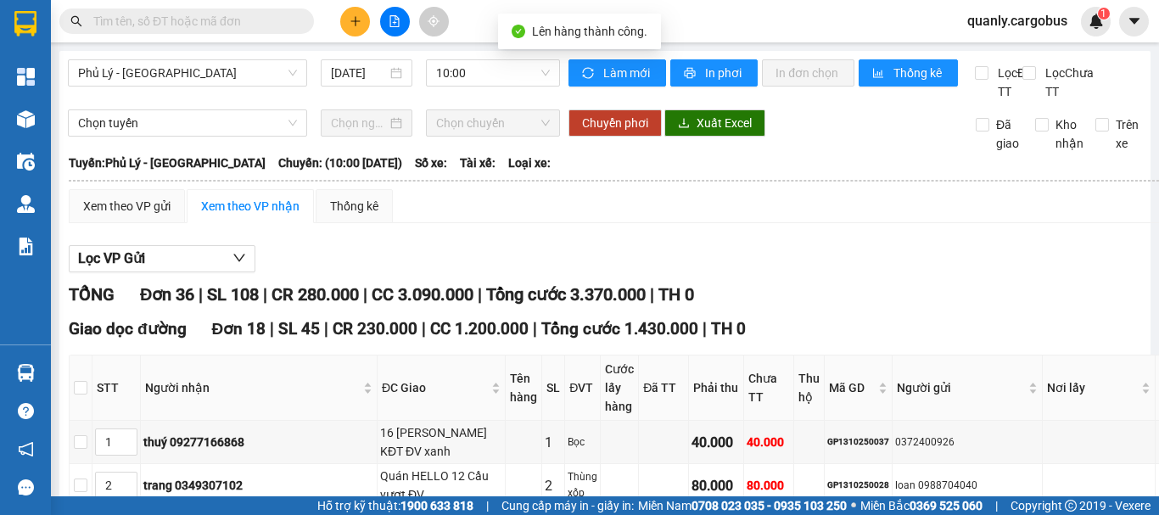
click at [217, 70] on span "Phủ Lý - [GEOGRAPHIC_DATA]" at bounding box center [187, 72] width 219 height 25
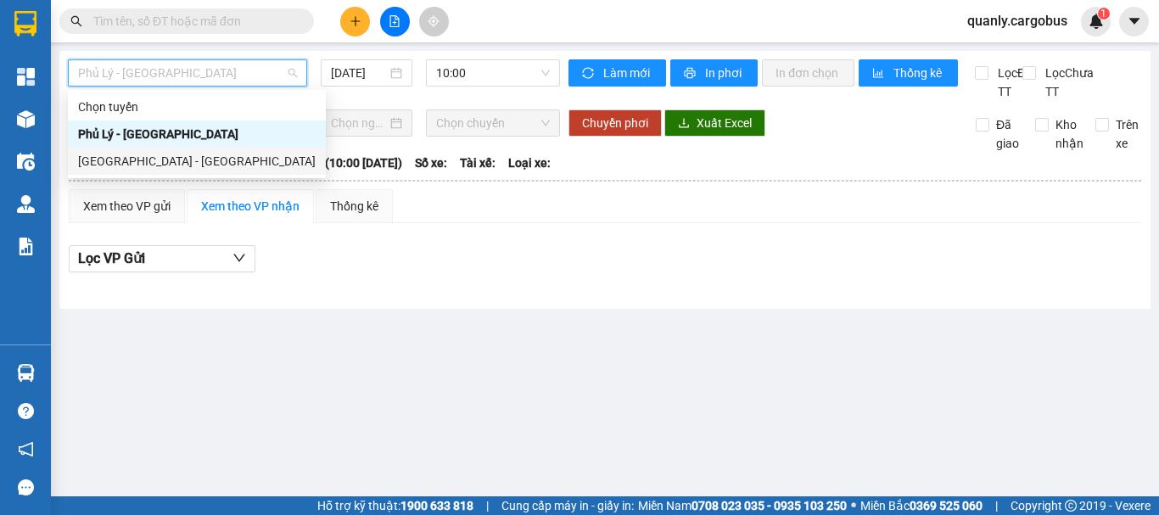
click at [135, 156] on div "[GEOGRAPHIC_DATA] - [GEOGRAPHIC_DATA]" at bounding box center [197, 161] width 238 height 19
type input "[DATE]"
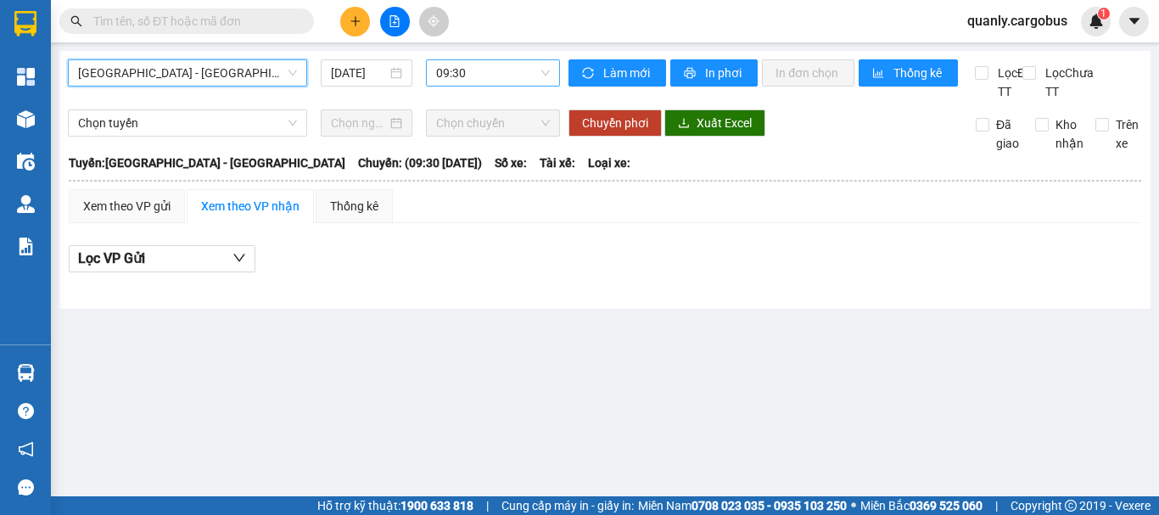
click at [472, 75] on span "09:30" at bounding box center [493, 72] width 114 height 25
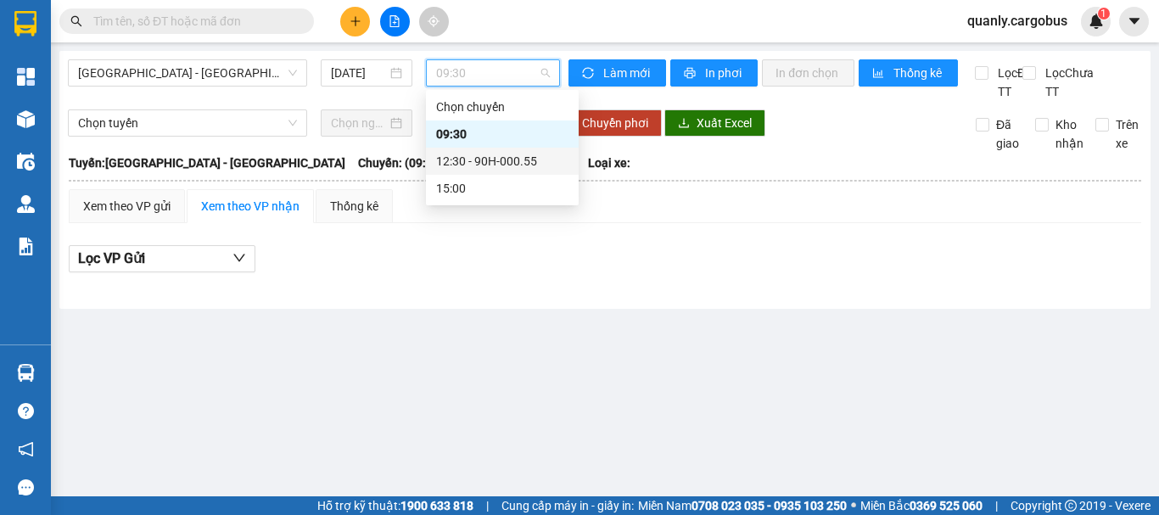
click at [466, 162] on div "12:30 - 90H-000.55" at bounding box center [502, 161] width 132 height 19
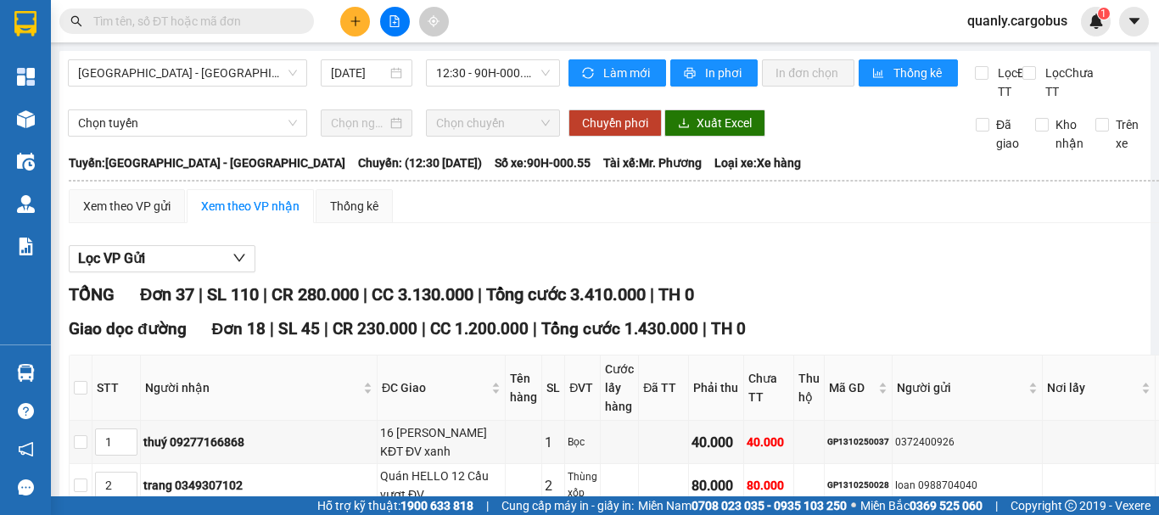
type input "4"
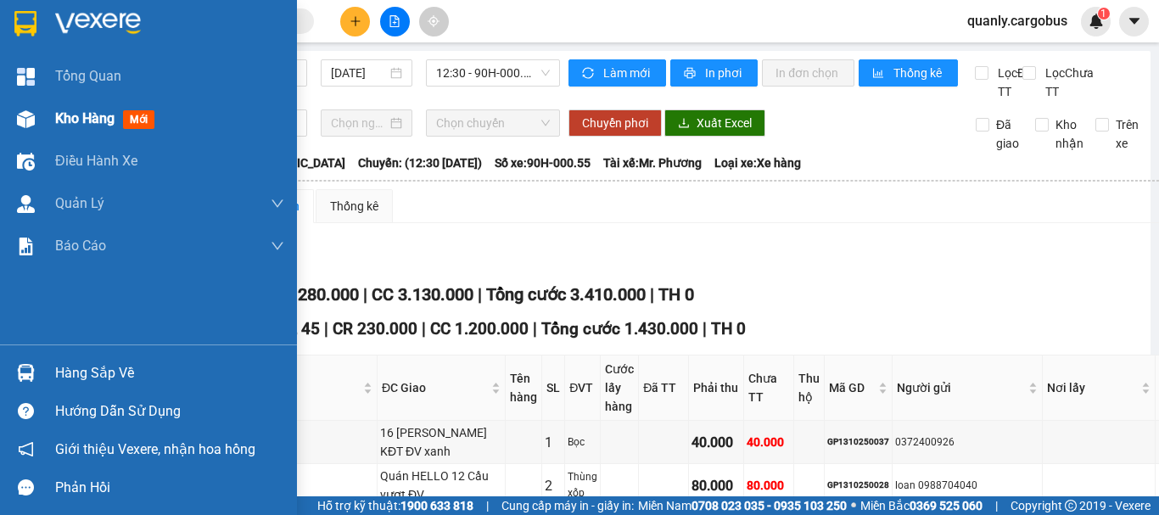
click at [29, 123] on img at bounding box center [26, 119] width 18 height 18
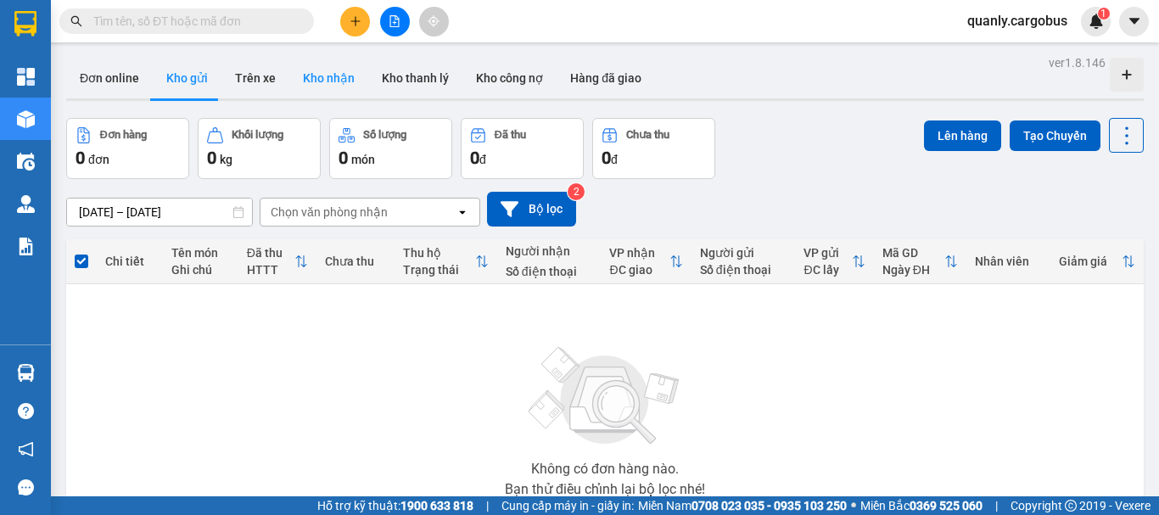
click at [320, 72] on button "Kho nhận" at bounding box center [328, 78] width 79 height 41
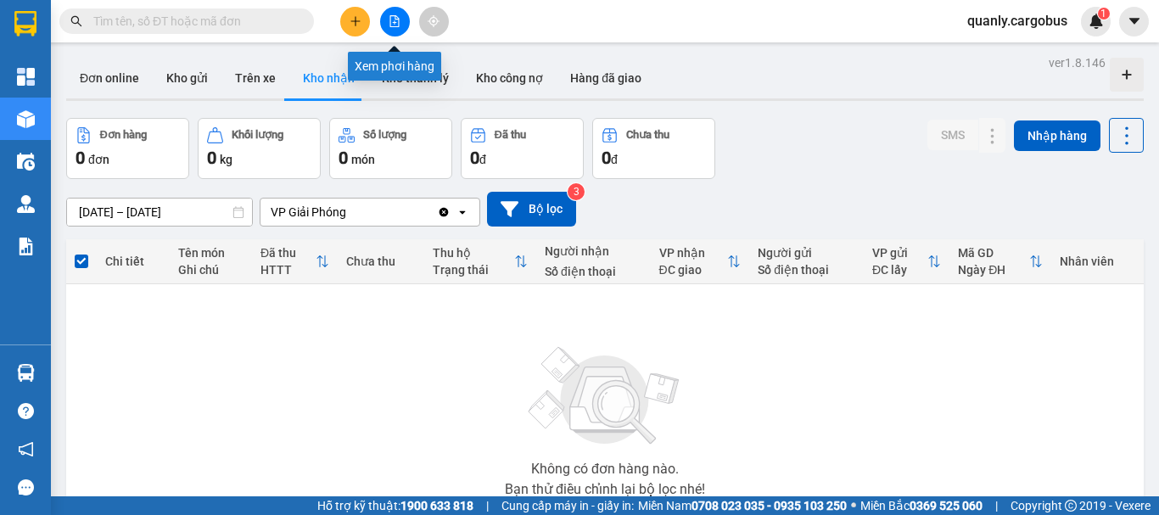
click at [386, 17] on button at bounding box center [395, 22] width 30 height 30
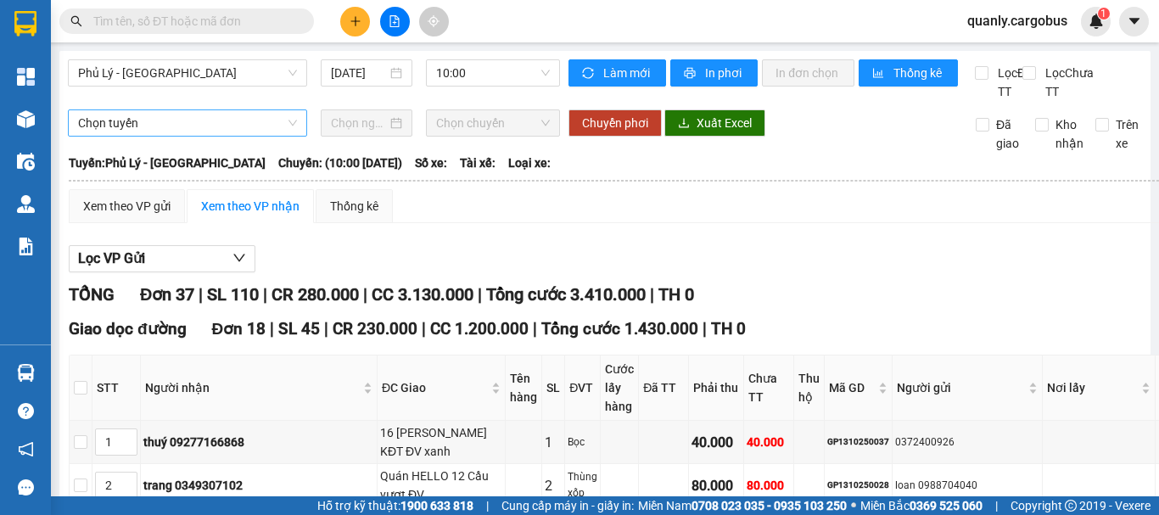
click at [149, 76] on span "Phủ Lý - [GEOGRAPHIC_DATA]" at bounding box center [187, 72] width 219 height 25
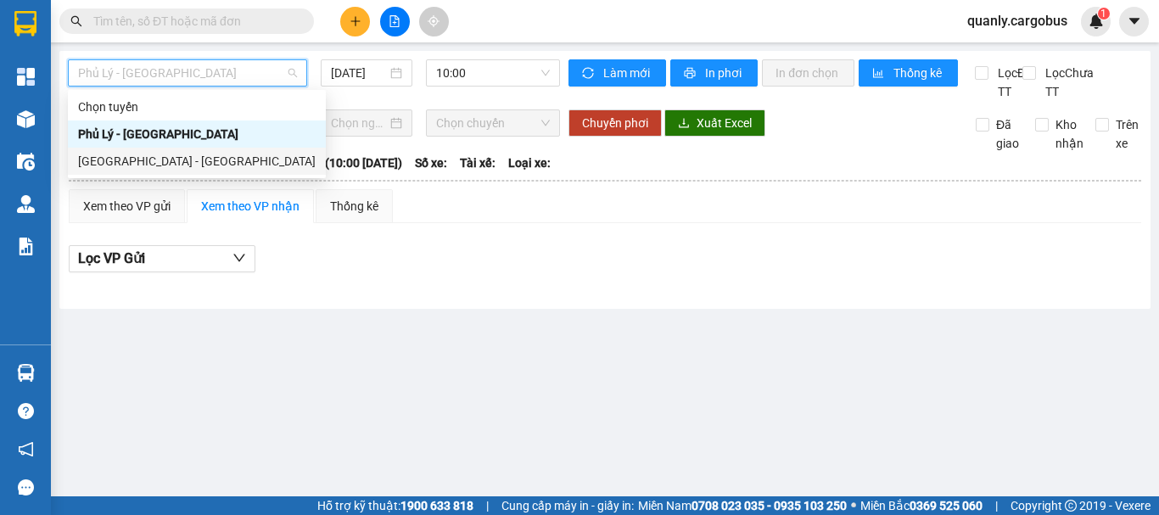
drag, startPoint x: 125, startPoint y: 158, endPoint x: 229, endPoint y: 123, distance: 110.0
click at [155, 152] on div "[GEOGRAPHIC_DATA] - [GEOGRAPHIC_DATA]" at bounding box center [197, 161] width 238 height 19
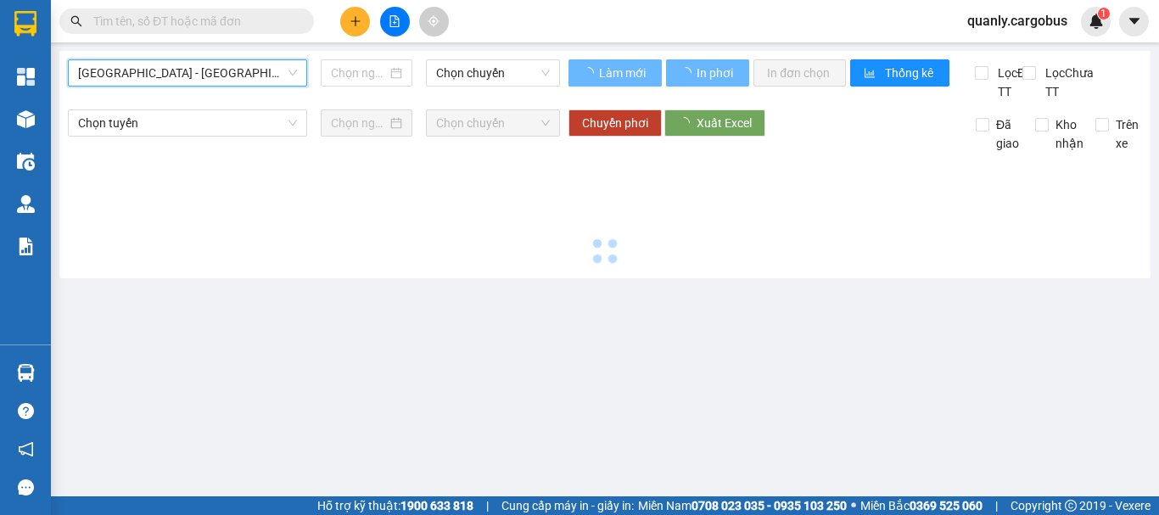
type input "[DATE]"
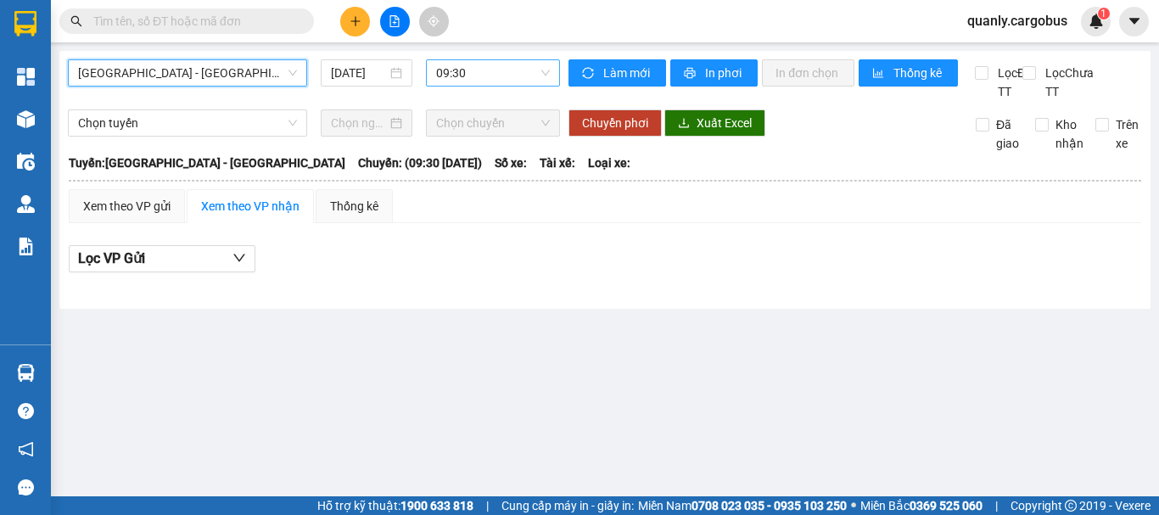
click at [454, 63] on span "09:30" at bounding box center [493, 72] width 114 height 25
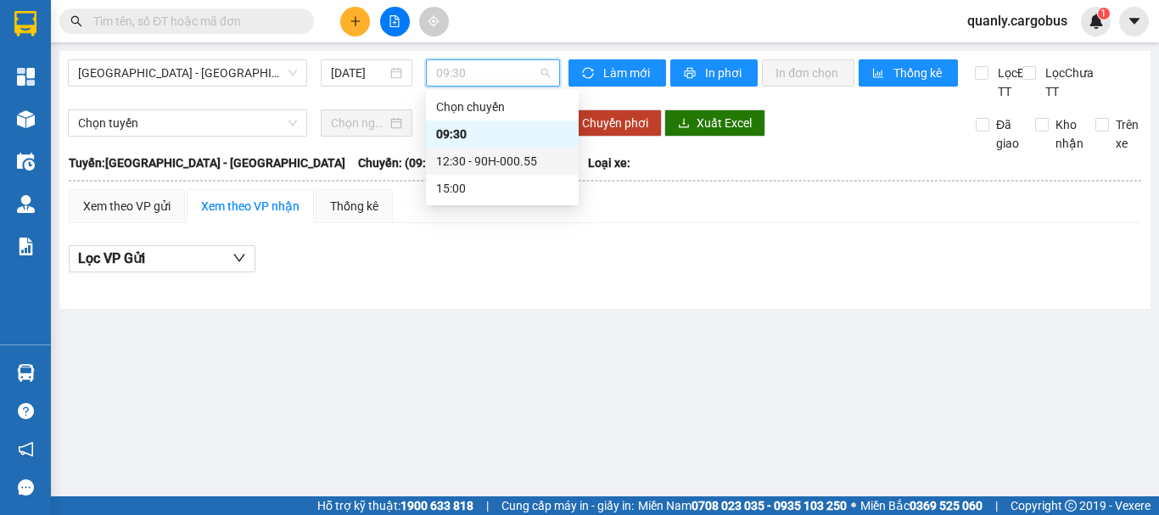
click at [521, 161] on div "12:30 - 90H-000.55" at bounding box center [502, 161] width 132 height 19
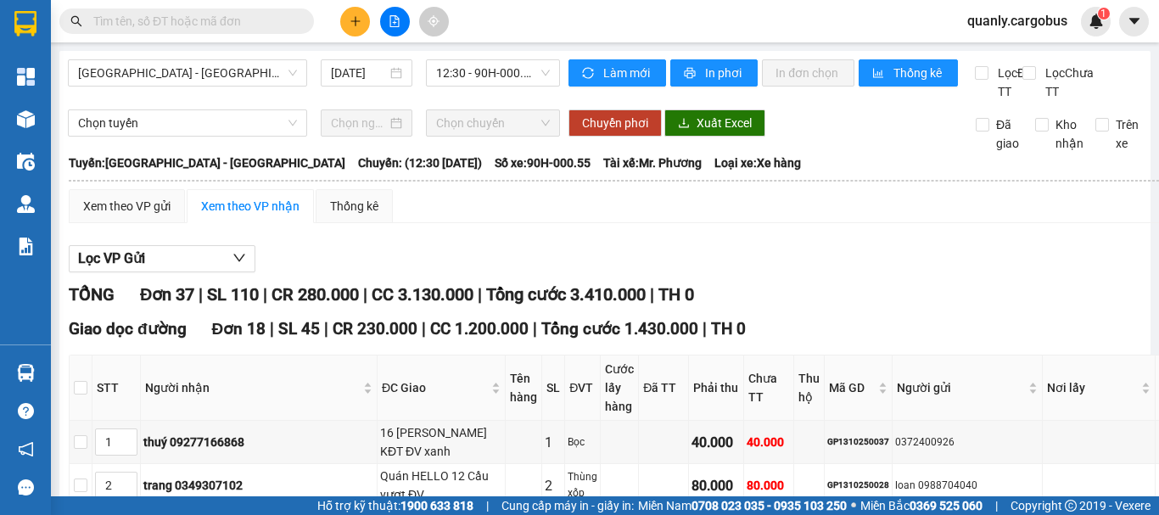
checkbox input "false"
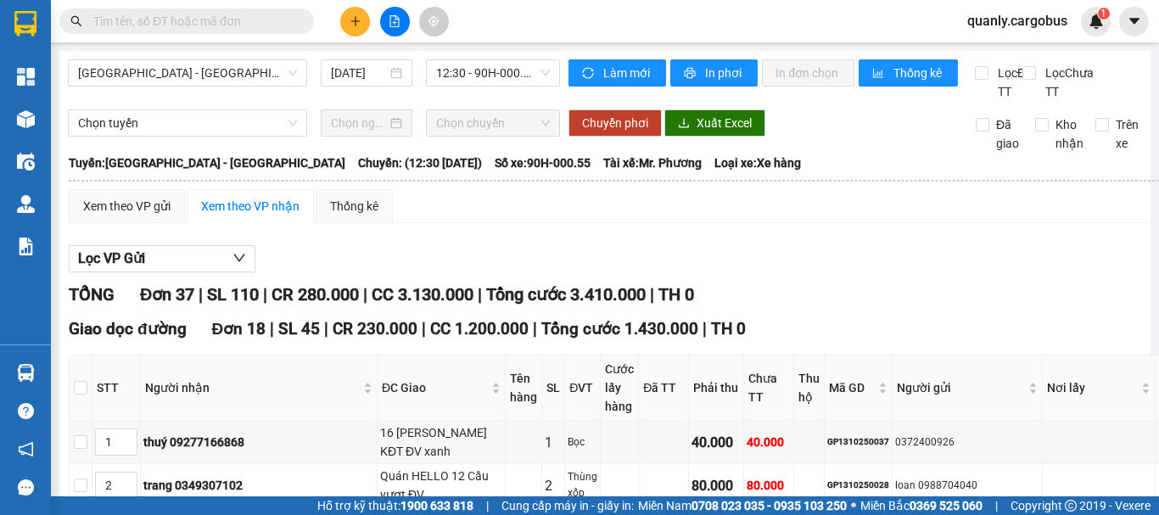
click at [124, 216] on div "Xem theo VP gửi" at bounding box center [126, 206] width 87 height 19
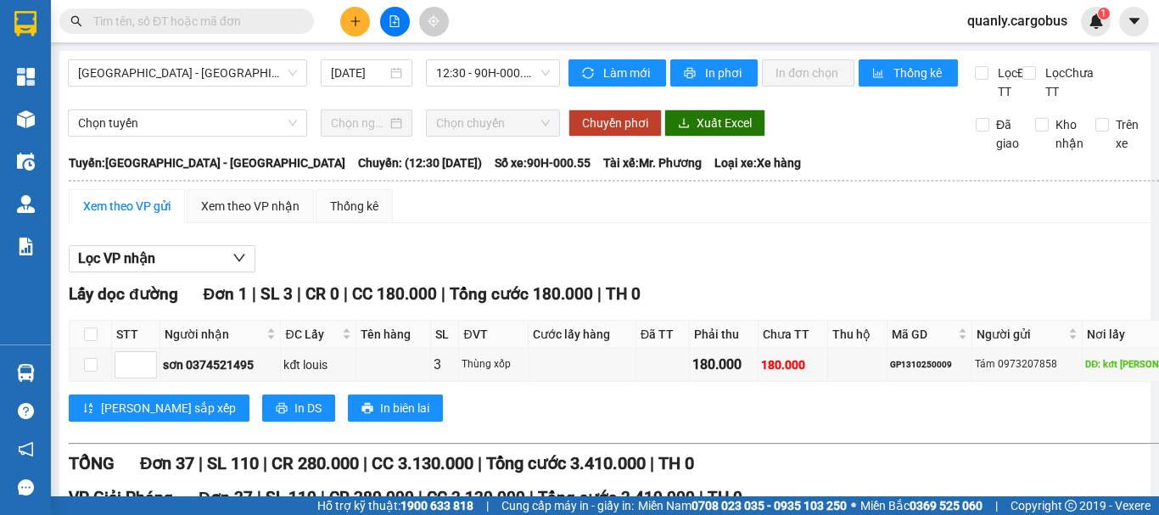
checkbox input "true"
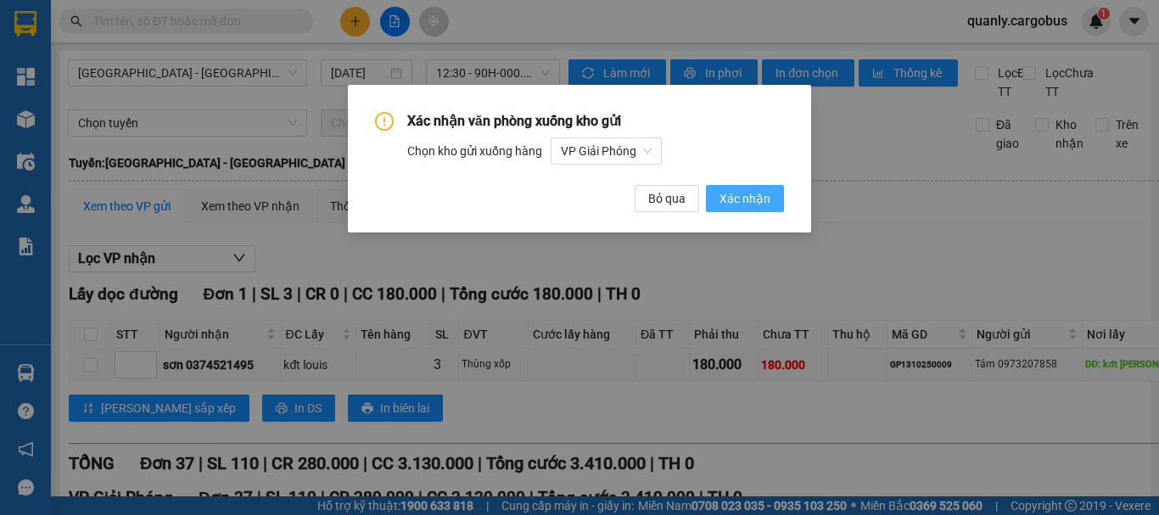
click at [732, 199] on span "Xác nhận" at bounding box center [745, 198] width 51 height 19
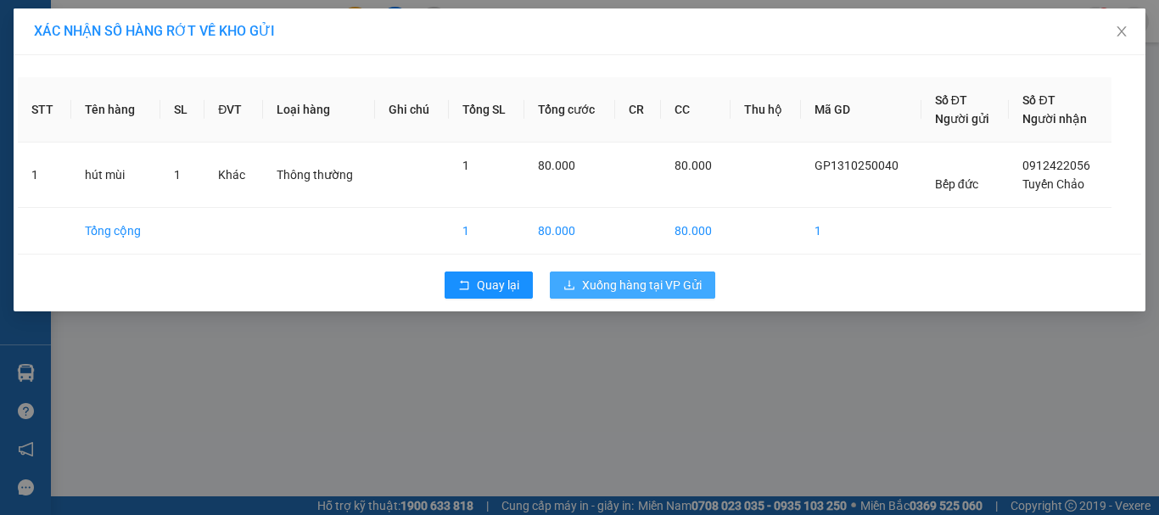
click at [654, 286] on span "Xuống hàng tại VP Gửi" at bounding box center [642, 285] width 120 height 19
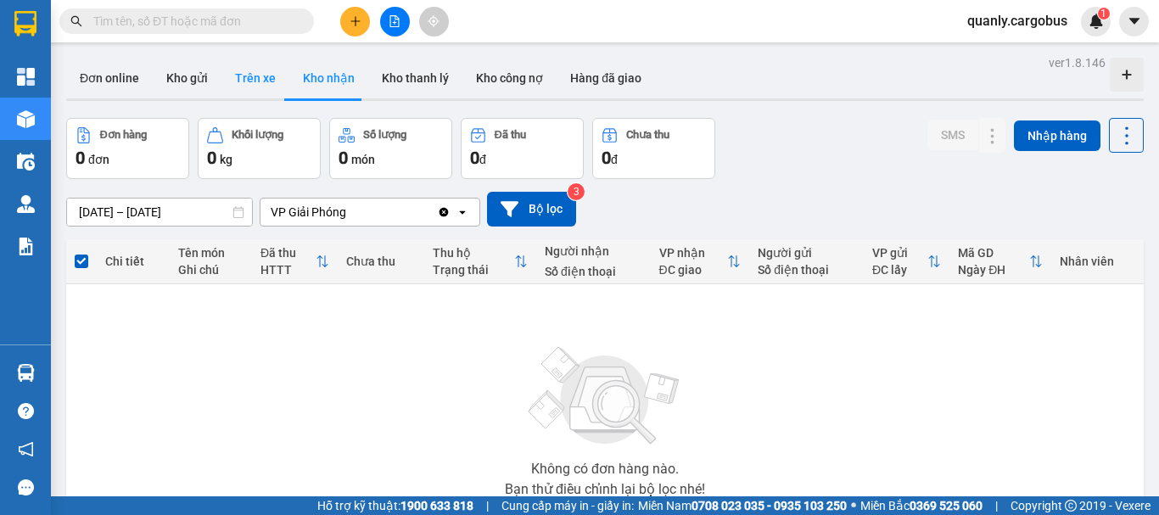
click at [253, 82] on button "Trên xe" at bounding box center [255, 78] width 68 height 41
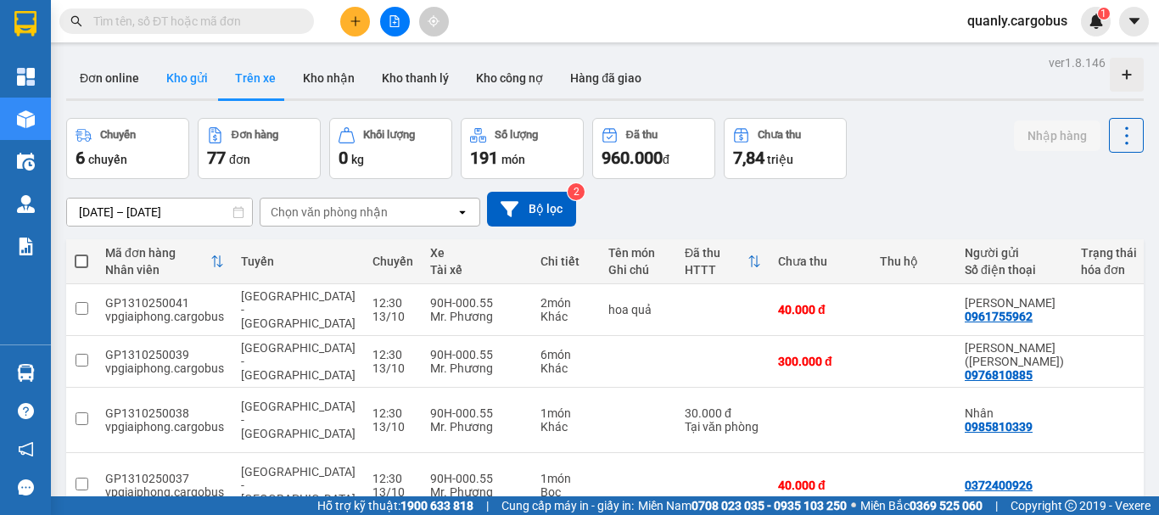
click at [183, 79] on button "Kho gửi" at bounding box center [187, 78] width 69 height 41
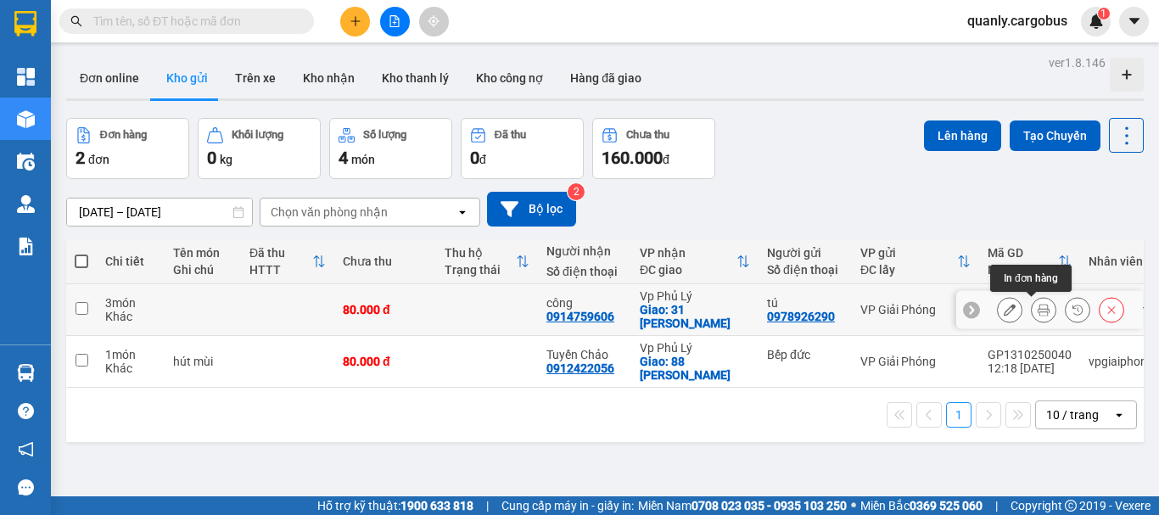
click at [1038, 304] on icon at bounding box center [1044, 310] width 12 height 12
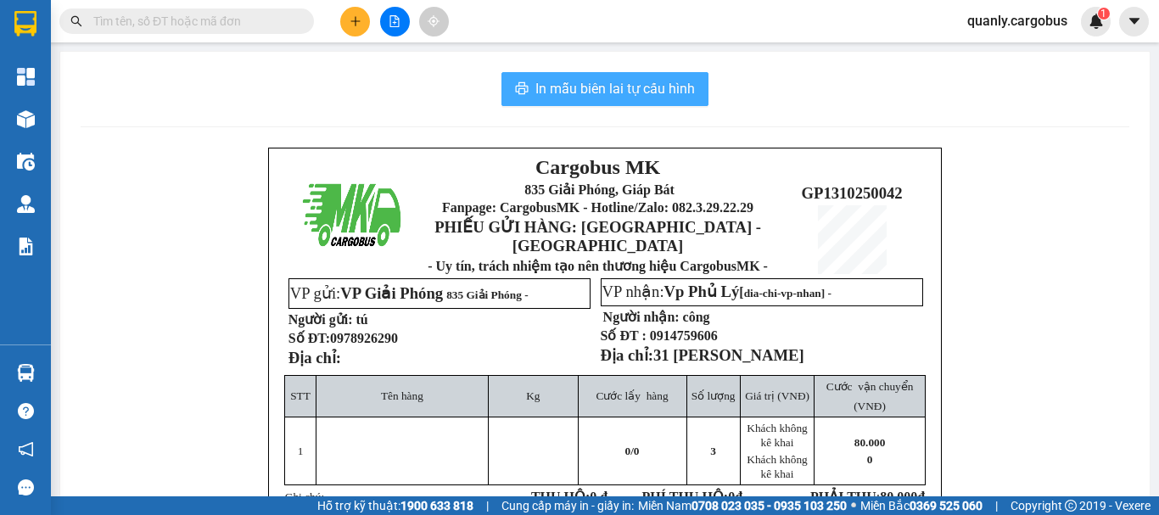
click at [590, 90] on span "In mẫu biên lai tự cấu hình" at bounding box center [615, 88] width 160 height 21
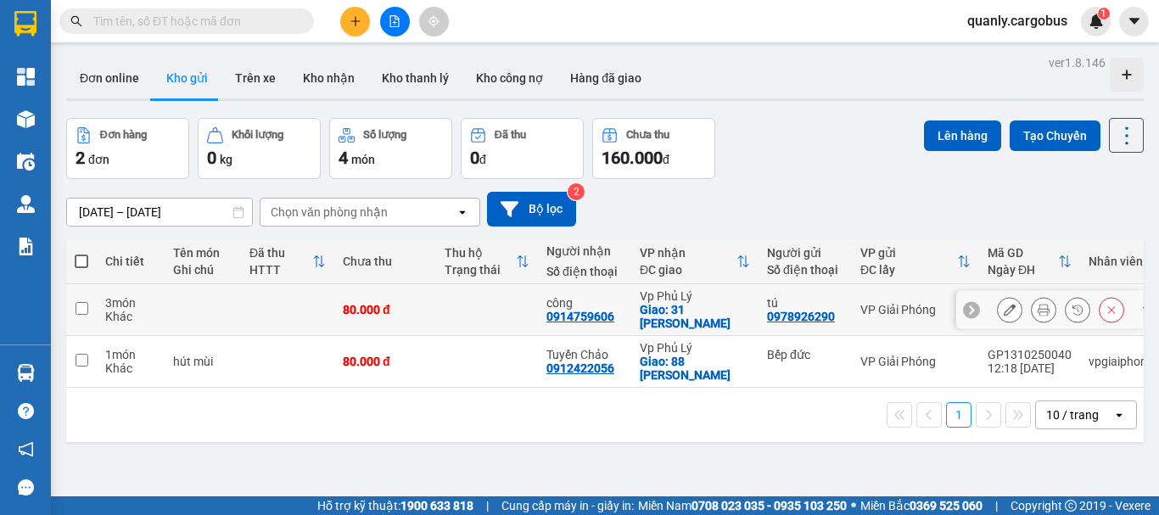
click at [85, 306] on input "checkbox" at bounding box center [82, 308] width 13 height 13
checkbox input "true"
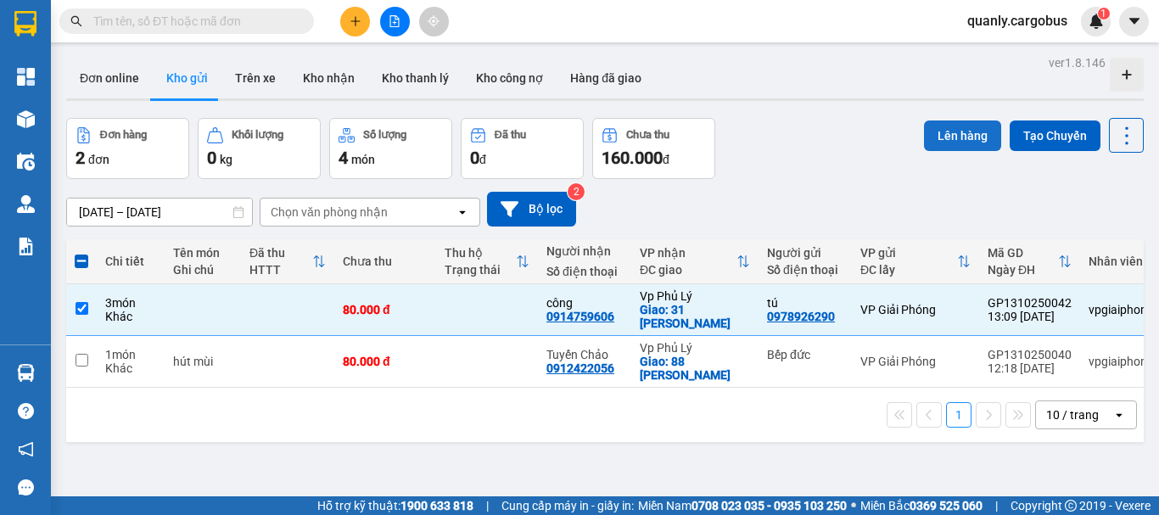
click at [951, 137] on button "Lên hàng" at bounding box center [962, 136] width 77 height 31
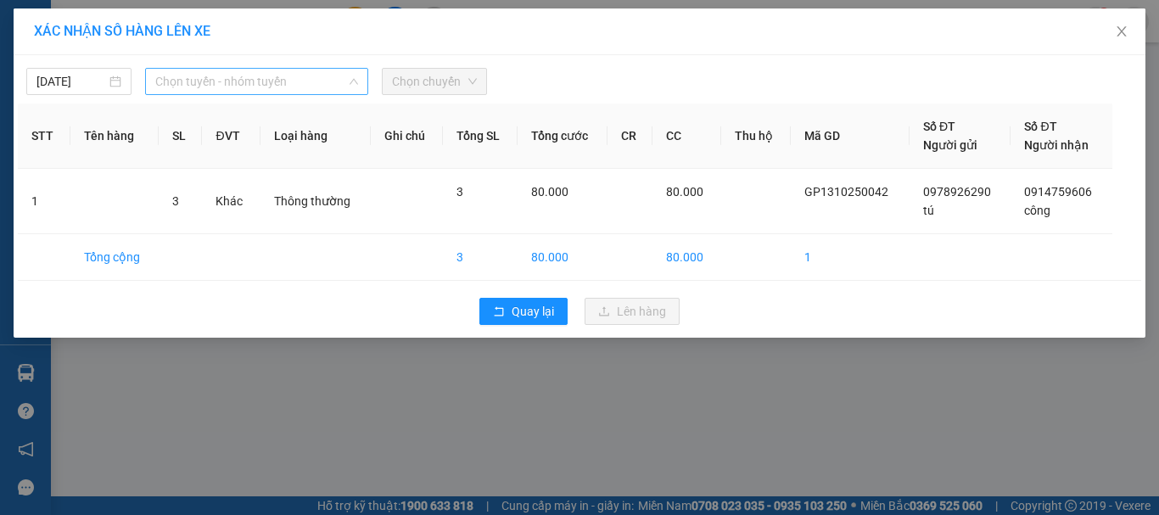
click at [305, 86] on span "Chọn tuyến - nhóm tuyến" at bounding box center [256, 81] width 203 height 25
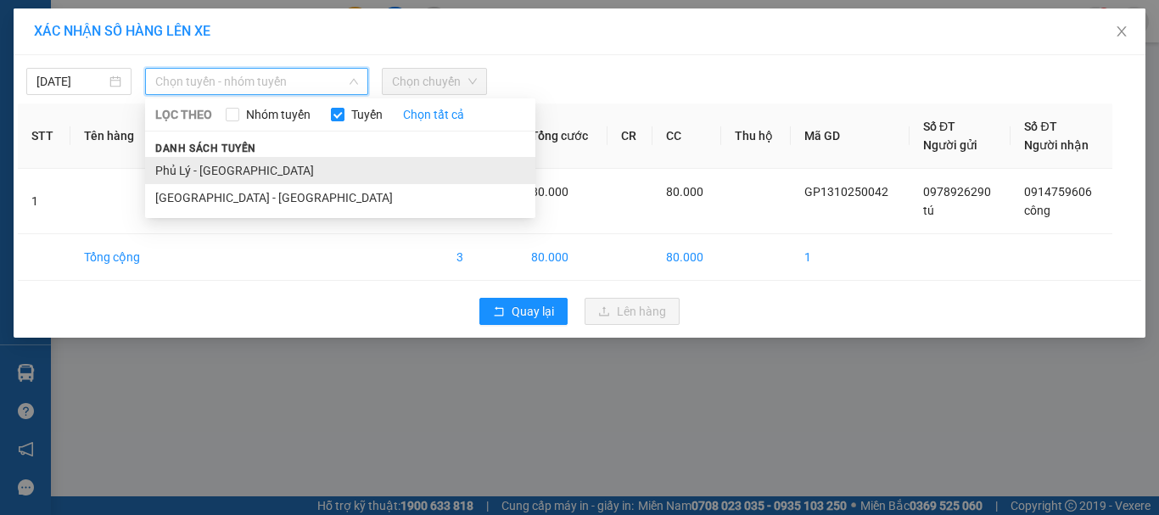
click at [193, 171] on li "Phủ Lý - [GEOGRAPHIC_DATA]" at bounding box center [340, 170] width 390 height 27
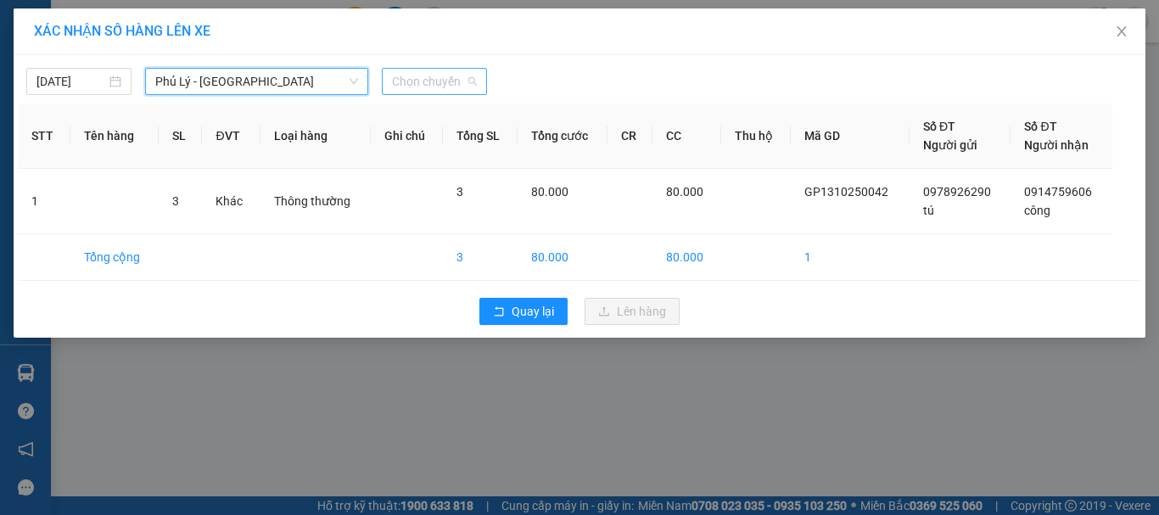
click at [462, 76] on span "Chọn chuyến" at bounding box center [434, 81] width 85 height 25
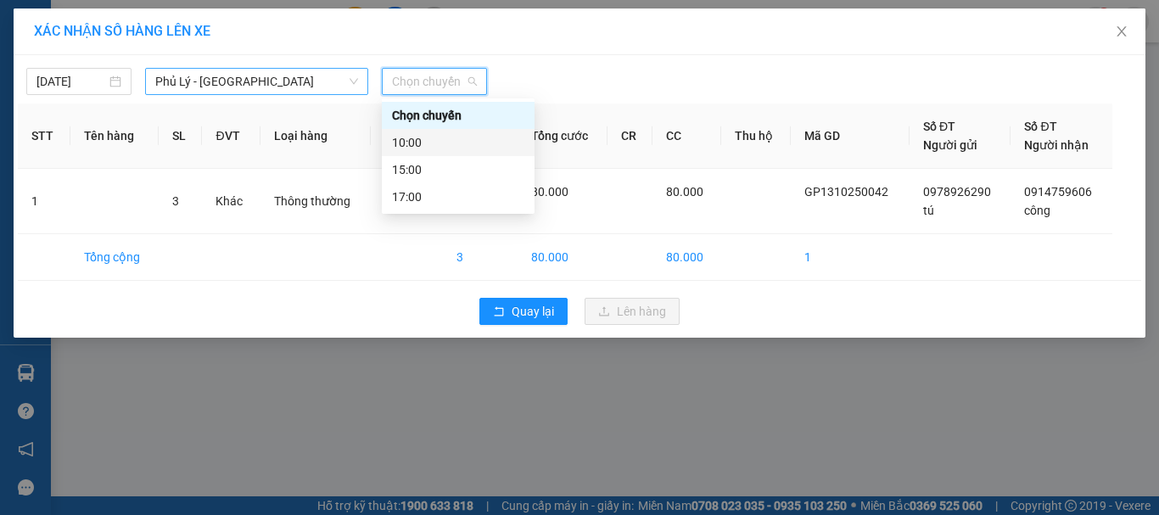
click at [238, 81] on span "Phủ Lý - [GEOGRAPHIC_DATA]" at bounding box center [256, 81] width 203 height 25
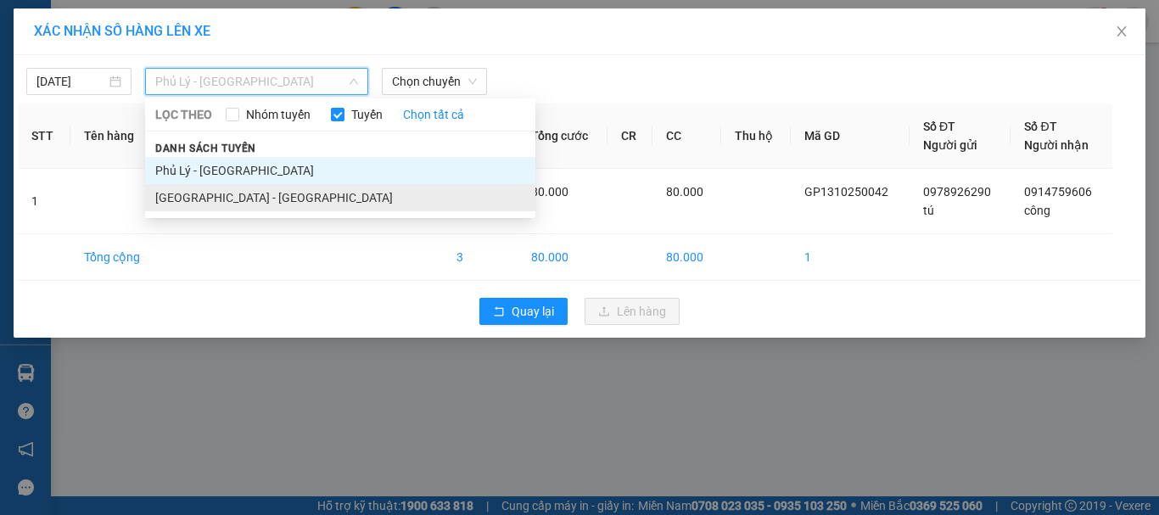
click at [215, 200] on li "[GEOGRAPHIC_DATA] - [GEOGRAPHIC_DATA]" at bounding box center [340, 197] width 390 height 27
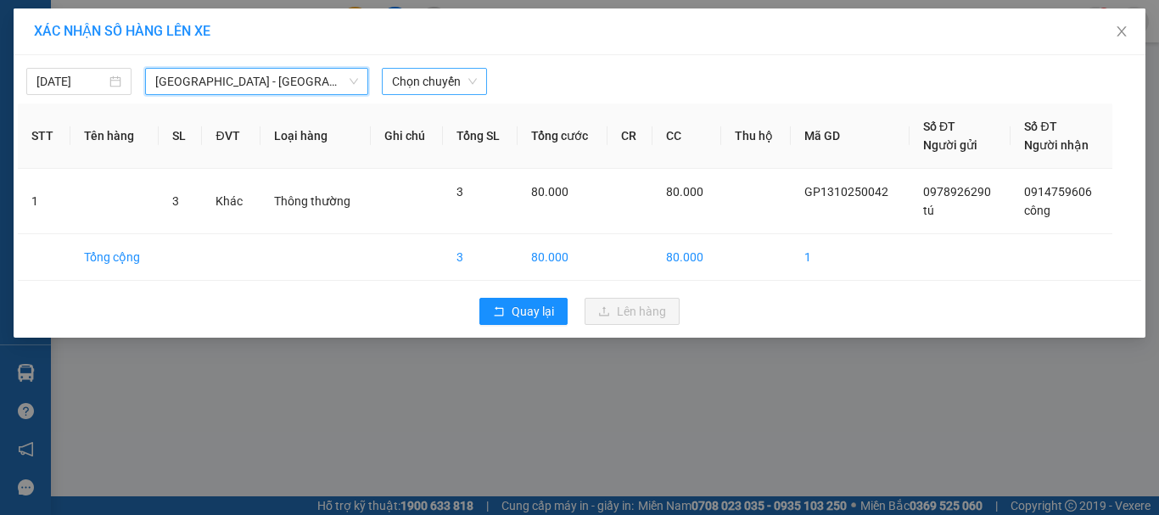
click at [448, 79] on span "Chọn chuyến" at bounding box center [434, 81] width 85 height 25
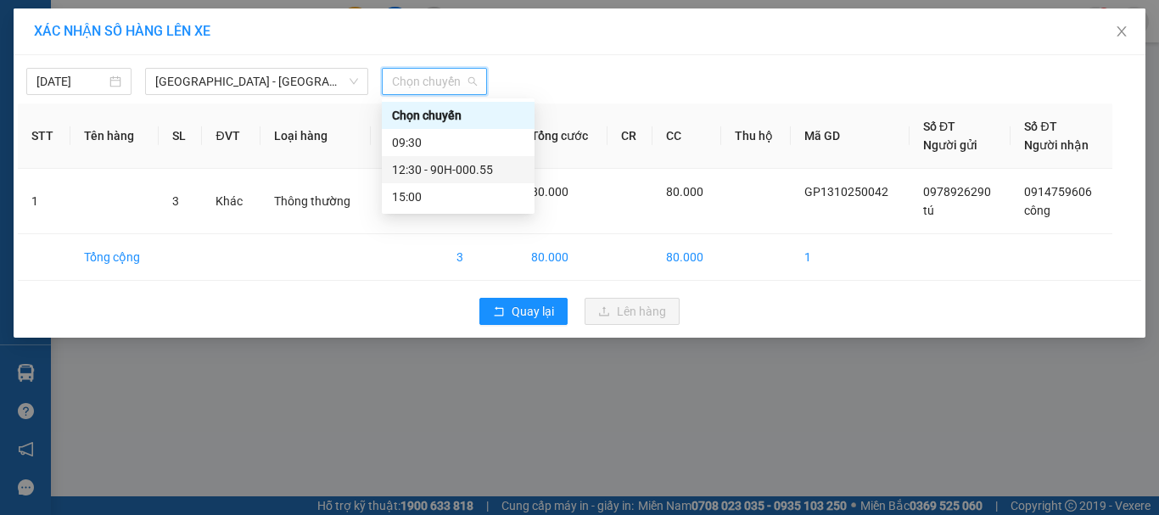
click at [472, 167] on div "12:30 - 90H-000.55" at bounding box center [458, 169] width 132 height 19
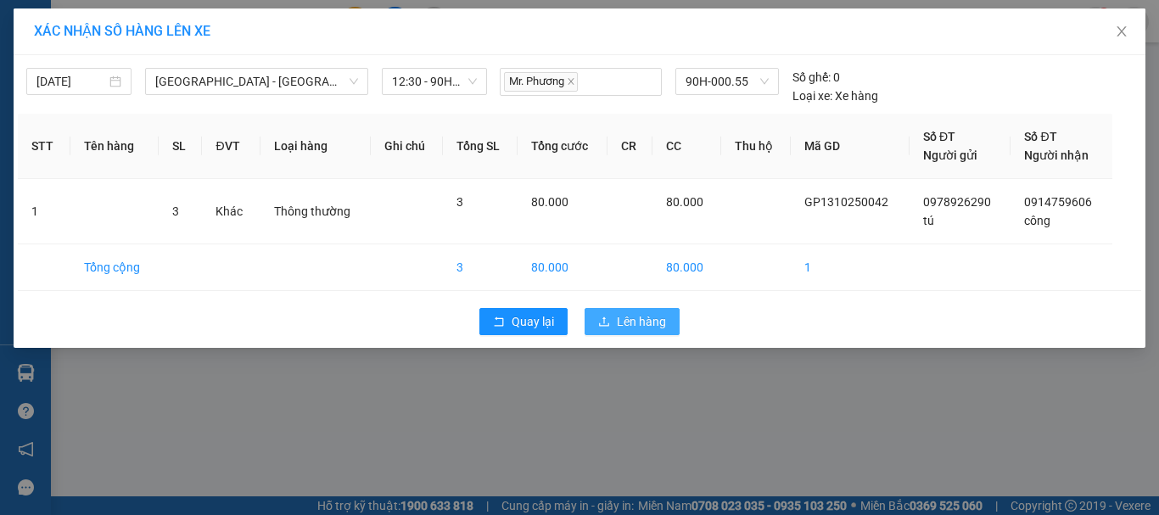
click at [654, 317] on span "Lên hàng" at bounding box center [641, 321] width 49 height 19
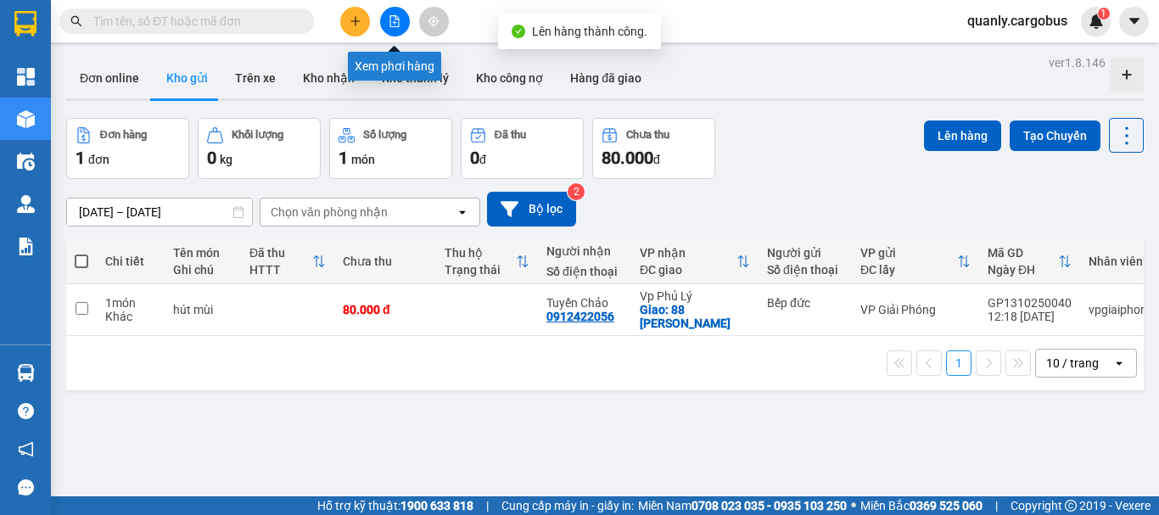
click at [392, 19] on icon "file-add" at bounding box center [395, 21] width 12 height 12
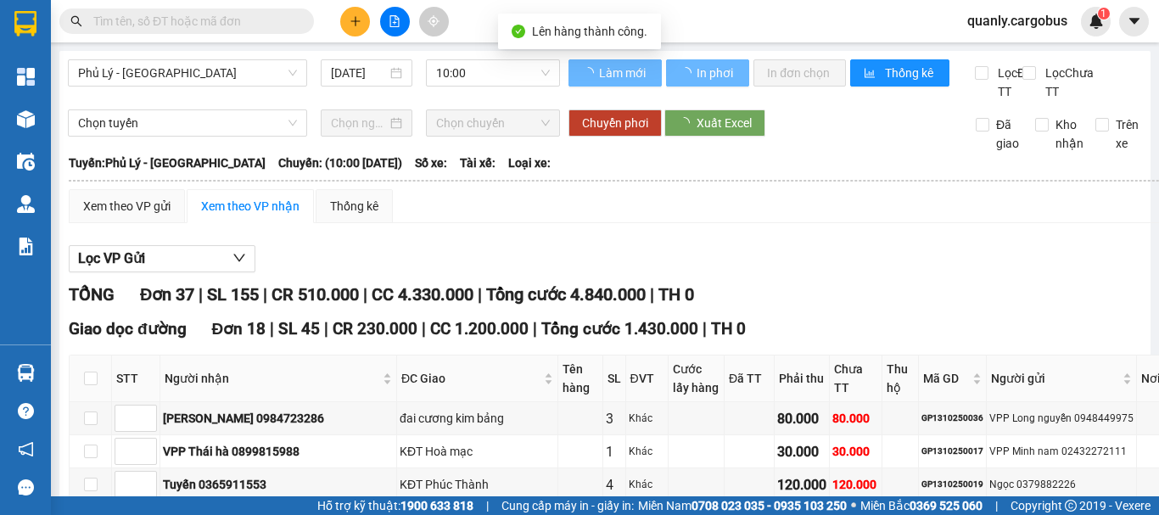
click at [221, 74] on span "Phủ Lý - [GEOGRAPHIC_DATA]" at bounding box center [187, 72] width 219 height 25
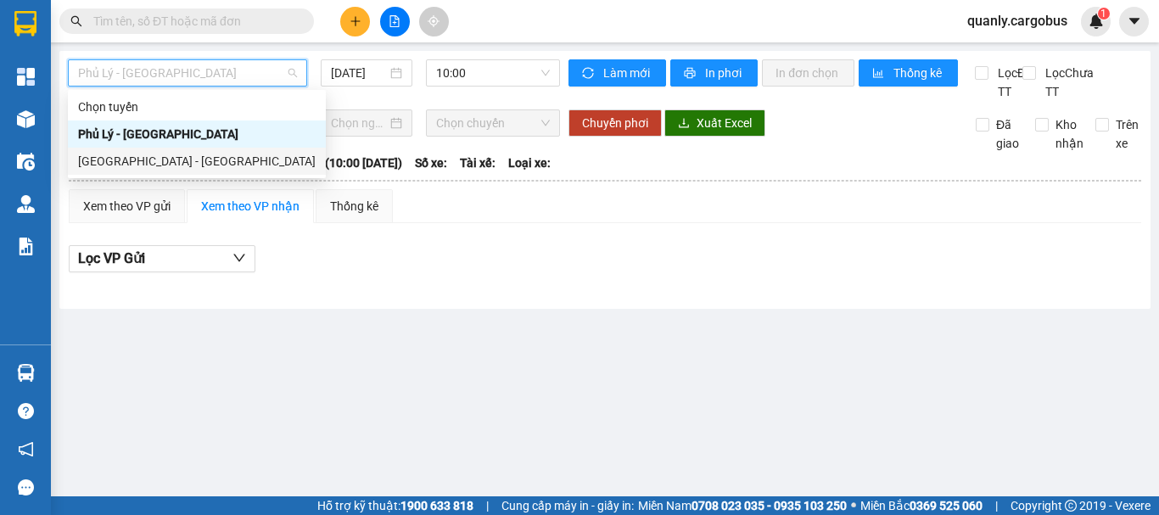
click at [157, 165] on div "[GEOGRAPHIC_DATA] - [GEOGRAPHIC_DATA]" at bounding box center [197, 161] width 238 height 19
type input "[DATE]"
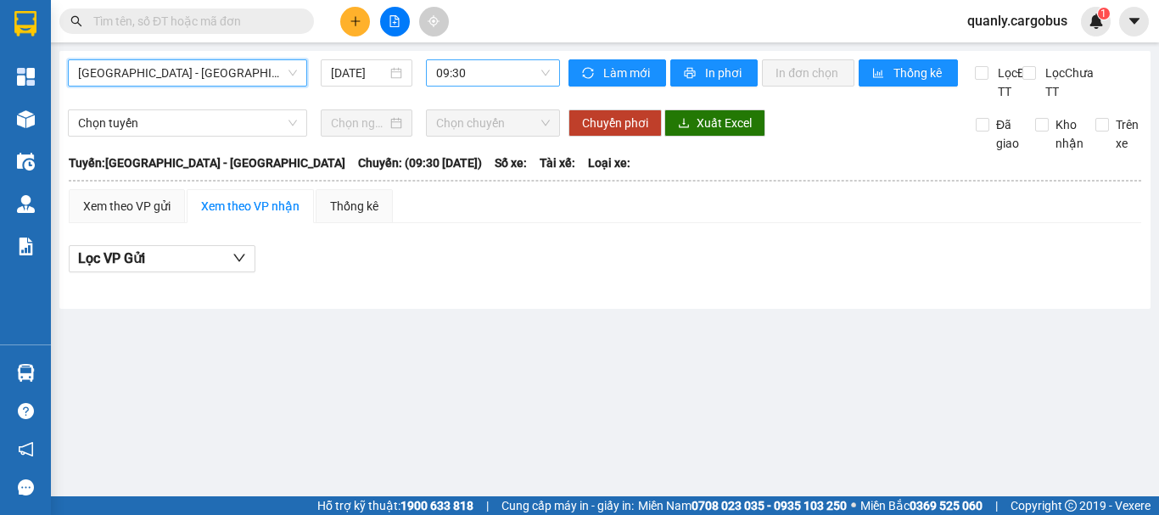
click at [488, 76] on span "09:30" at bounding box center [493, 72] width 114 height 25
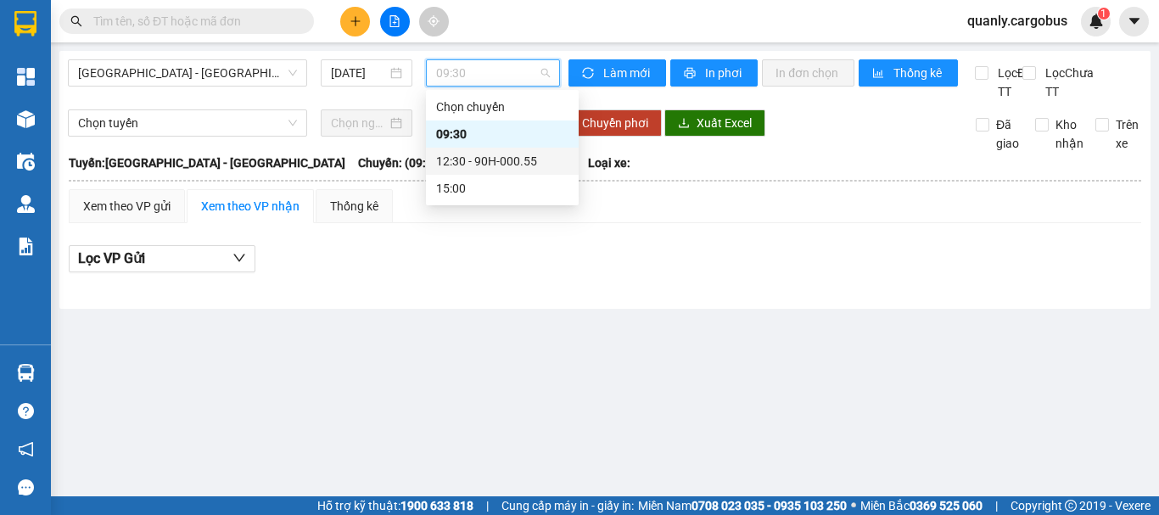
click at [496, 160] on div "12:30 - 90H-000.55" at bounding box center [502, 161] width 132 height 19
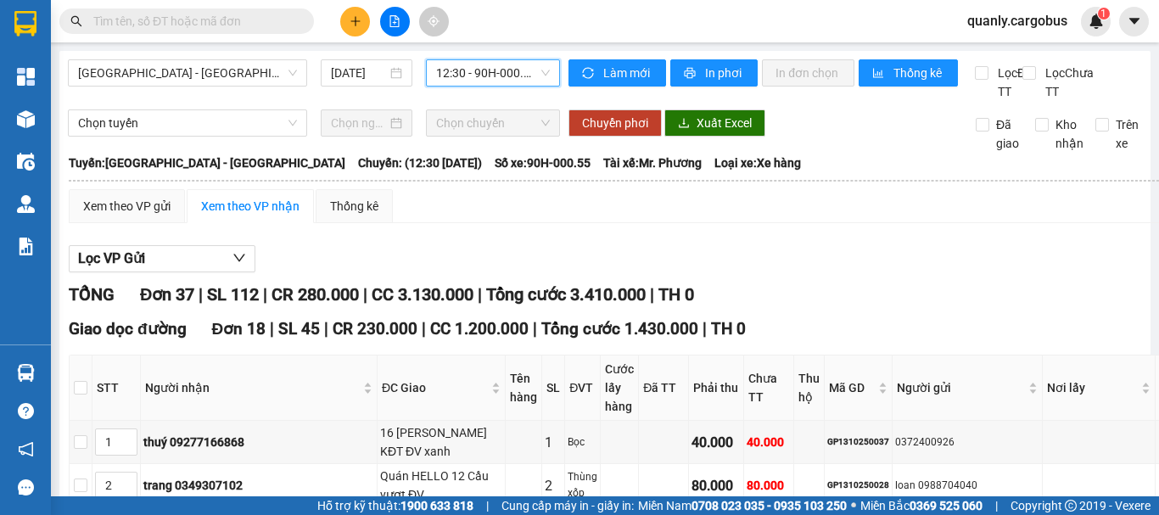
type input "3"
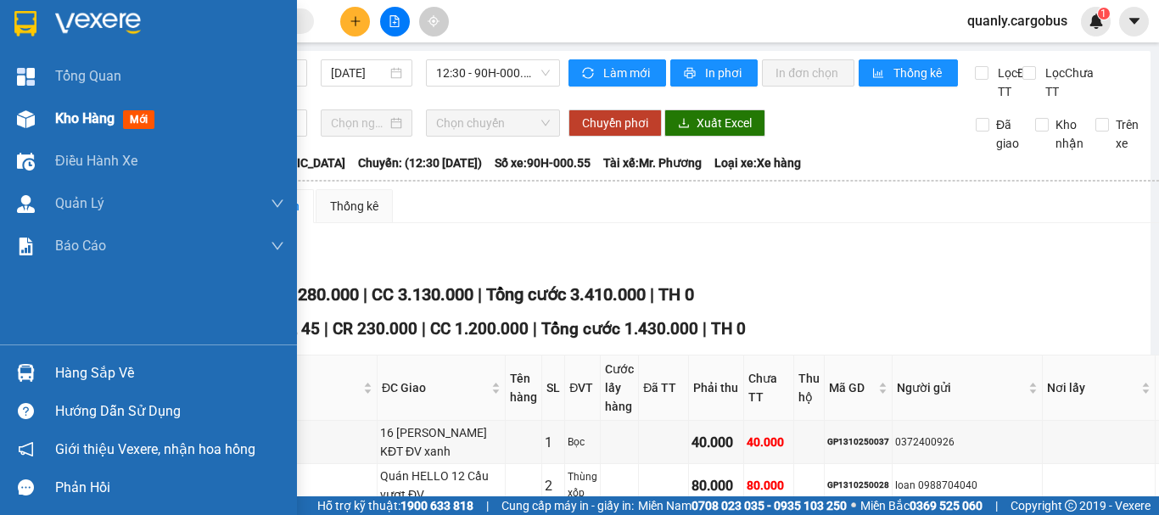
click at [23, 110] on img at bounding box center [26, 119] width 18 height 18
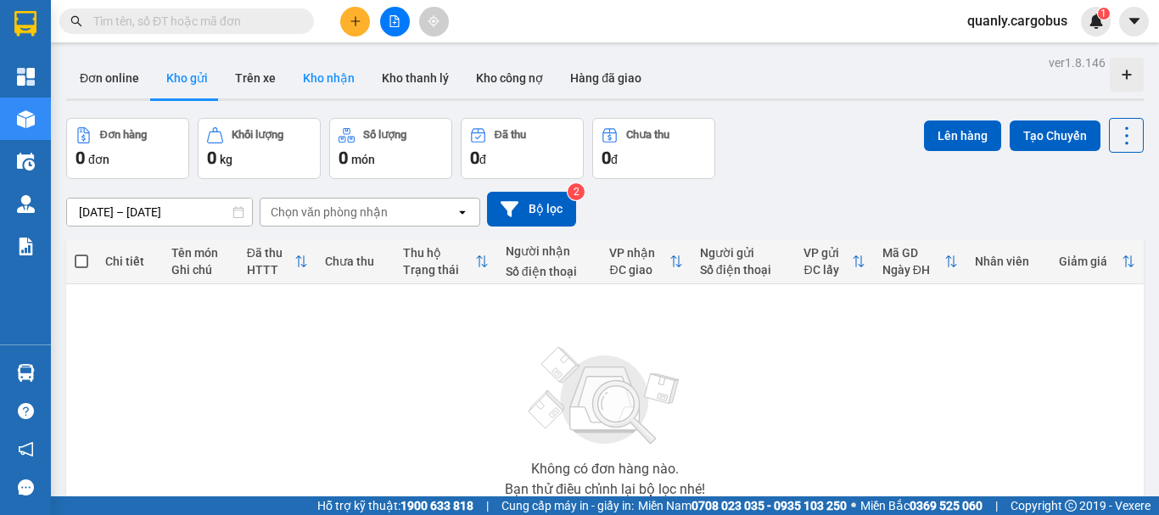
click at [316, 84] on button "Kho nhận" at bounding box center [328, 78] width 79 height 41
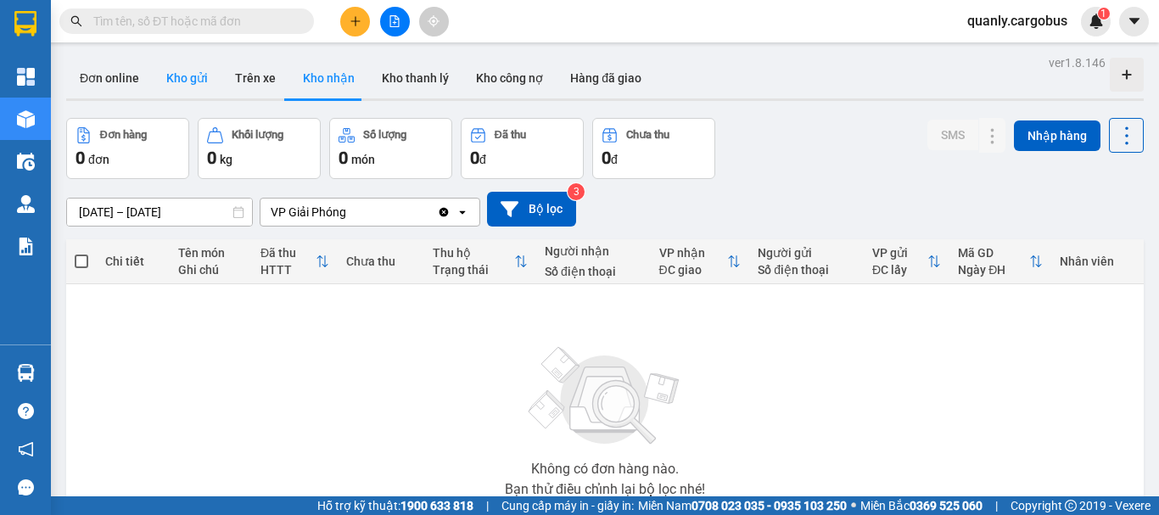
click at [184, 79] on button "Kho gửi" at bounding box center [187, 78] width 69 height 41
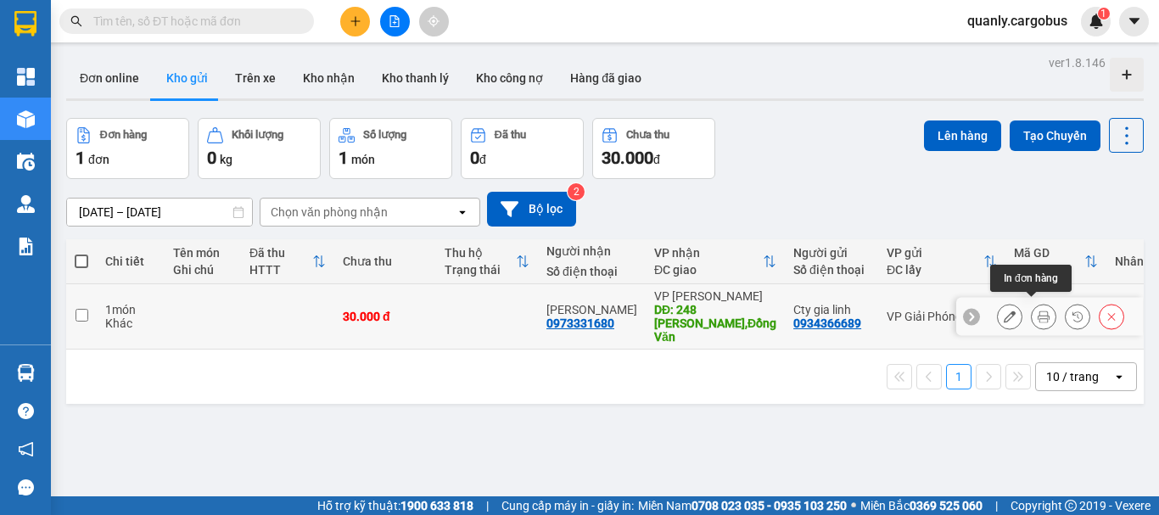
click at [1038, 312] on icon at bounding box center [1044, 317] width 12 height 12
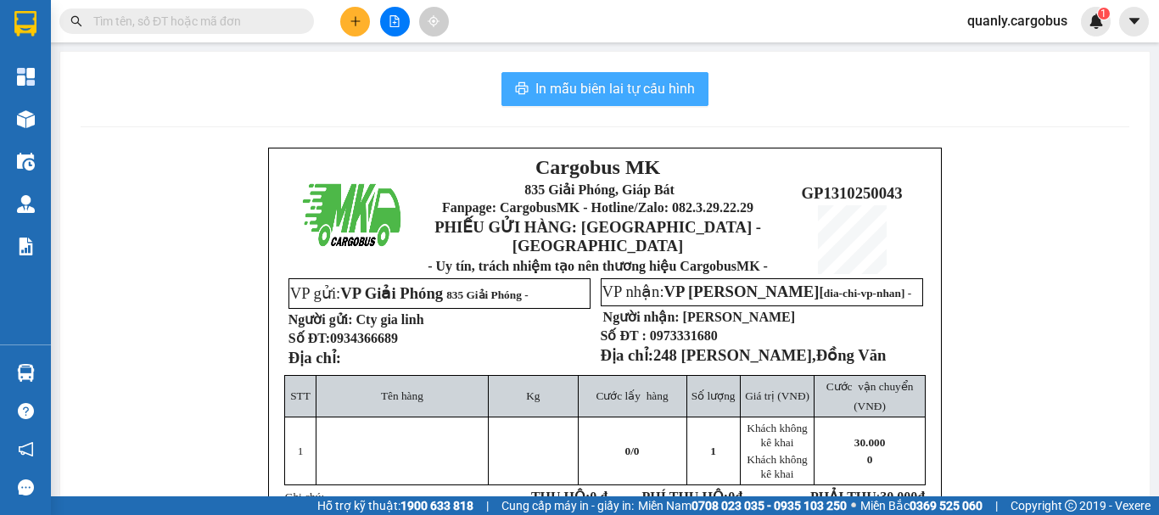
click at [640, 81] on span "In mẫu biên lai tự cấu hình" at bounding box center [615, 88] width 160 height 21
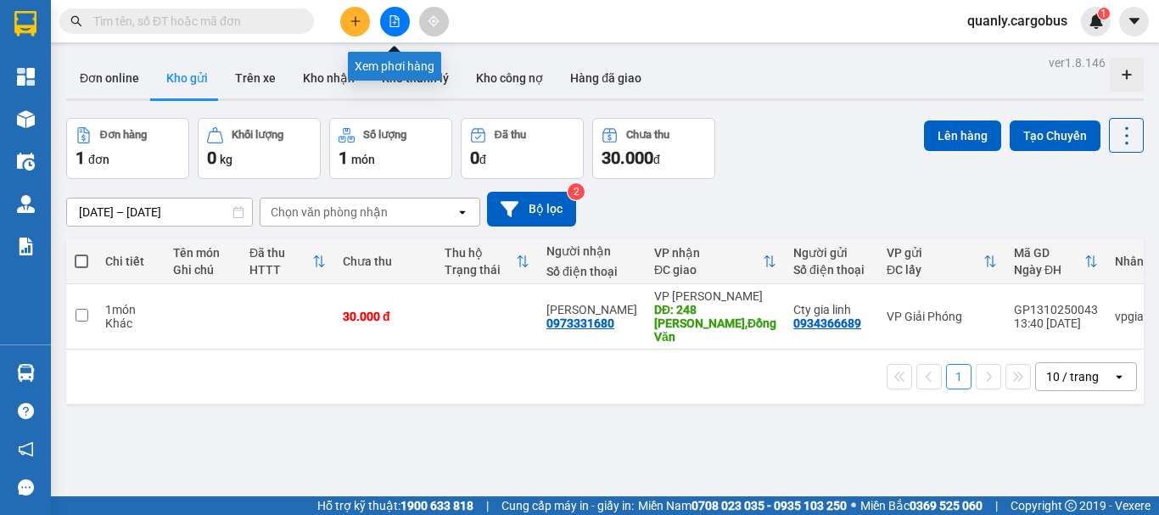
click at [394, 20] on icon "file-add" at bounding box center [395, 21] width 12 height 12
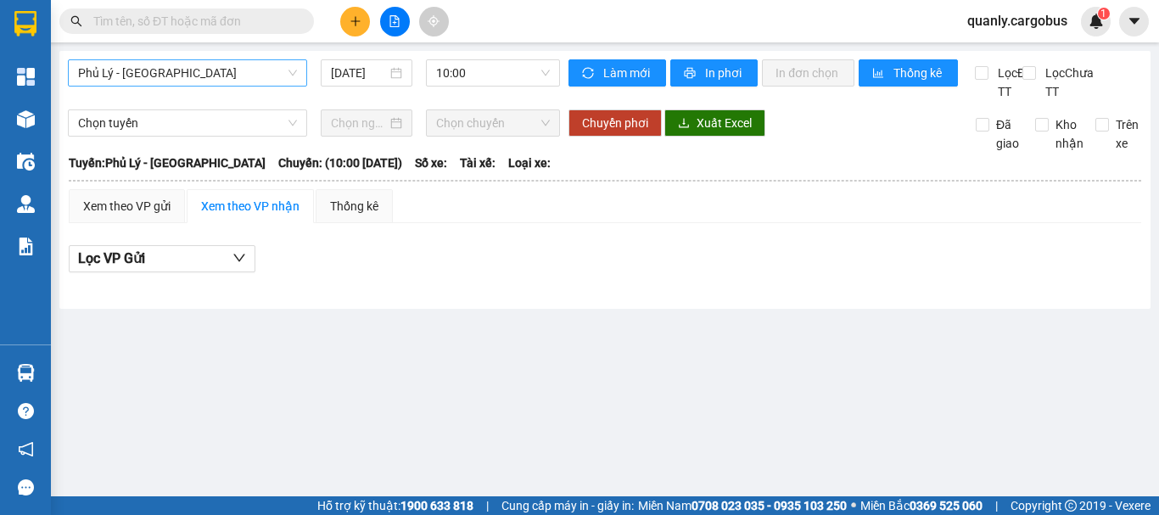
click at [184, 70] on span "Phủ Lý - [GEOGRAPHIC_DATA]" at bounding box center [187, 72] width 219 height 25
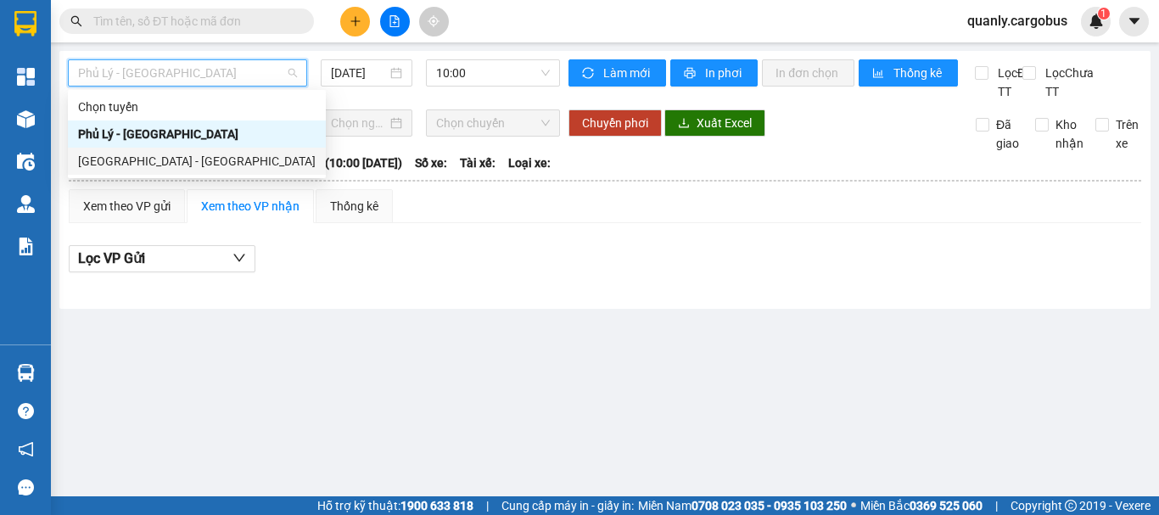
drag, startPoint x: 133, startPoint y: 159, endPoint x: 445, endPoint y: 68, distance: 324.4
click at [146, 154] on div "[GEOGRAPHIC_DATA] - [GEOGRAPHIC_DATA]" at bounding box center [197, 161] width 238 height 19
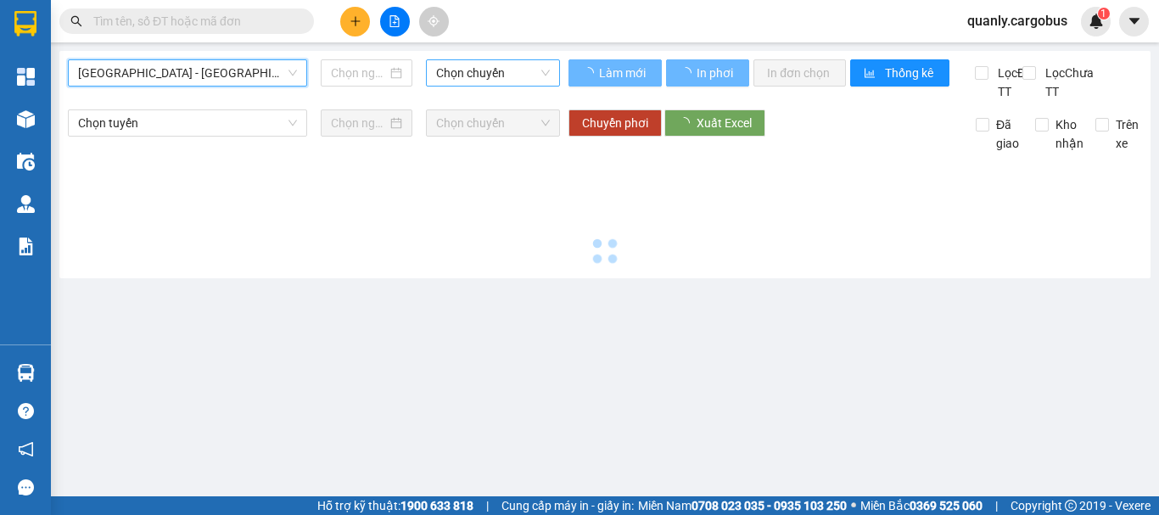
type input "[DATE]"
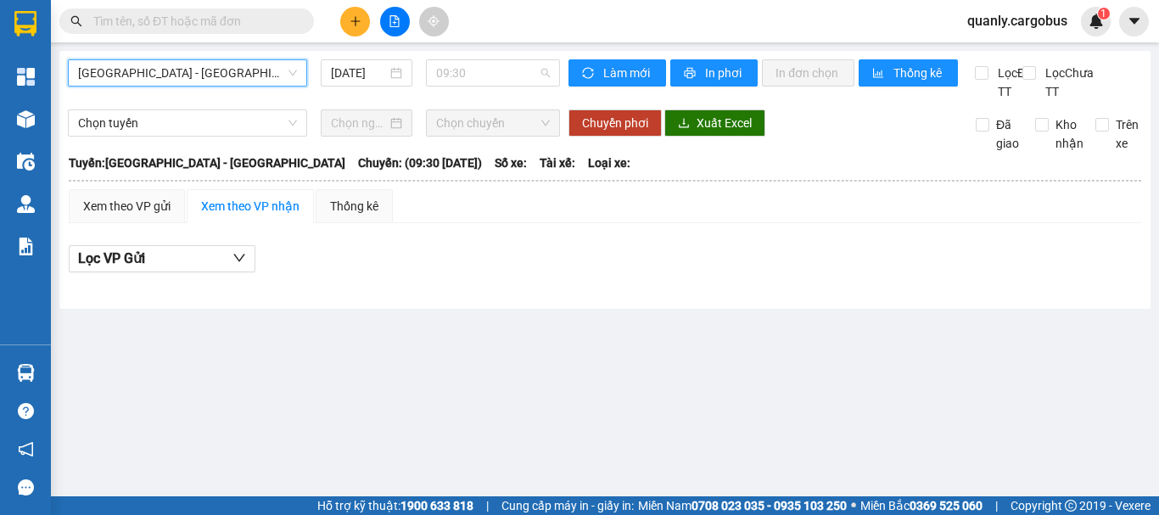
drag, startPoint x: 479, startPoint y: 75, endPoint x: 546, endPoint y: 167, distance: 114.2
click at [493, 86] on div "09:30" at bounding box center [493, 72] width 134 height 27
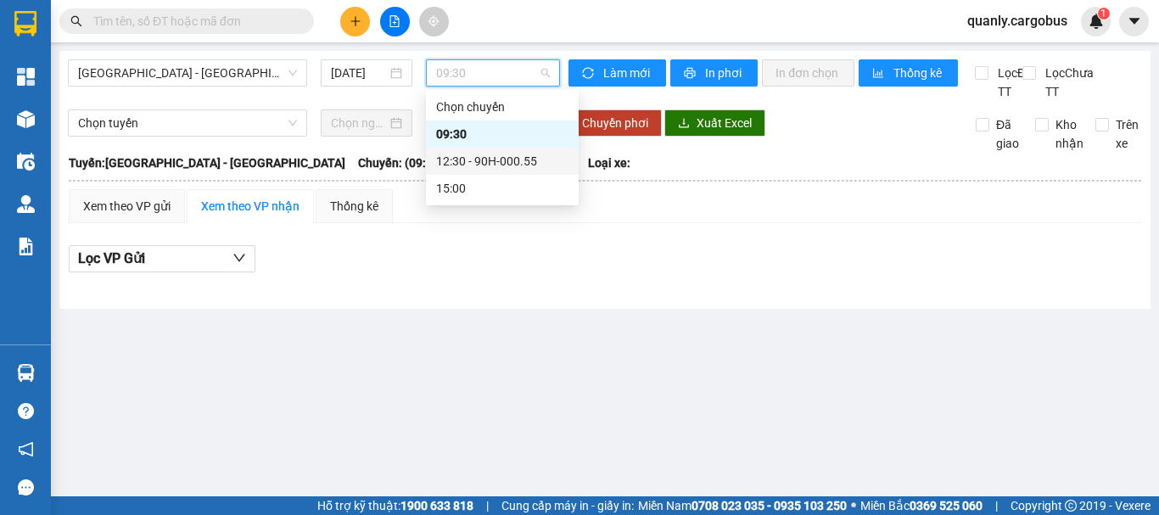
click at [522, 159] on div "12:30 - 90H-000.55" at bounding box center [502, 161] width 132 height 19
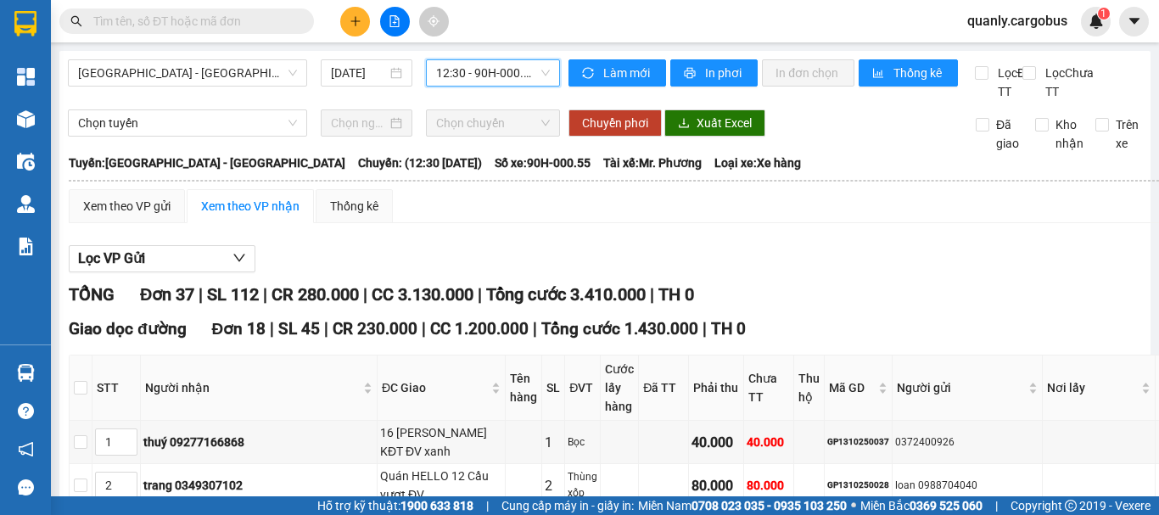
click at [219, 19] on input "text" at bounding box center [193, 21] width 200 height 19
paste input "GP1310250026"
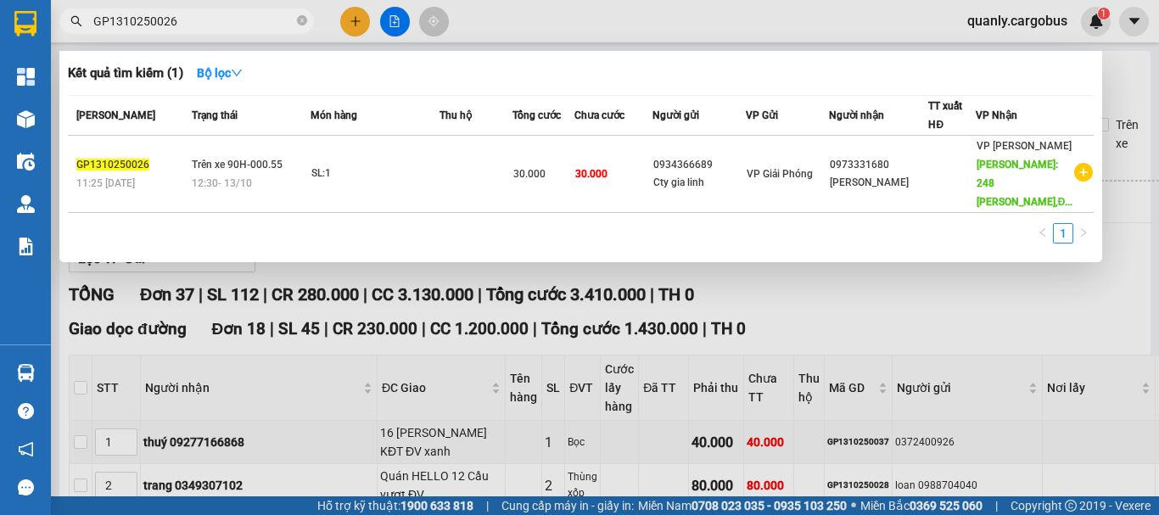
click at [489, 162] on td at bounding box center [476, 174] width 73 height 77
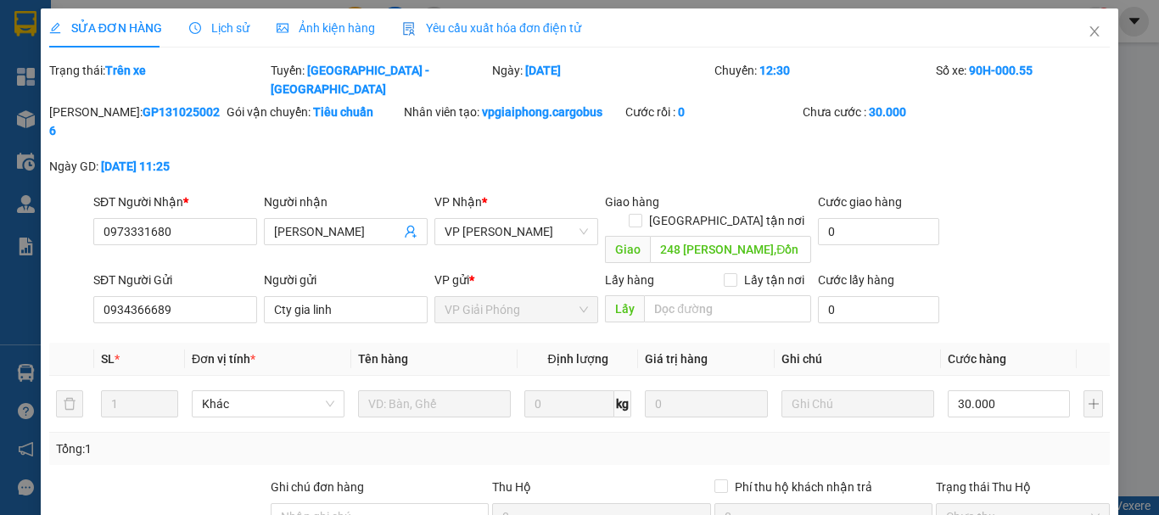
click at [356, 30] on span "Ảnh kiện hàng" at bounding box center [326, 28] width 98 height 14
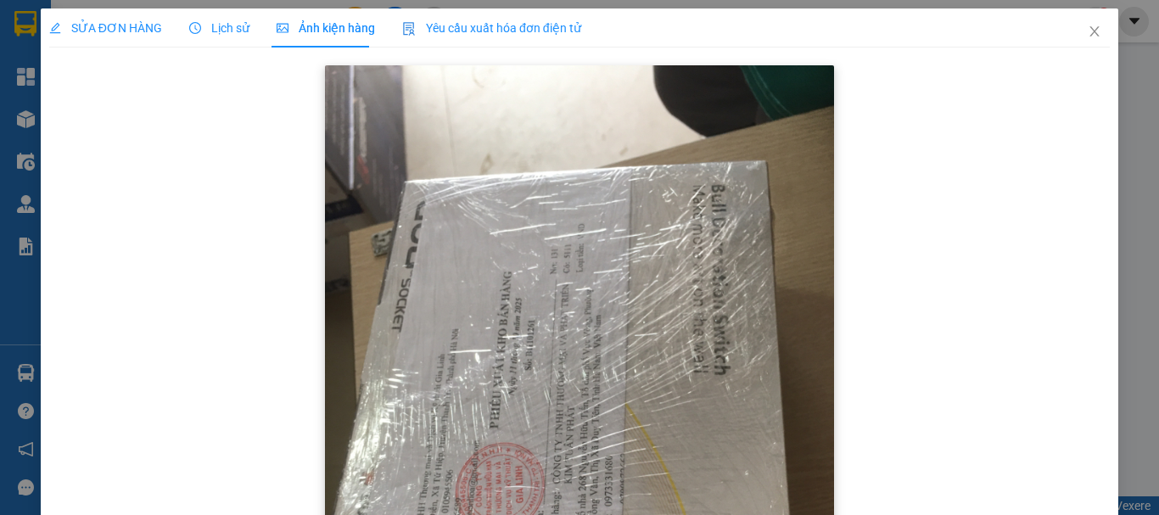
click at [664, 329] on img at bounding box center [579, 404] width 509 height 679
click at [660, 325] on img at bounding box center [579, 404] width 509 height 679
click at [652, 319] on img at bounding box center [579, 404] width 509 height 679
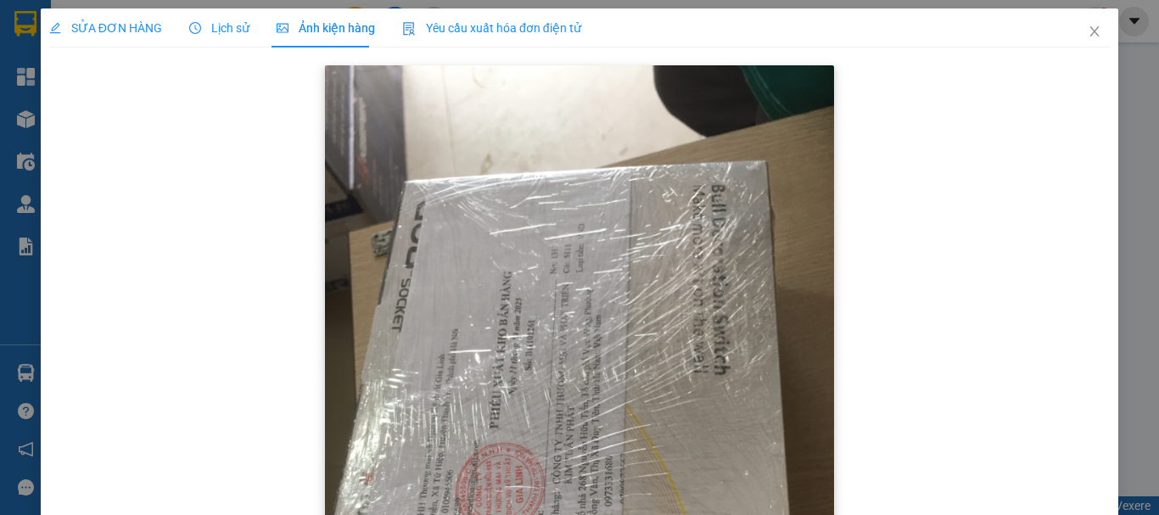
click at [652, 319] on img at bounding box center [579, 404] width 509 height 679
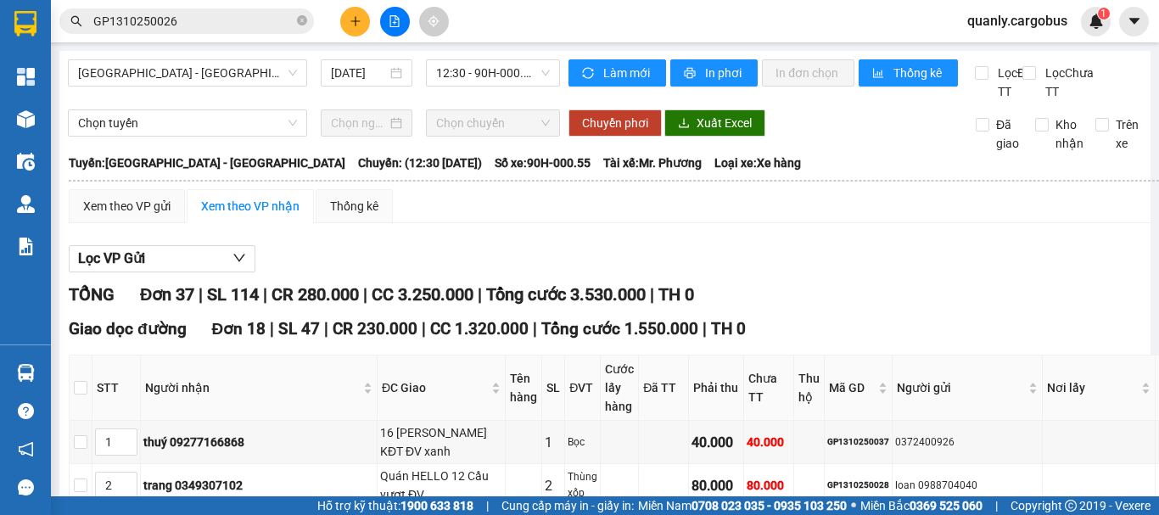
click at [479, 37] on div "Kết quả tìm kiếm ( 1 ) Bộ lọc Mã ĐH Trạng thái Món hàng Thu hộ Tổng cước Chưa c…" at bounding box center [579, 21] width 1159 height 42
click at [221, 23] on input "GP1310250026" at bounding box center [193, 21] width 200 height 19
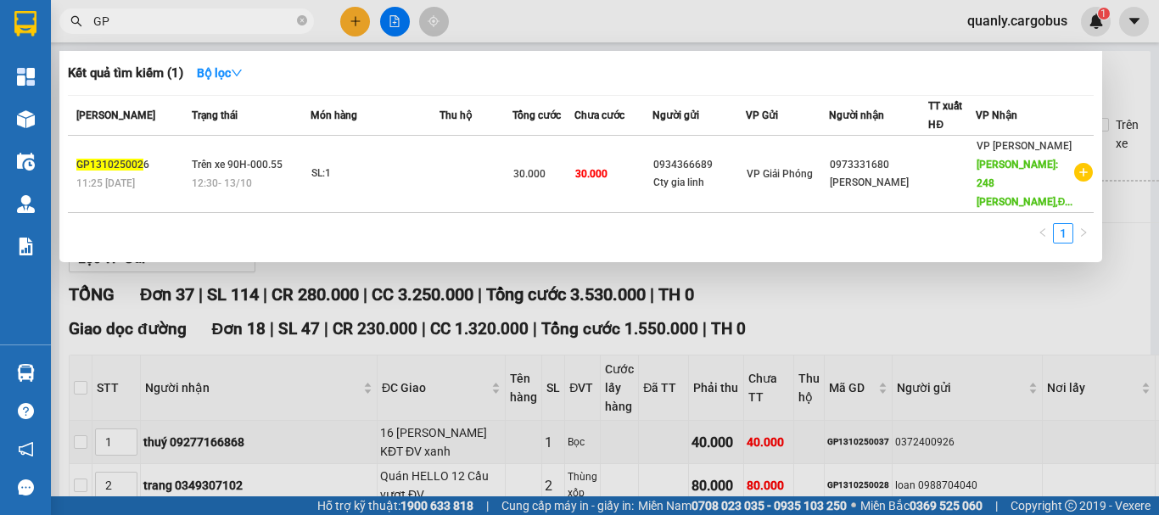
type input "G"
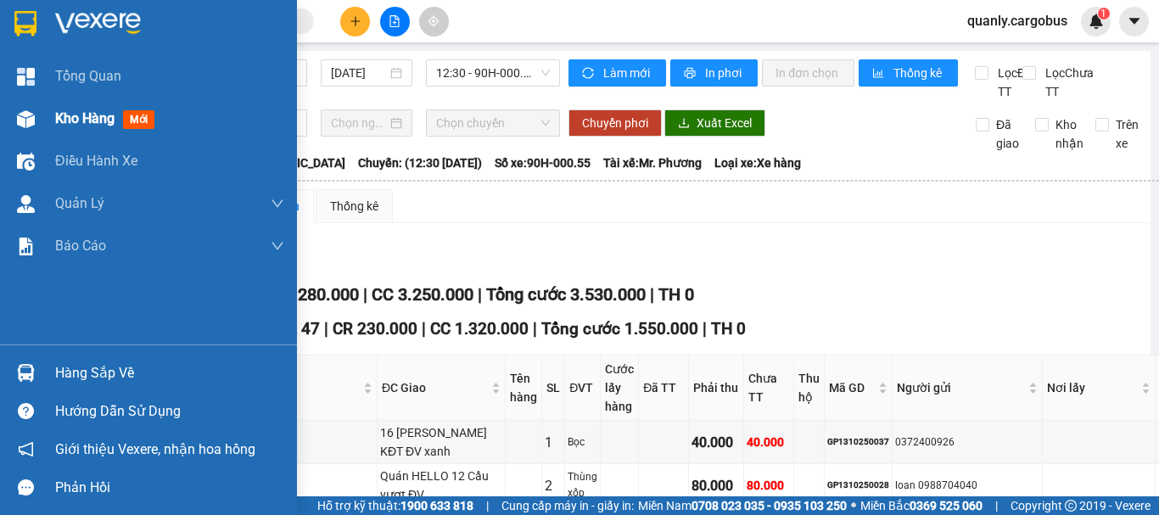
click at [19, 120] on img at bounding box center [26, 119] width 18 height 18
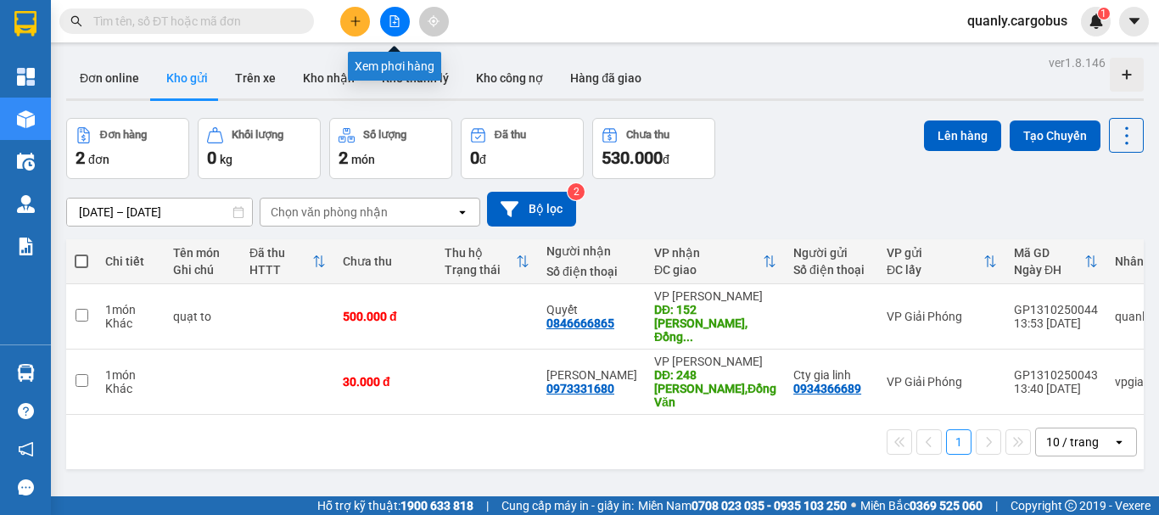
click at [391, 19] on icon "file-add" at bounding box center [395, 21] width 12 height 12
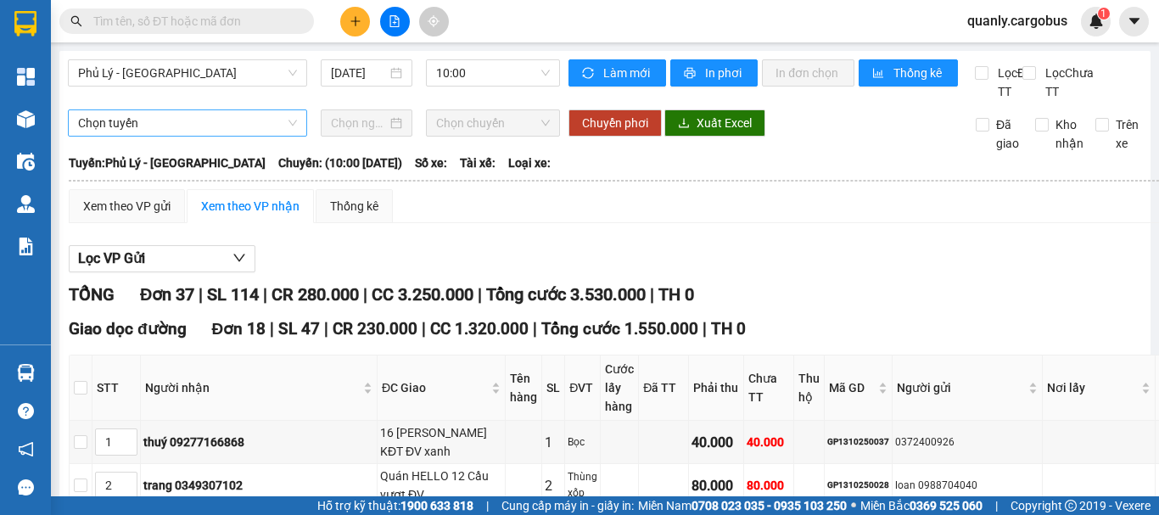
click at [187, 70] on span "Phủ Lý - [GEOGRAPHIC_DATA]" at bounding box center [187, 72] width 219 height 25
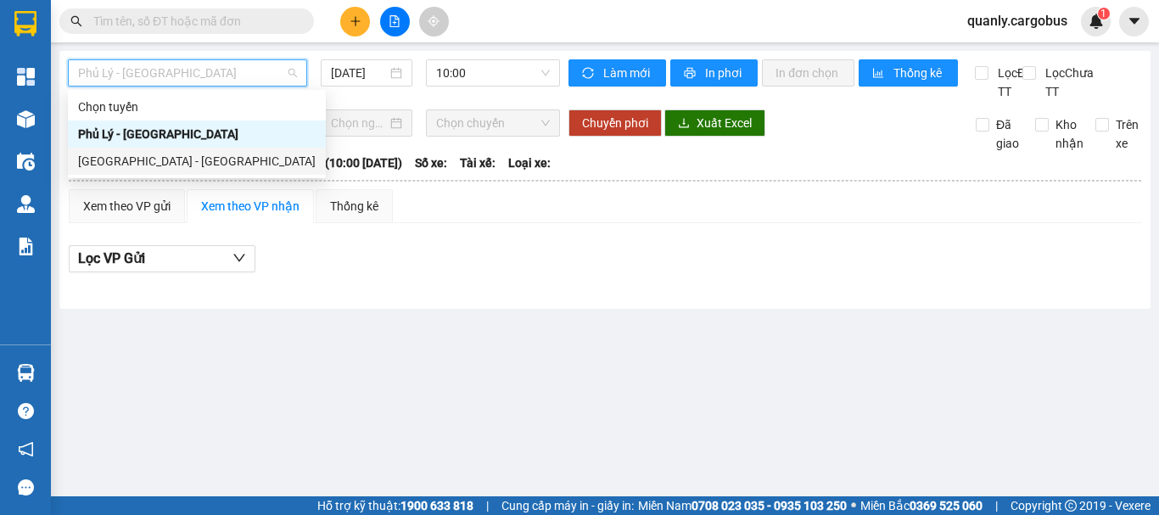
click at [130, 160] on div "[GEOGRAPHIC_DATA] - [GEOGRAPHIC_DATA]" at bounding box center [197, 161] width 238 height 19
type input "[DATE]"
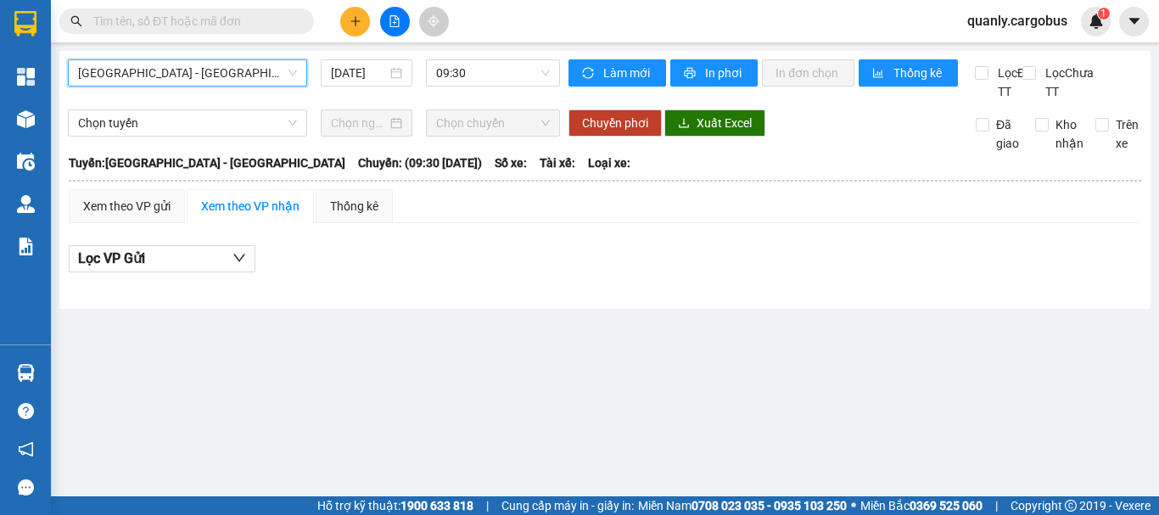
click at [208, 75] on span "[GEOGRAPHIC_DATA] - [GEOGRAPHIC_DATA]" at bounding box center [187, 72] width 219 height 25
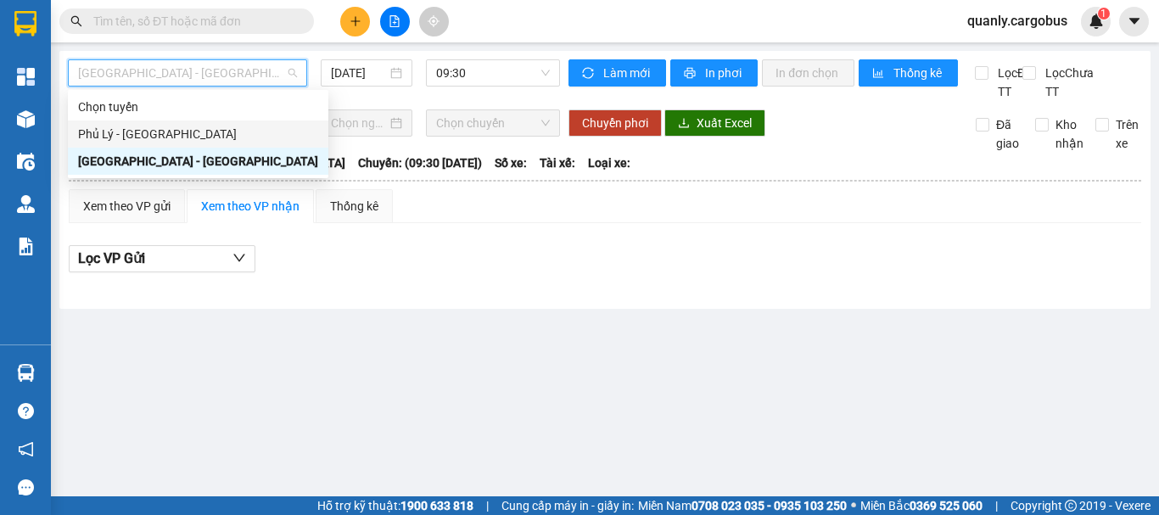
click at [164, 137] on div "Phủ Lý - [GEOGRAPHIC_DATA]" at bounding box center [198, 134] width 240 height 19
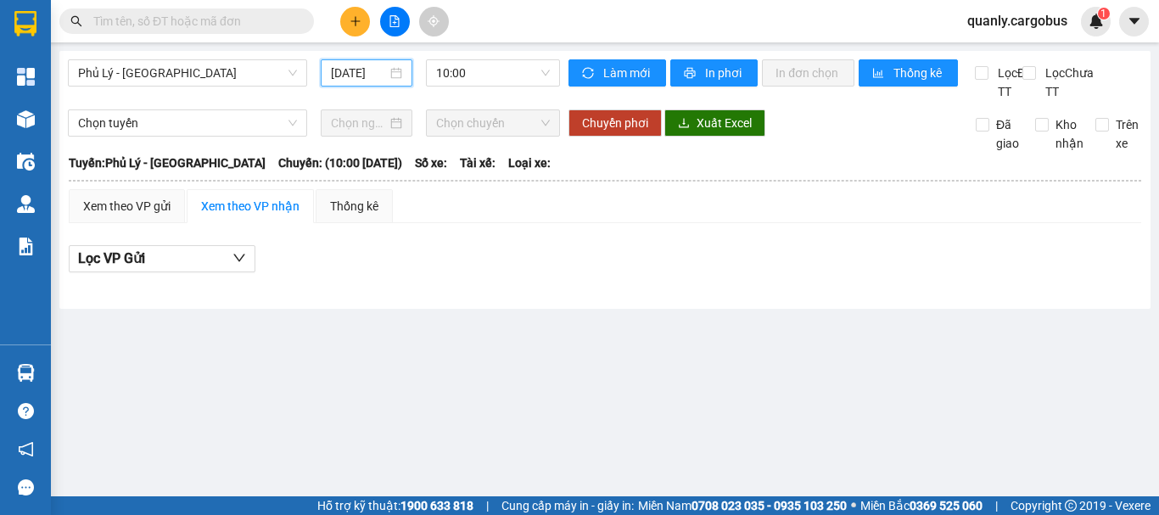
click at [380, 73] on input "[DATE]" at bounding box center [359, 73] width 56 height 19
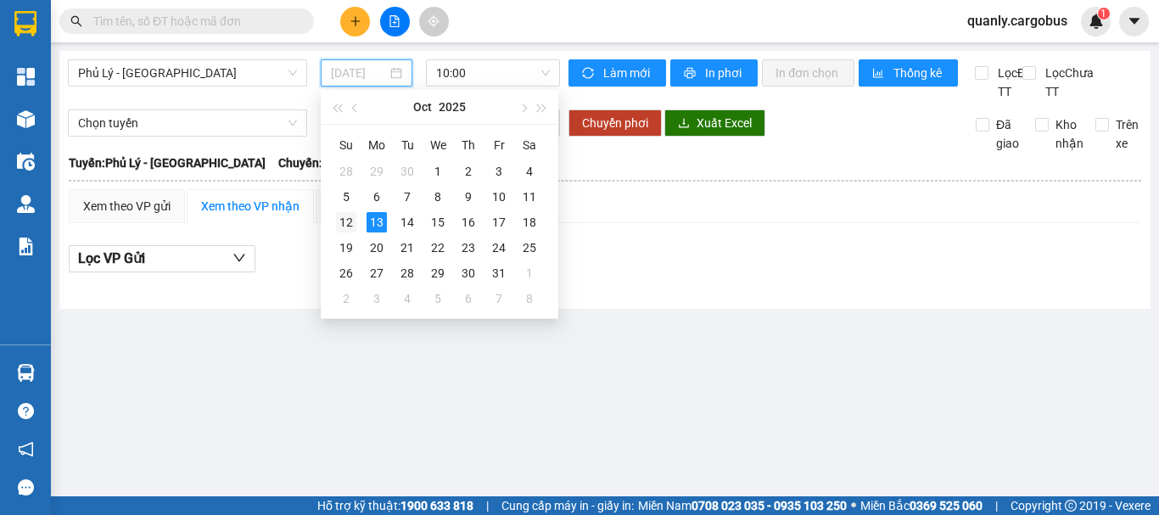
click at [344, 220] on div "12" at bounding box center [346, 222] width 20 height 20
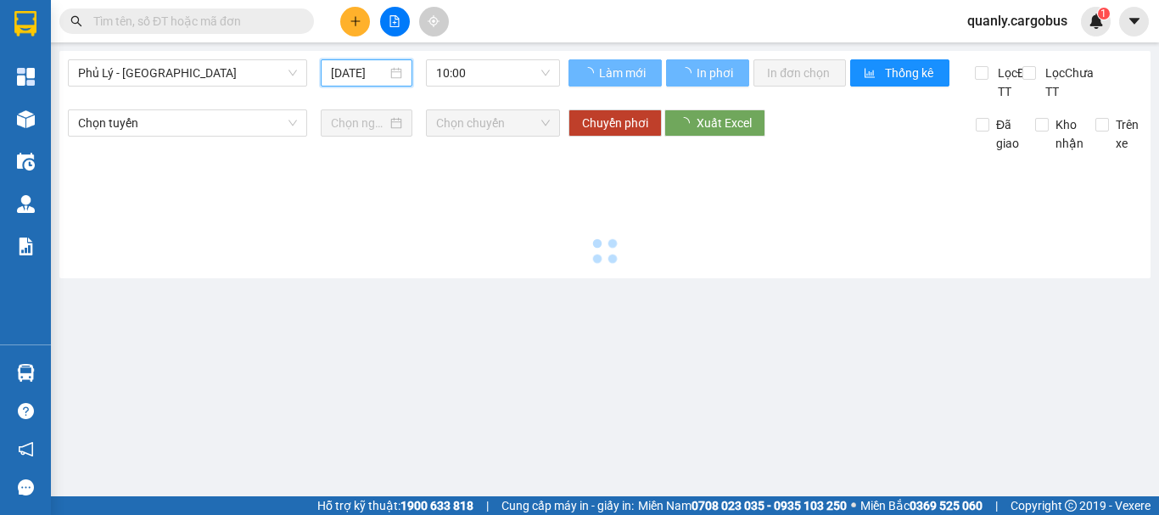
type input "[DATE]"
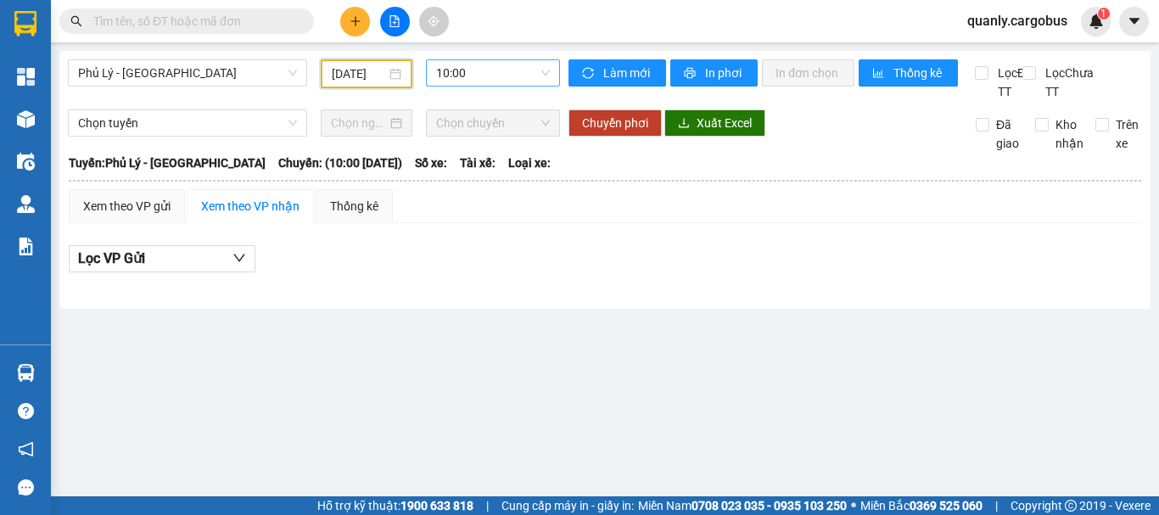
click at [528, 73] on span "10:00" at bounding box center [493, 72] width 114 height 25
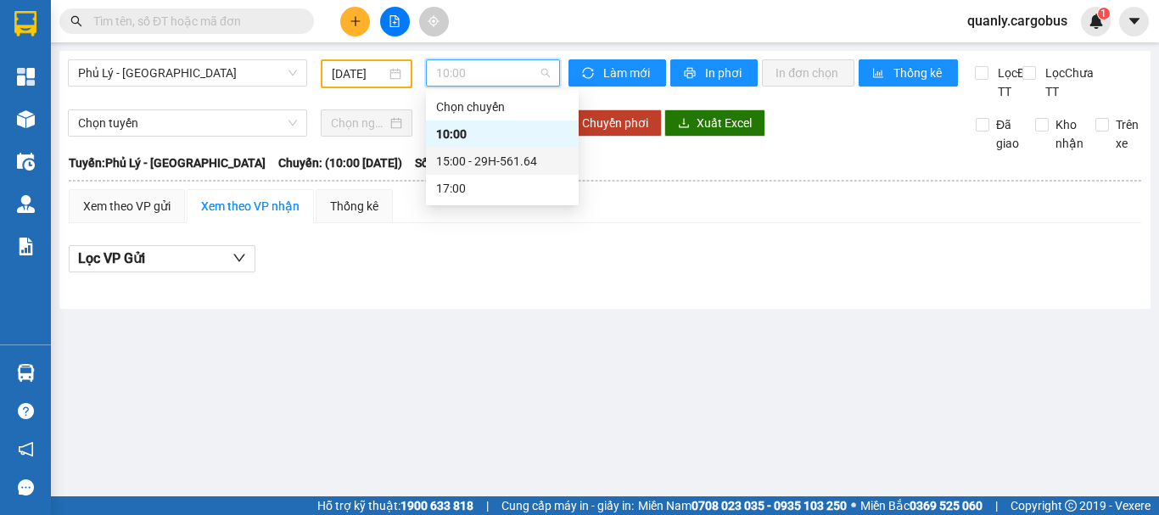
click at [496, 160] on div "15:00 - 29H-561.64" at bounding box center [502, 161] width 132 height 19
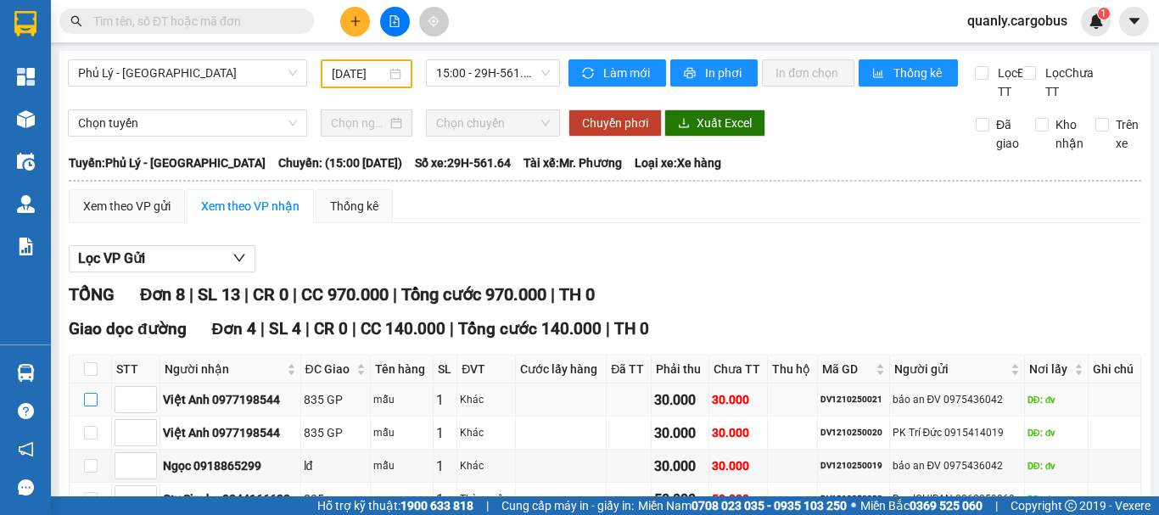
click at [87, 393] on input "checkbox" at bounding box center [91, 400] width 14 height 14
checkbox input "true"
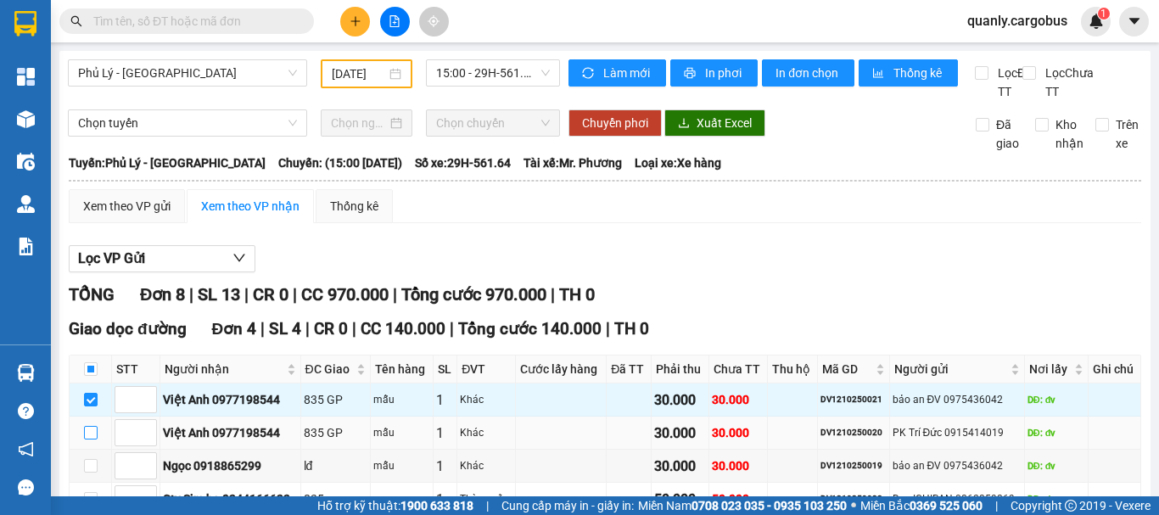
click at [94, 426] on input "checkbox" at bounding box center [91, 433] width 14 height 14
checkbox input "true"
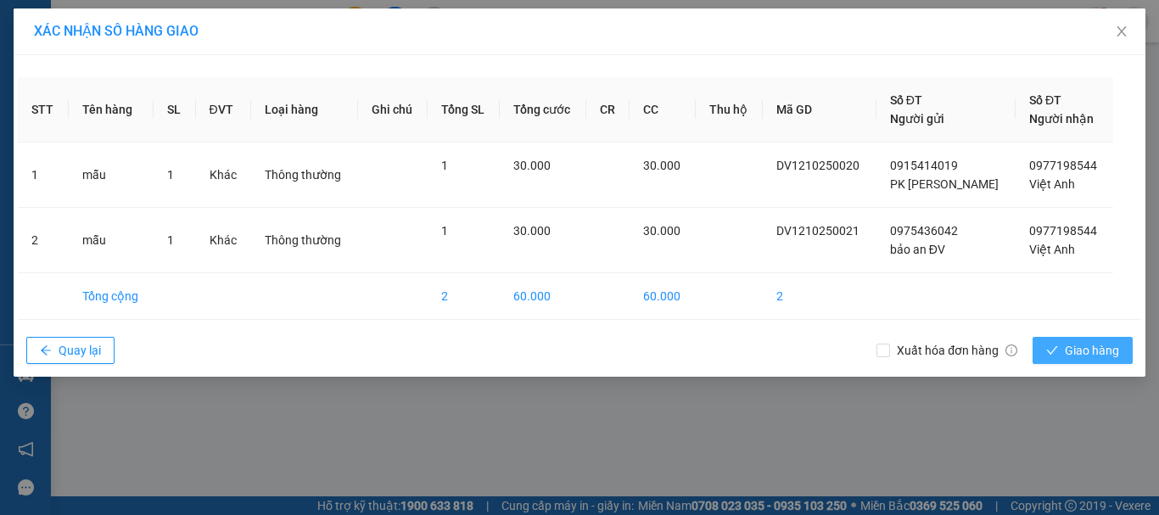
click at [1049, 350] on icon "check" at bounding box center [1052, 351] width 12 height 12
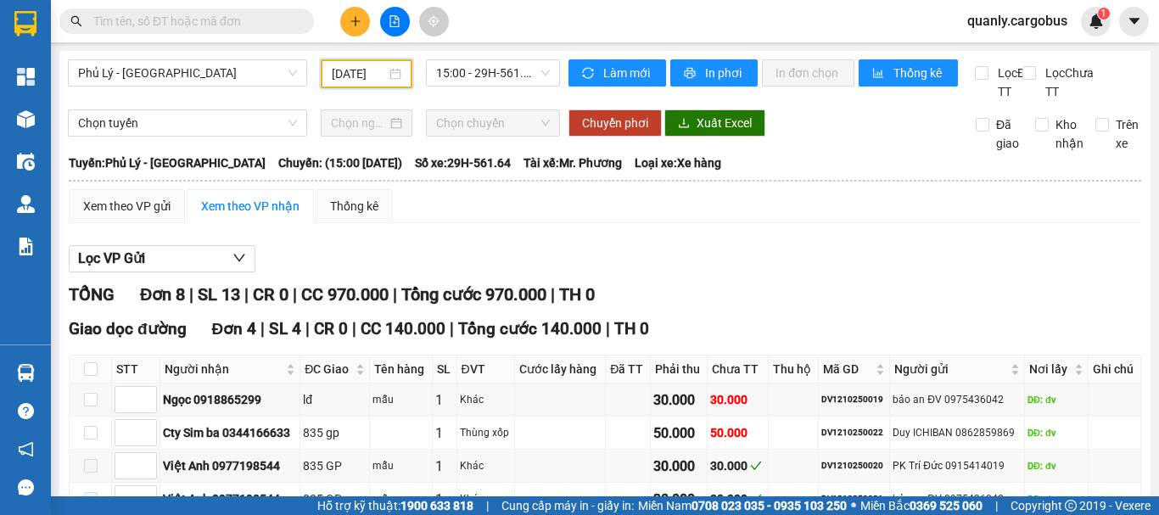
click at [381, 73] on input "[DATE]" at bounding box center [359, 73] width 54 height 19
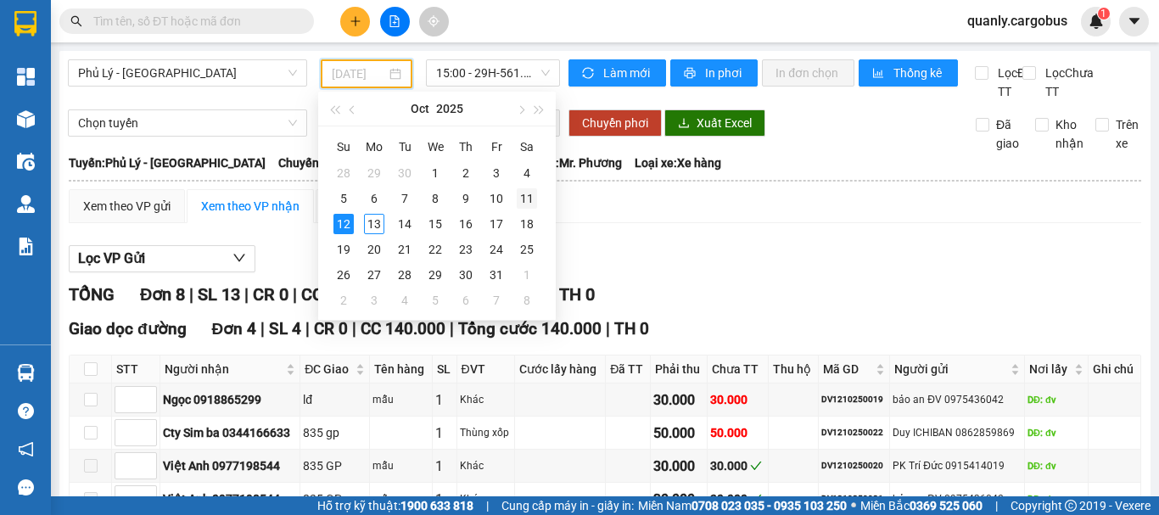
click at [528, 204] on div "11" at bounding box center [527, 198] width 20 height 20
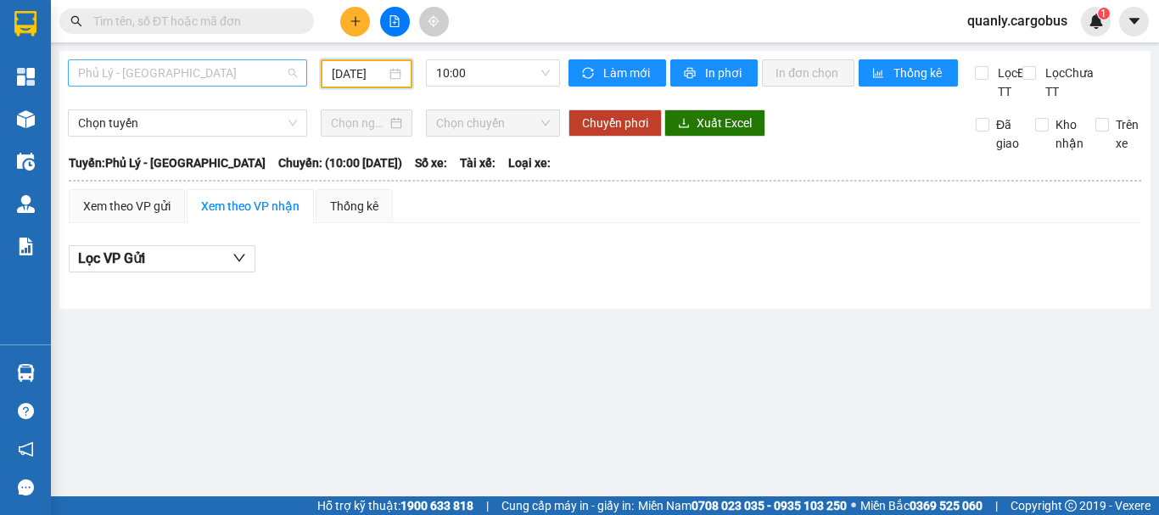
click at [211, 75] on span "Phủ Lý - [GEOGRAPHIC_DATA]" at bounding box center [187, 72] width 219 height 25
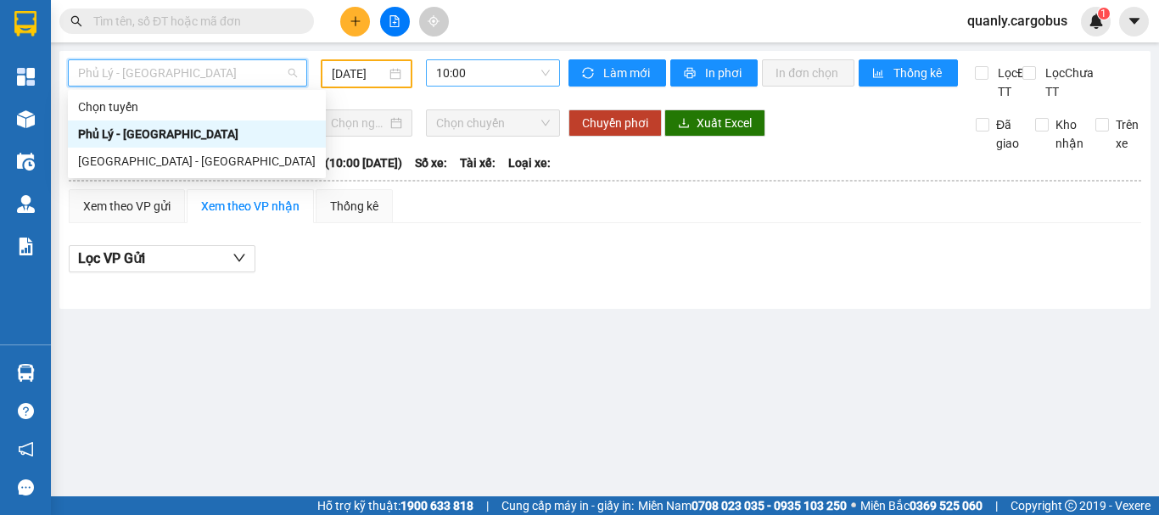
click at [457, 76] on span "10:00" at bounding box center [493, 72] width 114 height 25
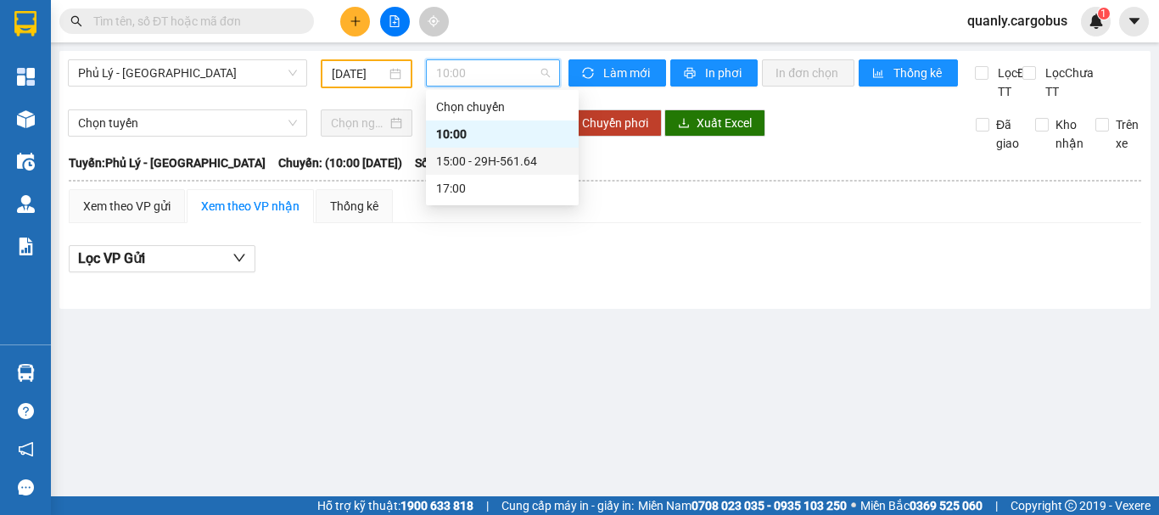
click at [493, 156] on div "15:00 - 29H-561.64" at bounding box center [502, 161] width 132 height 19
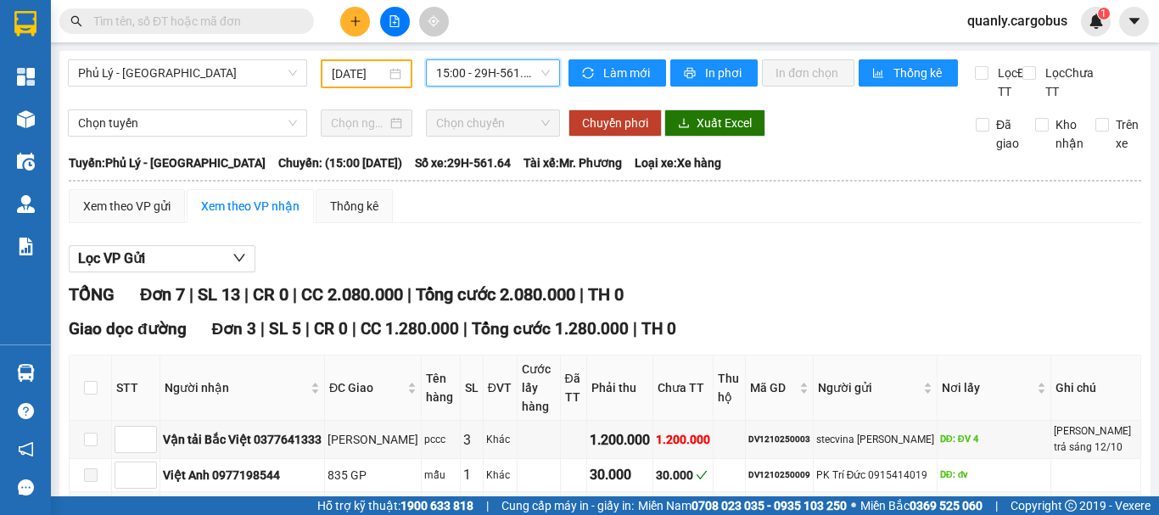
click at [334, 76] on input "11/10/2025" at bounding box center [359, 73] width 54 height 19
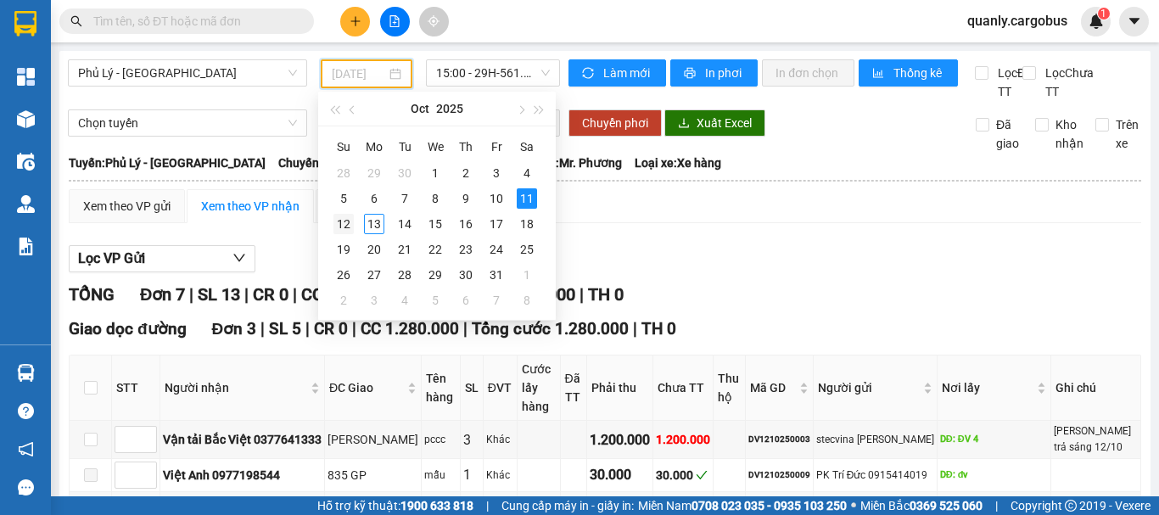
click at [349, 227] on div "12" at bounding box center [344, 224] width 20 height 20
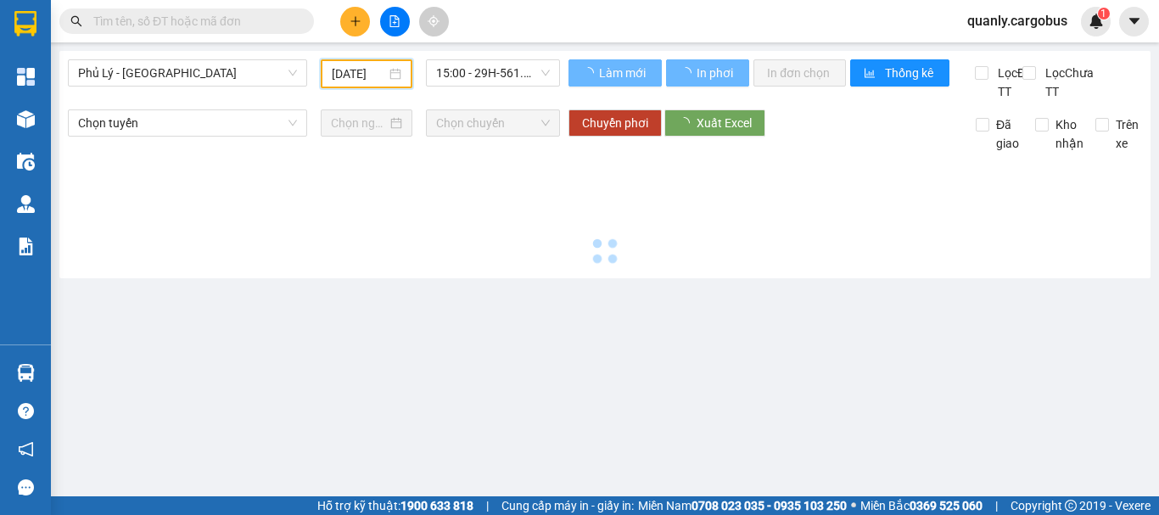
type input "[DATE]"
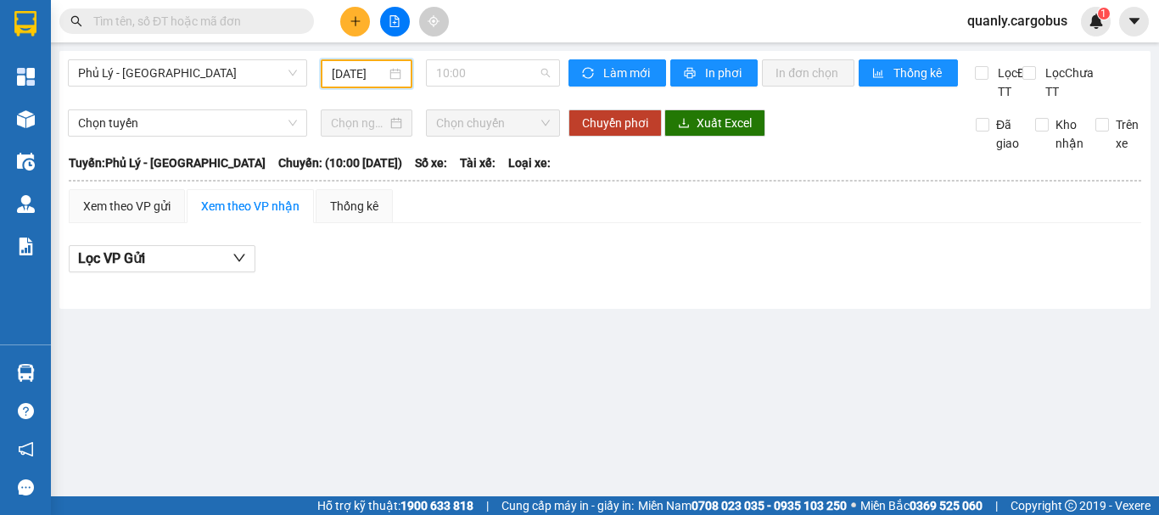
drag, startPoint x: 449, startPoint y: 69, endPoint x: 530, endPoint y: 205, distance: 158.6
click at [469, 80] on span "10:00" at bounding box center [493, 72] width 114 height 25
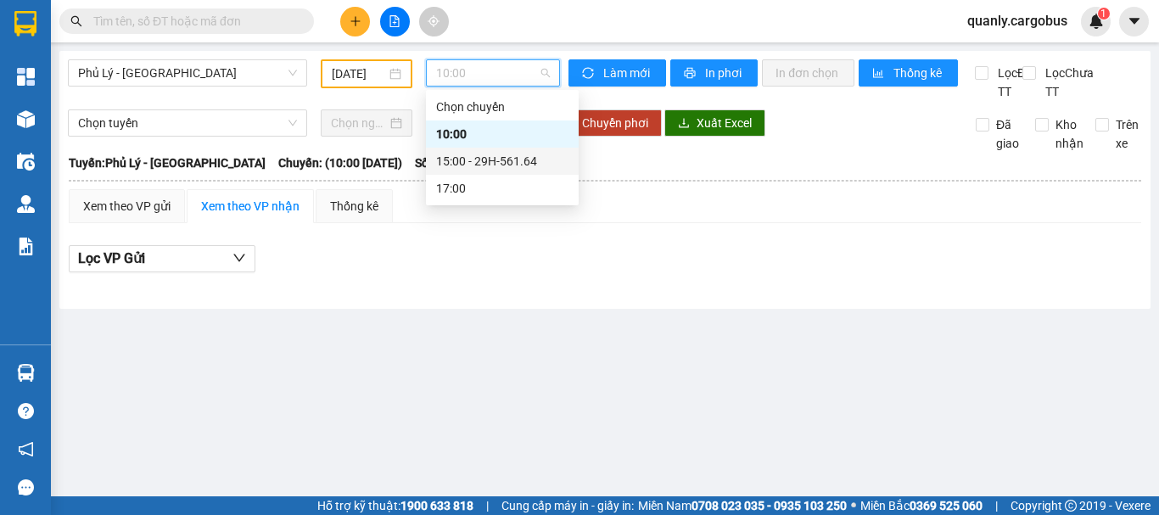
click at [455, 163] on div "15:00 - 29H-561.64" at bounding box center [502, 161] width 132 height 19
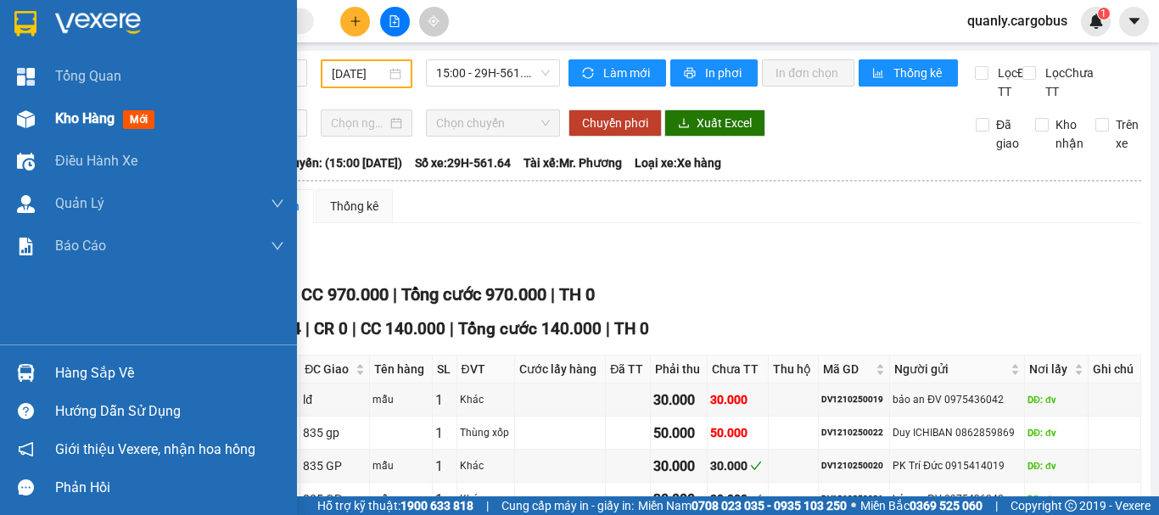
click at [24, 115] on img at bounding box center [26, 119] width 18 height 18
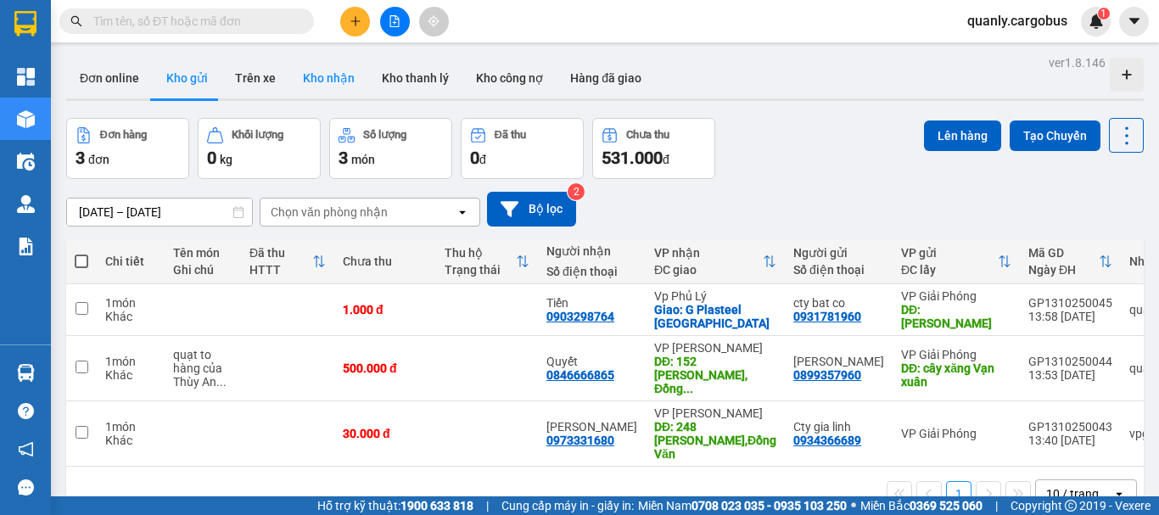
click at [344, 81] on button "Kho nhận" at bounding box center [328, 78] width 79 height 41
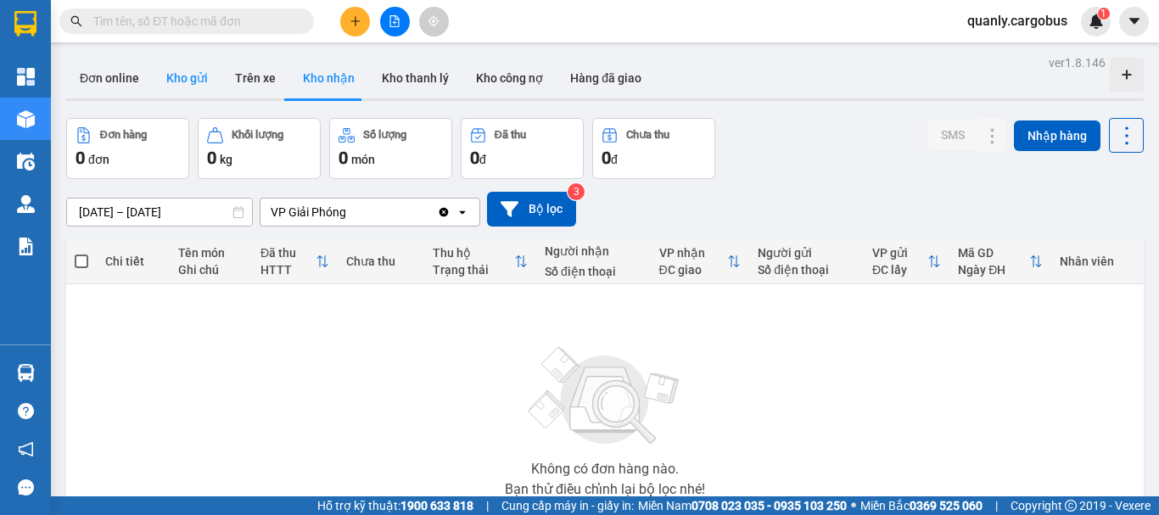
click at [190, 70] on button "Kho gửi" at bounding box center [187, 78] width 69 height 41
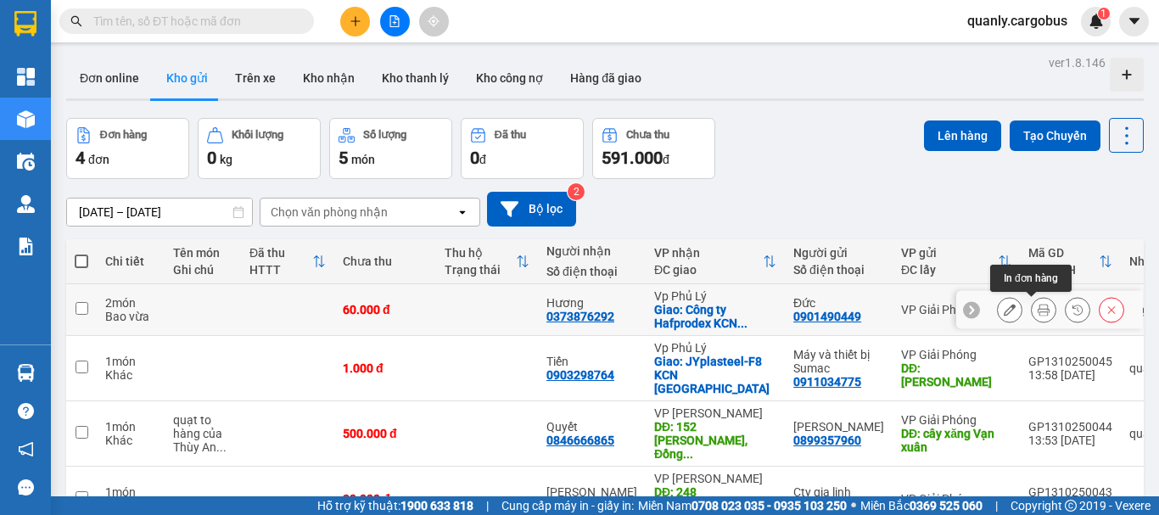
click at [1038, 306] on icon at bounding box center [1044, 310] width 12 height 12
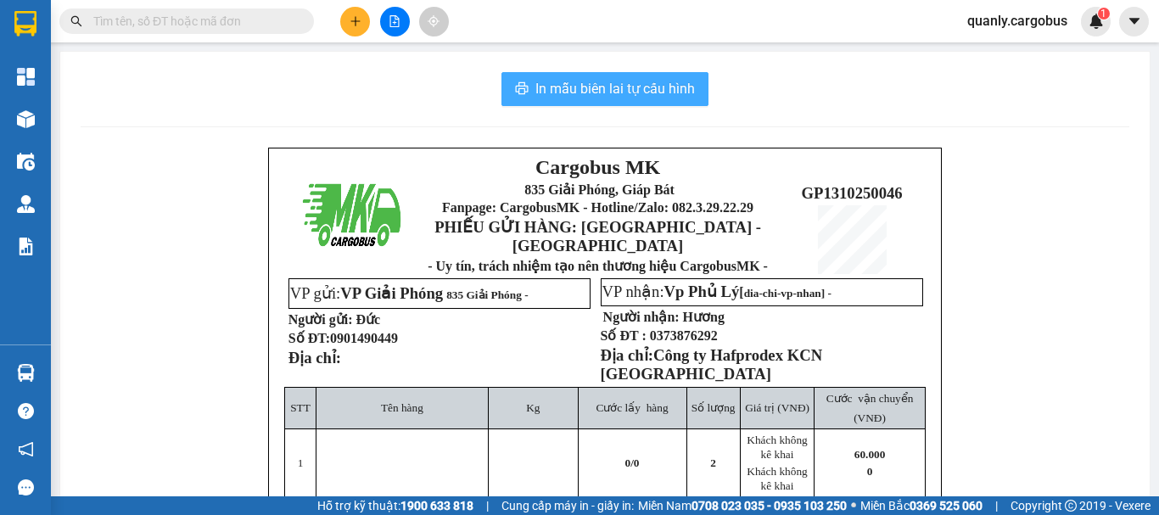
click at [637, 87] on span "In mẫu biên lai tự cấu hình" at bounding box center [615, 88] width 160 height 21
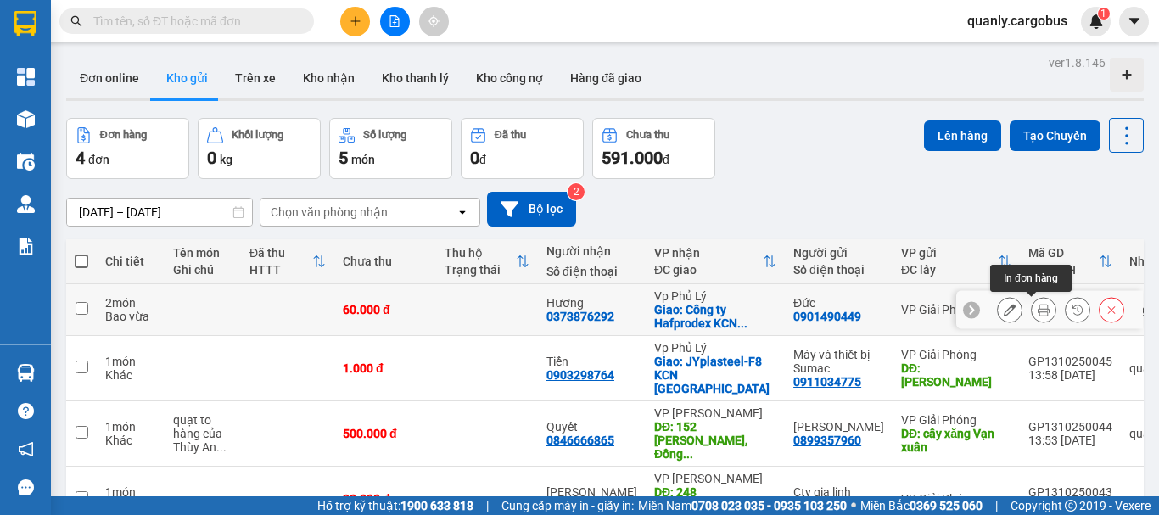
click at [1038, 308] on icon at bounding box center [1044, 310] width 12 height 12
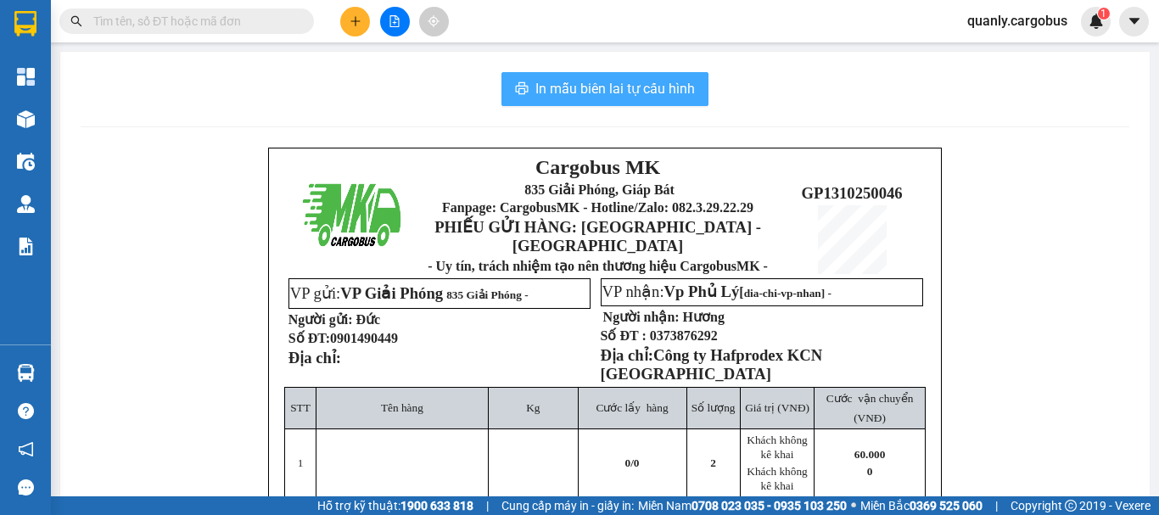
click at [545, 90] on span "In mẫu biên lai tự cấu hình" at bounding box center [615, 88] width 160 height 21
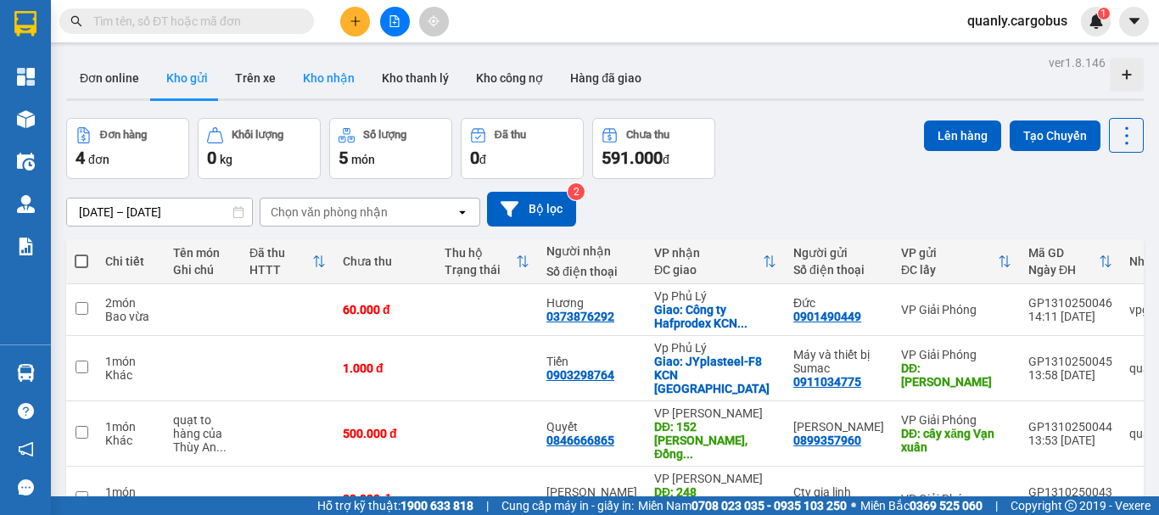
click at [329, 68] on button "Kho nhận" at bounding box center [328, 78] width 79 height 41
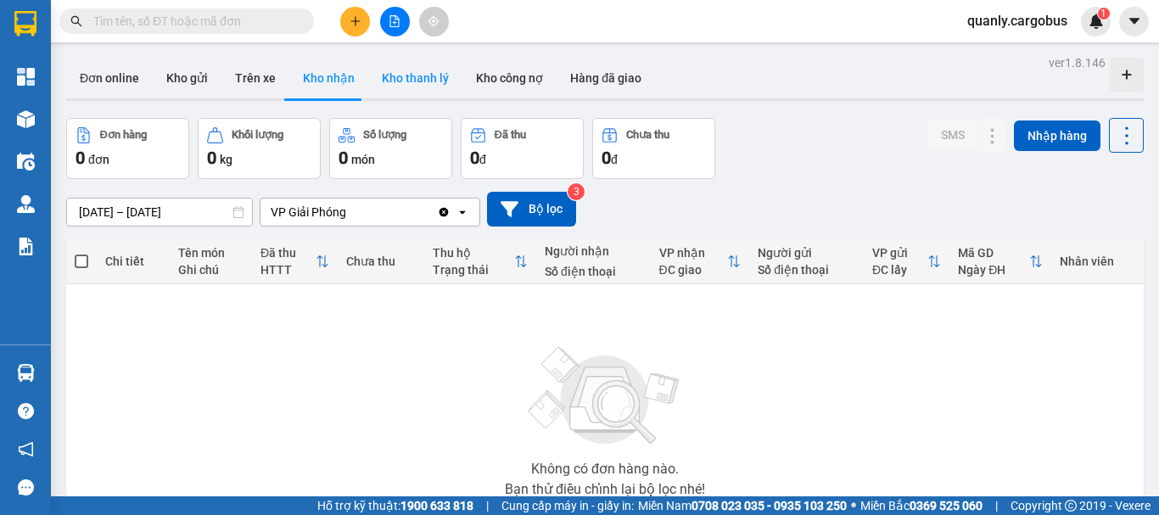
drag, startPoint x: 176, startPoint y: 83, endPoint x: 426, endPoint y: 85, distance: 250.3
click at [191, 82] on button "Kho gửi" at bounding box center [187, 78] width 69 height 41
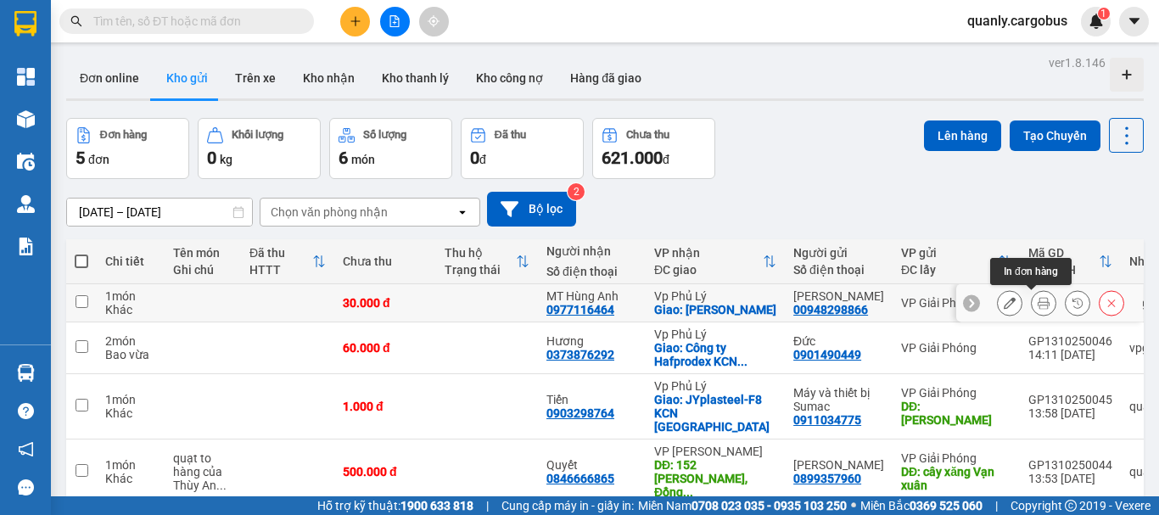
click at [1038, 304] on icon at bounding box center [1044, 303] width 12 height 12
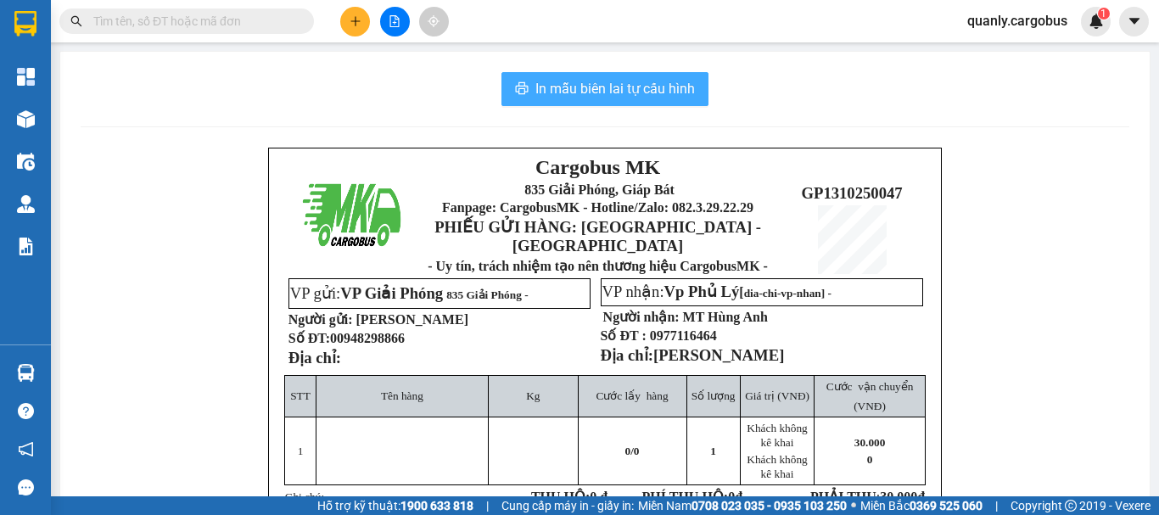
click at [556, 90] on span "In mẫu biên lai tự cấu hình" at bounding box center [615, 88] width 160 height 21
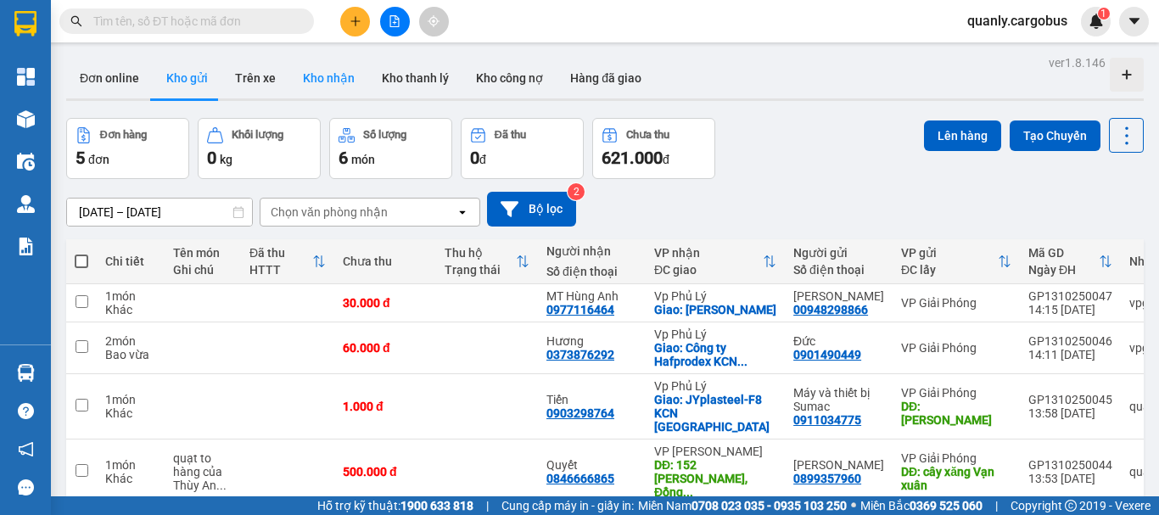
click at [322, 74] on button "Kho nhận" at bounding box center [328, 78] width 79 height 41
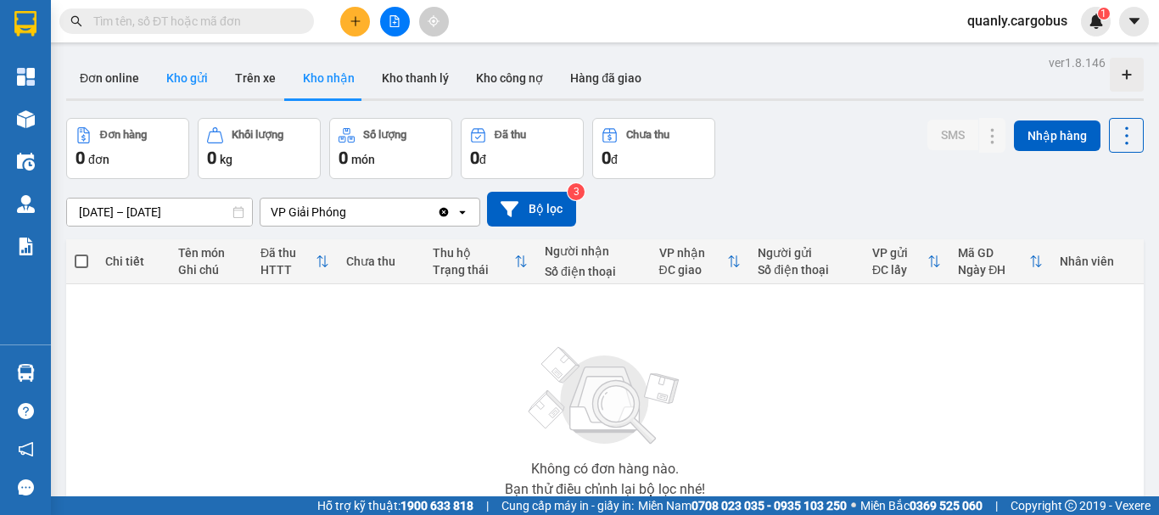
click at [175, 82] on button "Kho gửi" at bounding box center [187, 78] width 69 height 41
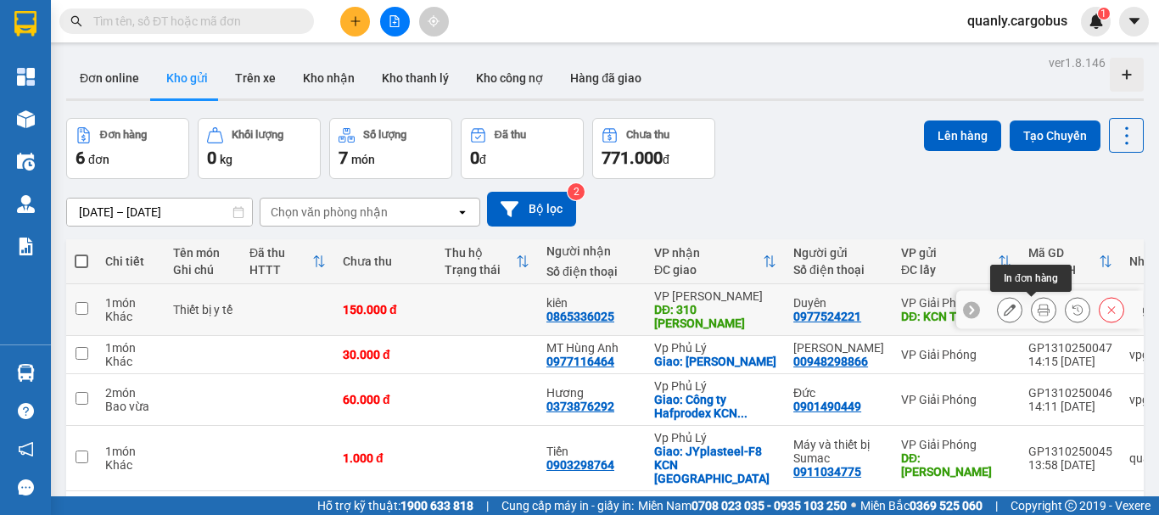
click at [1037, 306] on button at bounding box center [1044, 310] width 24 height 30
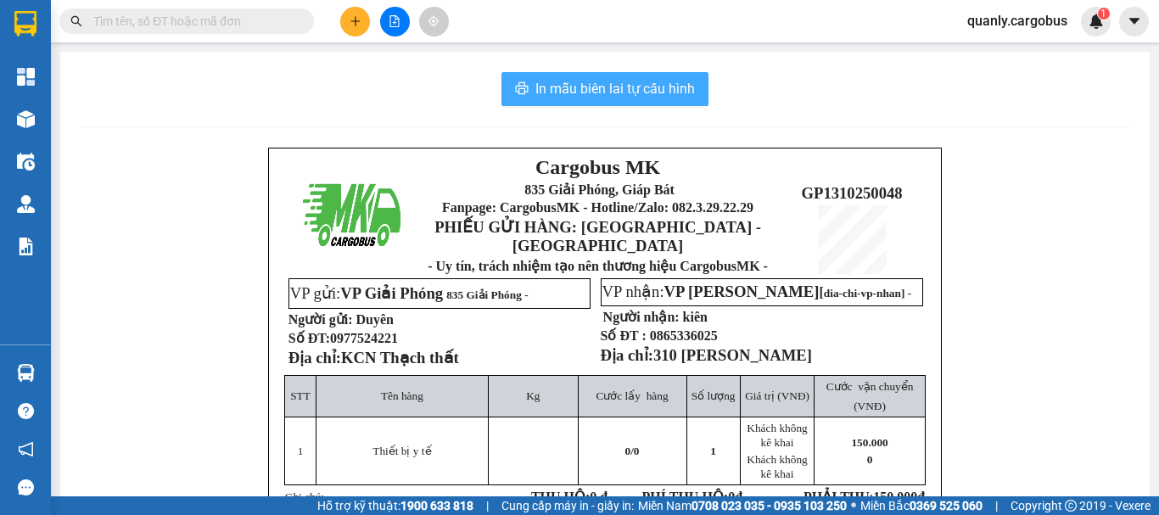
click at [660, 92] on span "In mẫu biên lai tự cấu hình" at bounding box center [615, 88] width 160 height 21
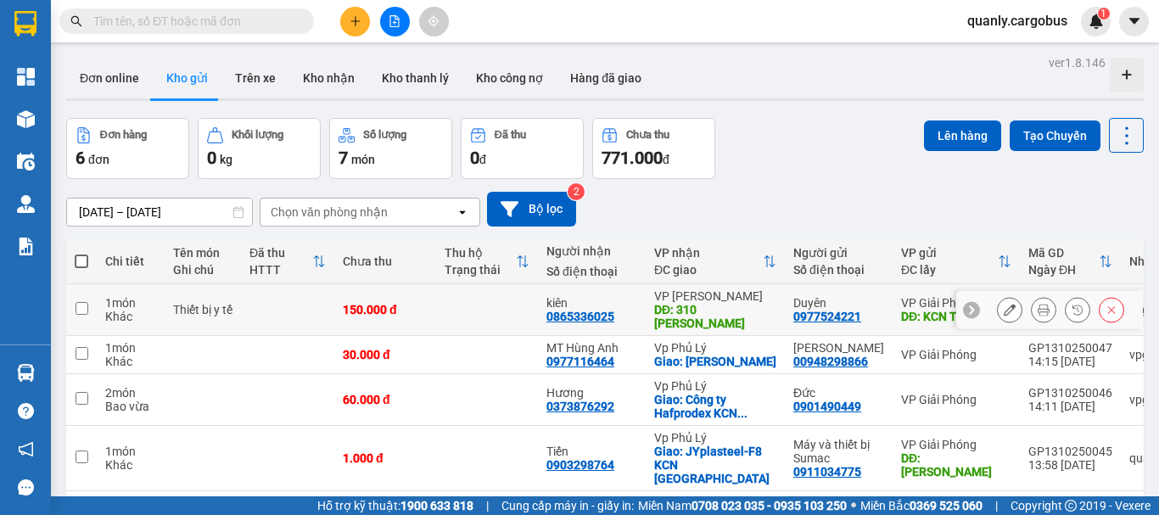
click at [1004, 306] on icon at bounding box center [1010, 310] width 12 height 12
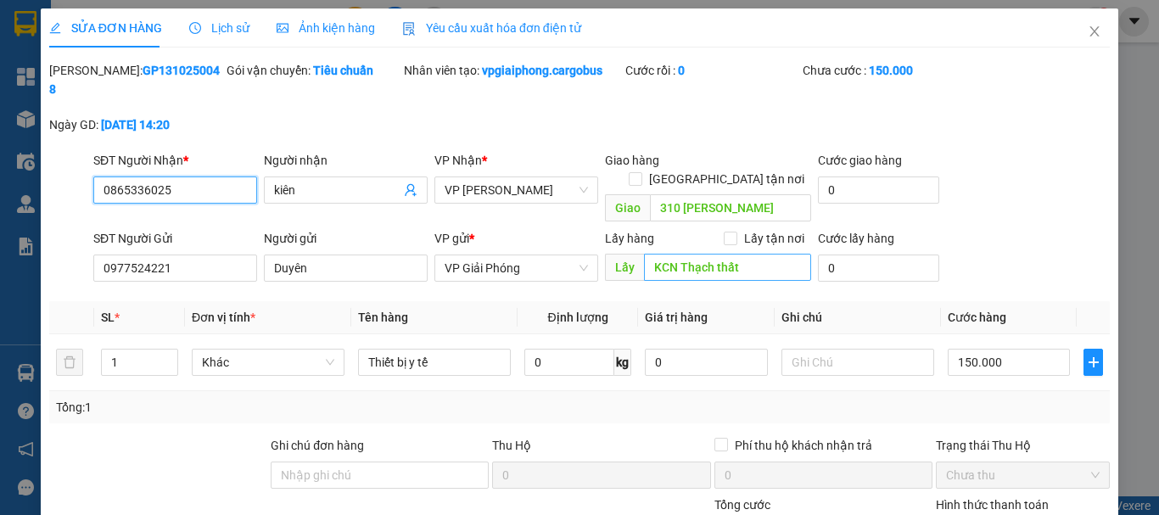
type input "0865336025"
type input "kiên"
type input "310 [PERSON_NAME]"
type input "0977524221"
type input "Duyên"
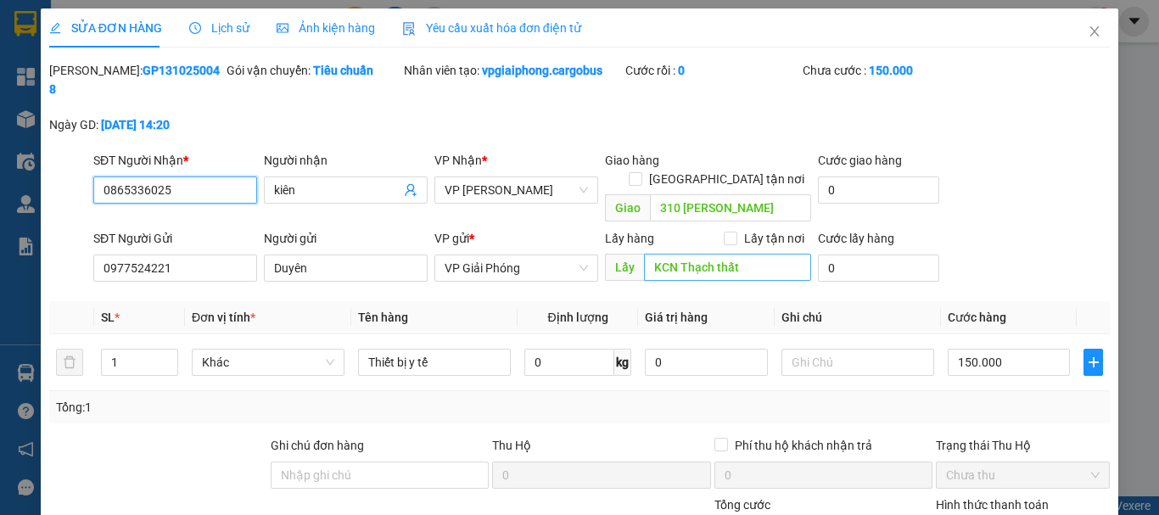
type input "KCN Thạch thất"
type input "0"
type input "150.000"
click at [766, 254] on input "KCN Thạch thất" at bounding box center [727, 267] width 167 height 27
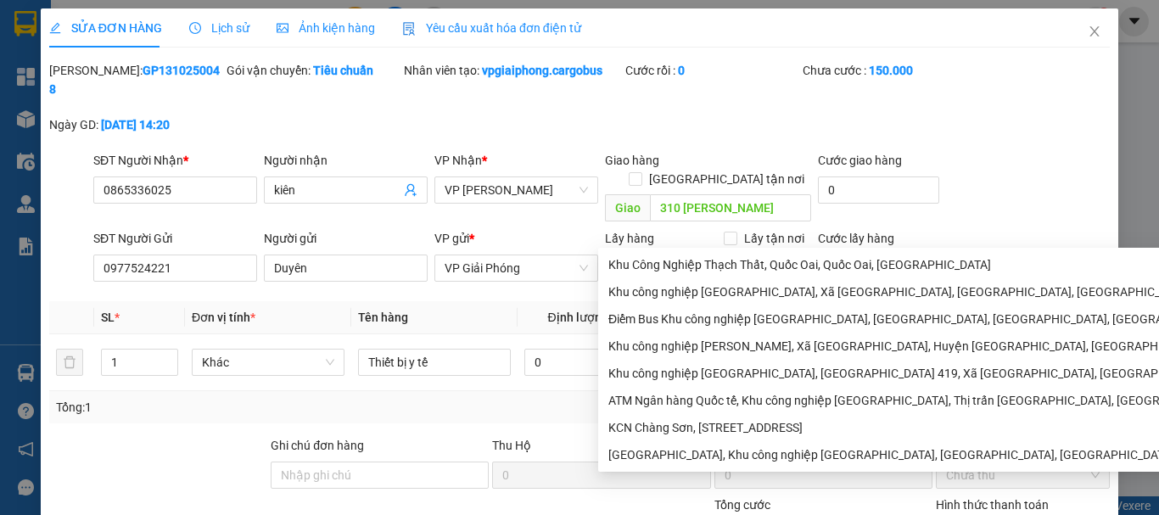
type input "K"
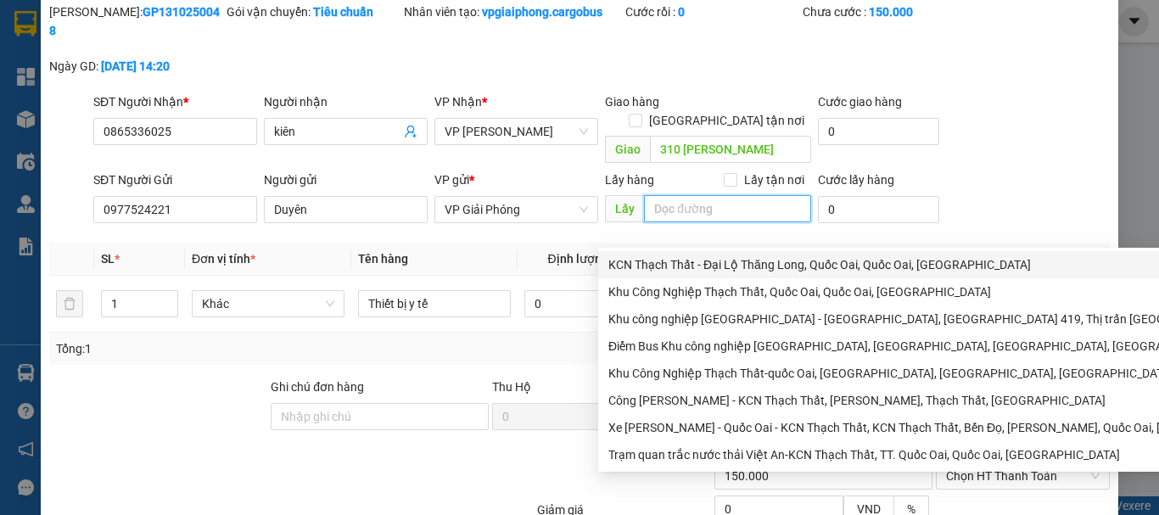
scroll to position [143, 0]
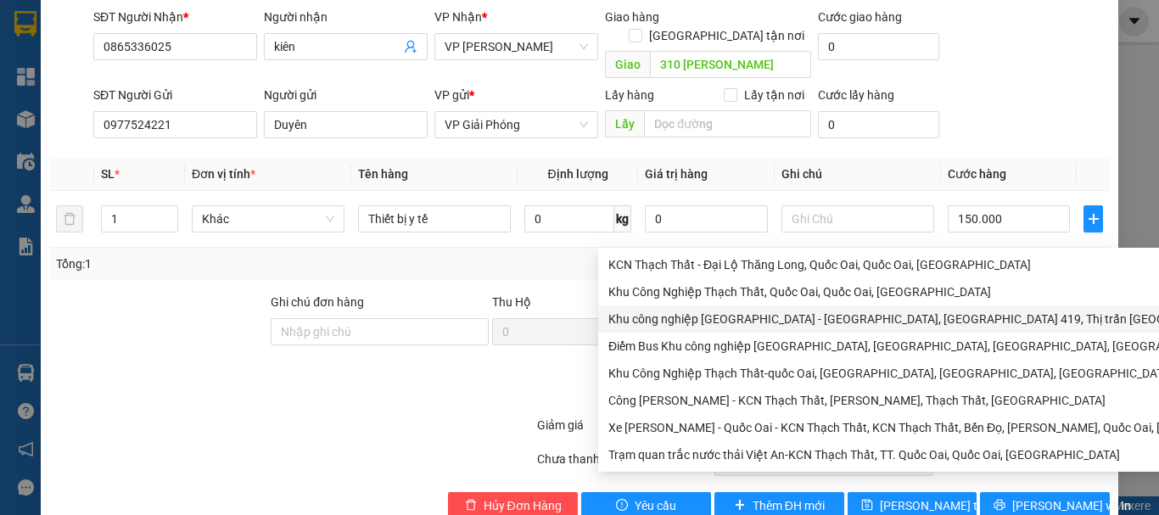
click at [383, 353] on div at bounding box center [446, 381] width 177 height 59
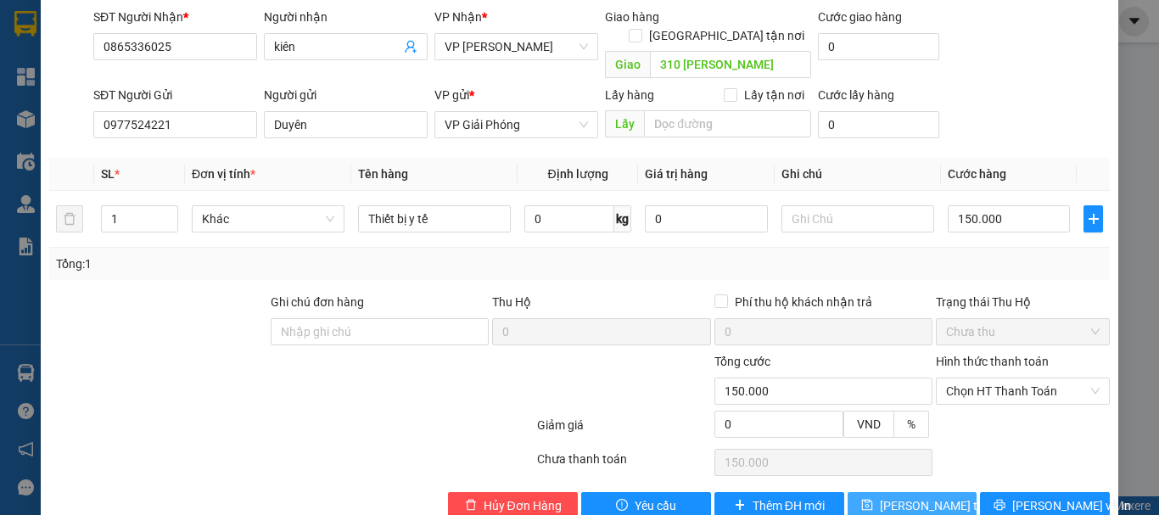
click at [916, 496] on span "[PERSON_NAME] thay đổi" at bounding box center [948, 505] width 136 height 19
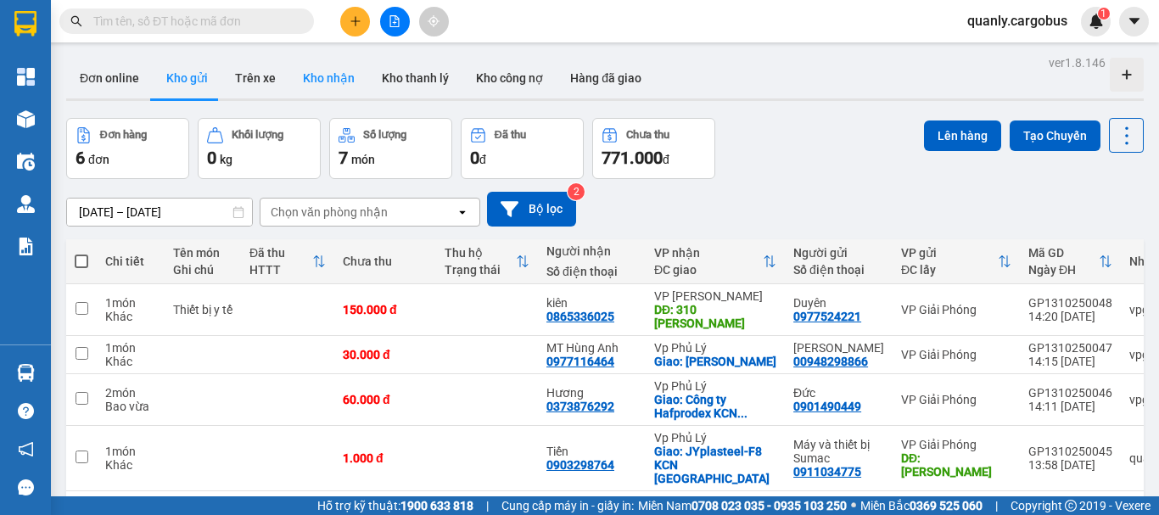
click at [316, 87] on button "Kho nhận" at bounding box center [328, 78] width 79 height 41
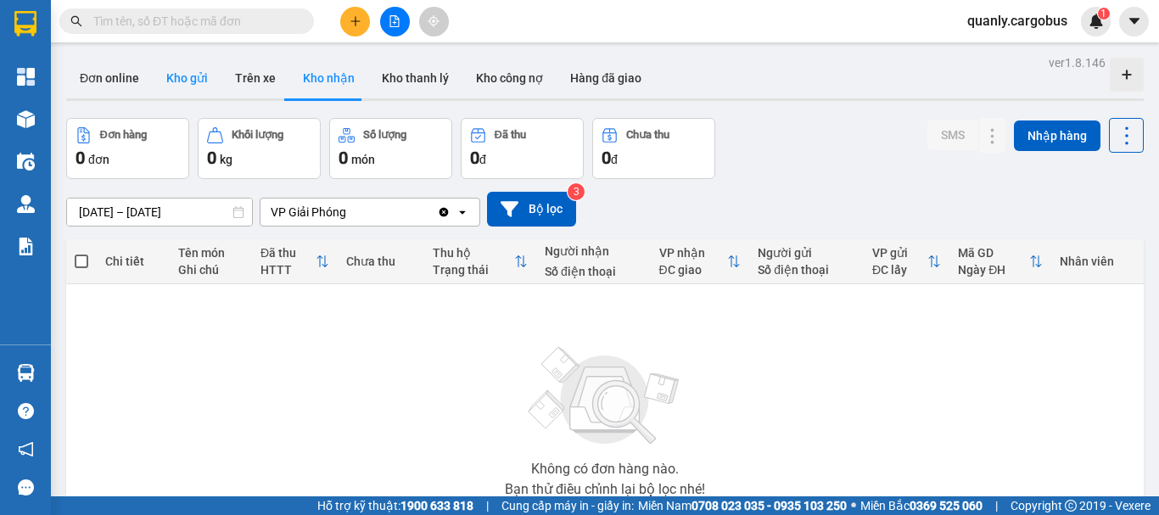
click at [181, 77] on button "Kho gửi" at bounding box center [187, 78] width 69 height 41
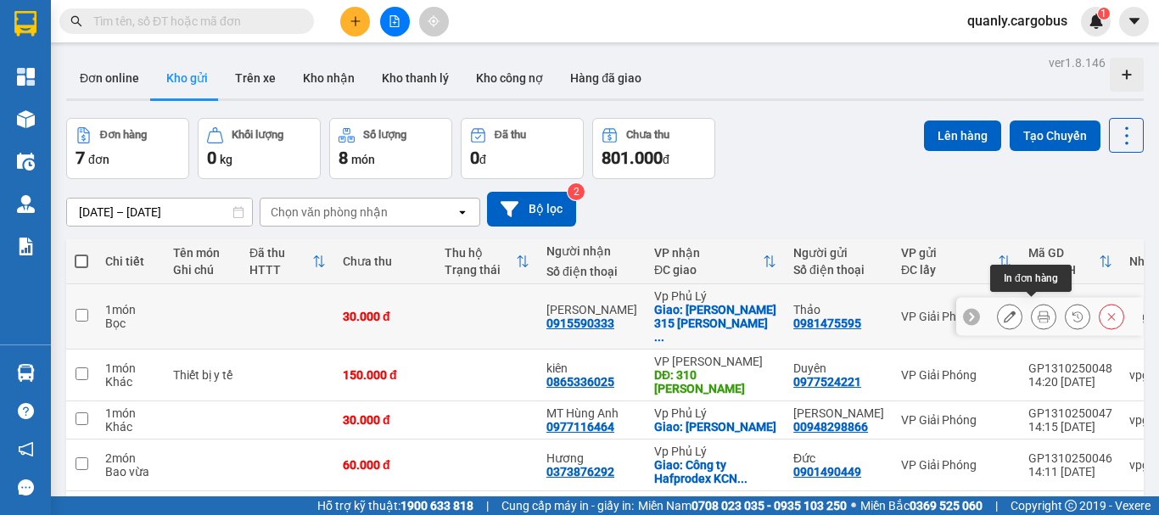
click at [1038, 311] on icon at bounding box center [1044, 317] width 12 height 12
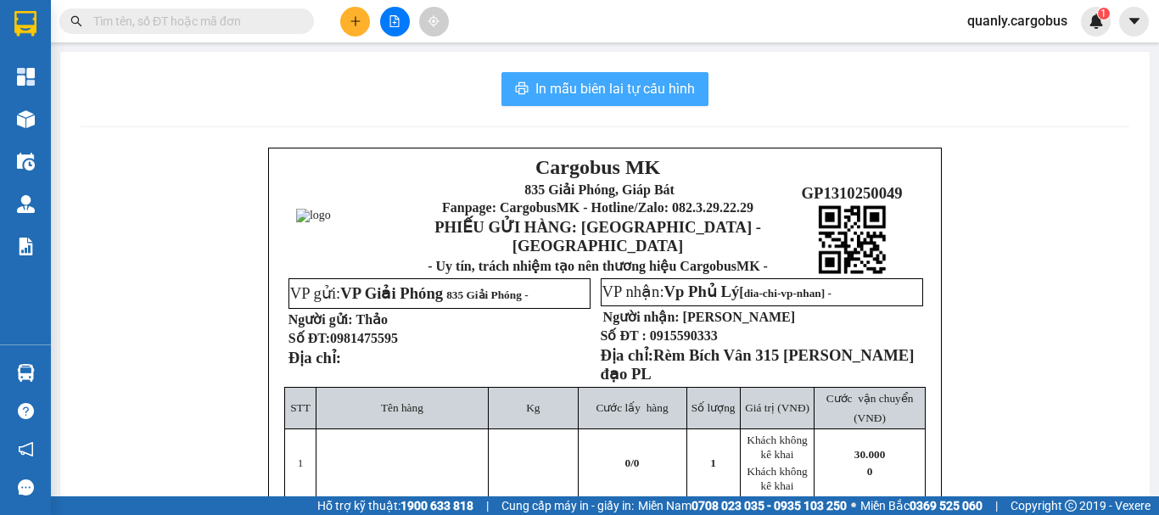
click at [606, 97] on span "In mẫu biên lai tự cấu hình" at bounding box center [615, 88] width 160 height 21
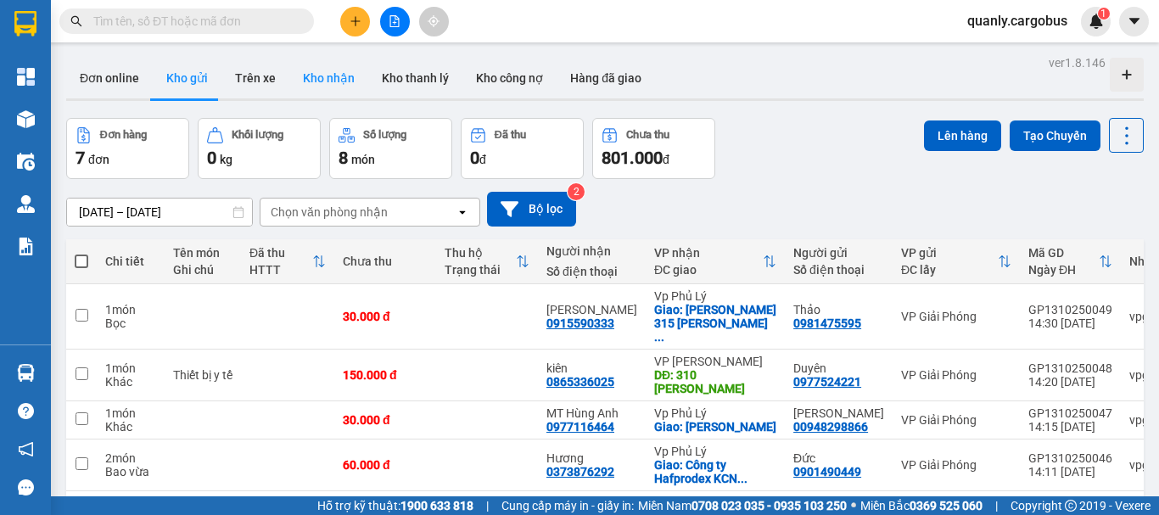
click at [339, 78] on button "Kho nhận" at bounding box center [328, 78] width 79 height 41
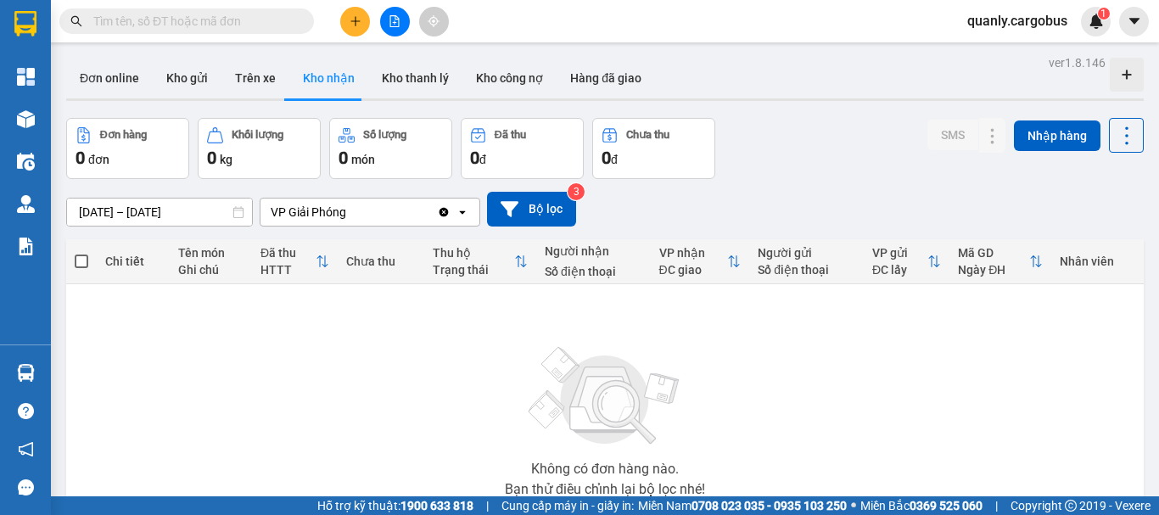
drag, startPoint x: 176, startPoint y: 79, endPoint x: 987, endPoint y: 199, distance: 820.1
click at [255, 90] on div "Đơn online Kho gửi Trên xe Kho nhận Kho thanh lý Kho công nợ Hàng đã giao" at bounding box center [605, 80] width 1078 height 45
click at [191, 74] on button "Kho gửi" at bounding box center [187, 78] width 69 height 41
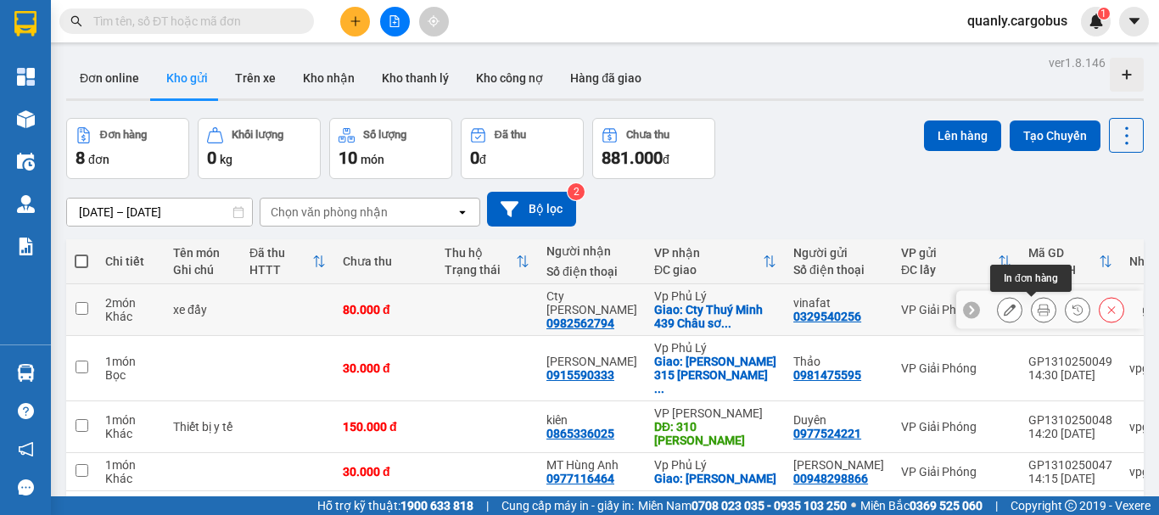
click at [1038, 311] on icon at bounding box center [1044, 310] width 12 height 12
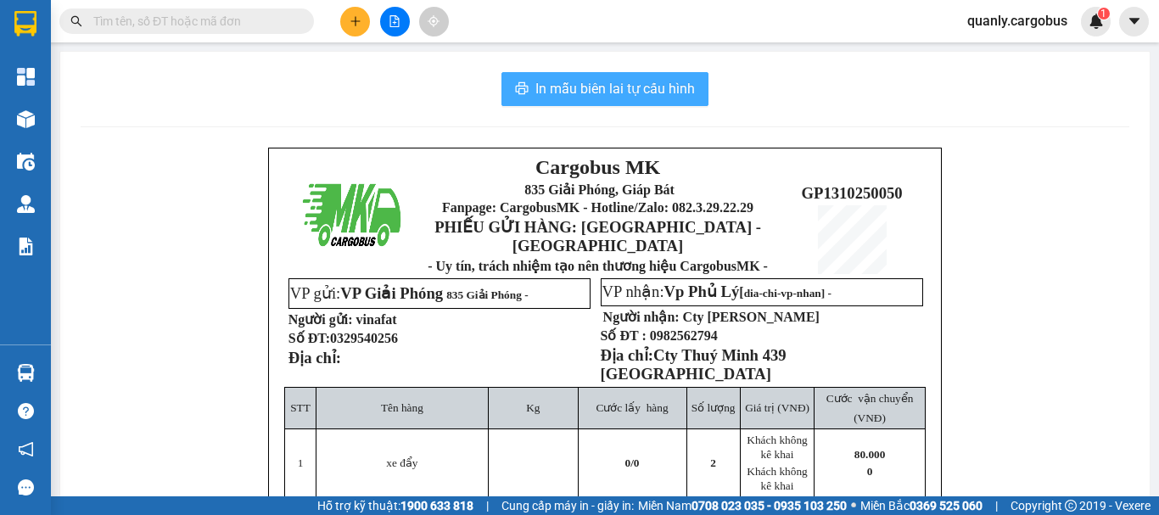
click at [583, 73] on button "In mẫu biên lai tự cấu hình" at bounding box center [605, 89] width 207 height 34
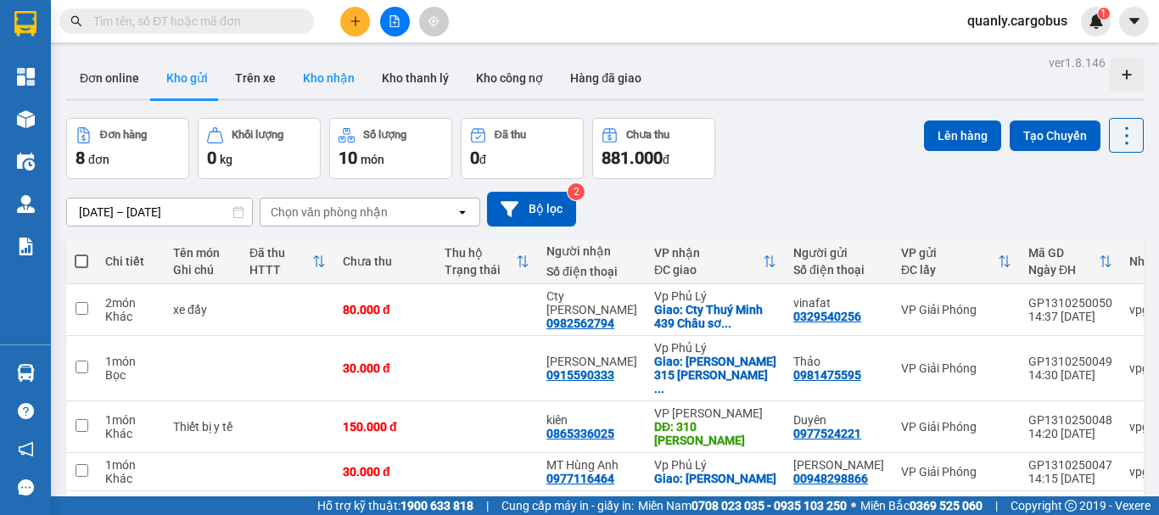
click at [332, 76] on button "Kho nhận" at bounding box center [328, 78] width 79 height 41
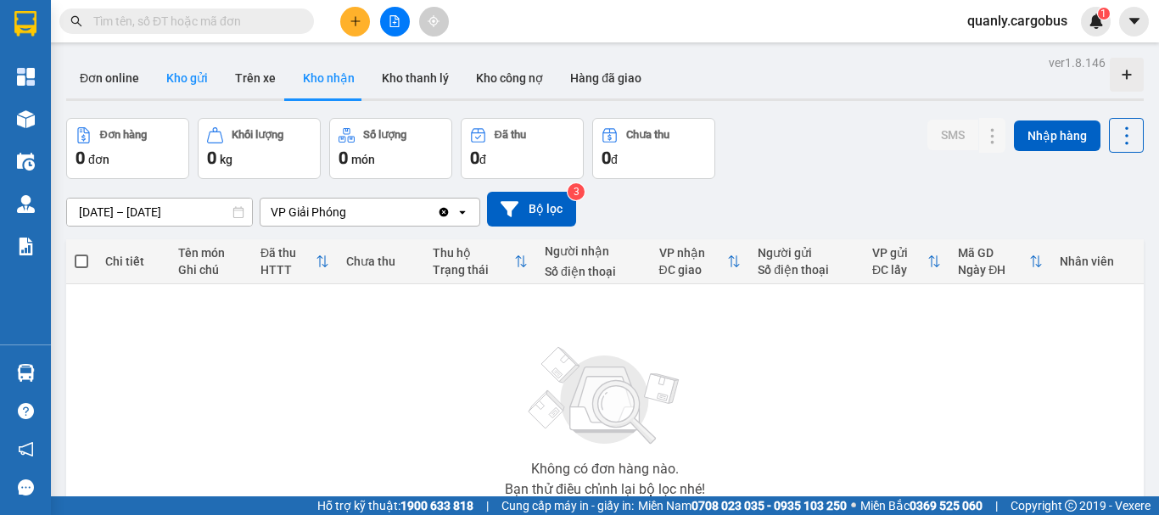
click at [203, 64] on button "Kho gửi" at bounding box center [187, 78] width 69 height 41
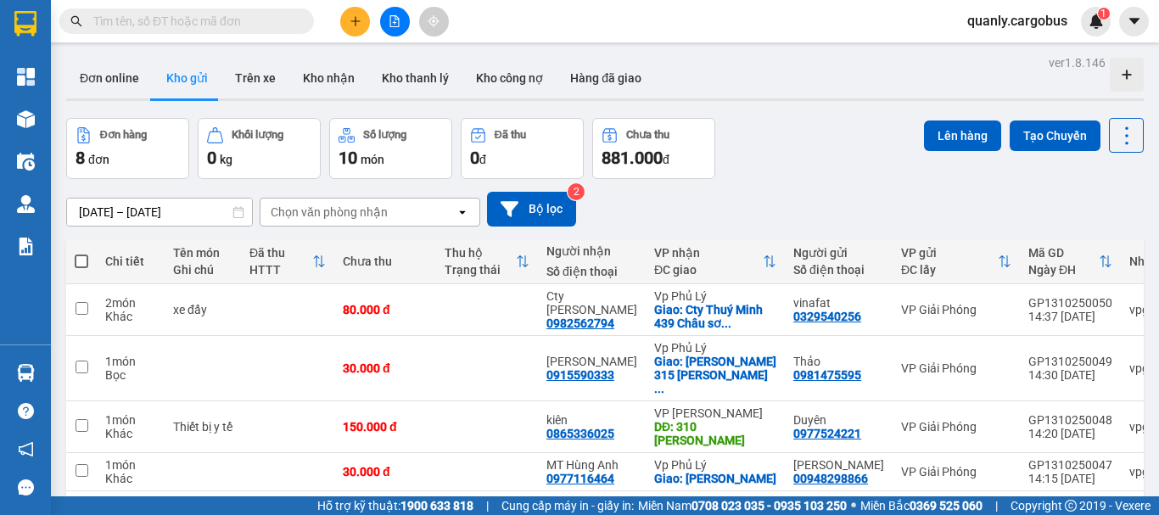
click at [81, 262] on span at bounding box center [82, 262] width 14 height 14
click at [81, 253] on input "checkbox" at bounding box center [81, 253] width 0 height 0
checkbox input "true"
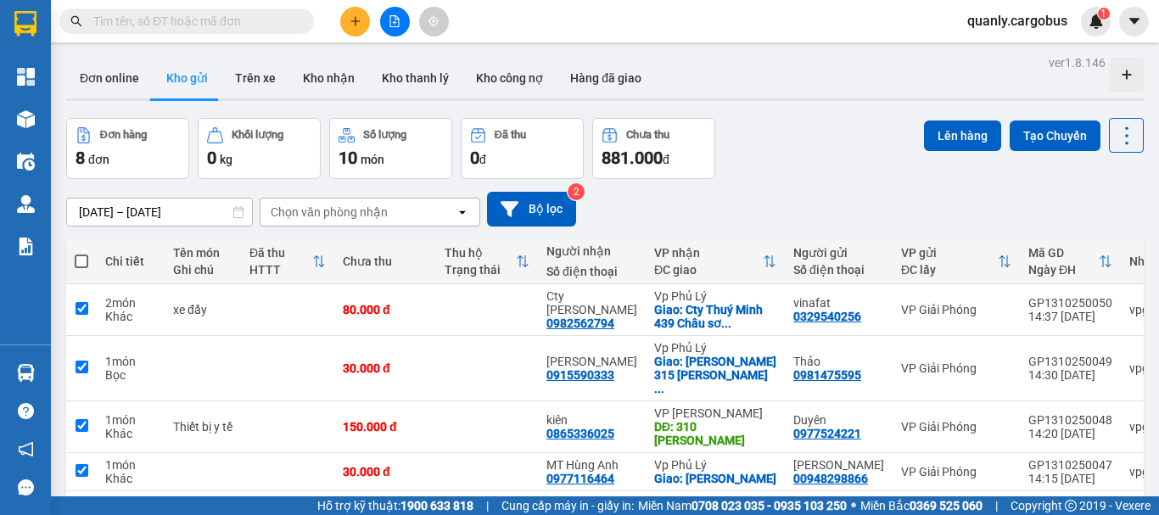
checkbox input "true"
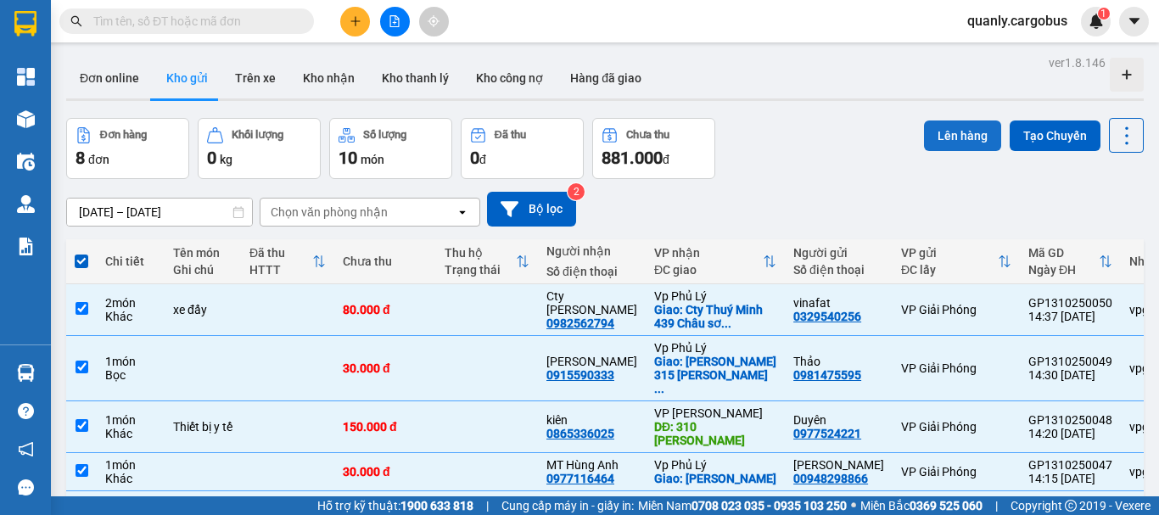
click at [962, 130] on button "Lên hàng" at bounding box center [962, 136] width 77 height 31
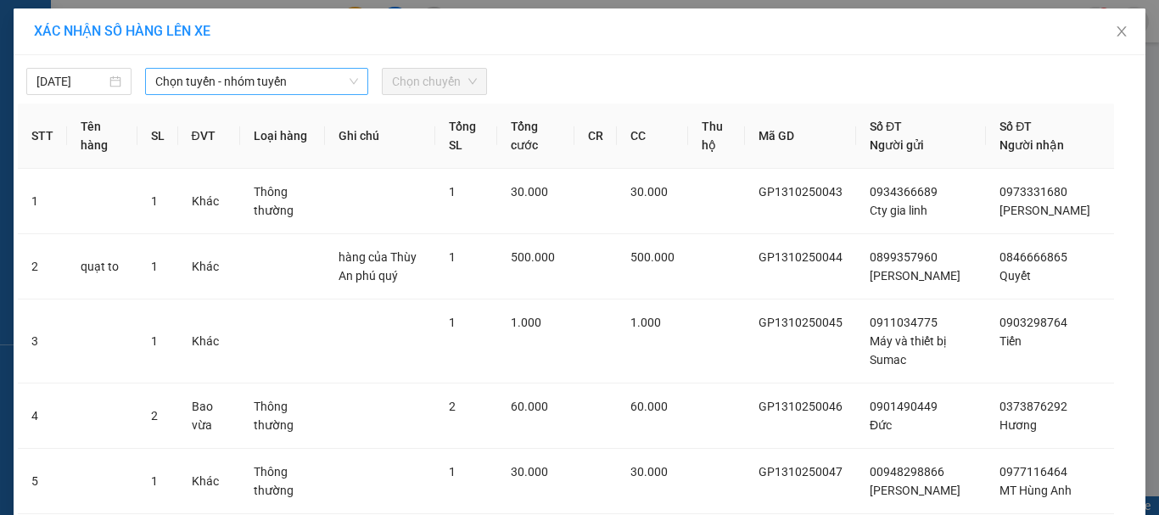
click at [221, 78] on span "Chọn tuyến - nhóm tuyến" at bounding box center [256, 81] width 203 height 25
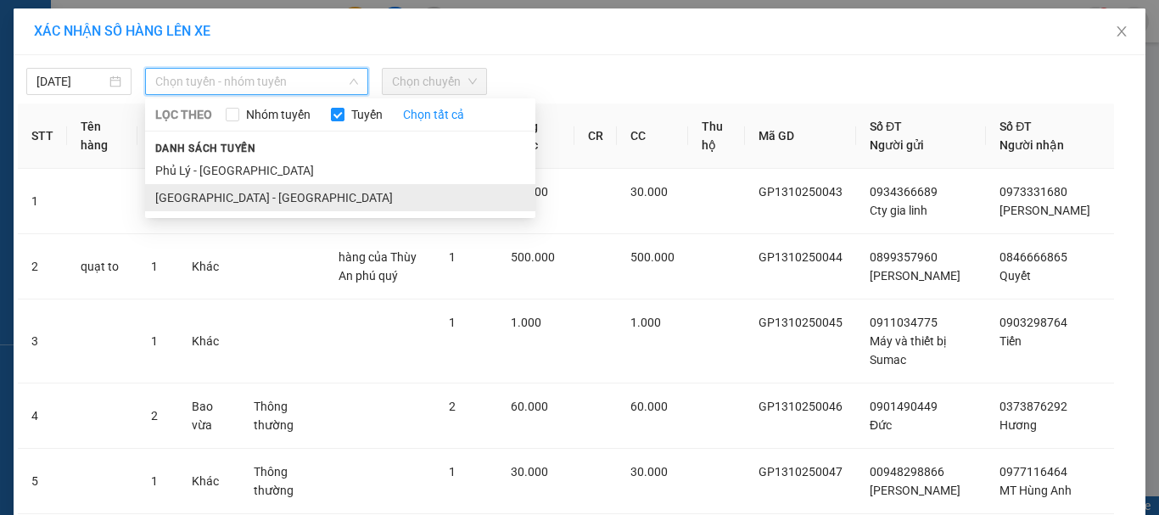
click at [166, 197] on li "[GEOGRAPHIC_DATA] - [GEOGRAPHIC_DATA]" at bounding box center [340, 197] width 390 height 27
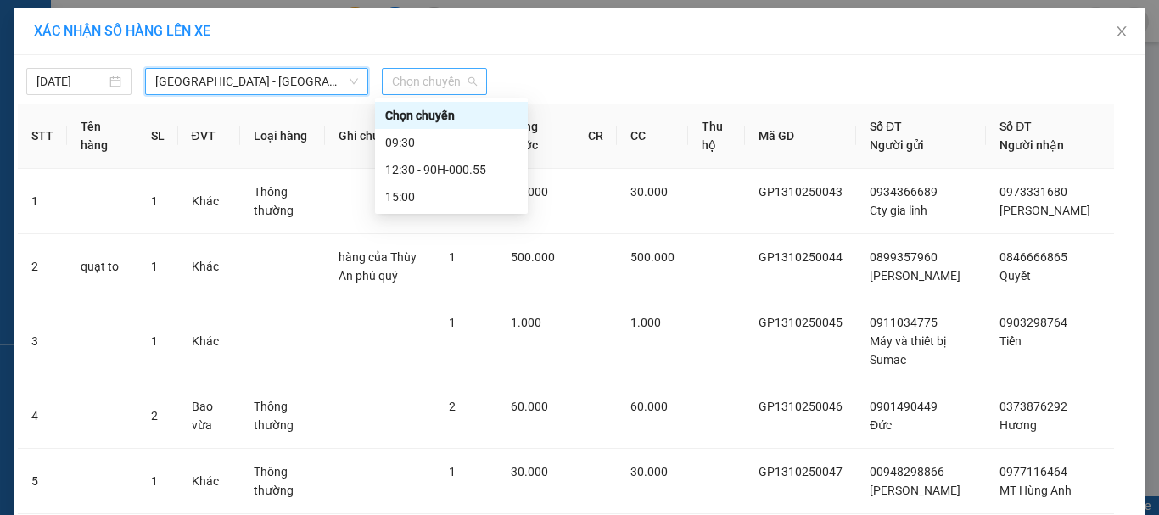
click at [436, 83] on span "Chọn chuyến" at bounding box center [434, 81] width 85 height 25
click at [406, 196] on div "15:00" at bounding box center [451, 197] width 132 height 19
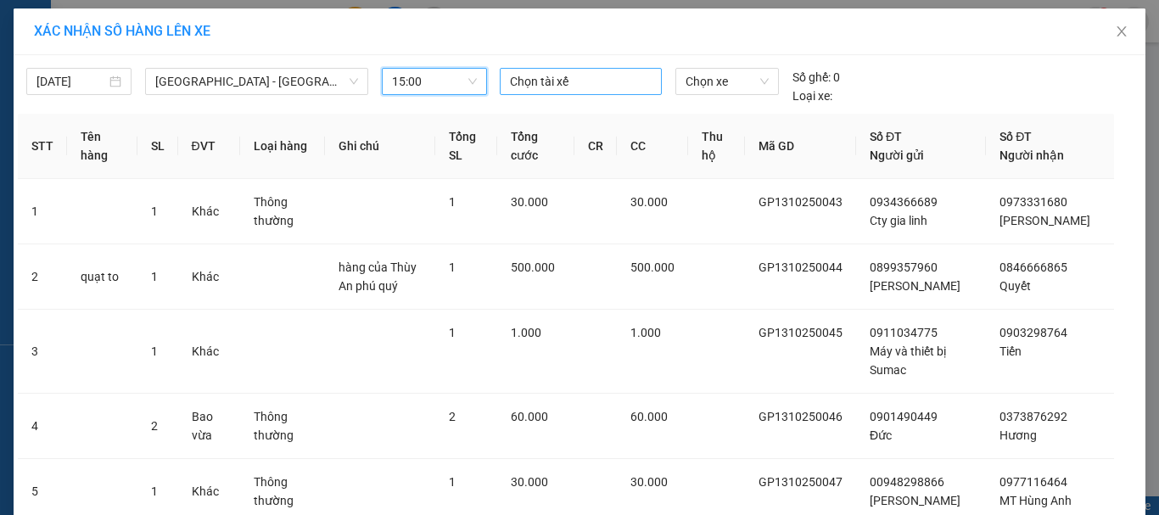
click at [571, 81] on div at bounding box center [581, 81] width 154 height 20
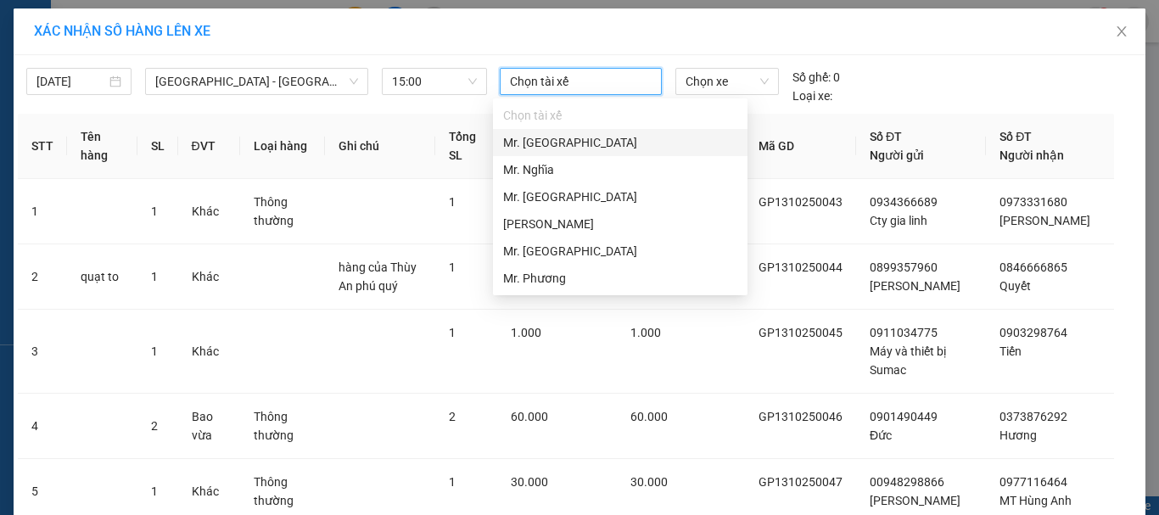
click at [548, 141] on div "Mr. [GEOGRAPHIC_DATA]" at bounding box center [620, 142] width 234 height 19
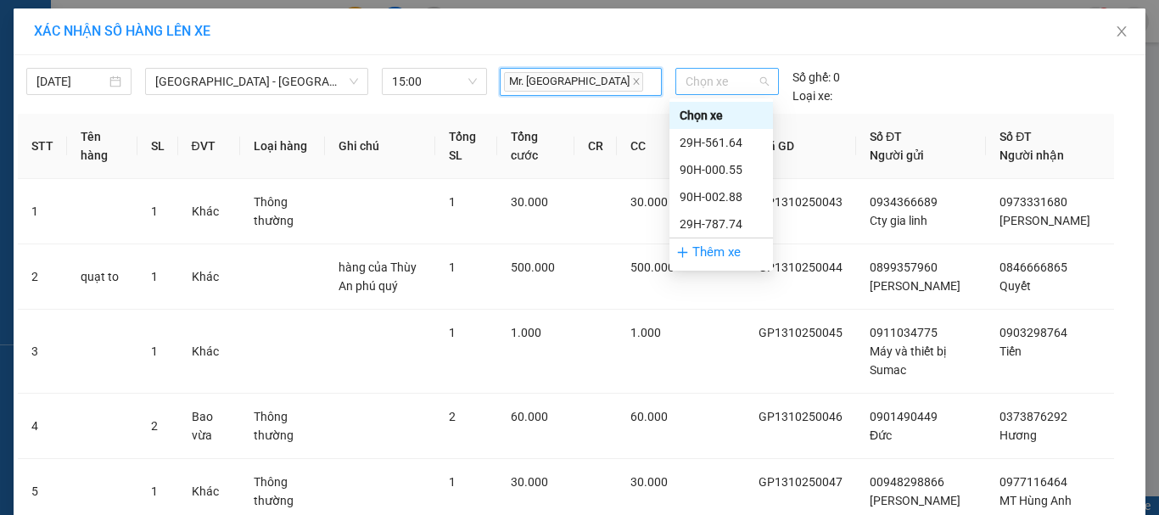
click at [700, 78] on span "Chọn xe" at bounding box center [727, 81] width 83 height 25
click at [722, 142] on div "29H-561.64" at bounding box center [721, 142] width 83 height 19
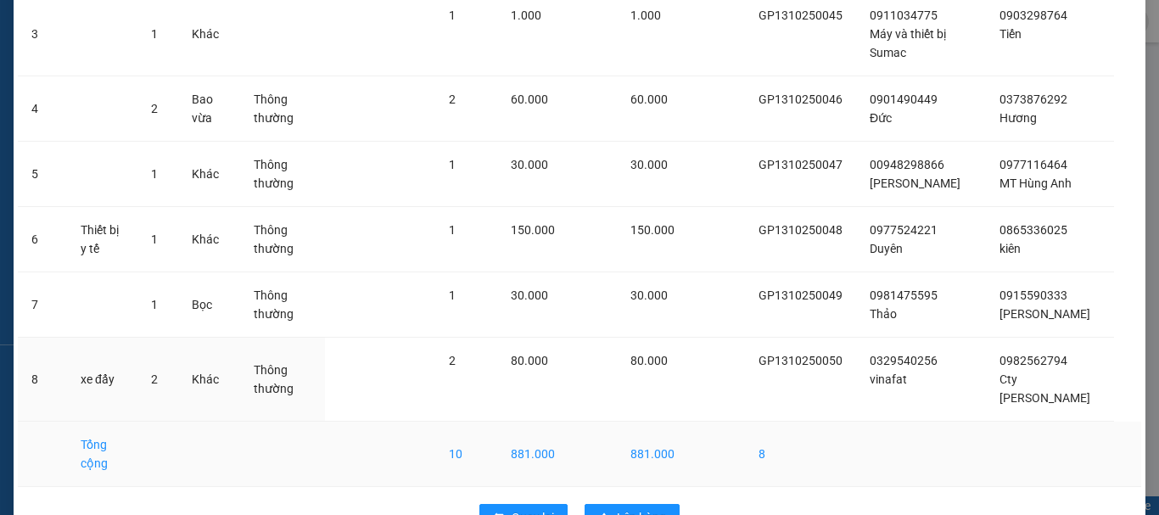
scroll to position [376, 0]
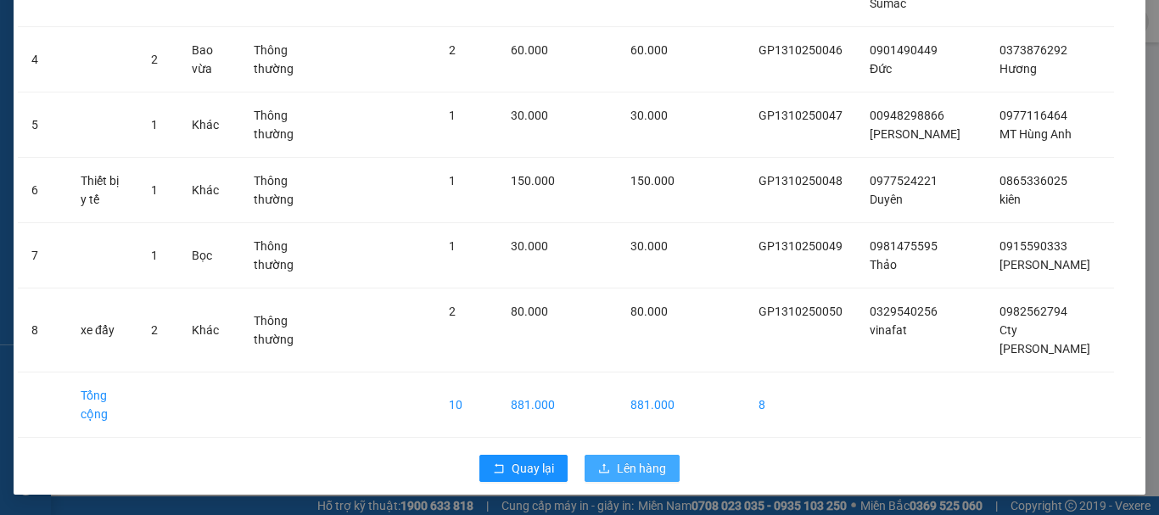
click at [653, 468] on span "Lên hàng" at bounding box center [641, 468] width 49 height 19
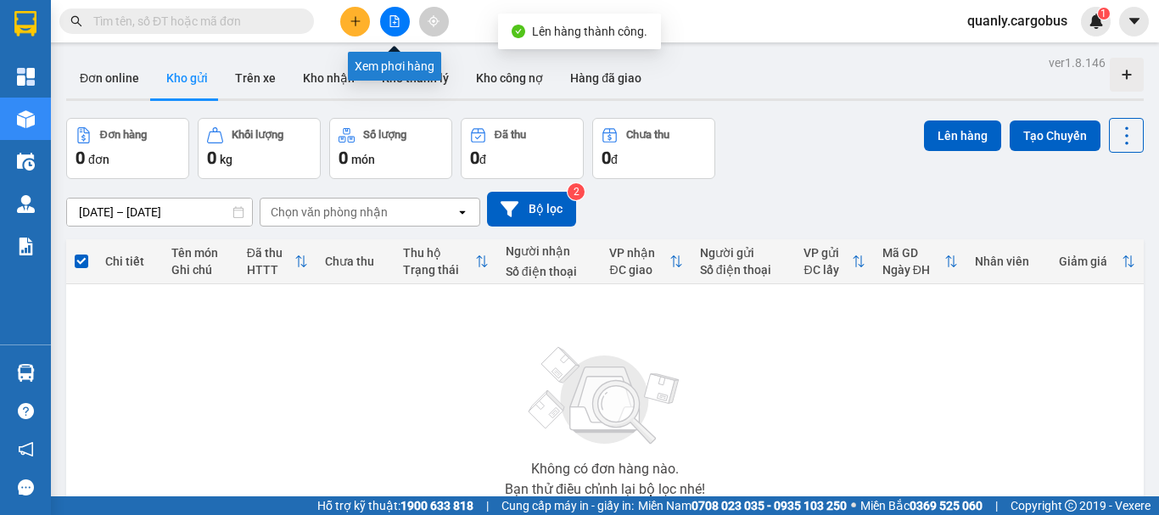
click at [397, 26] on icon "file-add" at bounding box center [394, 21] width 9 height 12
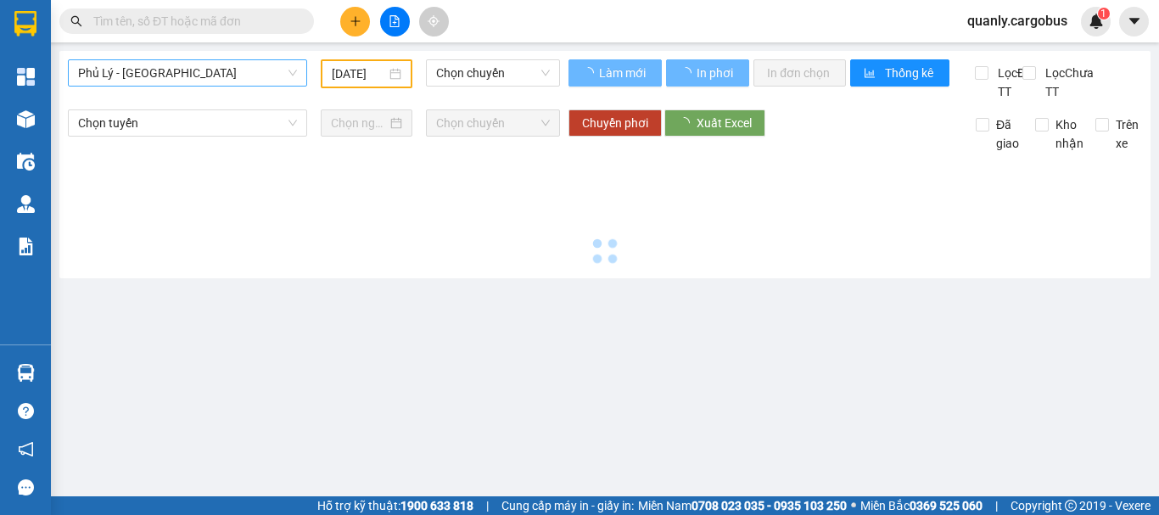
type input "[DATE]"
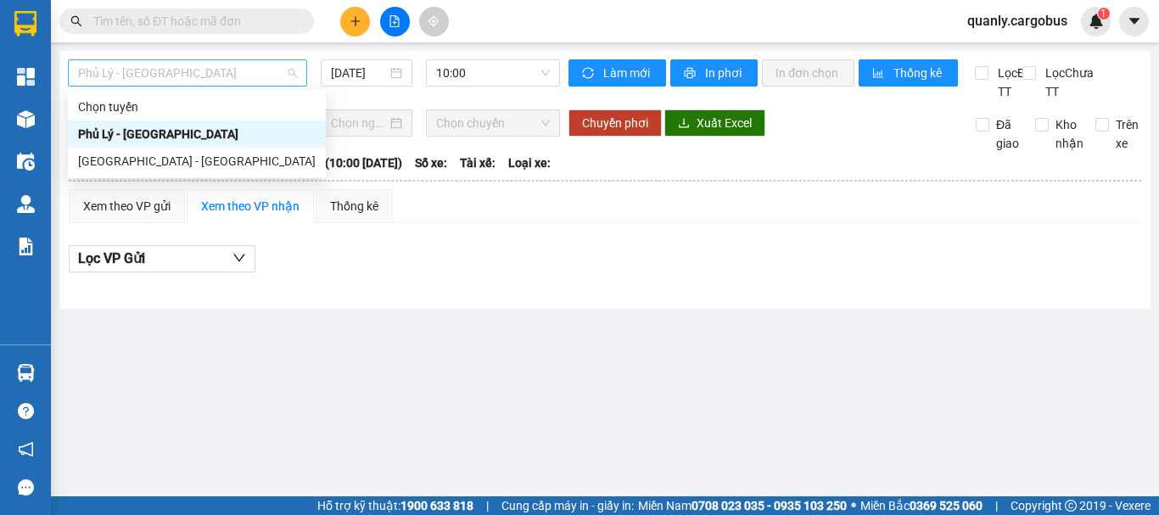
click at [190, 76] on span "Phủ Lý - [GEOGRAPHIC_DATA]" at bounding box center [187, 72] width 219 height 25
click at [129, 154] on div "[GEOGRAPHIC_DATA] - [GEOGRAPHIC_DATA]" at bounding box center [197, 161] width 238 height 19
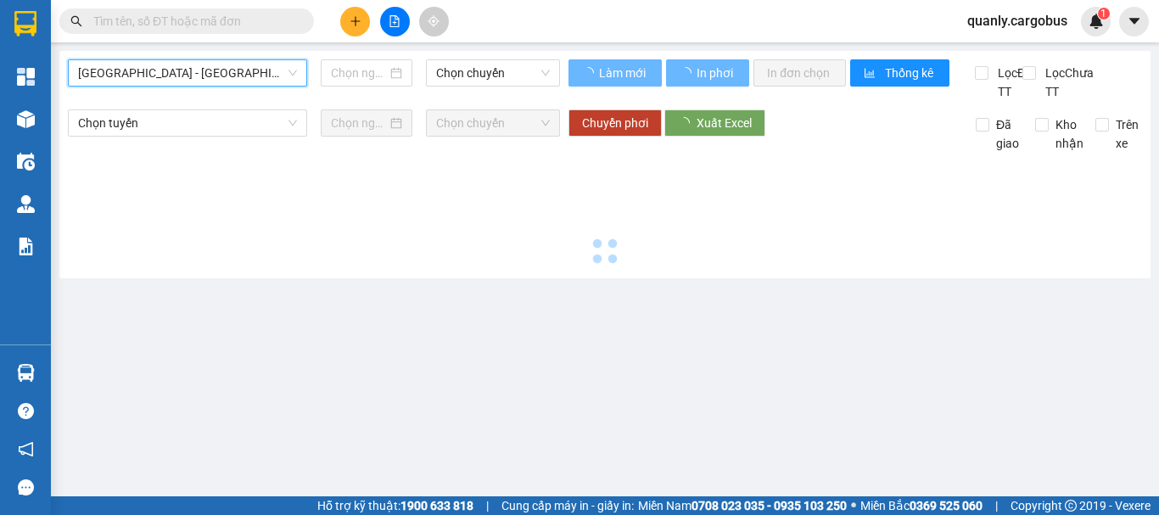
type input "[DATE]"
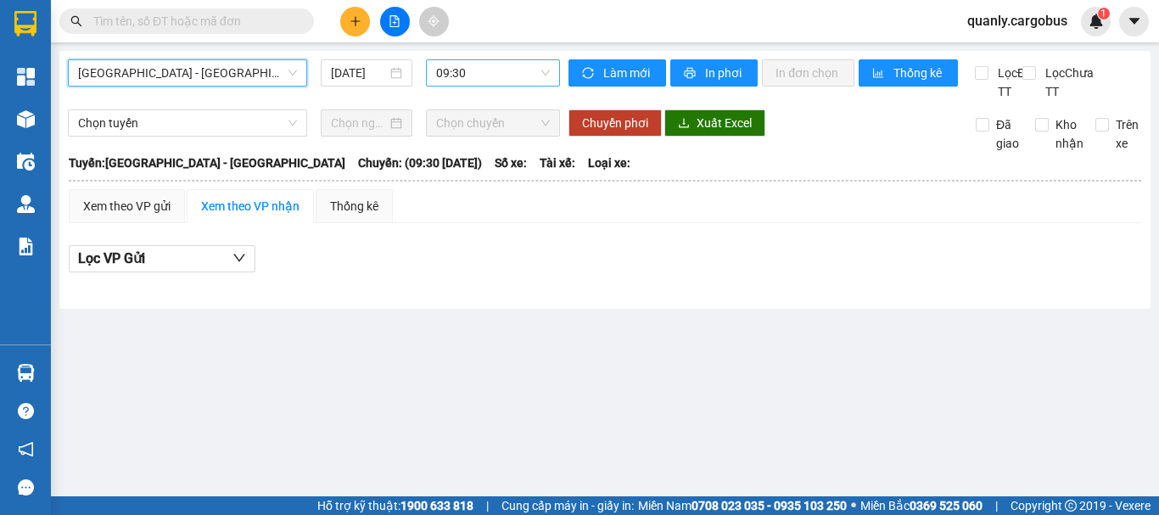
click at [467, 75] on span "09:30" at bounding box center [493, 72] width 114 height 25
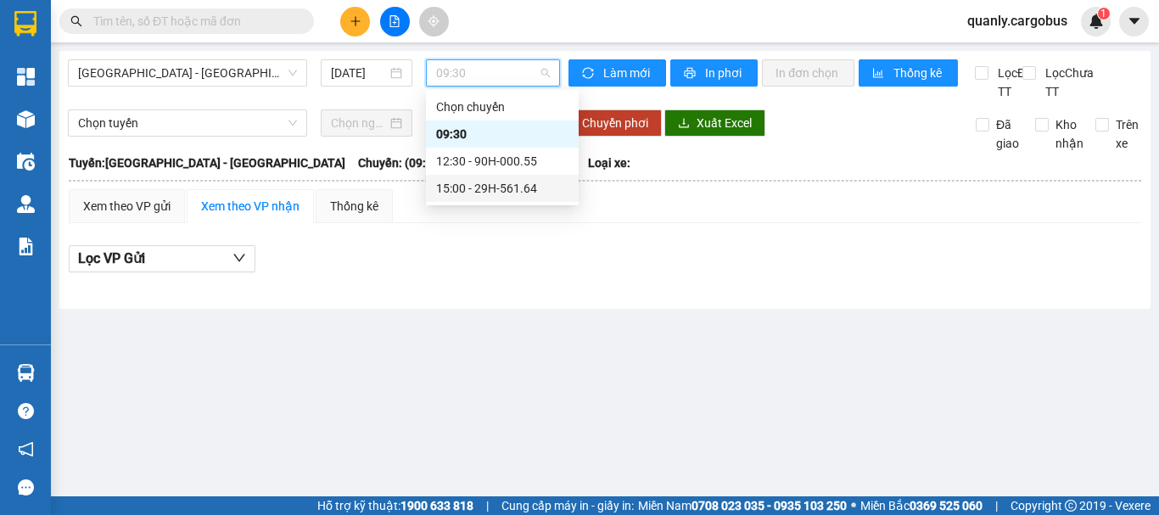
click at [472, 191] on div "15:00 - 29H-561.64" at bounding box center [502, 188] width 132 height 19
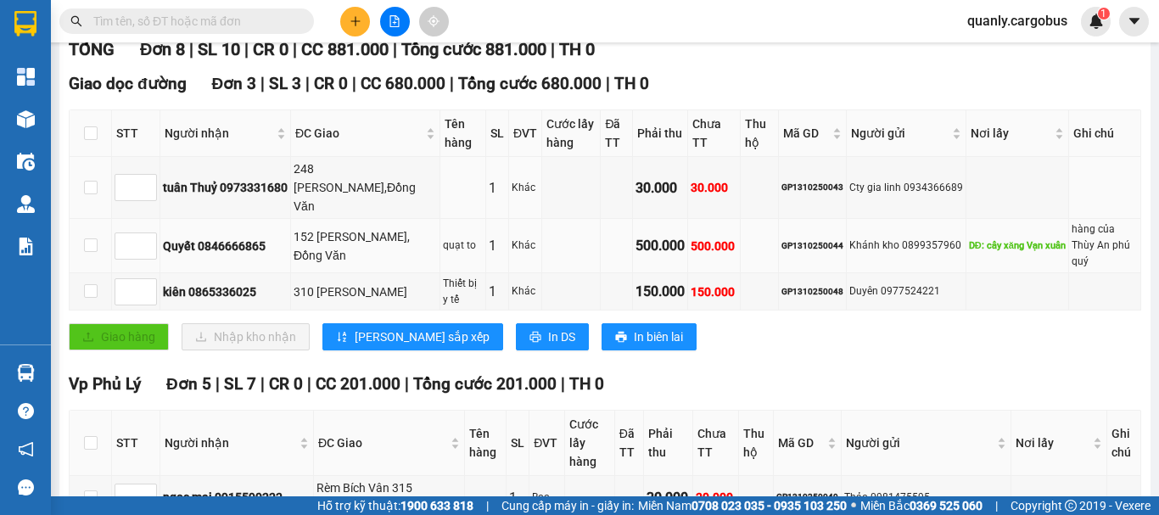
scroll to position [255, 0]
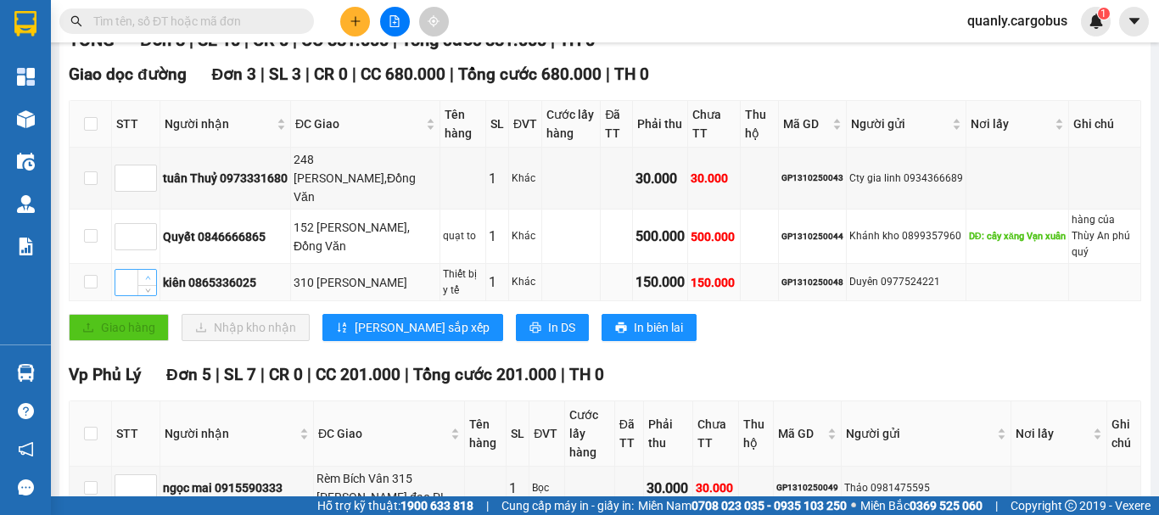
type input "1"
click at [145, 275] on icon "up" at bounding box center [148, 278] width 6 height 6
click at [149, 227] on span "up" at bounding box center [148, 232] width 10 height 10
type input "2"
click at [149, 227] on span "up" at bounding box center [148, 232] width 10 height 10
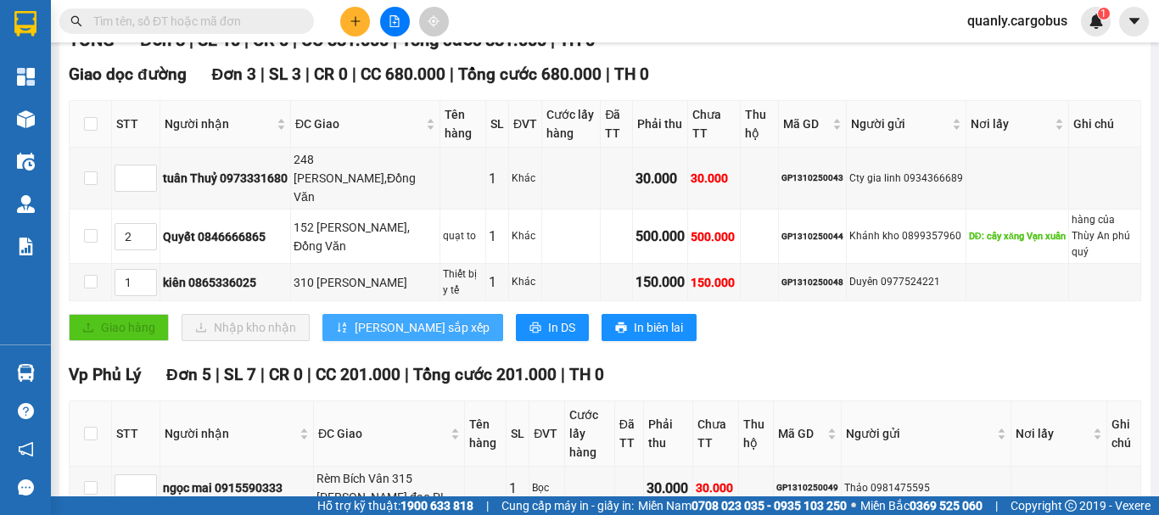
click at [364, 318] on span "[PERSON_NAME] sắp xếp" at bounding box center [422, 327] width 135 height 19
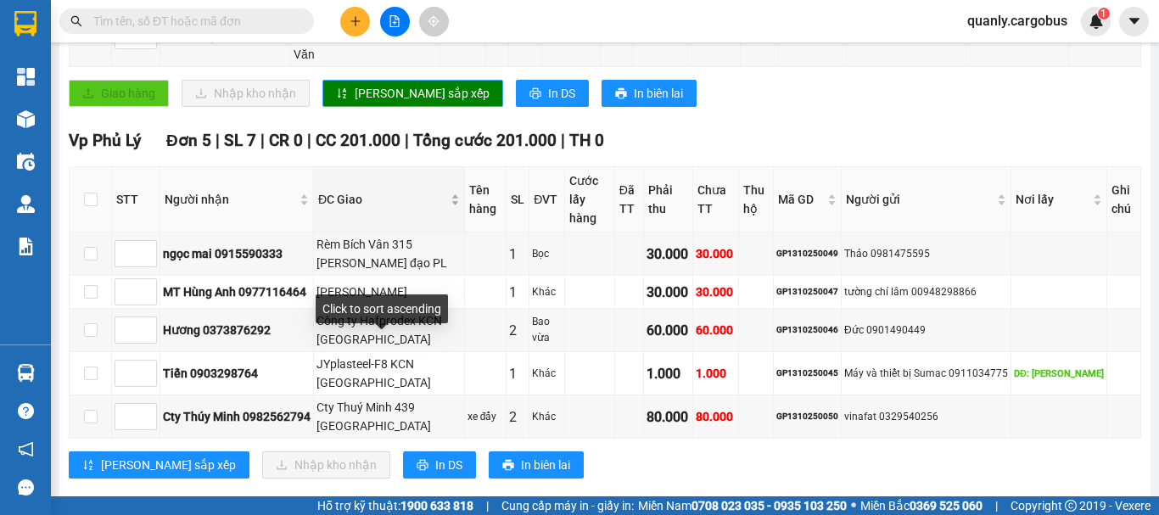
scroll to position [490, 0]
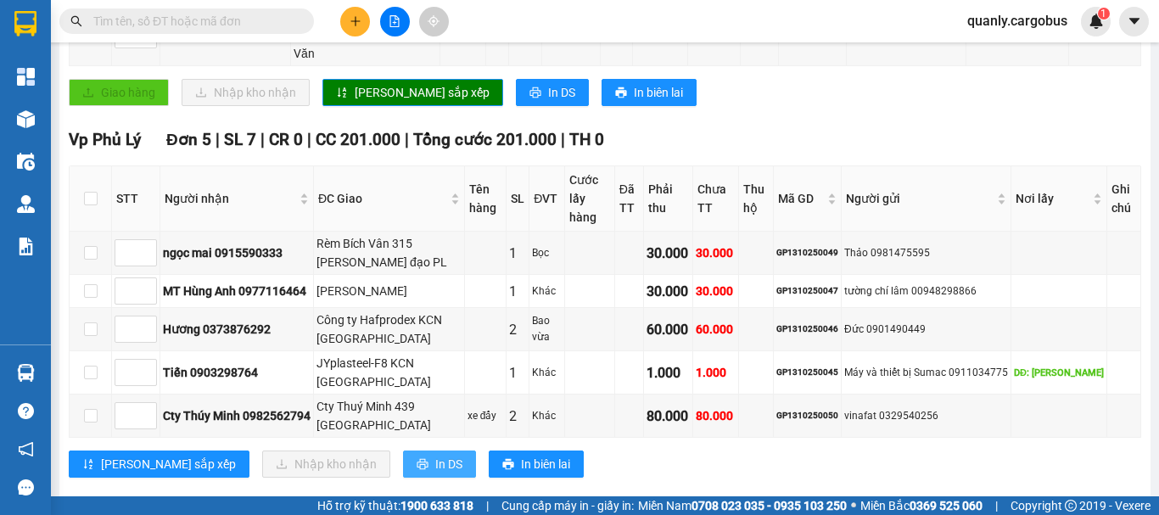
click at [435, 455] on span "In DS" at bounding box center [448, 464] width 27 height 19
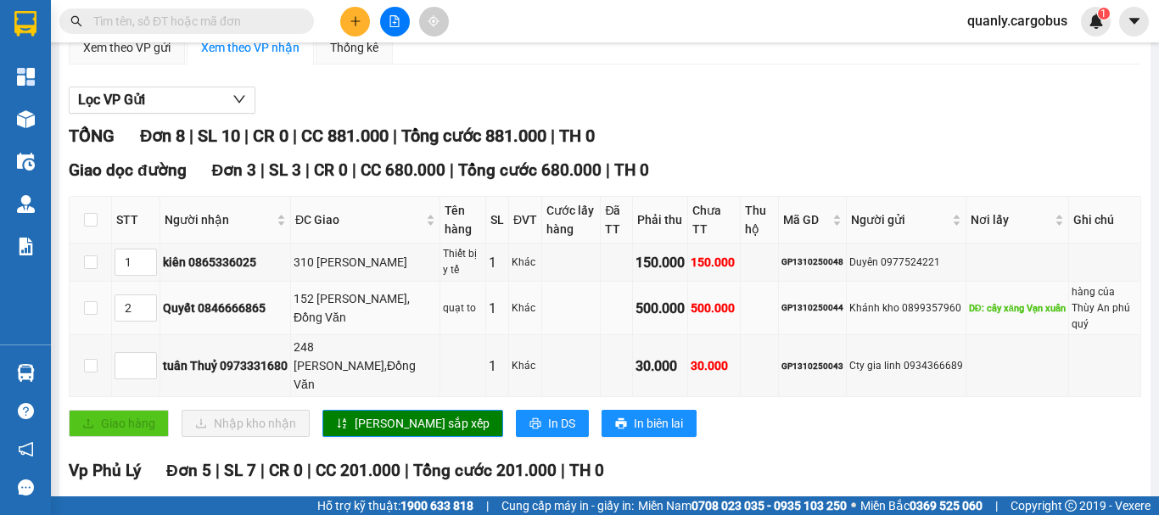
scroll to position [150, 0]
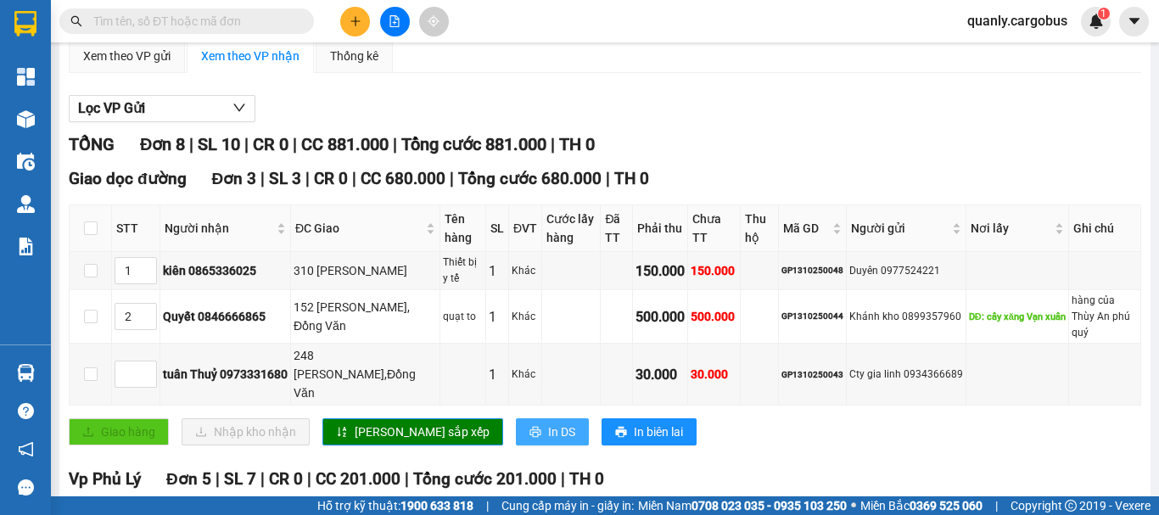
click at [516, 418] on button "In DS" at bounding box center [552, 431] width 73 height 27
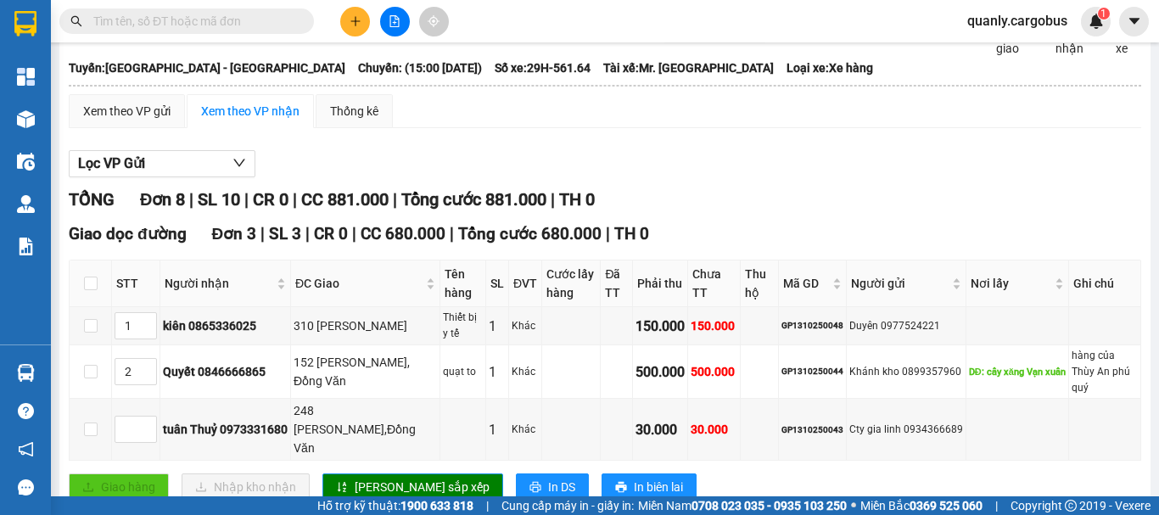
scroll to position [65, 0]
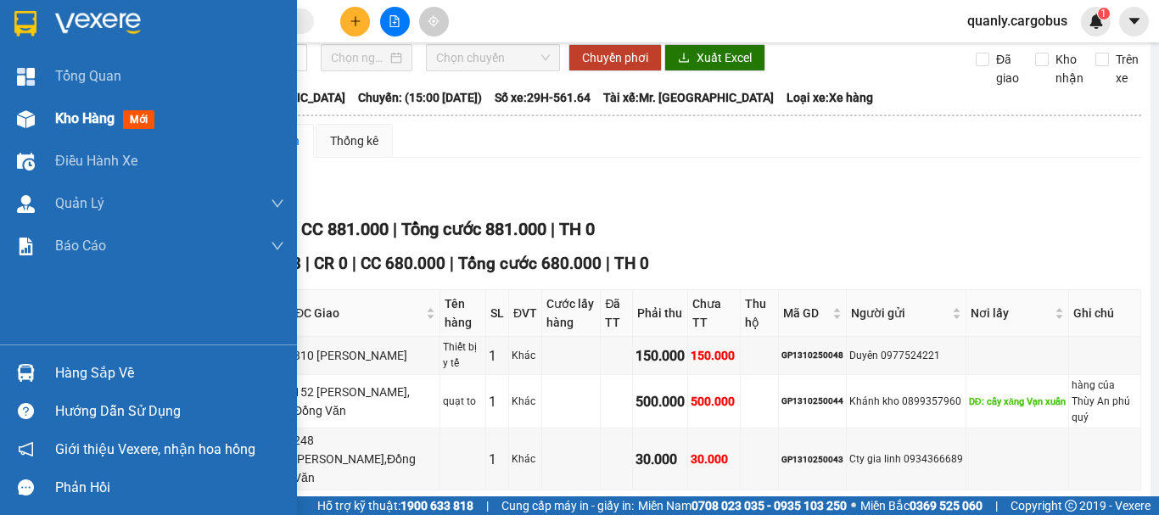
click at [28, 111] on img at bounding box center [26, 119] width 18 height 18
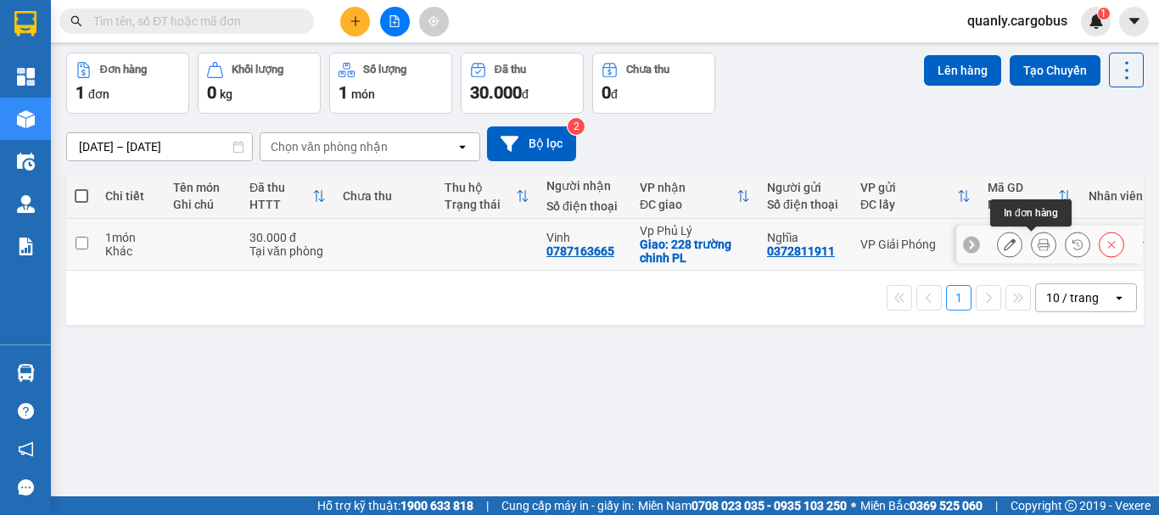
click at [1038, 240] on icon at bounding box center [1044, 244] width 12 height 12
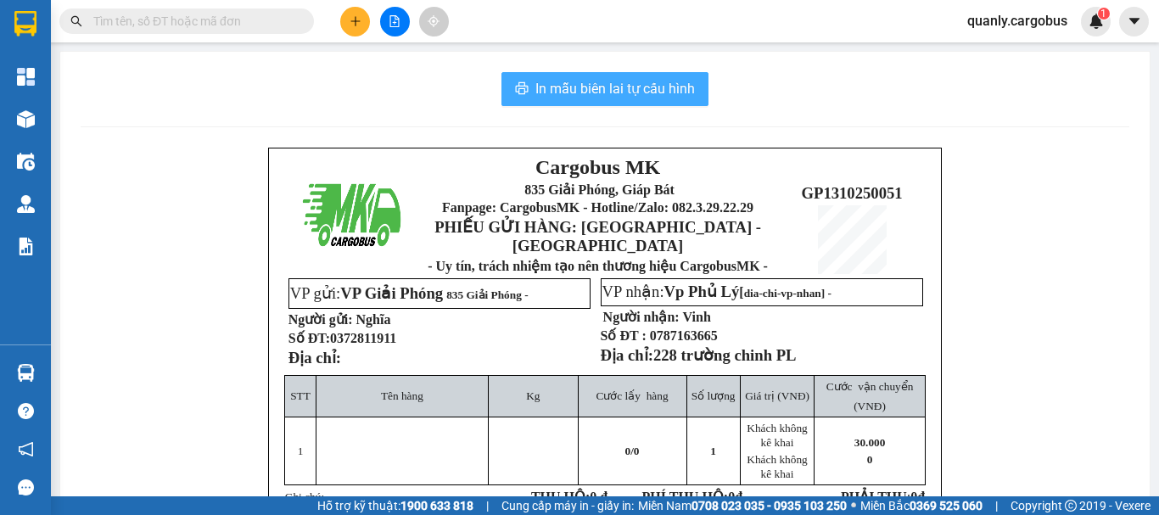
click at [651, 83] on span "In mẫu biên lai tự cấu hình" at bounding box center [615, 88] width 160 height 21
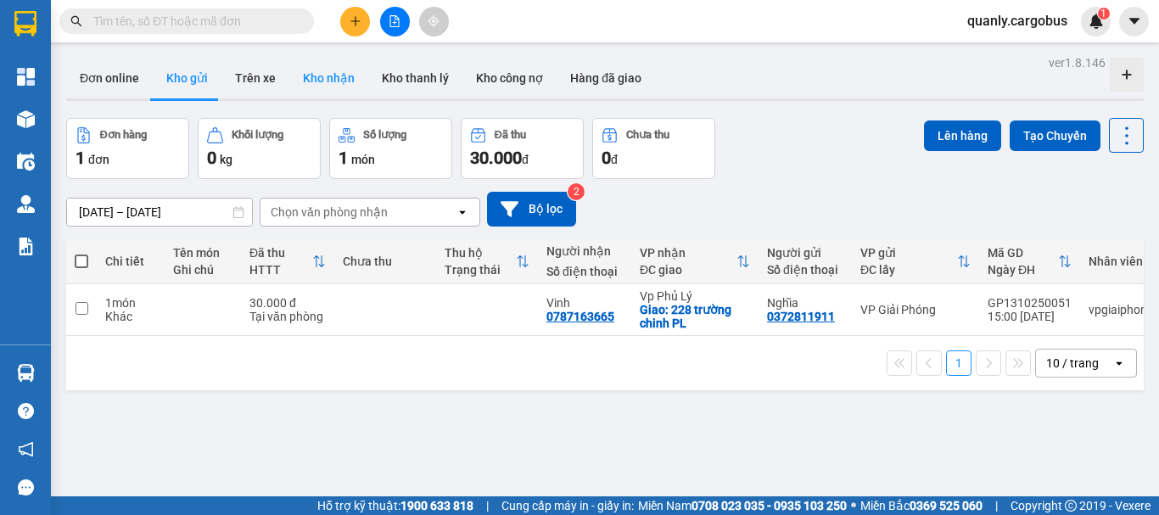
click at [334, 81] on button "Kho nhận" at bounding box center [328, 78] width 79 height 41
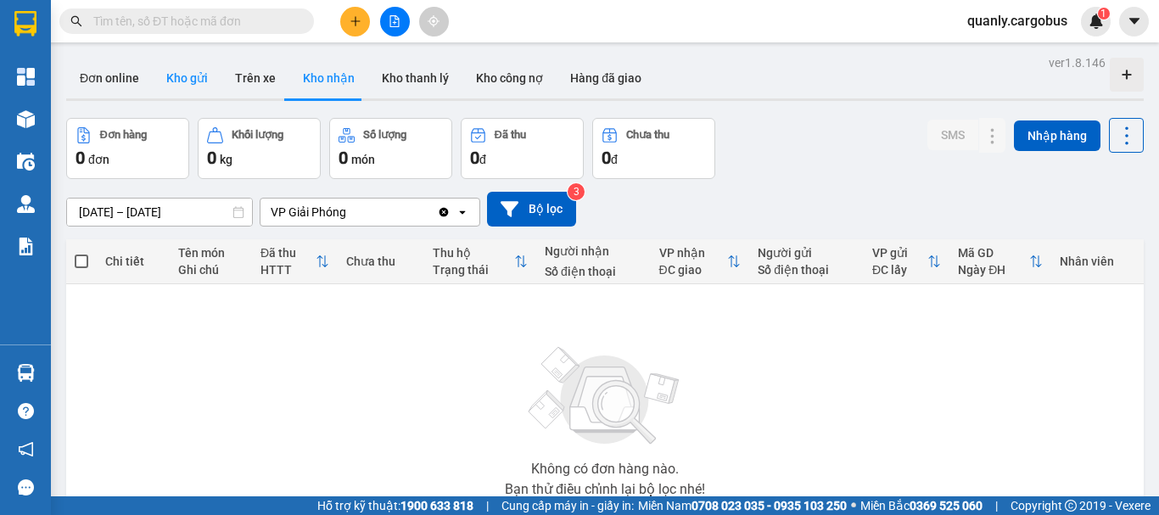
click at [174, 79] on button "Kho gửi" at bounding box center [187, 78] width 69 height 41
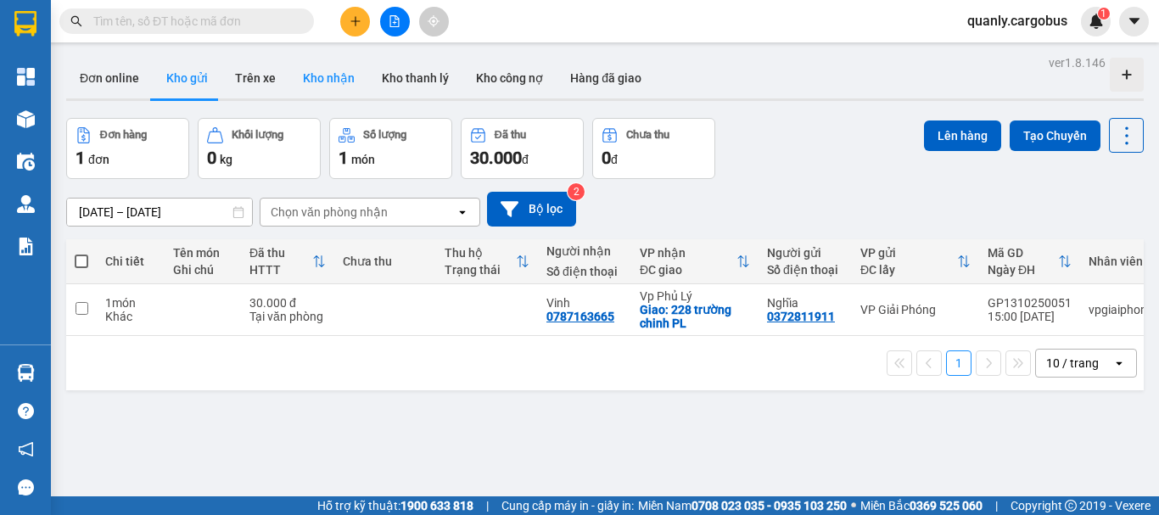
click at [324, 67] on button "Kho nhận" at bounding box center [328, 78] width 79 height 41
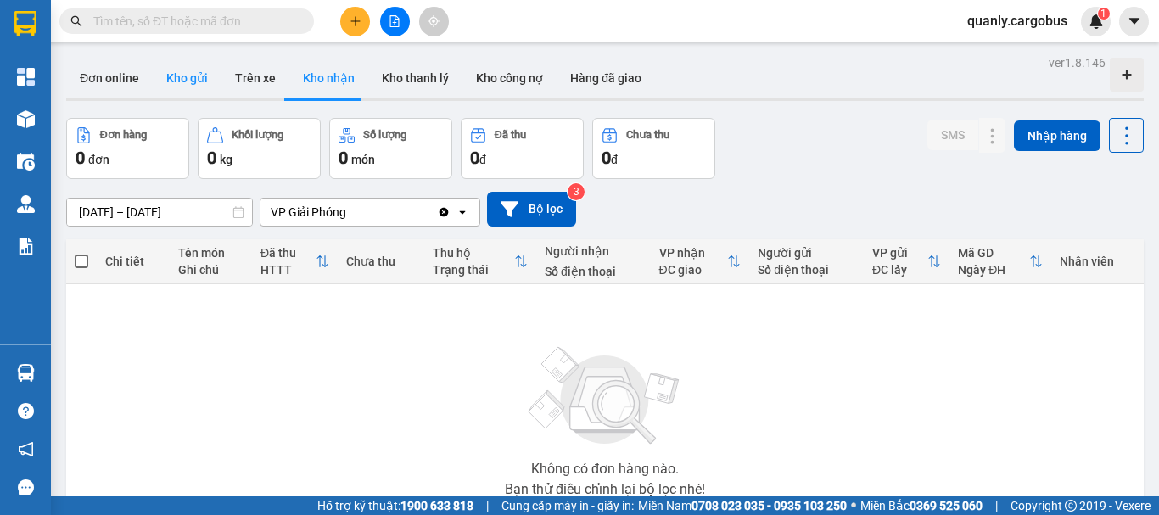
click at [193, 78] on button "Kho gửi" at bounding box center [187, 78] width 69 height 41
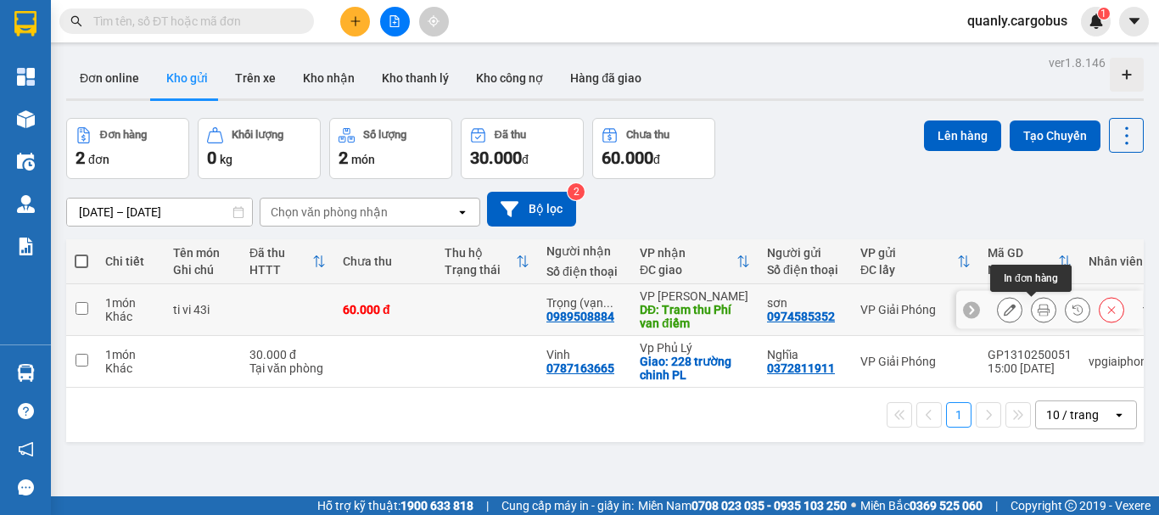
click at [1038, 305] on icon at bounding box center [1044, 310] width 12 height 12
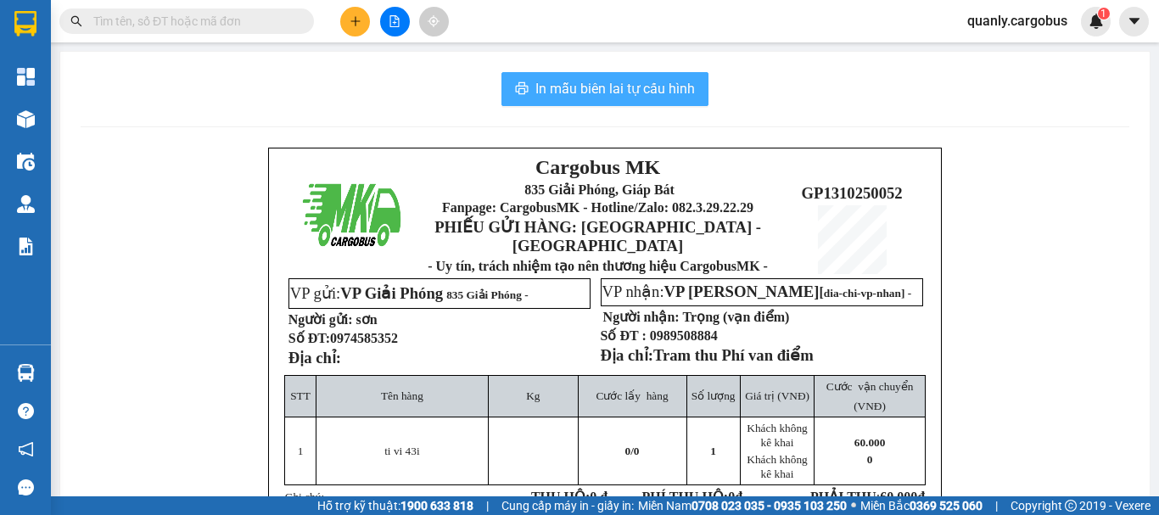
click at [546, 82] on span "In mẫu biên lai tự cấu hình" at bounding box center [615, 88] width 160 height 21
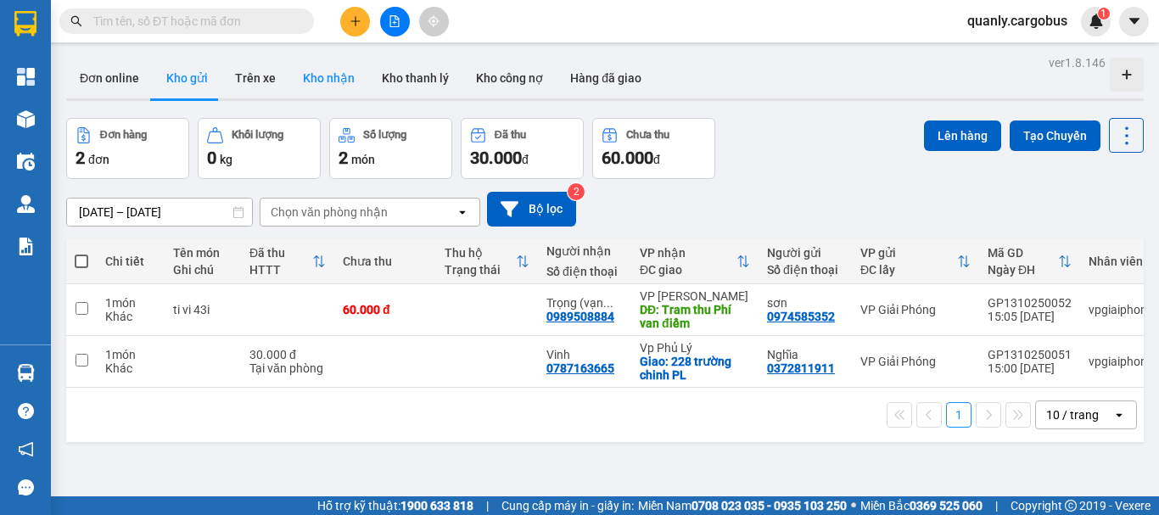
click at [341, 65] on button "Kho nhận" at bounding box center [328, 78] width 79 height 41
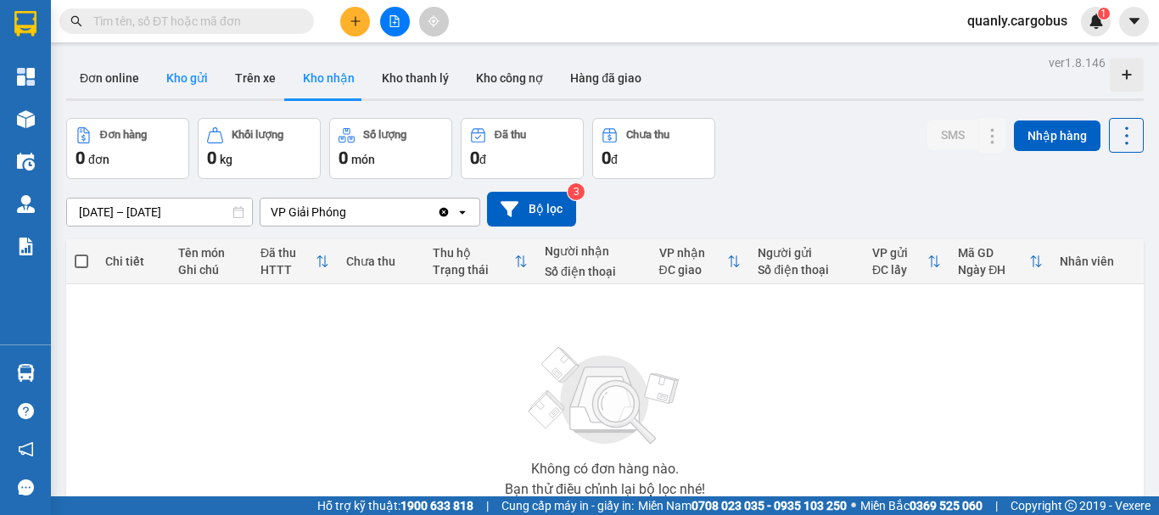
click at [183, 83] on button "Kho gửi" at bounding box center [187, 78] width 69 height 41
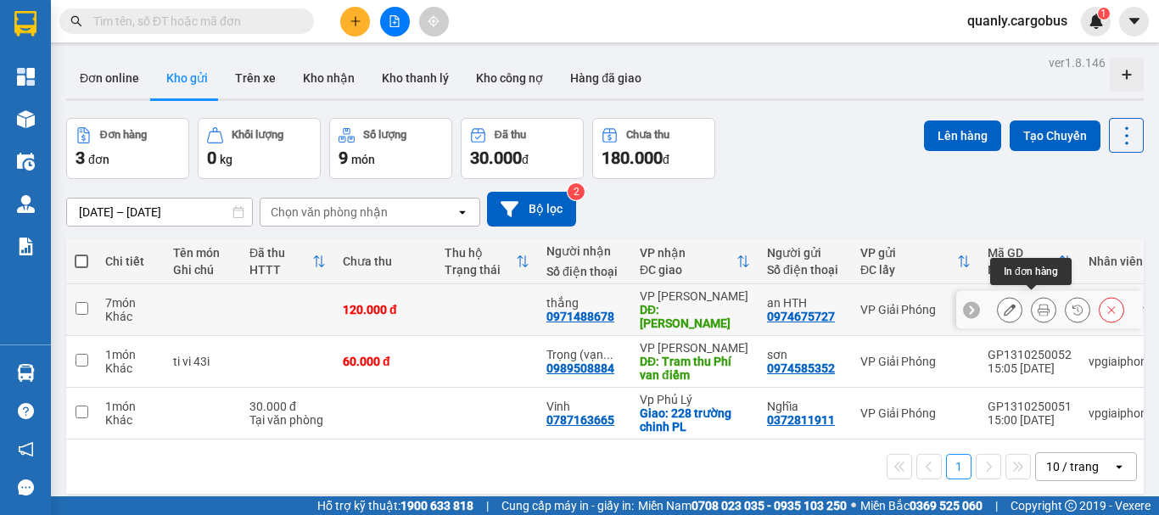
click at [1038, 304] on icon at bounding box center [1044, 310] width 12 height 12
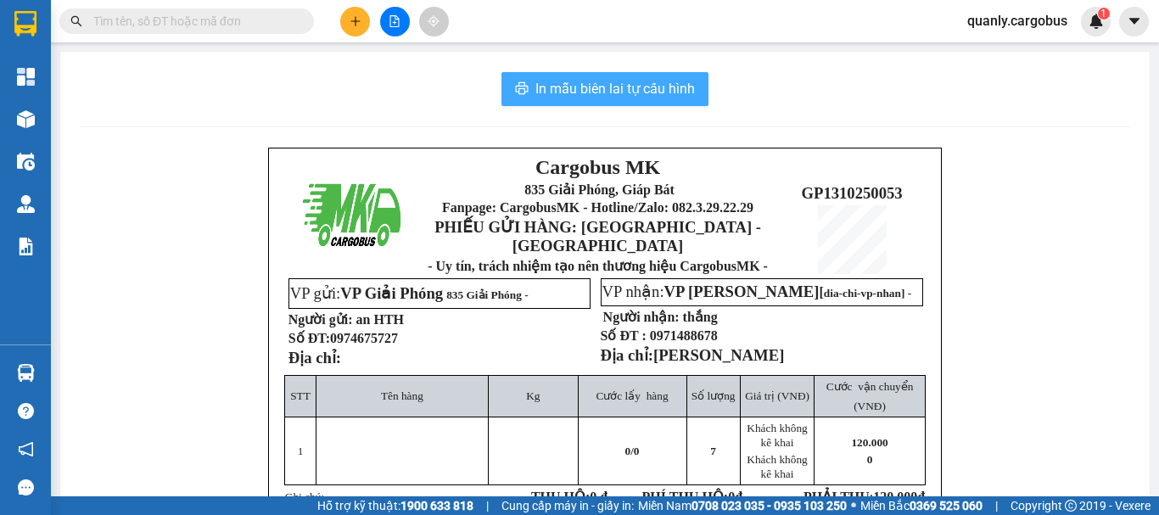
drag, startPoint x: 631, startPoint y: 86, endPoint x: 1077, endPoint y: 337, distance: 512.2
click at [631, 85] on span "In mẫu biên lai tự cấu hình" at bounding box center [615, 88] width 160 height 21
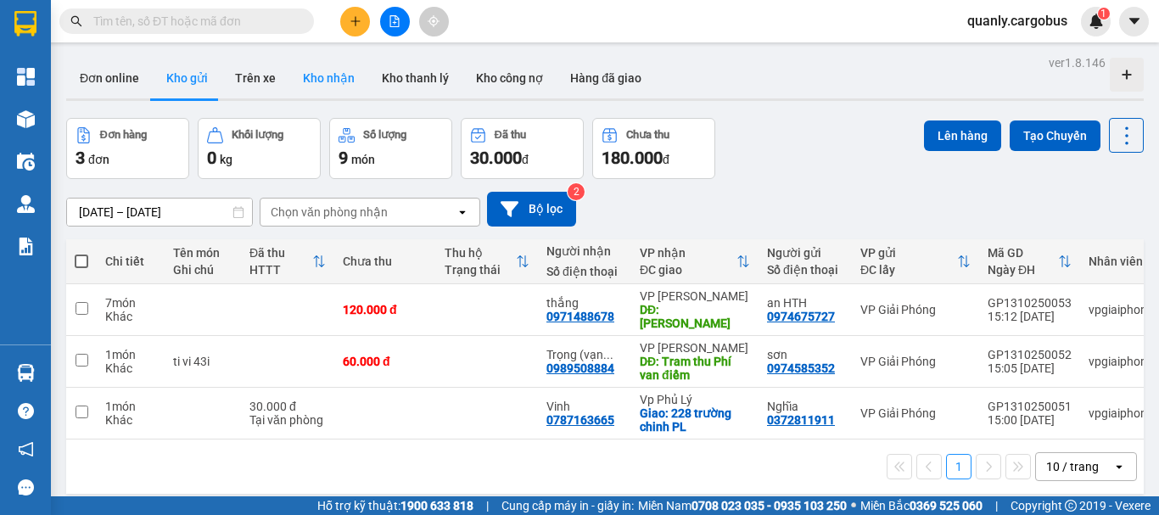
click at [320, 71] on button "Kho nhận" at bounding box center [328, 78] width 79 height 41
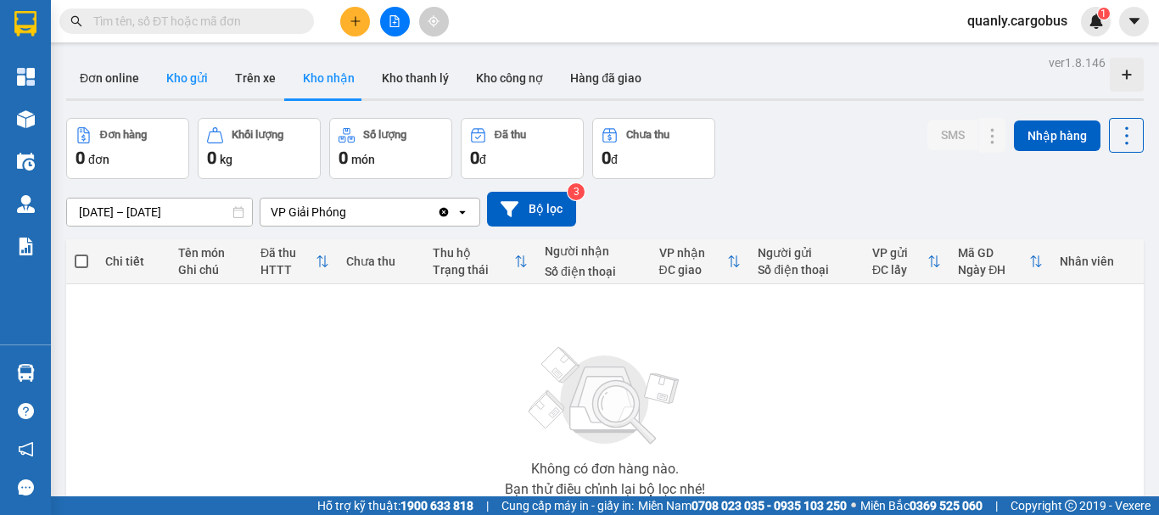
click at [178, 75] on button "Kho gửi" at bounding box center [187, 78] width 69 height 41
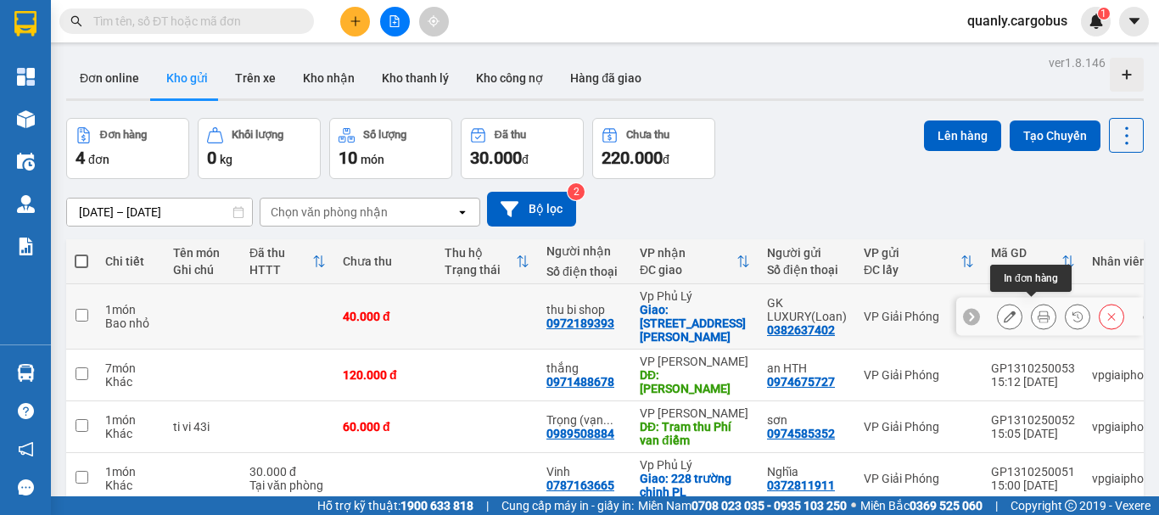
click at [1038, 311] on icon at bounding box center [1044, 317] width 12 height 12
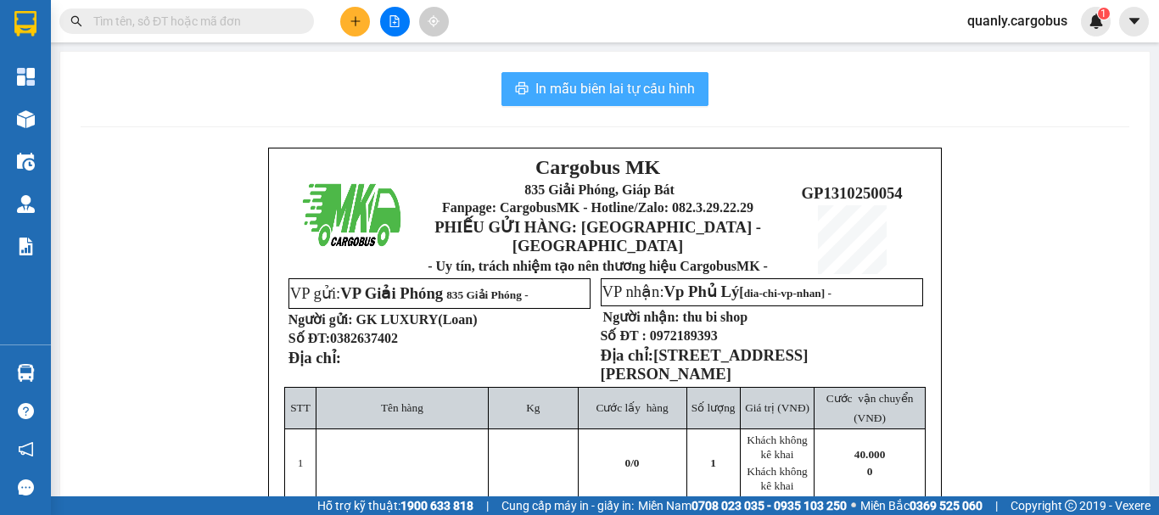
click at [647, 84] on span "In mẫu biên lai tự cấu hình" at bounding box center [615, 88] width 160 height 21
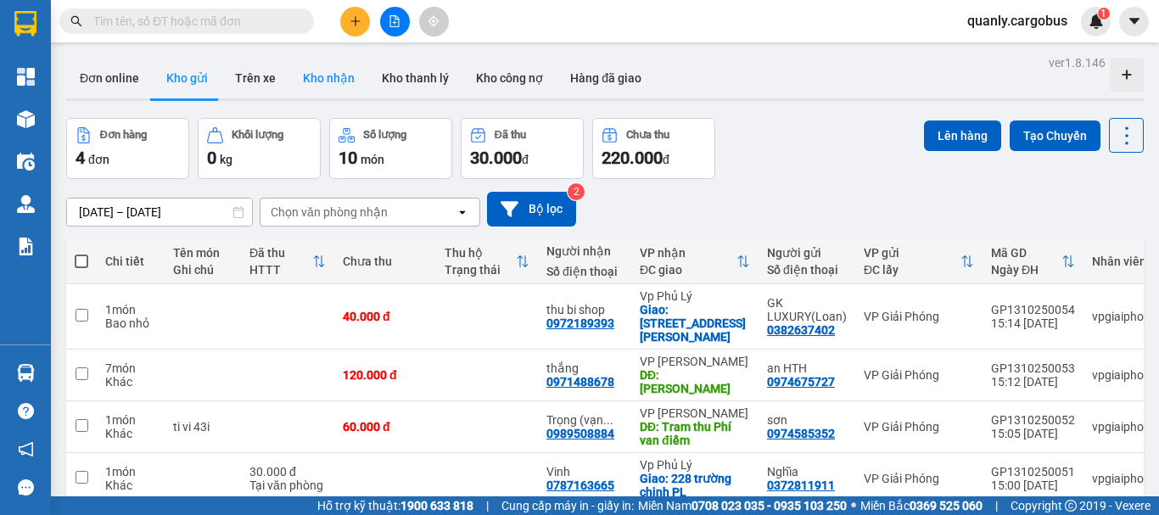
click at [326, 78] on button "Kho nhận" at bounding box center [328, 78] width 79 height 41
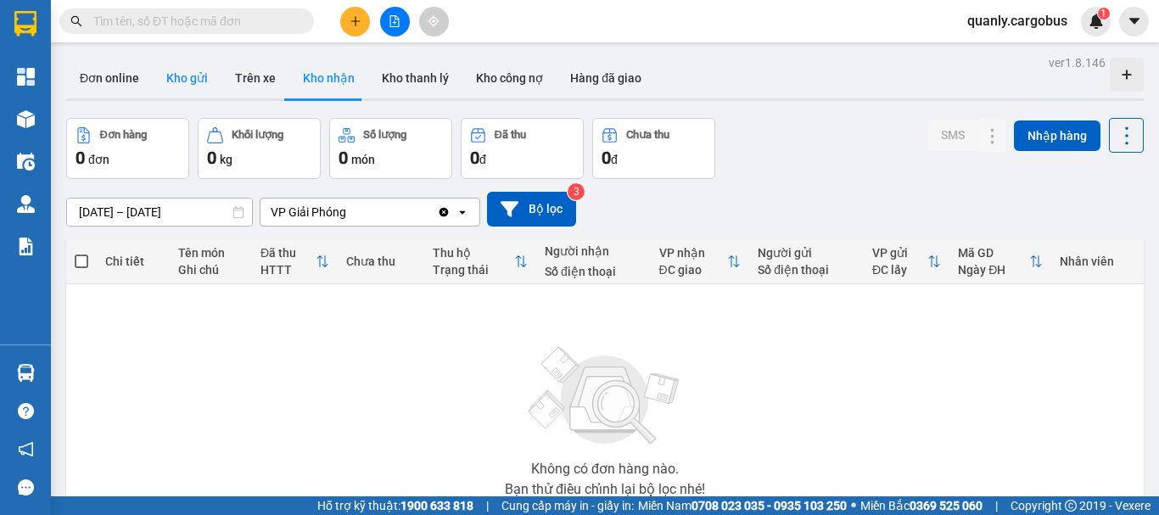
click at [181, 81] on button "Kho gửi" at bounding box center [187, 78] width 69 height 41
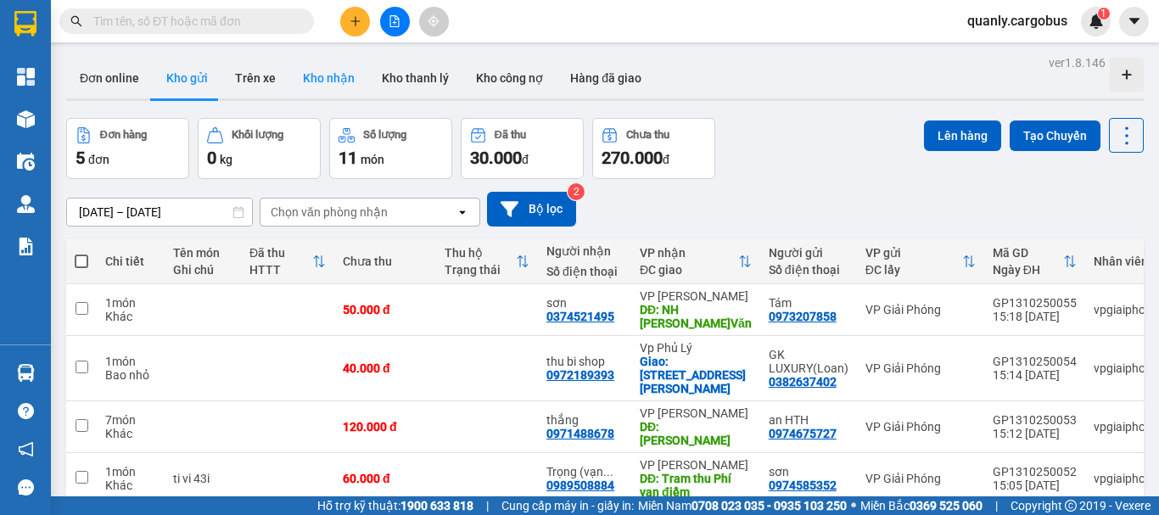
click at [334, 76] on button "Kho nhận" at bounding box center [328, 78] width 79 height 41
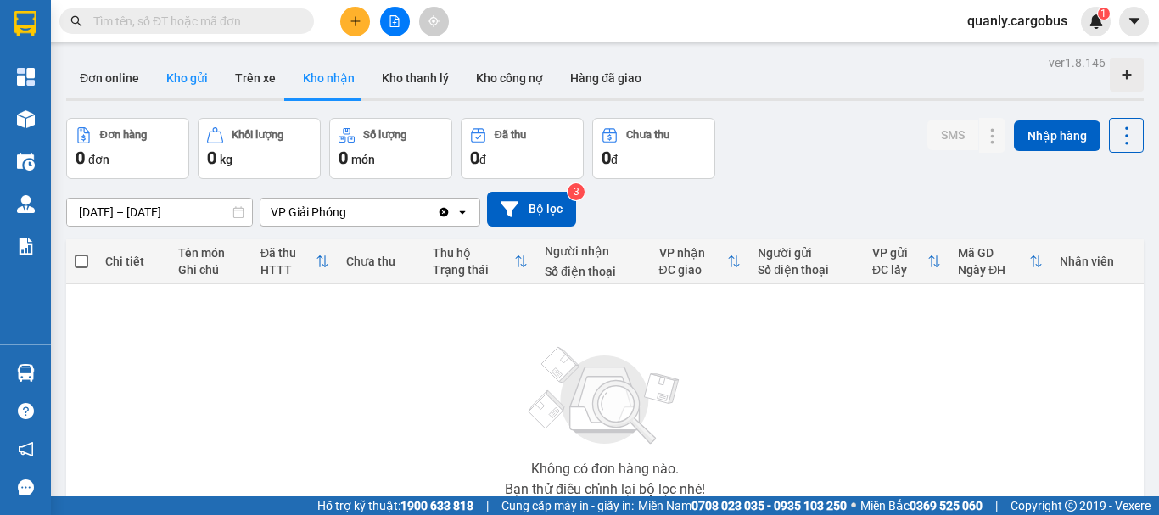
drag, startPoint x: 188, startPoint y: 79, endPoint x: 230, endPoint y: 71, distance: 43.1
click at [188, 77] on button "Kho gửi" at bounding box center [187, 78] width 69 height 41
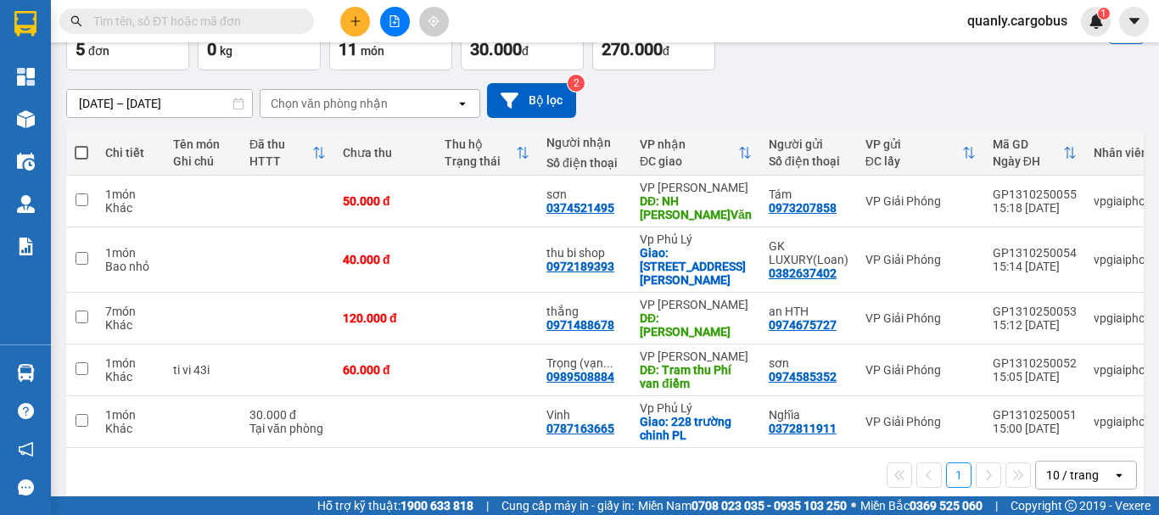
scroll to position [109, 0]
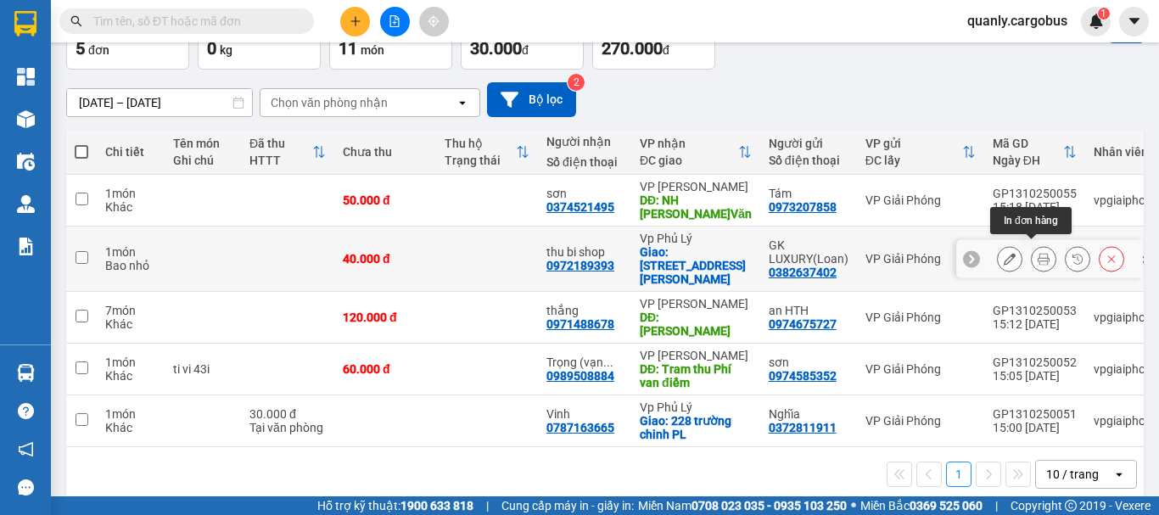
click at [1038, 253] on icon at bounding box center [1044, 259] width 12 height 12
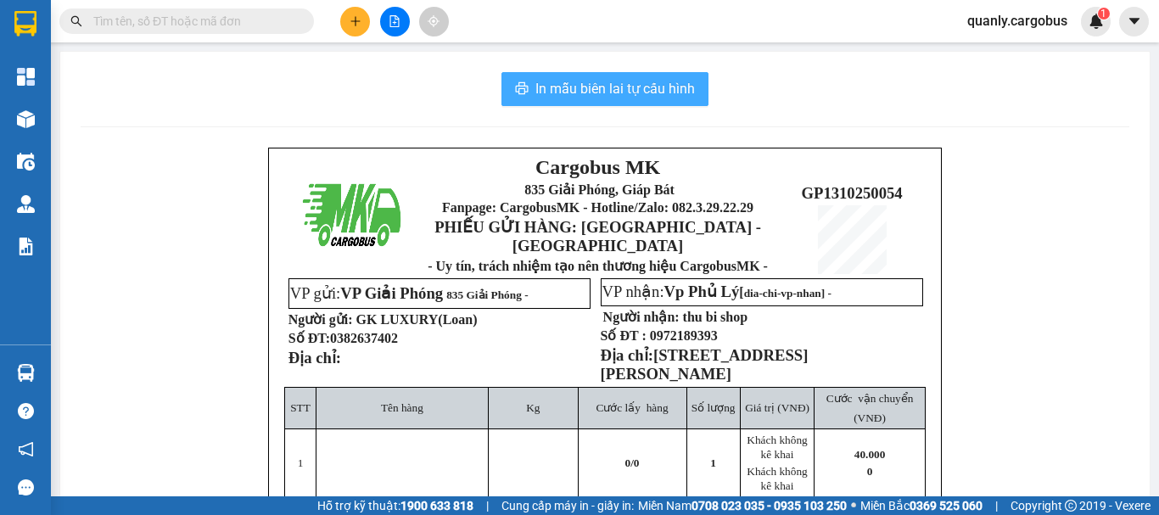
click at [617, 89] on span "In mẫu biên lai tự cấu hình" at bounding box center [615, 88] width 160 height 21
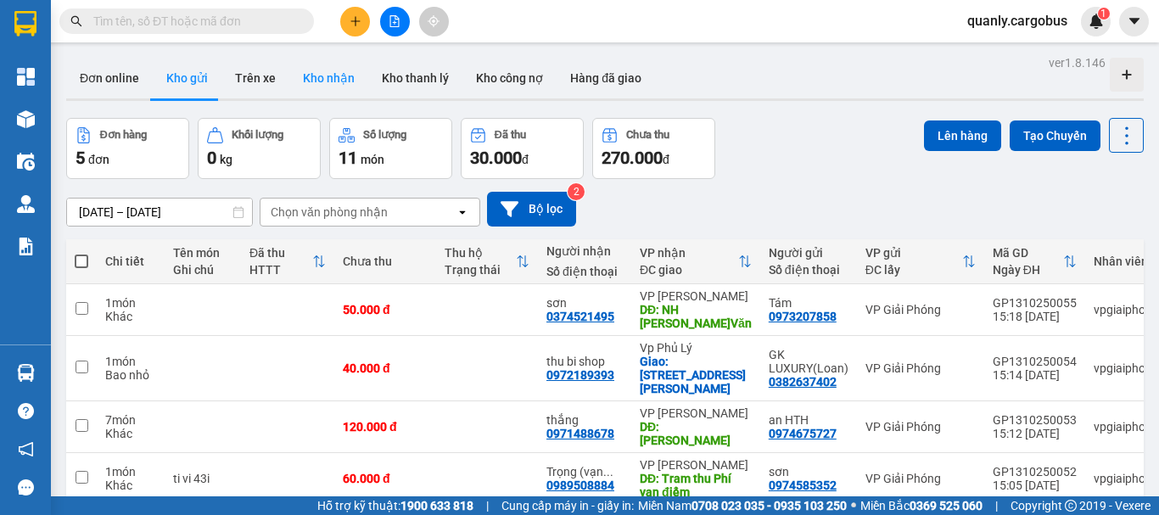
click at [337, 74] on button "Kho nhận" at bounding box center [328, 78] width 79 height 41
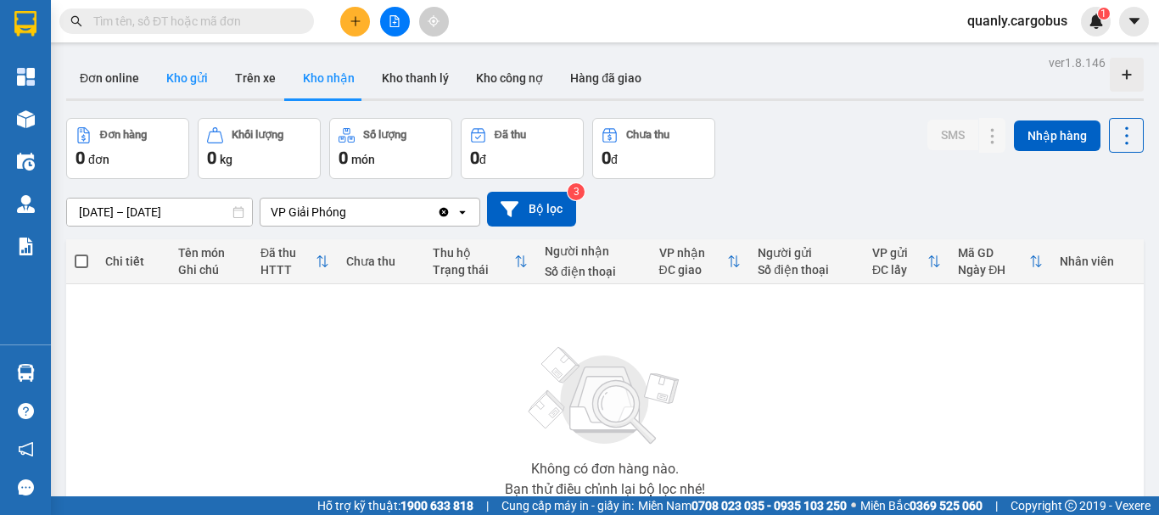
click at [188, 84] on button "Kho gửi" at bounding box center [187, 78] width 69 height 41
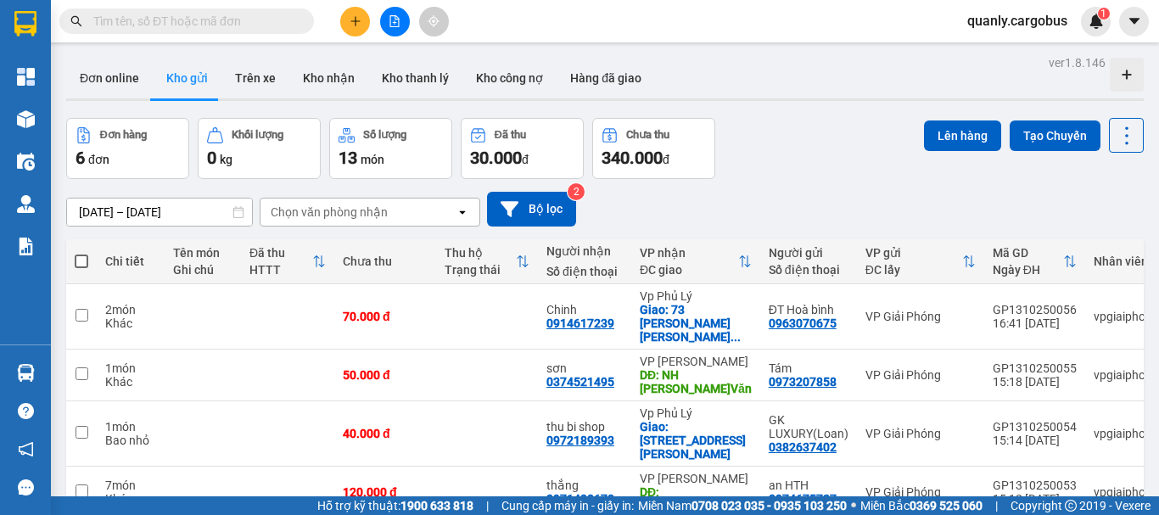
click at [188, 84] on button "Kho gửi" at bounding box center [187, 78] width 69 height 41
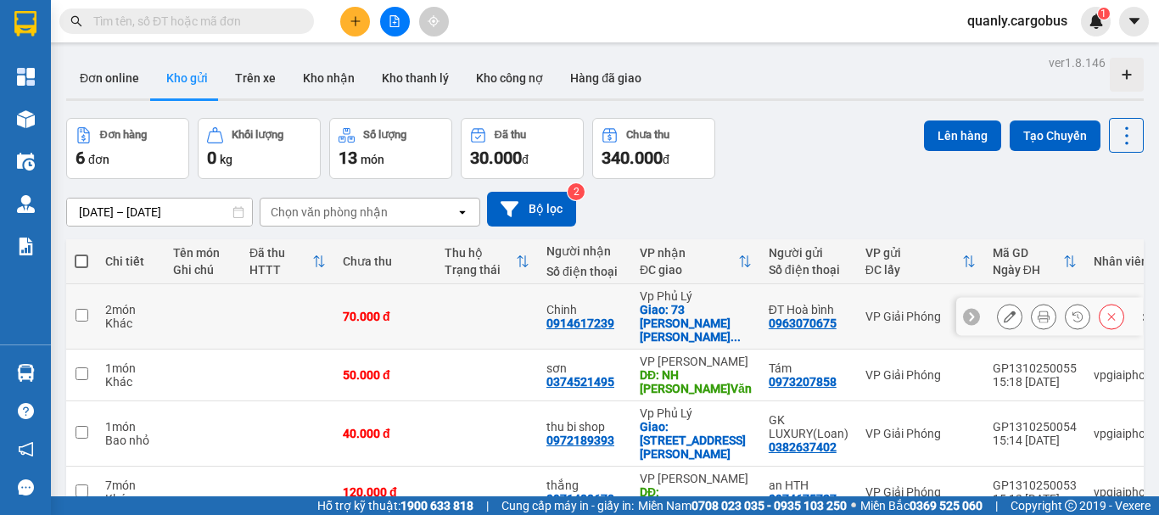
click at [1038, 311] on icon at bounding box center [1044, 317] width 12 height 12
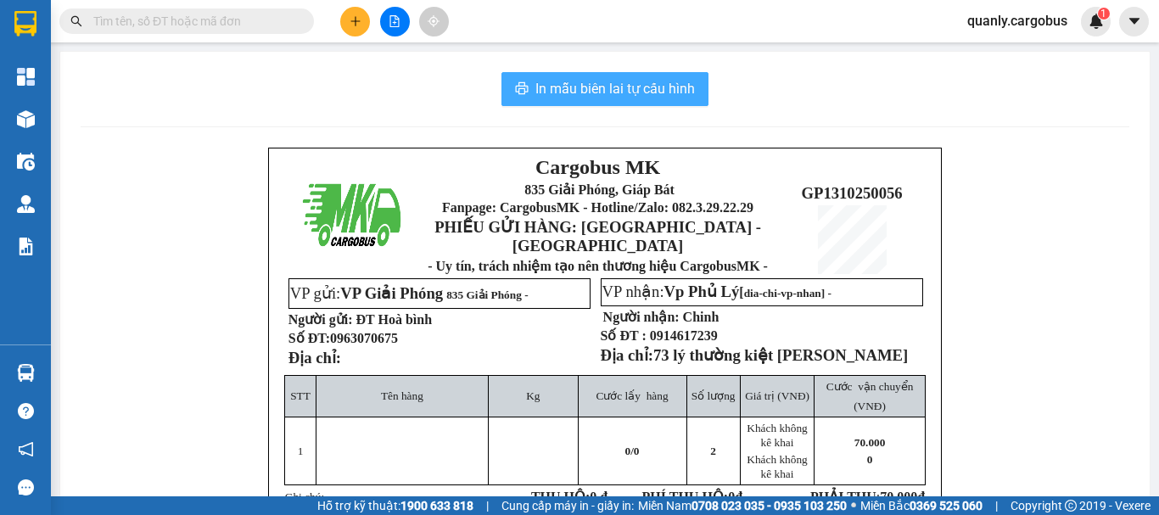
click at [553, 81] on span "In mẫu biên lai tự cấu hình" at bounding box center [615, 88] width 160 height 21
